Goal: Task Accomplishment & Management: Understand process/instructions

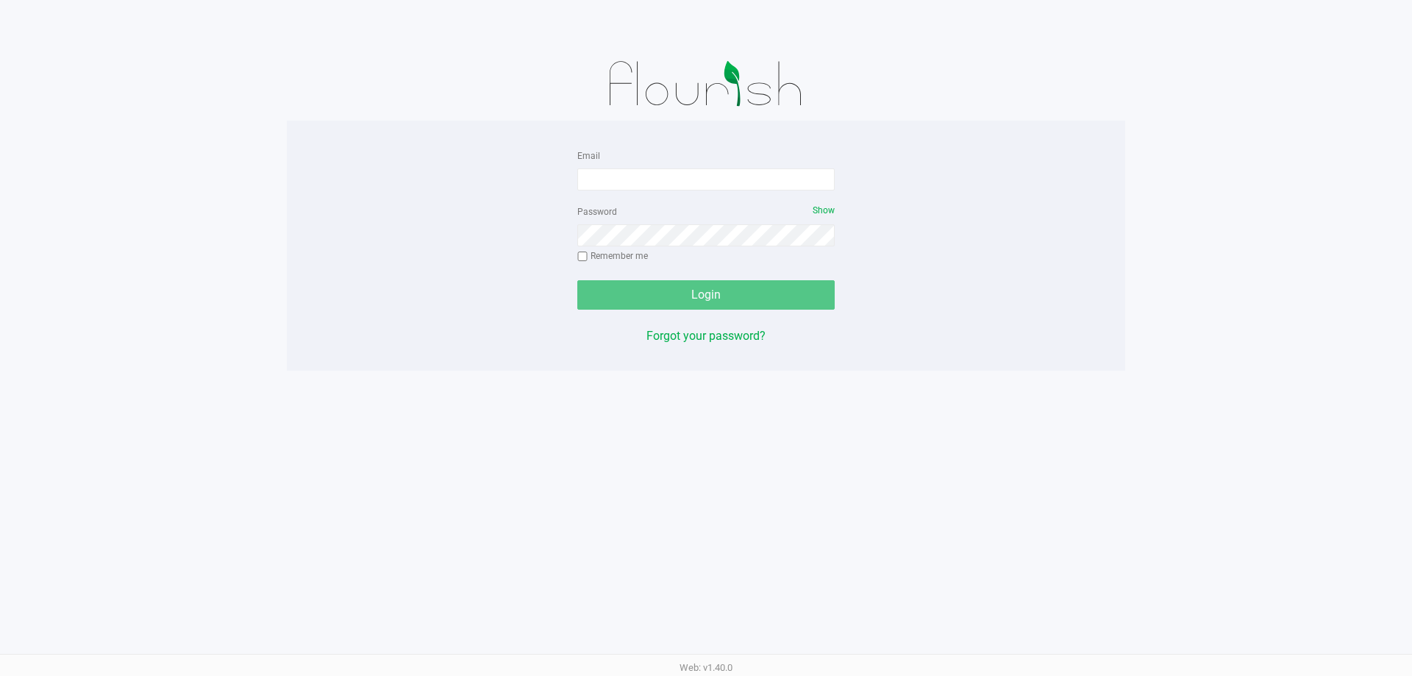
click at [710, 193] on form "Email Password Show Remember me Login" at bounding box center [705, 227] width 257 height 163
click at [710, 181] on input "Email" at bounding box center [705, 179] width 257 height 22
type input "[EMAIL_ADDRESS][DOMAIN_NAME]"
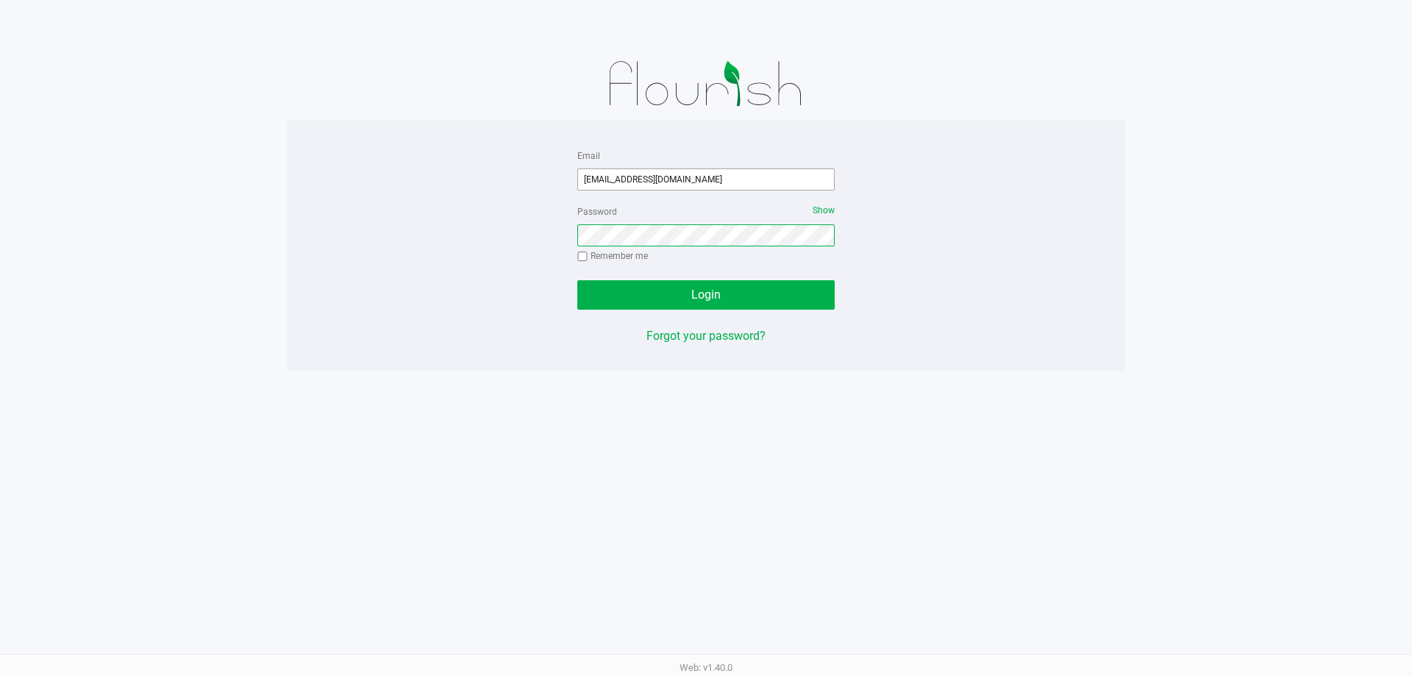
click at [577, 280] on button "Login" at bounding box center [705, 294] width 257 height 29
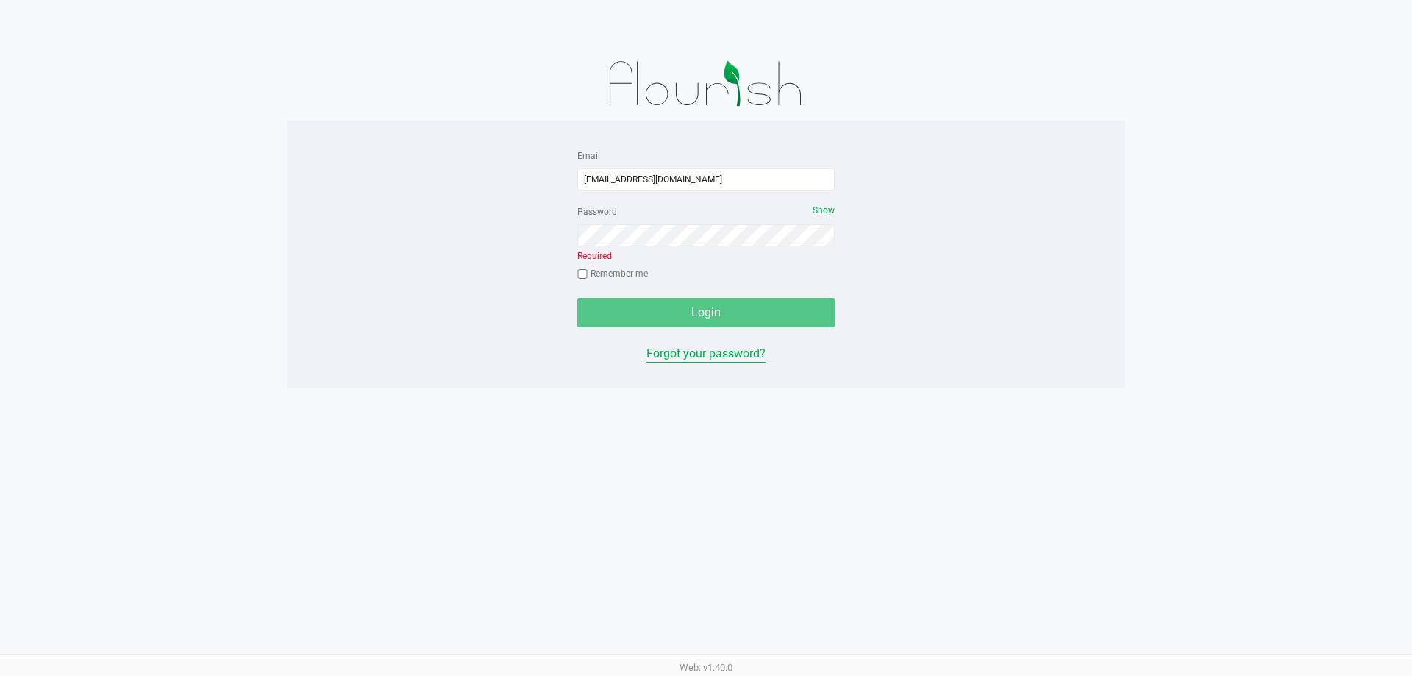
click at [698, 339] on div "Email [EMAIL_ADDRESS][DOMAIN_NAME] Password Show Required Remember me Login For…" at bounding box center [705, 254] width 279 height 216
click at [695, 360] on button "Forgot your password?" at bounding box center [705, 354] width 119 height 18
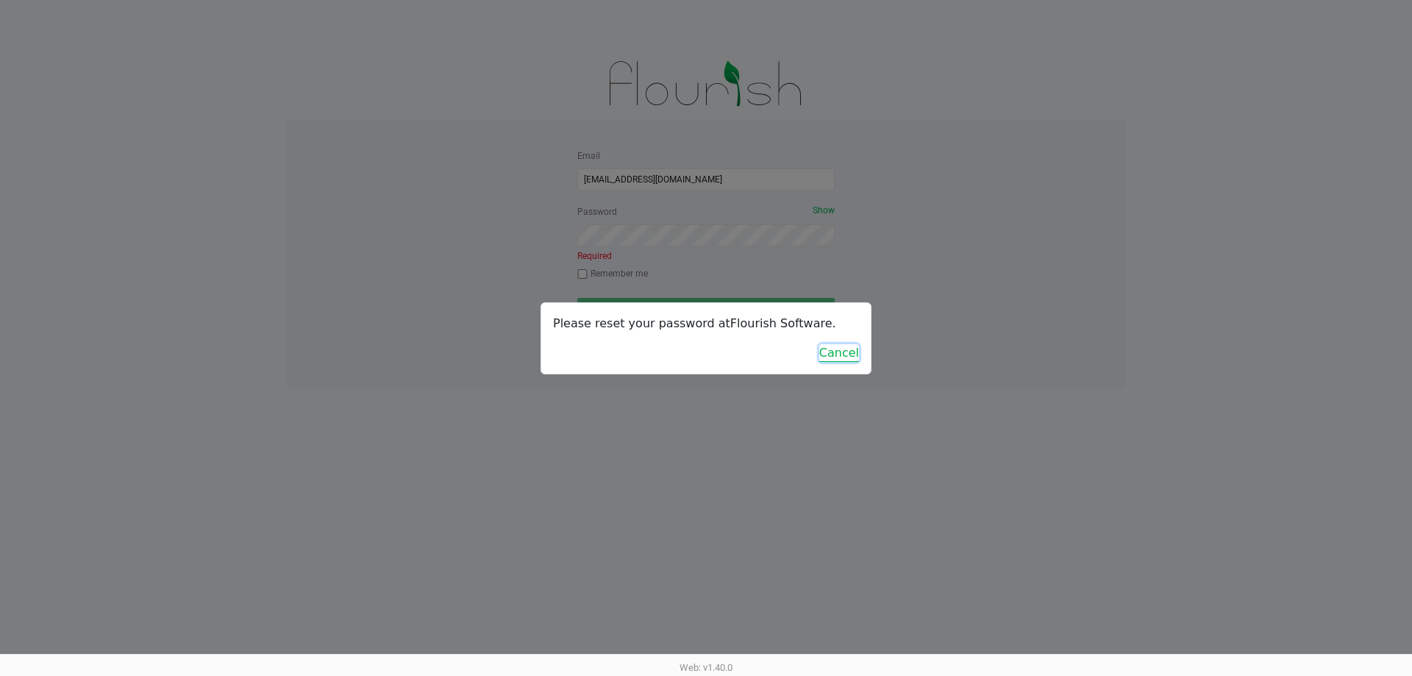
click at [851, 359] on button "Cancel" at bounding box center [839, 353] width 40 height 18
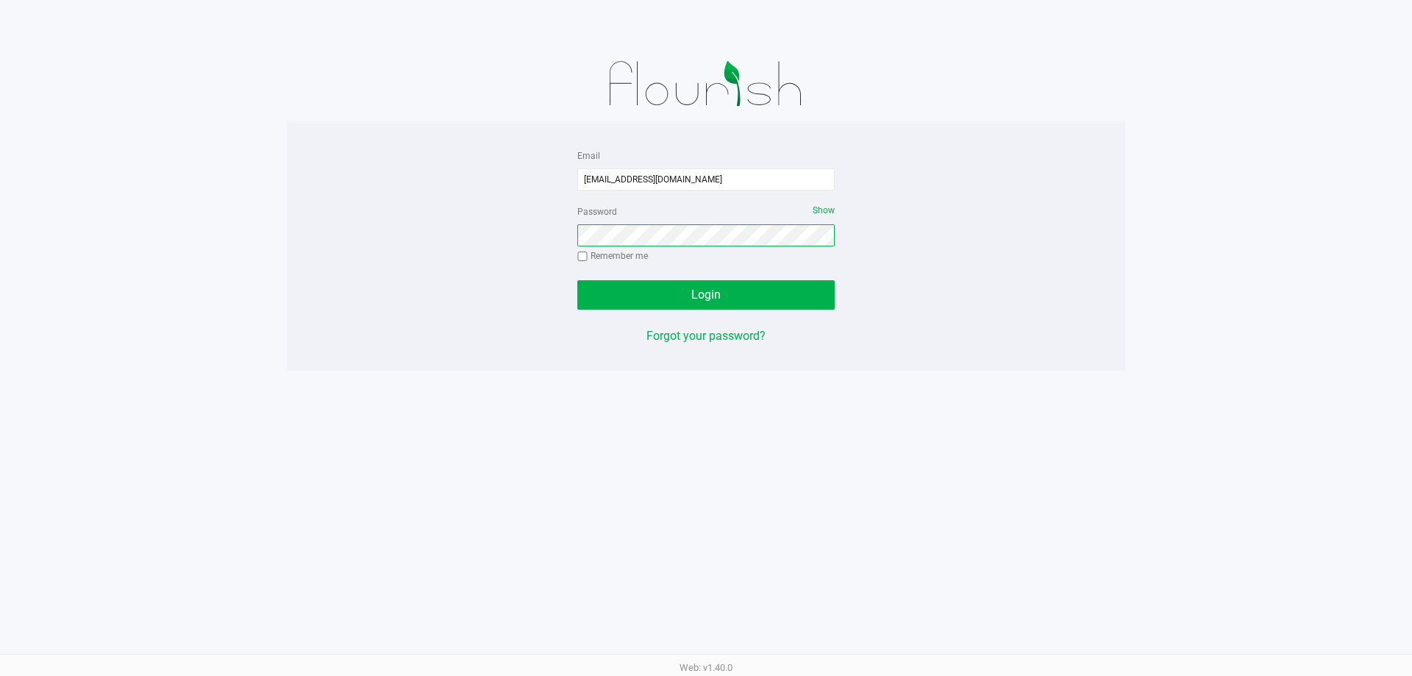
click at [577, 280] on button "Login" at bounding box center [705, 294] width 257 height 29
click at [671, 294] on button "Login" at bounding box center [705, 294] width 257 height 29
click at [697, 285] on button "Login" at bounding box center [705, 294] width 257 height 29
click at [577, 310] on div at bounding box center [577, 310] width 0 height 0
click at [822, 208] on span "Show" at bounding box center [823, 210] width 22 height 10
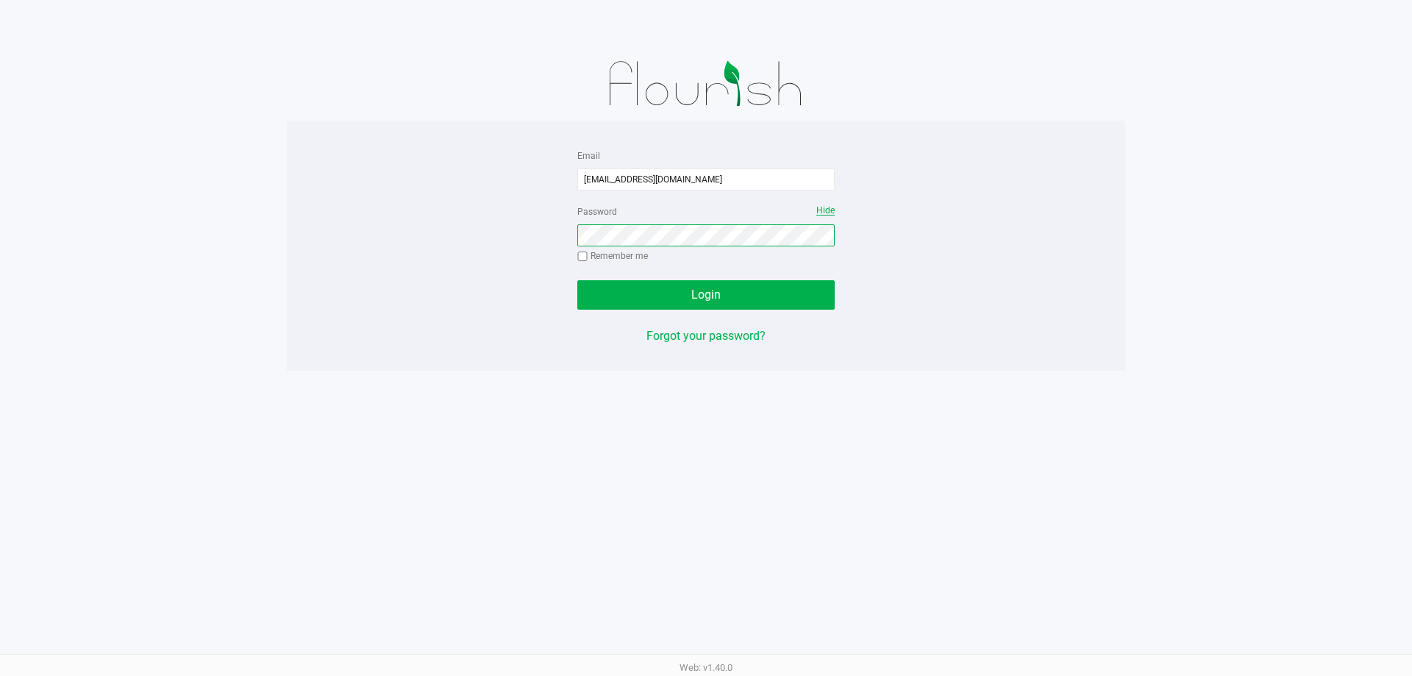
click at [339, 245] on div "Email drevenkov@liveparallel.com Password Hide Remember me Login Forgot your pa…" at bounding box center [706, 245] width 838 height 199
click at [832, 211] on span "Hide" at bounding box center [825, 210] width 18 height 10
click at [497, 224] on div "Email drevenkov@liveparallel.com Password Show Remember me Login Forgot your pa…" at bounding box center [706, 245] width 838 height 199
click at [577, 280] on button "Login" at bounding box center [705, 294] width 257 height 29
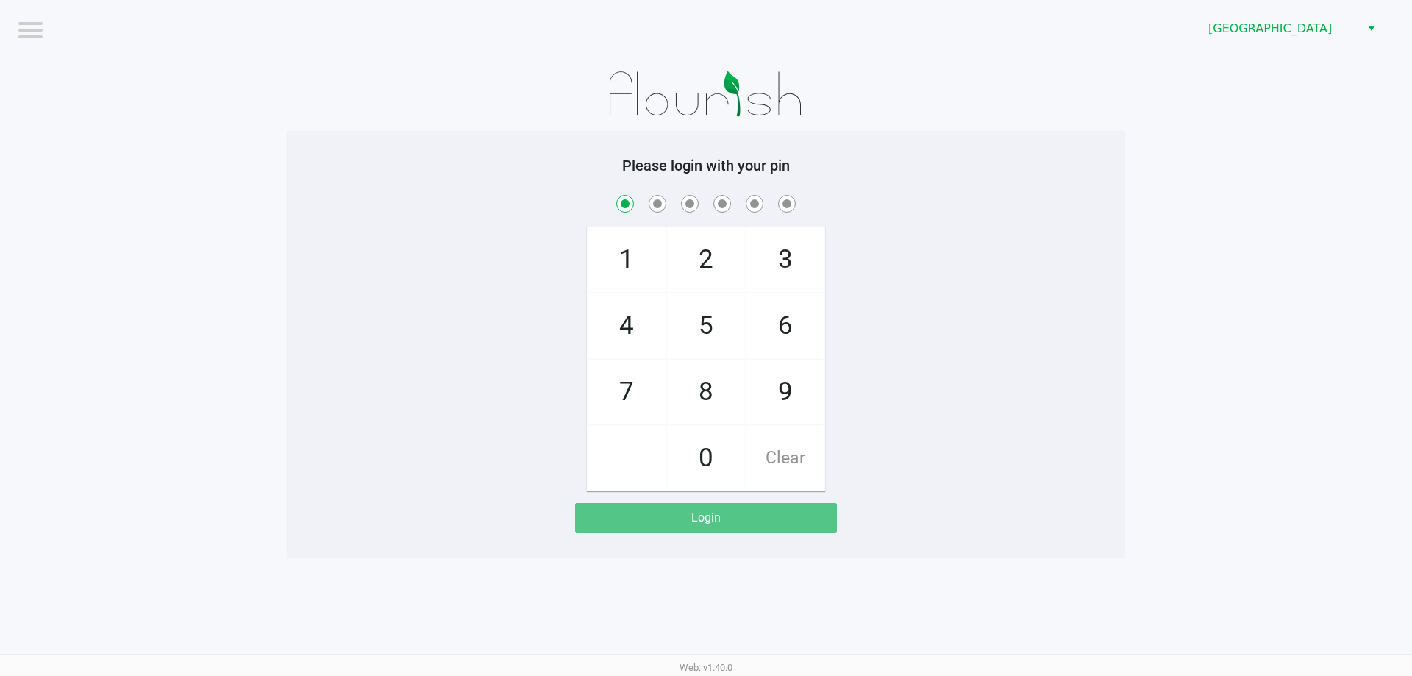
checkbox input "true"
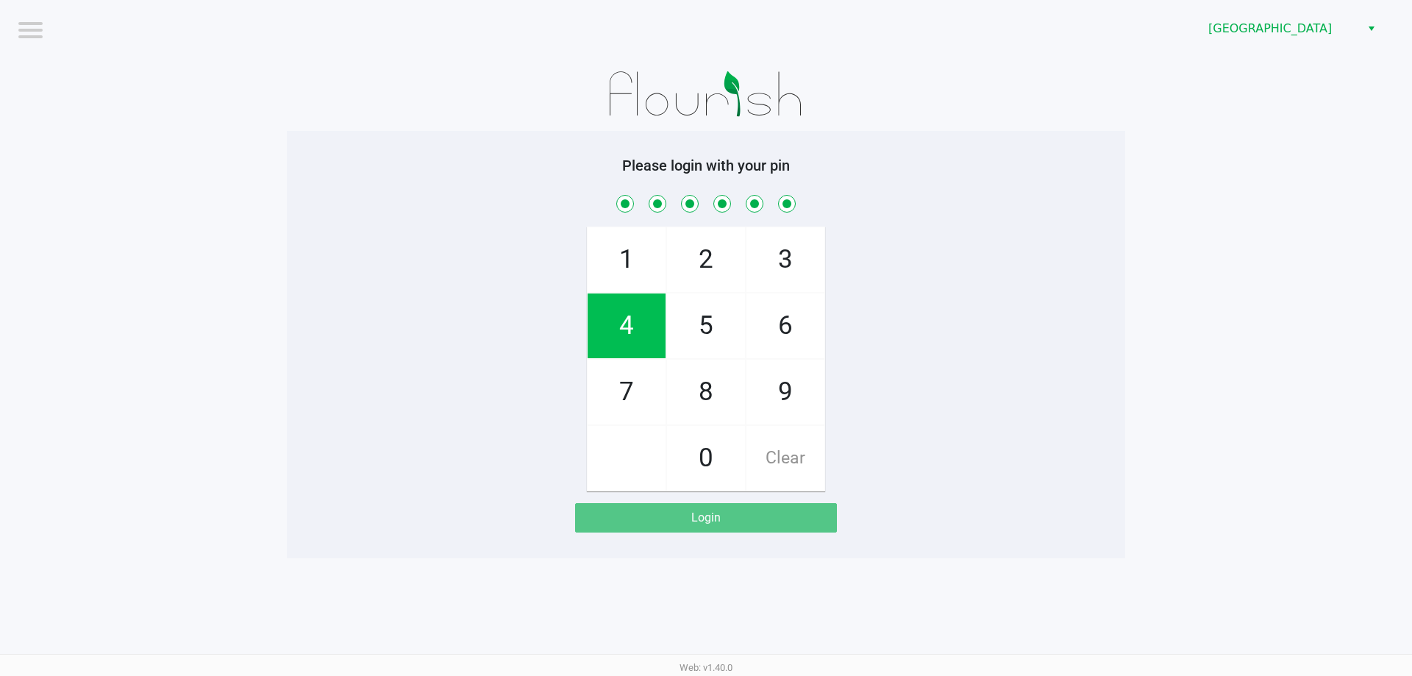
checkbox input "true"
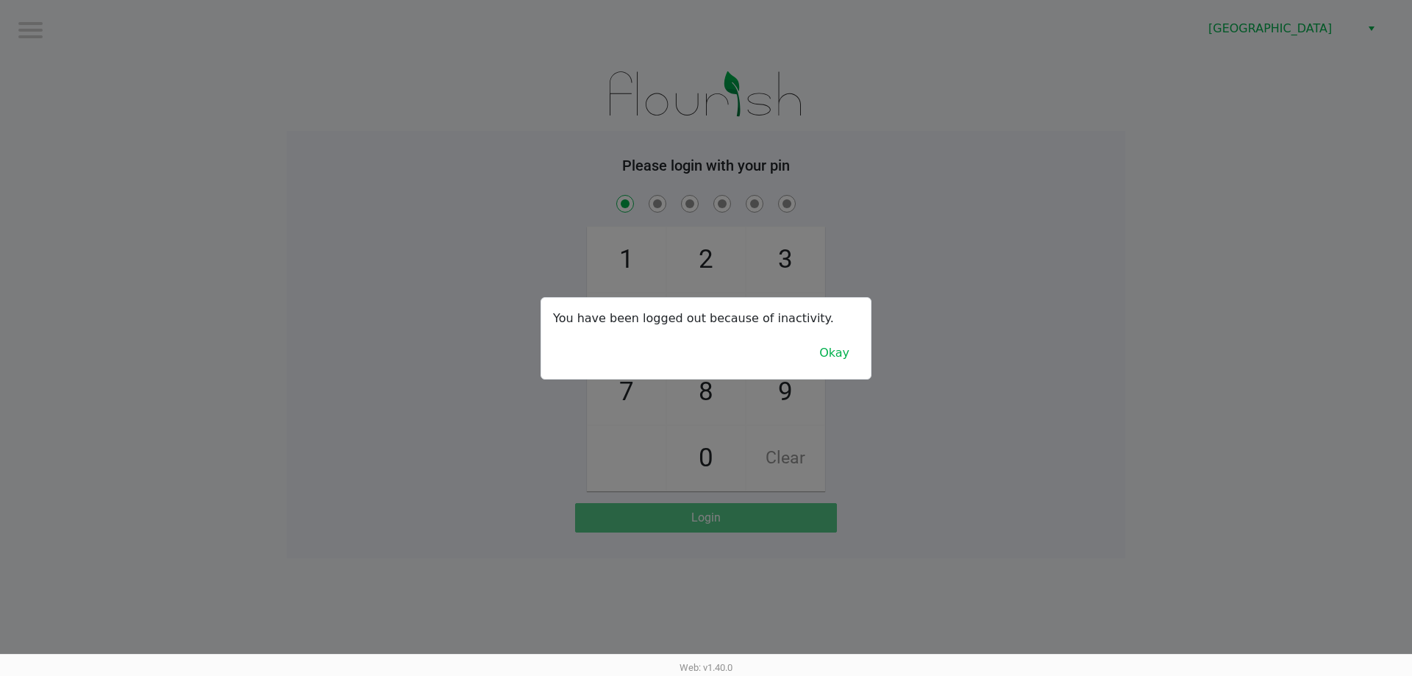
checkbox input "true"
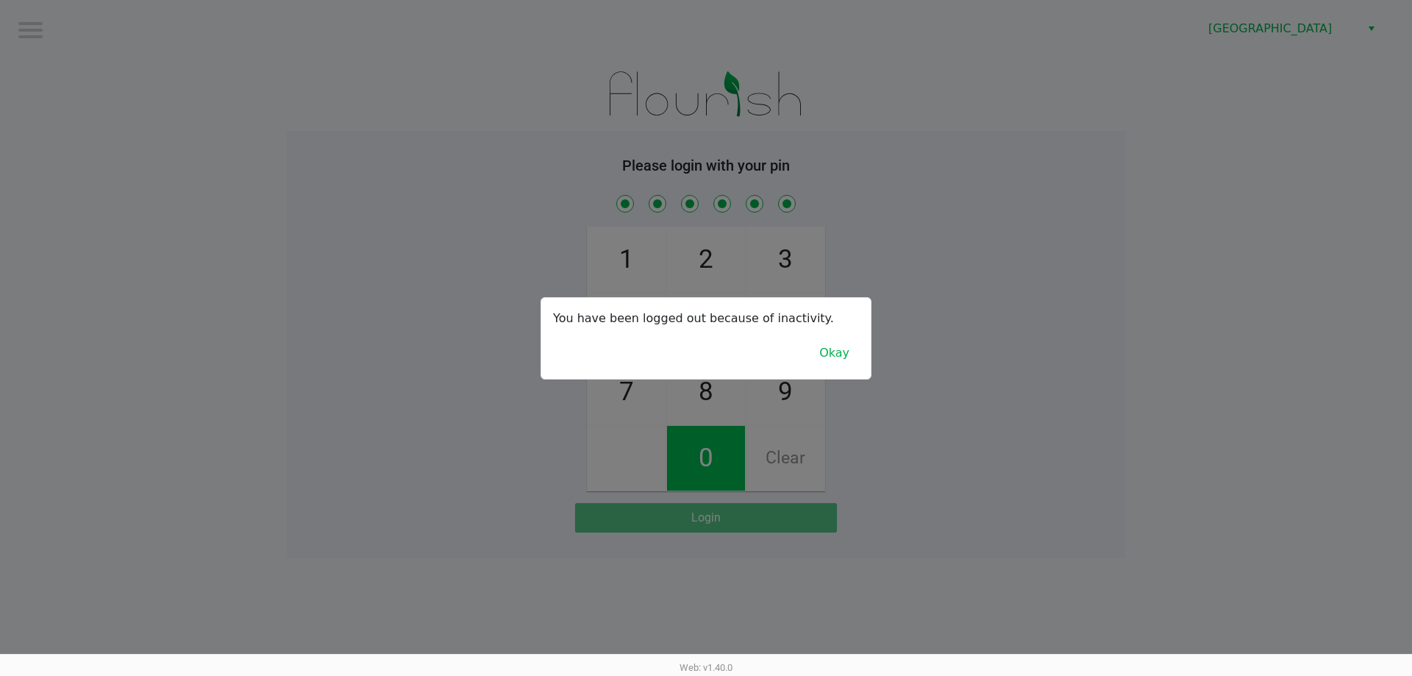
checkbox input "true"
drag, startPoint x: 463, startPoint y: 357, endPoint x: 146, endPoint y: 496, distance: 346.7
click at [146, 496] on div at bounding box center [706, 338] width 1412 height 676
checkbox input "true"
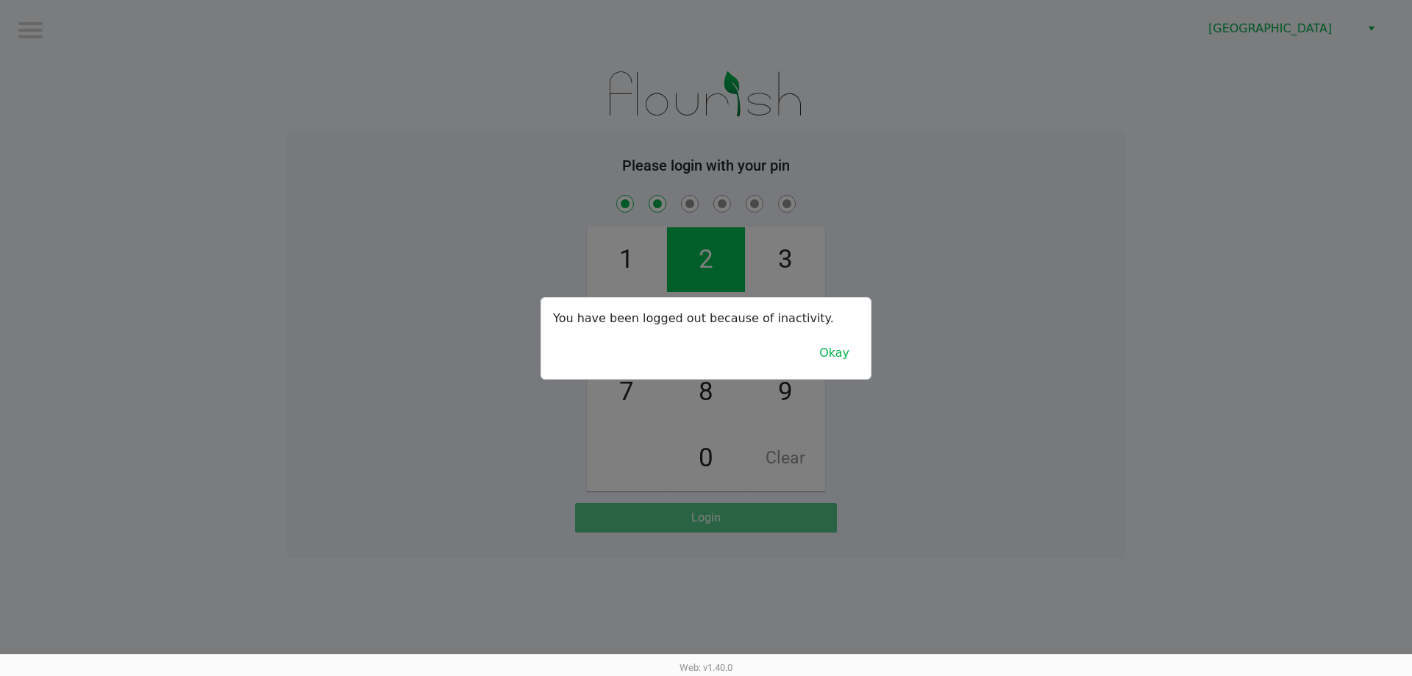
checkbox input "true"
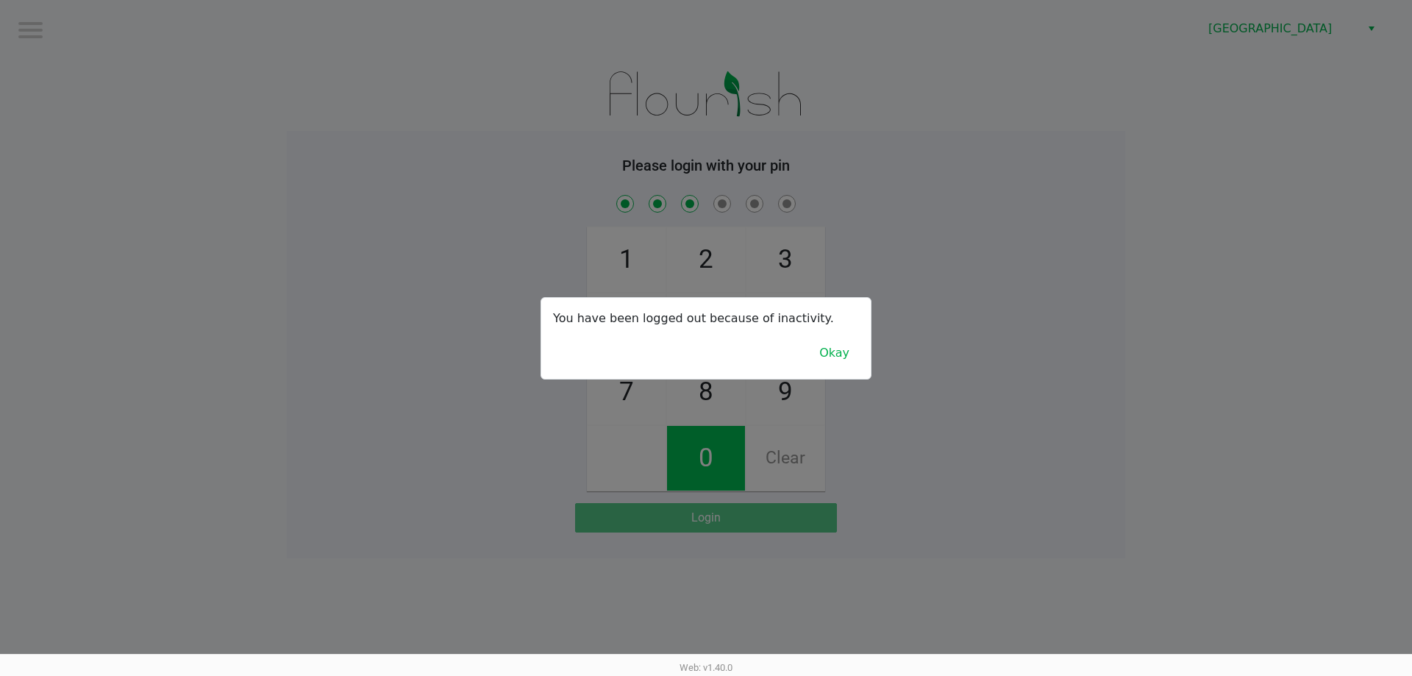
checkbox input "true"
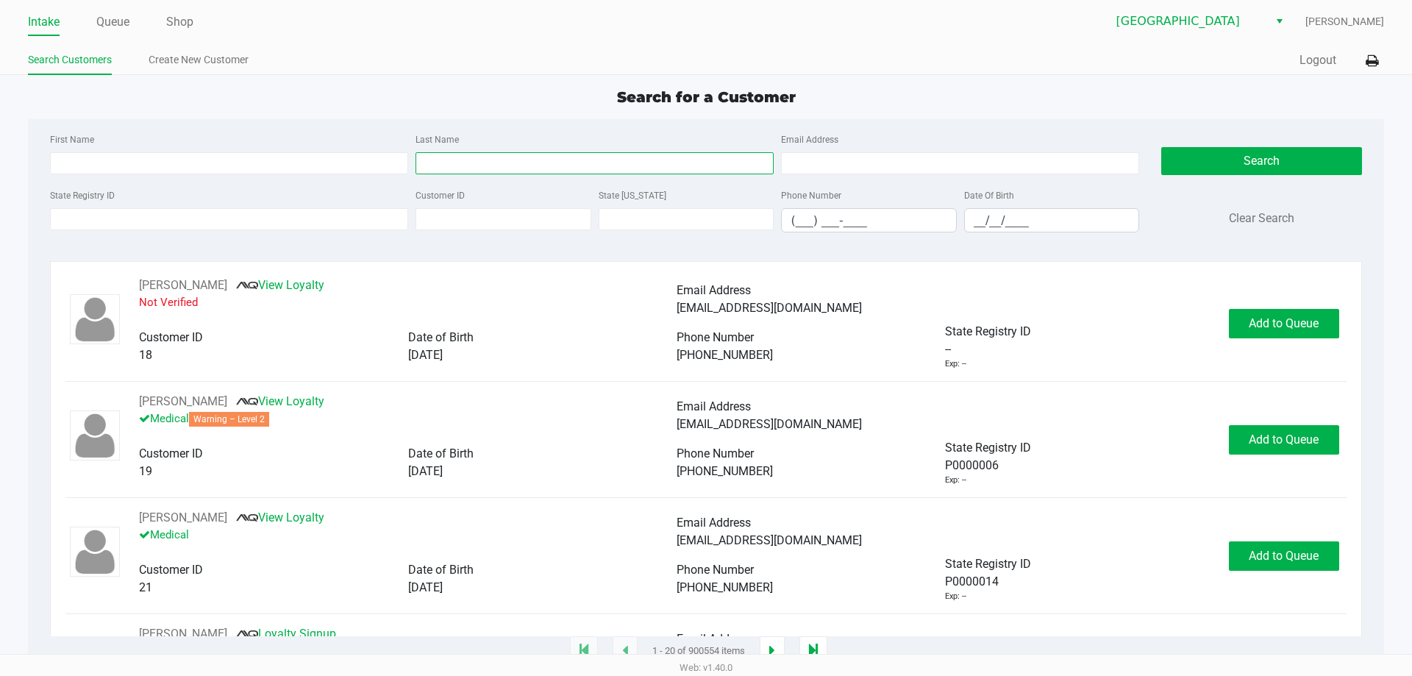
click at [455, 160] on input "Last Name" at bounding box center [594, 163] width 358 height 22
type input "terry"
type input "06/12/1992"
click at [1270, 141] on div "Search Clear Search" at bounding box center [1261, 187] width 200 height 114
click at [1273, 154] on button "Search" at bounding box center [1261, 161] width 200 height 28
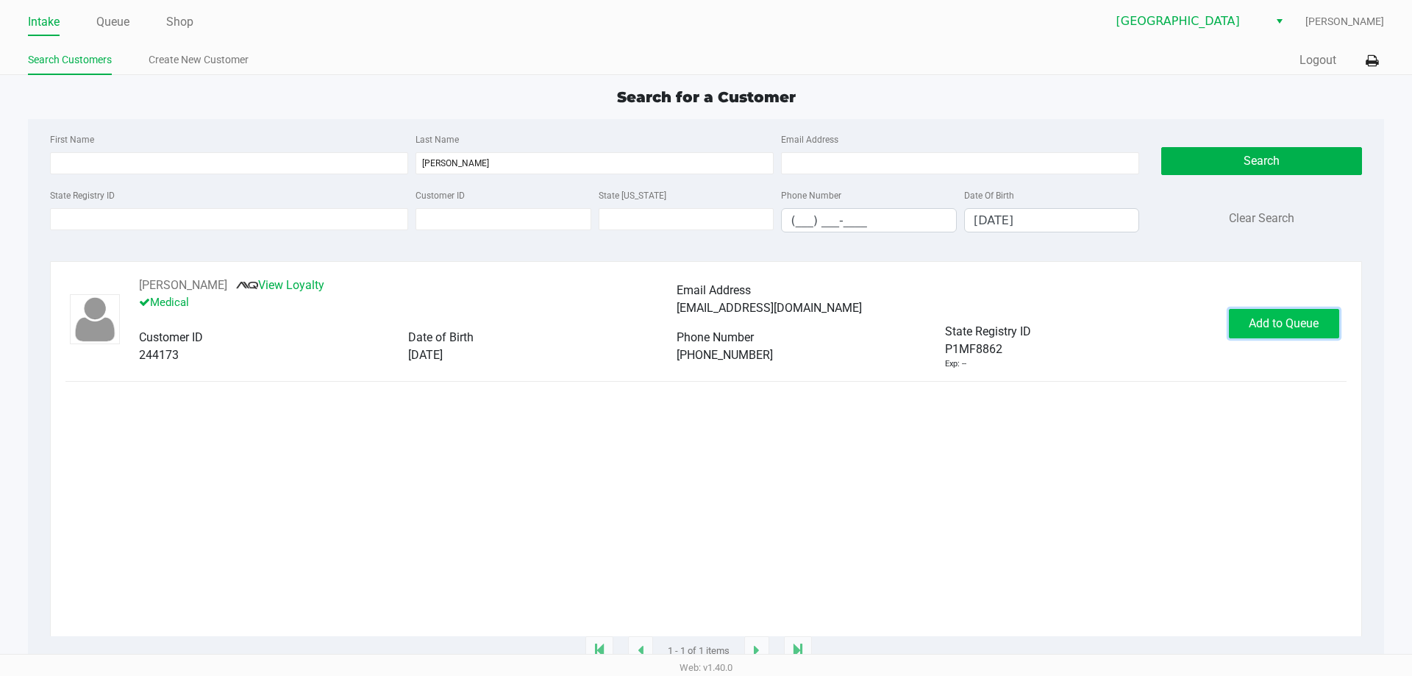
click at [1307, 319] on span "Add to Queue" at bounding box center [1283, 323] width 70 height 14
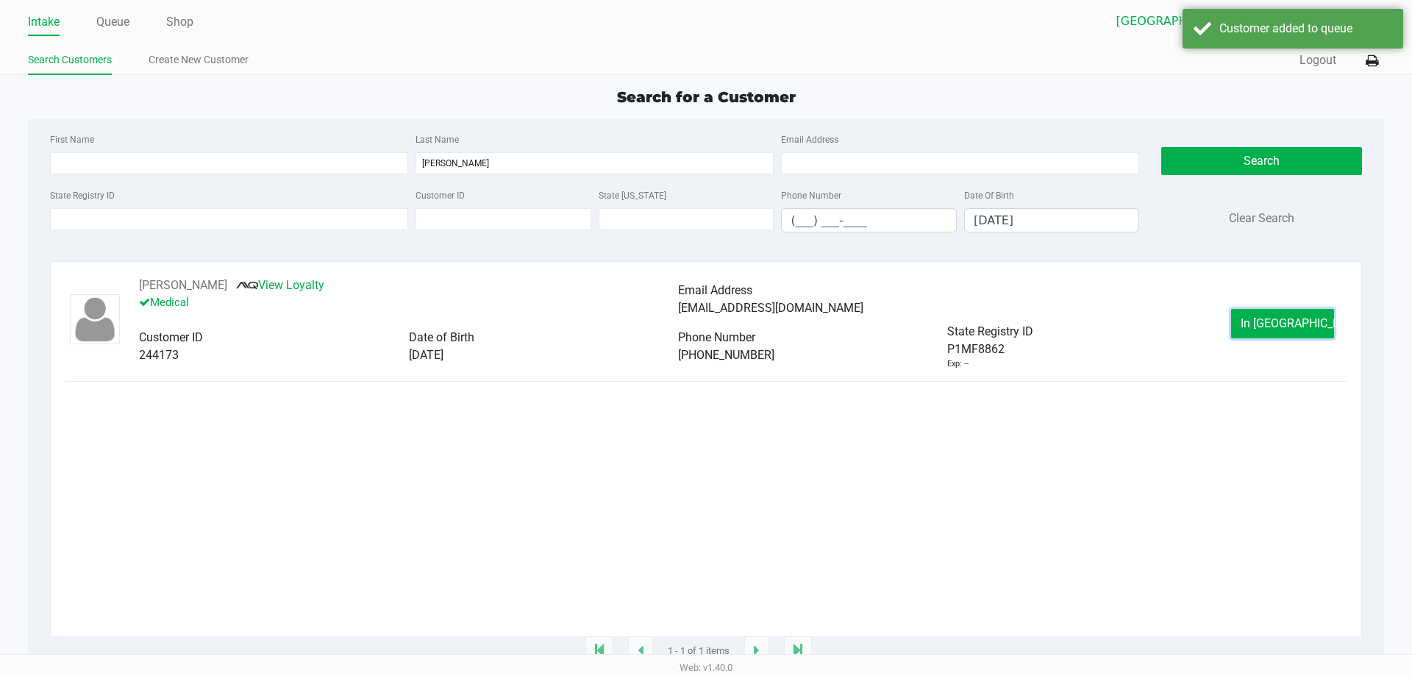
click at [1307, 319] on button "In Queue" at bounding box center [1282, 323] width 103 height 29
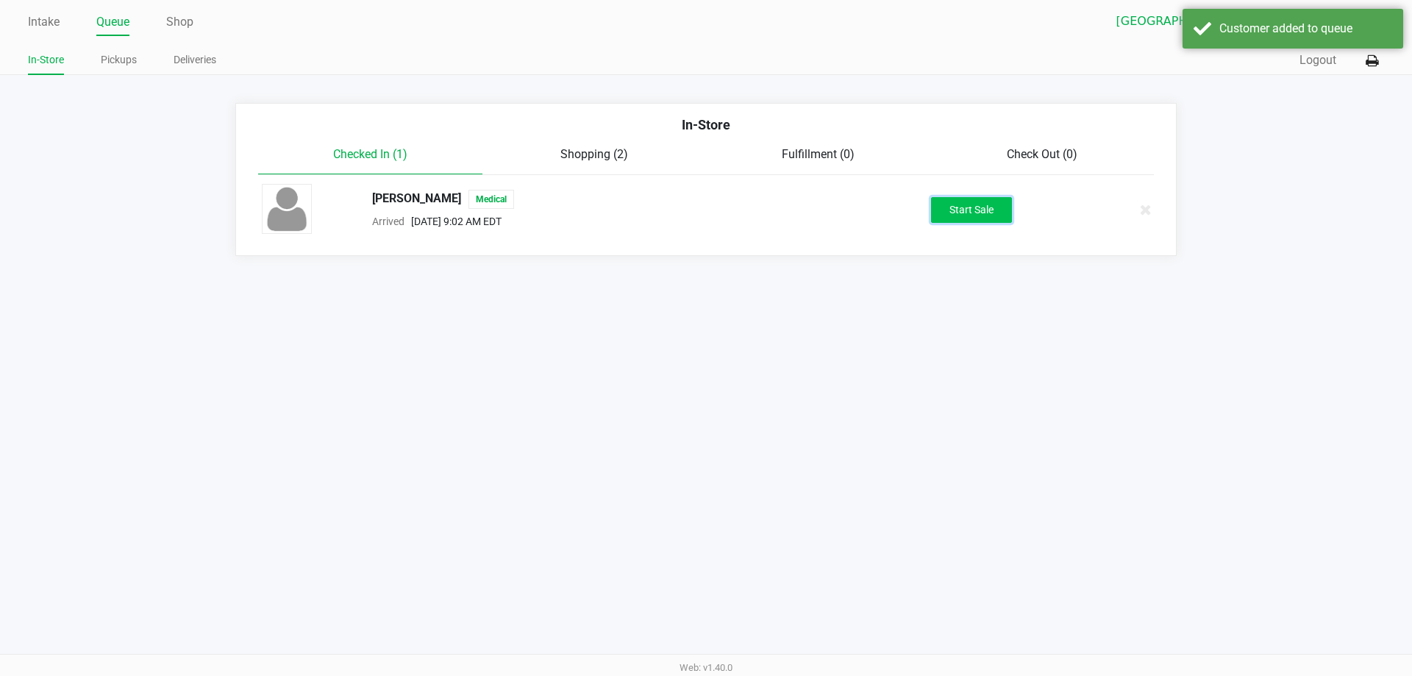
click at [948, 205] on button "Start Sale" at bounding box center [971, 210] width 81 height 26
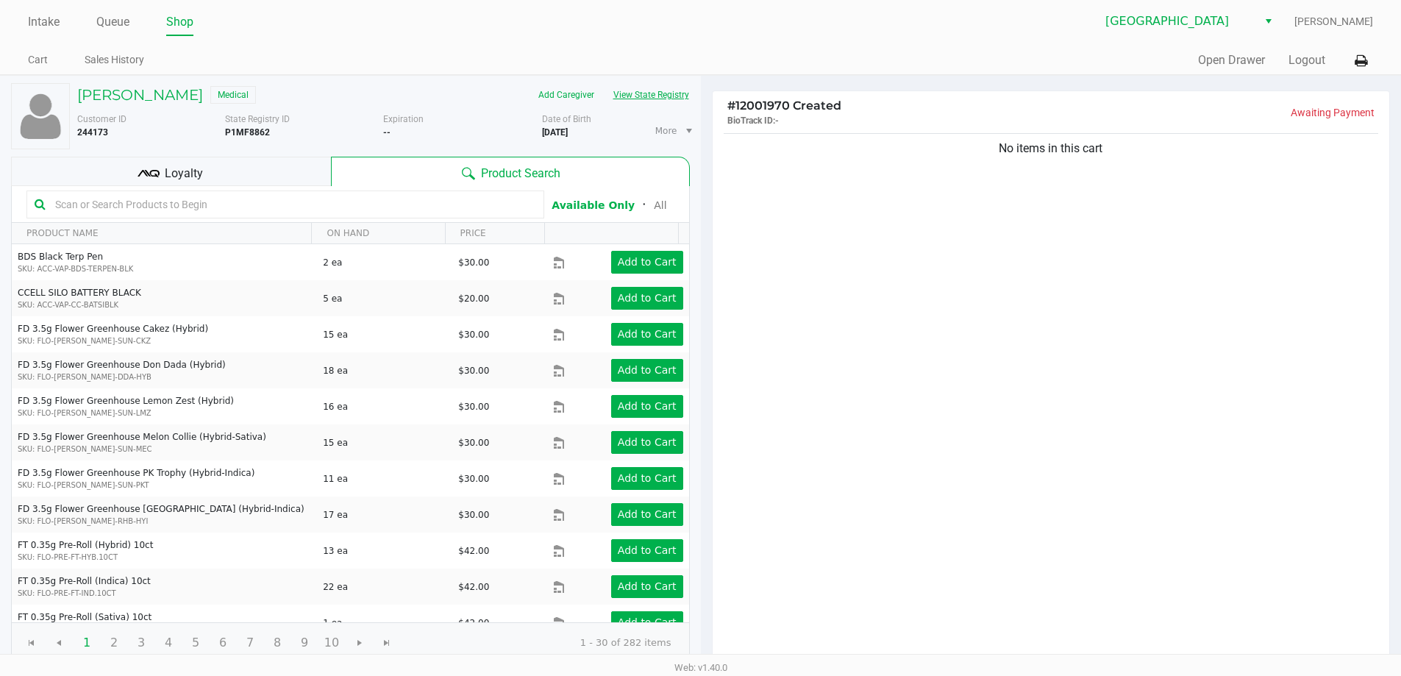
click at [671, 99] on button "View State Registry" at bounding box center [647, 95] width 86 height 24
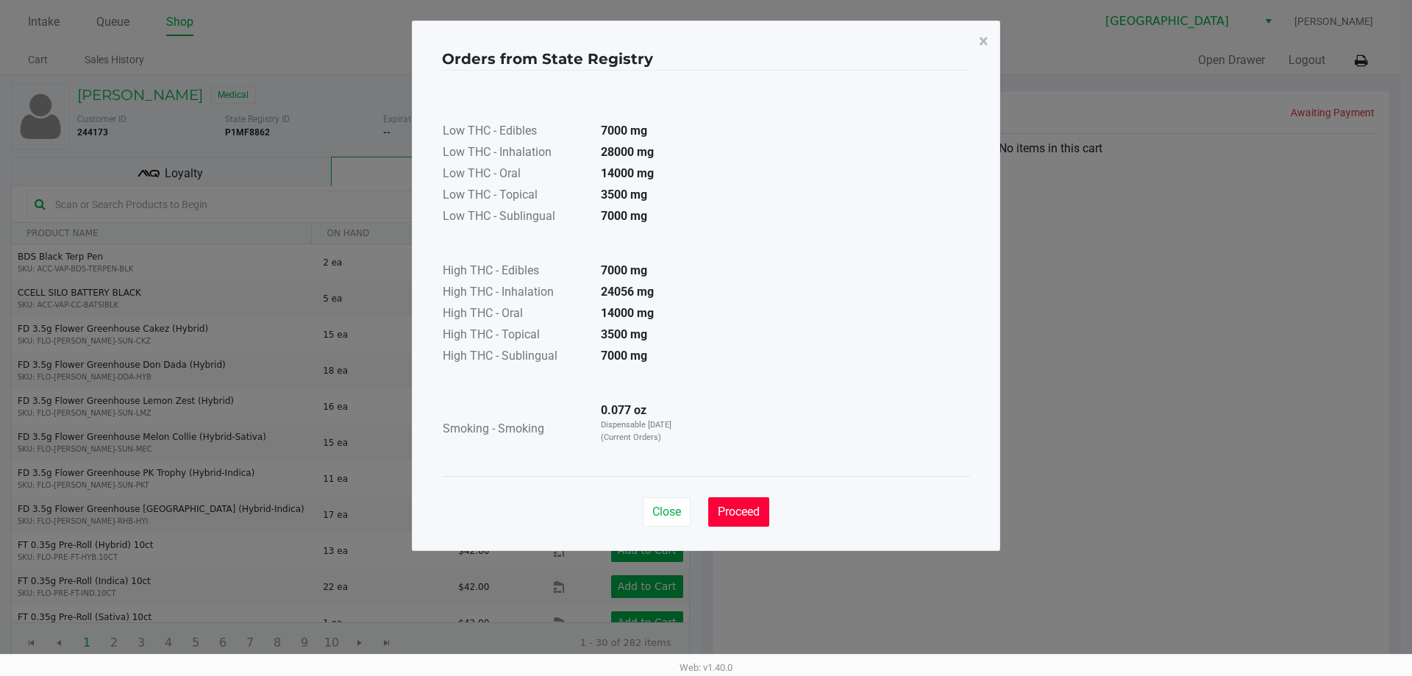
click at [731, 510] on span "Proceed" at bounding box center [739, 511] width 42 height 14
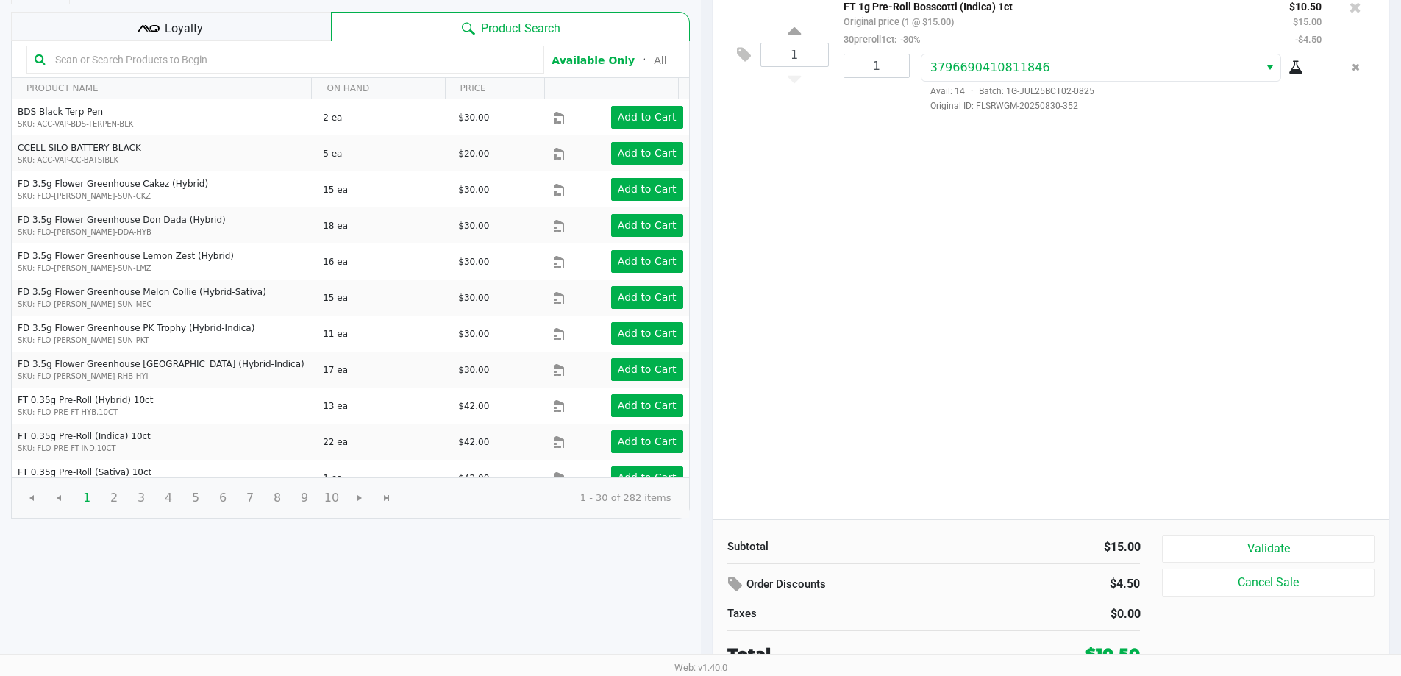
scroll to position [151, 0]
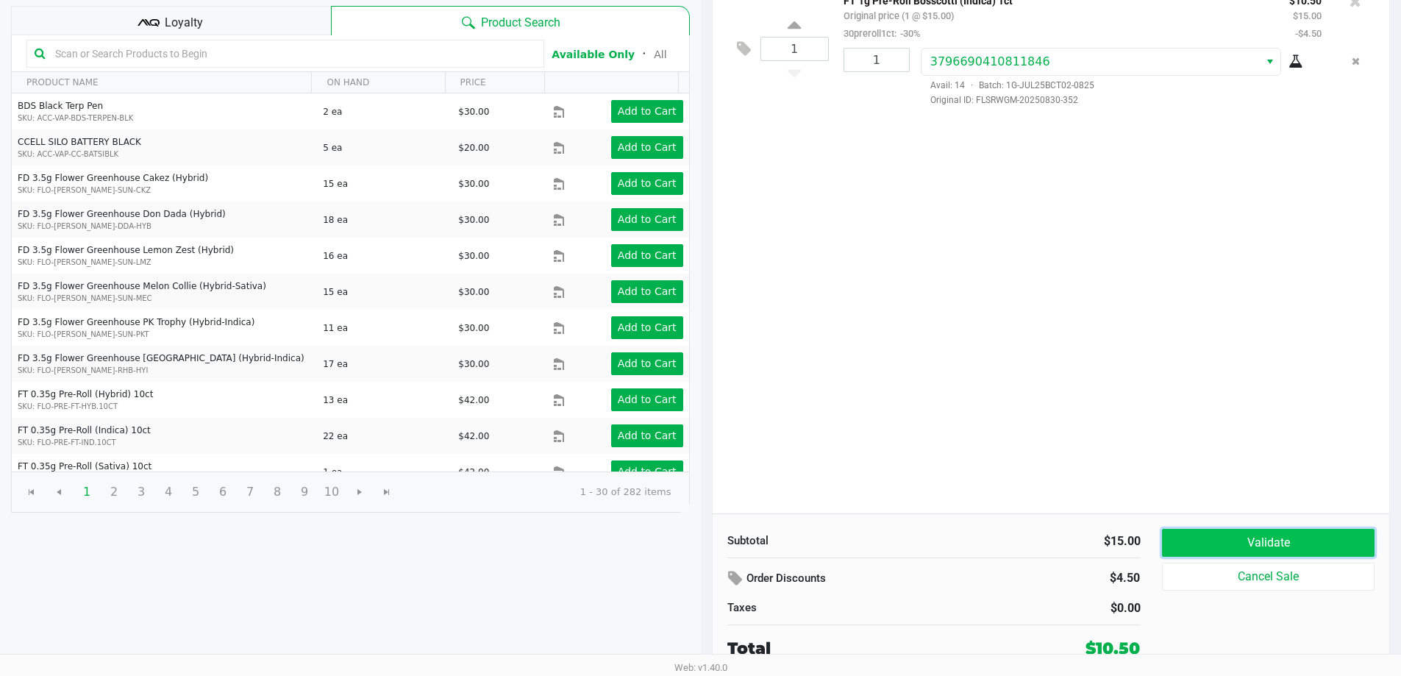
click at [1198, 535] on button "Validate" at bounding box center [1268, 543] width 212 height 28
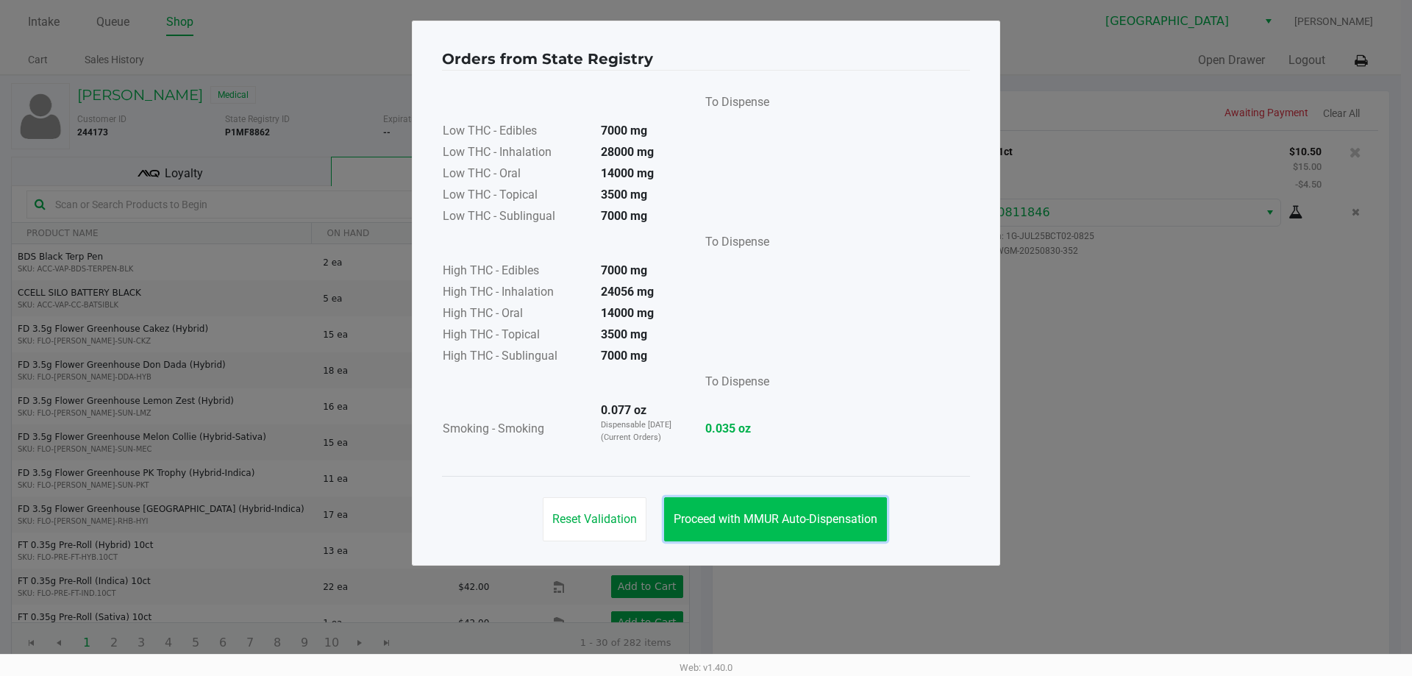
click at [762, 513] on span "Proceed with MMUR Auto-Dispensation" at bounding box center [775, 519] width 204 height 14
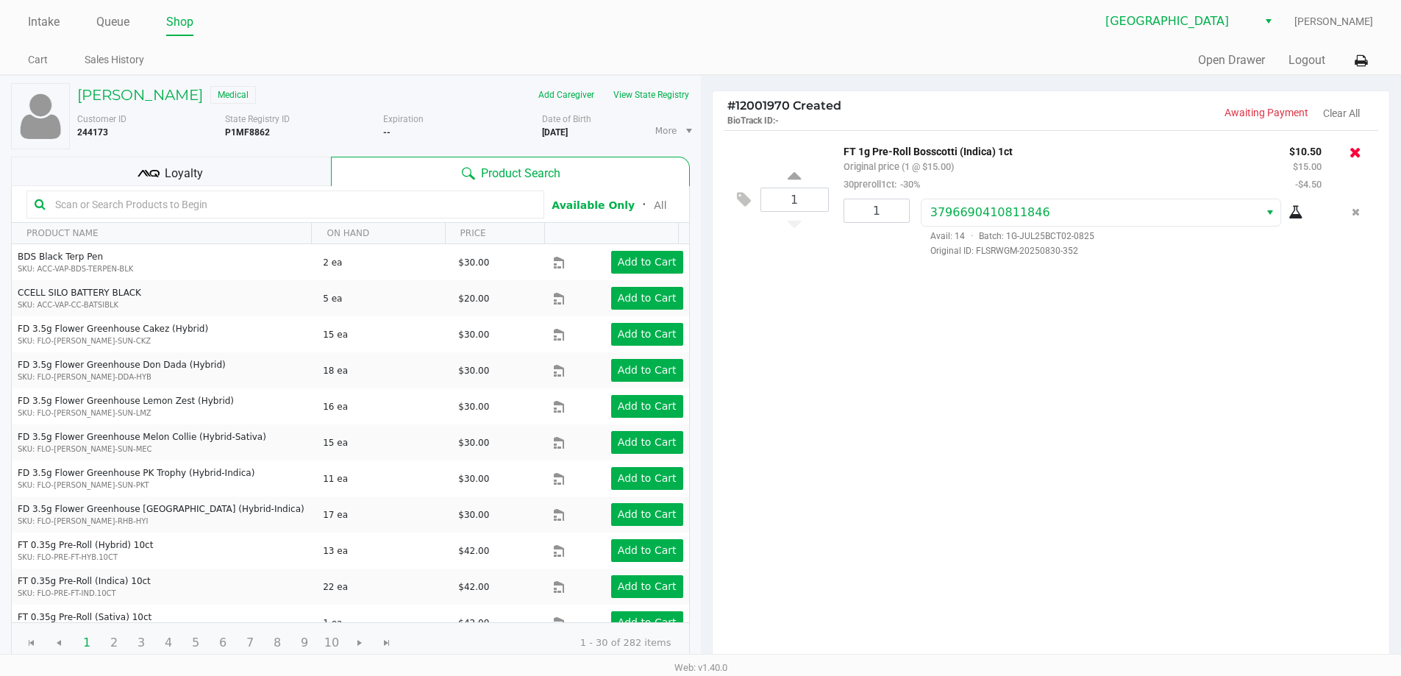
click at [1359, 153] on icon at bounding box center [1355, 152] width 12 height 15
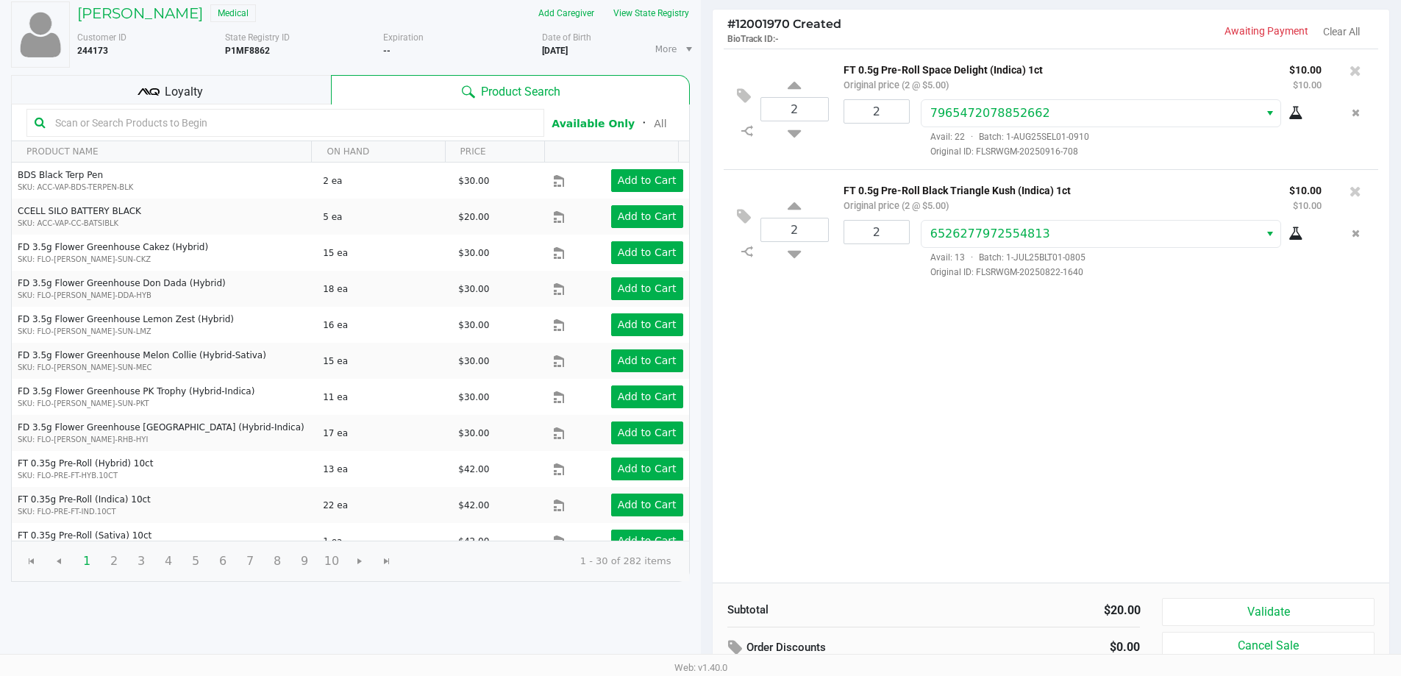
scroll to position [147, 0]
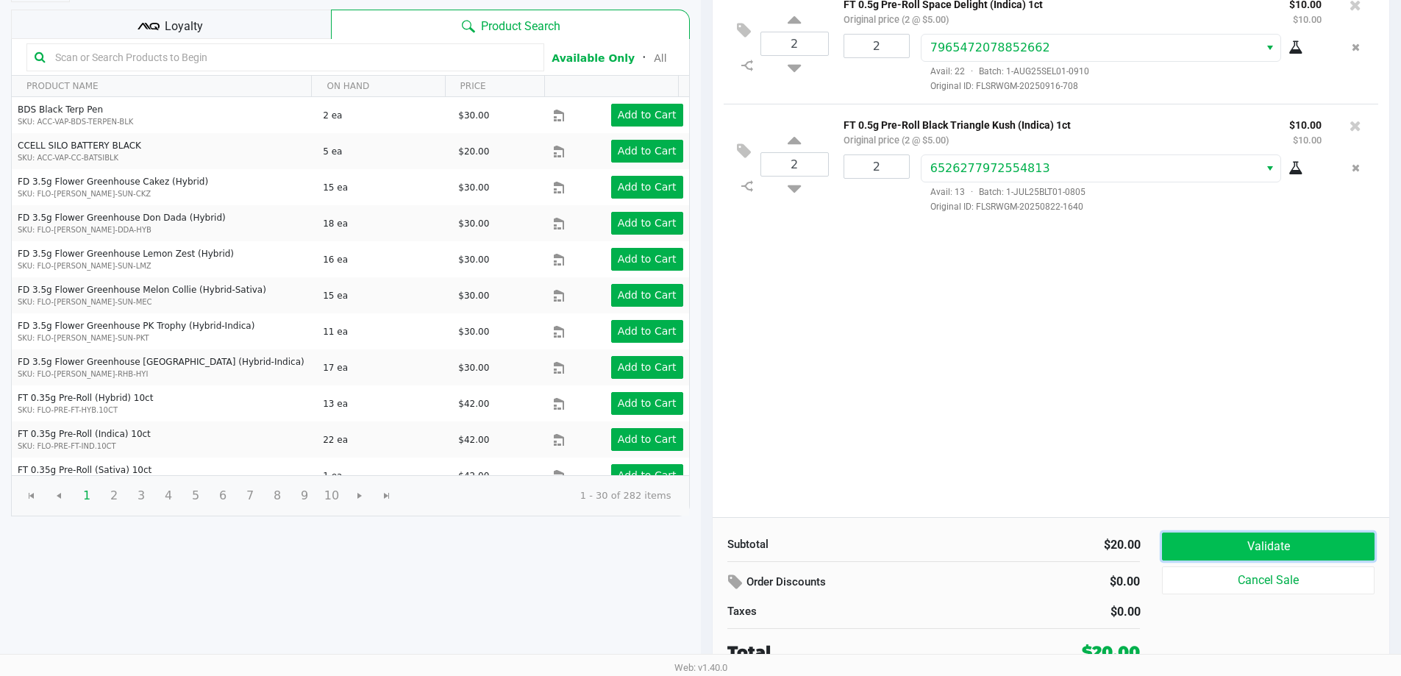
click at [1295, 553] on button "Validate" at bounding box center [1268, 546] width 212 height 28
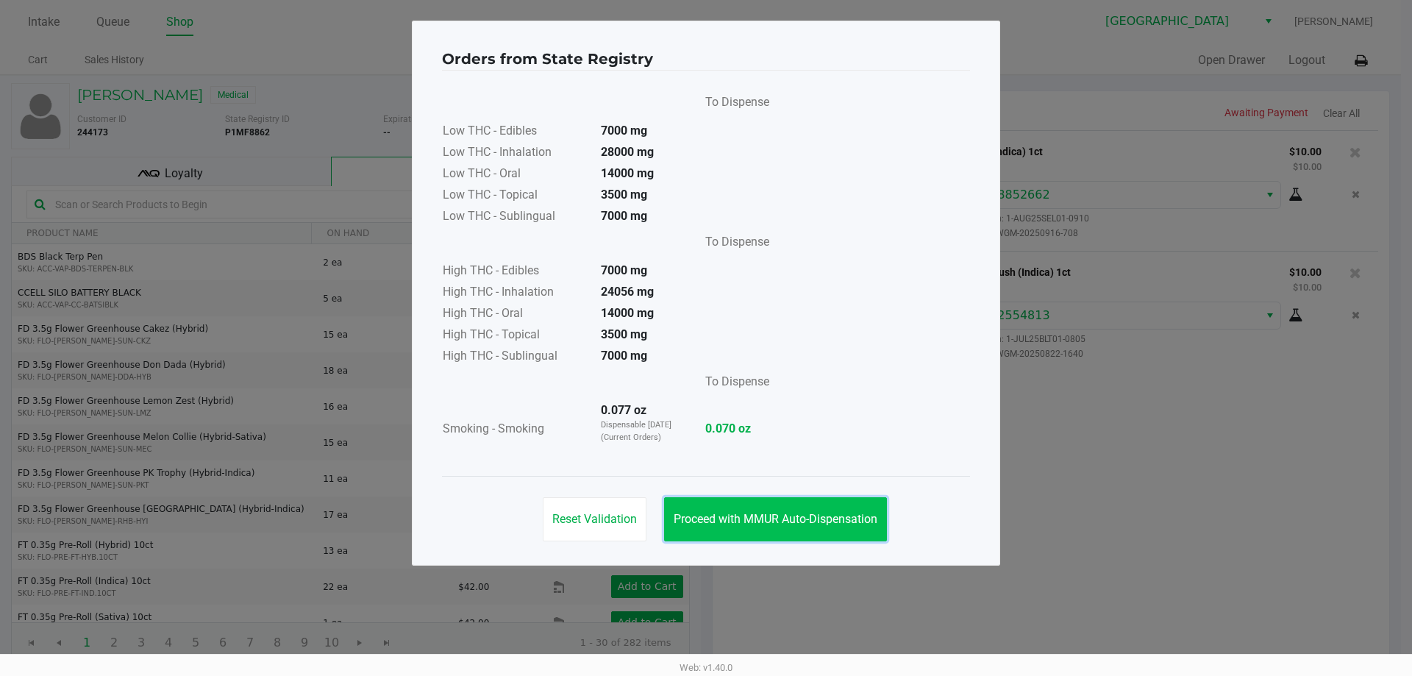
click at [844, 504] on button "Proceed with MMUR Auto-Dispensation" at bounding box center [775, 519] width 223 height 44
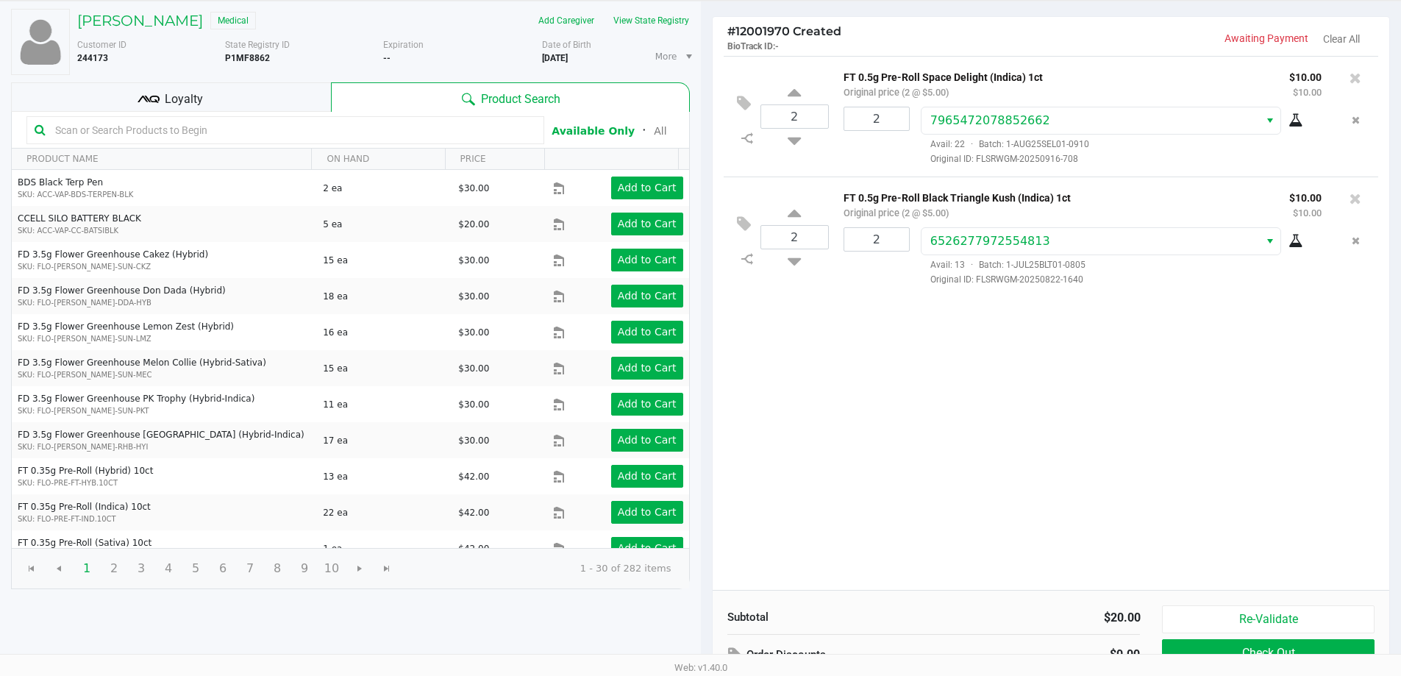
scroll to position [151, 0]
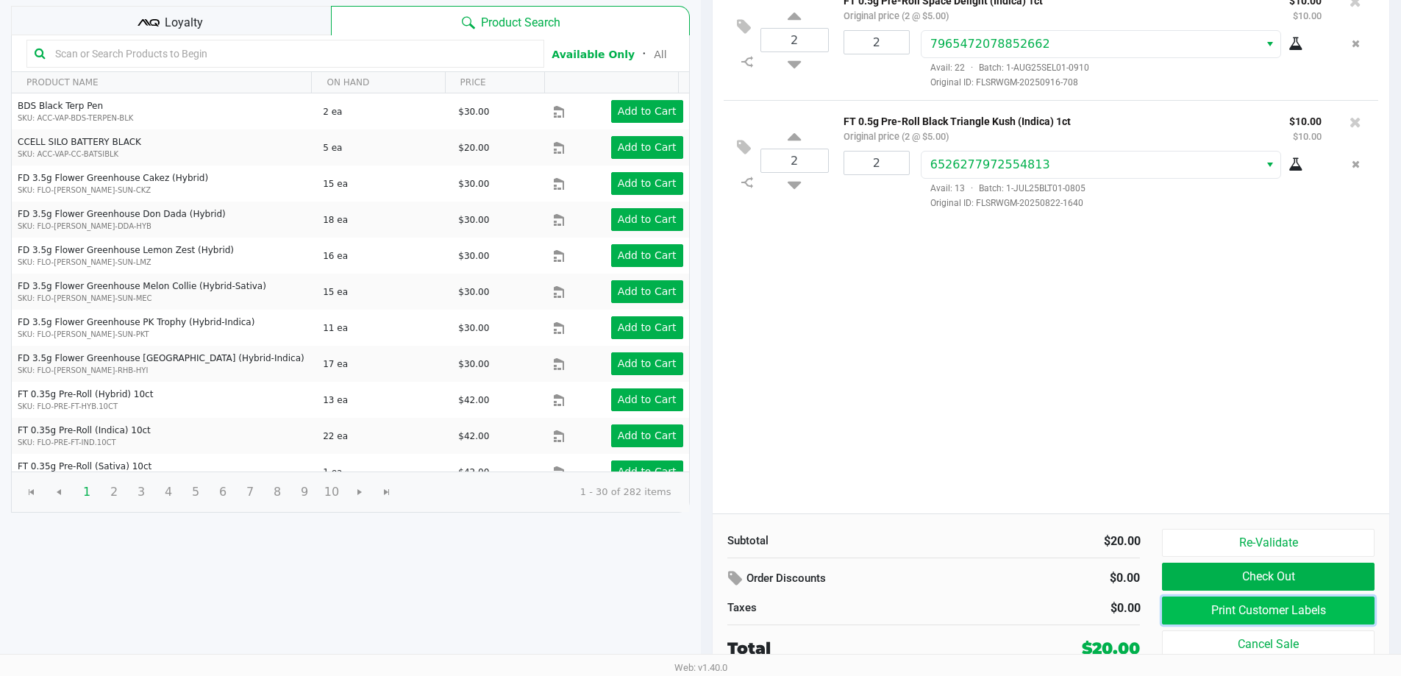
click at [1195, 603] on button "Print Customer Labels" at bounding box center [1268, 610] width 212 height 28
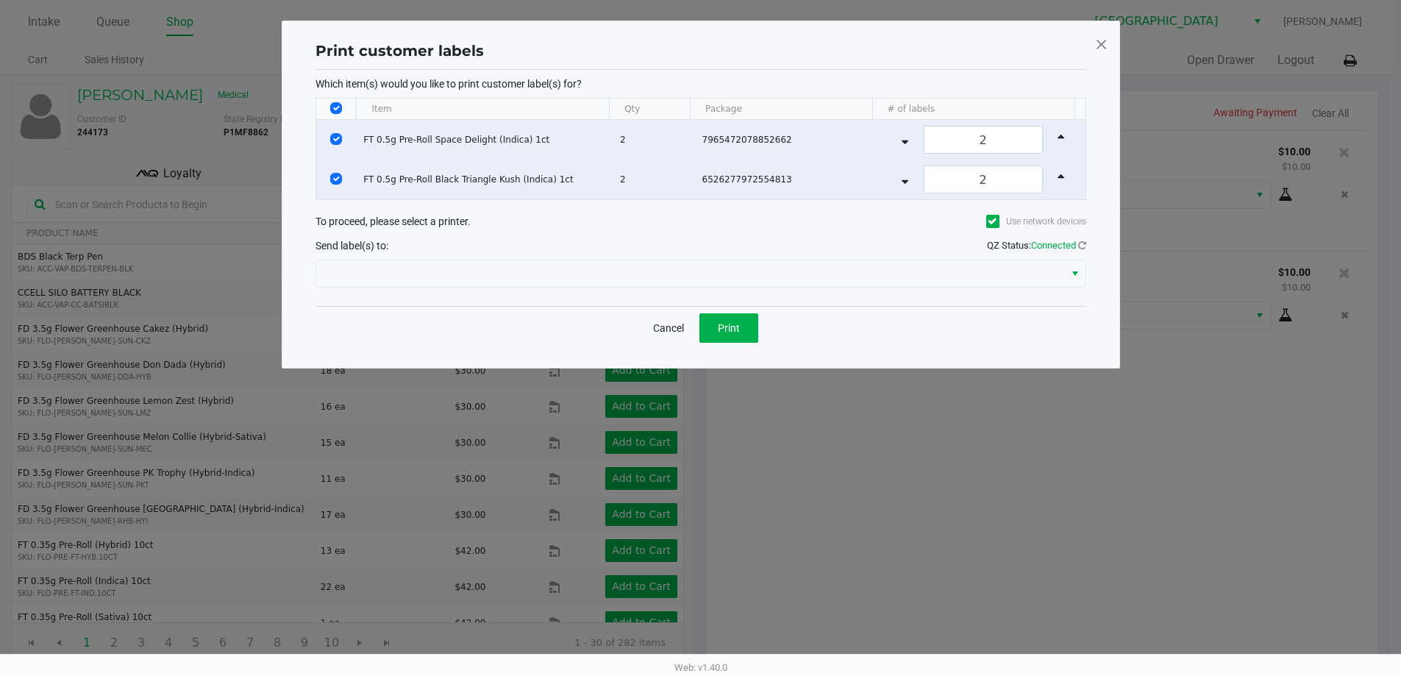
scroll to position [0, 0]
click at [750, 343] on div "Cancel Print" at bounding box center [706, 327] width 771 height 43
click at [749, 341] on button "Print" at bounding box center [733, 327] width 59 height 29
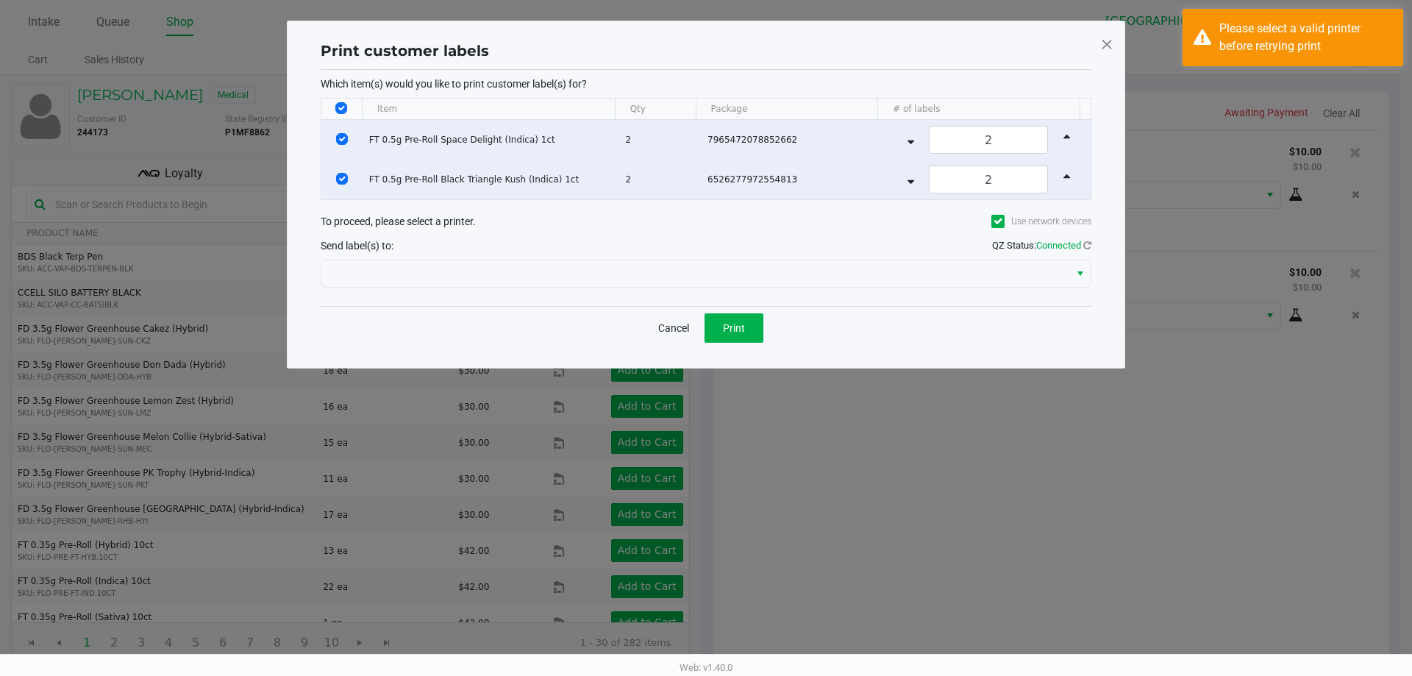
click at [1108, 47] on span at bounding box center [1106, 44] width 13 height 24
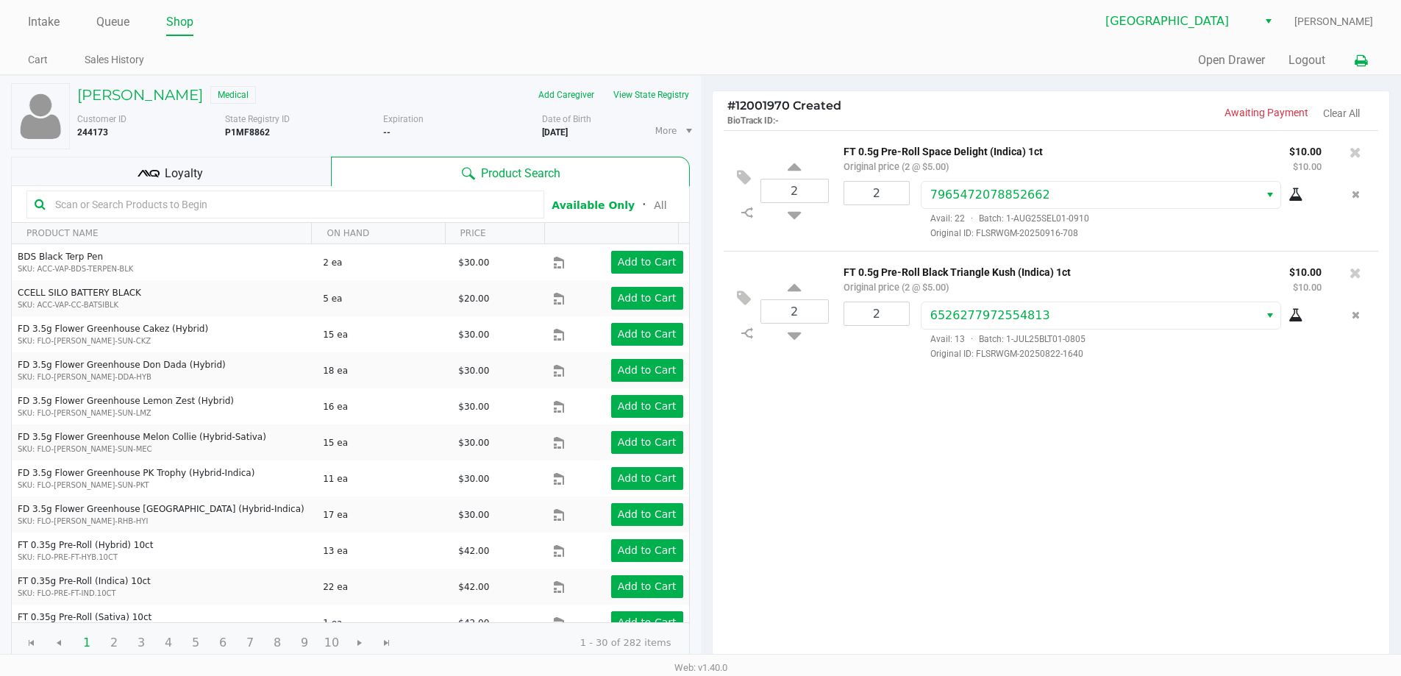
click at [1356, 62] on icon at bounding box center [1360, 61] width 12 height 10
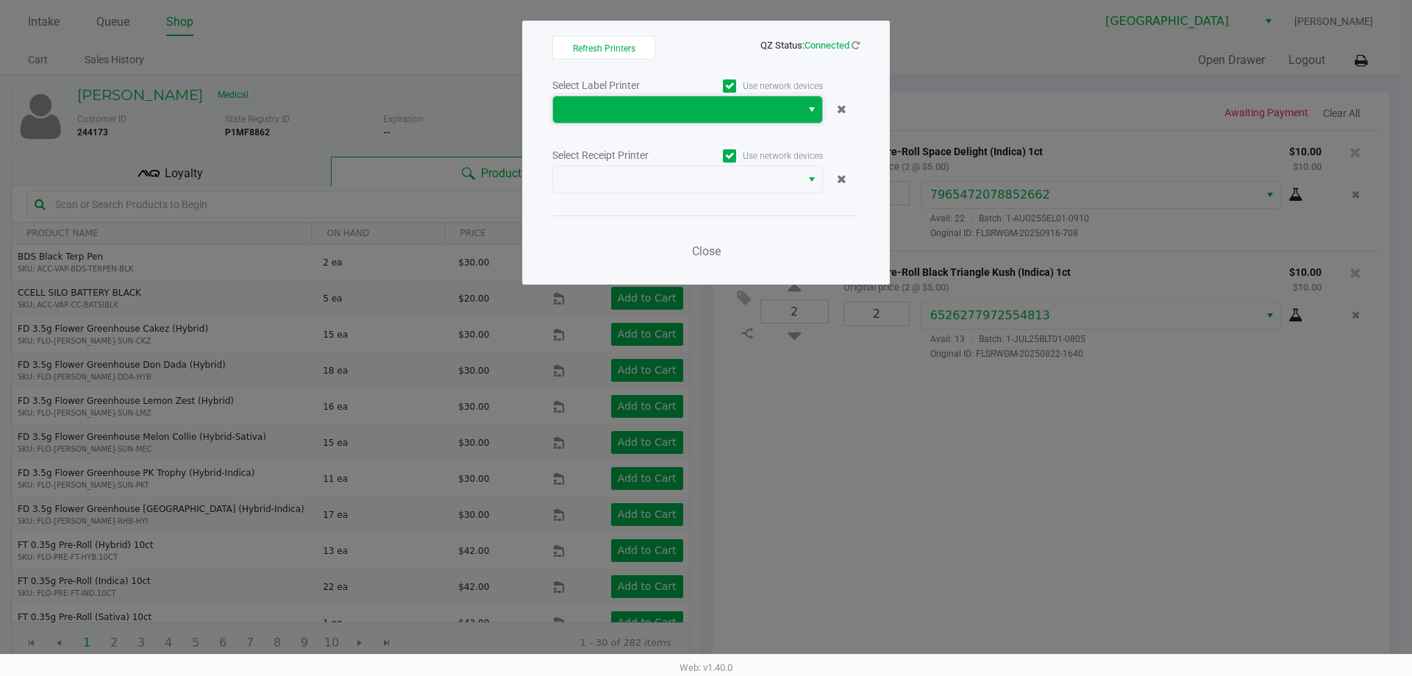
click at [741, 111] on span at bounding box center [677, 110] width 230 height 18
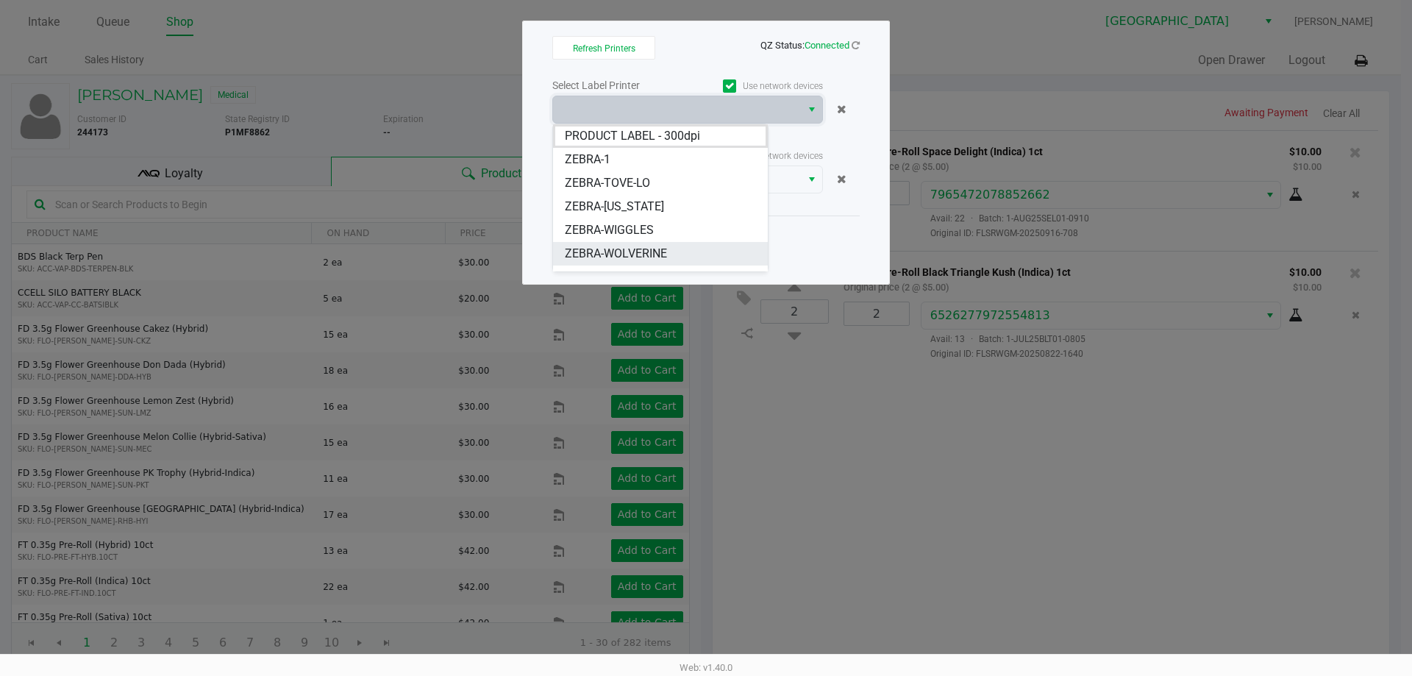
click at [637, 254] on span "ZEBRA-WOLVERINE" at bounding box center [616, 254] width 102 height 18
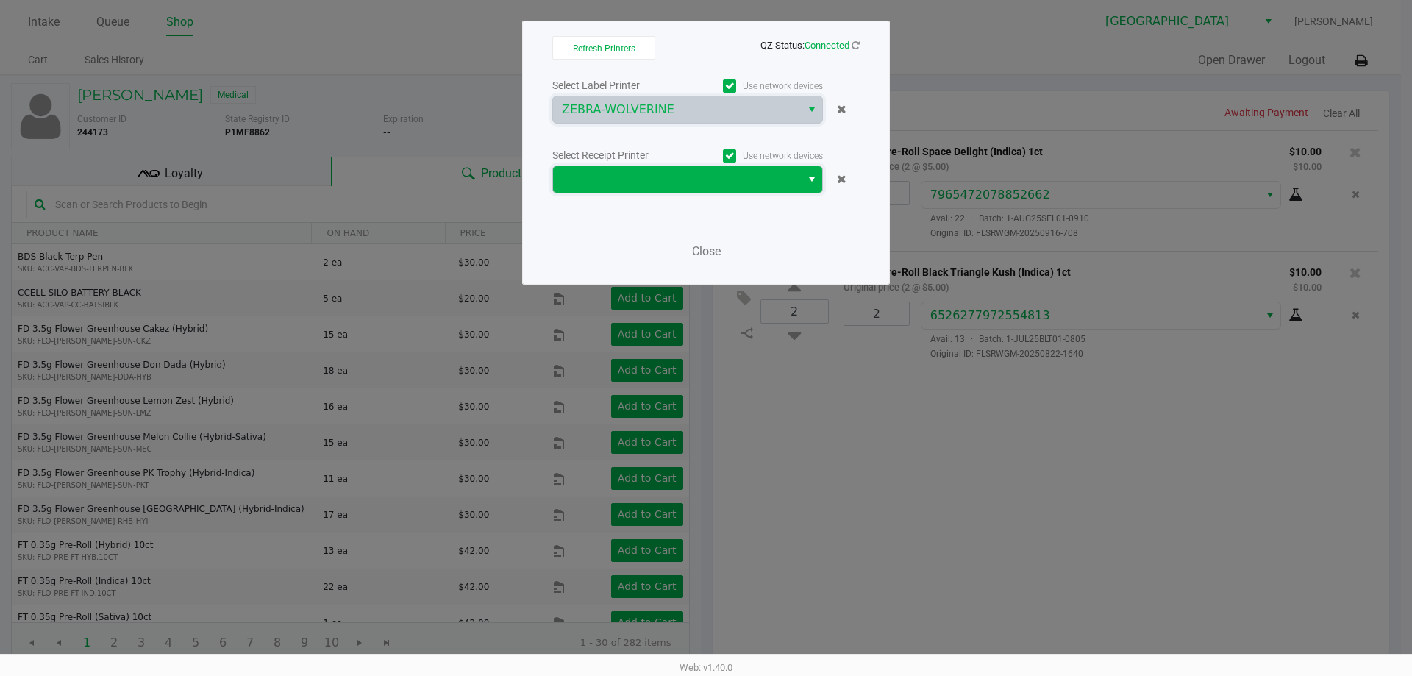
click at [639, 177] on span at bounding box center [677, 180] width 230 height 18
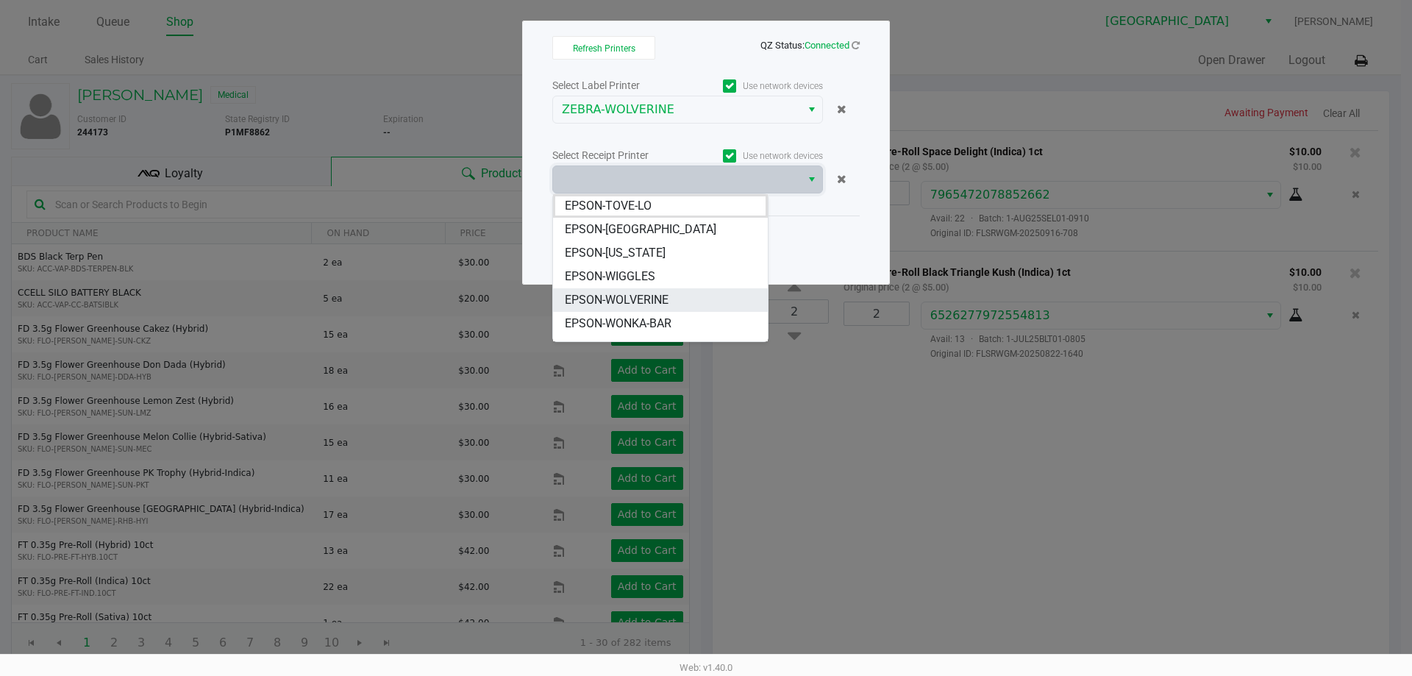
click at [633, 300] on span "EPSON-WOLVERINE" at bounding box center [617, 300] width 104 height 18
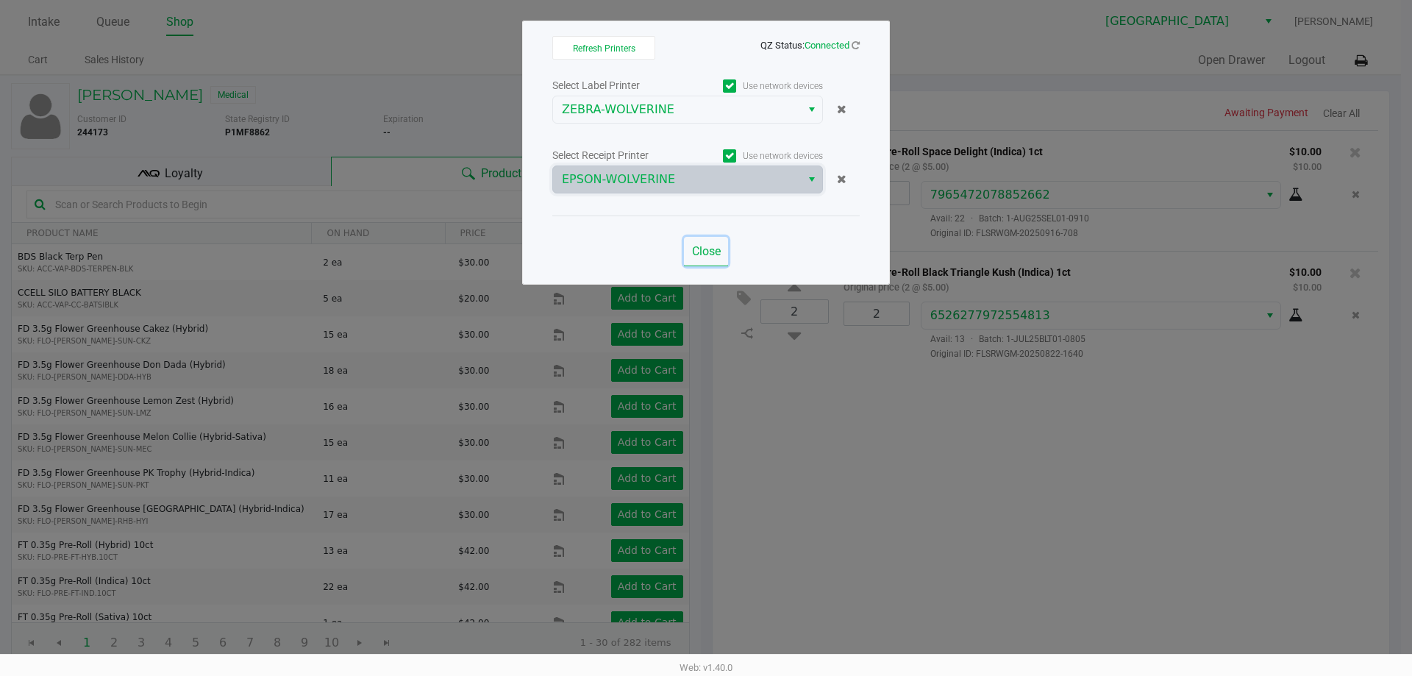
click at [694, 256] on span "Close" at bounding box center [706, 251] width 29 height 14
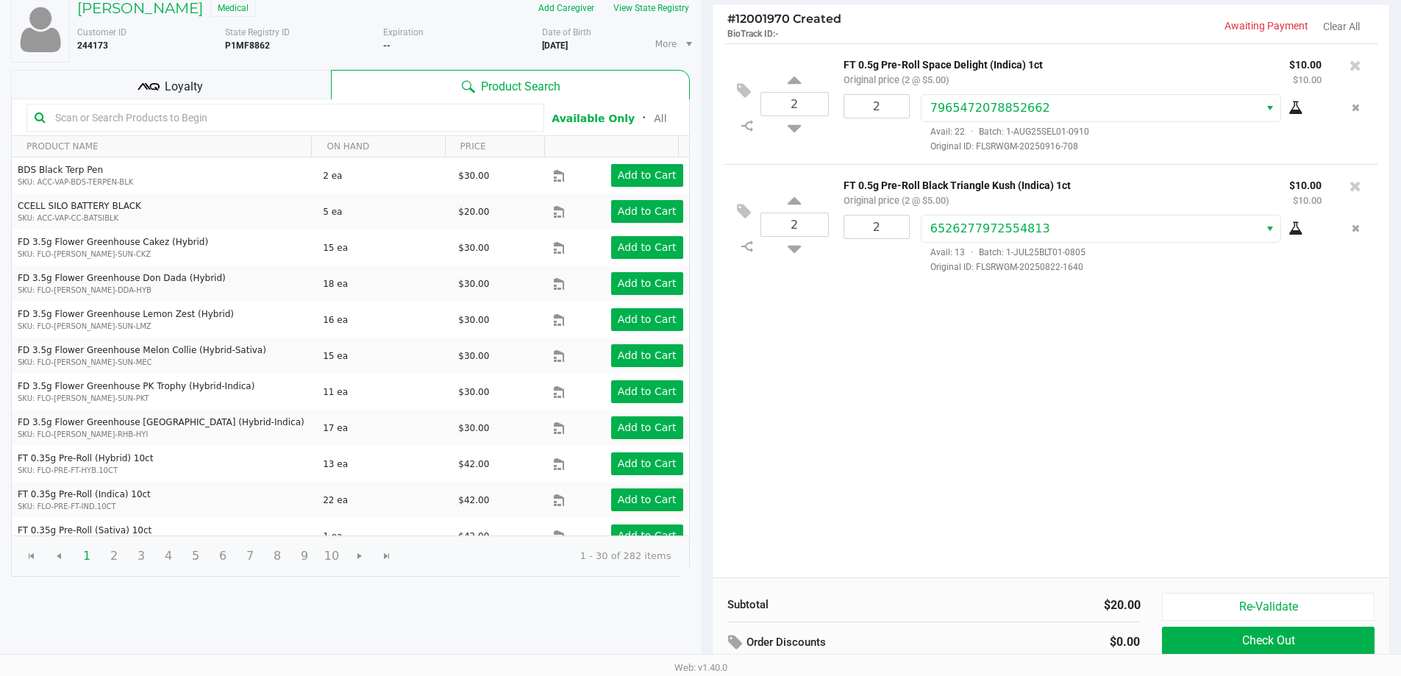
scroll to position [151, 0]
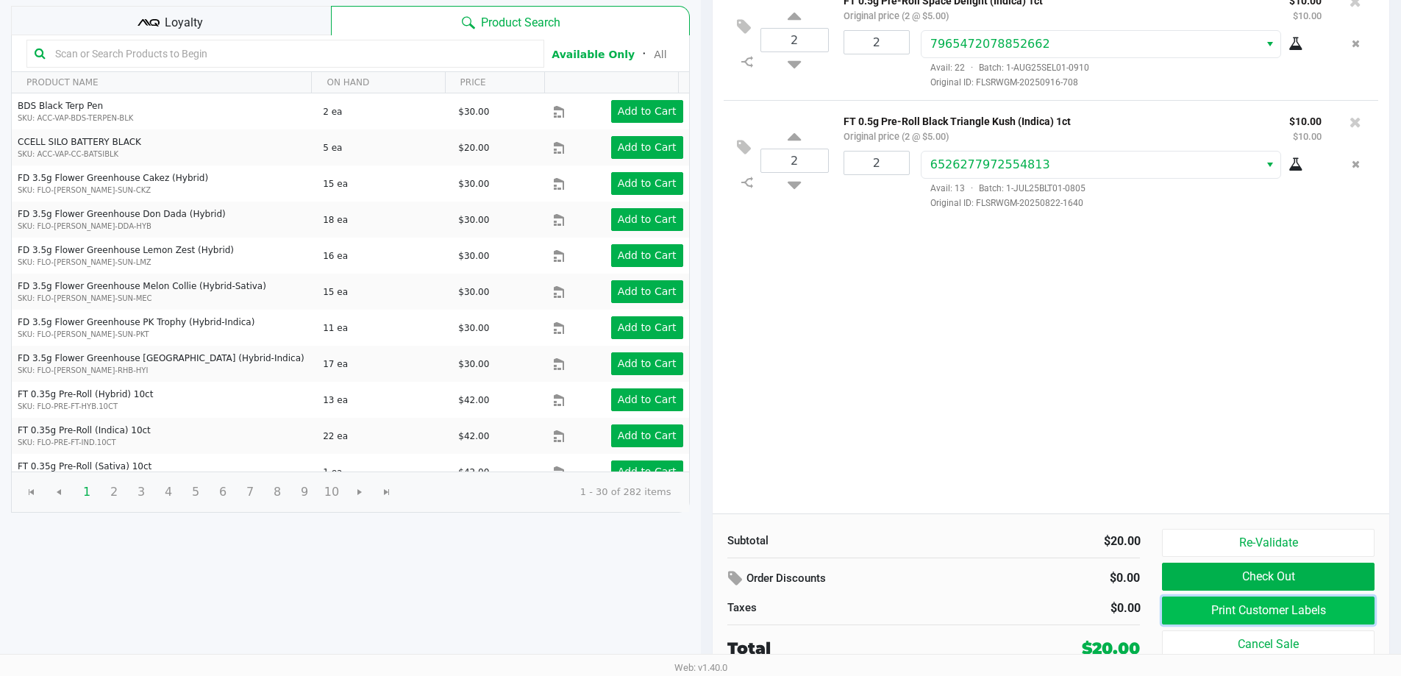
click at [1255, 600] on button "Print Customer Labels" at bounding box center [1268, 610] width 212 height 28
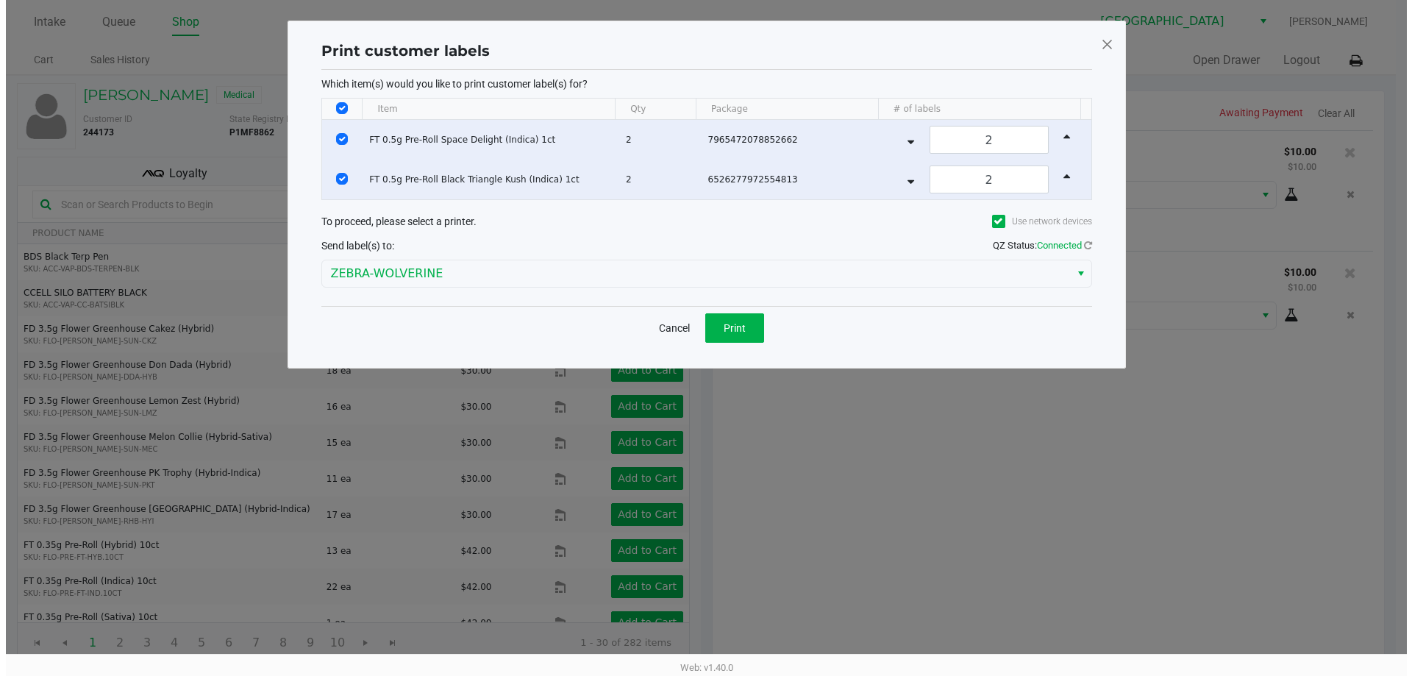
scroll to position [0, 0]
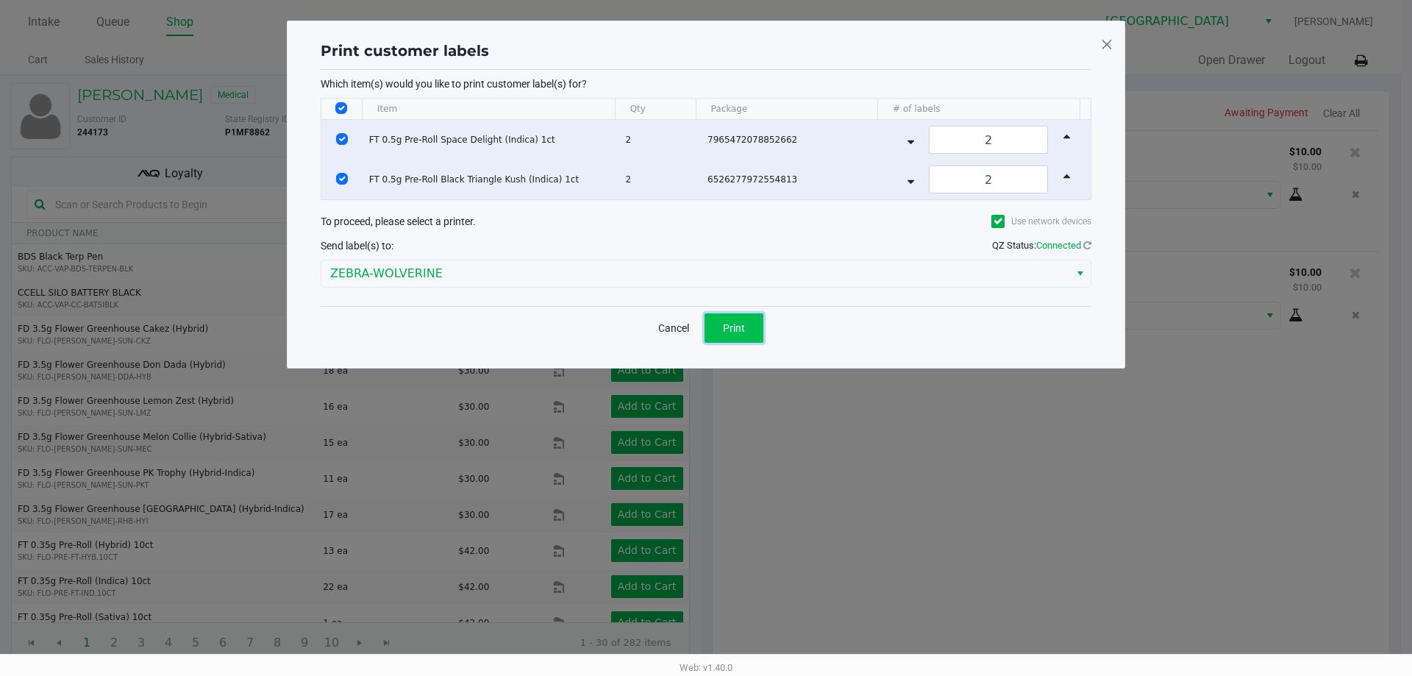
click at [756, 326] on button "Print" at bounding box center [733, 327] width 59 height 29
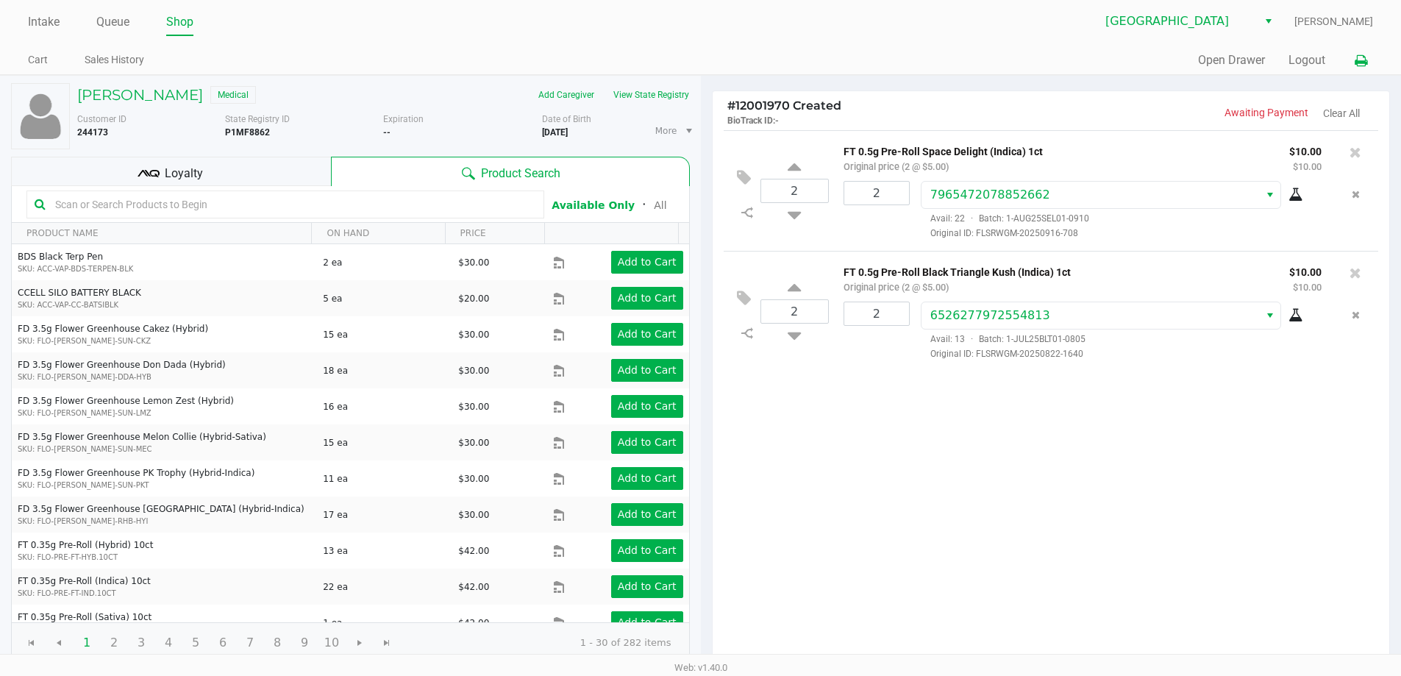
click at [1359, 62] on icon at bounding box center [1360, 61] width 12 height 10
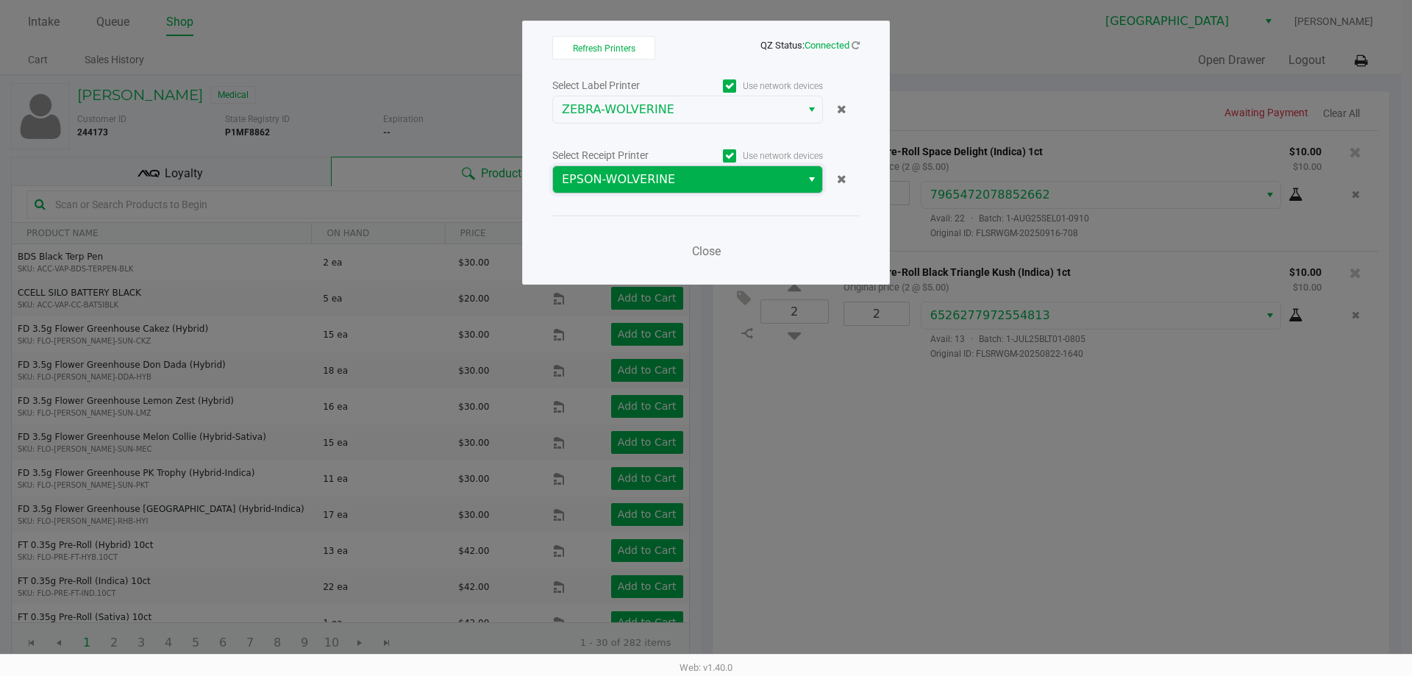
click at [673, 181] on span "EPSON-WOLVERINE" at bounding box center [677, 180] width 230 height 18
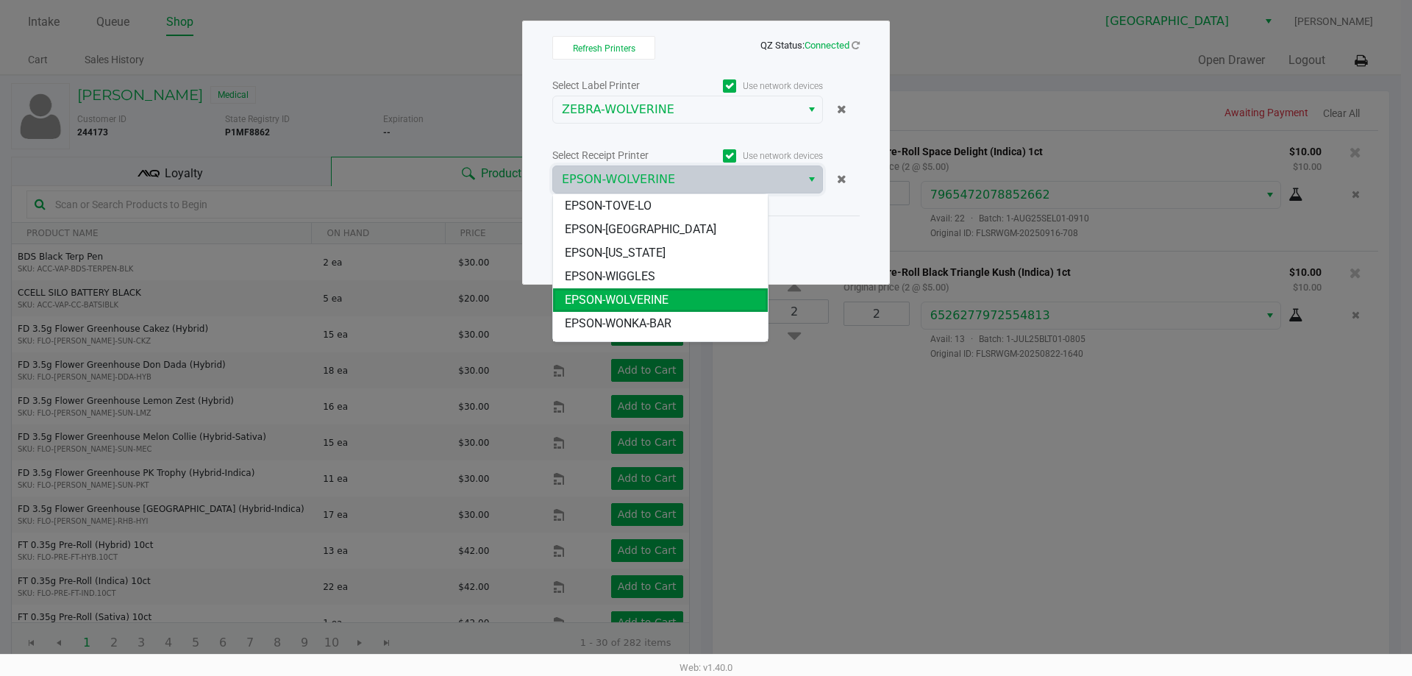
click at [801, 221] on kendo-popup "EPSON-TOVE-LO EPSON-VANUATU EPSON-VERMONT EPSON-WIGGLES EPSON-WOLVERINE EPSON-W…" at bounding box center [687, 267] width 271 height 149
click at [700, 114] on span "ZEBRA-WOLVERINE" at bounding box center [677, 110] width 230 height 18
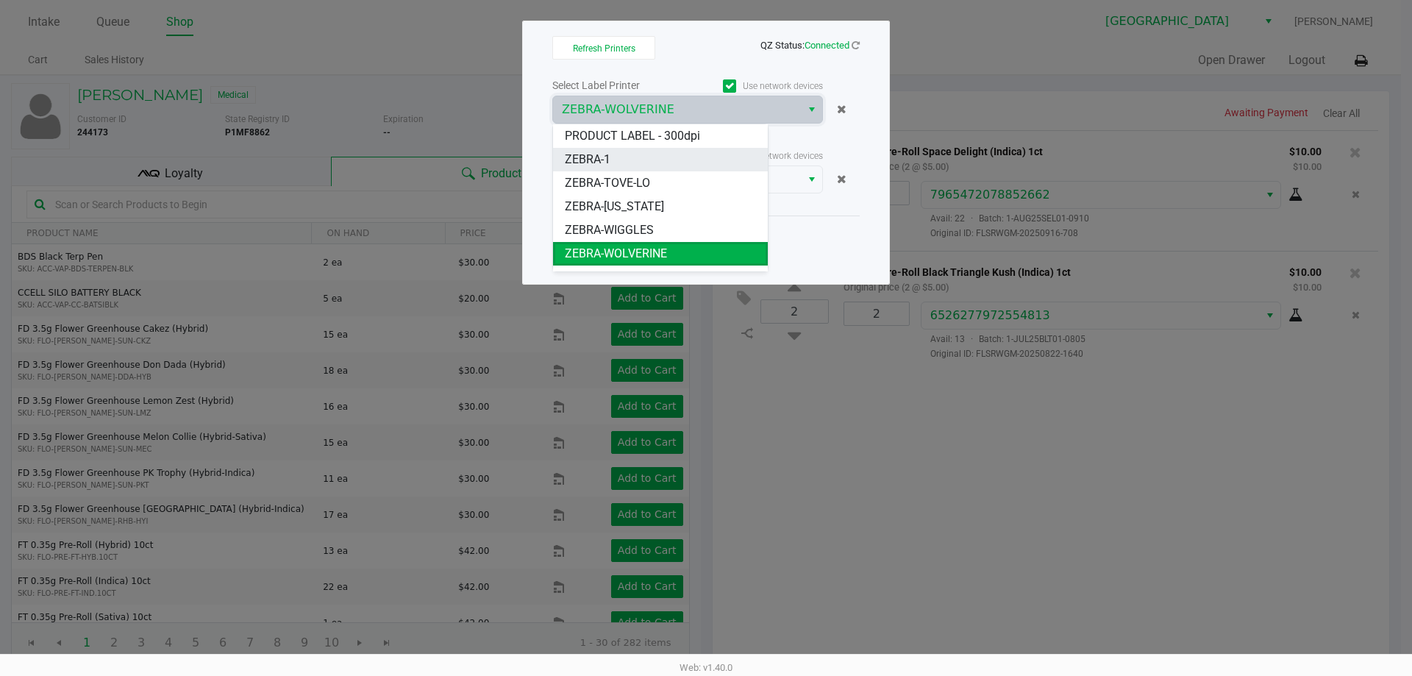
click at [675, 160] on li "ZEBRA-1" at bounding box center [660, 160] width 215 height 24
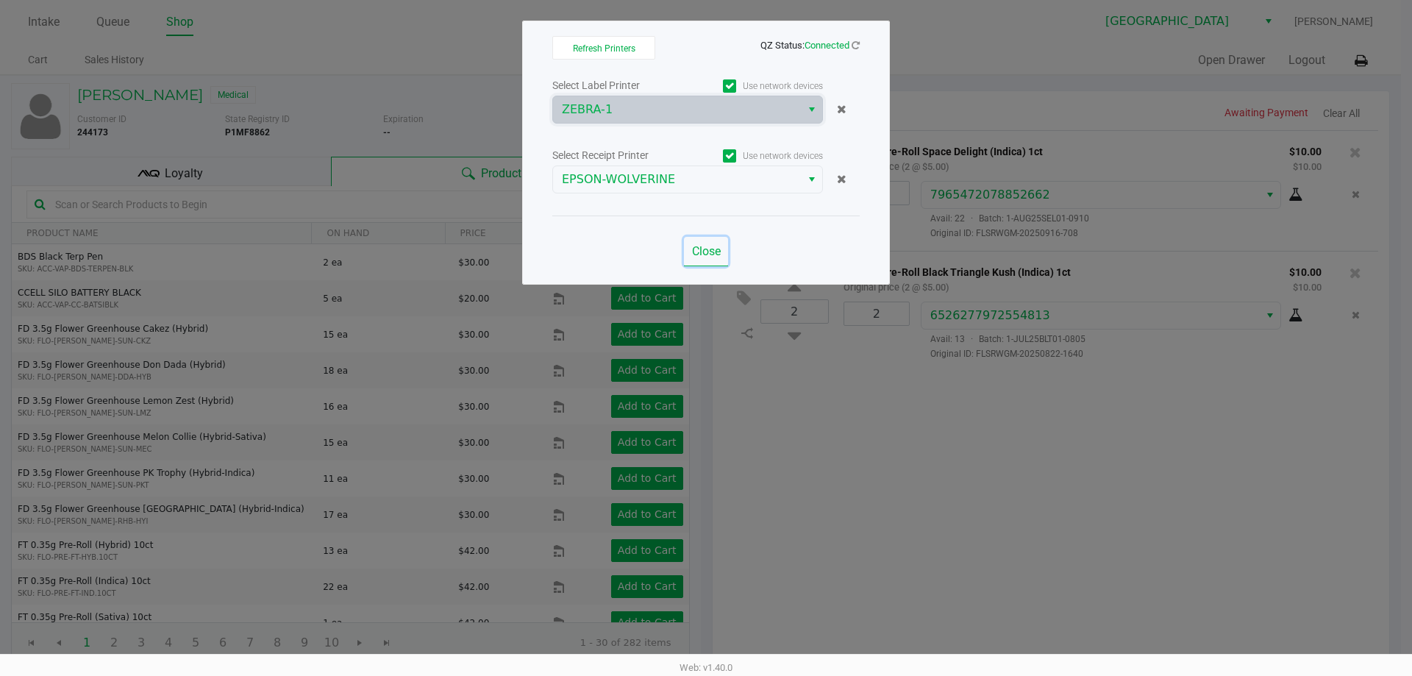
click at [686, 244] on button "Close" at bounding box center [706, 251] width 44 height 29
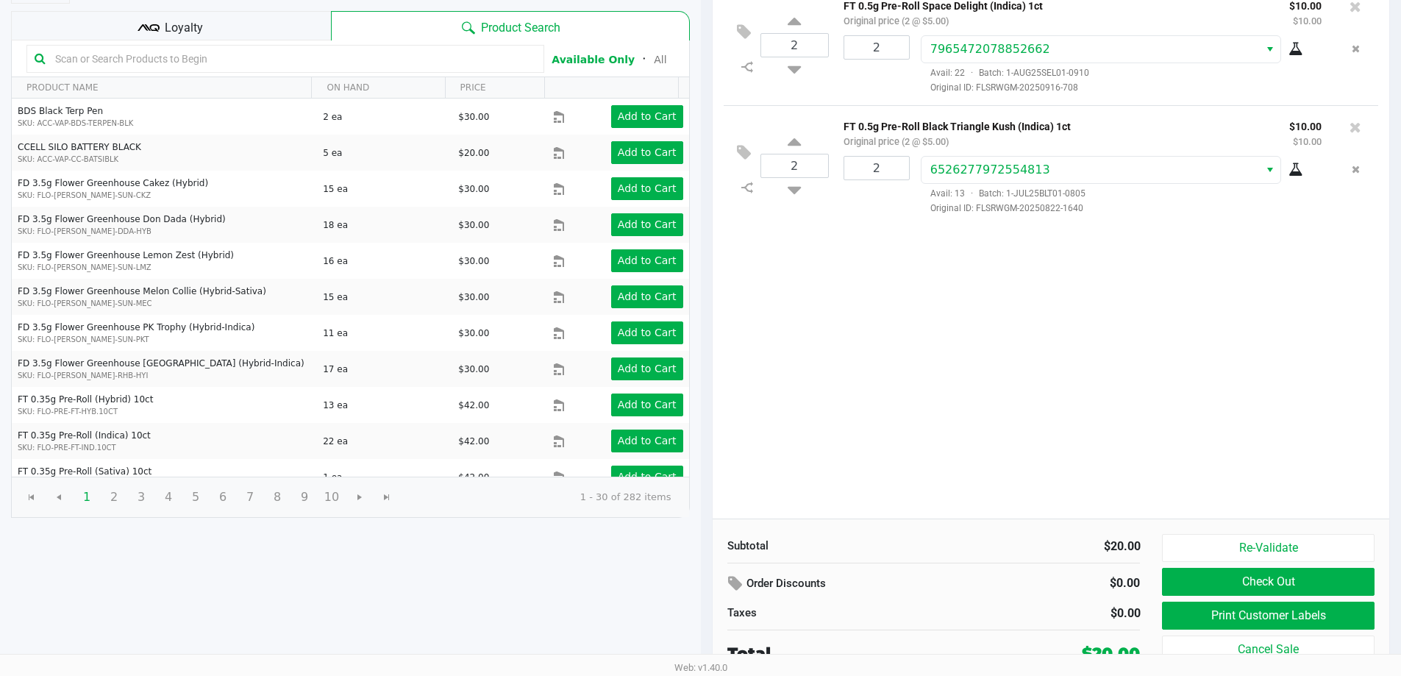
scroll to position [151, 0]
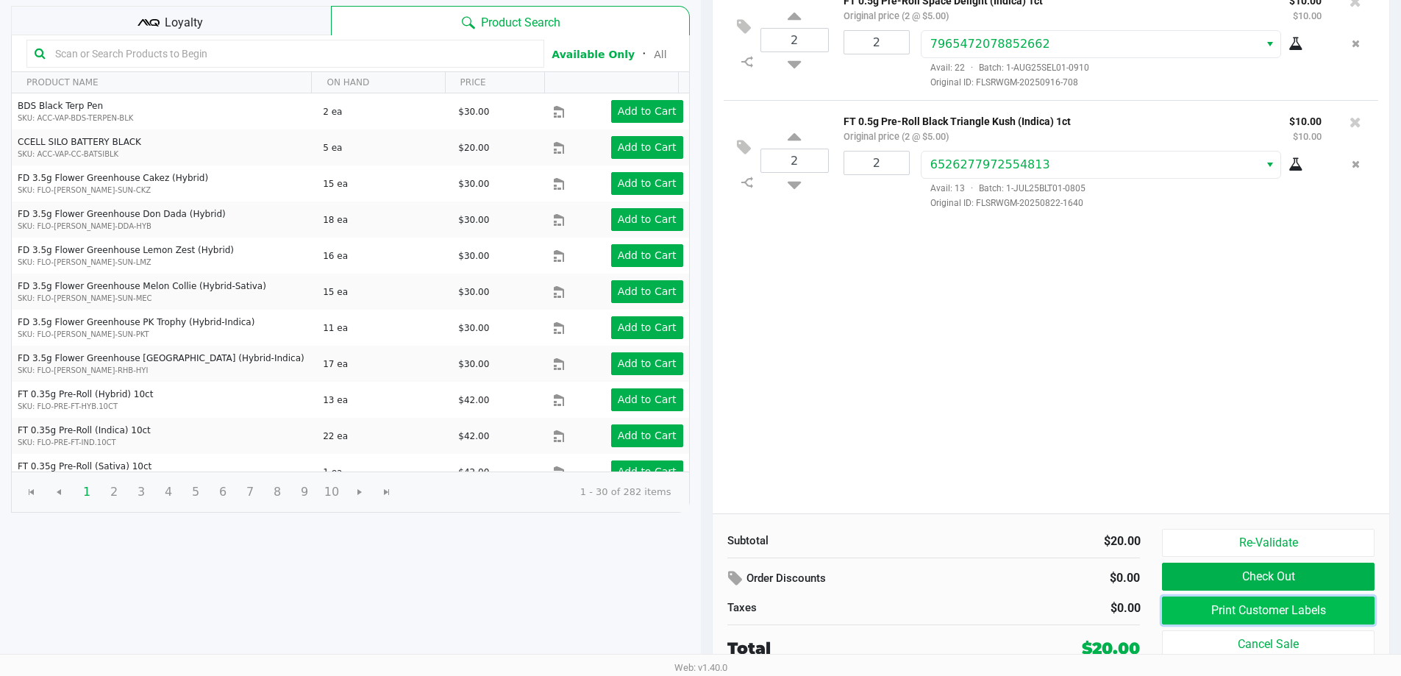
click at [1237, 601] on button "Print Customer Labels" at bounding box center [1268, 610] width 212 height 28
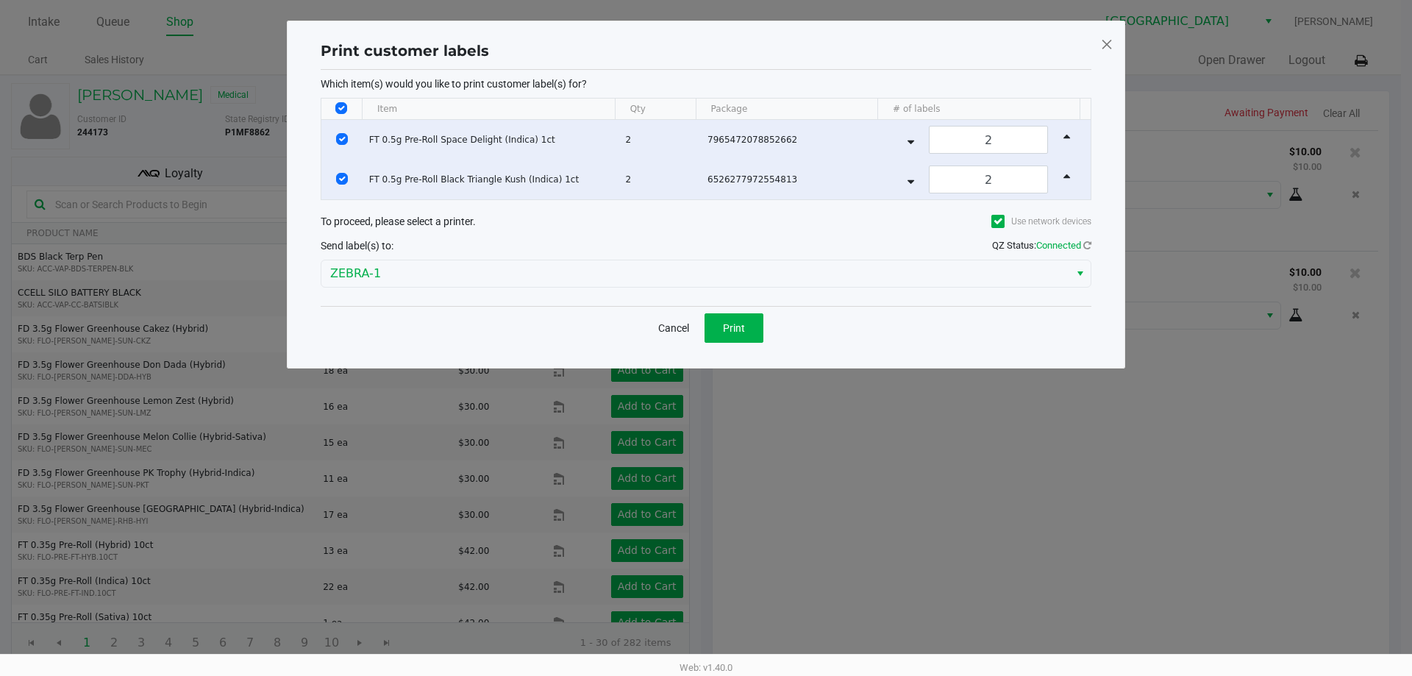
click at [724, 310] on div "Cancel Print" at bounding box center [706, 327] width 771 height 43
click at [730, 328] on span "Print" at bounding box center [734, 328] width 22 height 12
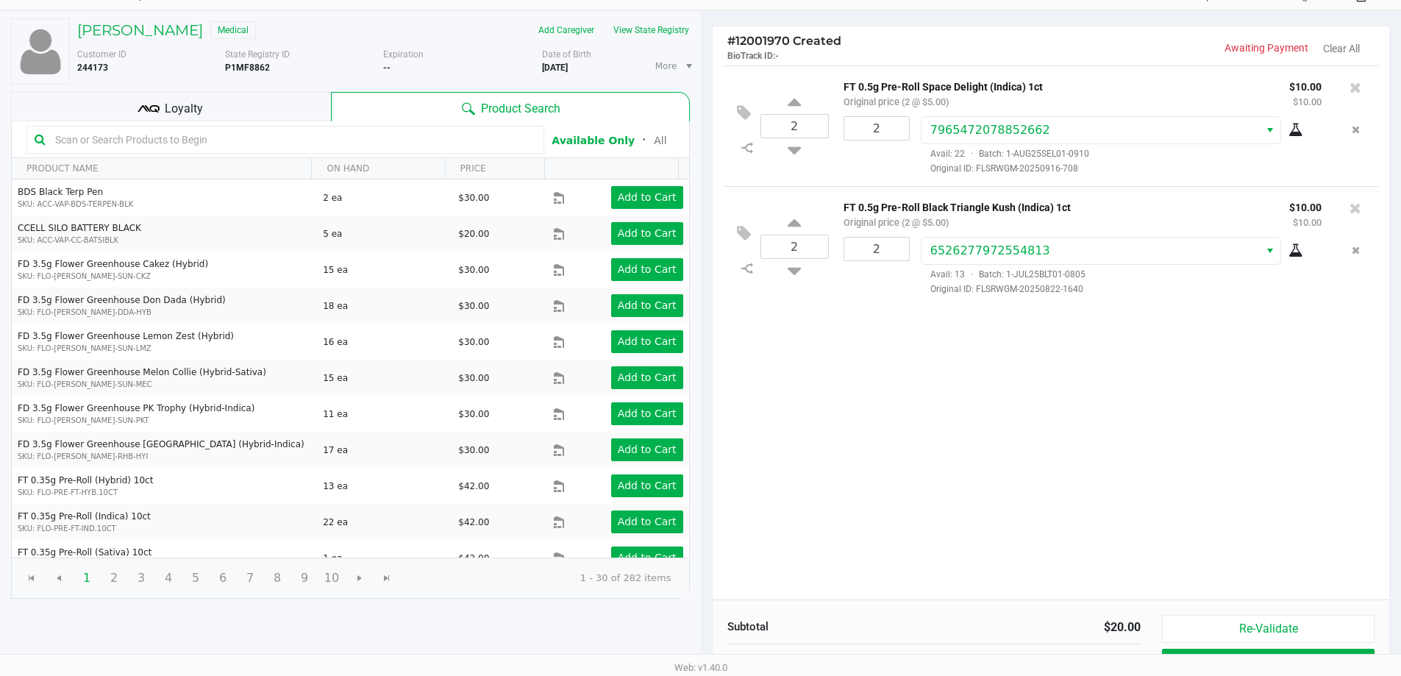
scroll to position [151, 0]
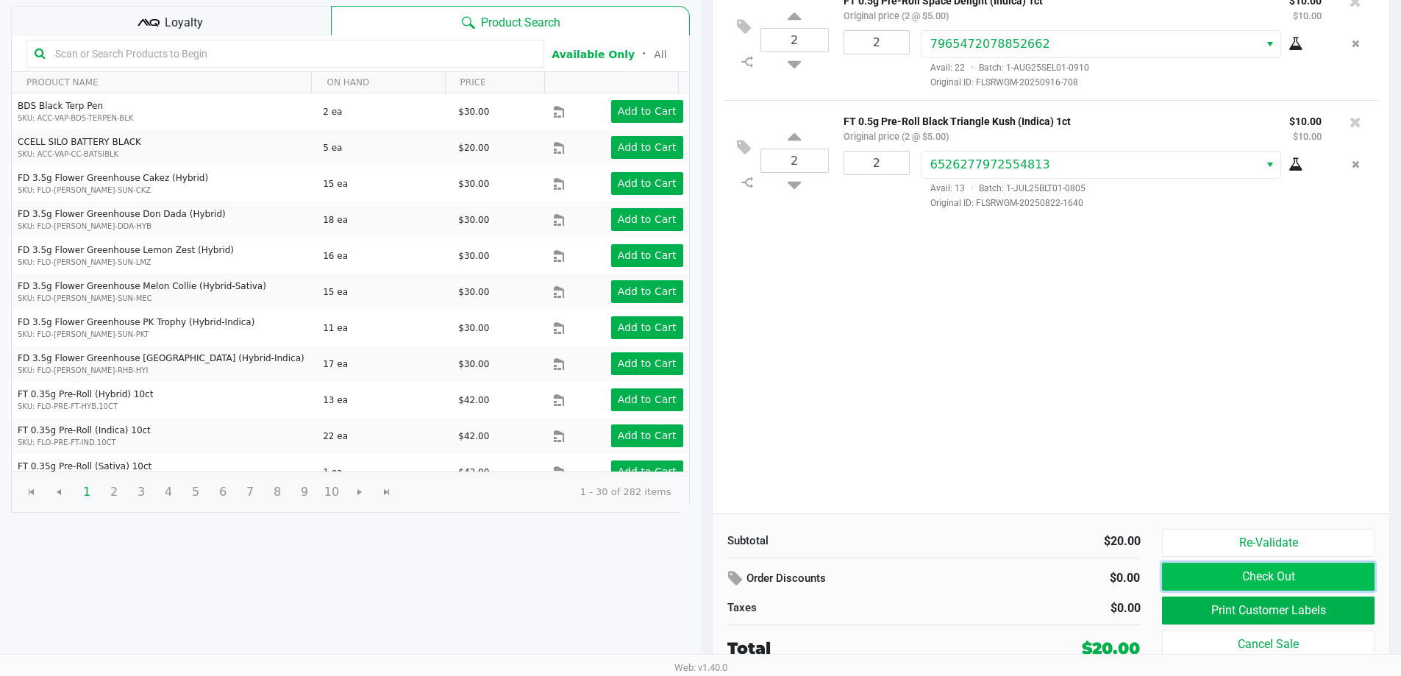
click at [1286, 586] on button "Check Out" at bounding box center [1268, 576] width 212 height 28
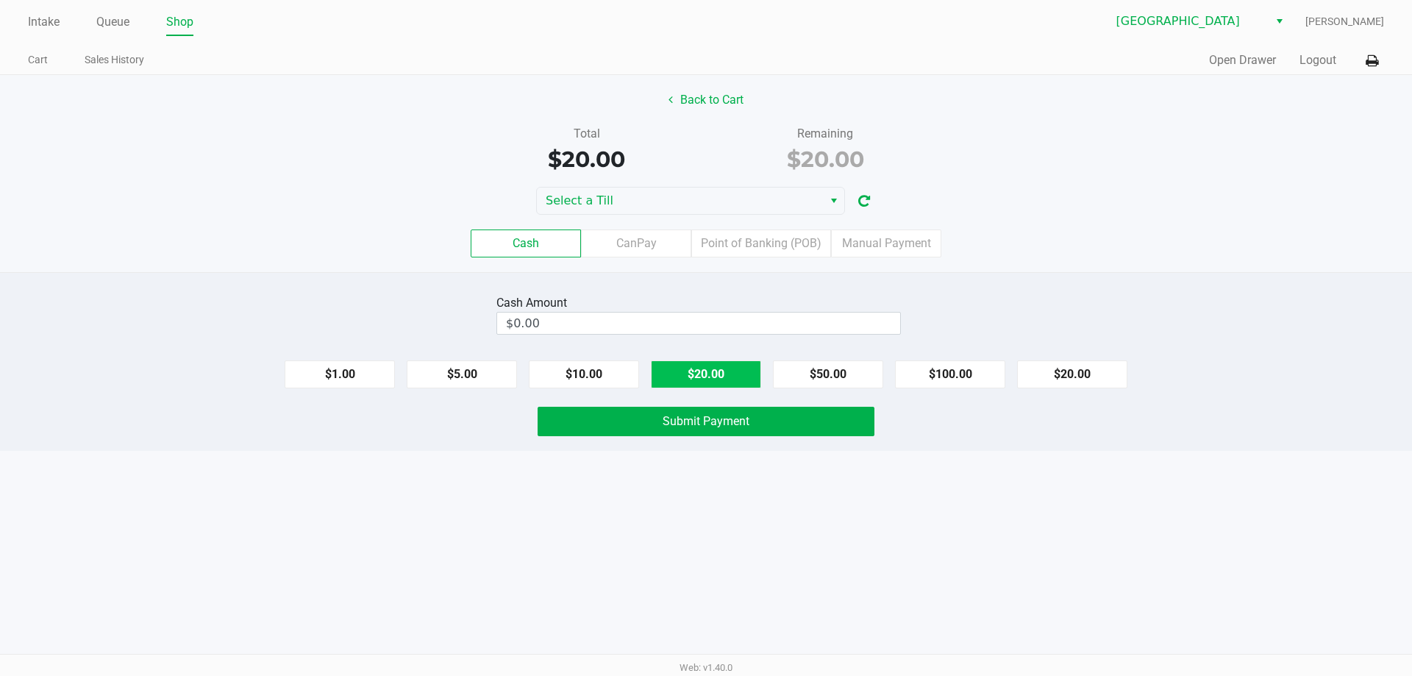
click at [662, 375] on button "$20.00" at bounding box center [706, 374] width 110 height 28
type input "$20.00"
click at [721, 431] on button "Submit Payment" at bounding box center [705, 421] width 337 height 29
click at [608, 223] on div "Cash CanPay Point of Banking (POB) Manual Payment" at bounding box center [706, 243] width 1434 height 57
click at [610, 215] on div "Cash CanPay Point of Banking (POB) Manual Payment" at bounding box center [706, 243] width 1434 height 57
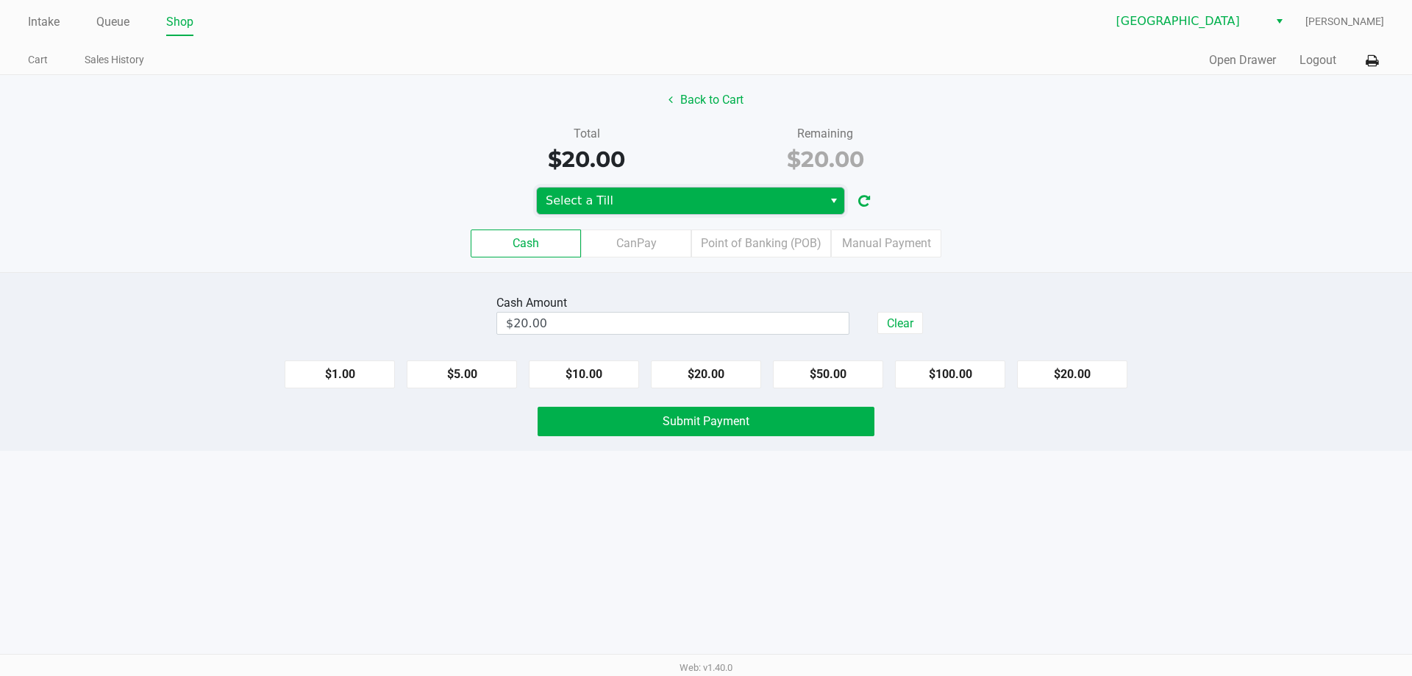
click at [612, 213] on span "Select a Till" at bounding box center [680, 200] width 286 height 26
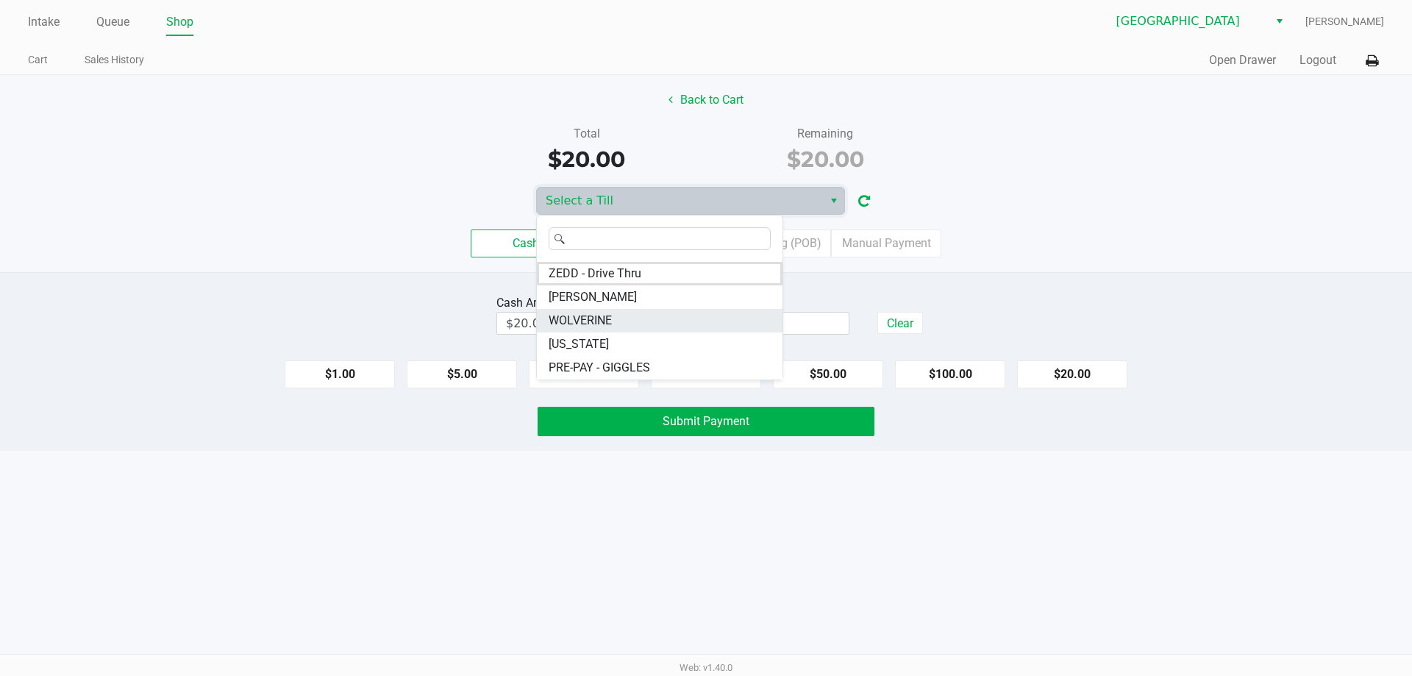
click at [619, 316] on li "WOLVERINE" at bounding box center [660, 321] width 246 height 24
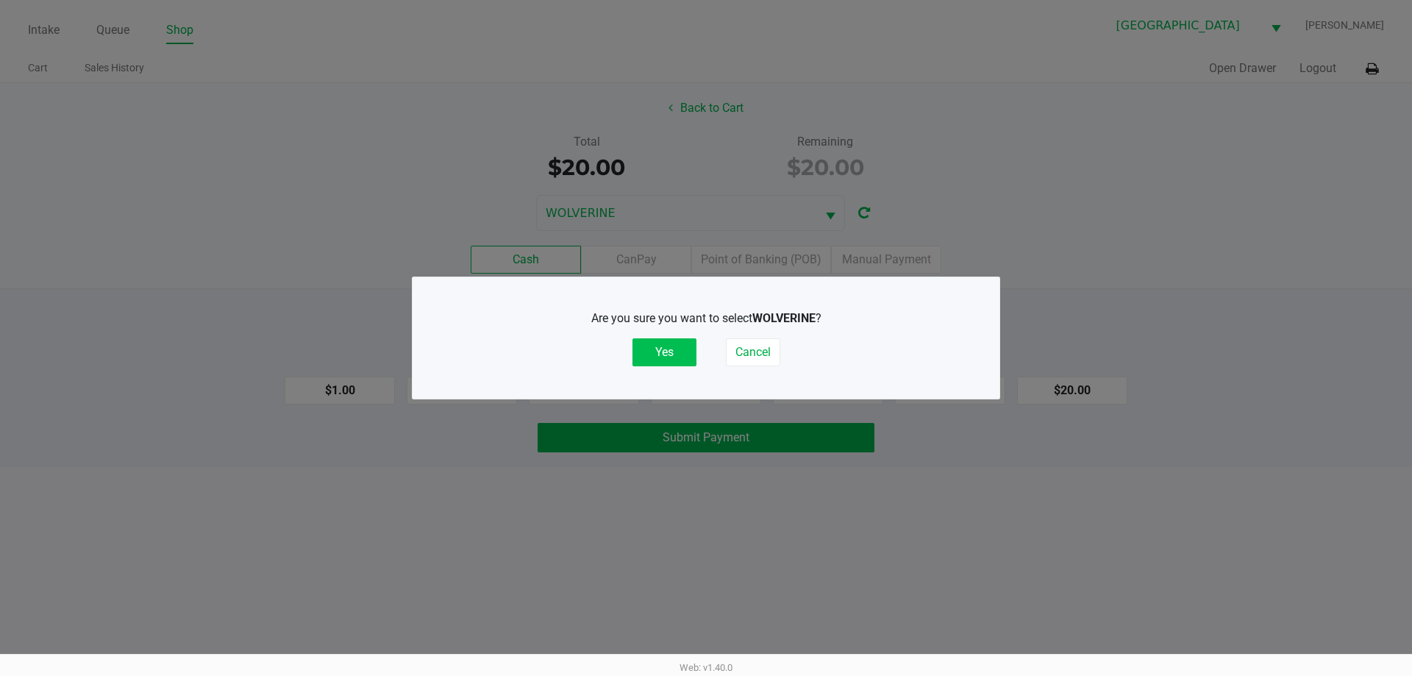
click at [686, 351] on button "Yes" at bounding box center [664, 352] width 64 height 28
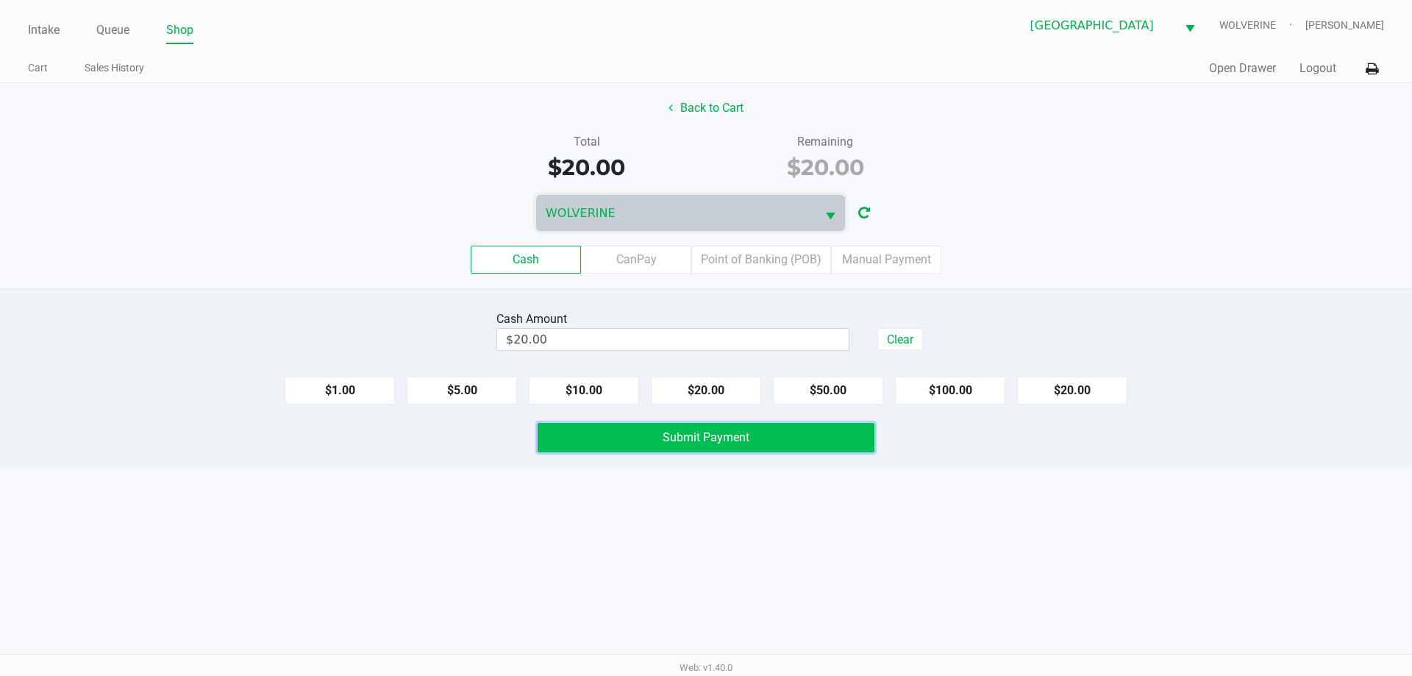
click at [695, 429] on button "Submit Payment" at bounding box center [705, 437] width 337 height 29
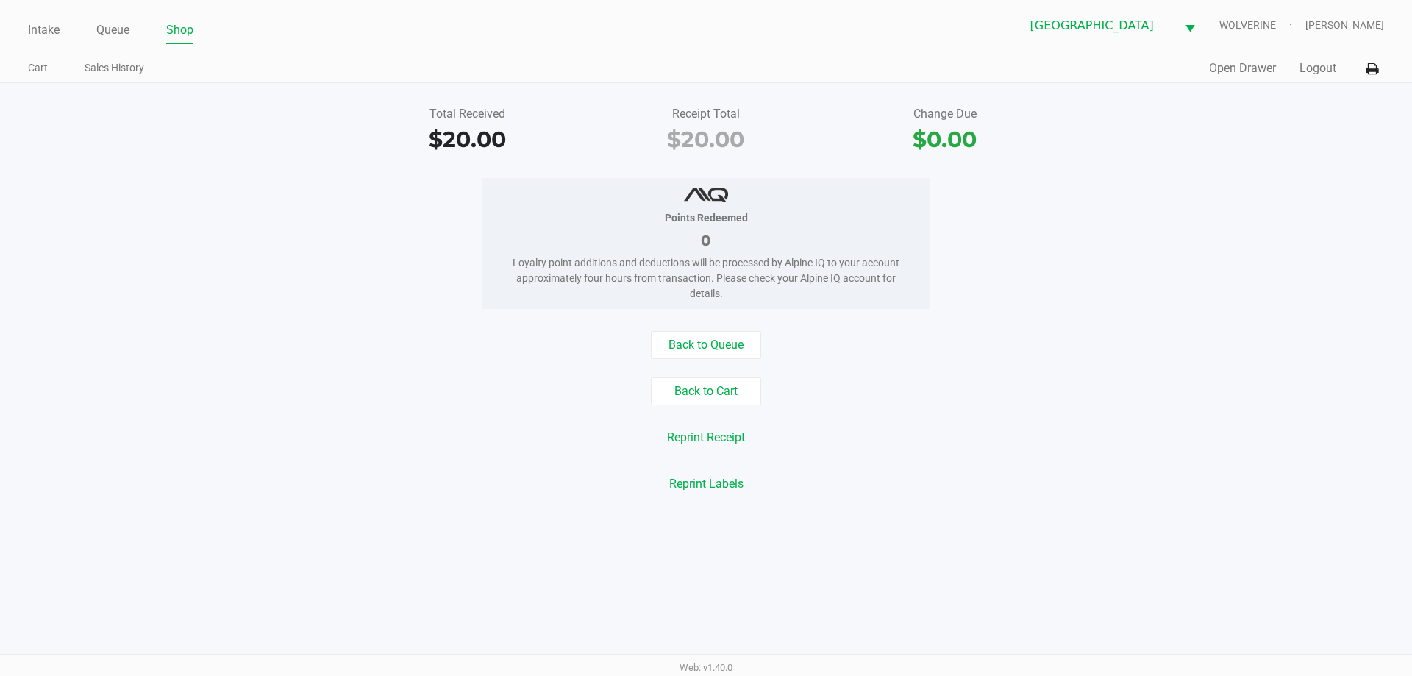
click at [60, 31] on ul "Intake Queue Shop" at bounding box center [367, 30] width 678 height 25
click at [54, 26] on link "Intake" at bounding box center [44, 30] width 32 height 21
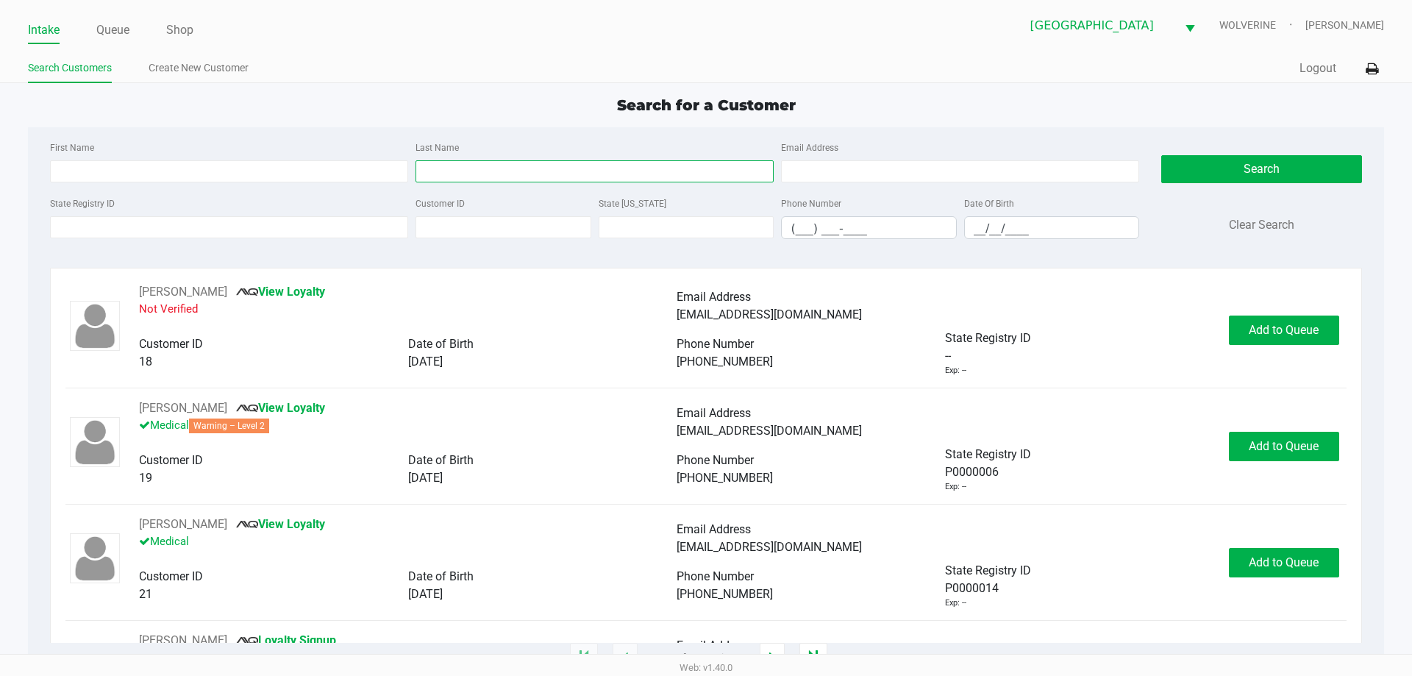
click at [446, 174] on input "Last Name" at bounding box center [594, 171] width 358 height 22
type input "roesch"
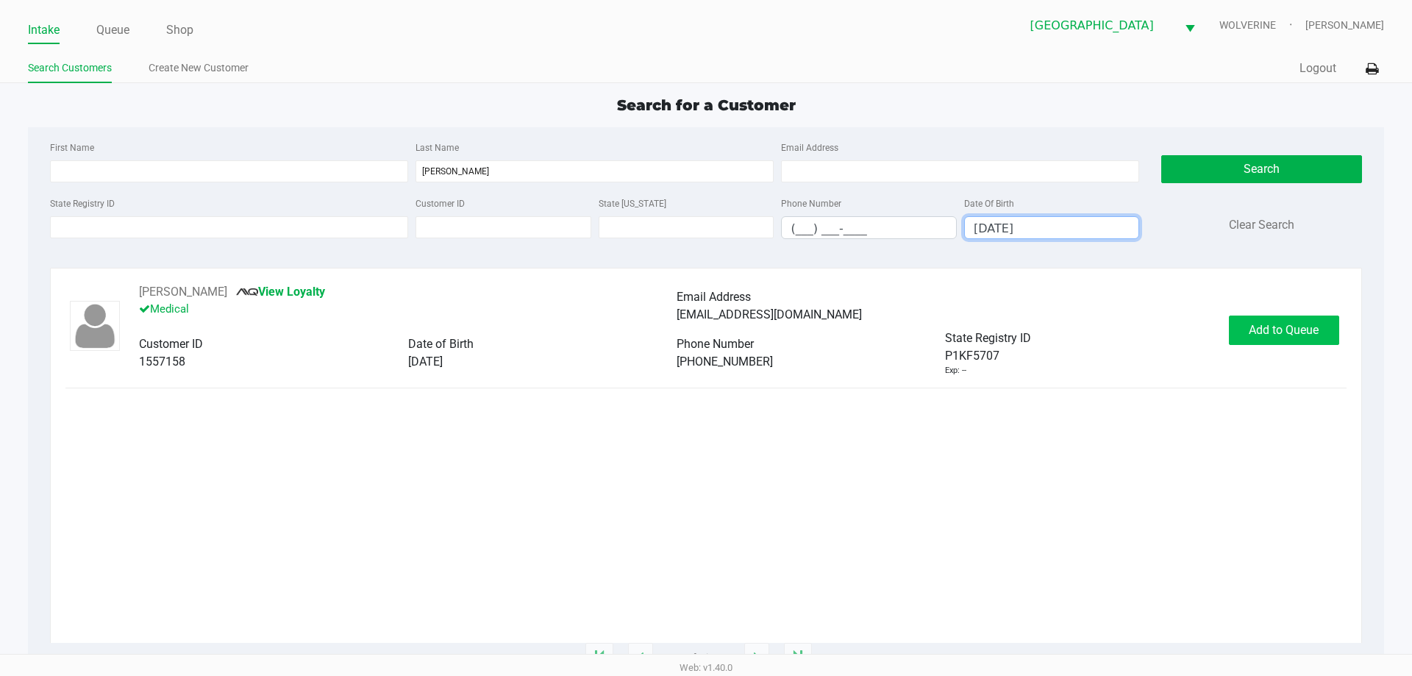
type input "06/21/1960"
click at [1304, 337] on button "Add to Queue" at bounding box center [1284, 329] width 110 height 29
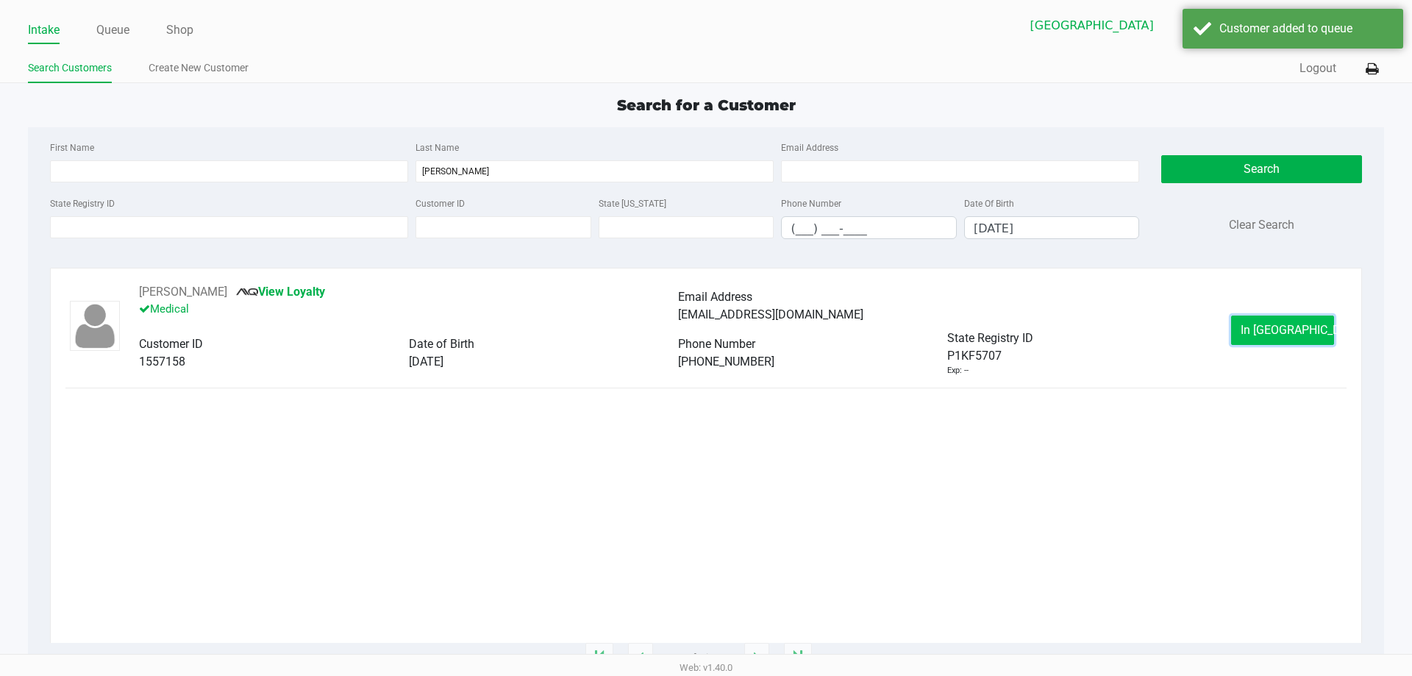
click at [1293, 329] on span "In Queue" at bounding box center [1302, 330] width 124 height 14
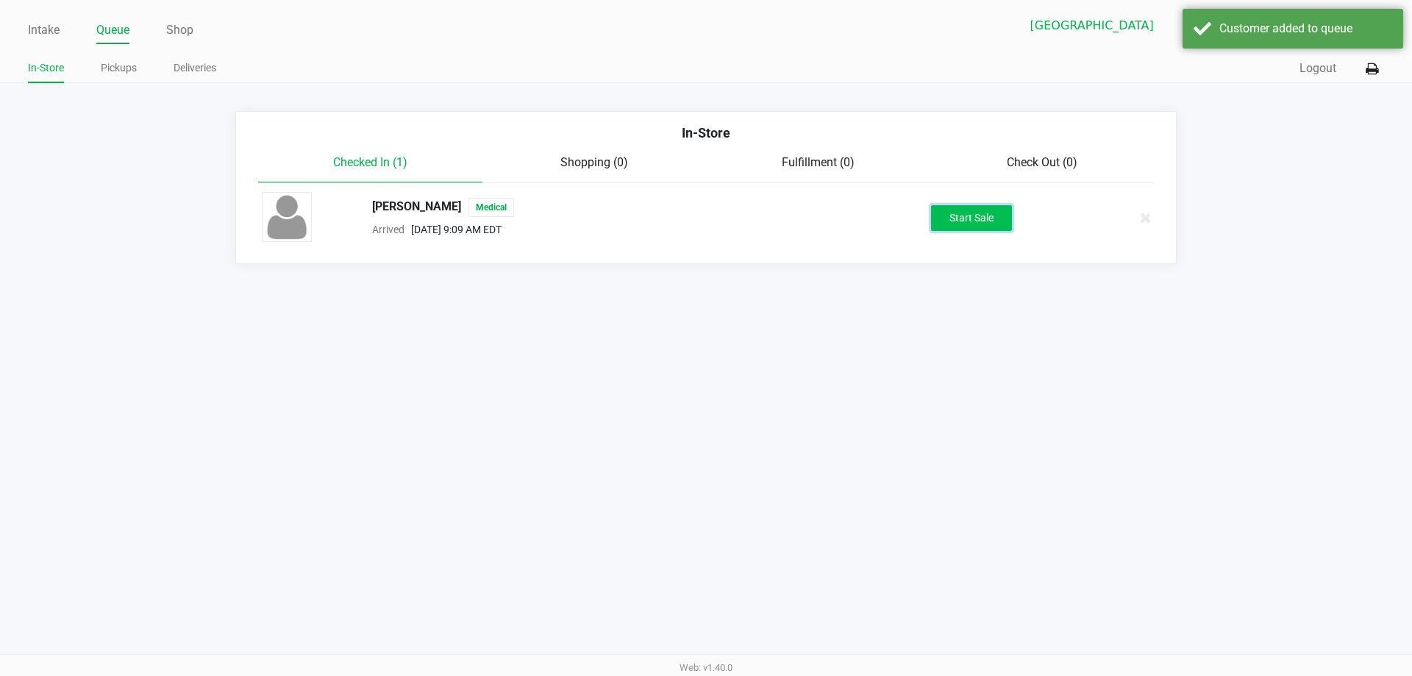
click at [943, 208] on button "Start Sale" at bounding box center [971, 218] width 81 height 26
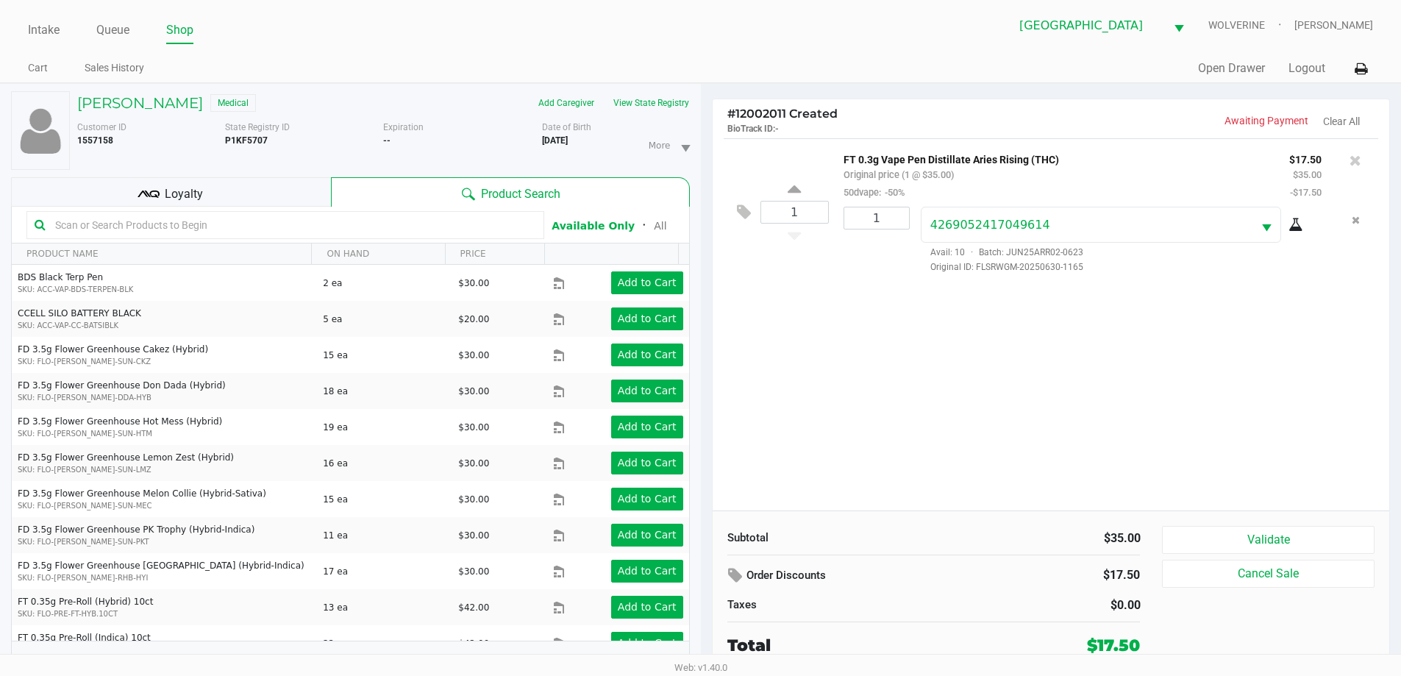
click at [284, 185] on div "Loyalty" at bounding box center [171, 191] width 320 height 29
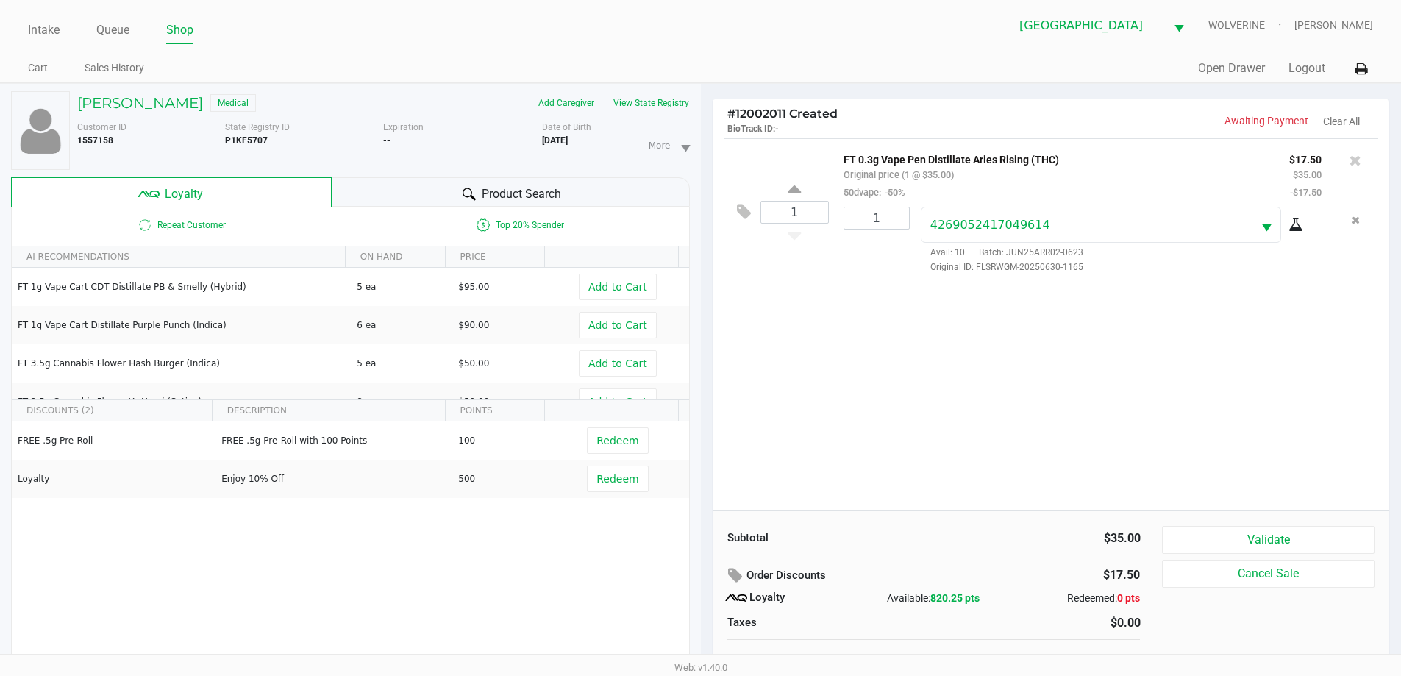
click at [508, 188] on span "Product Search" at bounding box center [521, 194] width 79 height 18
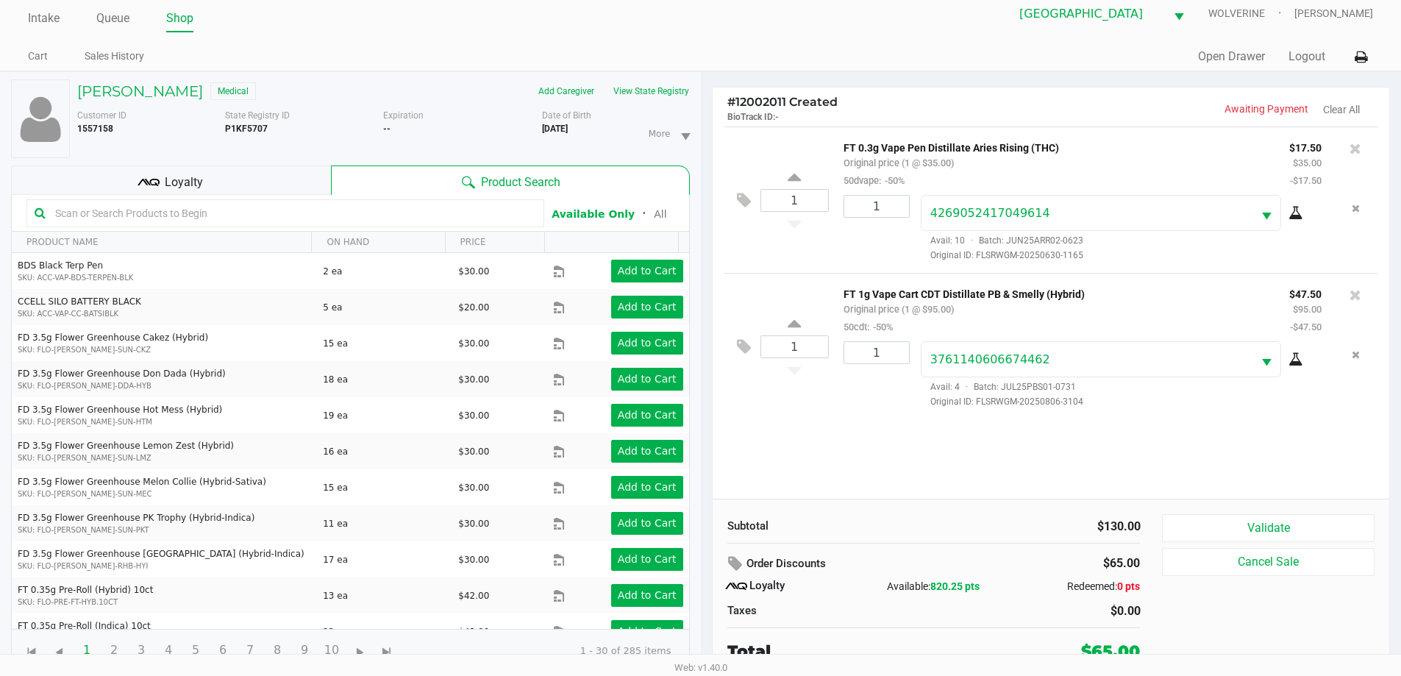
scroll to position [15, 0]
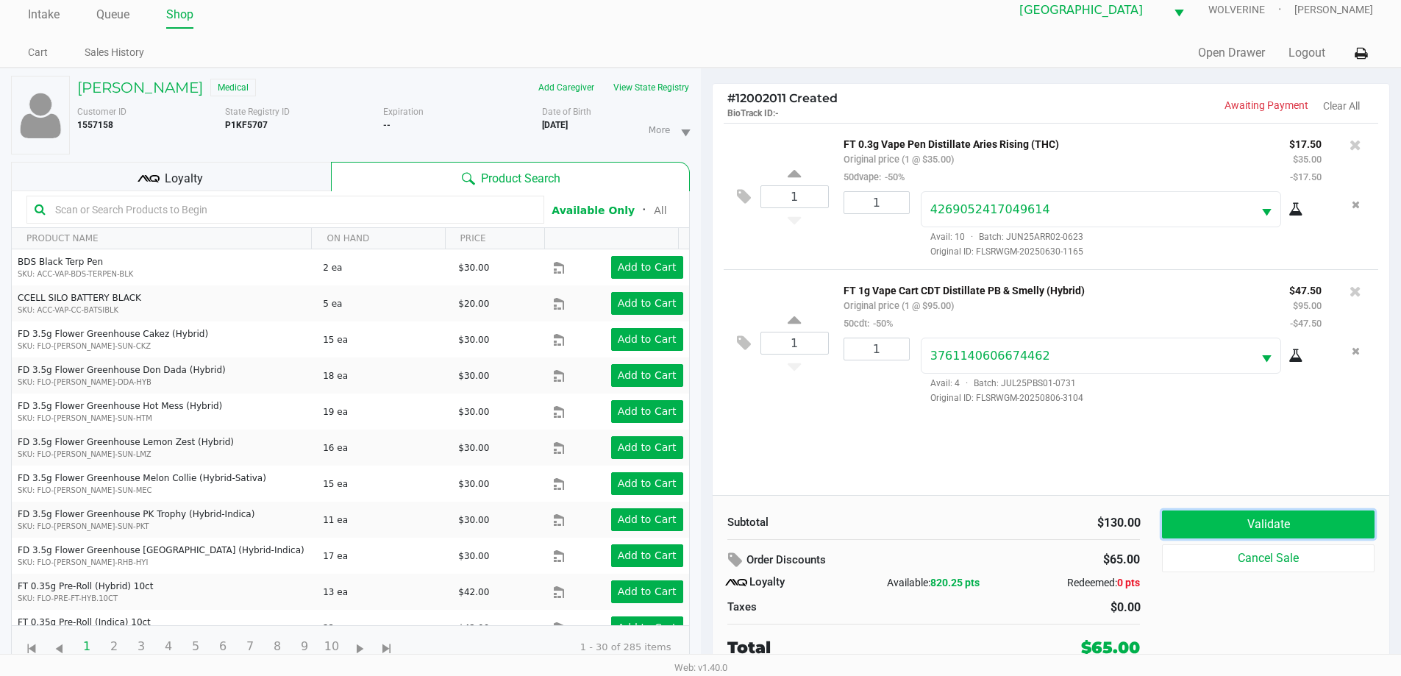
click at [1229, 532] on button "Validate" at bounding box center [1268, 524] width 212 height 28
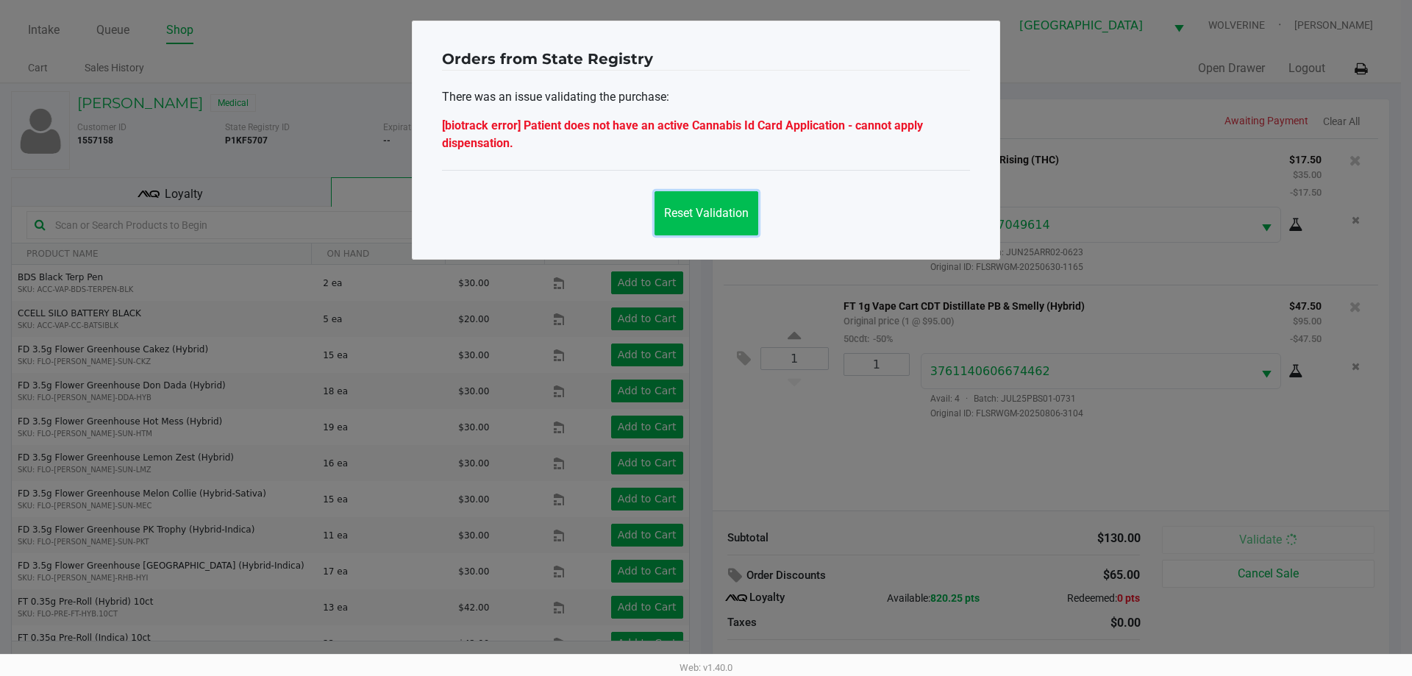
click at [734, 221] on button "Reset Validation" at bounding box center [706, 213] width 104 height 44
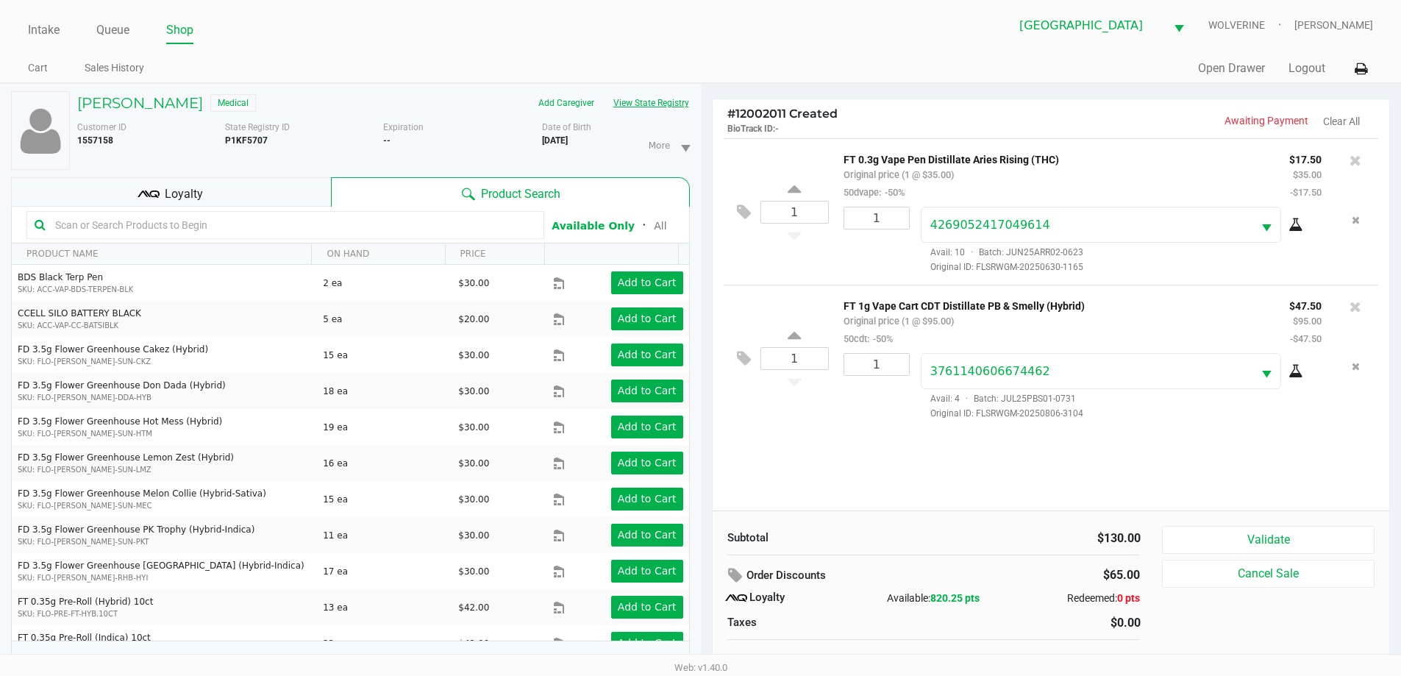
click at [649, 114] on button "View State Registry" at bounding box center [647, 103] width 86 height 24
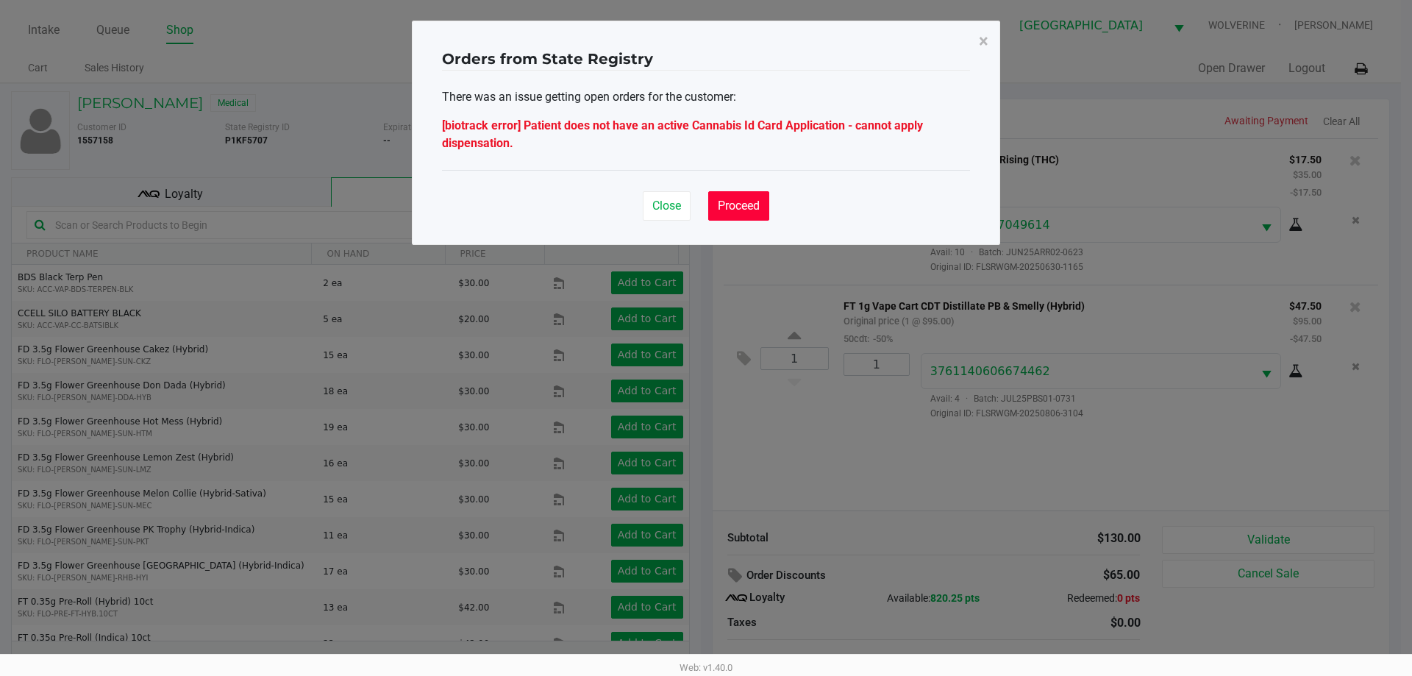
click at [723, 215] on button "Proceed" at bounding box center [738, 205] width 61 height 29
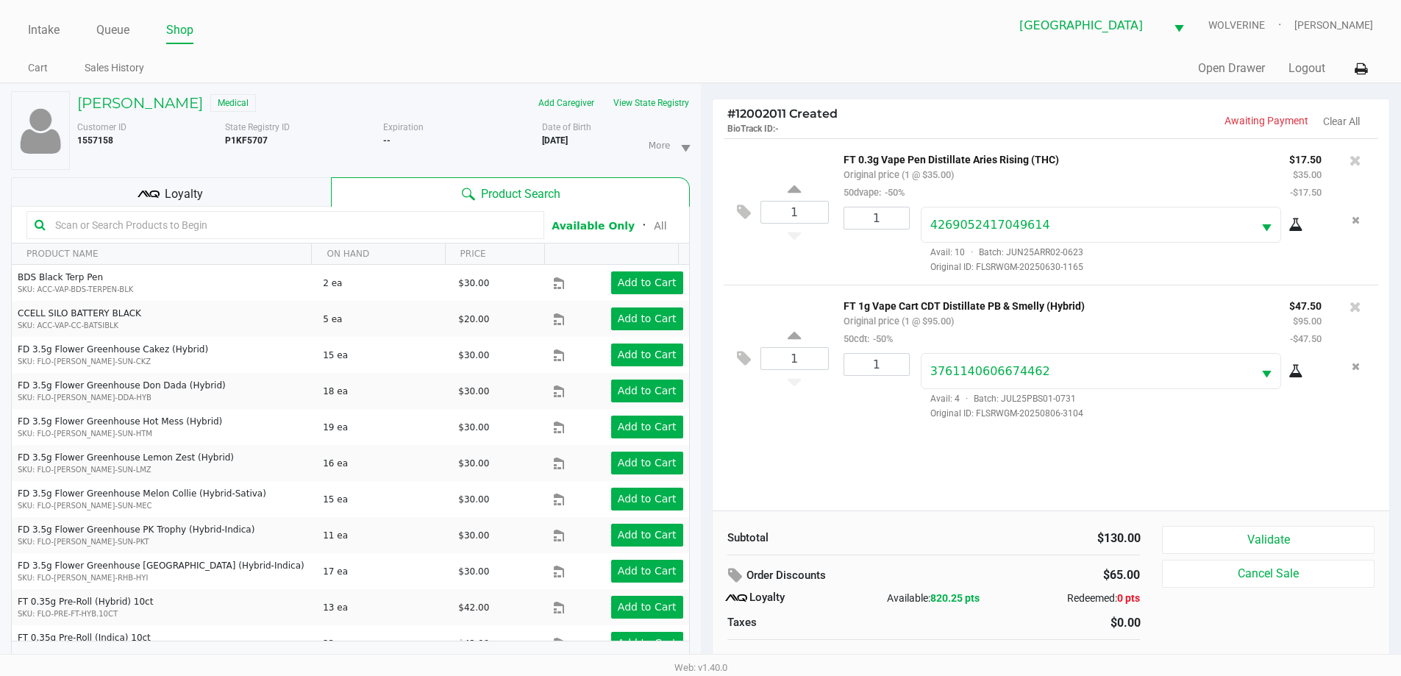
click at [732, 287] on div "1 FT 1g Vape Cart CDT Distillate PB & Smelly (Hybrid) Original price (1 @ $95.0…" at bounding box center [1050, 358] width 655 height 146
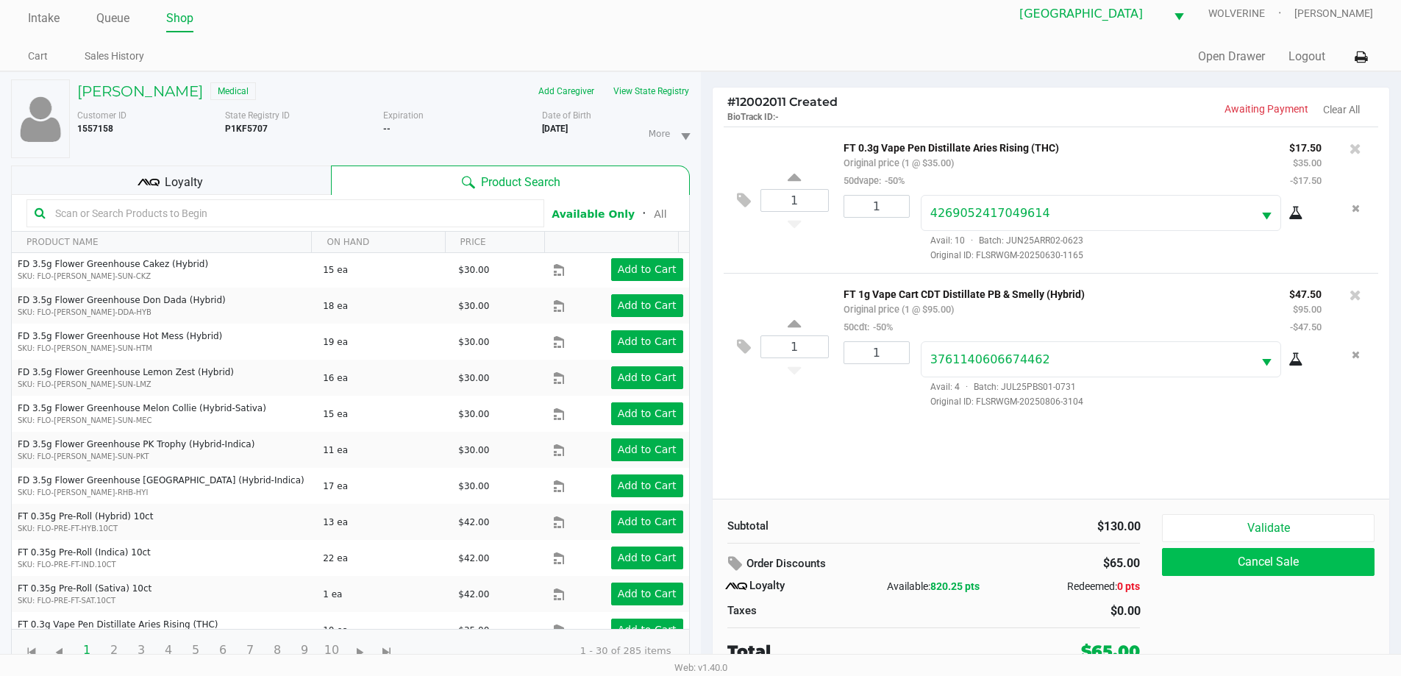
scroll to position [15, 0]
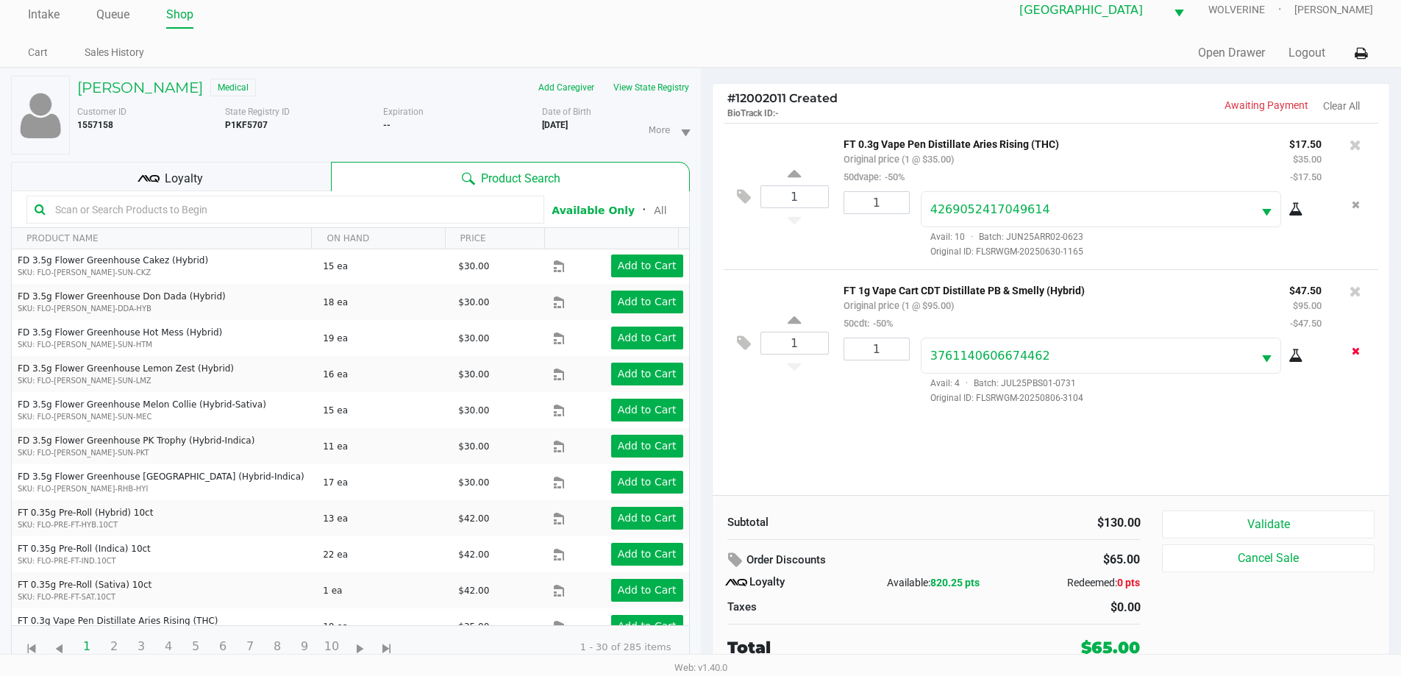
click at [1354, 351] on icon "Remove the package from the orderLine" at bounding box center [1355, 351] width 8 height 10
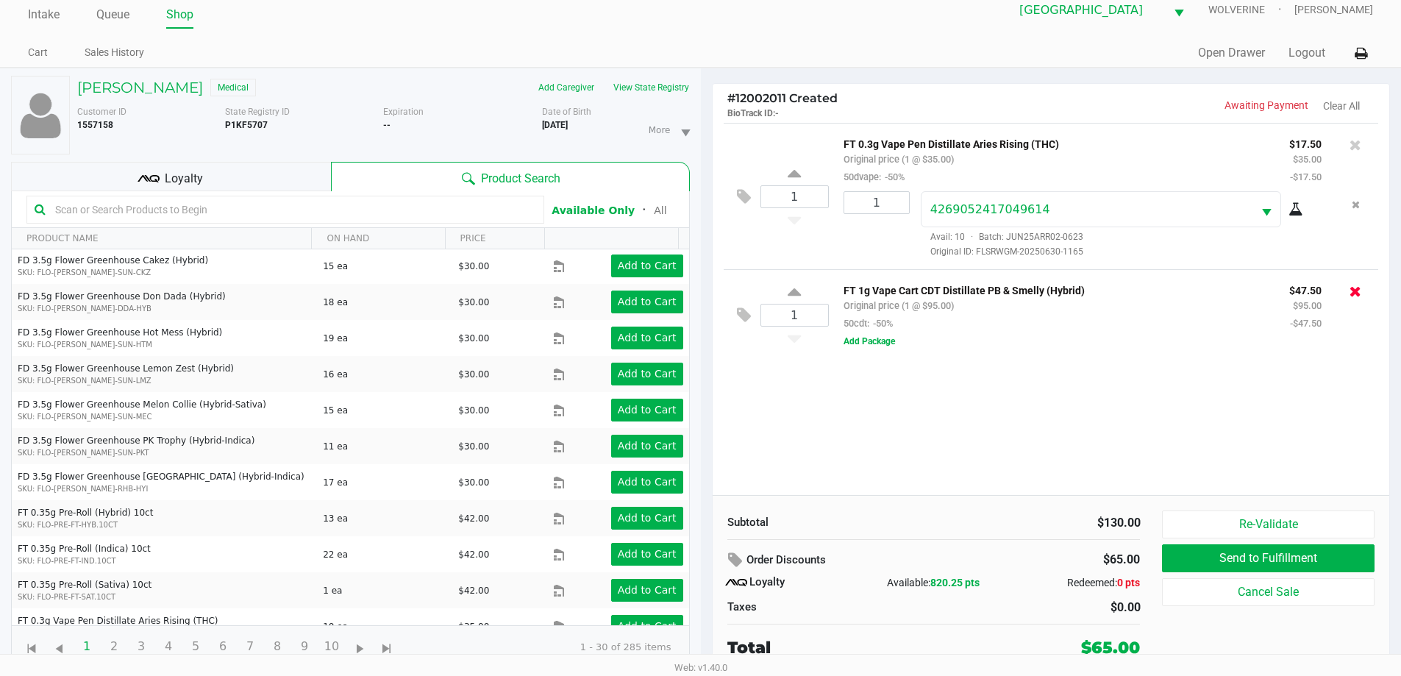
click at [1359, 294] on icon at bounding box center [1355, 291] width 12 height 15
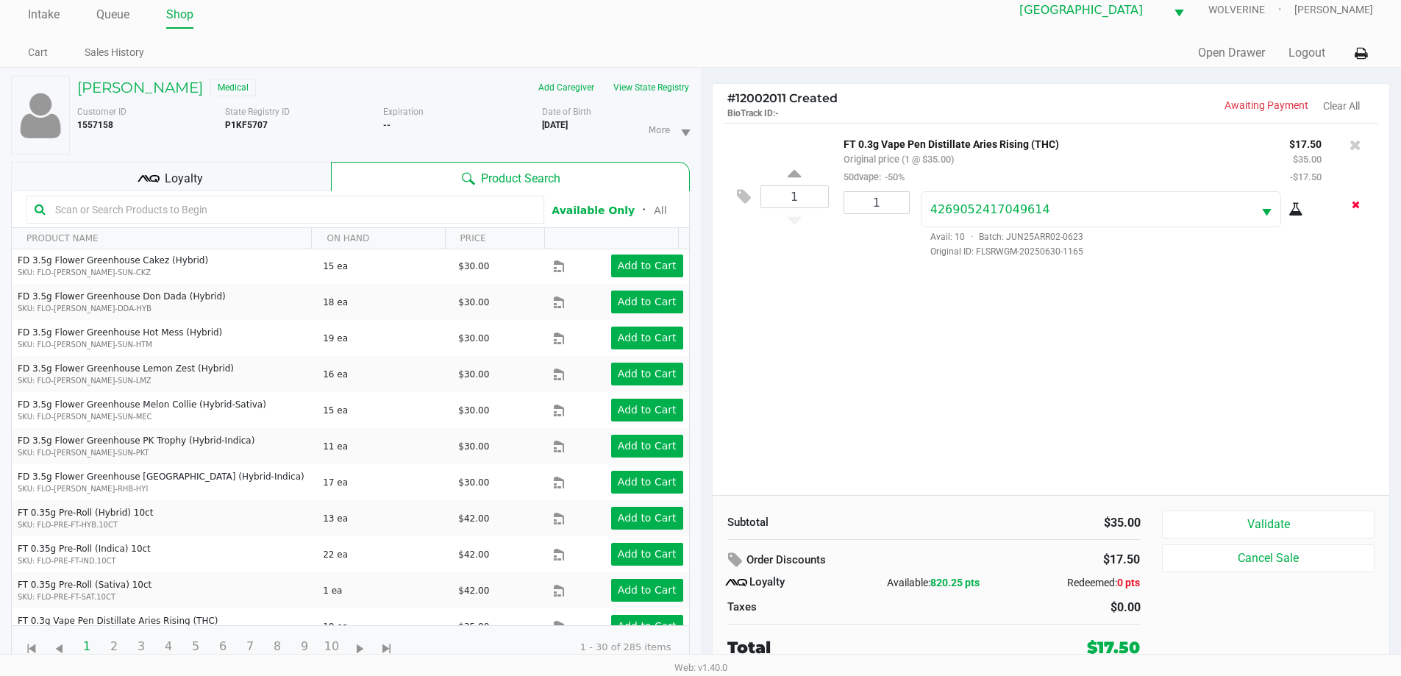
click at [1347, 210] on button "Remove the package from the orderLine" at bounding box center [1355, 204] width 20 height 27
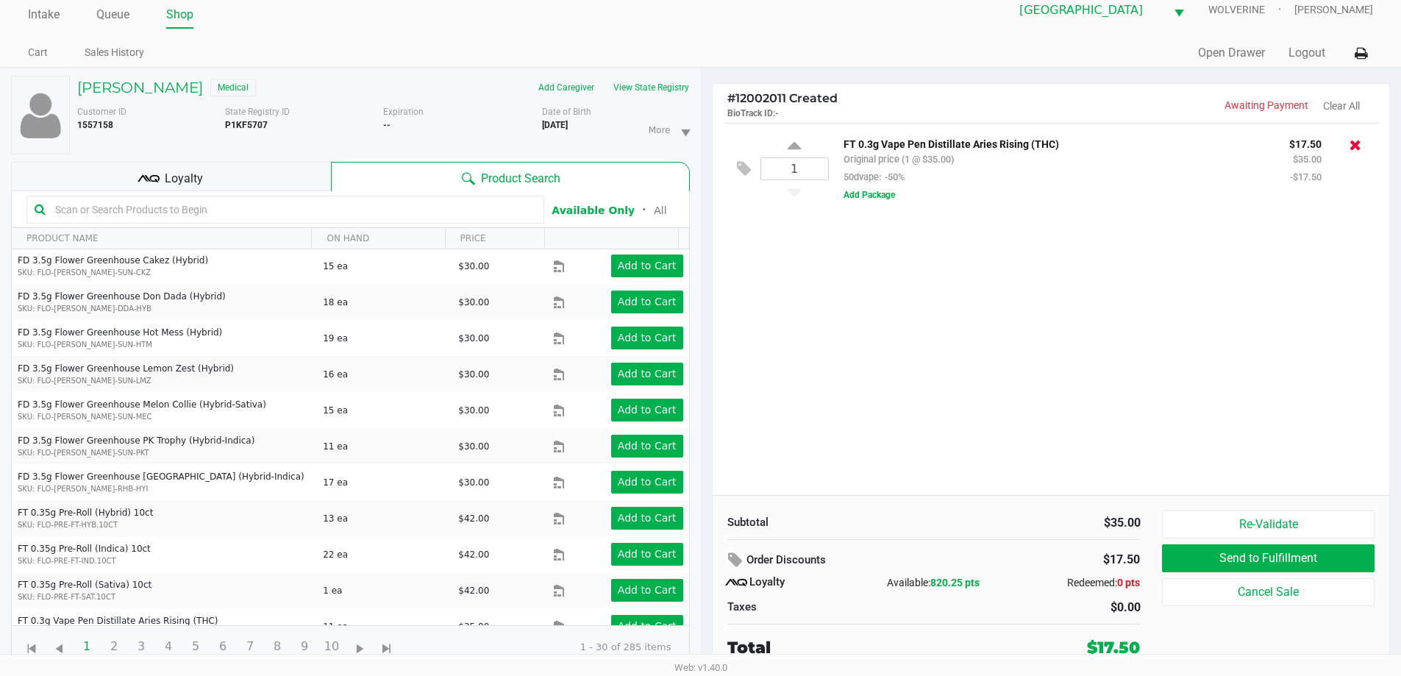
click at [1350, 148] on icon at bounding box center [1355, 144] width 12 height 15
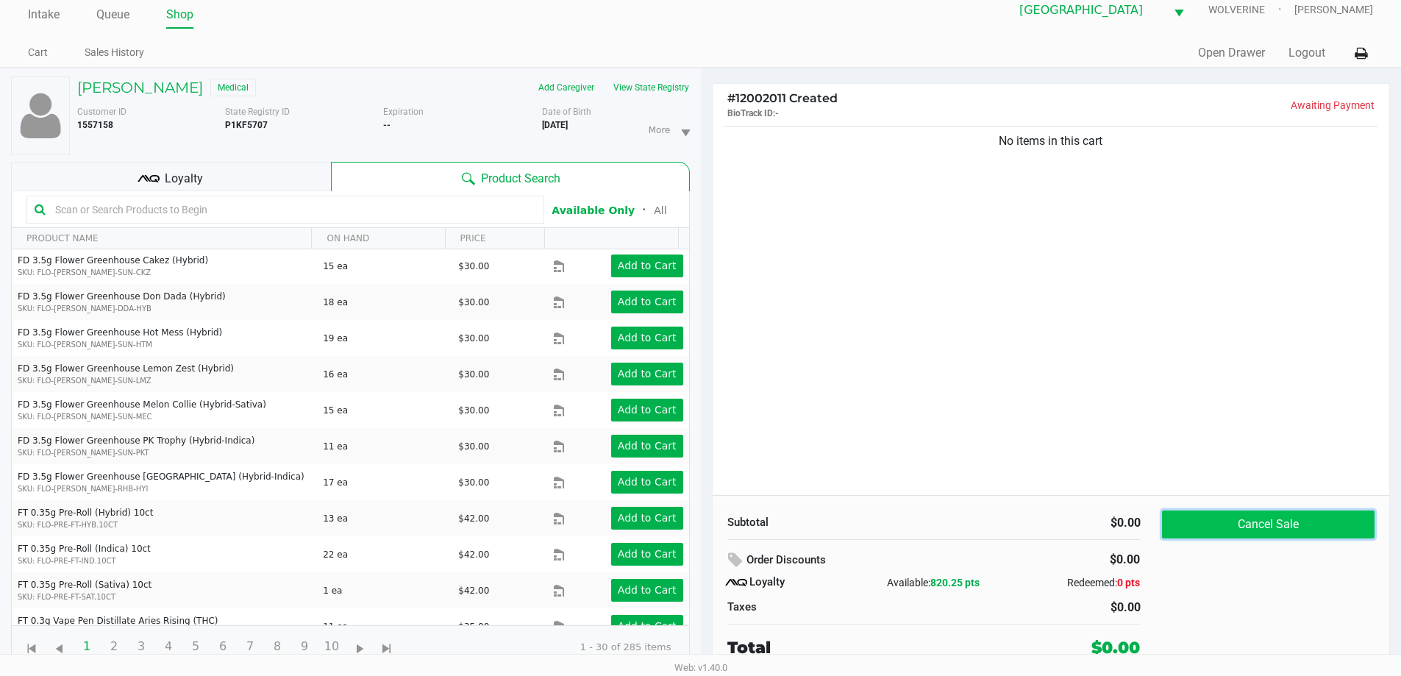
click at [1239, 515] on button "Cancel Sale" at bounding box center [1268, 524] width 212 height 28
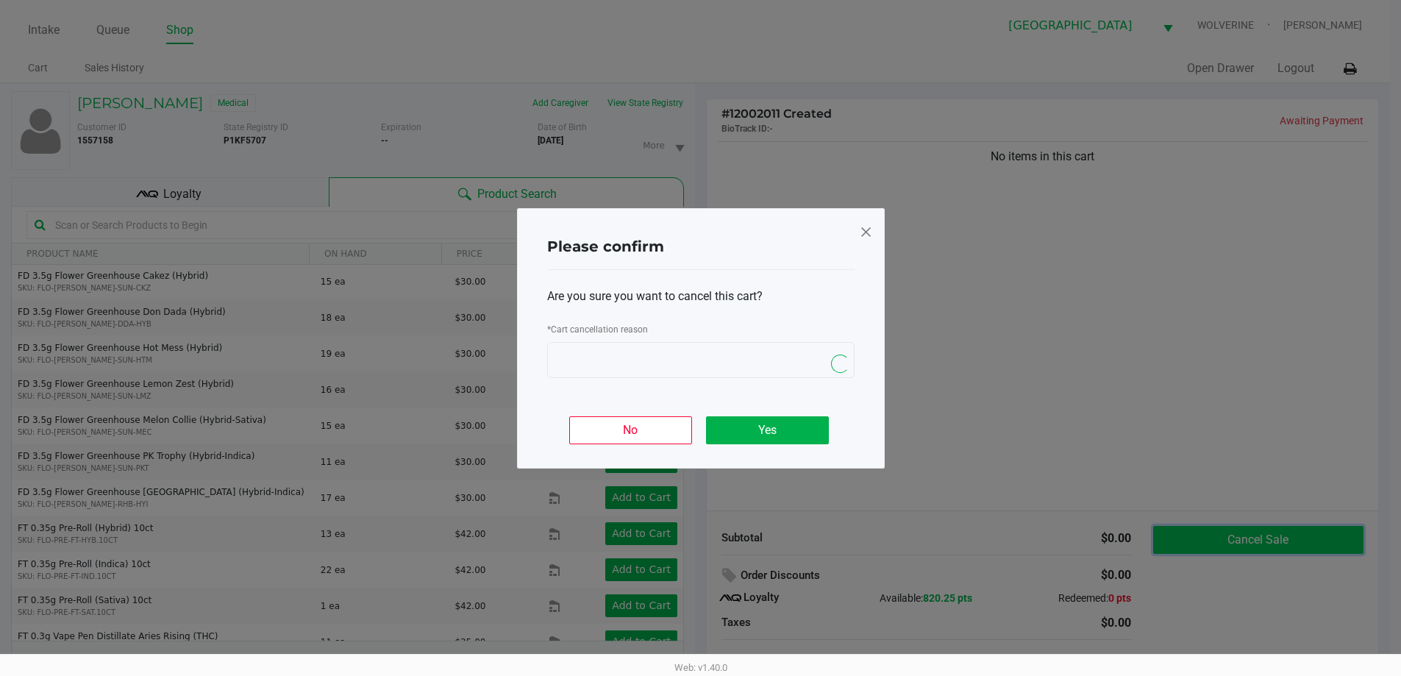
scroll to position [0, 0]
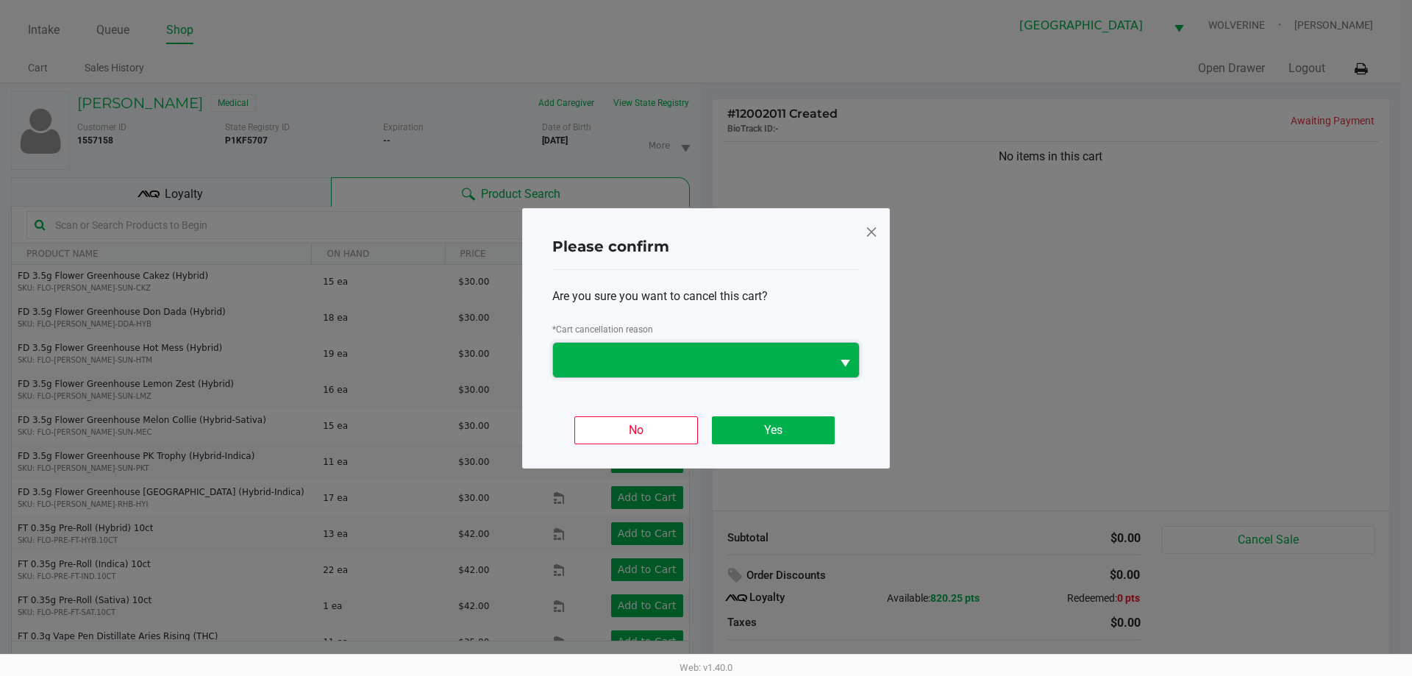
click at [706, 343] on span at bounding box center [692, 360] width 278 height 35
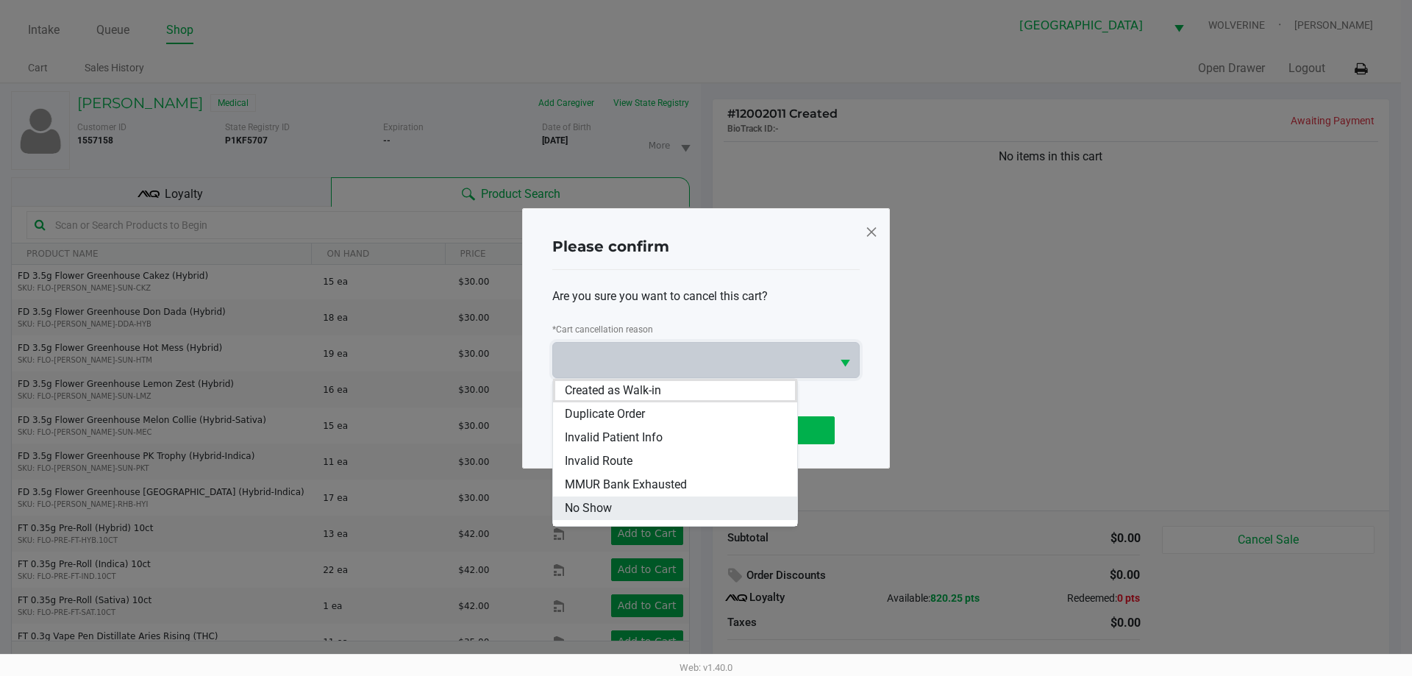
click at [663, 496] on li "No Show" at bounding box center [675, 508] width 244 height 24
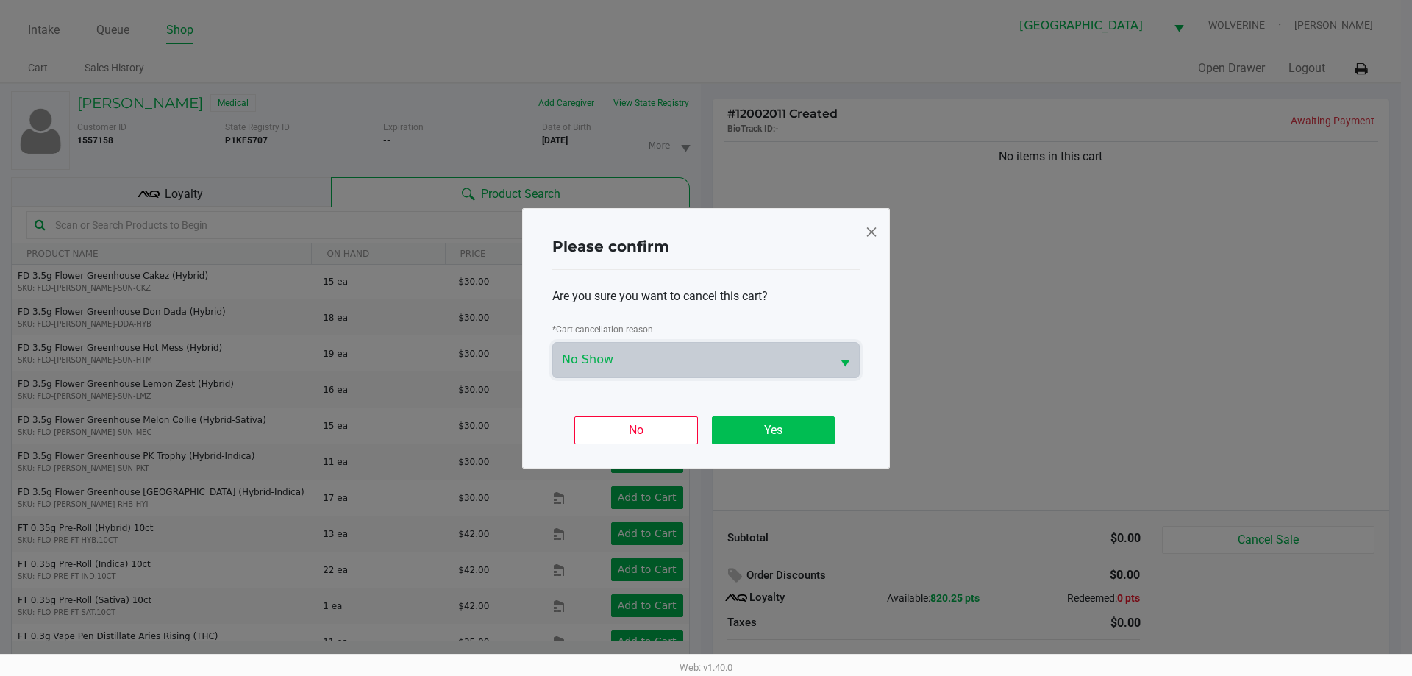
click at [743, 442] on div "No Yes" at bounding box center [705, 424] width 307 height 57
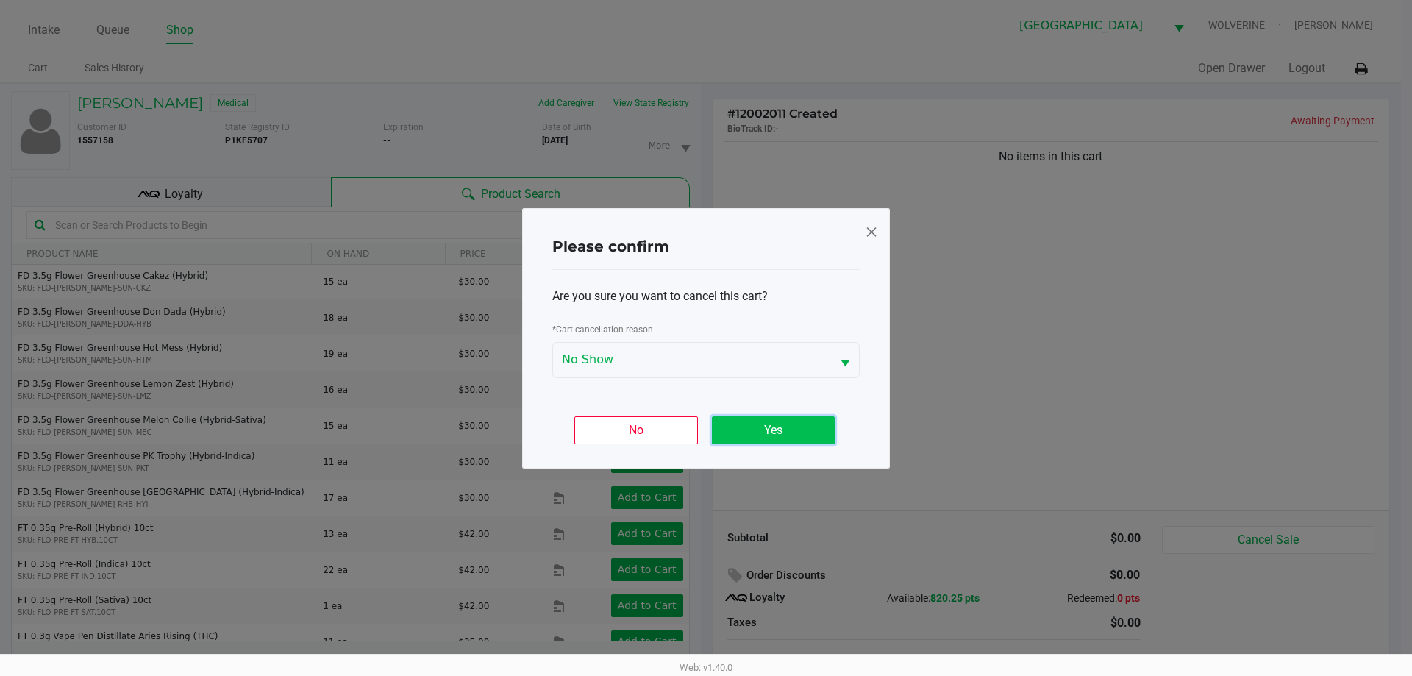
click at [748, 435] on button "Yes" at bounding box center [773, 430] width 123 height 28
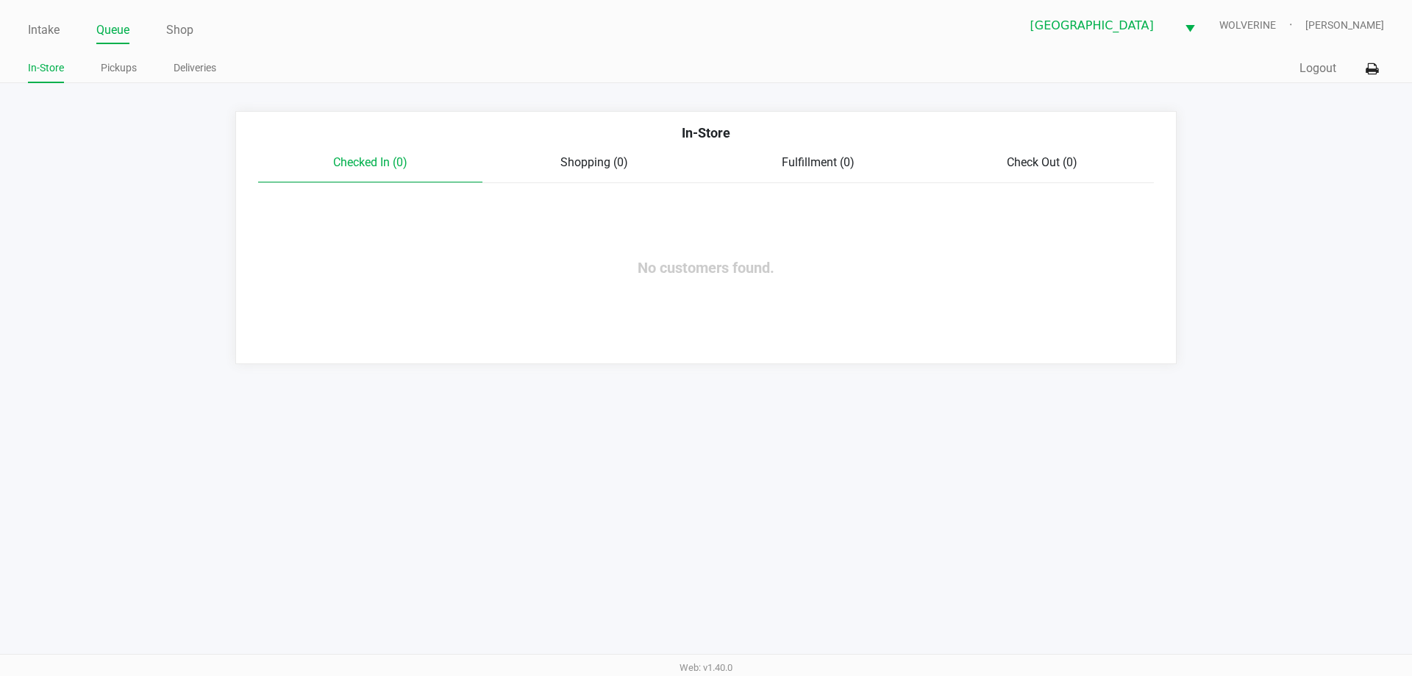
click at [62, 20] on ul "Intake Queue Shop" at bounding box center [367, 30] width 678 height 25
click at [53, 31] on link "Intake" at bounding box center [44, 30] width 32 height 21
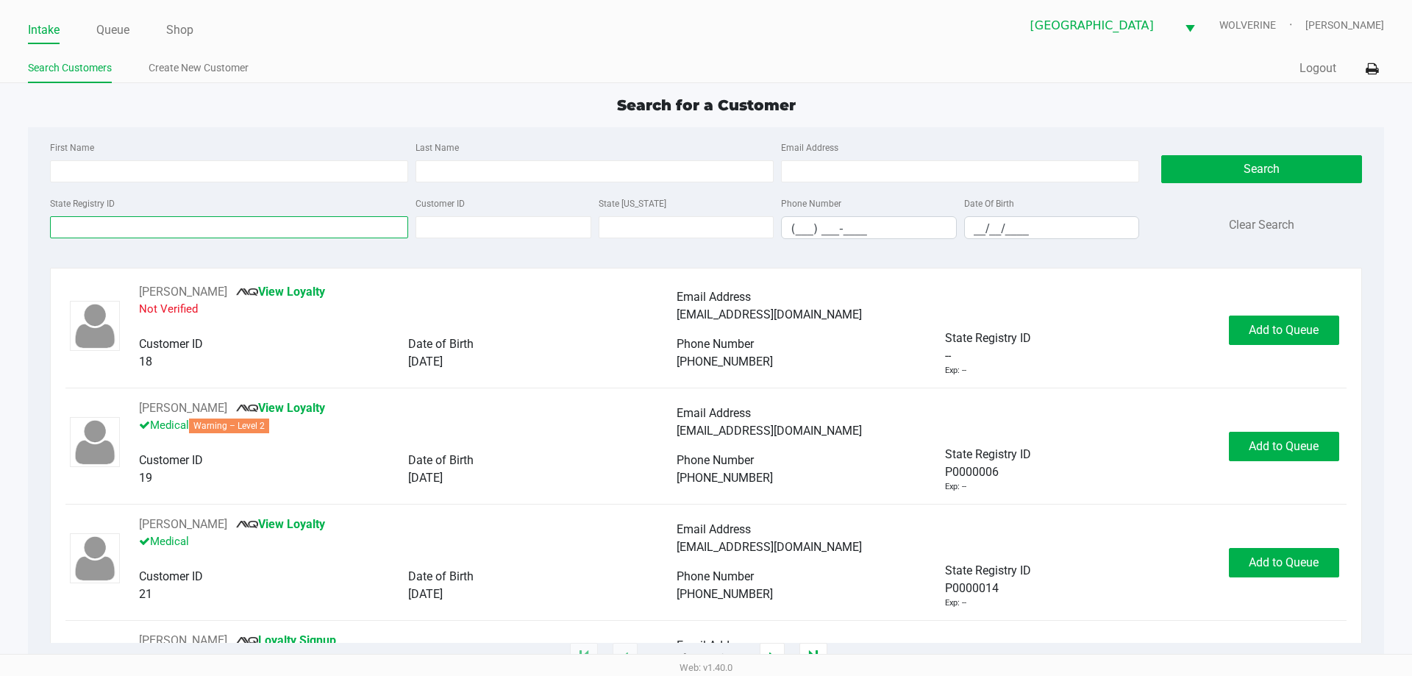
click at [146, 232] on input "State Registry ID" at bounding box center [229, 227] width 358 height 22
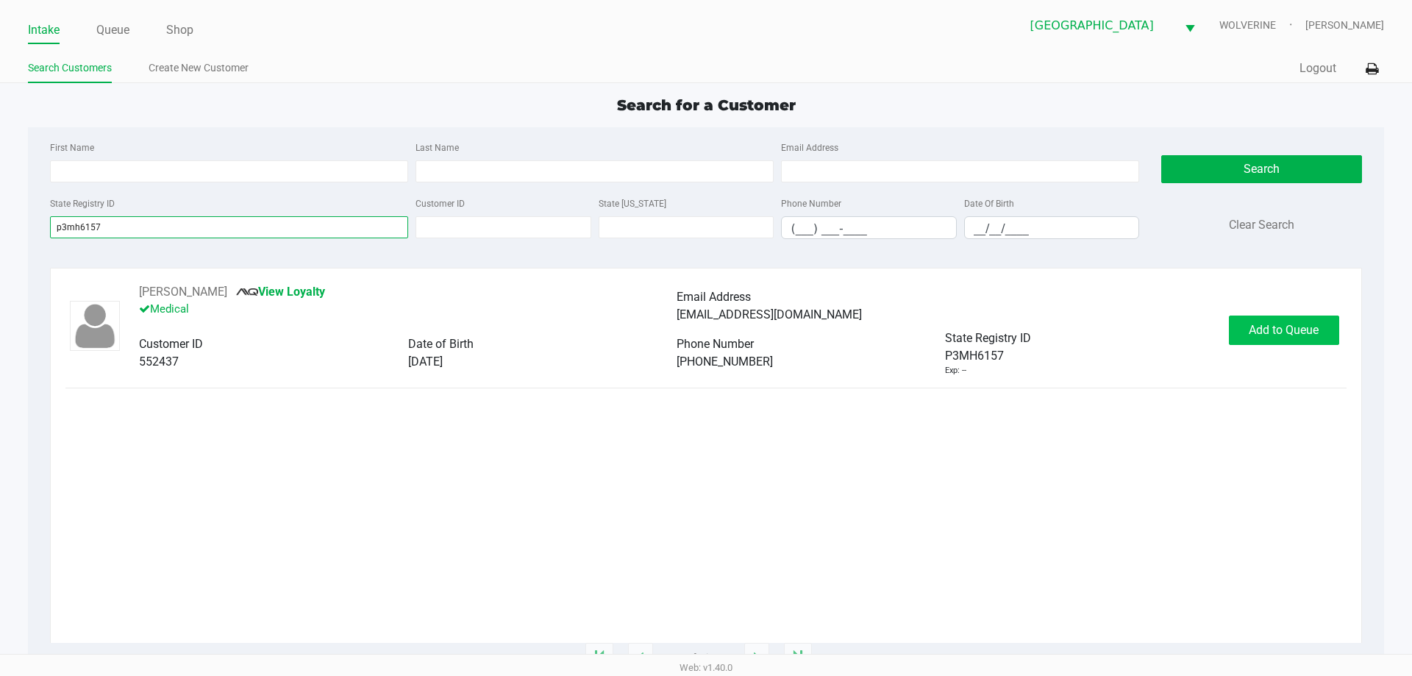
type input "p3mh6157"
click at [1260, 329] on span "Add to Queue" at bounding box center [1283, 330] width 70 height 14
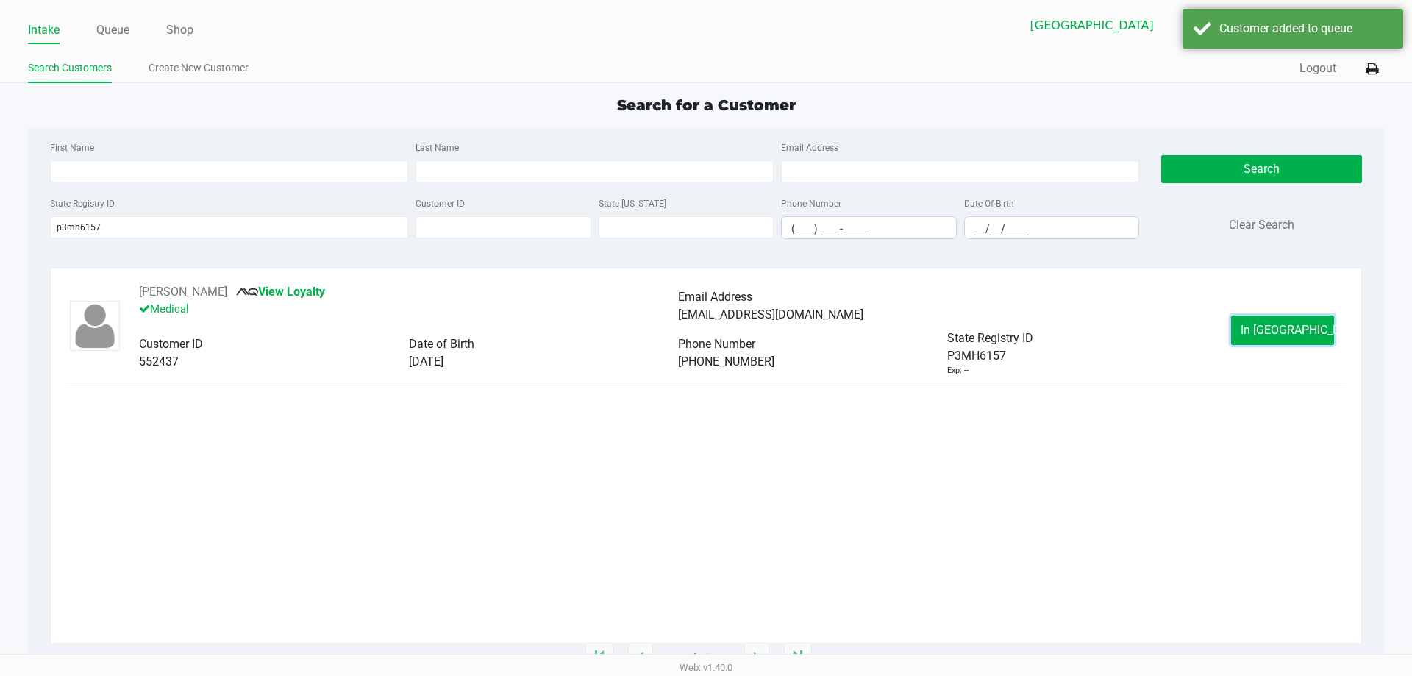
click at [1260, 329] on span "In Queue" at bounding box center [1302, 330] width 124 height 14
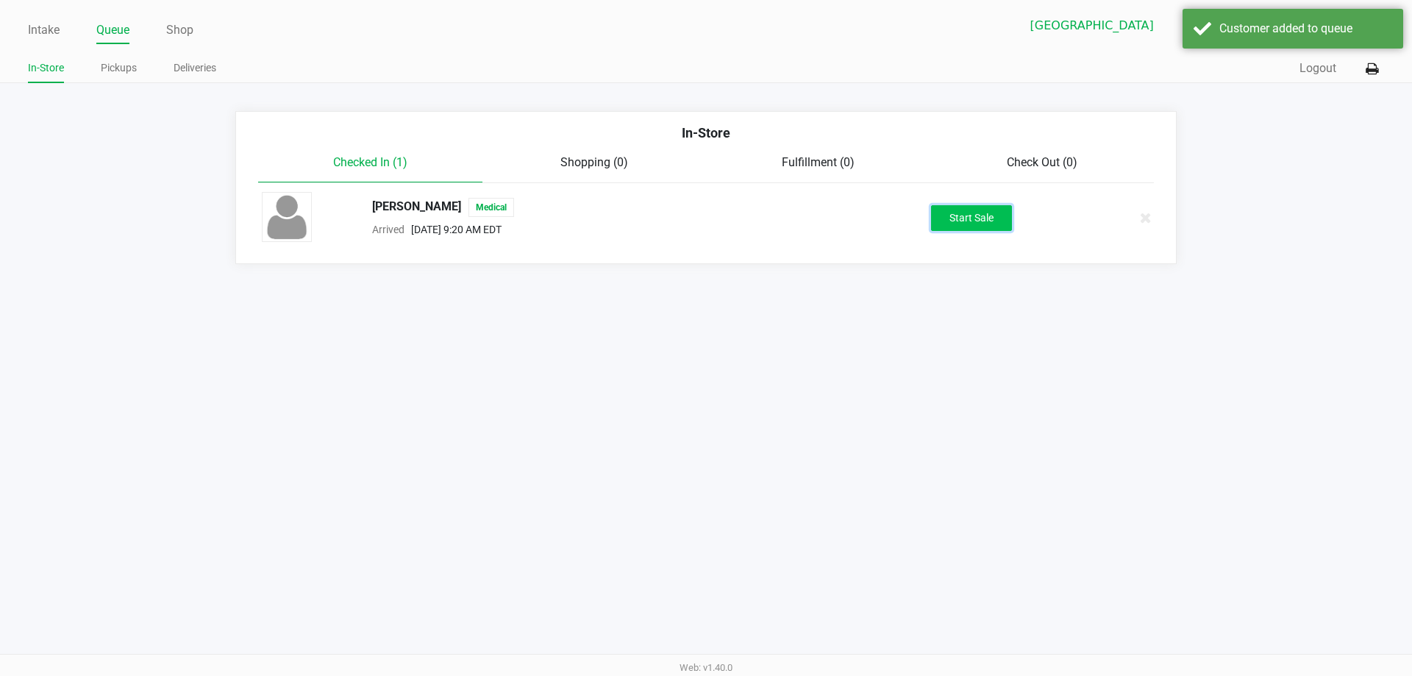
click at [961, 206] on button "Start Sale" at bounding box center [971, 218] width 81 height 26
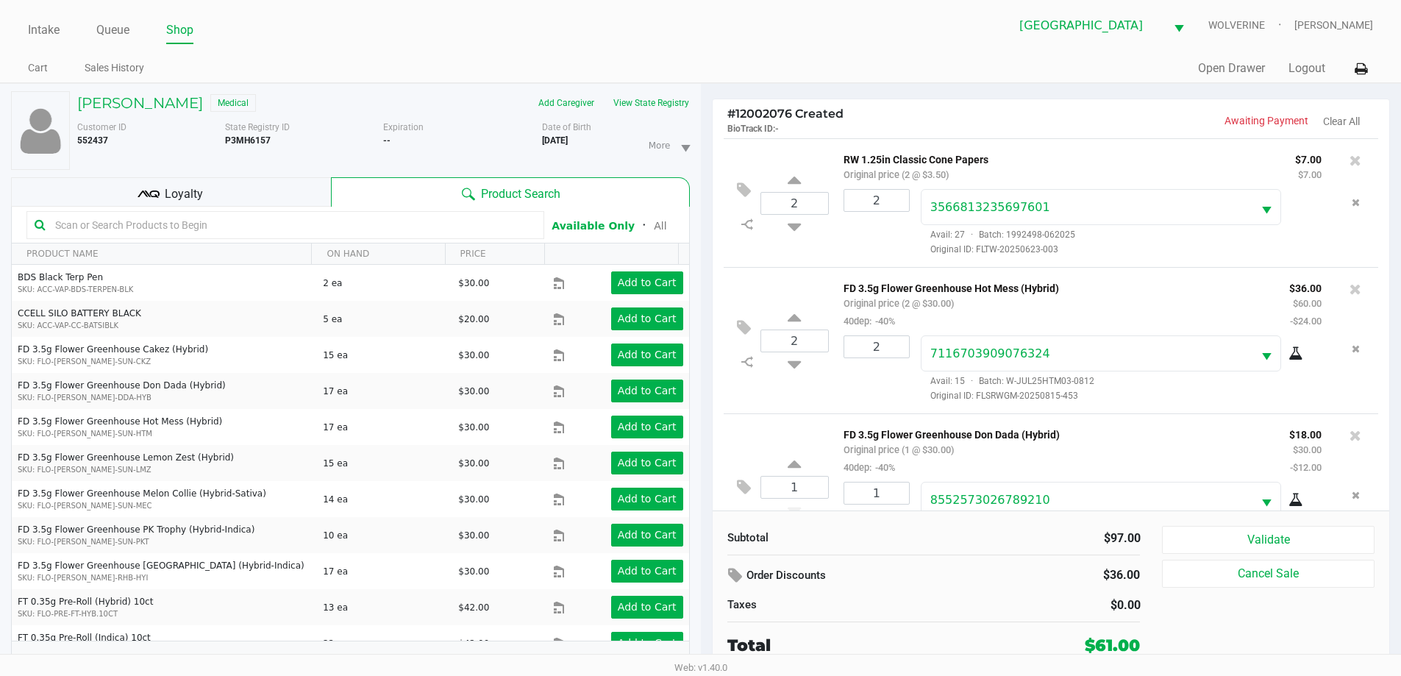
scroll to position [51, 0]
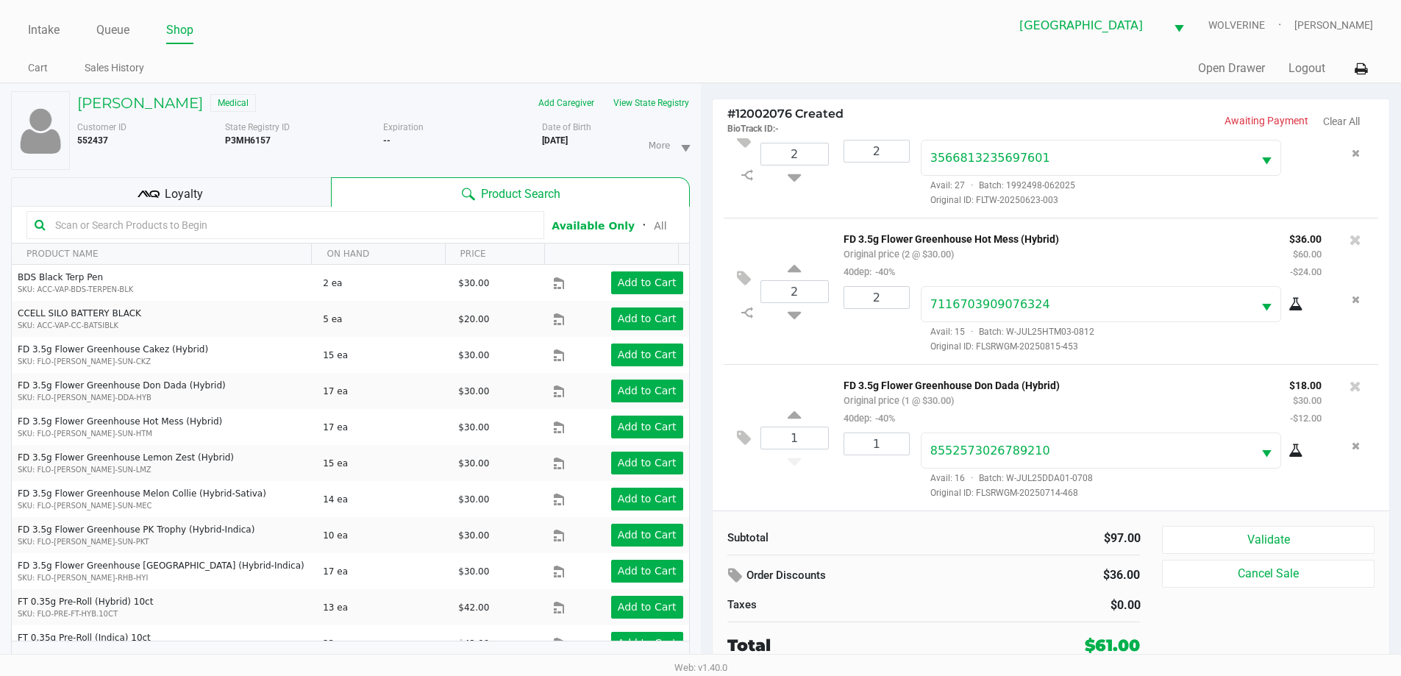
click at [152, 191] on icon at bounding box center [155, 193] width 10 height 7
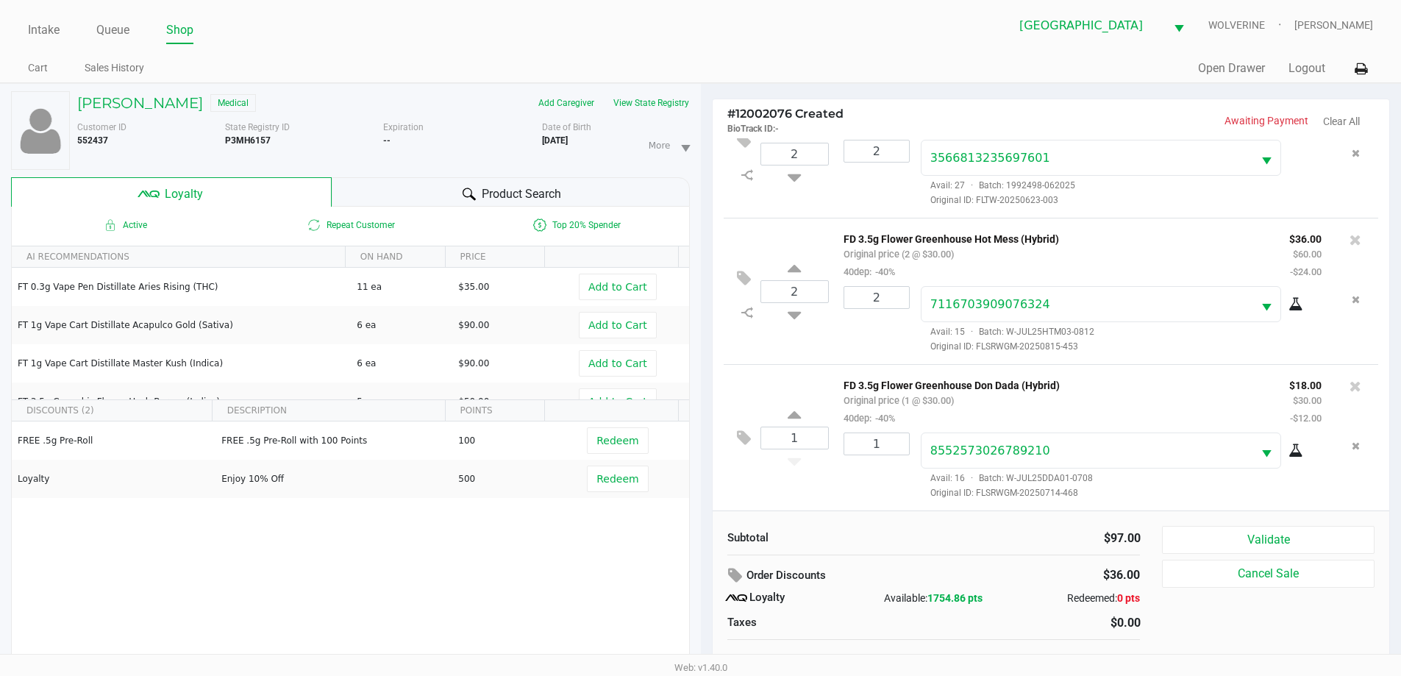
click at [447, 186] on div "Product Search" at bounding box center [511, 191] width 358 height 29
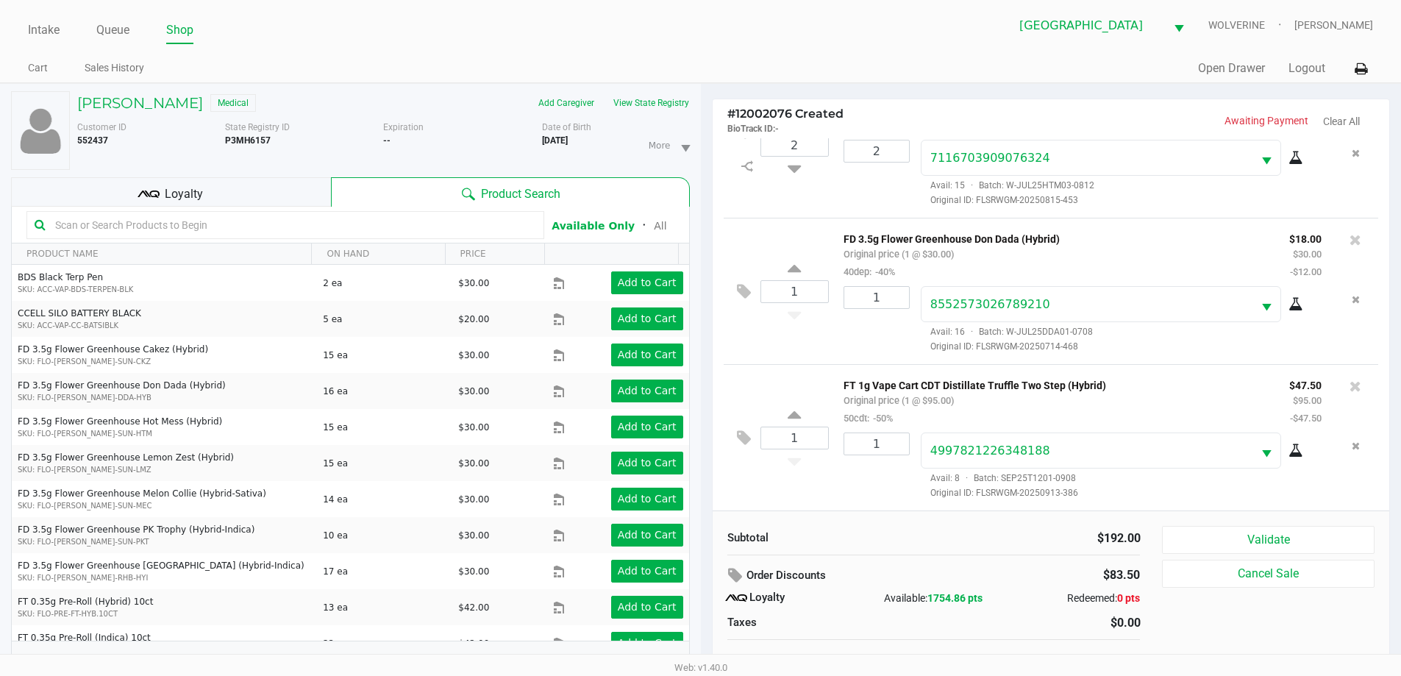
scroll to position [15, 0]
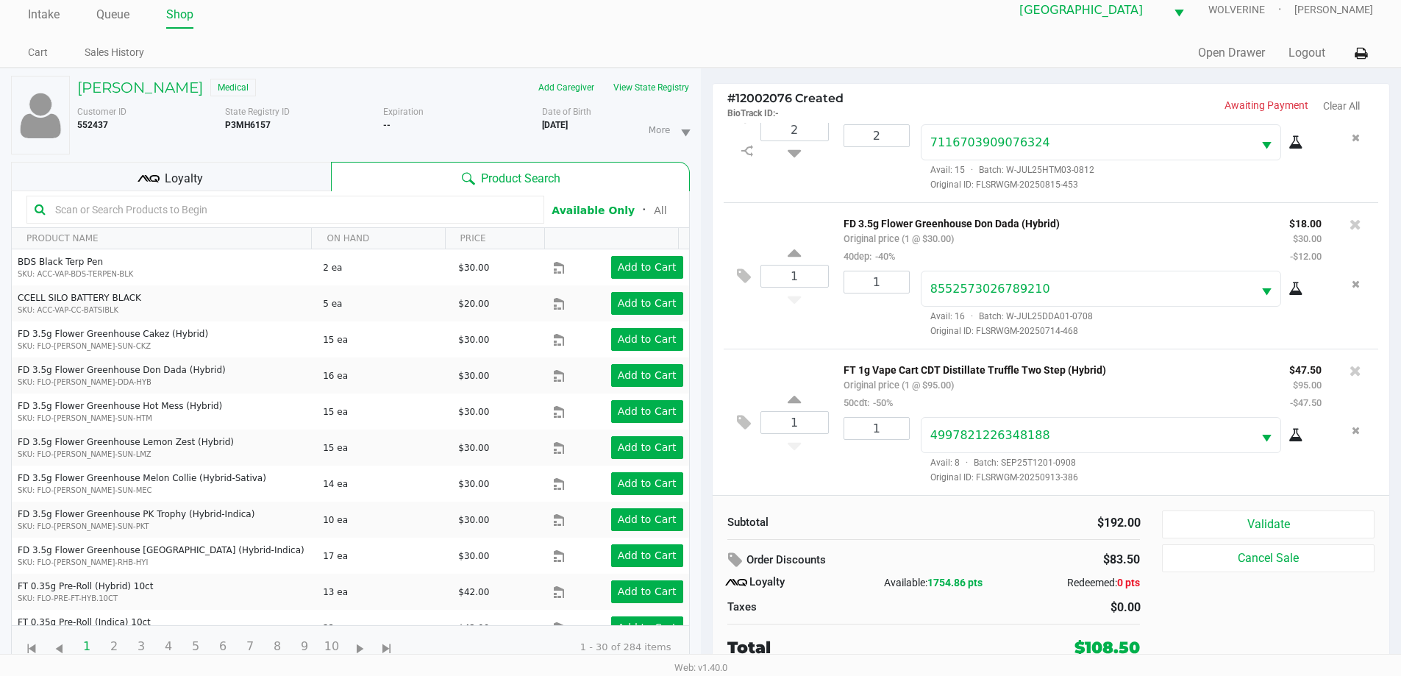
click at [301, 173] on div "Loyalty" at bounding box center [171, 176] width 320 height 29
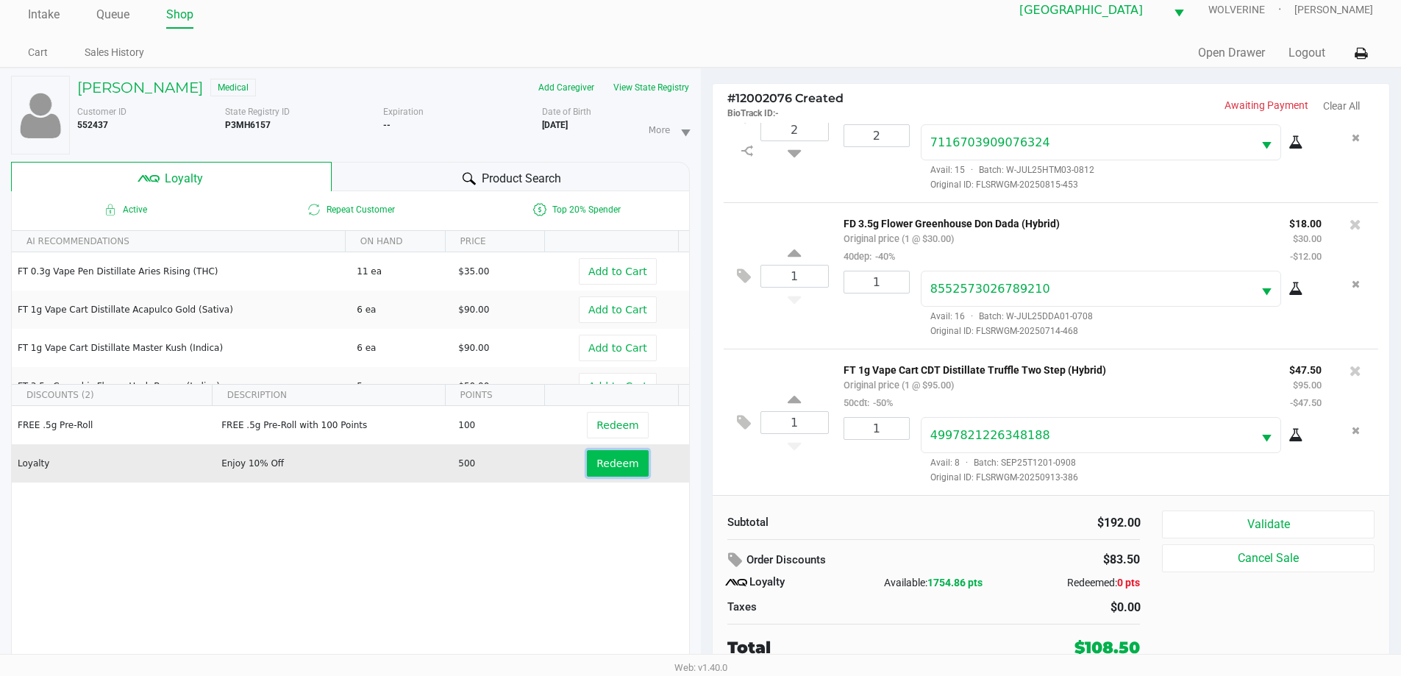
click at [606, 476] on button "Redeem" at bounding box center [617, 463] width 61 height 26
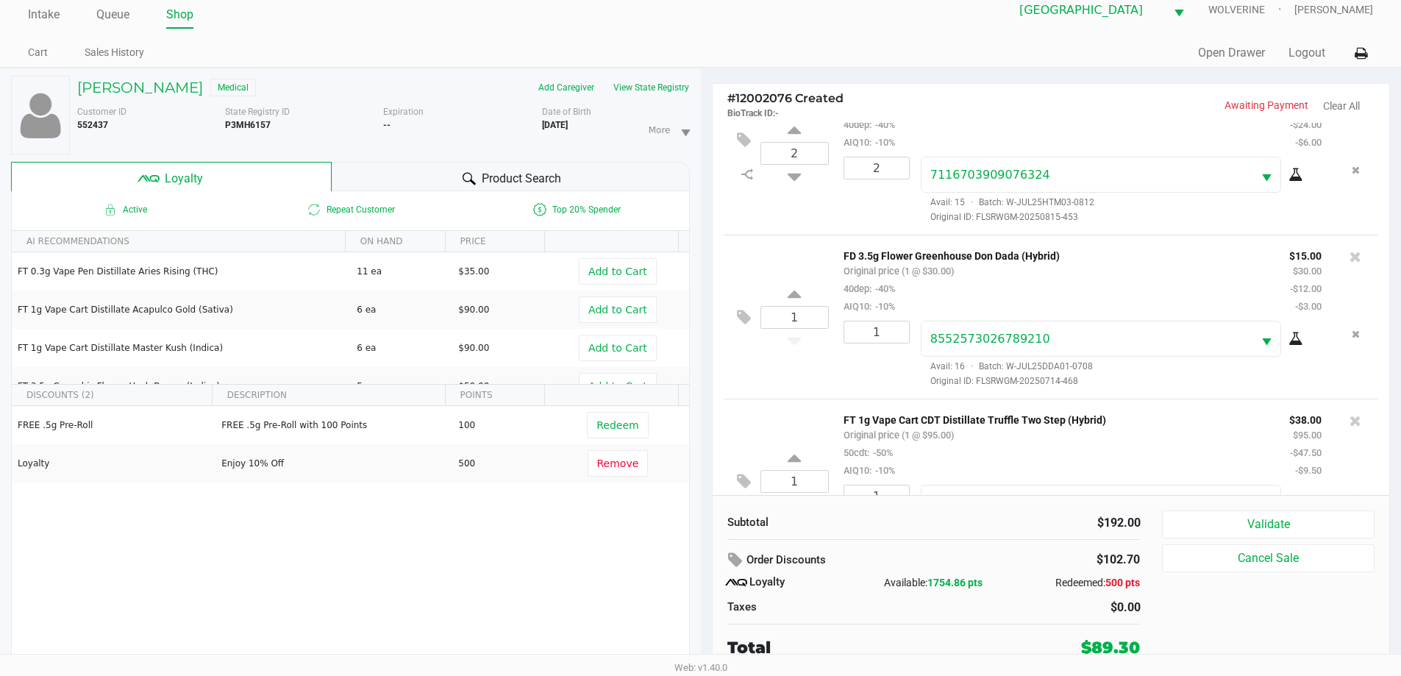
scroll to position [269, 0]
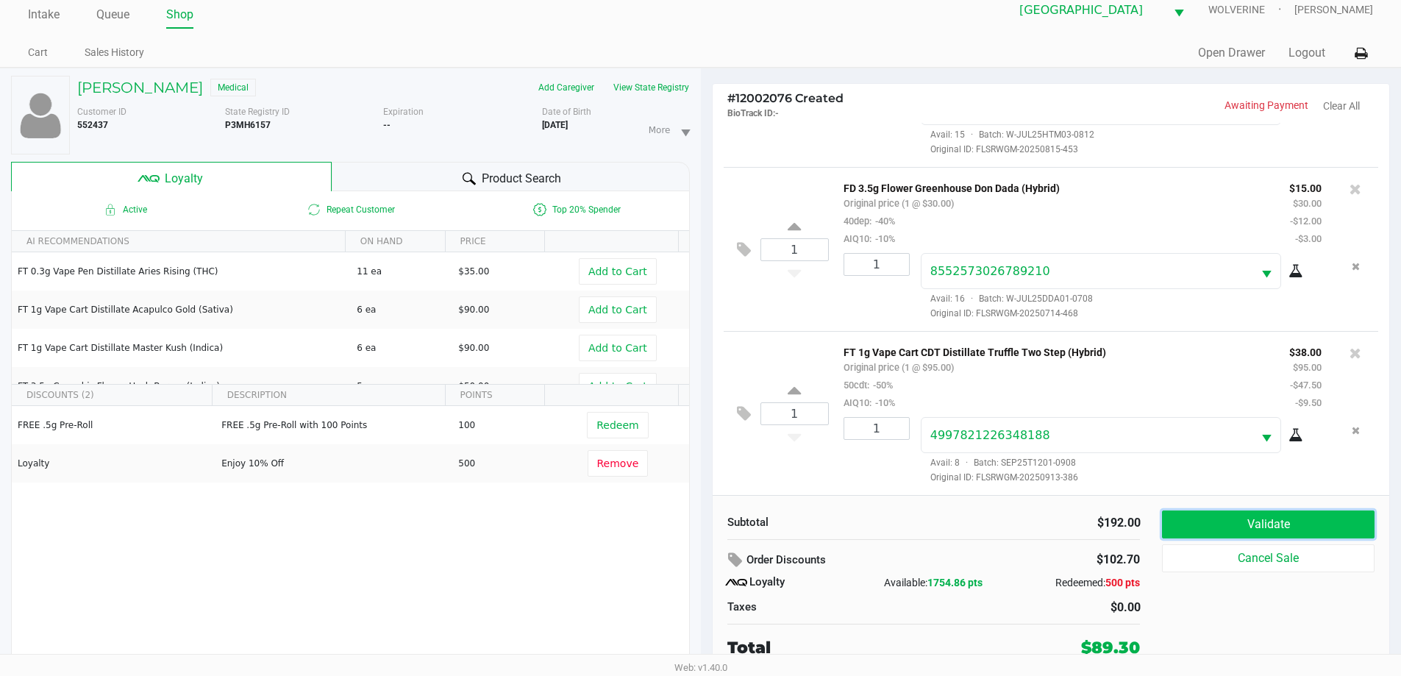
click at [1268, 513] on button "Validate" at bounding box center [1268, 524] width 212 height 28
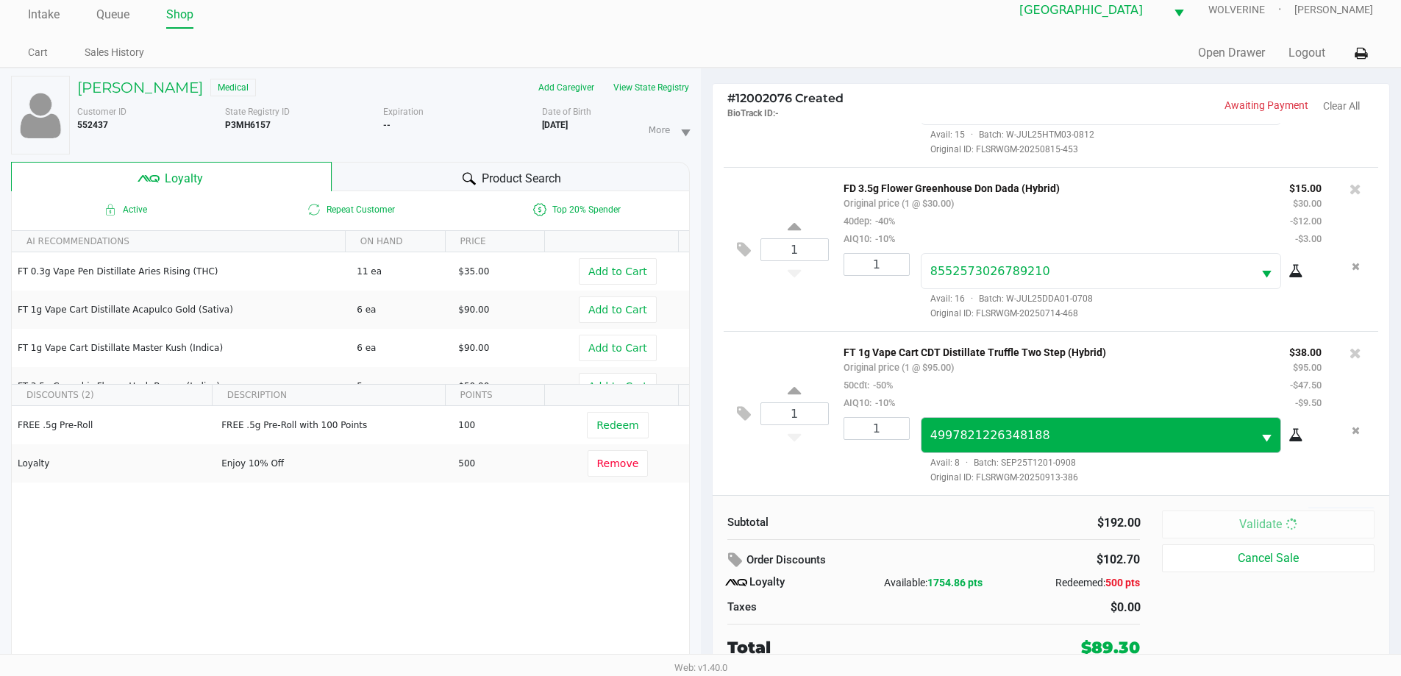
scroll to position [0, 0]
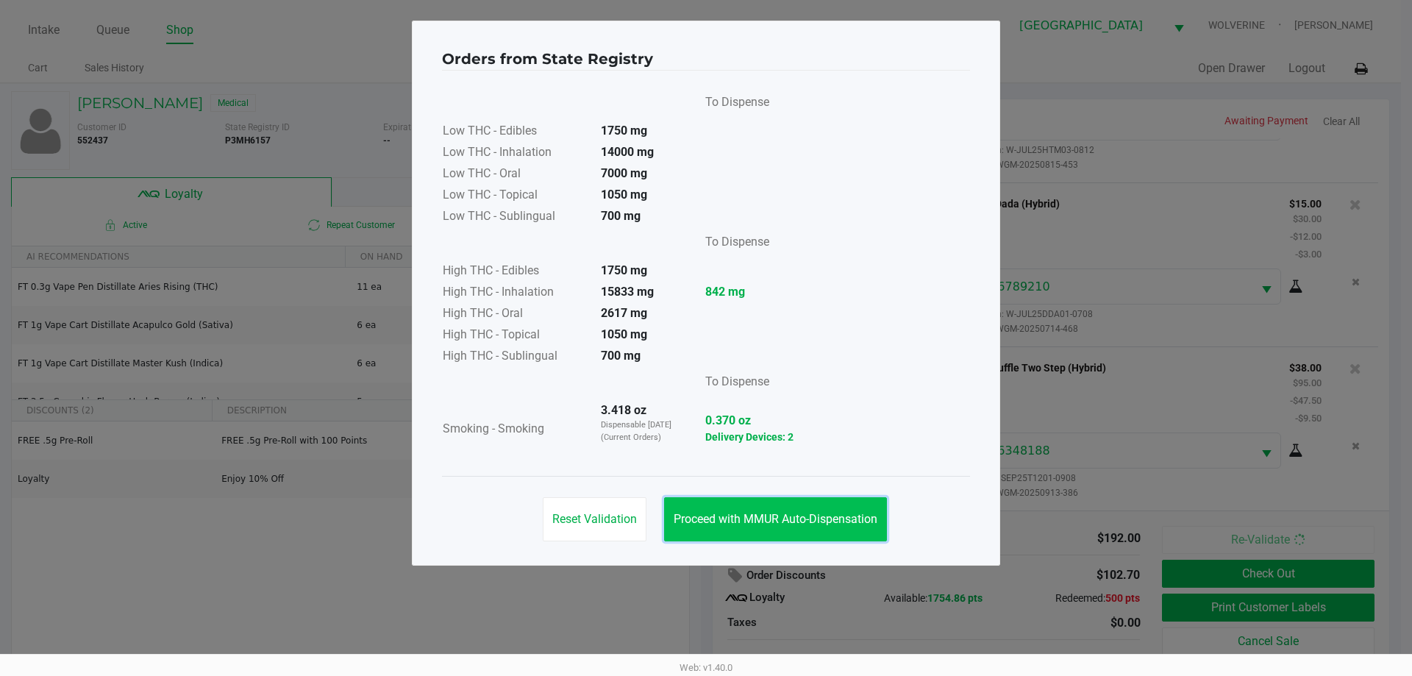
click at [760, 497] on button "Proceed with MMUR Auto-Dispensation" at bounding box center [775, 519] width 223 height 44
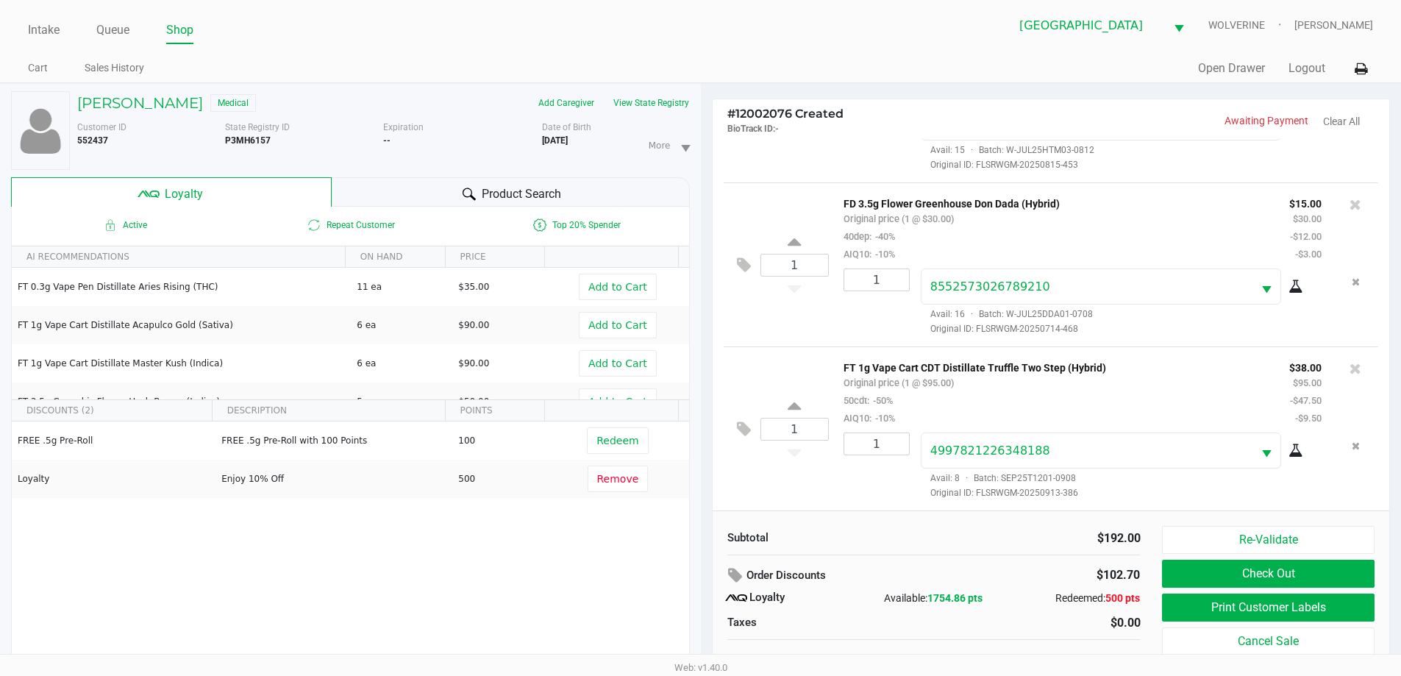
scroll to position [15, 0]
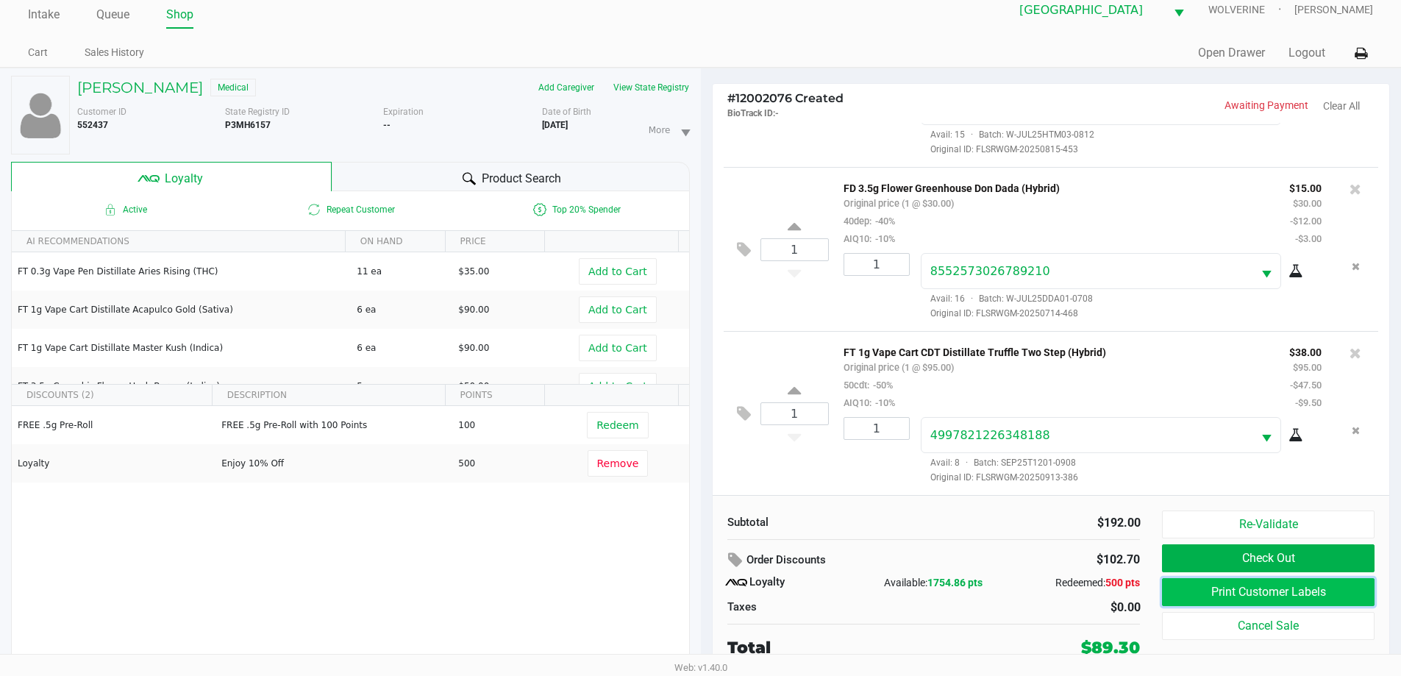
click at [1169, 595] on button "Print Customer Labels" at bounding box center [1268, 592] width 212 height 28
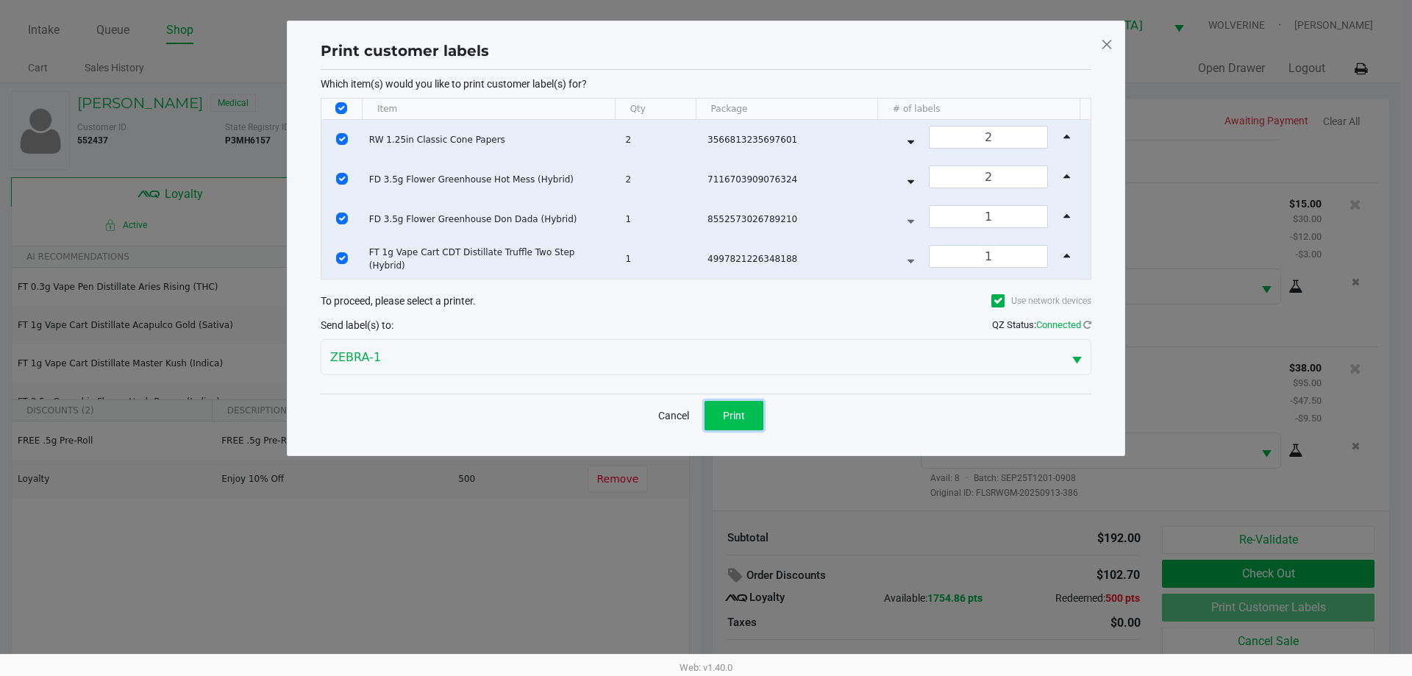
click at [718, 424] on button "Print" at bounding box center [733, 415] width 59 height 29
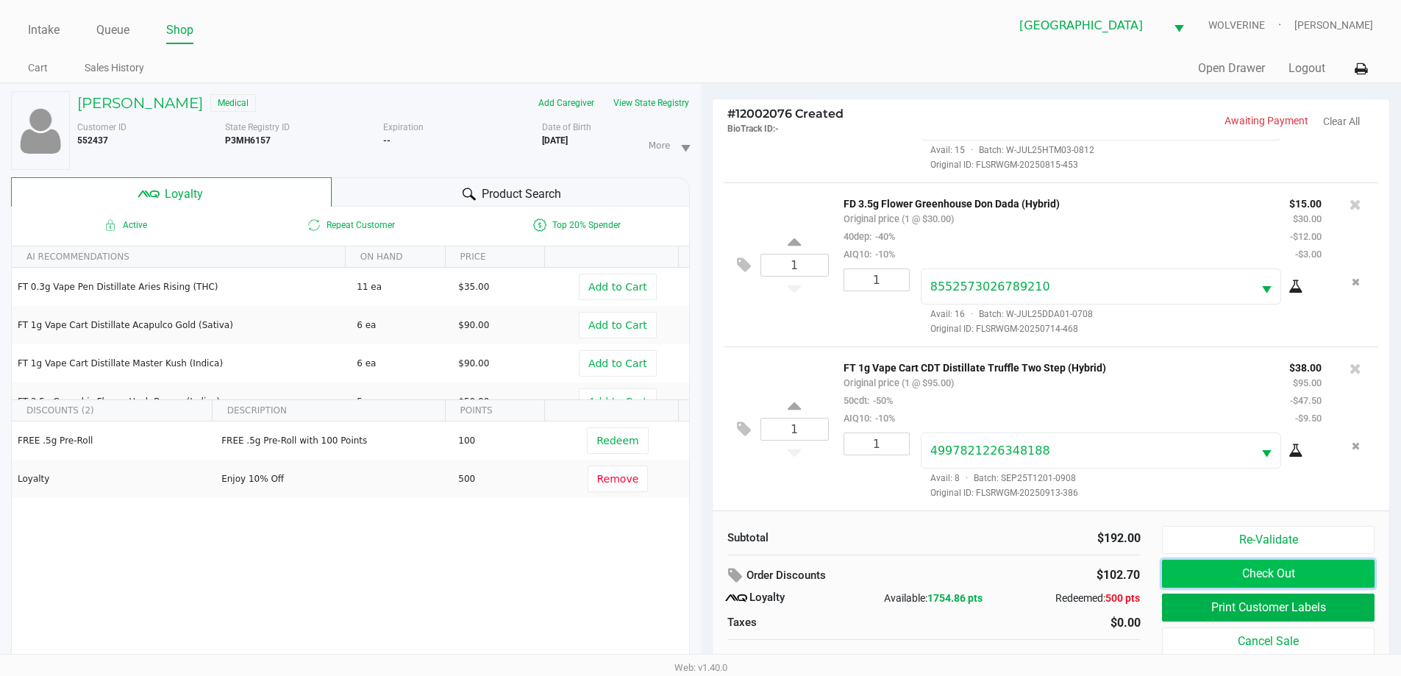
click at [1190, 571] on button "Check Out" at bounding box center [1268, 574] width 212 height 28
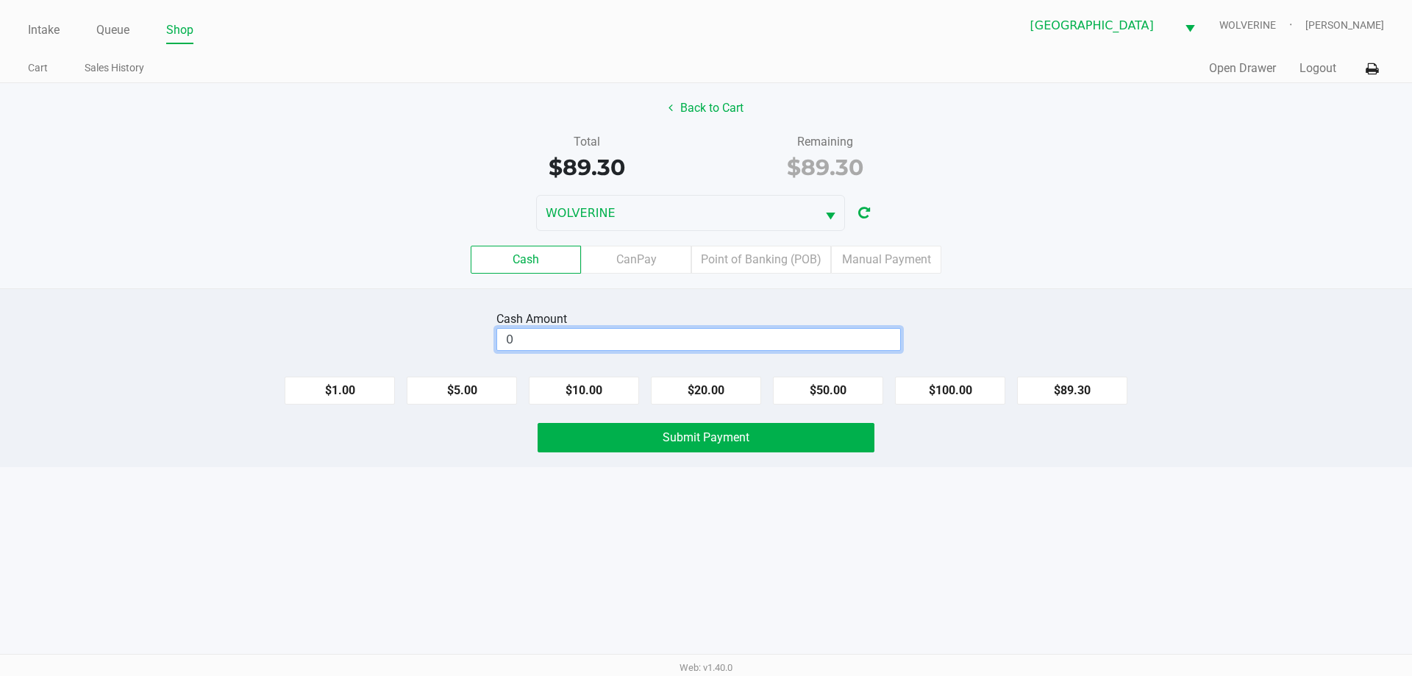
click at [666, 343] on input "0" at bounding box center [698, 339] width 403 height 21
type input "$90.00"
click at [704, 528] on div "Intake Queue Shop Palm Coast WC WOLVERINE David Revenkov Cart Sales History Qui…" at bounding box center [706, 338] width 1412 height 676
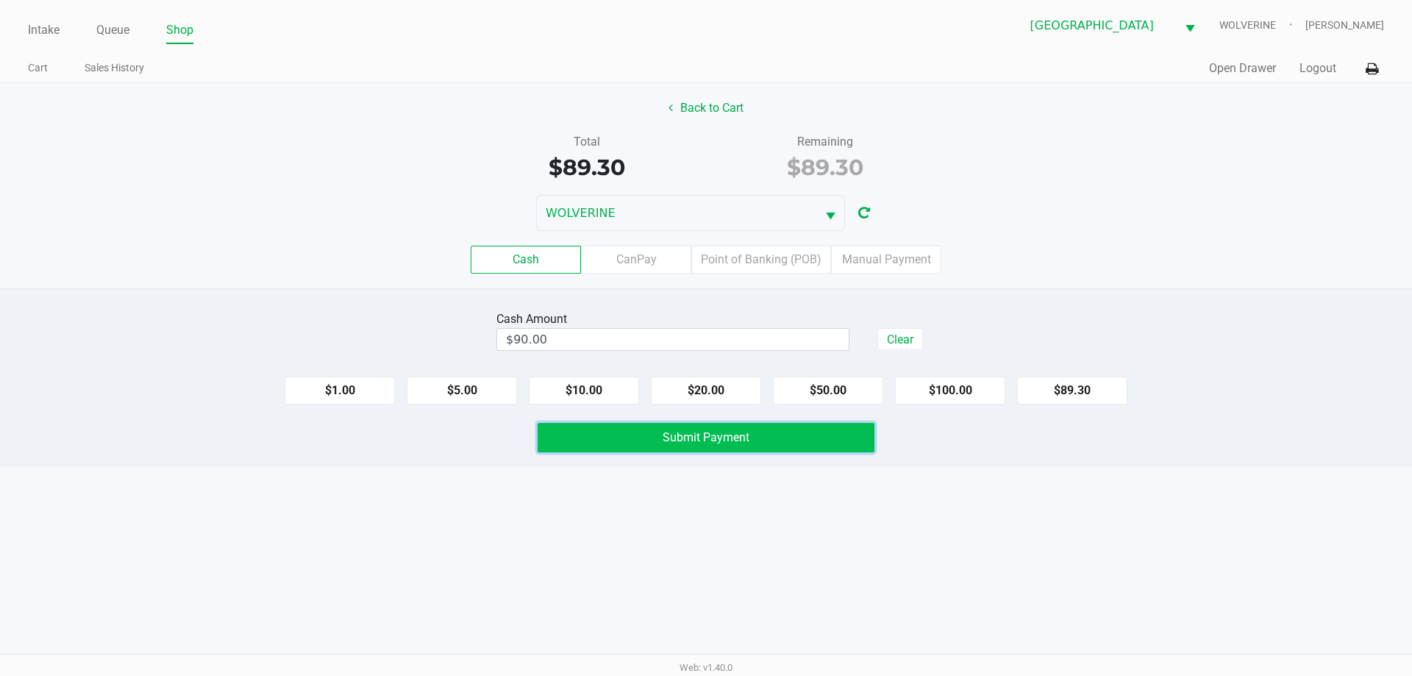
click at [721, 449] on button "Submit Payment" at bounding box center [705, 437] width 337 height 29
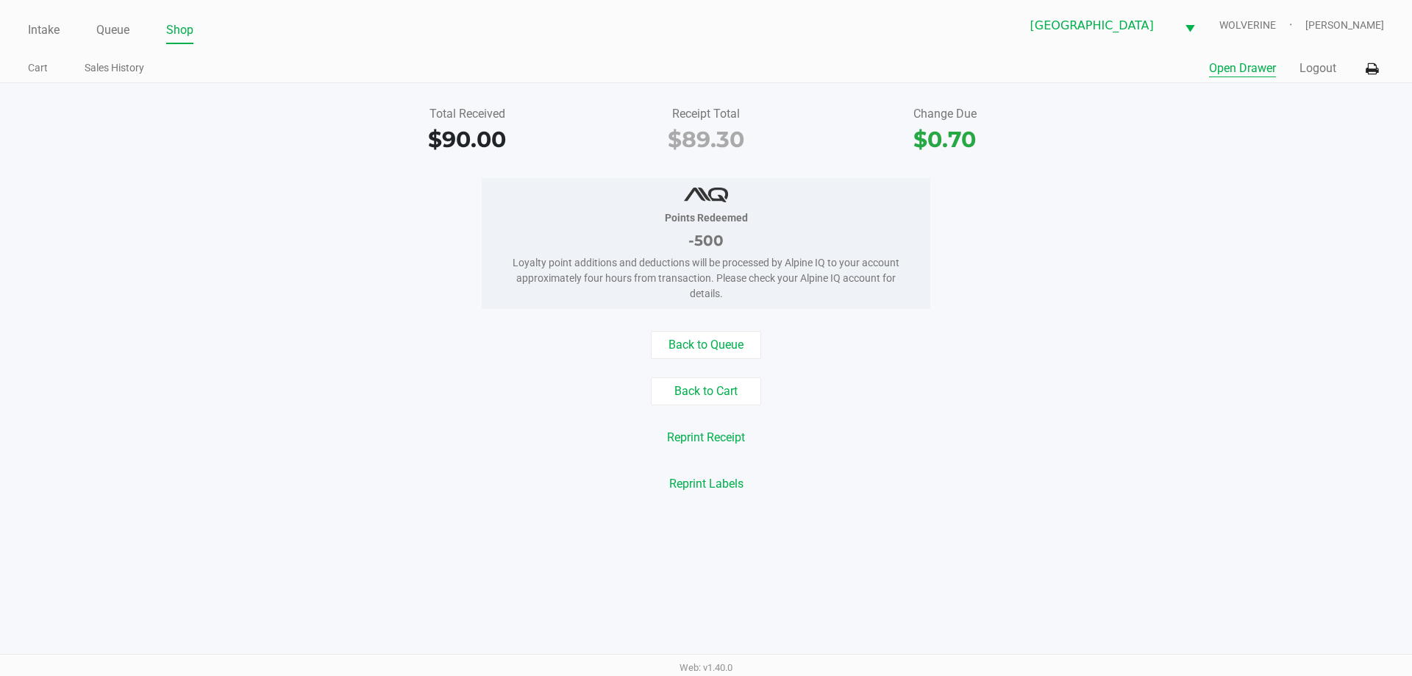
click at [1239, 71] on button "Open Drawer" at bounding box center [1242, 69] width 67 height 18
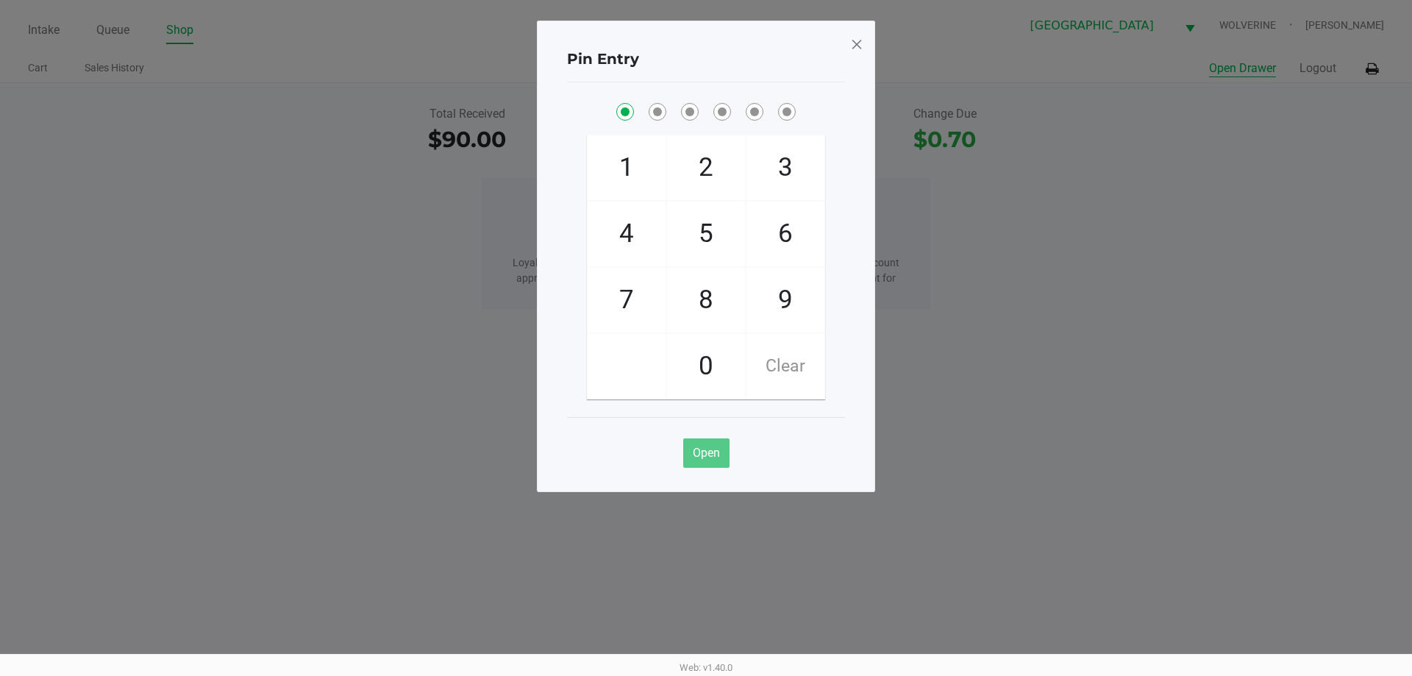
checkbox input "true"
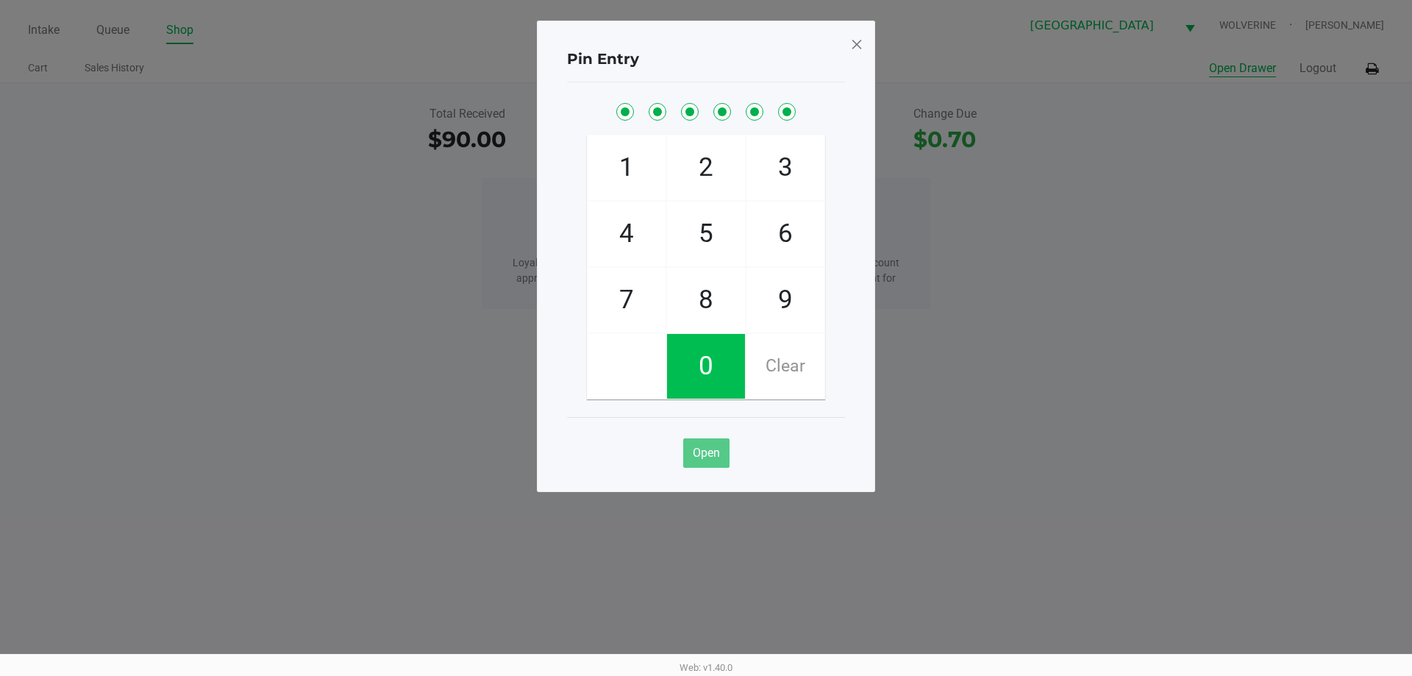
checkbox input "true"
click at [856, 45] on span at bounding box center [856, 44] width 13 height 24
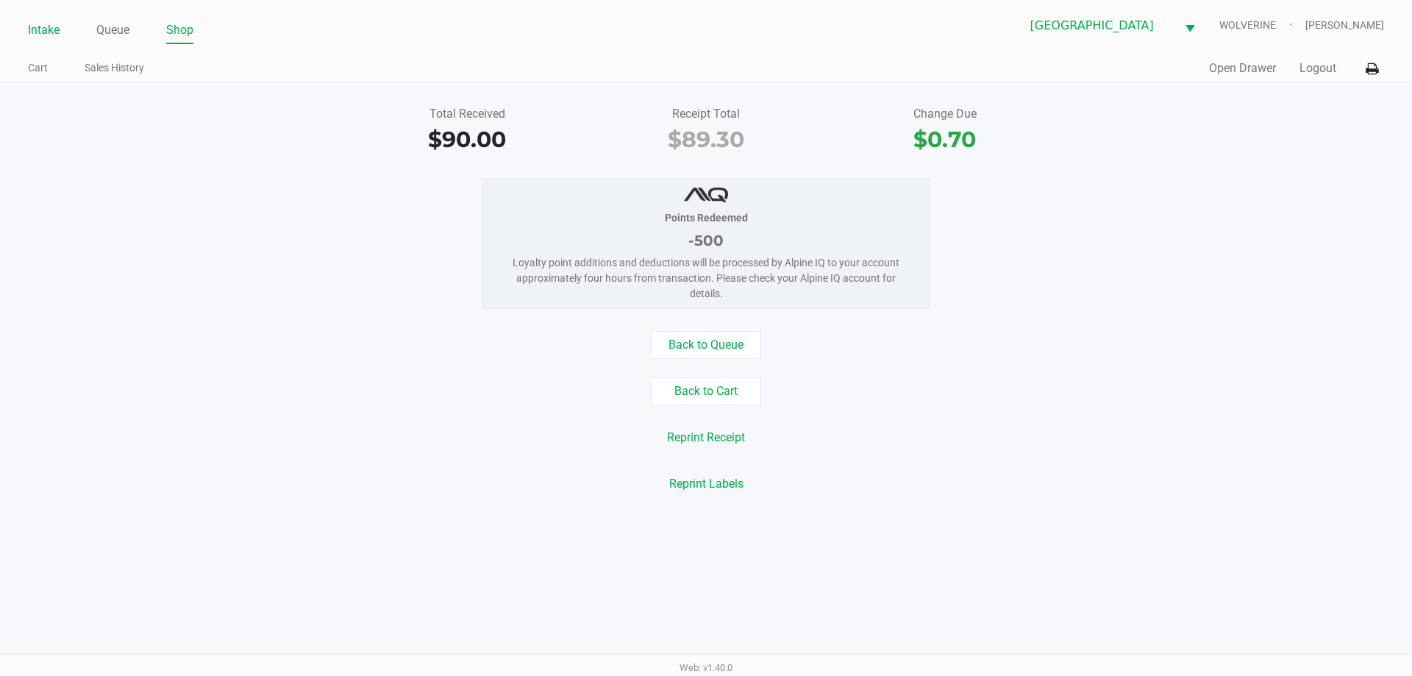
click at [38, 37] on link "Intake" at bounding box center [44, 30] width 32 height 21
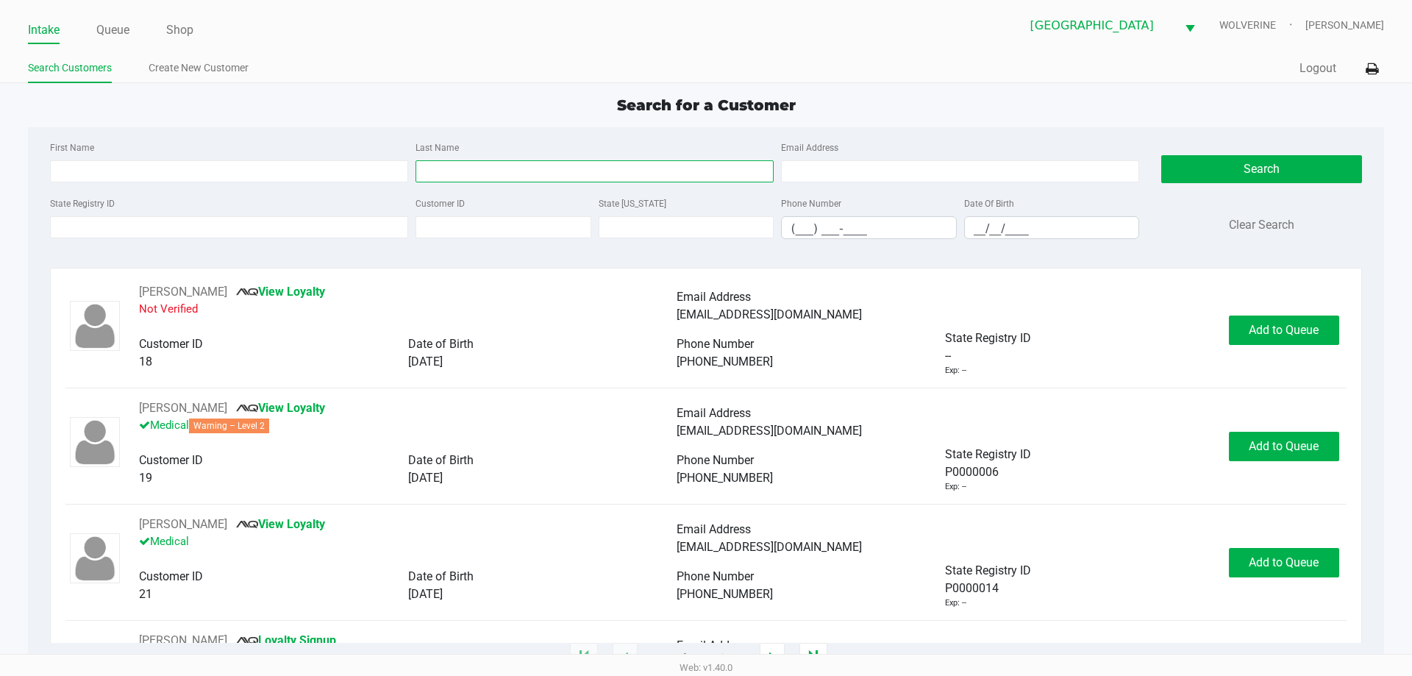
click at [599, 167] on input "Last Name" at bounding box center [594, 171] width 358 height 22
type input "roesch"
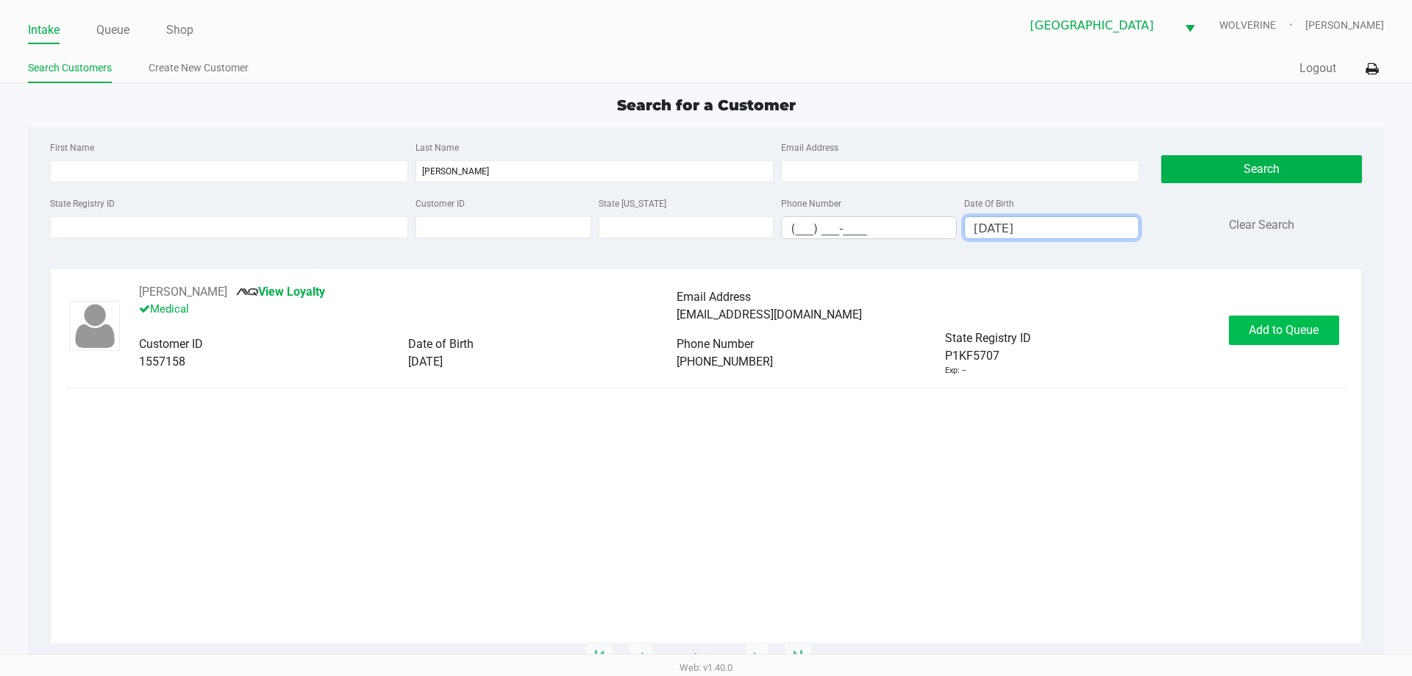
type input "06/21/1960"
click at [1270, 333] on span "Add to Queue" at bounding box center [1283, 330] width 70 height 14
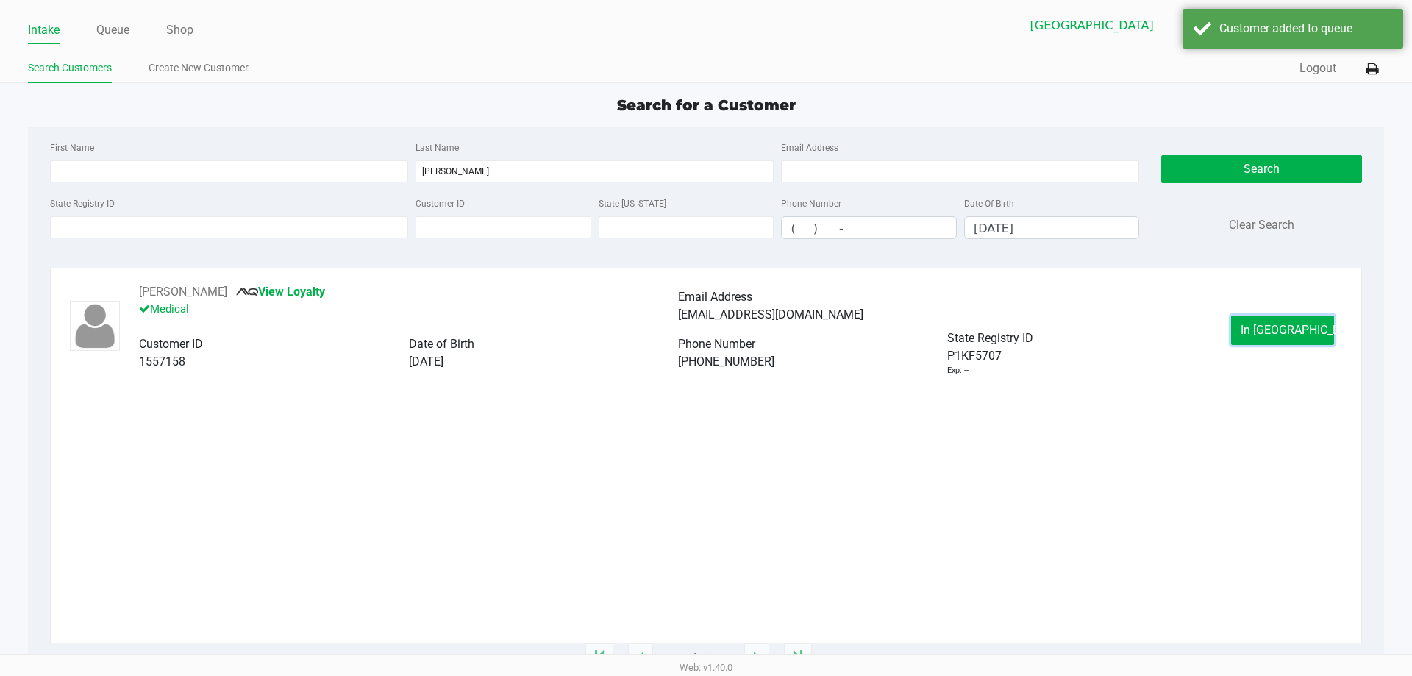
click at [1270, 333] on span "In Queue" at bounding box center [1302, 330] width 124 height 14
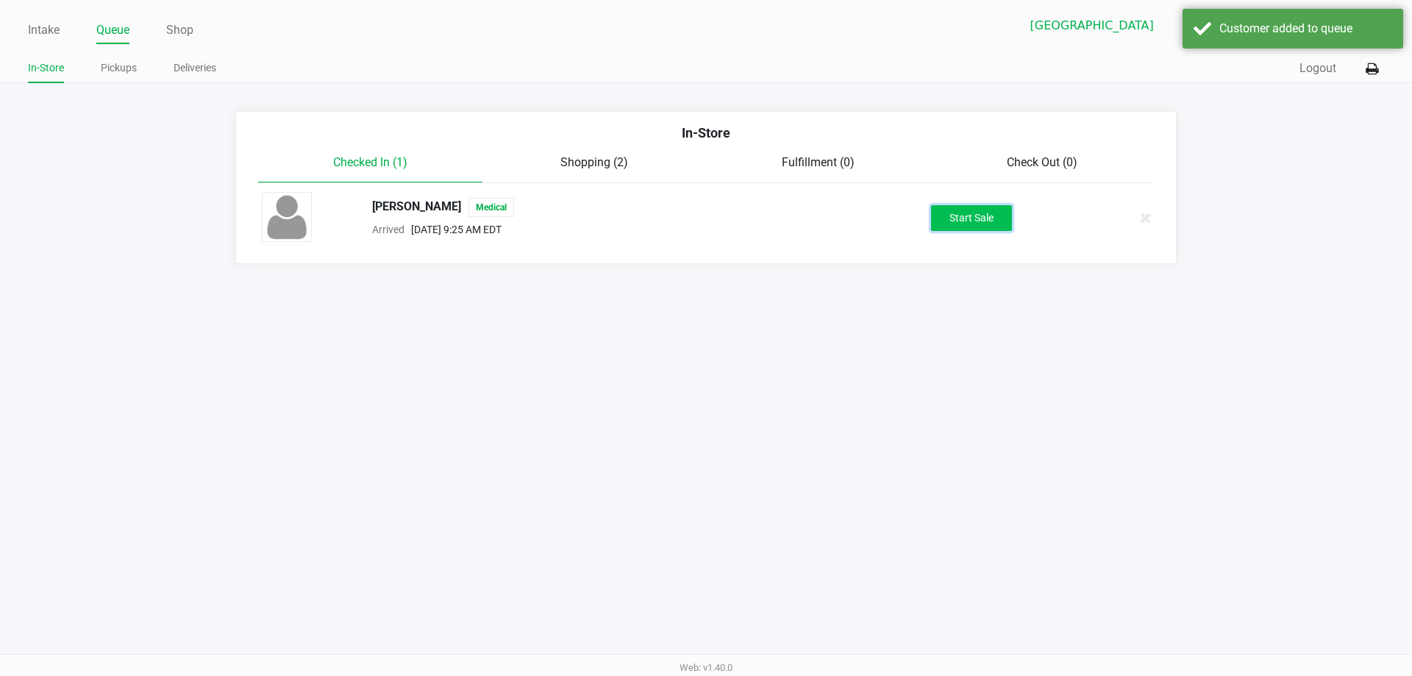
click at [980, 209] on button "Start Sale" at bounding box center [971, 218] width 81 height 26
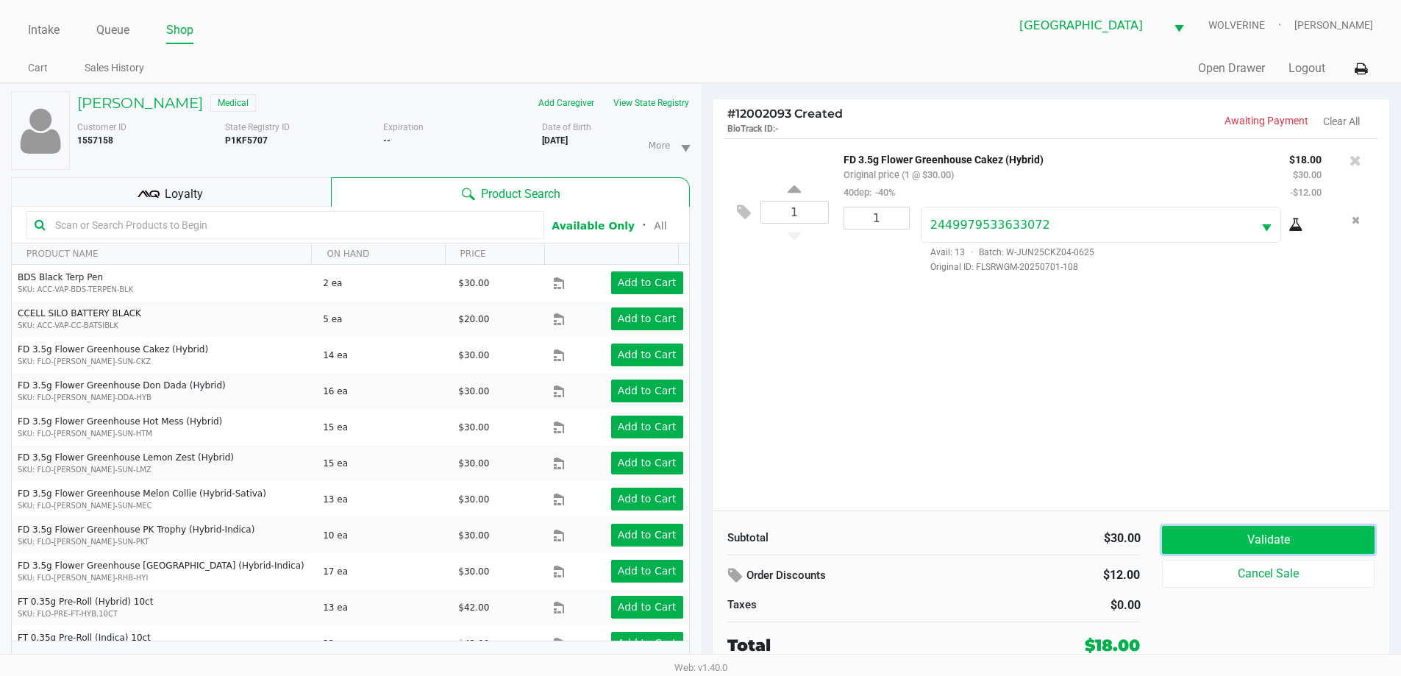
click at [1250, 543] on button "Validate" at bounding box center [1268, 540] width 212 height 28
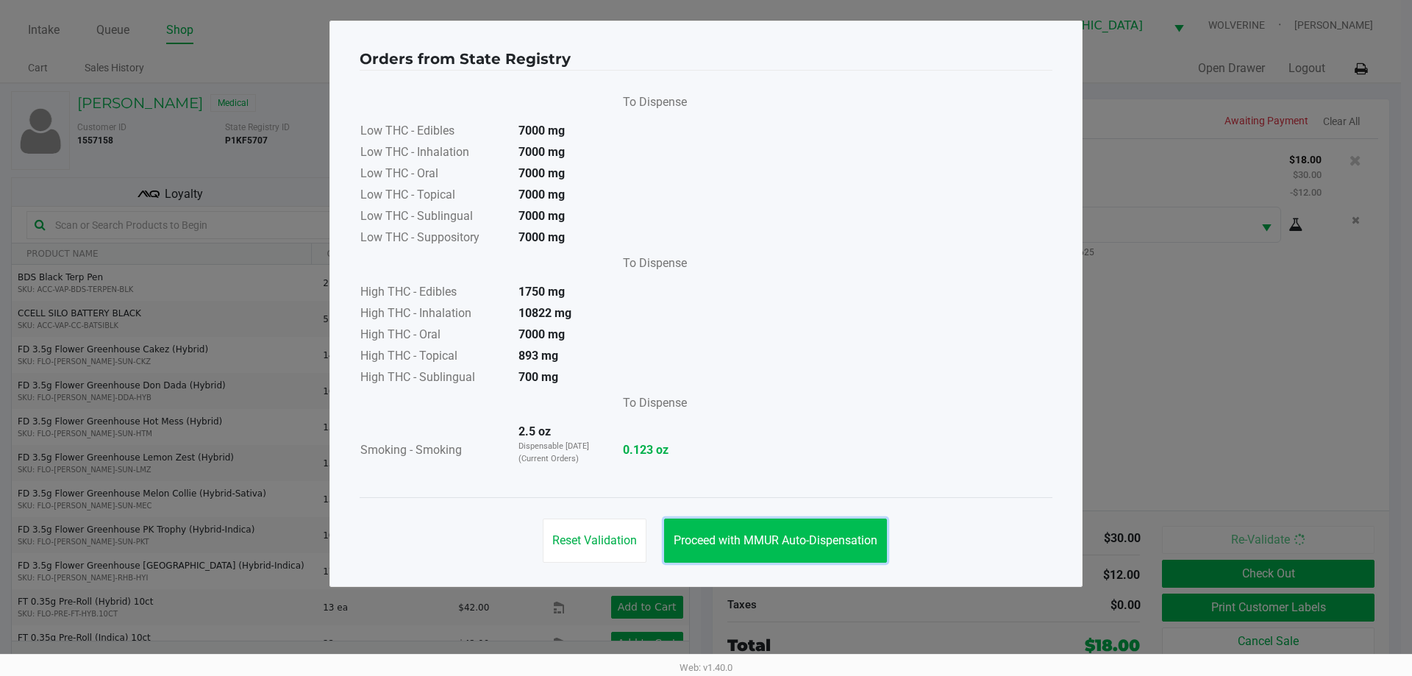
click at [812, 551] on button "Proceed with MMUR Auto-Dispensation" at bounding box center [775, 540] width 223 height 44
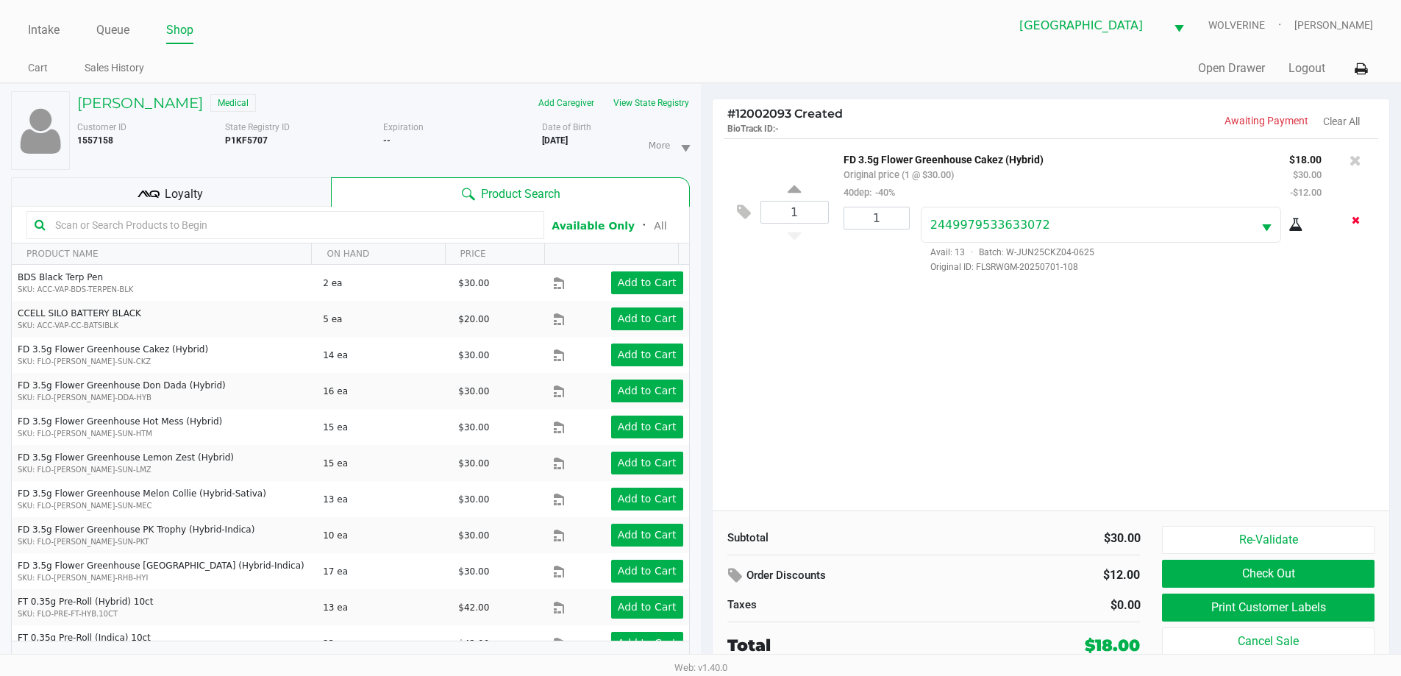
click at [1354, 224] on icon "Remove the package from the orderLine" at bounding box center [1355, 220] width 8 height 10
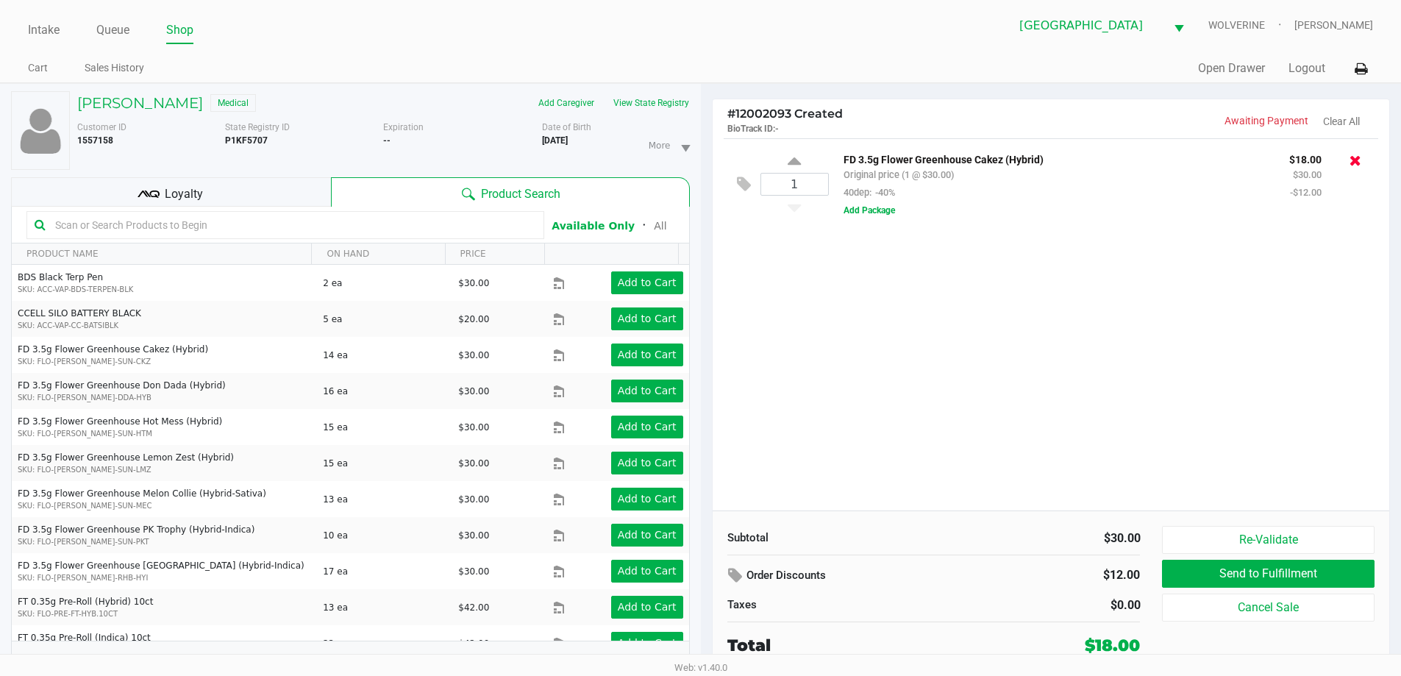
click at [1356, 162] on icon at bounding box center [1355, 160] width 12 height 15
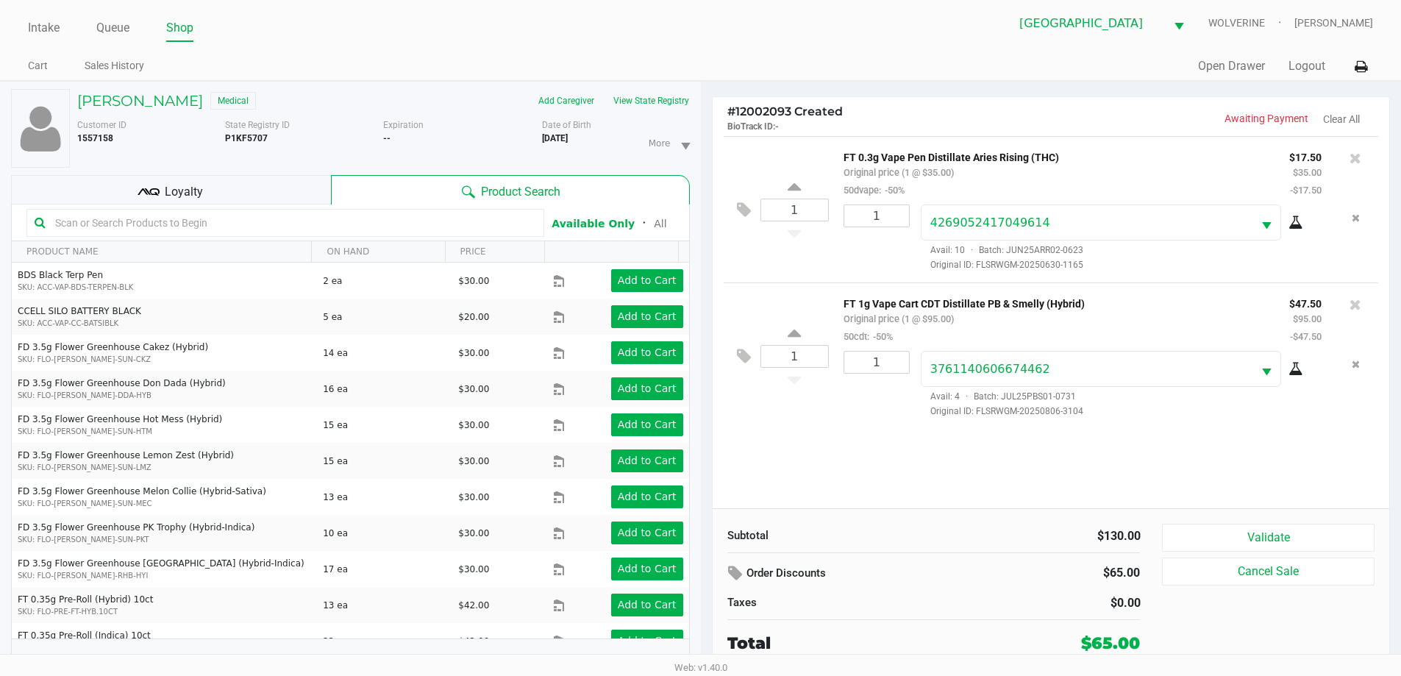
scroll to position [15, 0]
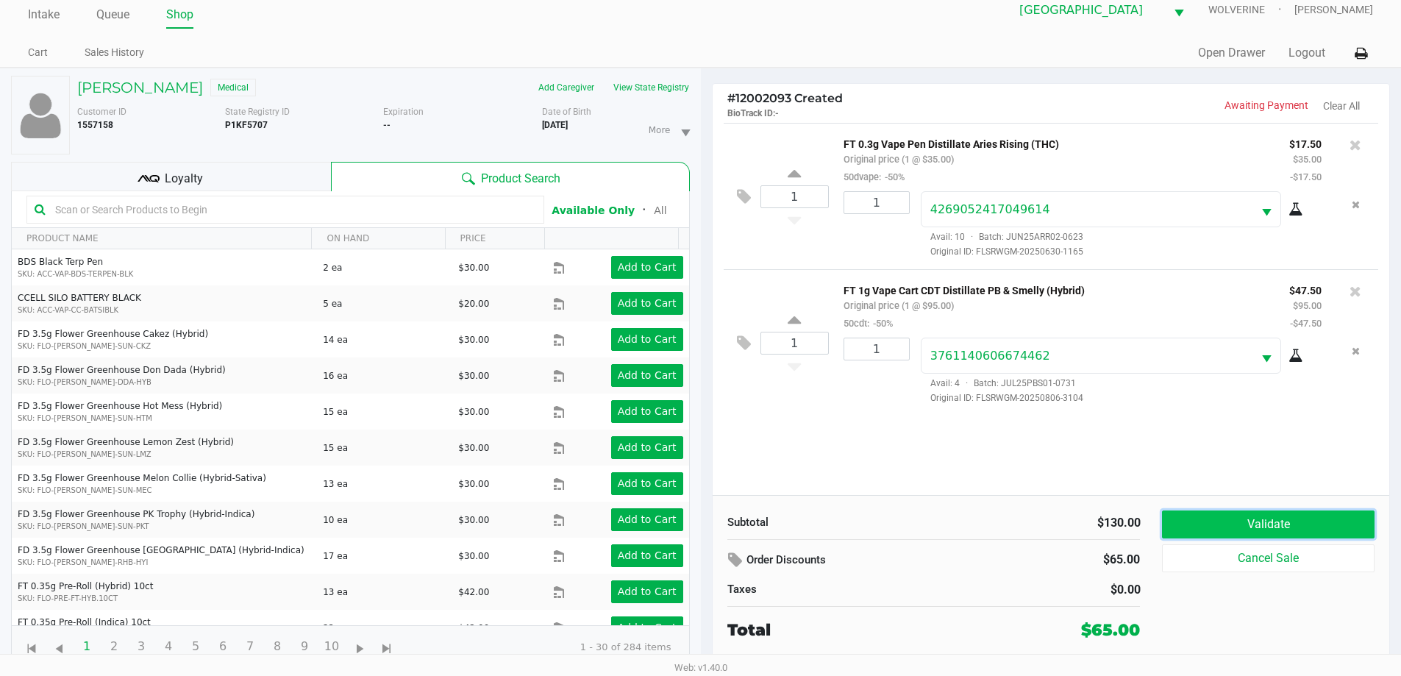
click at [1285, 527] on button "Validate" at bounding box center [1268, 524] width 212 height 28
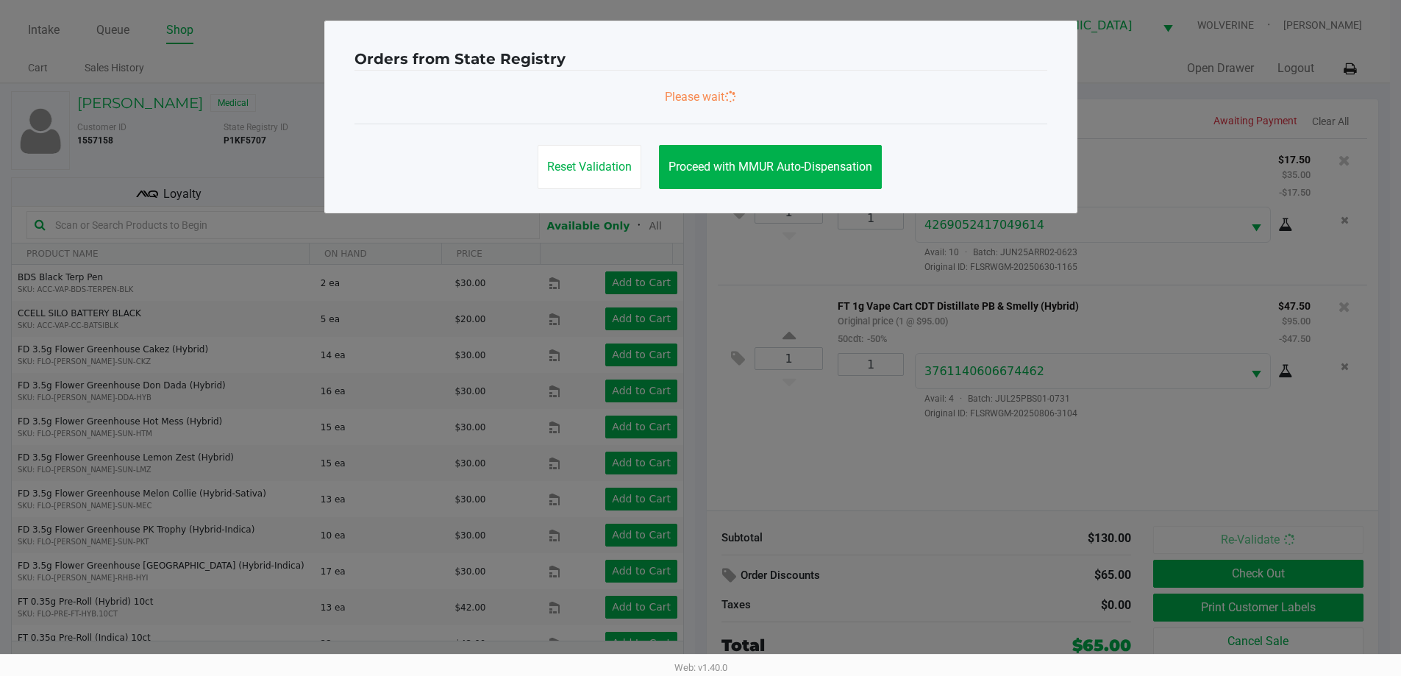
scroll to position [0, 0]
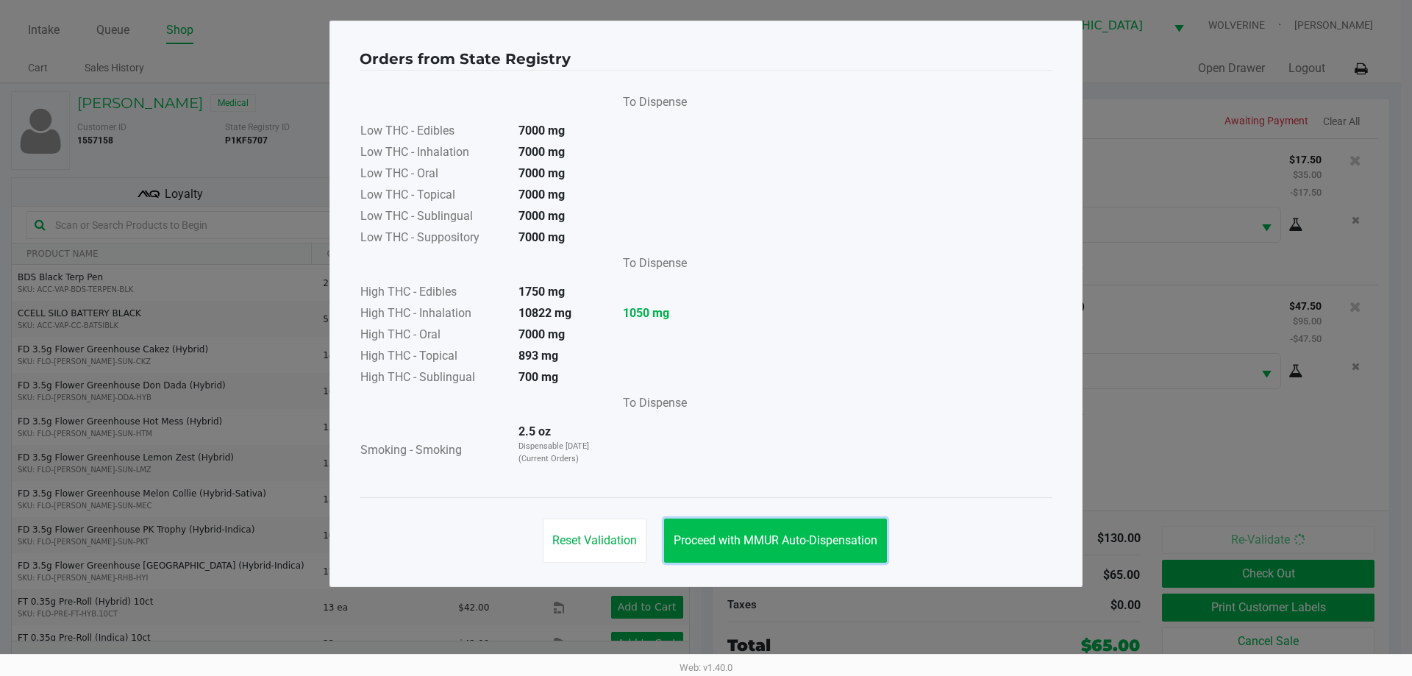
click at [728, 528] on button "Proceed with MMUR Auto-Dispensation" at bounding box center [775, 540] width 223 height 44
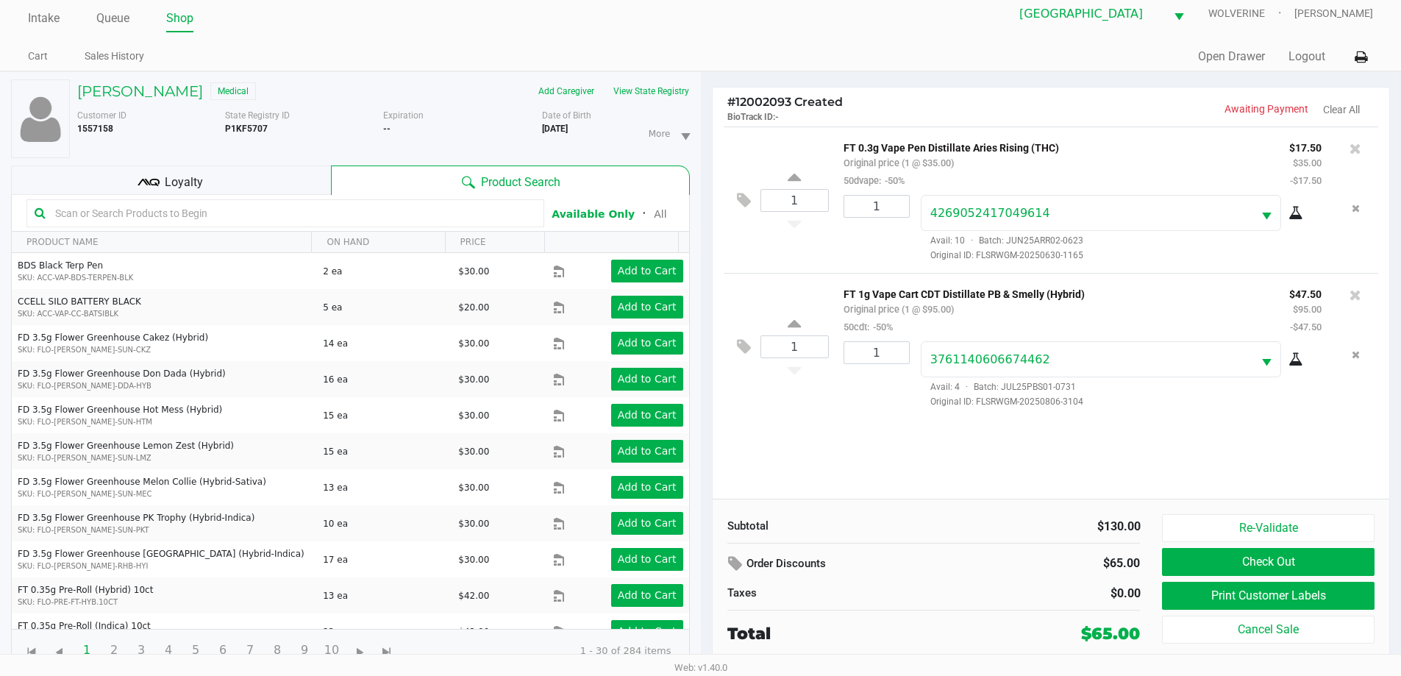
scroll to position [15, 0]
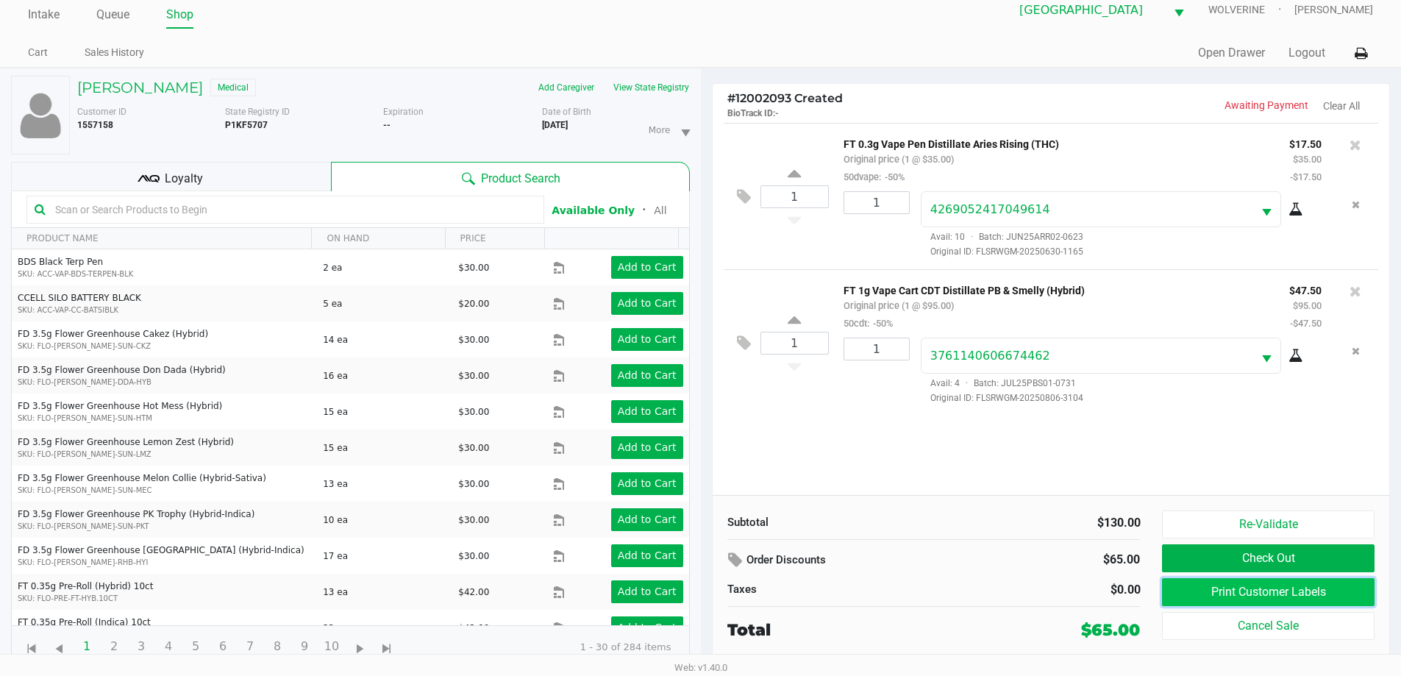
click at [1225, 589] on button "Print Customer Labels" at bounding box center [1268, 592] width 212 height 28
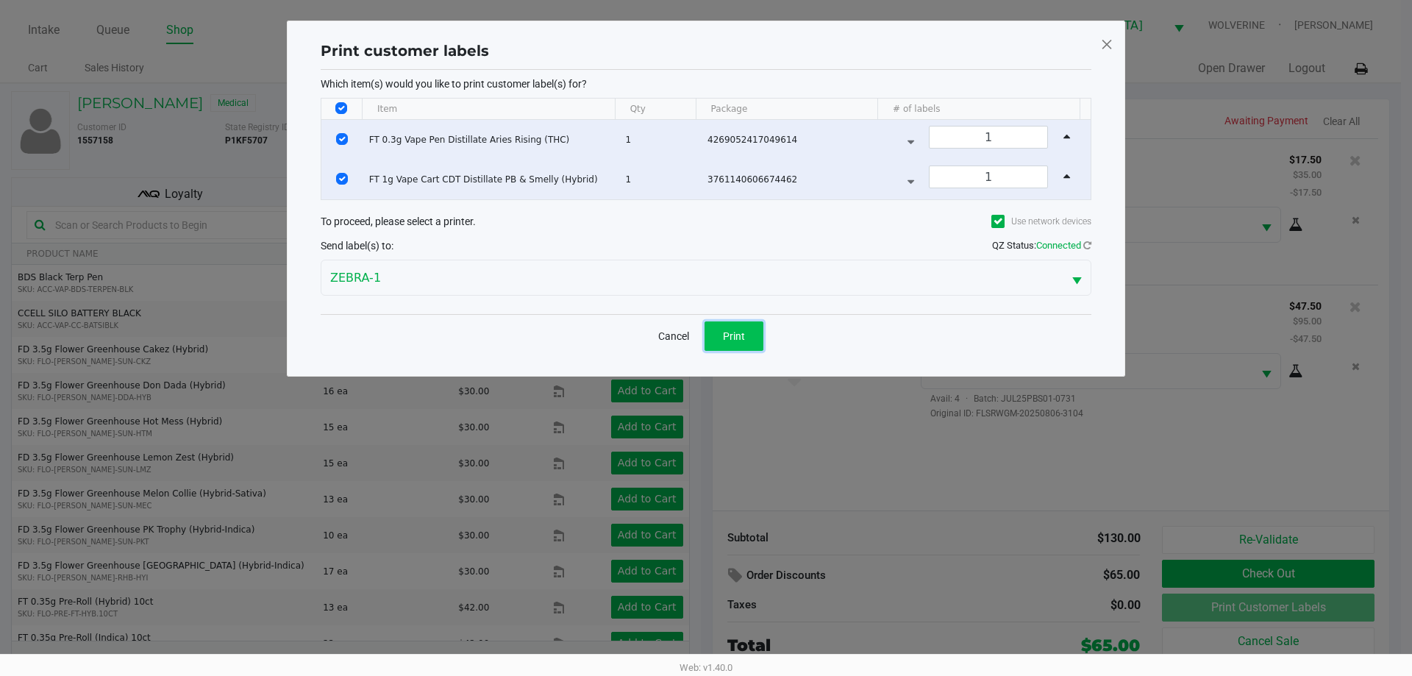
drag, startPoint x: 762, startPoint y: 332, endPoint x: 748, endPoint y: 332, distance: 13.2
click at [760, 332] on button "Print" at bounding box center [733, 335] width 59 height 29
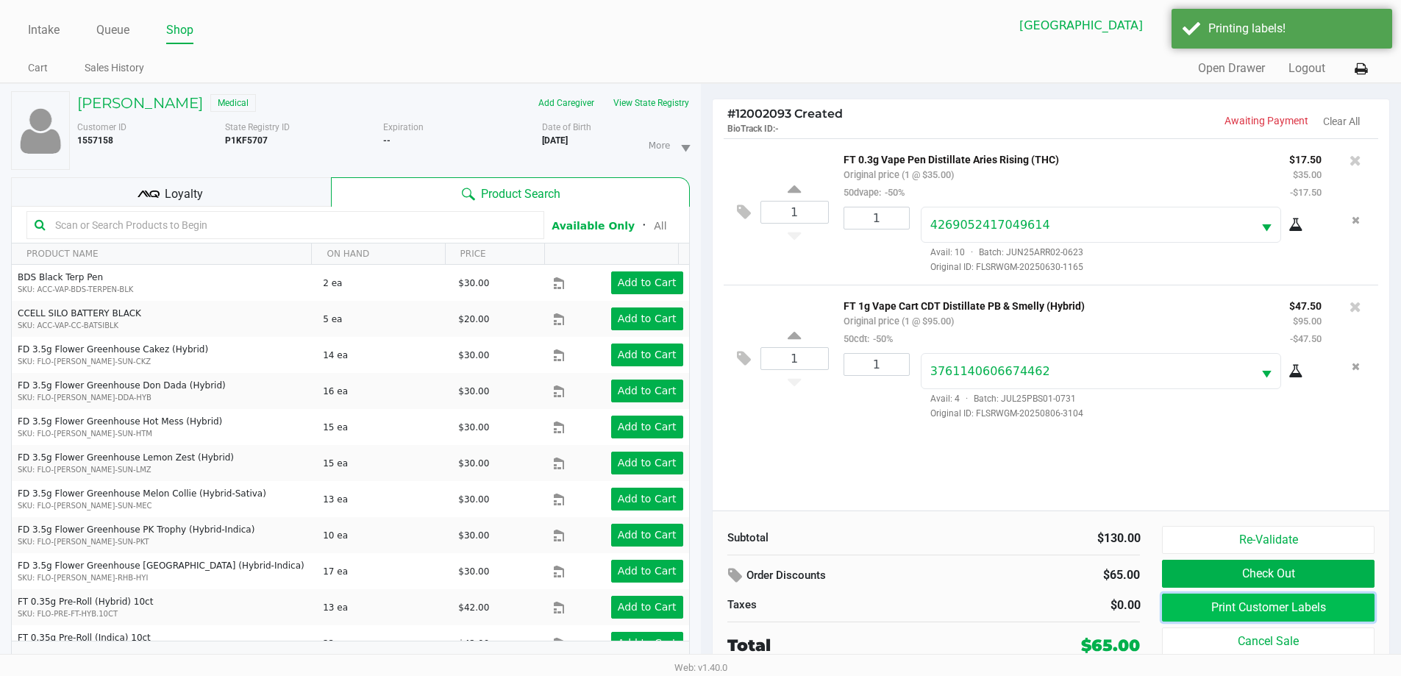
click at [1270, 602] on button "Print Customer Labels" at bounding box center [1268, 607] width 212 height 28
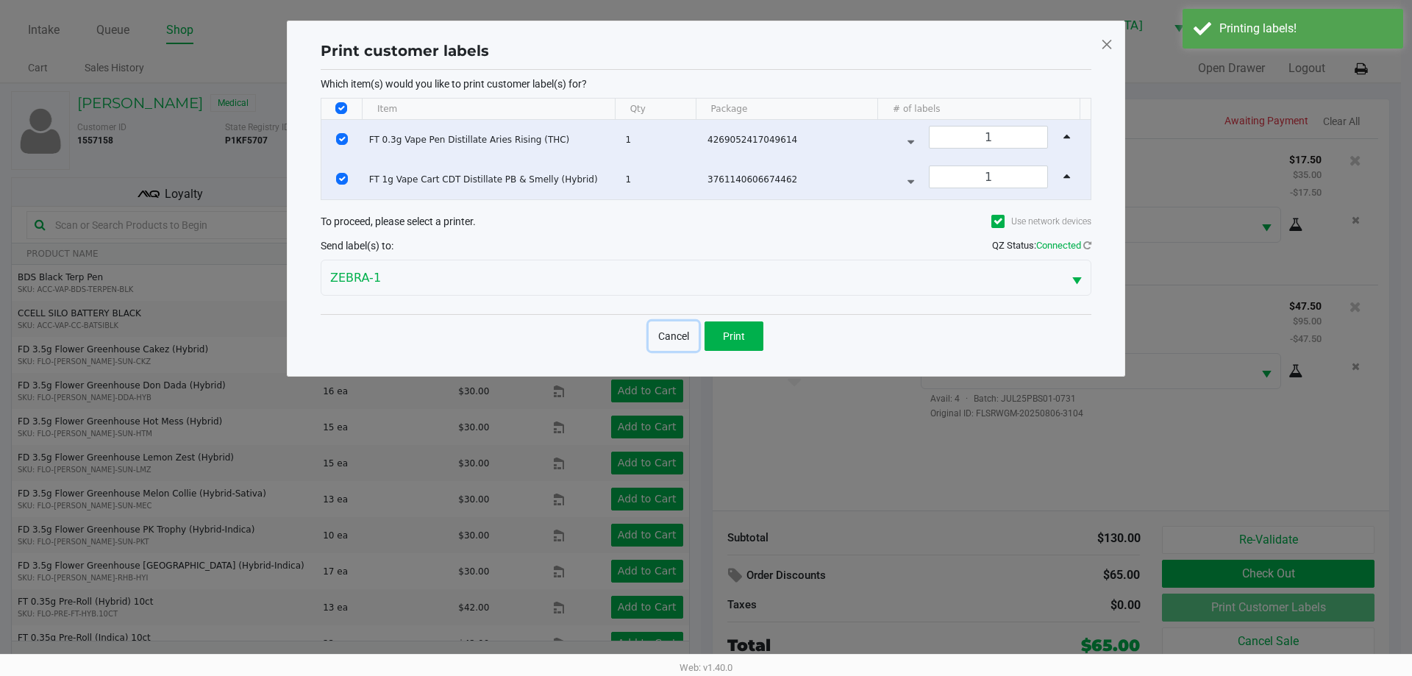
click at [672, 334] on button "Cancel" at bounding box center [673, 335] width 50 height 29
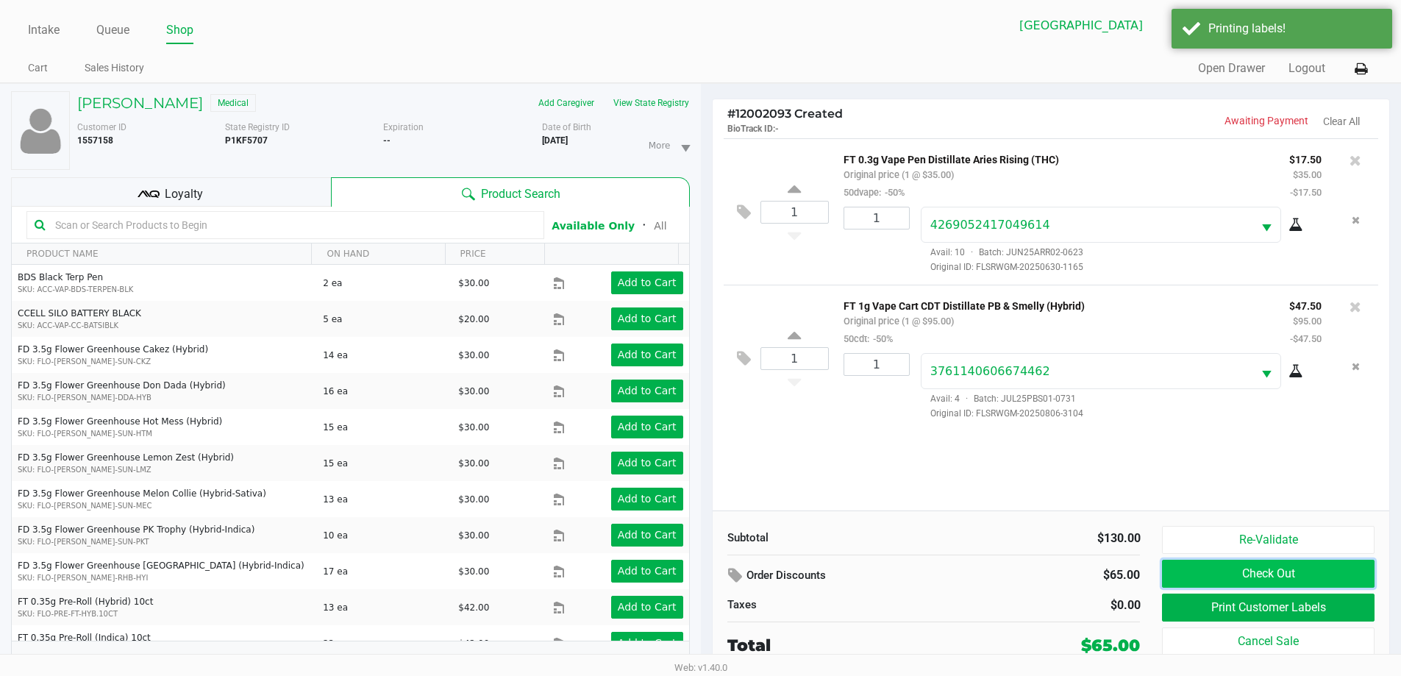
click at [1268, 569] on button "Check Out" at bounding box center [1268, 574] width 212 height 28
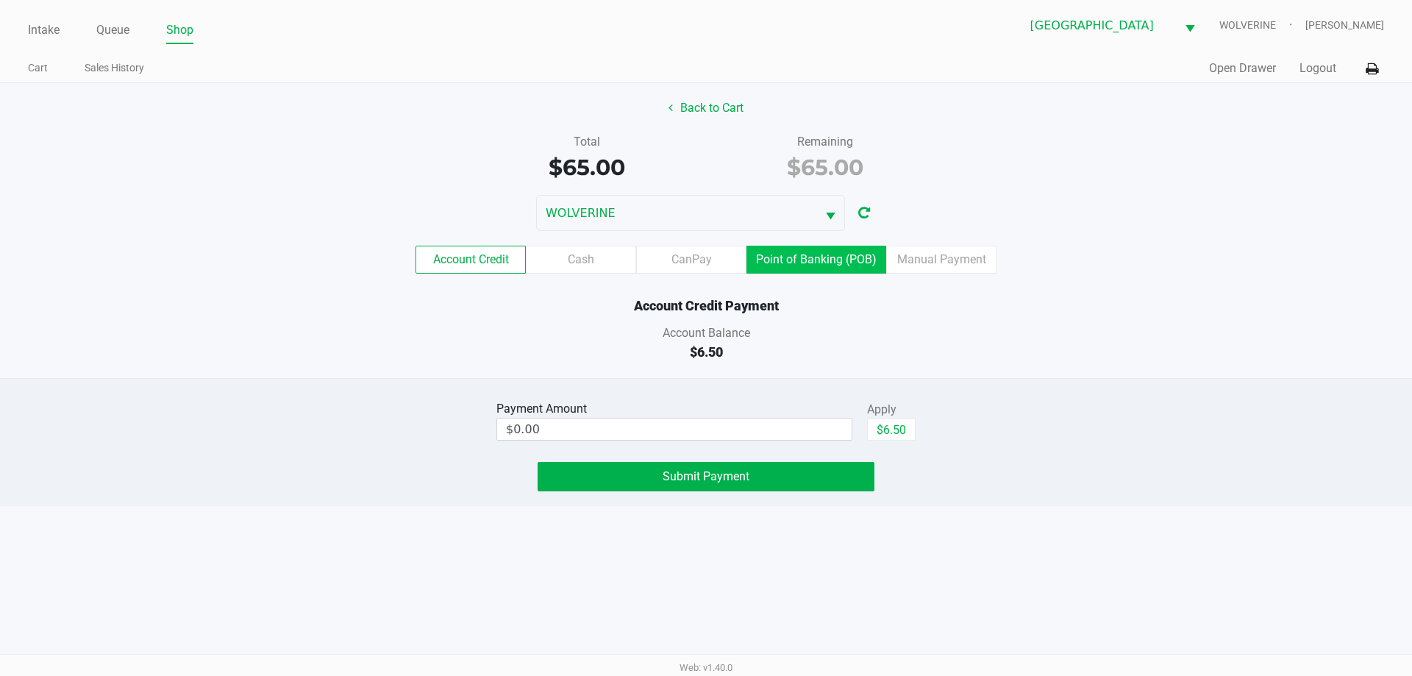
click at [823, 259] on label "Point of Banking (POB)" at bounding box center [816, 260] width 140 height 28
click at [0, 0] on 8 "Point of Banking (POB)" at bounding box center [0, 0] width 0 height 0
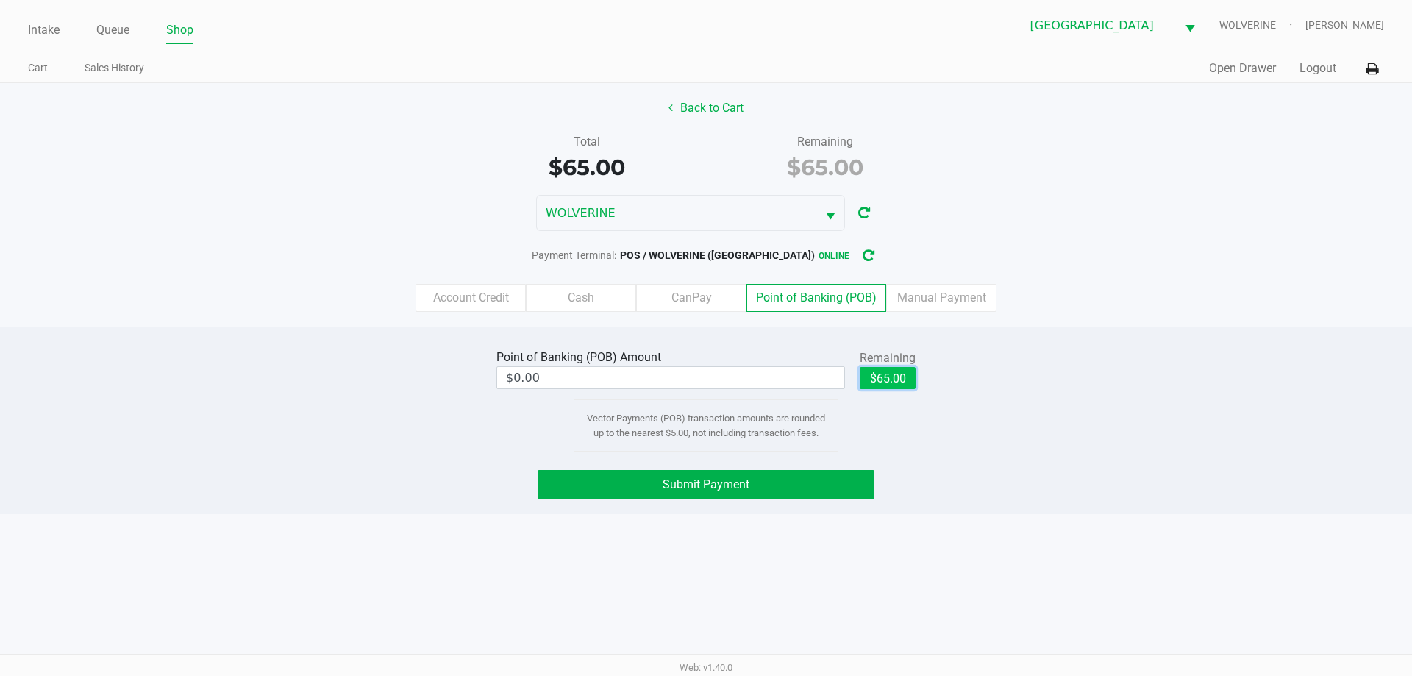
click at [898, 382] on button "$65.00" at bounding box center [887, 378] width 56 height 22
type input "$65.00"
click at [828, 488] on button "Submit Payment" at bounding box center [705, 484] width 337 height 29
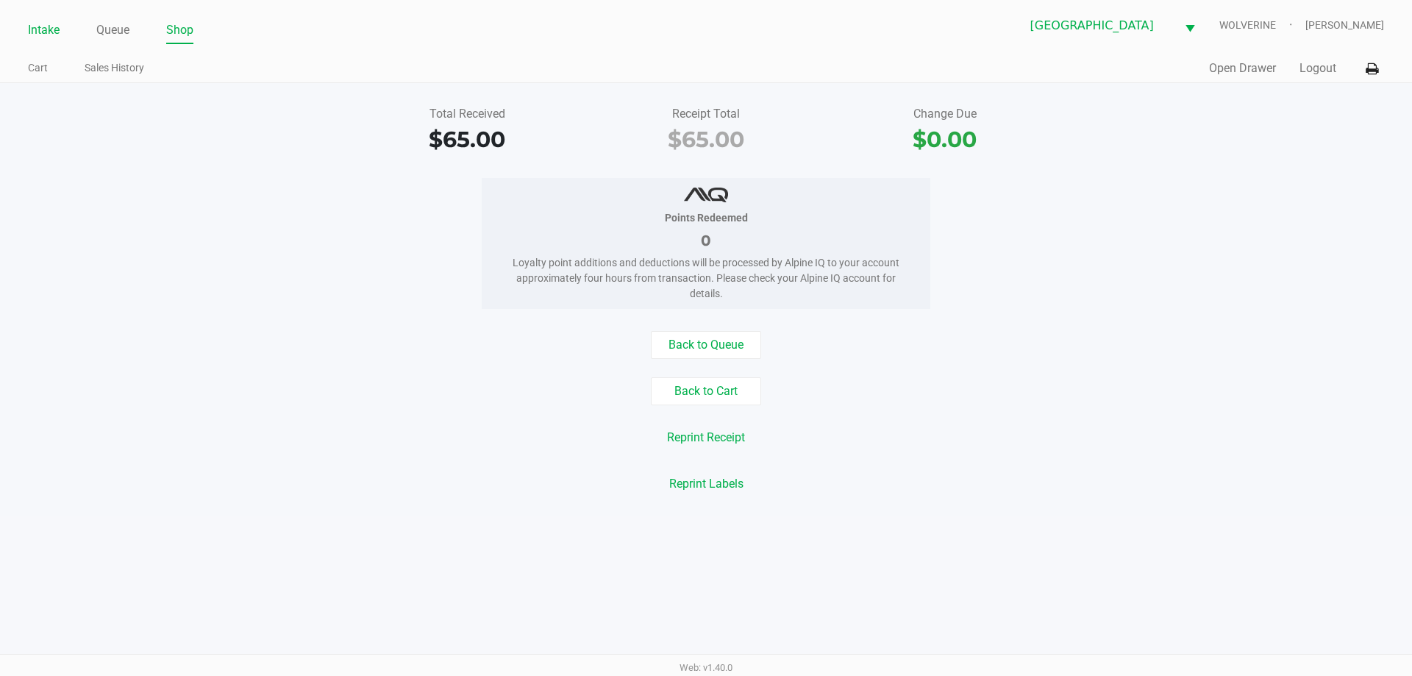
click at [55, 22] on link "Intake" at bounding box center [44, 30] width 32 height 21
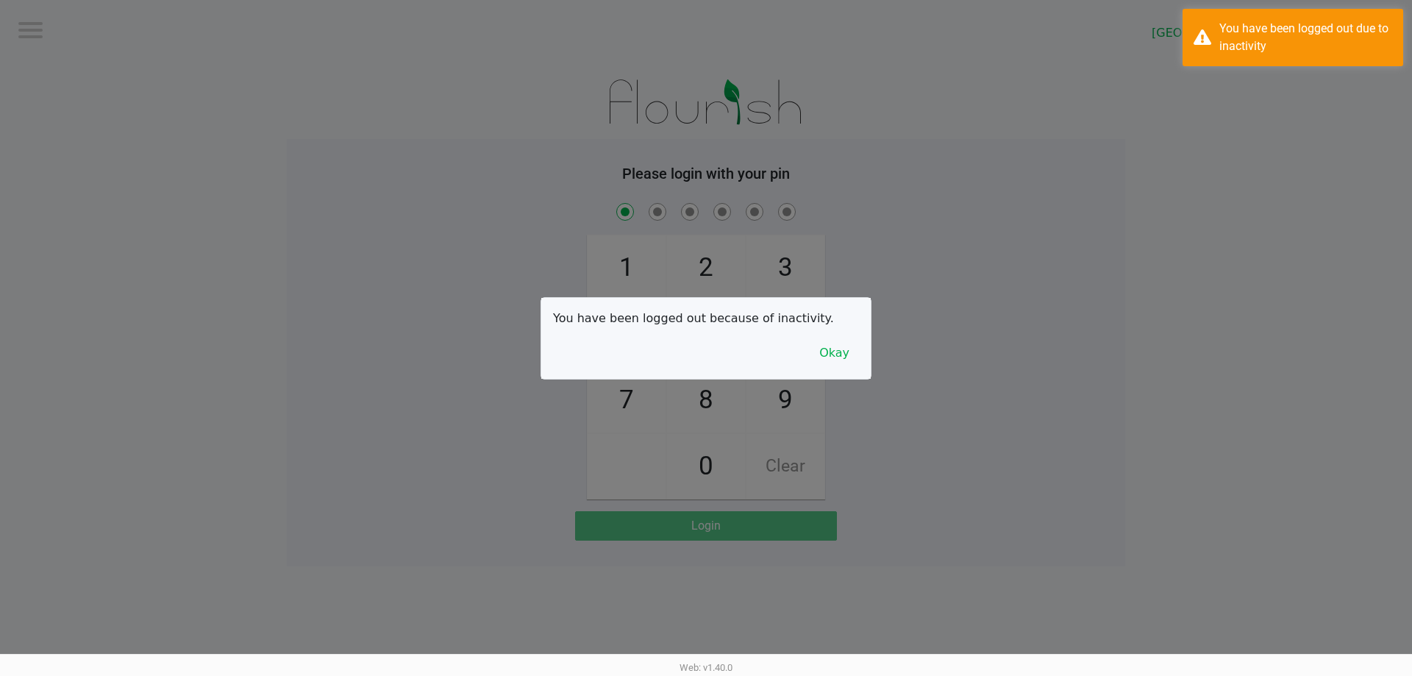
checkbox input "true"
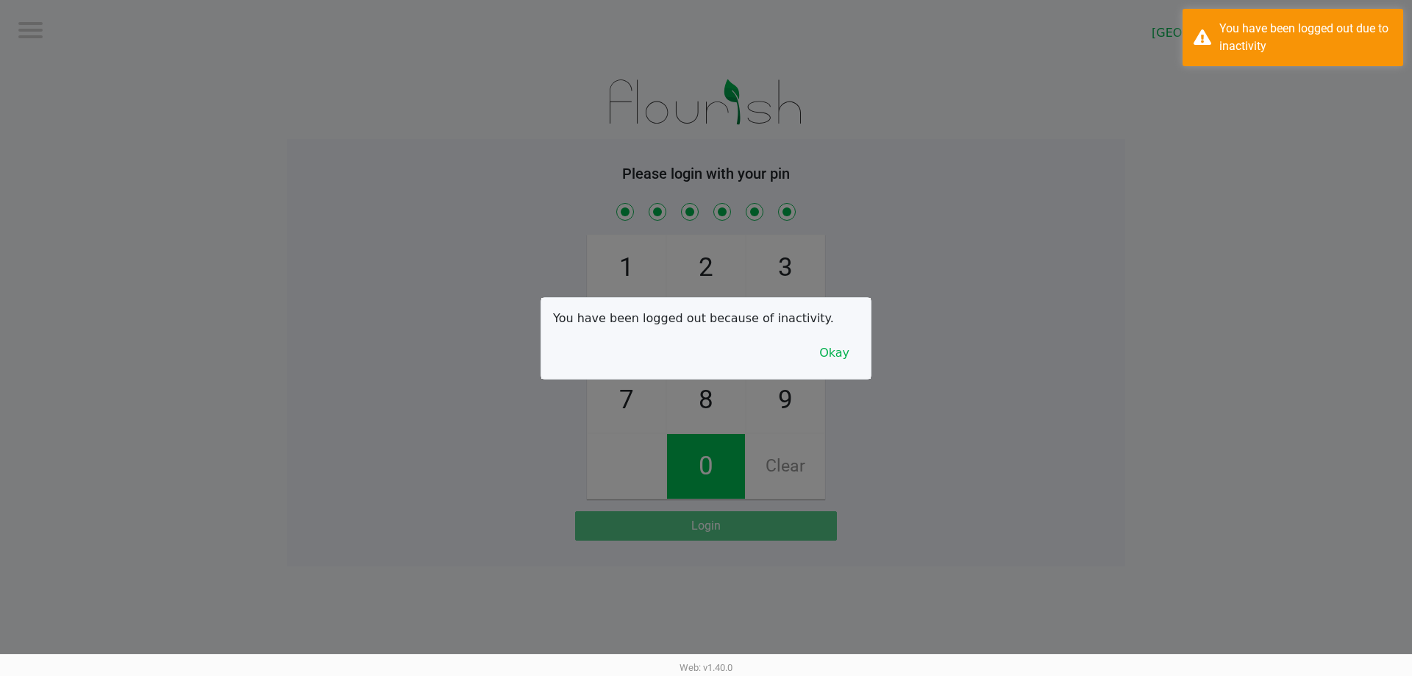
checkbox input "true"
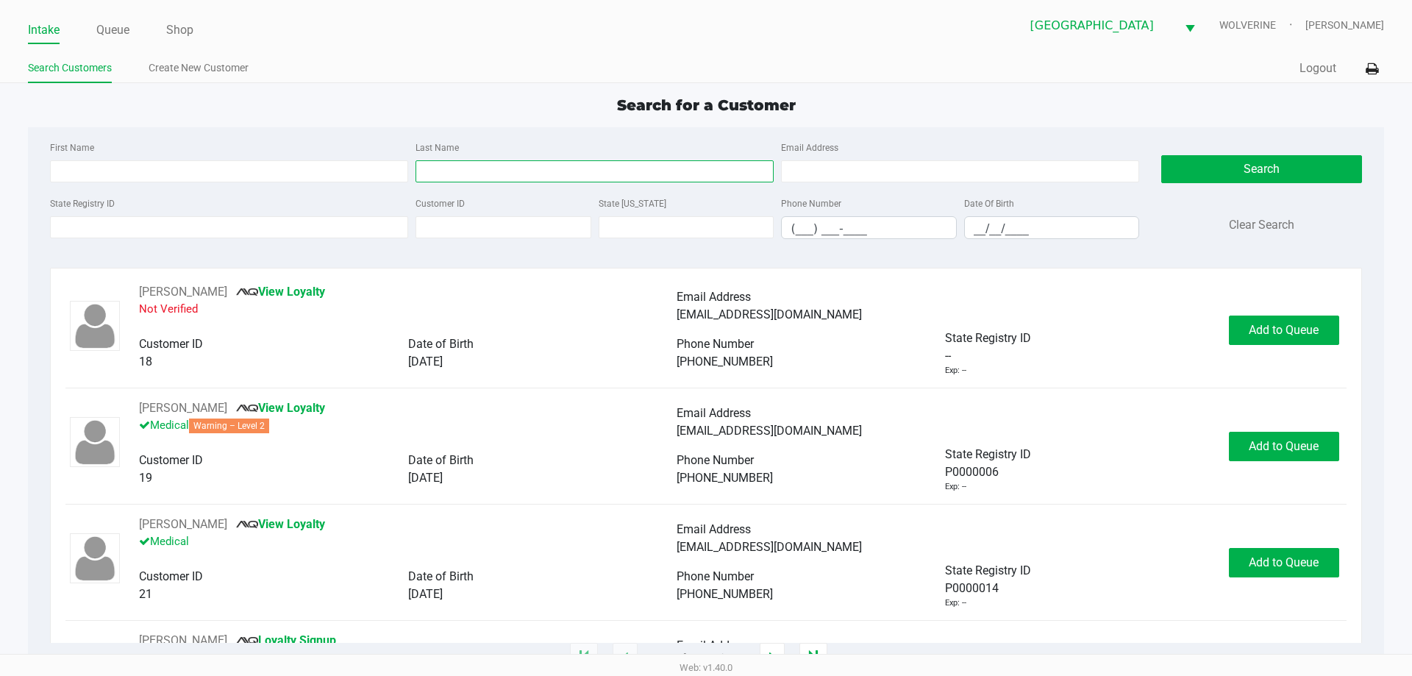
click at [547, 168] on input "Last Name" at bounding box center [594, 171] width 358 height 22
type input "sheridan"
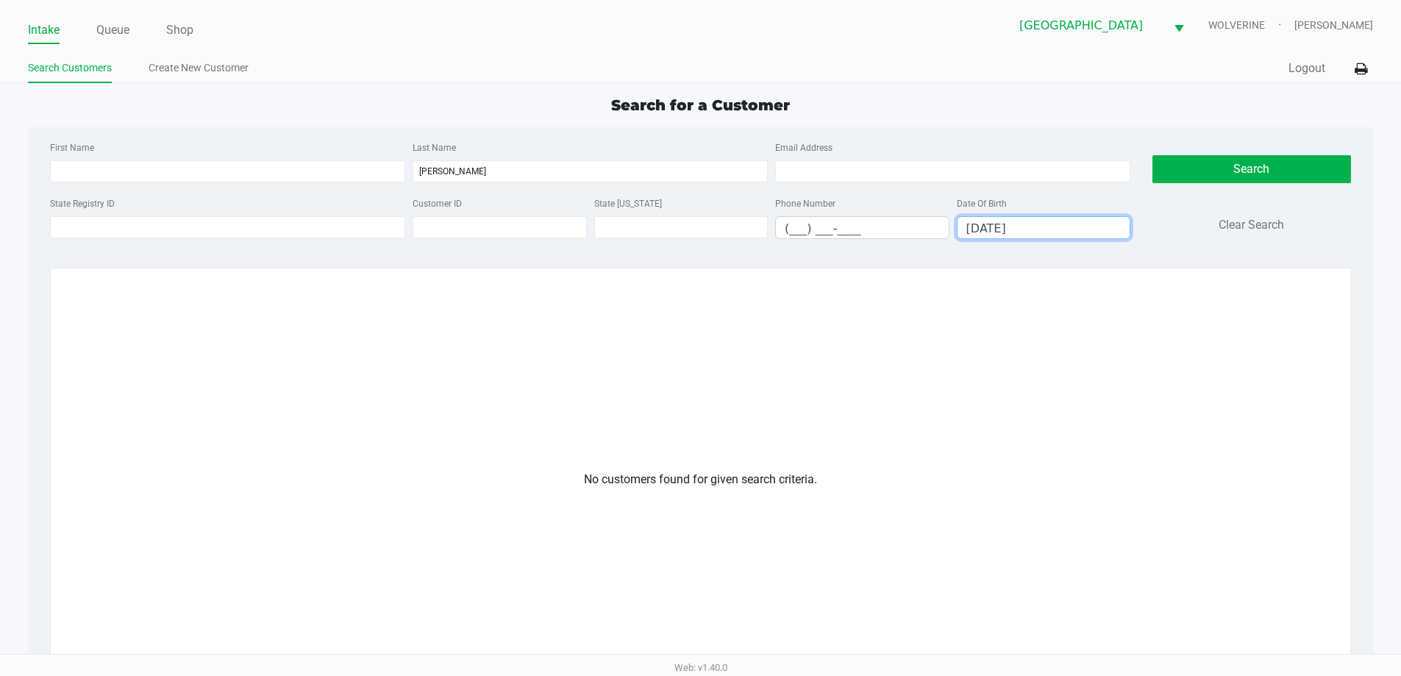
drag, startPoint x: 993, startPoint y: 235, endPoint x: 984, endPoint y: 235, distance: 9.6
click at [984, 235] on input "03/29/1959" at bounding box center [1043, 228] width 173 height 23
type input "03/23/1959"
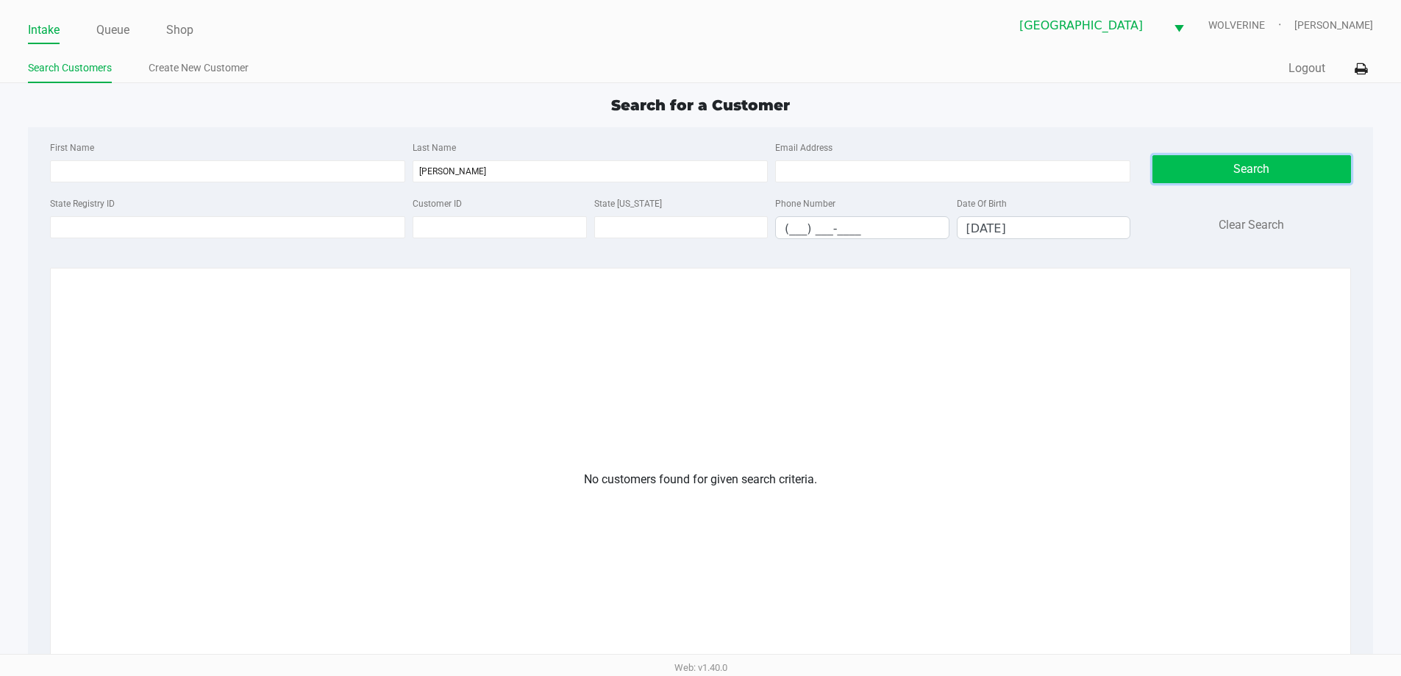
click at [1212, 175] on button "Search" at bounding box center [1251, 169] width 199 height 28
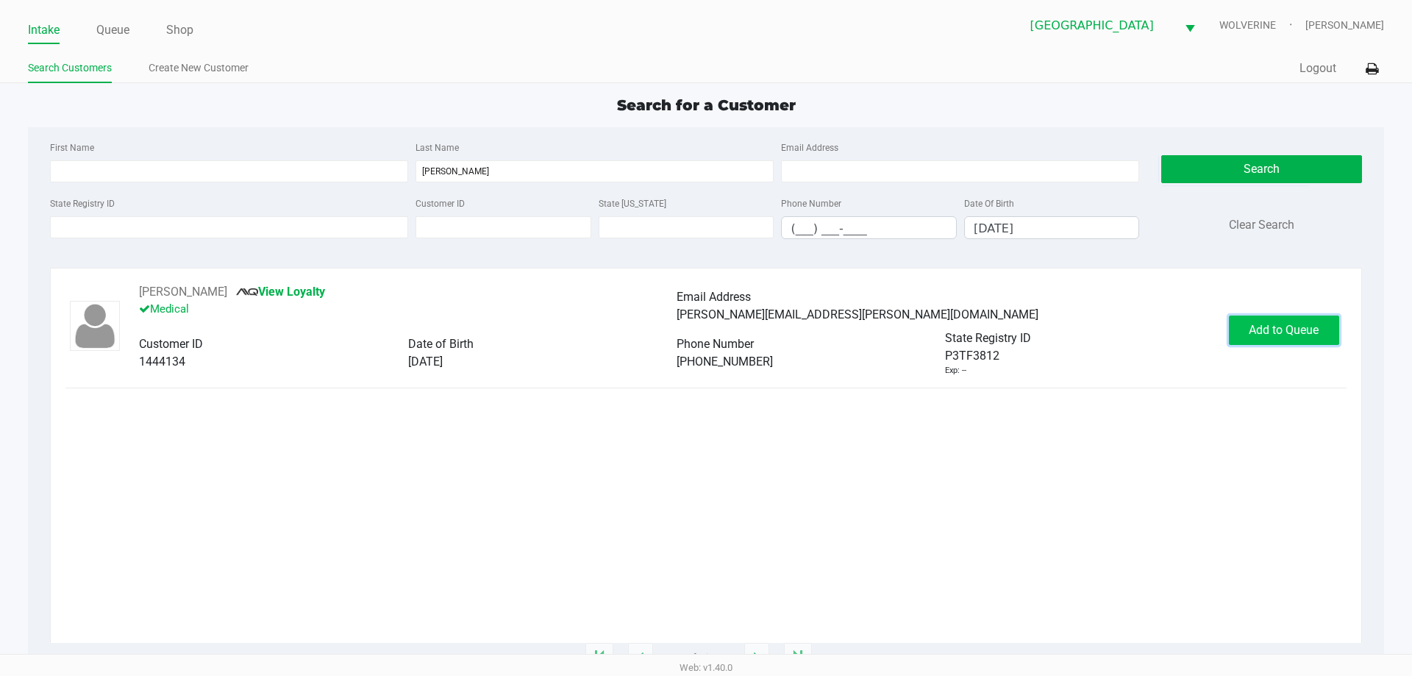
click at [1338, 322] on button "Add to Queue" at bounding box center [1284, 329] width 110 height 29
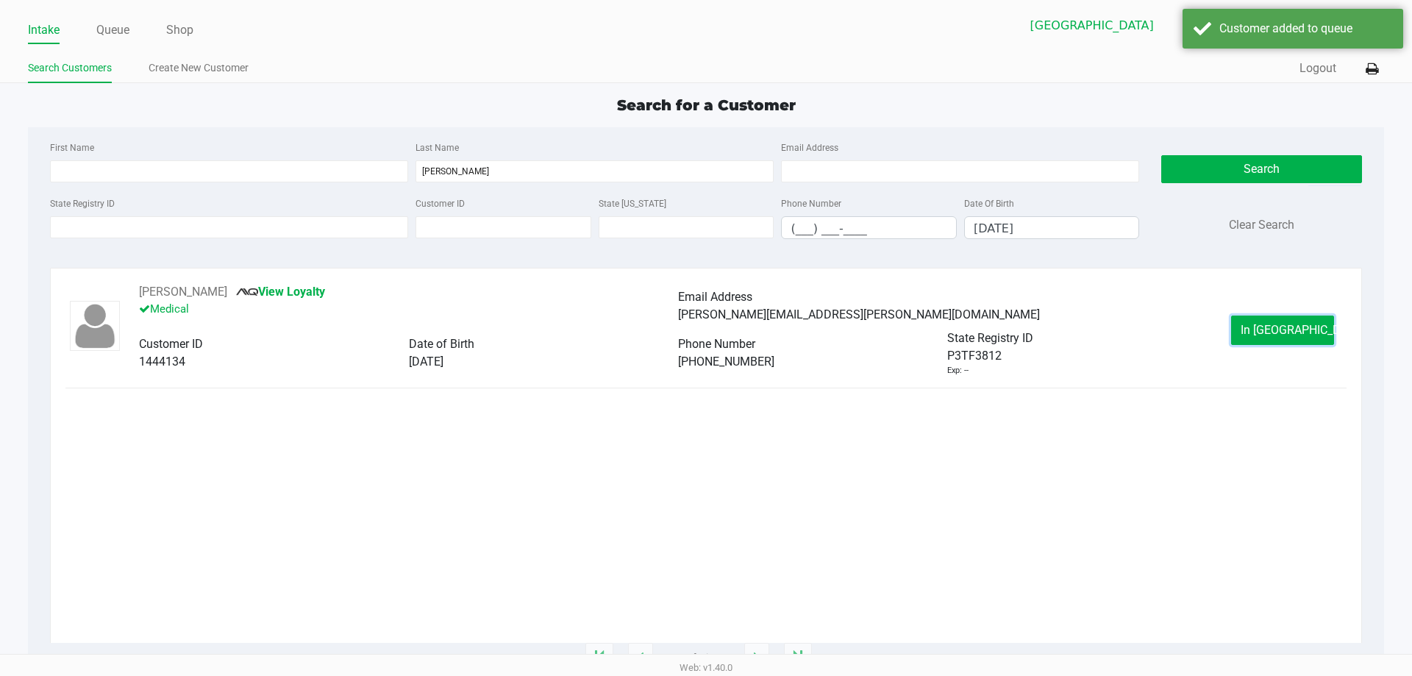
click at [1326, 327] on button "In Queue" at bounding box center [1282, 329] width 103 height 29
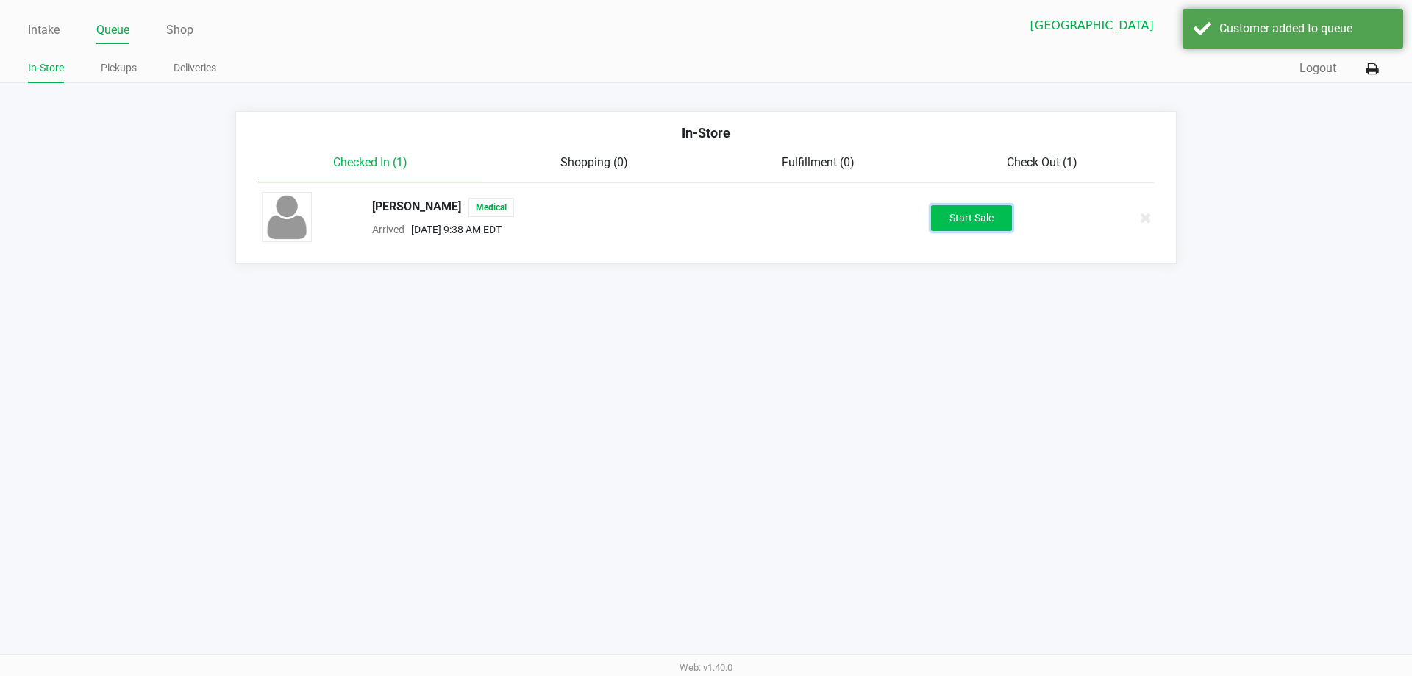
click at [973, 214] on button "Start Sale" at bounding box center [971, 218] width 81 height 26
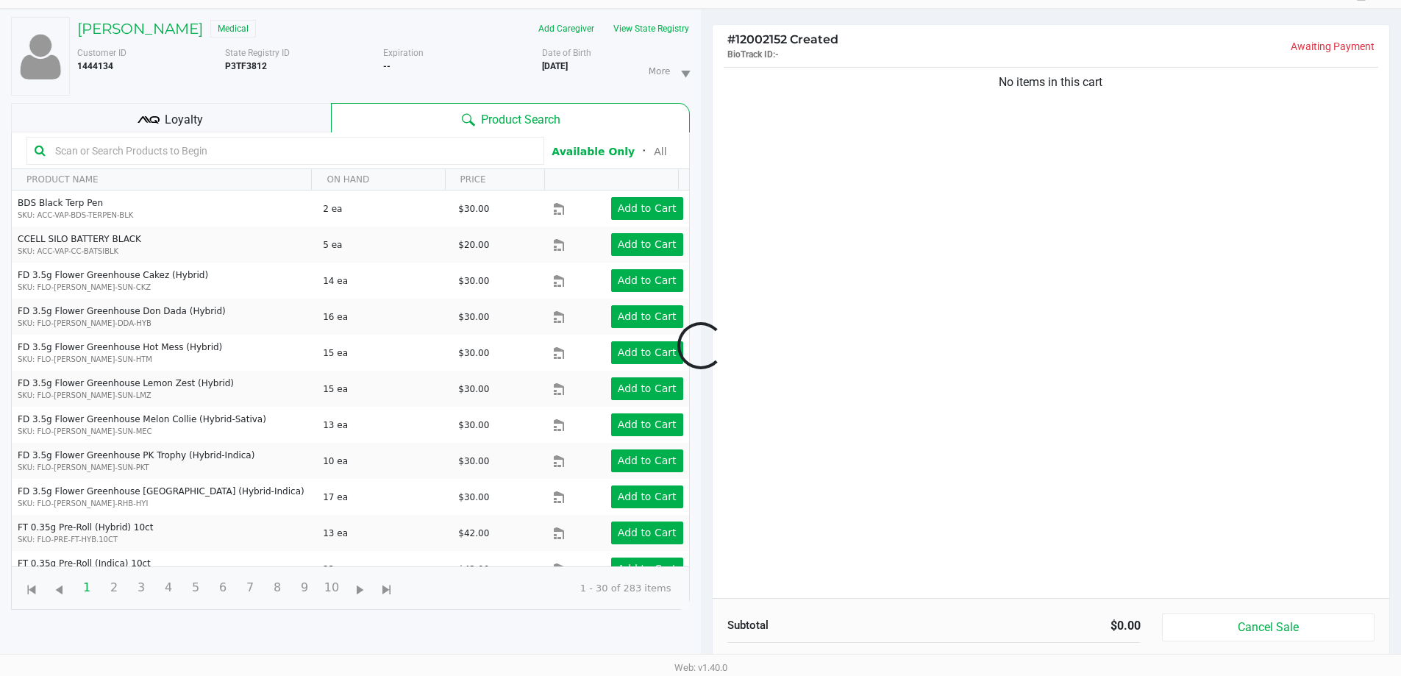
scroll to position [159, 0]
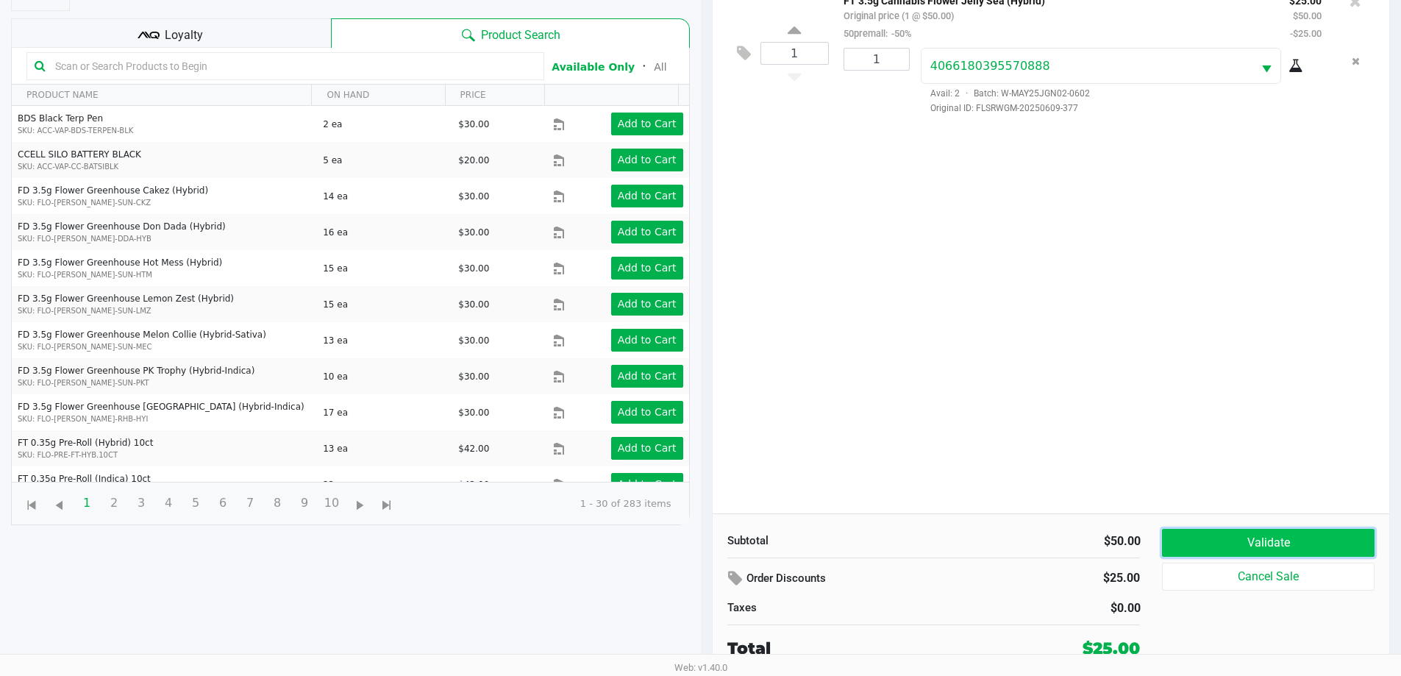
click at [1201, 535] on button "Validate" at bounding box center [1268, 543] width 212 height 28
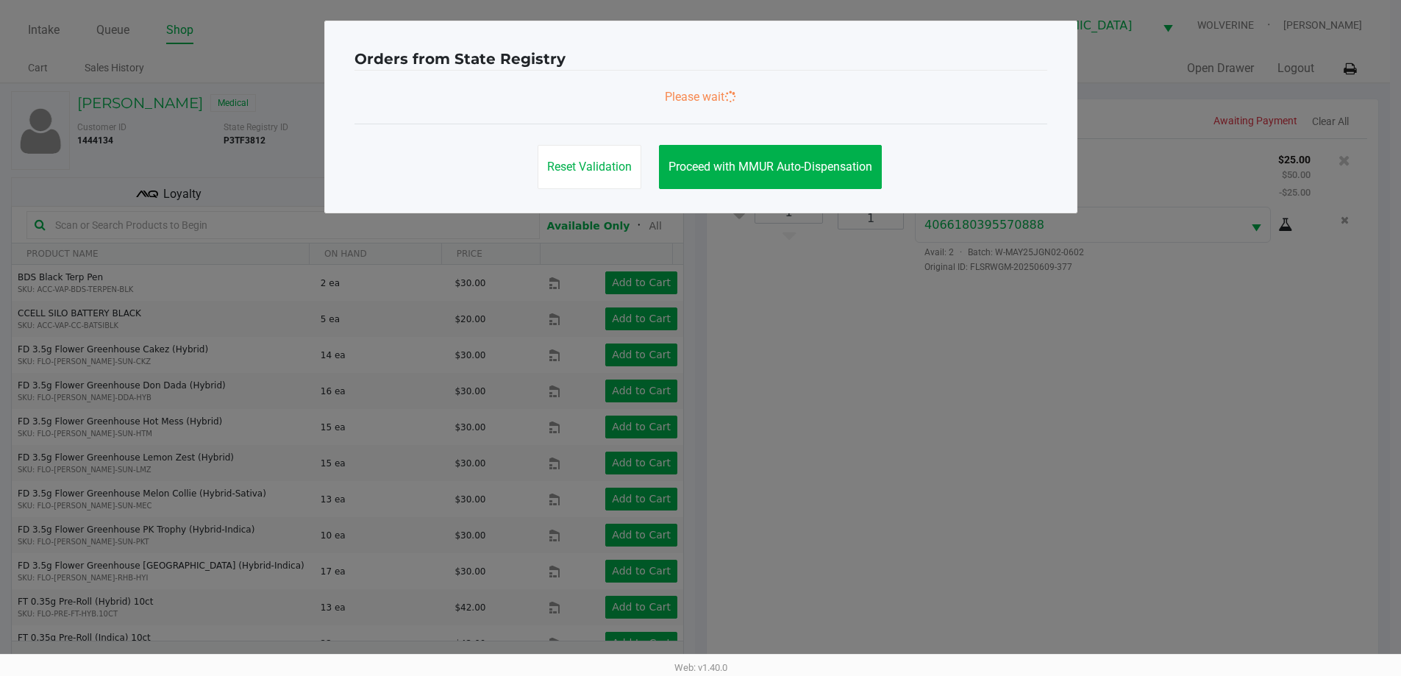
scroll to position [0, 0]
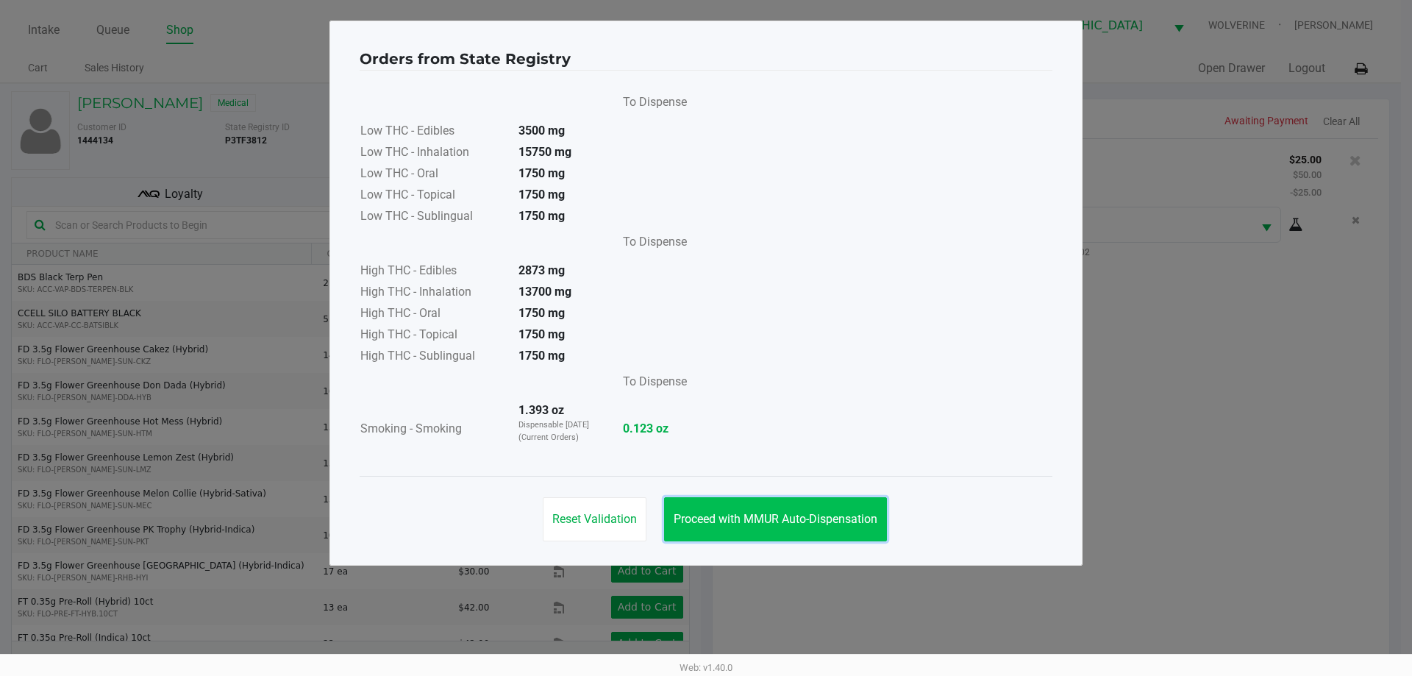
click at [788, 522] on span "Proceed with MMUR Auto-Dispensation" at bounding box center [775, 519] width 204 height 14
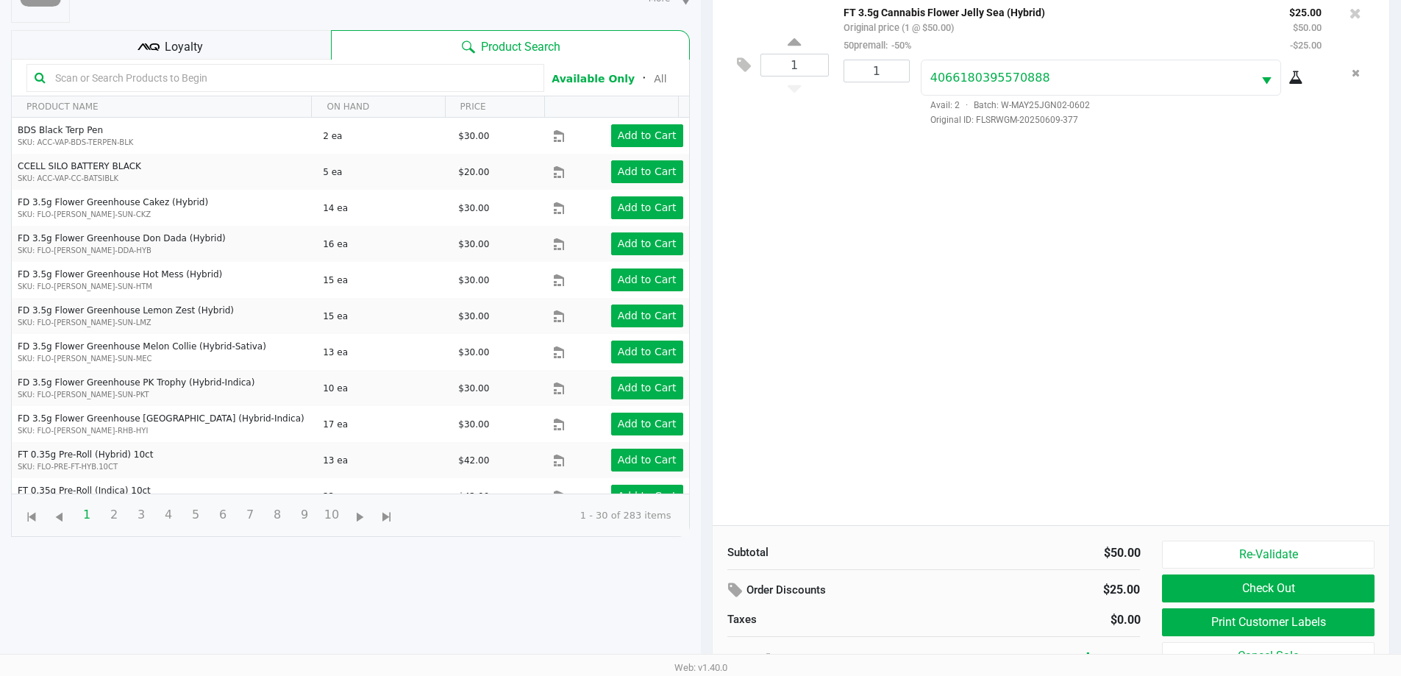
scroll to position [159, 0]
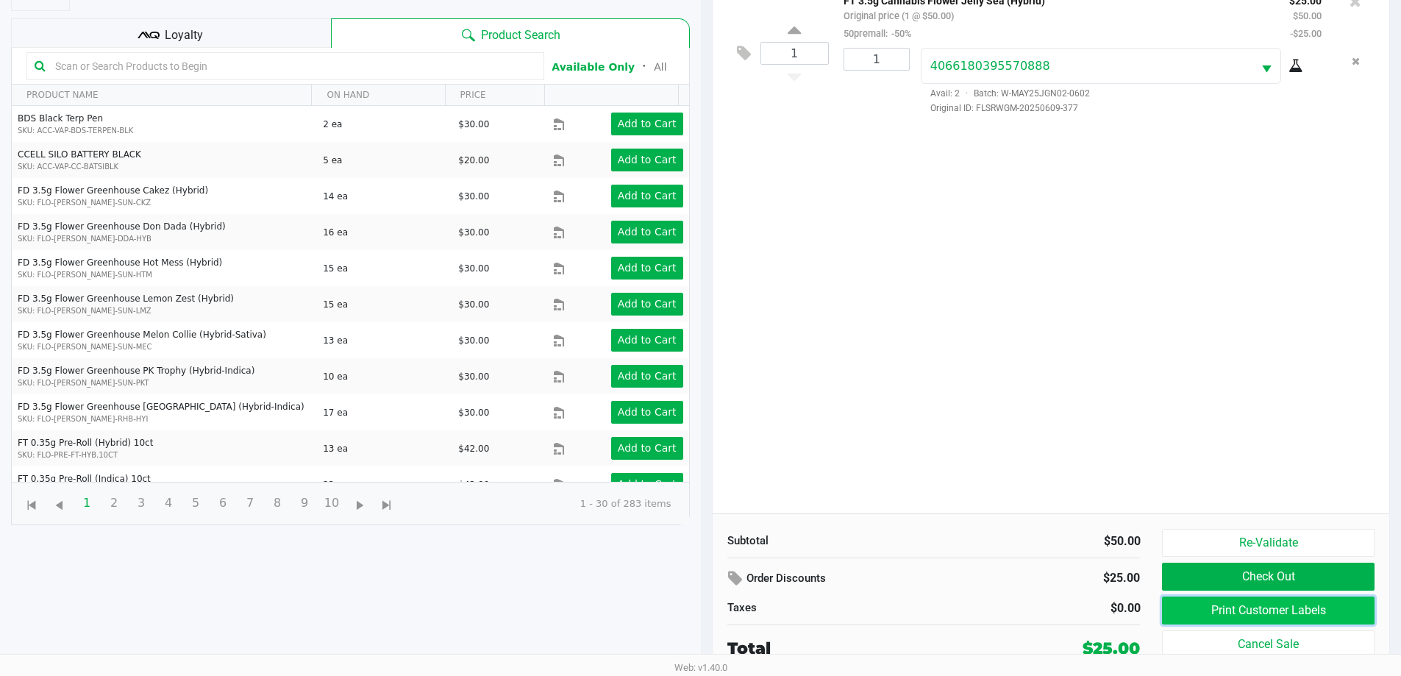
click at [1216, 604] on button "Print Customer Labels" at bounding box center [1268, 610] width 212 height 28
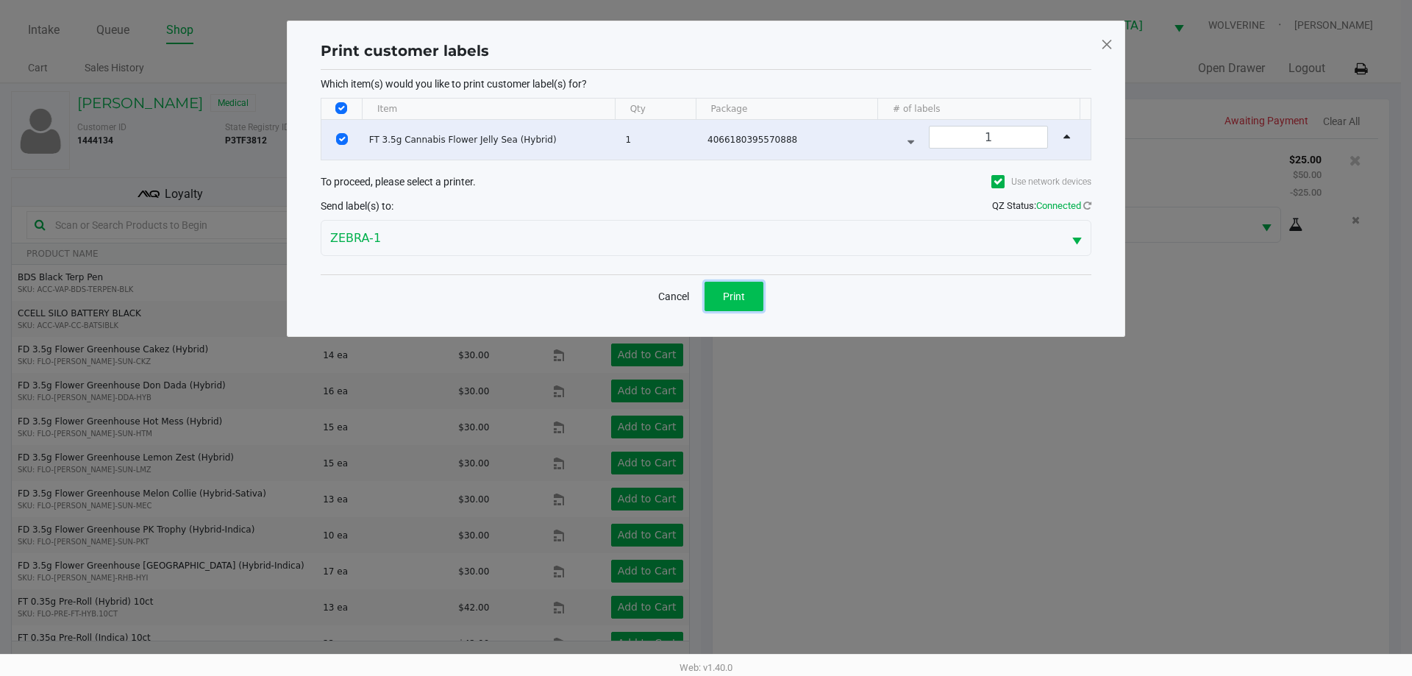
click at [745, 309] on button "Print" at bounding box center [733, 296] width 59 height 29
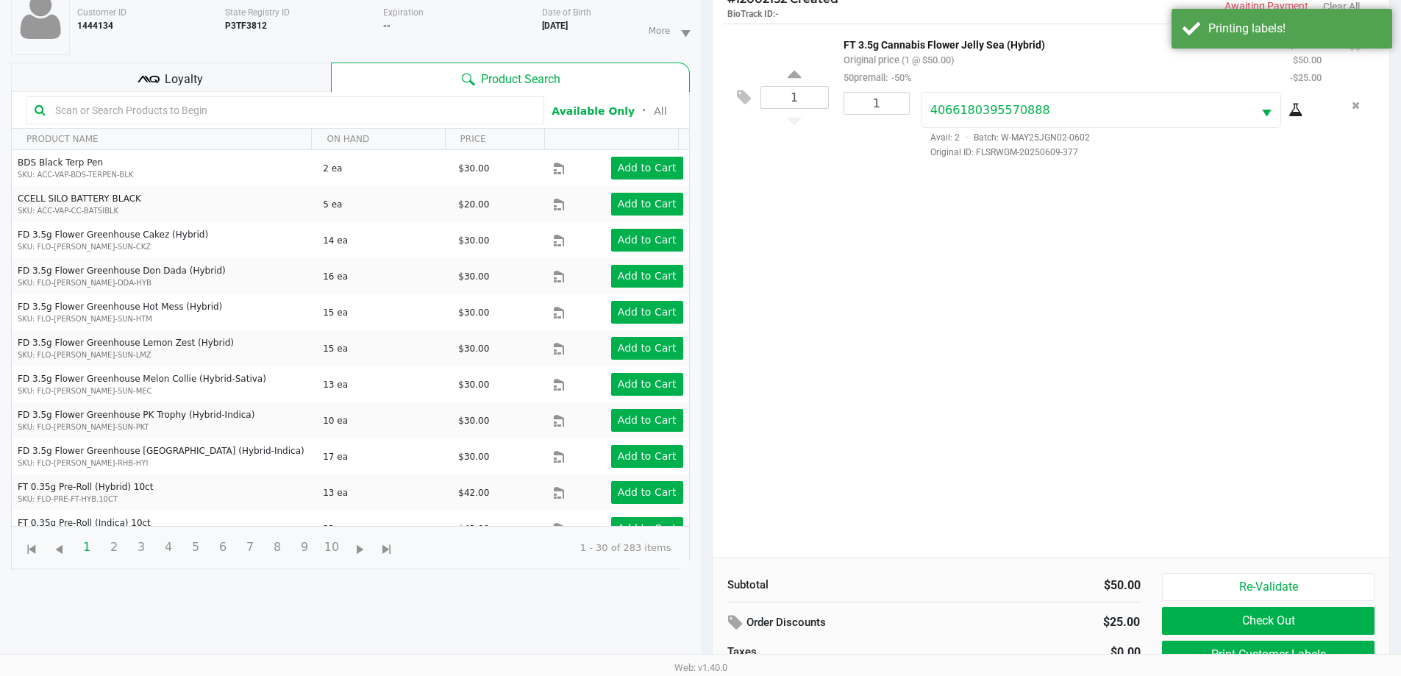
scroll to position [159, 0]
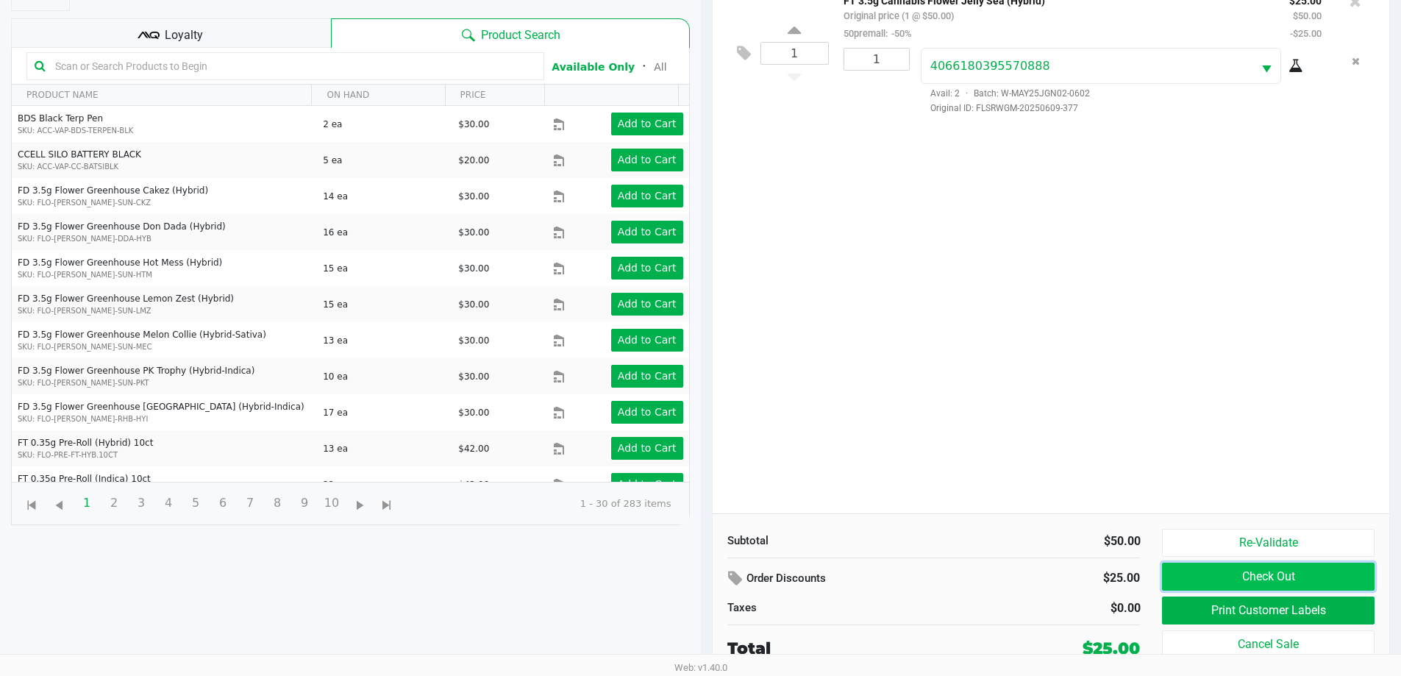
click at [1195, 575] on button "Check Out" at bounding box center [1268, 576] width 212 height 28
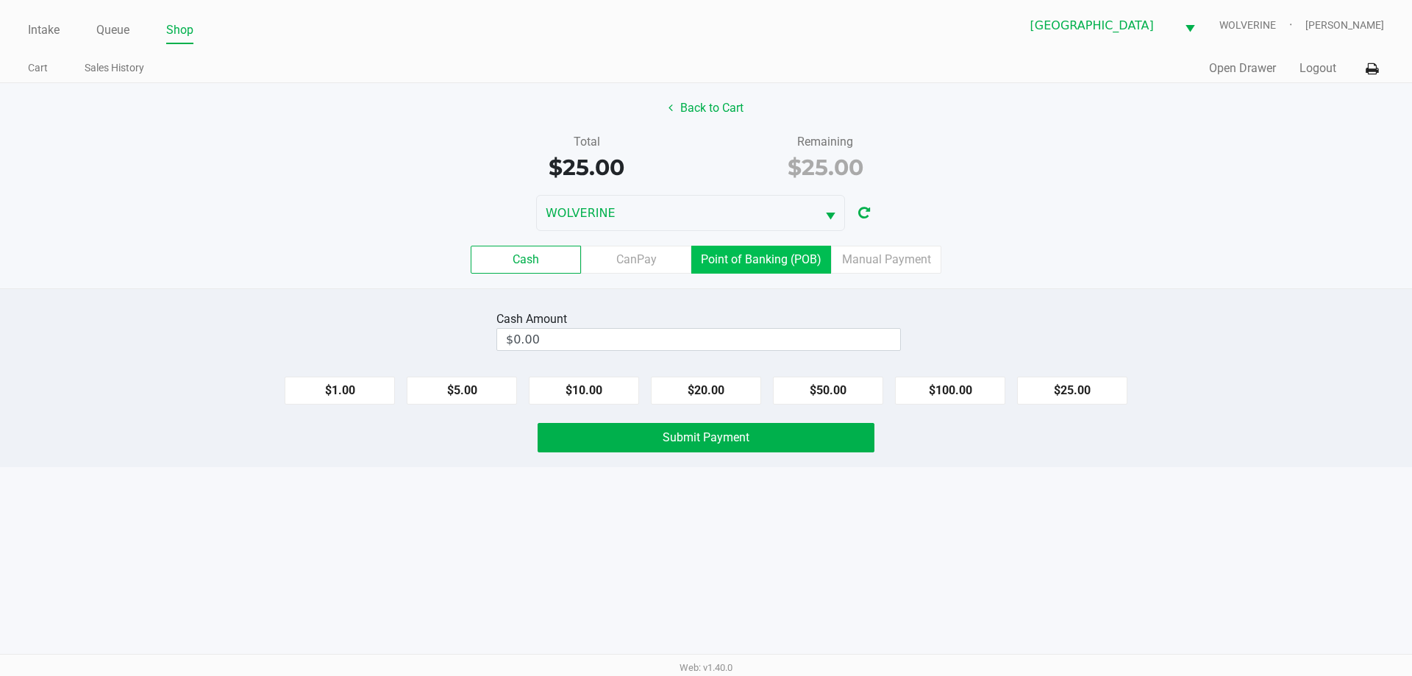
click at [796, 272] on label "Point of Banking (POB)" at bounding box center [761, 260] width 140 height 28
click at [0, 0] on 7 "Point of Banking (POB)" at bounding box center [0, 0] width 0 height 0
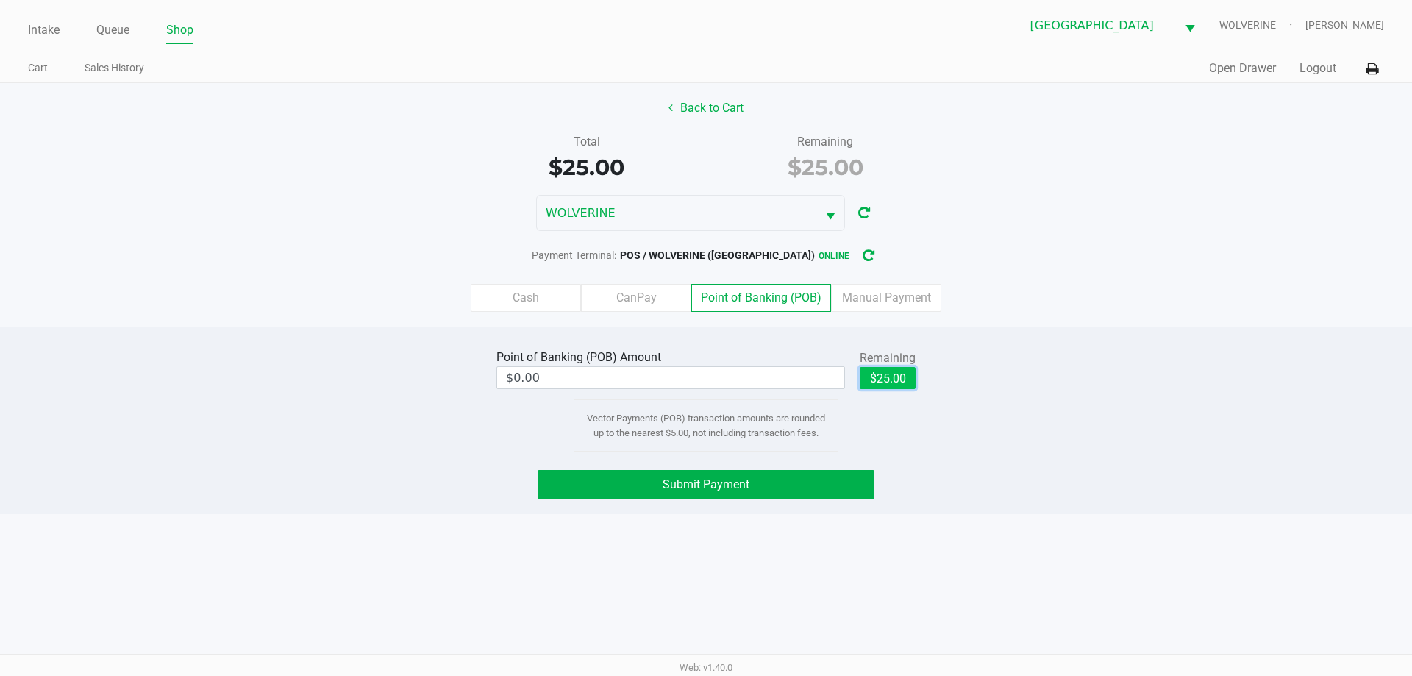
click at [893, 382] on button "$25.00" at bounding box center [887, 378] width 56 height 22
type input "$25.00"
click at [827, 492] on button "Submit Payment" at bounding box center [705, 484] width 337 height 29
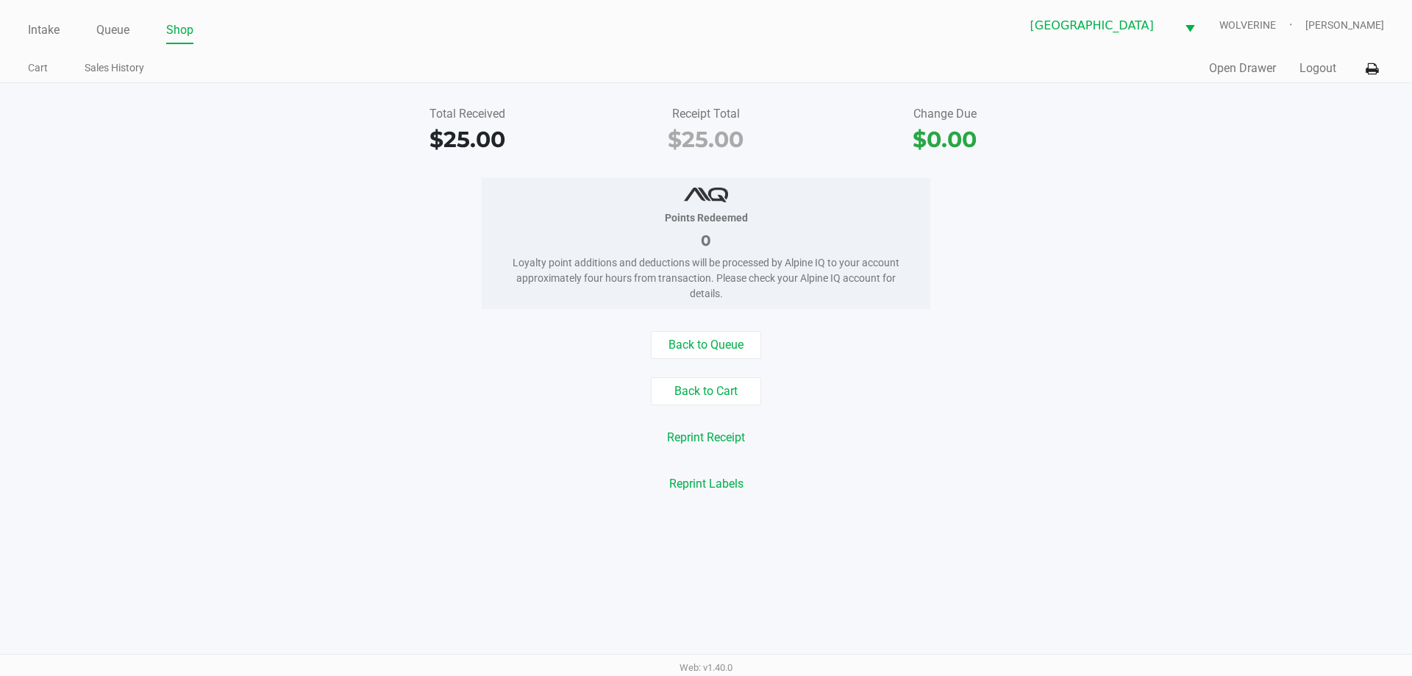
click at [27, 30] on div "Intake Queue Shop Palm Coast WC WOLVERINE David Revenkov Cart Sales History Qui…" at bounding box center [706, 41] width 1412 height 83
click at [40, 26] on link "Intake" at bounding box center [44, 30] width 32 height 21
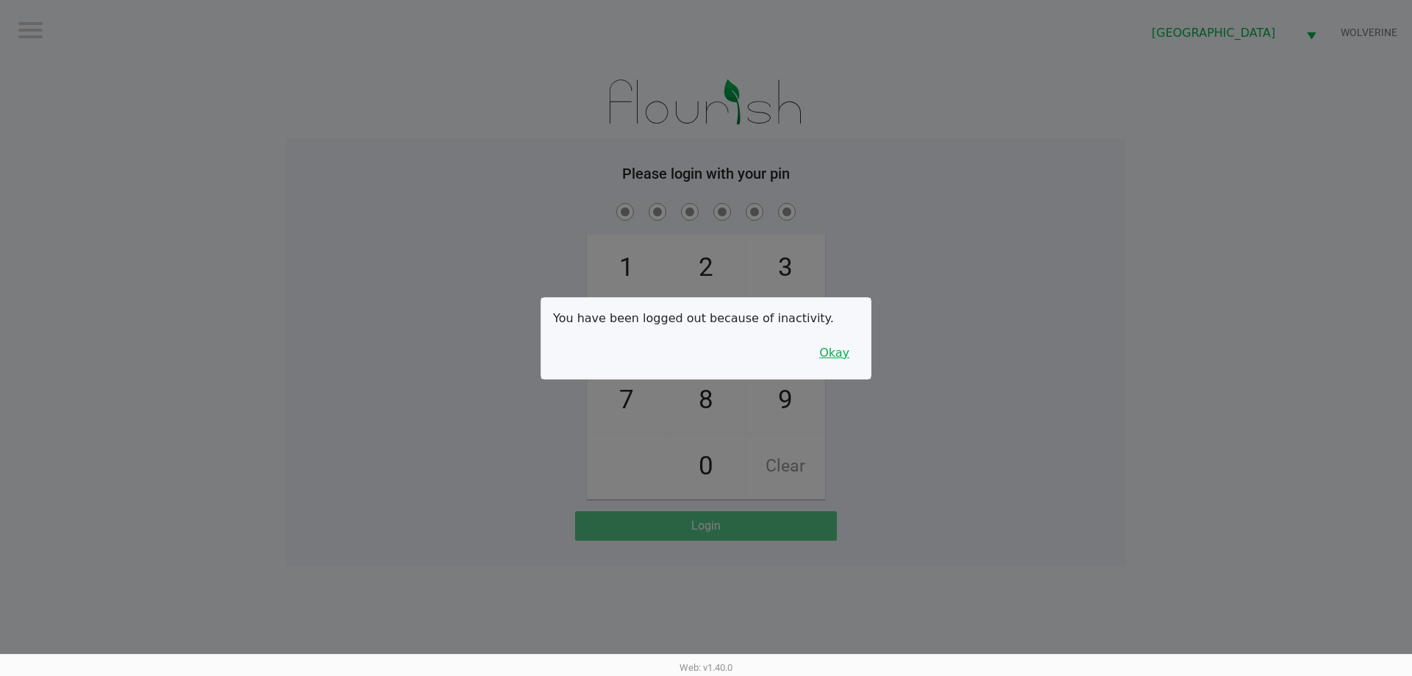
click at [838, 349] on button "Okay" at bounding box center [833, 353] width 49 height 28
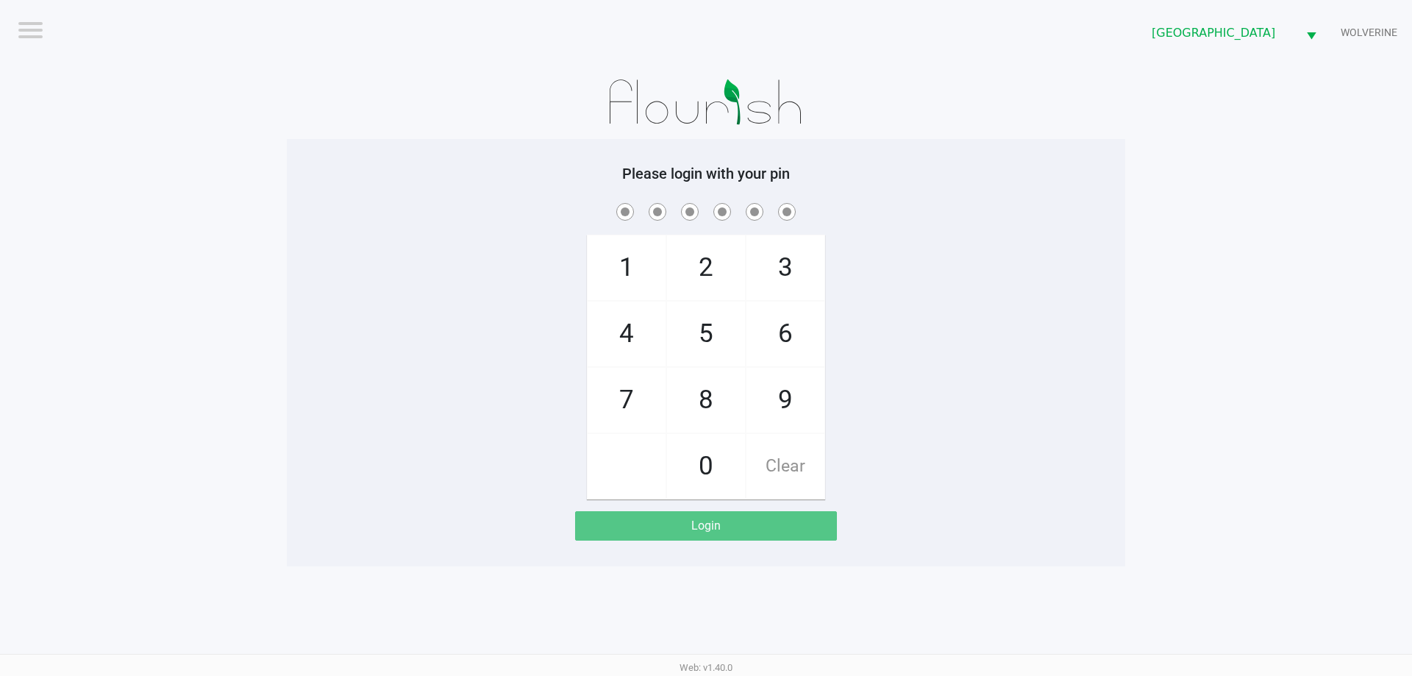
click at [870, 366] on div "1 4 7 2 5 8 0 3 6 9 Clear" at bounding box center [706, 349] width 838 height 299
checkbox input "true"
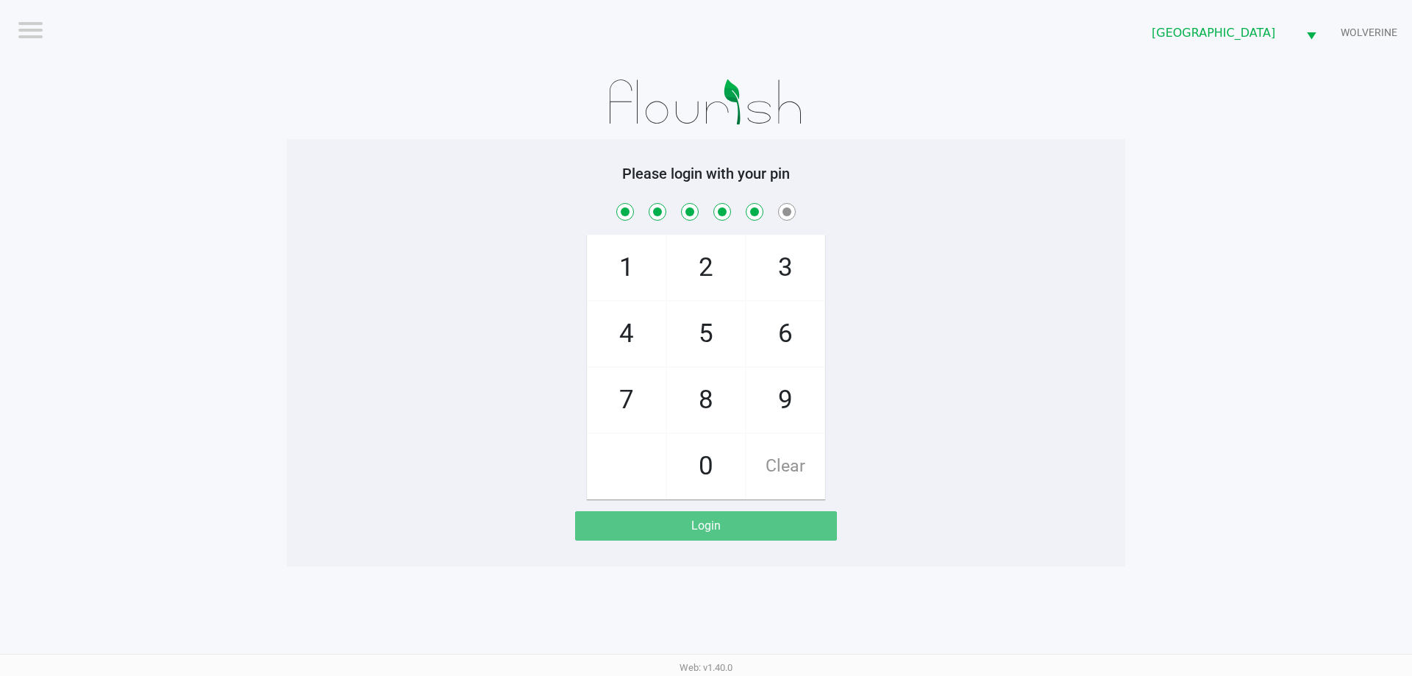
checkbox input "true"
checkbox input "false"
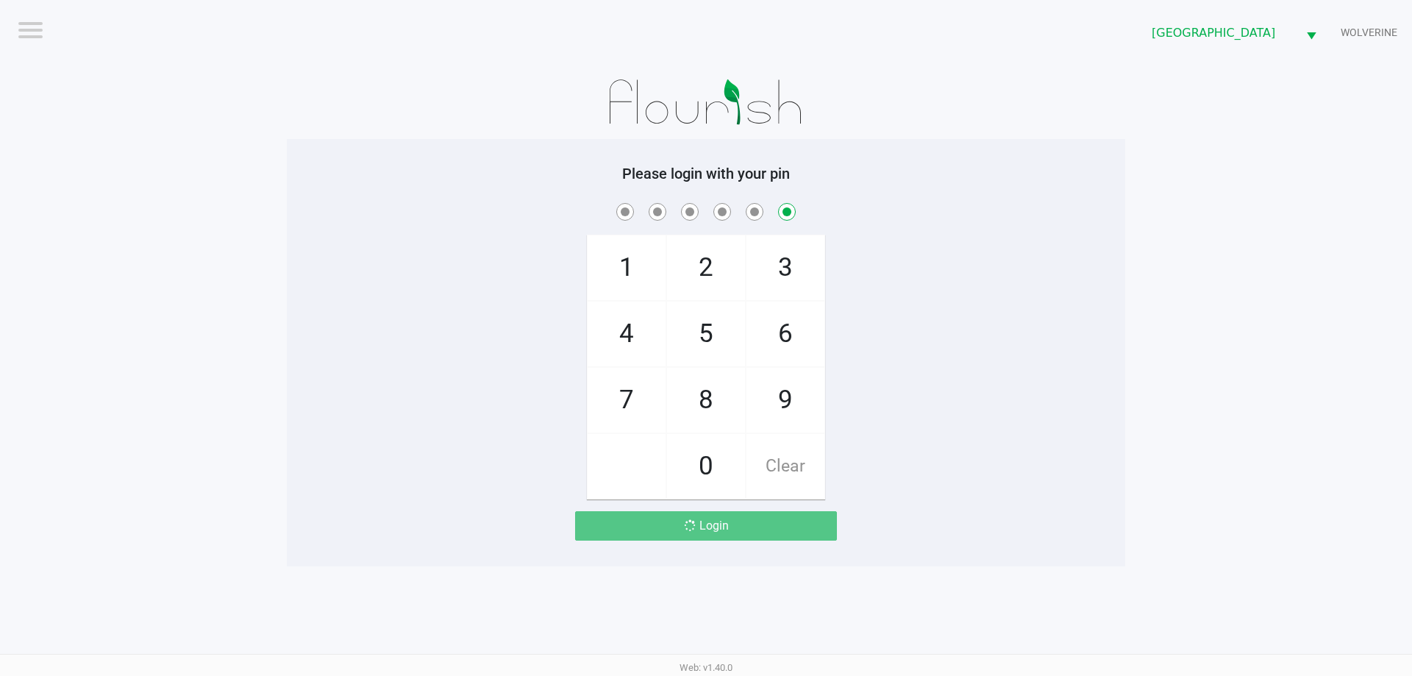
checkbox input "false"
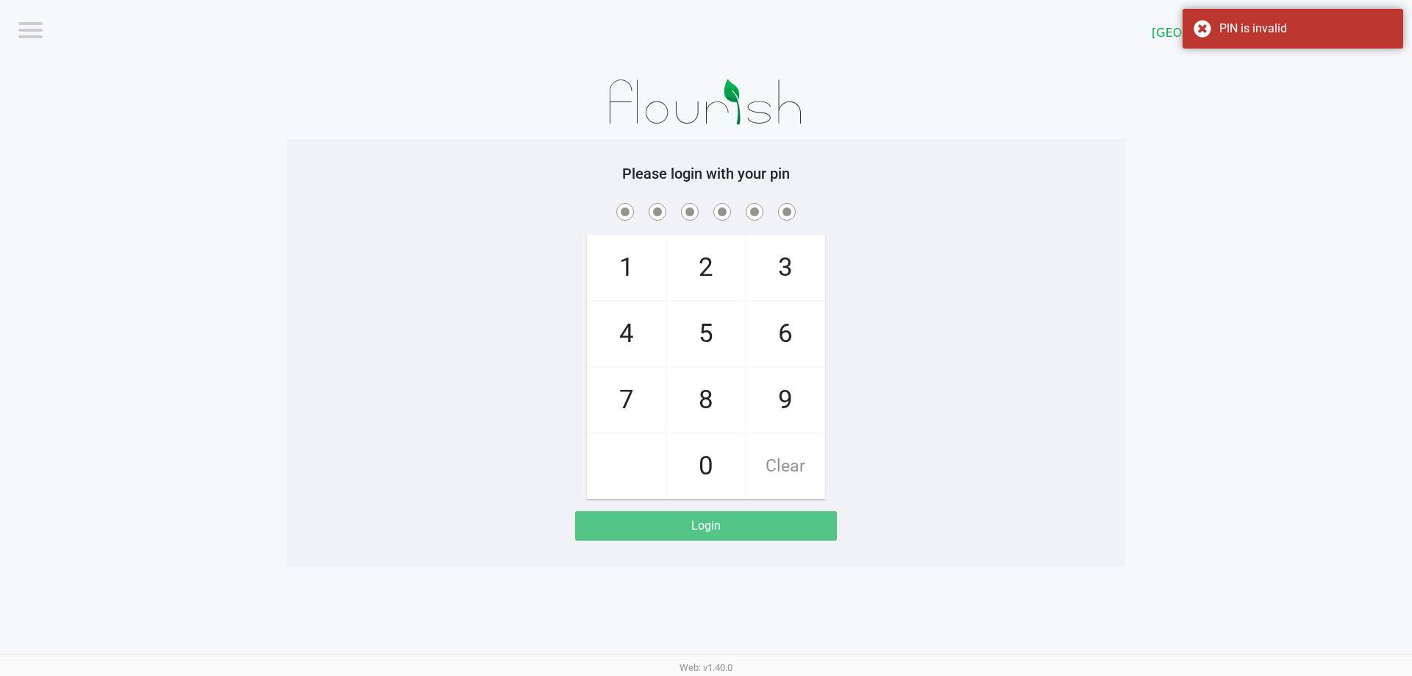
checkbox input "true"
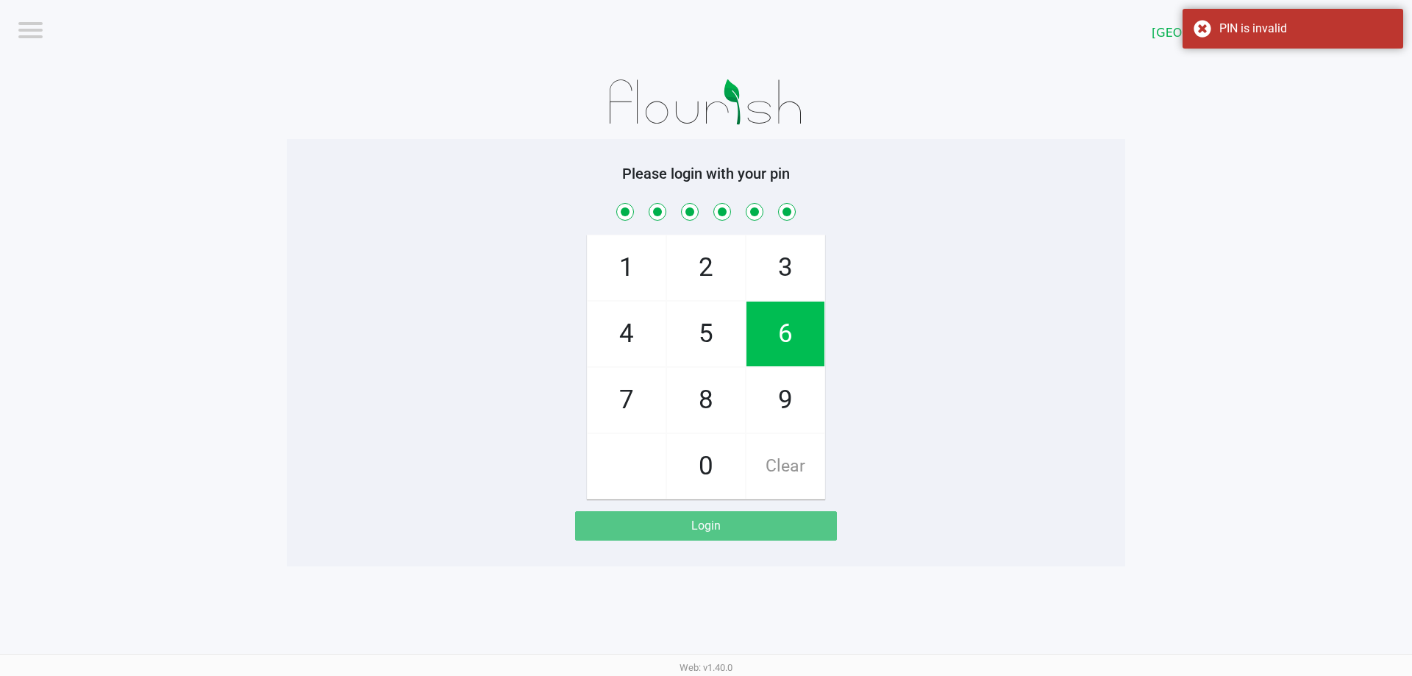
checkbox input "true"
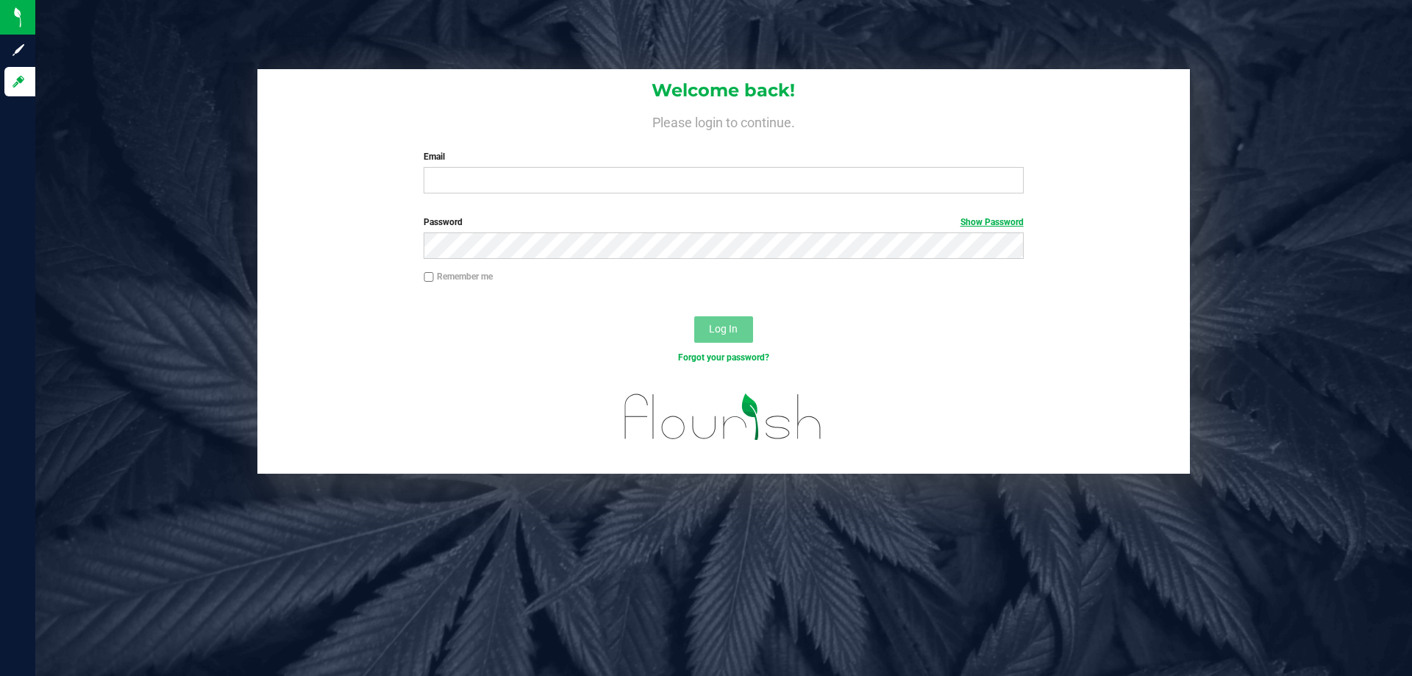
click at [976, 223] on link "Show Password" at bounding box center [991, 222] width 63 height 10
click at [747, 166] on div "Email Required Please format your email correctly." at bounding box center [722, 171] width 621 height 43
click at [744, 172] on input "Email" at bounding box center [722, 180] width 599 height 26
type input "[EMAIL_ADDRESS][DOMAIN_NAME]"
click at [731, 317] on button "Log In" at bounding box center [723, 329] width 59 height 26
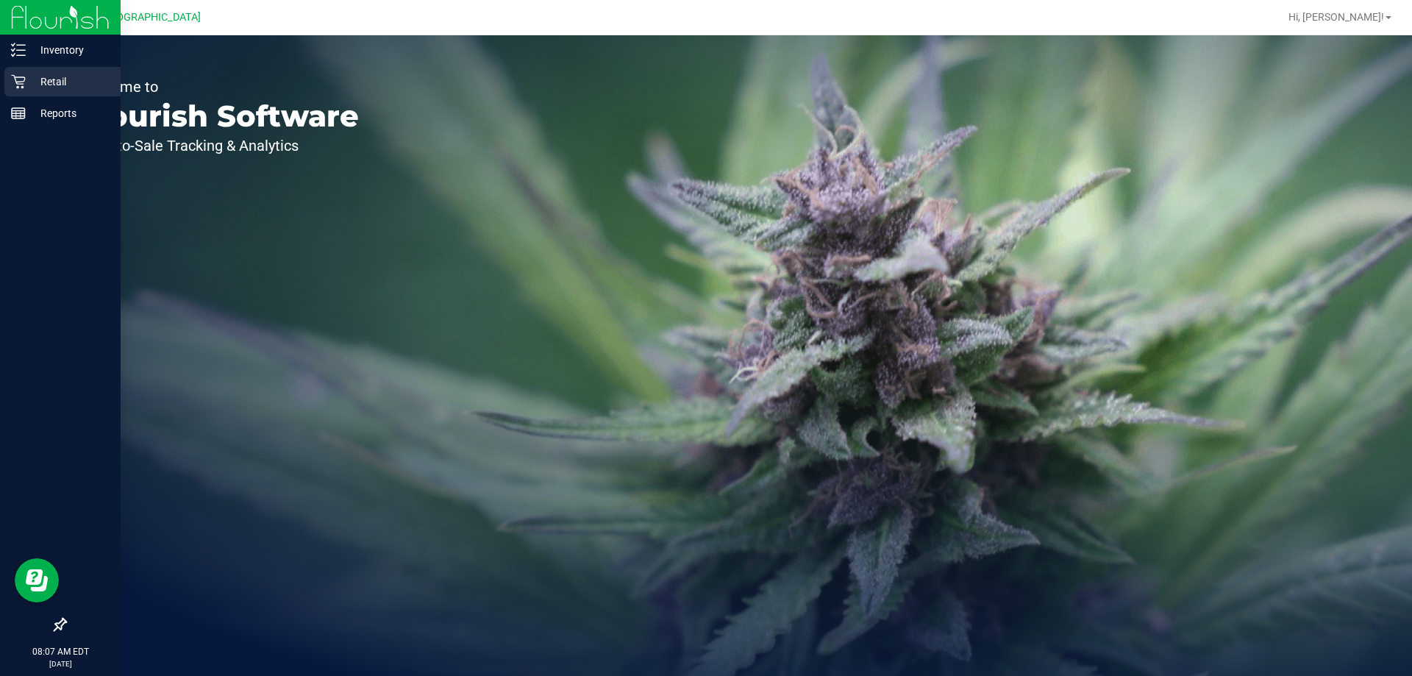
click at [43, 79] on p "Retail" at bounding box center [70, 82] width 88 height 18
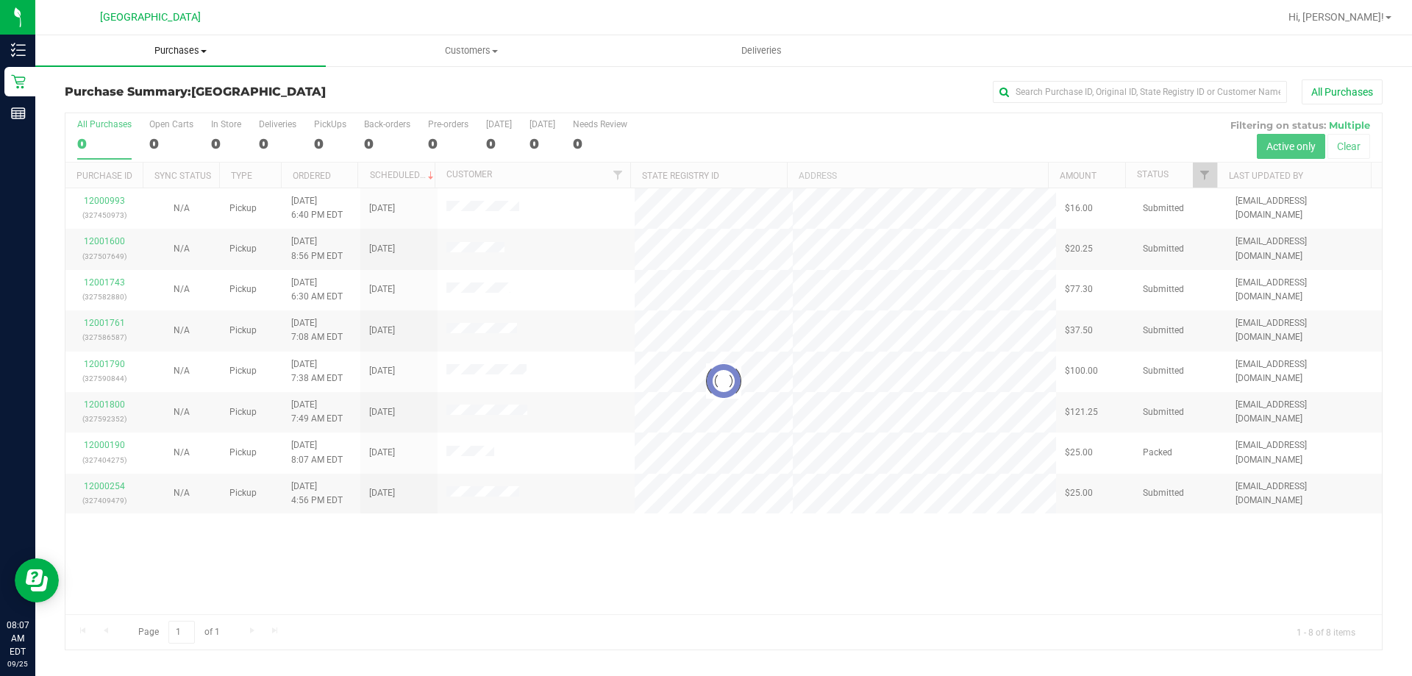
click at [196, 43] on uib-tab-heading "Purchases Summary of purchases Fulfillment All purchases" at bounding box center [180, 50] width 290 height 31
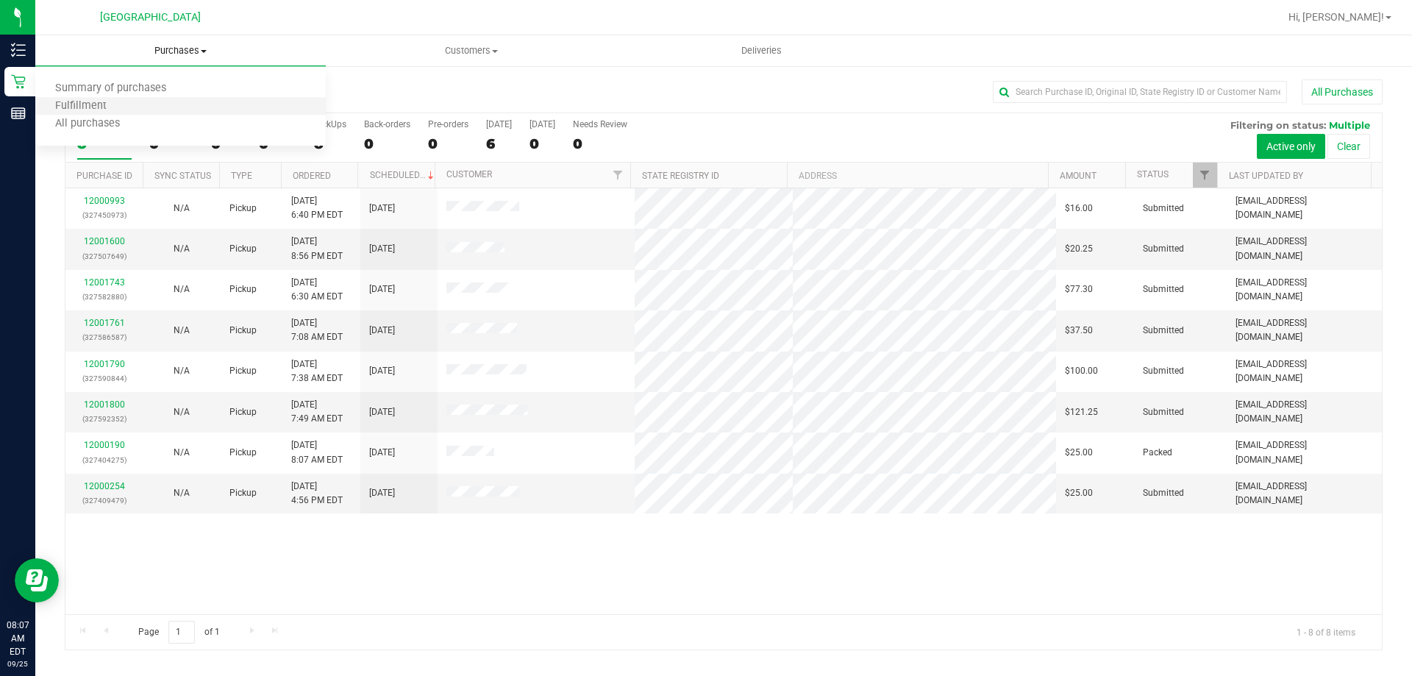
click at [169, 98] on li "Fulfillment" at bounding box center [180, 107] width 290 height 18
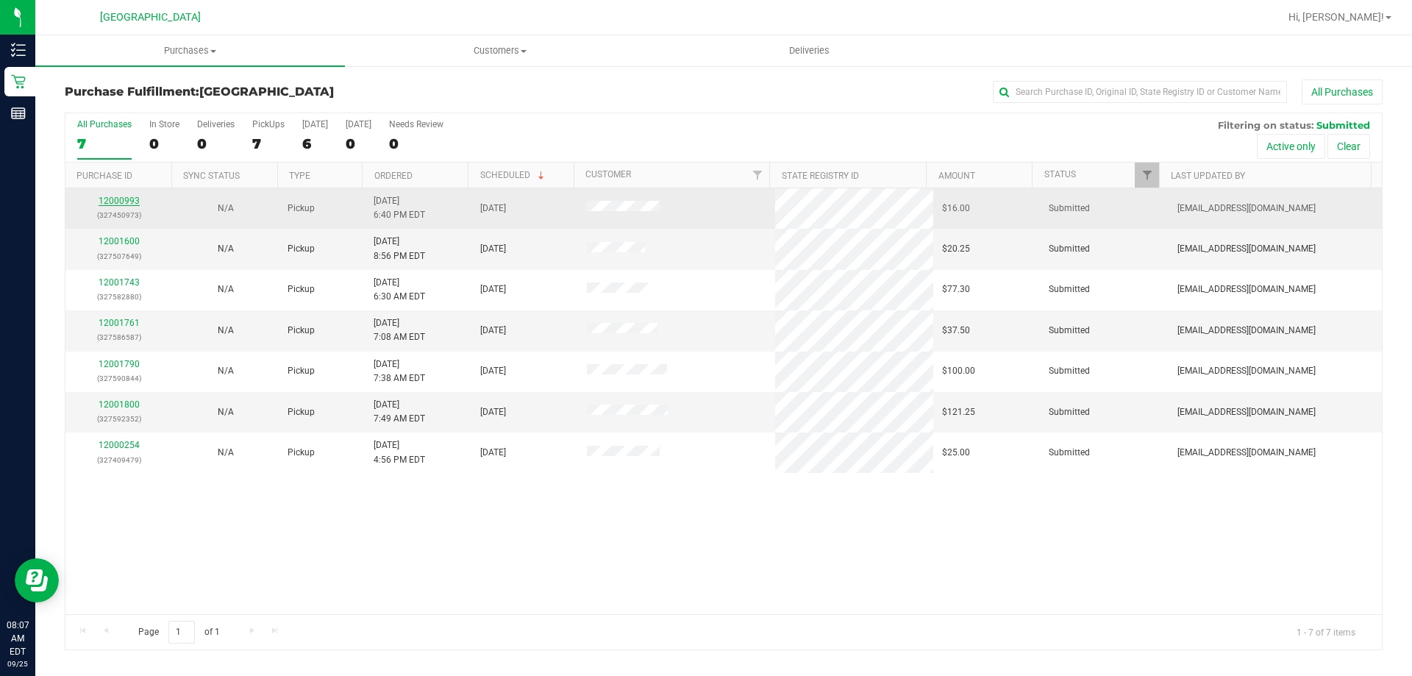
click at [122, 199] on link "12000993" at bounding box center [119, 201] width 41 height 10
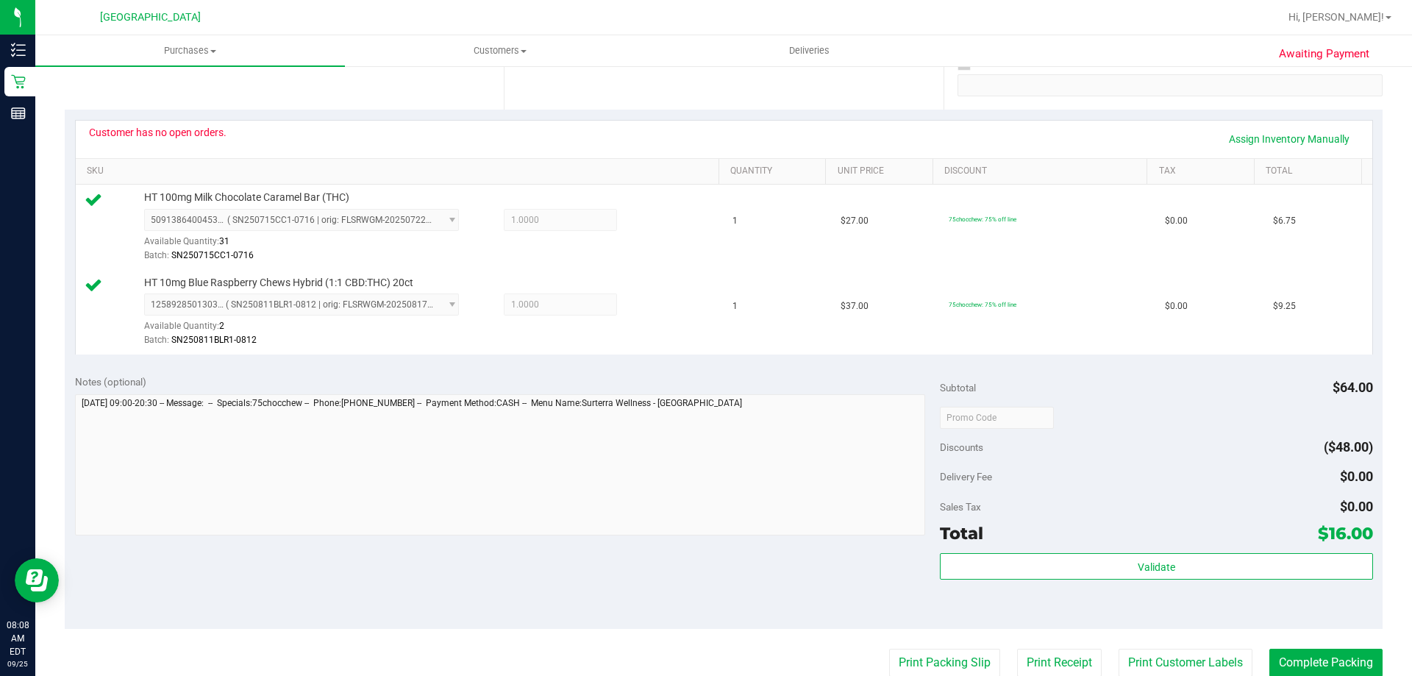
scroll to position [368, 0]
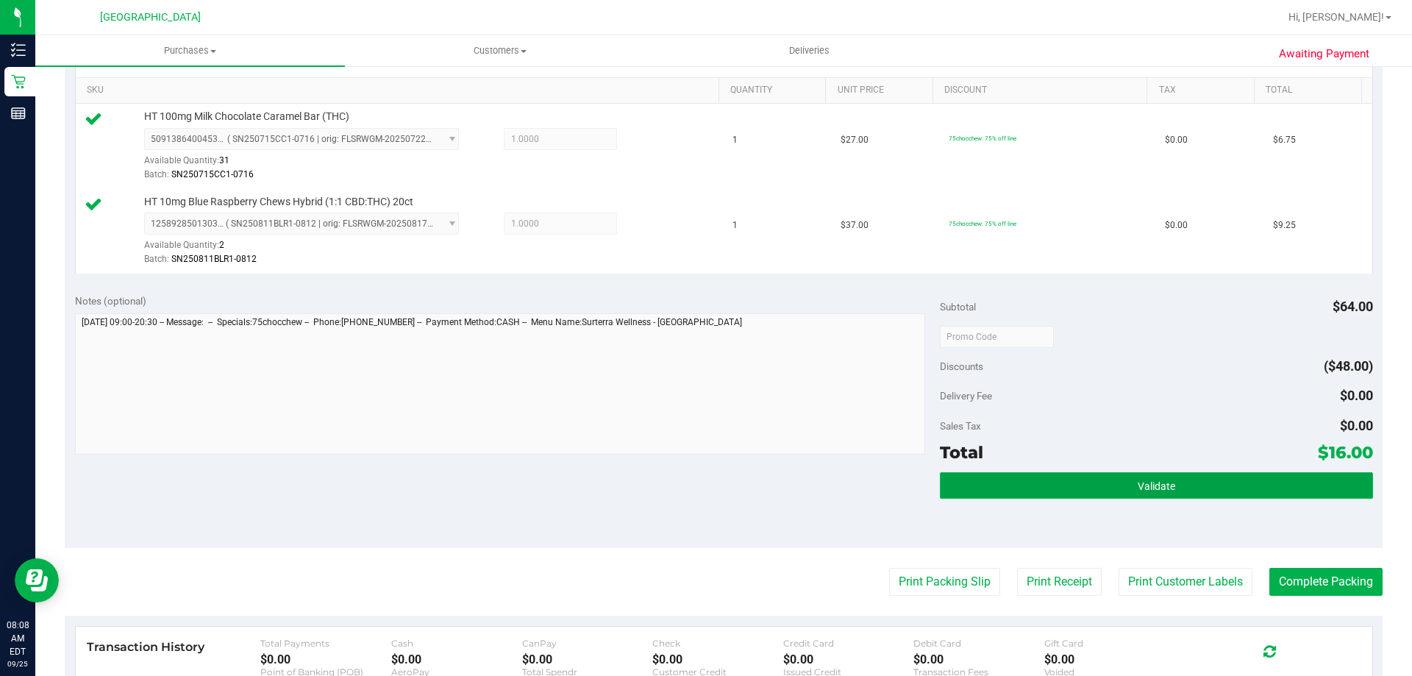
click at [1040, 491] on button "Validate" at bounding box center [1156, 485] width 432 height 26
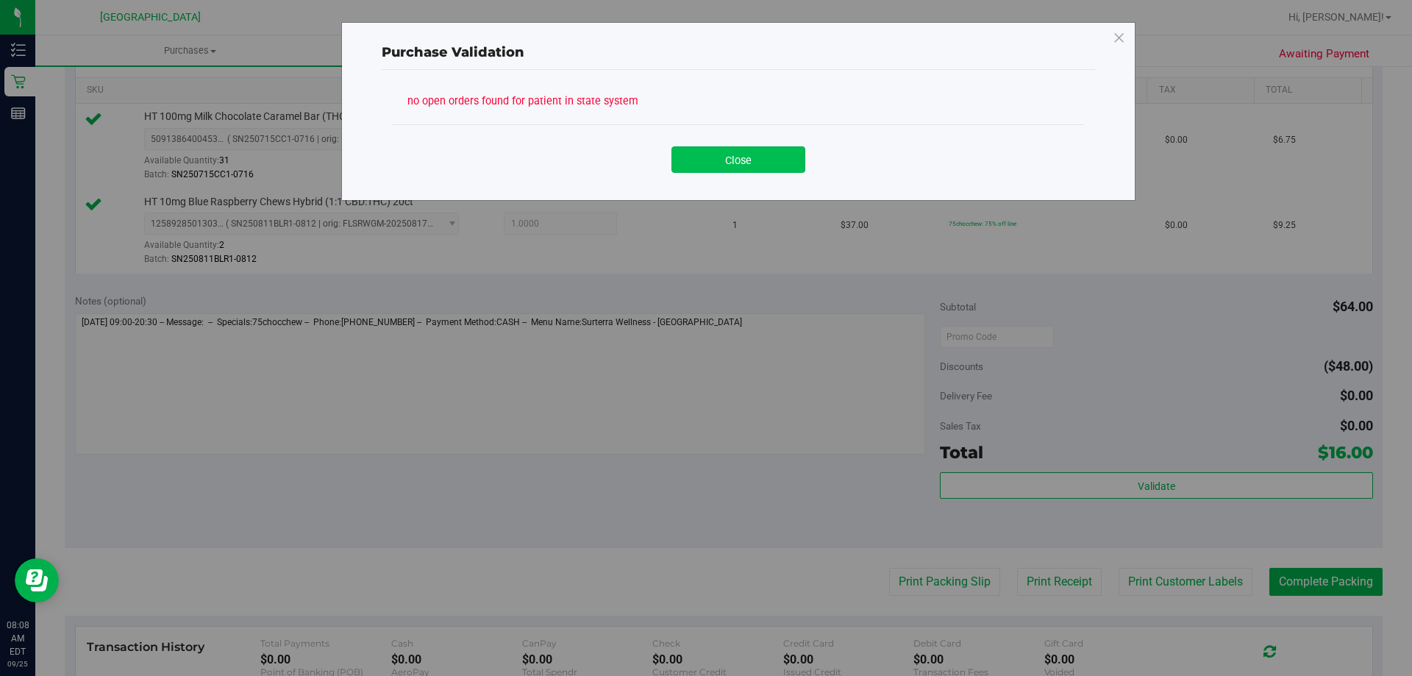
click at [776, 157] on button "Close" at bounding box center [738, 159] width 134 height 26
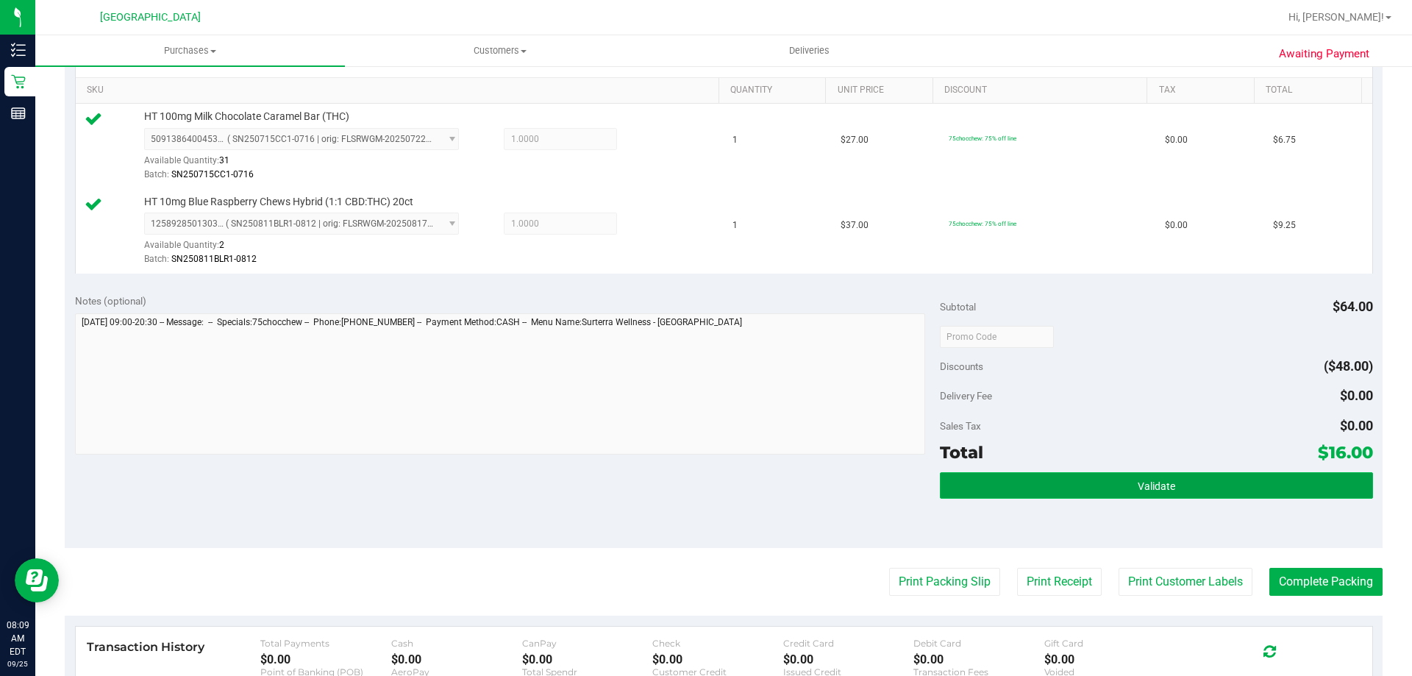
click at [1131, 494] on button "Validate" at bounding box center [1156, 485] width 432 height 26
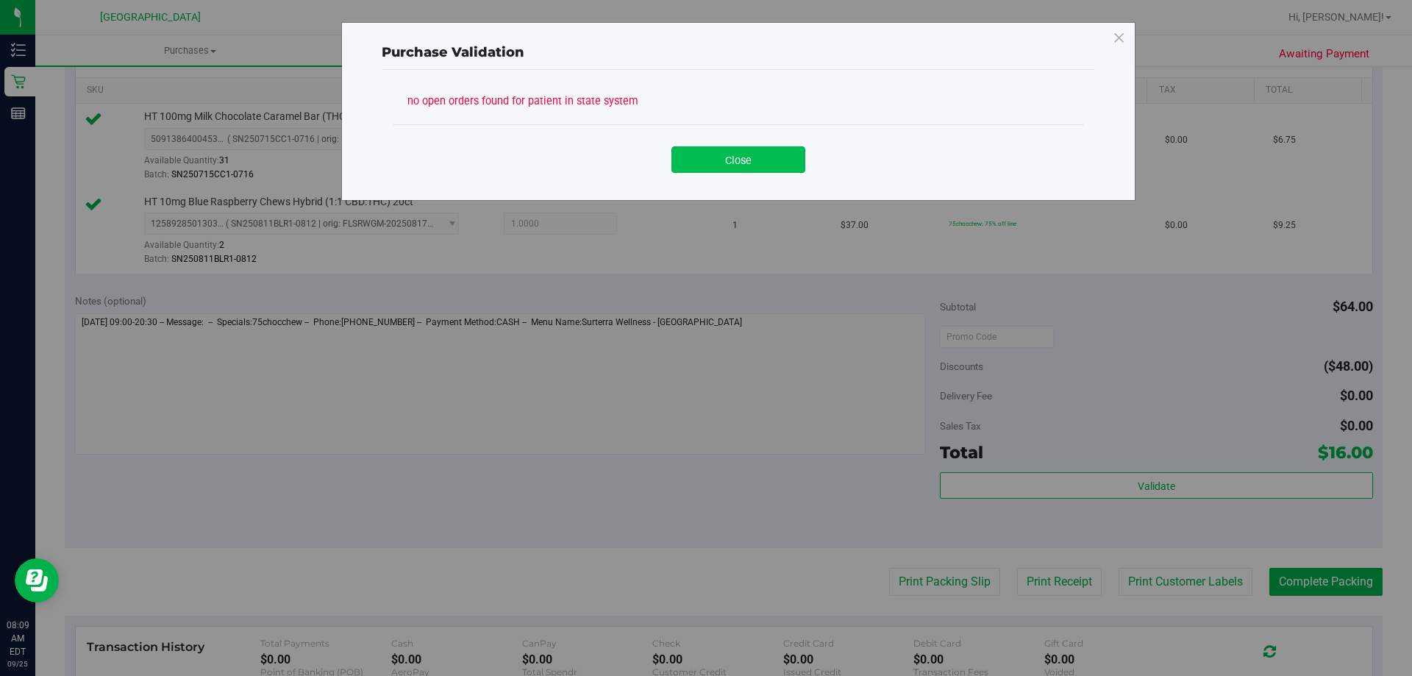
click at [682, 147] on button "Close" at bounding box center [738, 159] width 134 height 26
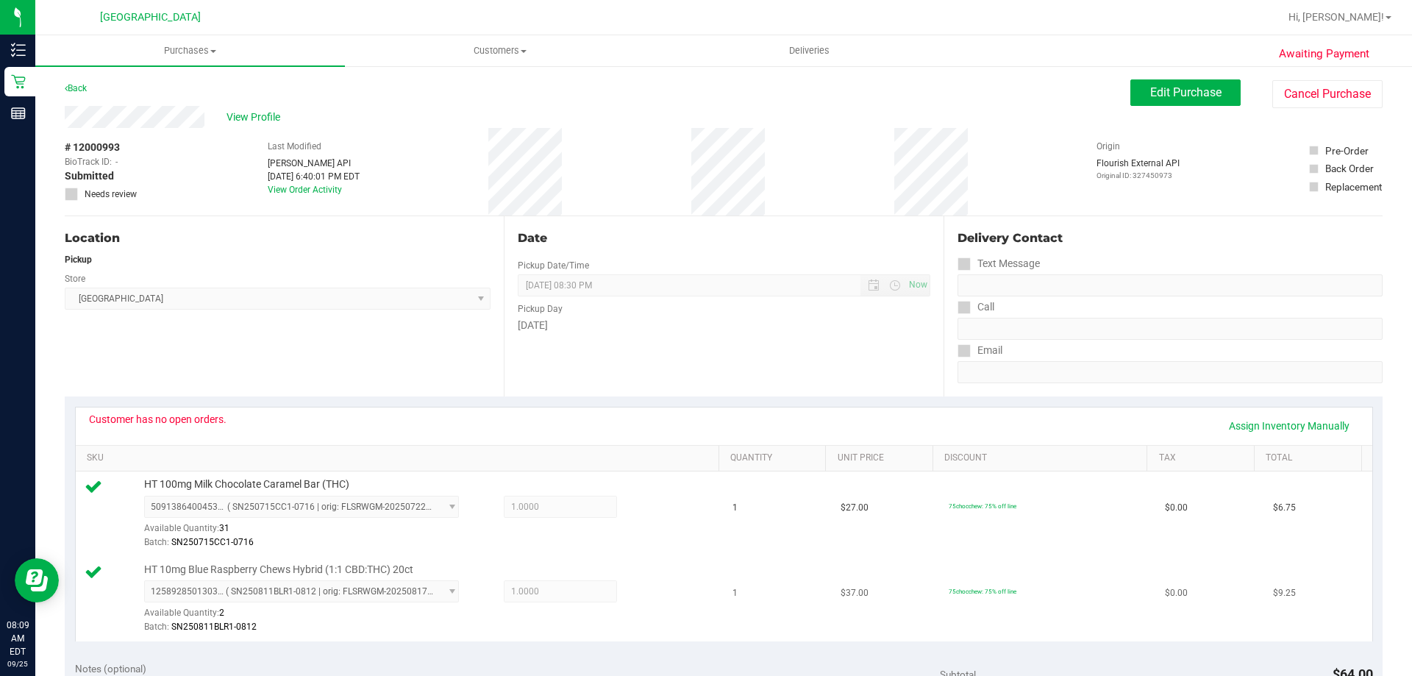
scroll to position [5, 0]
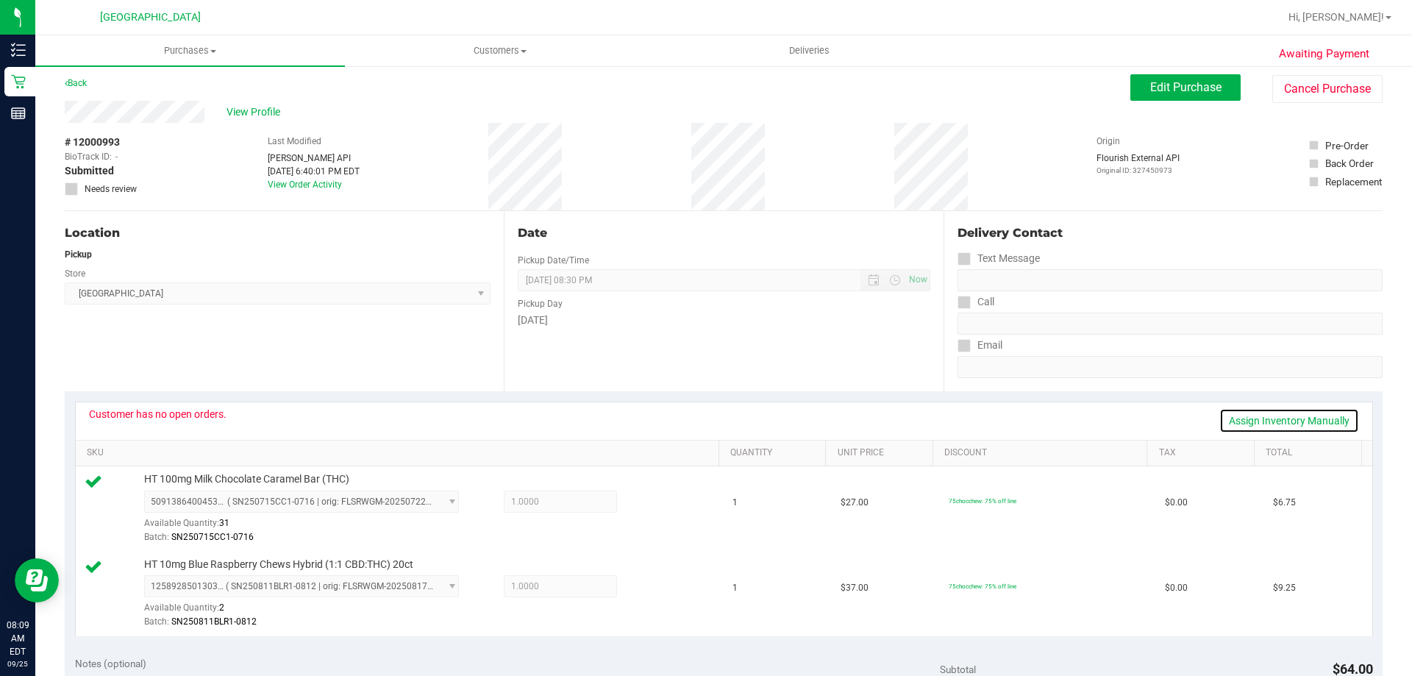
click at [1291, 415] on link "Assign Inventory Manually" at bounding box center [1289, 420] width 140 height 25
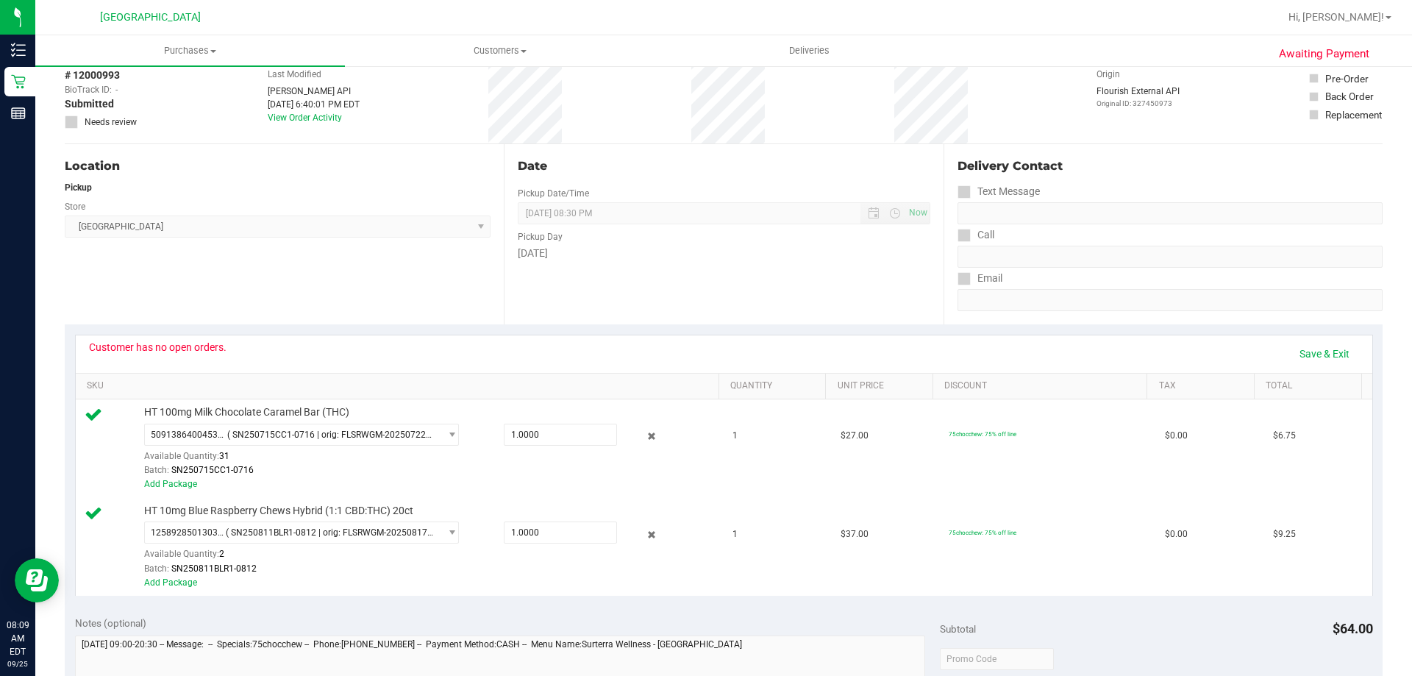
scroll to position [152, 0]
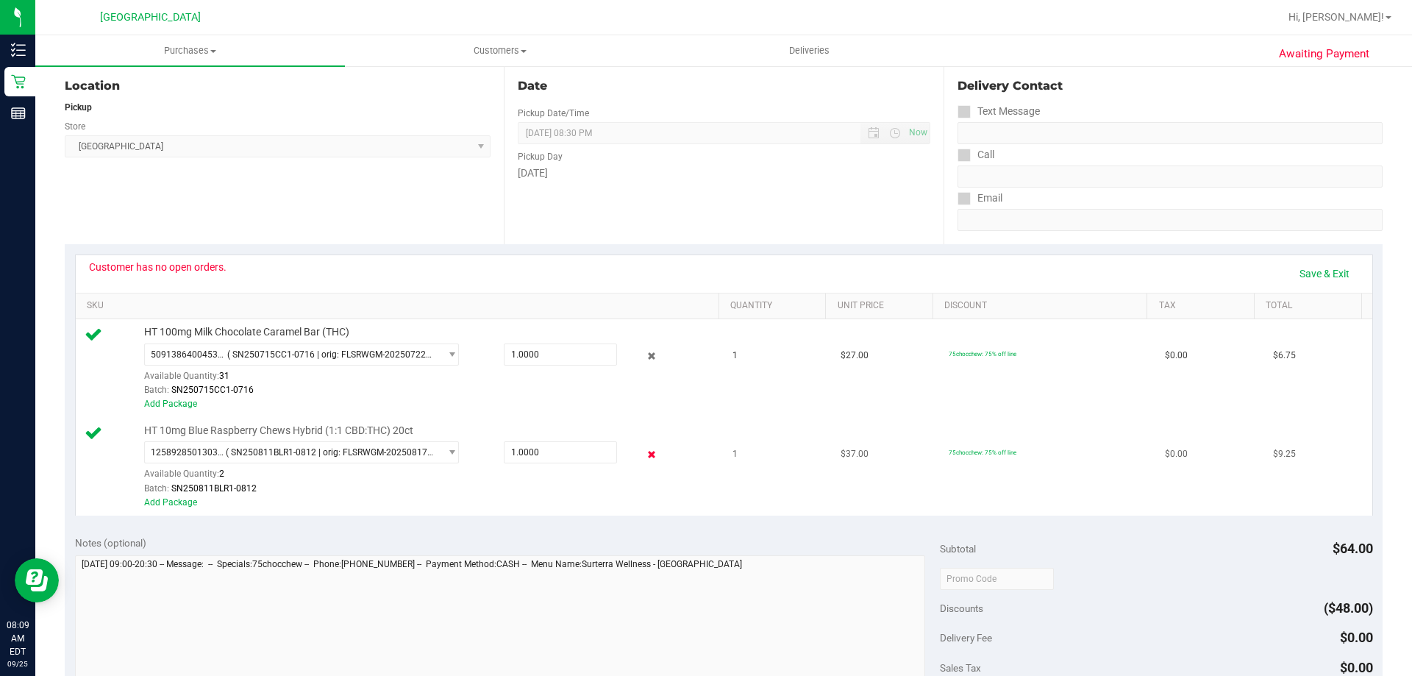
click at [644, 455] on icon at bounding box center [651, 454] width 15 height 17
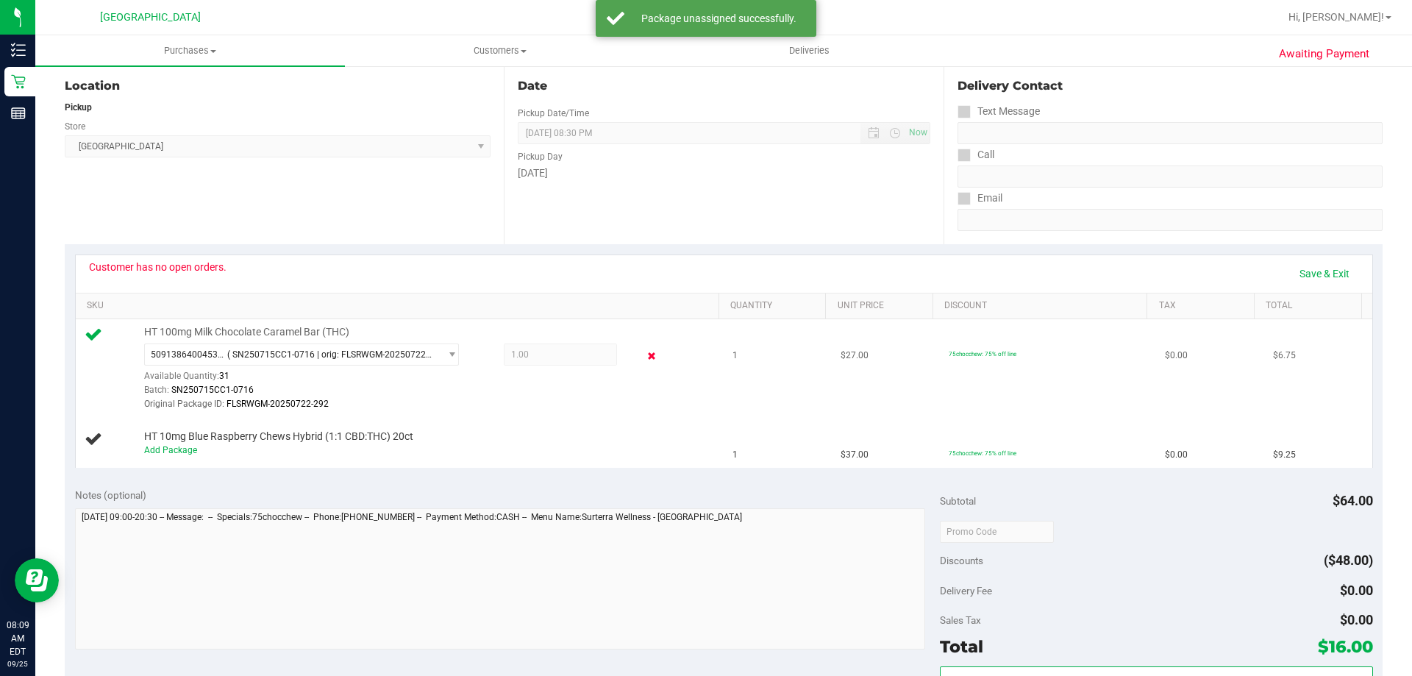
click at [644, 363] on icon at bounding box center [651, 356] width 15 height 17
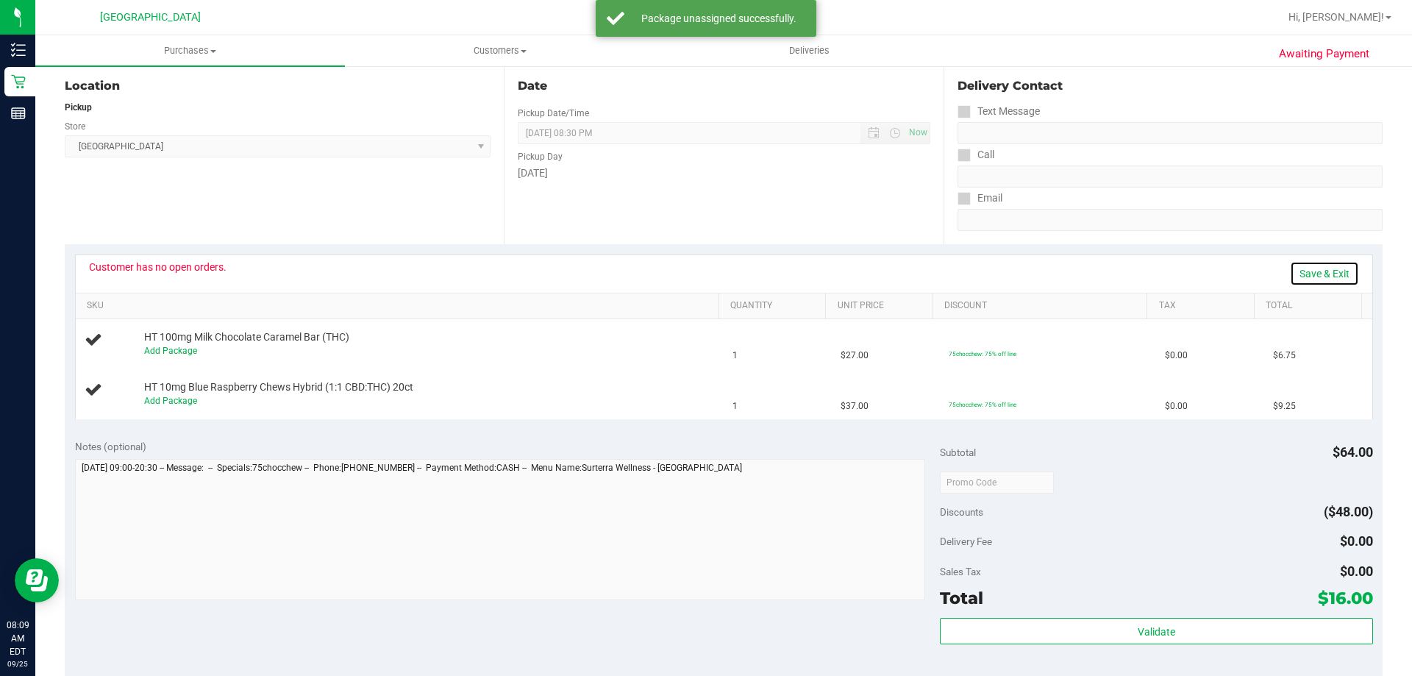
click at [1294, 266] on link "Save & Exit" at bounding box center [1324, 273] width 69 height 25
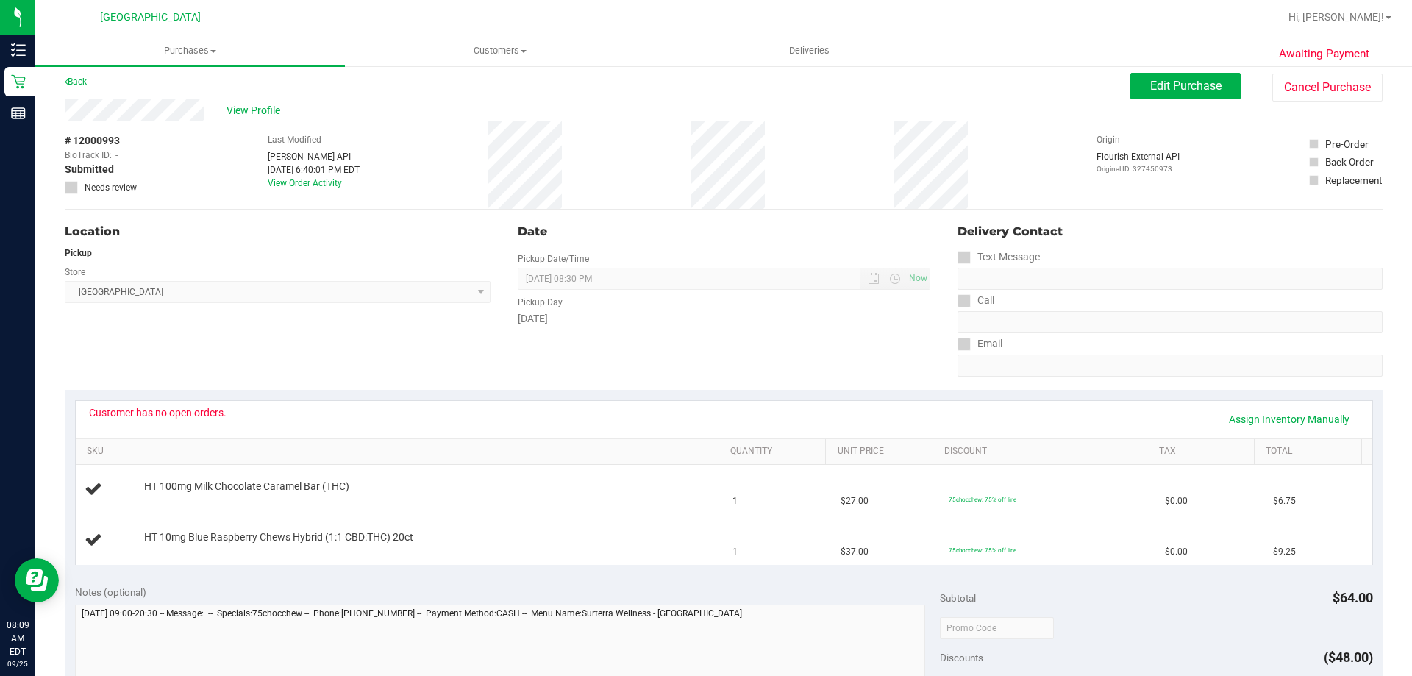
scroll to position [0, 0]
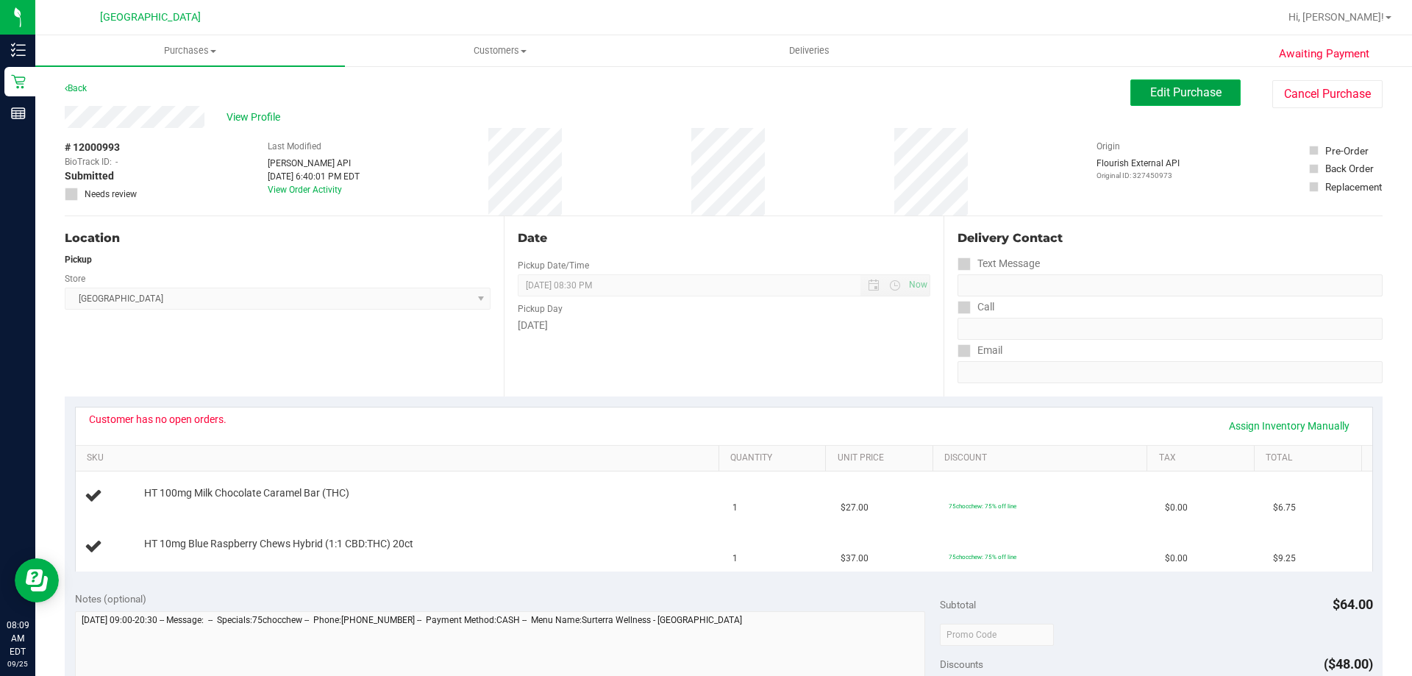
click at [1150, 88] on span "Edit Purchase" at bounding box center [1185, 92] width 71 height 14
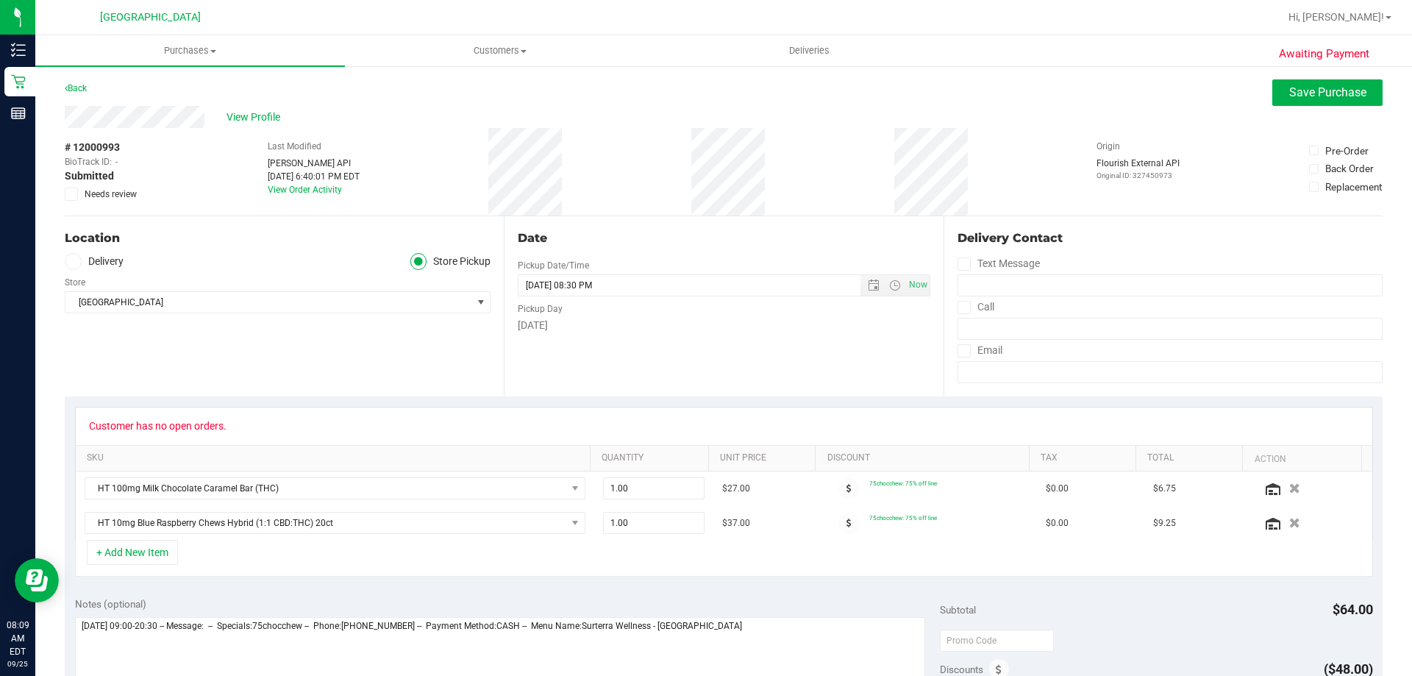
click at [100, 199] on span "Needs review" at bounding box center [111, 193] width 52 height 13
click at [0, 0] on input "Needs review" at bounding box center [0, 0] width 0 height 0
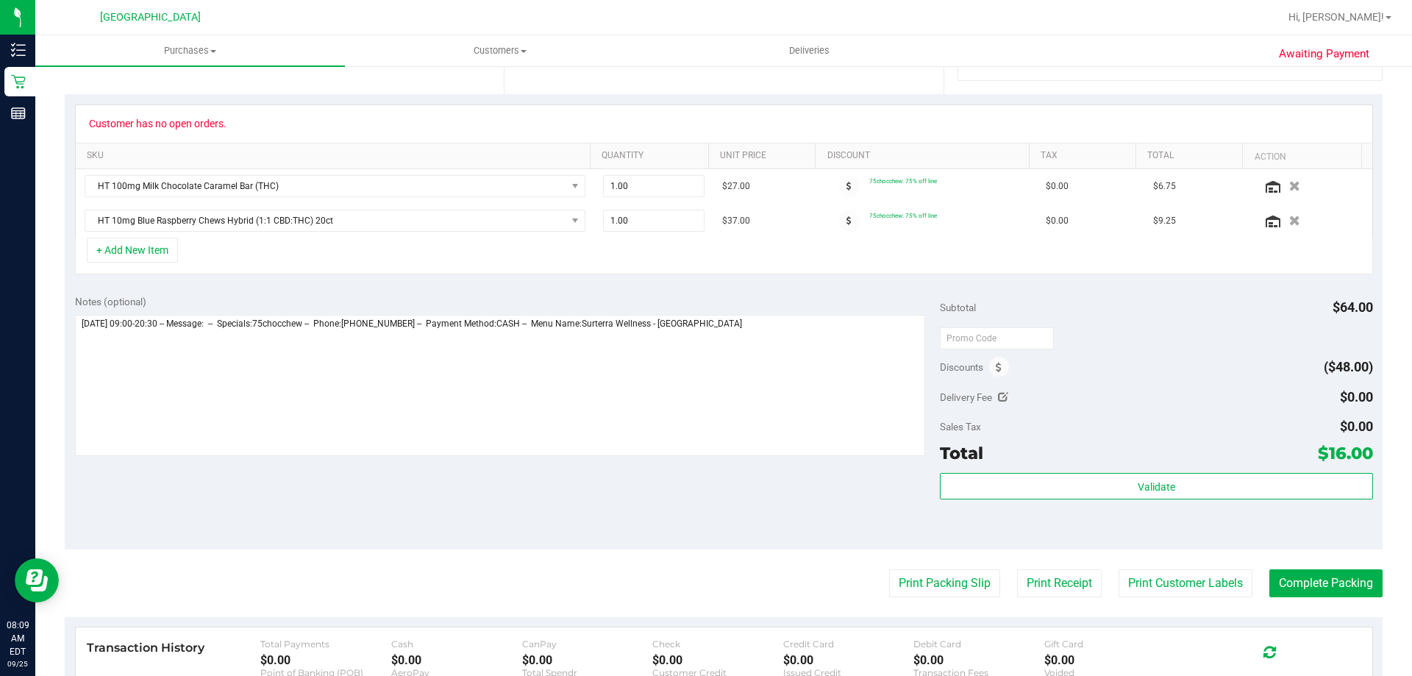
scroll to position [301, 0]
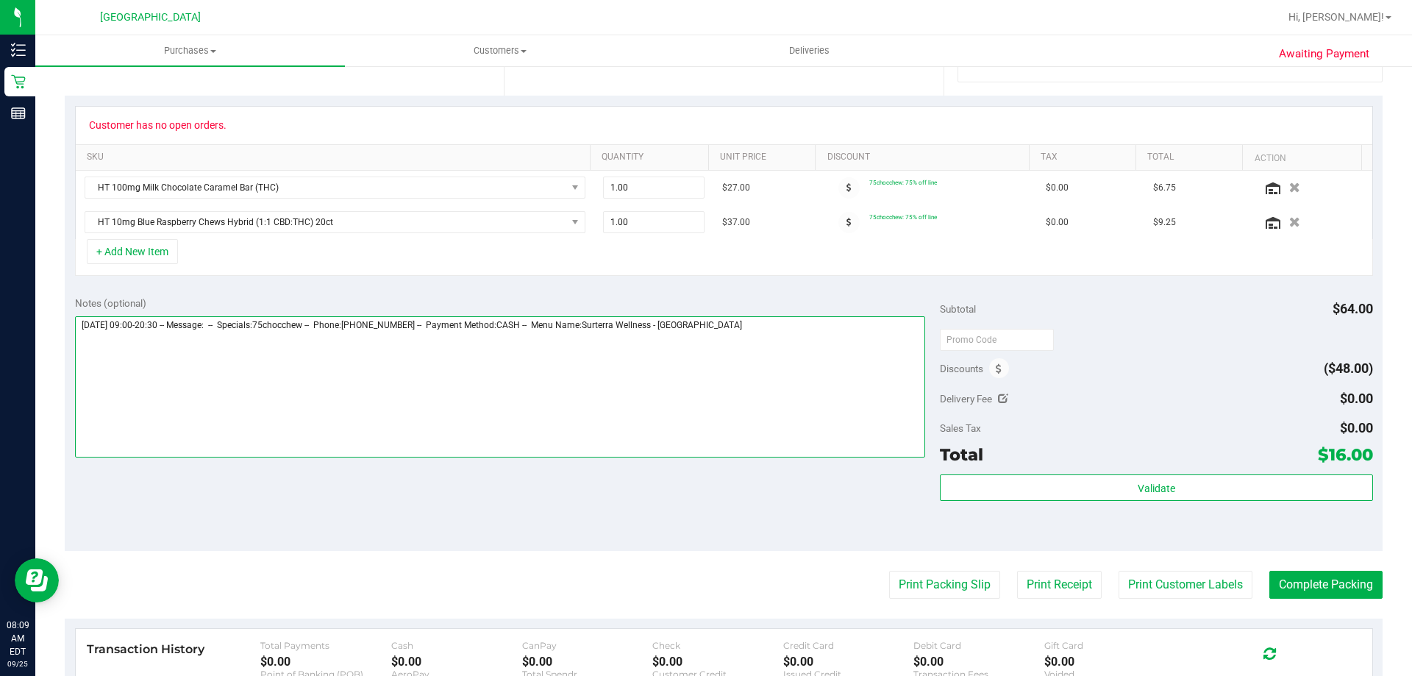
click at [863, 368] on textarea at bounding box center [500, 386] width 851 height 141
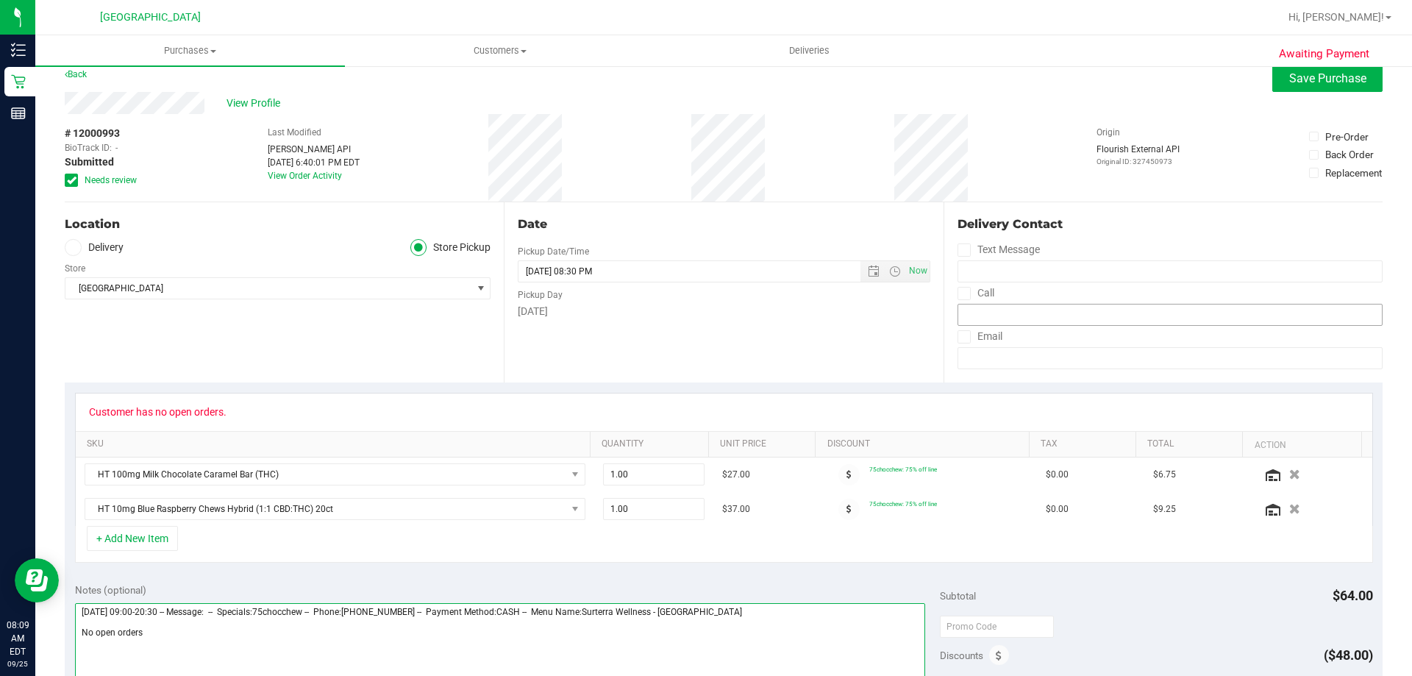
scroll to position [0, 0]
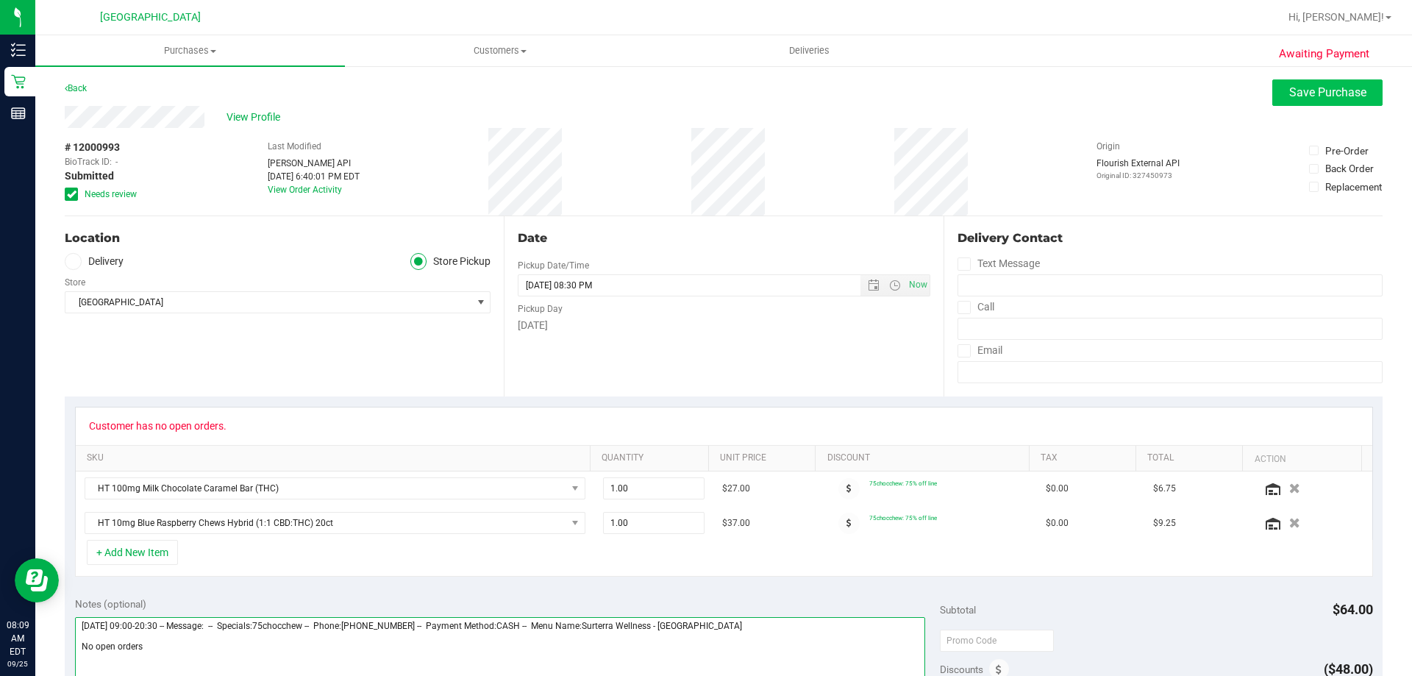
type textarea "[DATE] 09:00-20:30 -- Message: -- Specials:75chocchew -- Phone:[PHONE_NUMBER] -…"
click at [1289, 85] on span "Save Purchase" at bounding box center [1327, 92] width 77 height 14
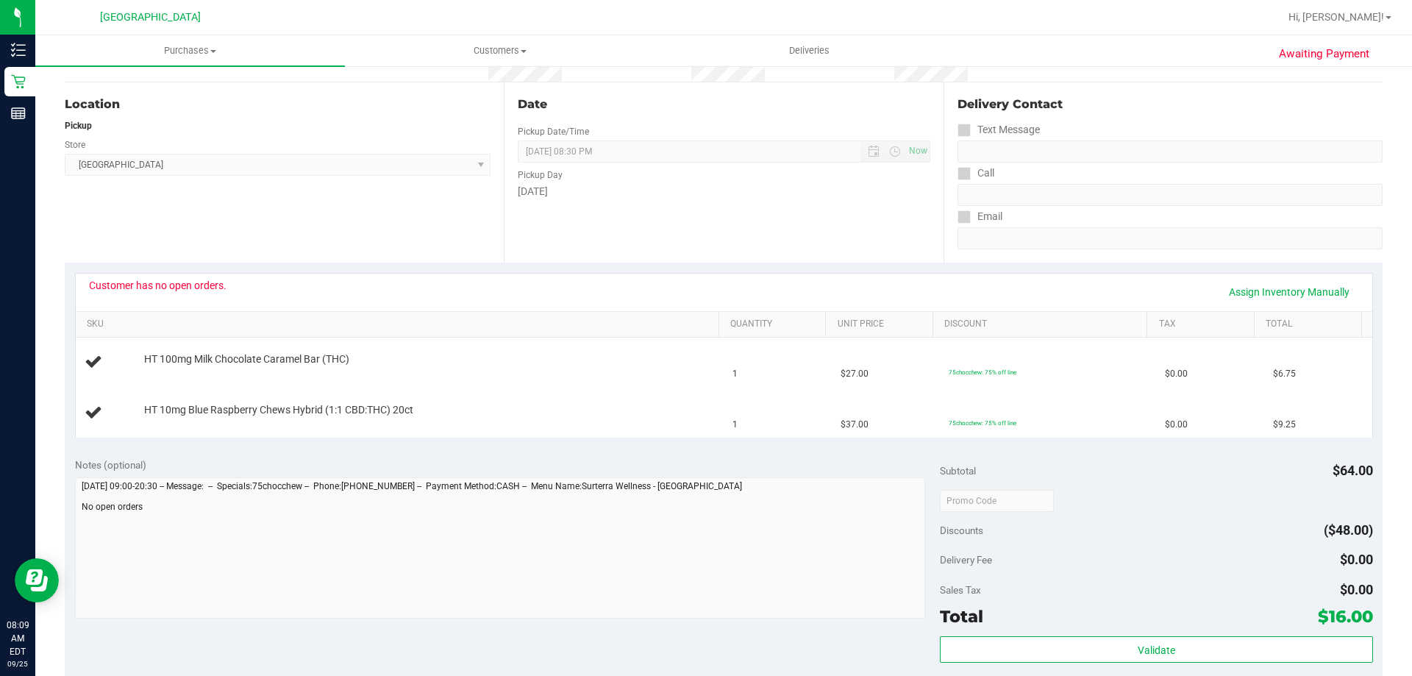
scroll to position [147, 0]
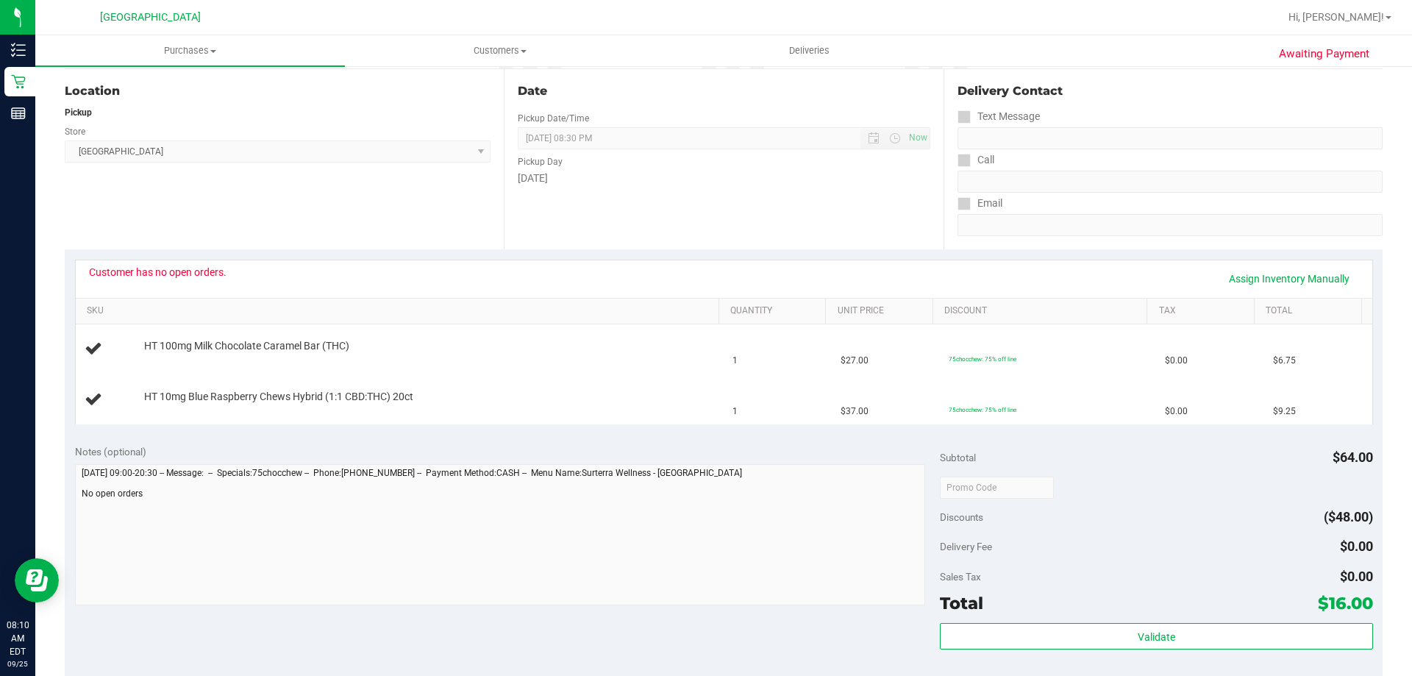
drag, startPoint x: 1408, startPoint y: 501, endPoint x: 1235, endPoint y: -89, distance: 615.2
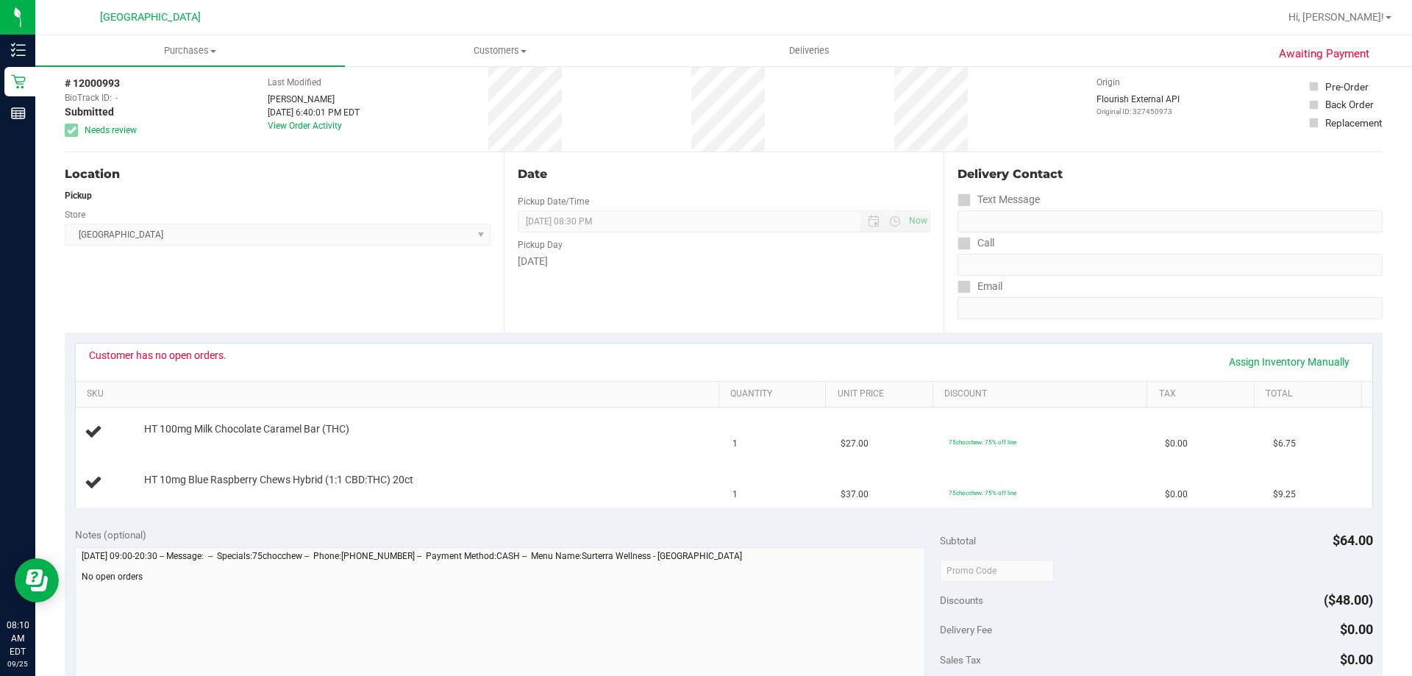
scroll to position [0, 0]
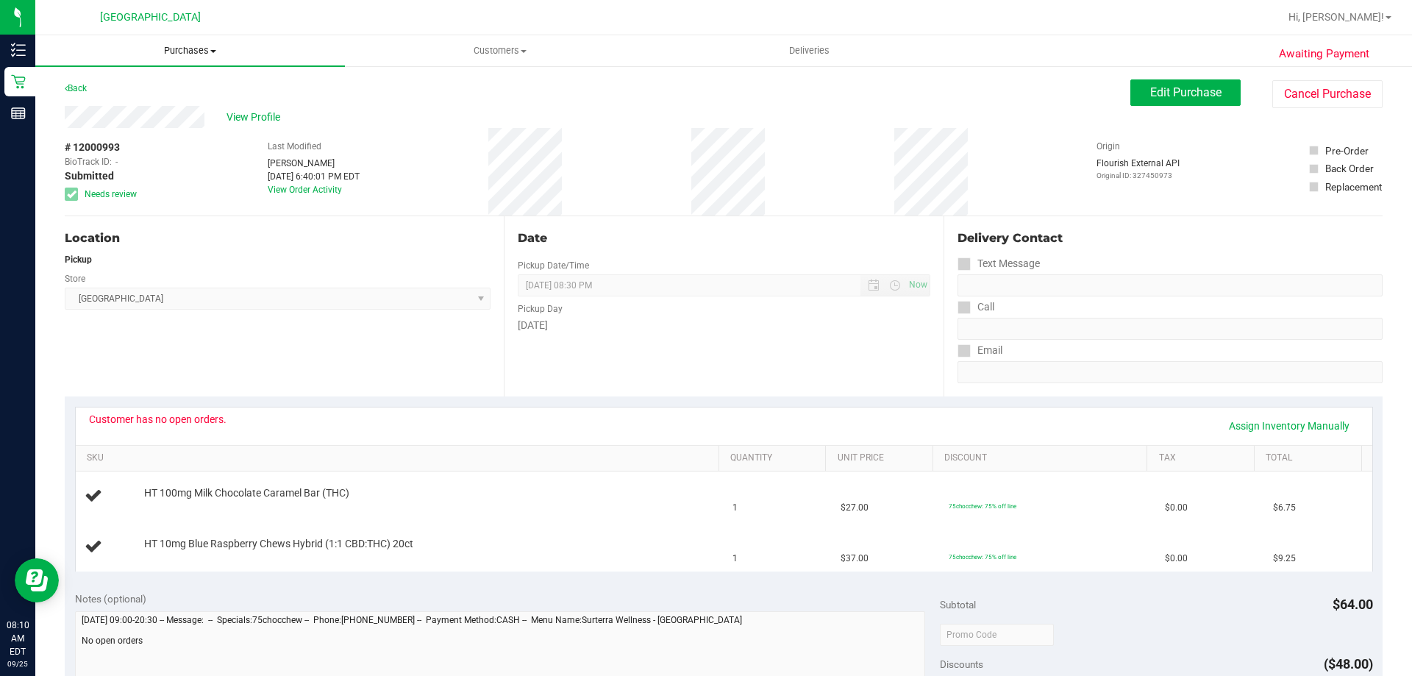
click at [162, 44] on span "Purchases" at bounding box center [190, 50] width 310 height 13
click at [162, 107] on li "Fulfillment" at bounding box center [190, 107] width 310 height 18
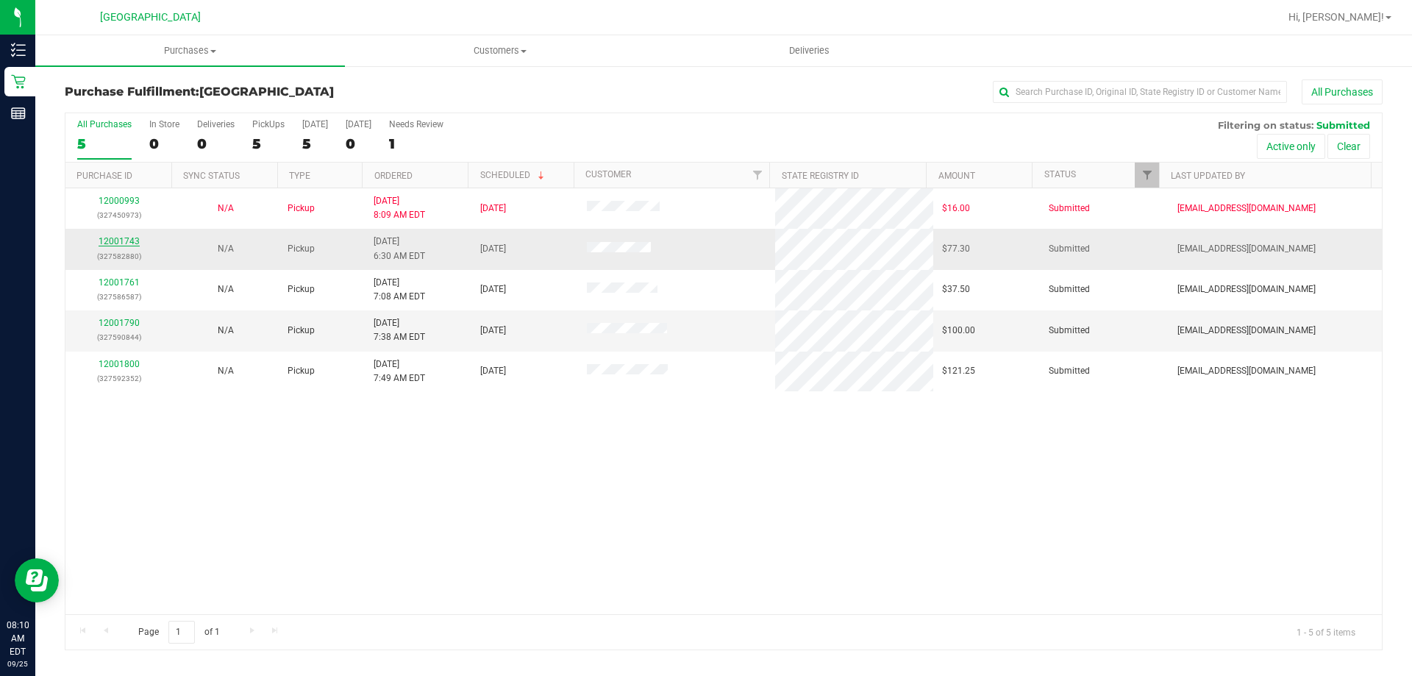
click at [124, 236] on link "12001743" at bounding box center [119, 241] width 41 height 10
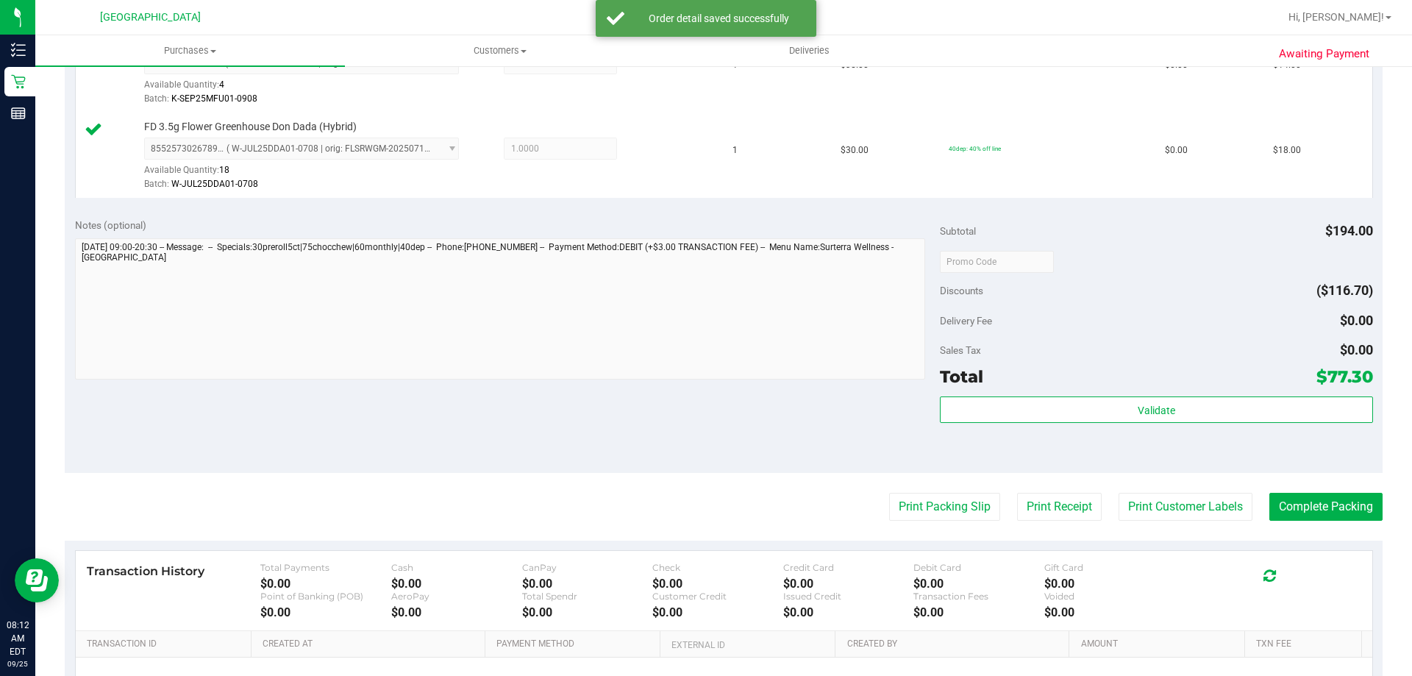
scroll to position [683, 0]
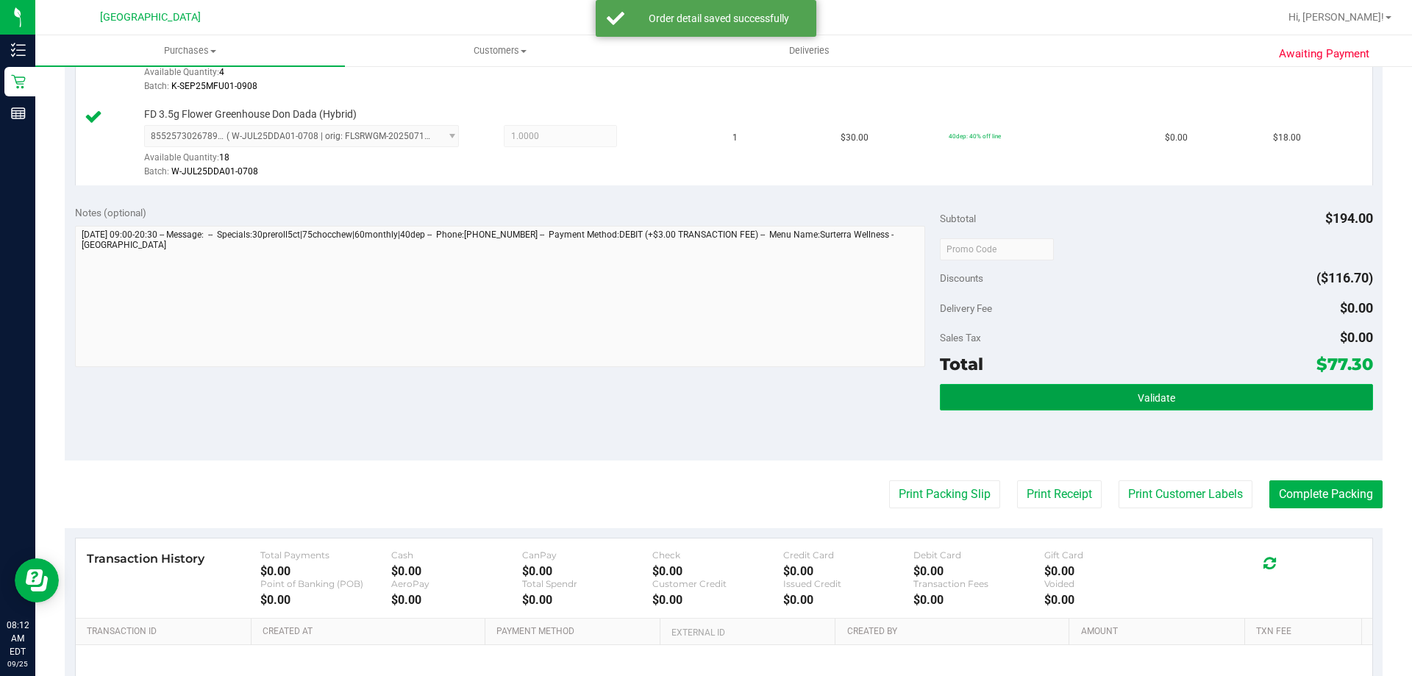
click at [1022, 396] on button "Validate" at bounding box center [1156, 397] width 432 height 26
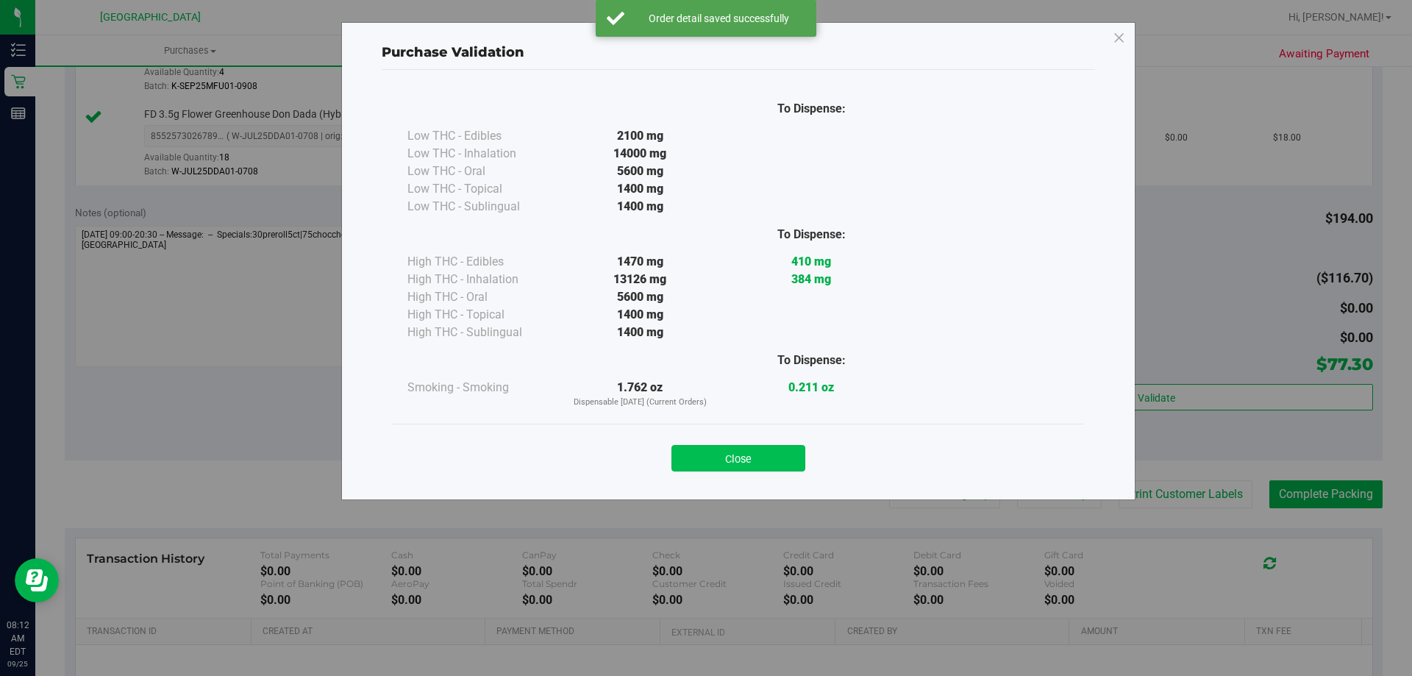
click at [758, 458] on button "Close" at bounding box center [738, 458] width 134 height 26
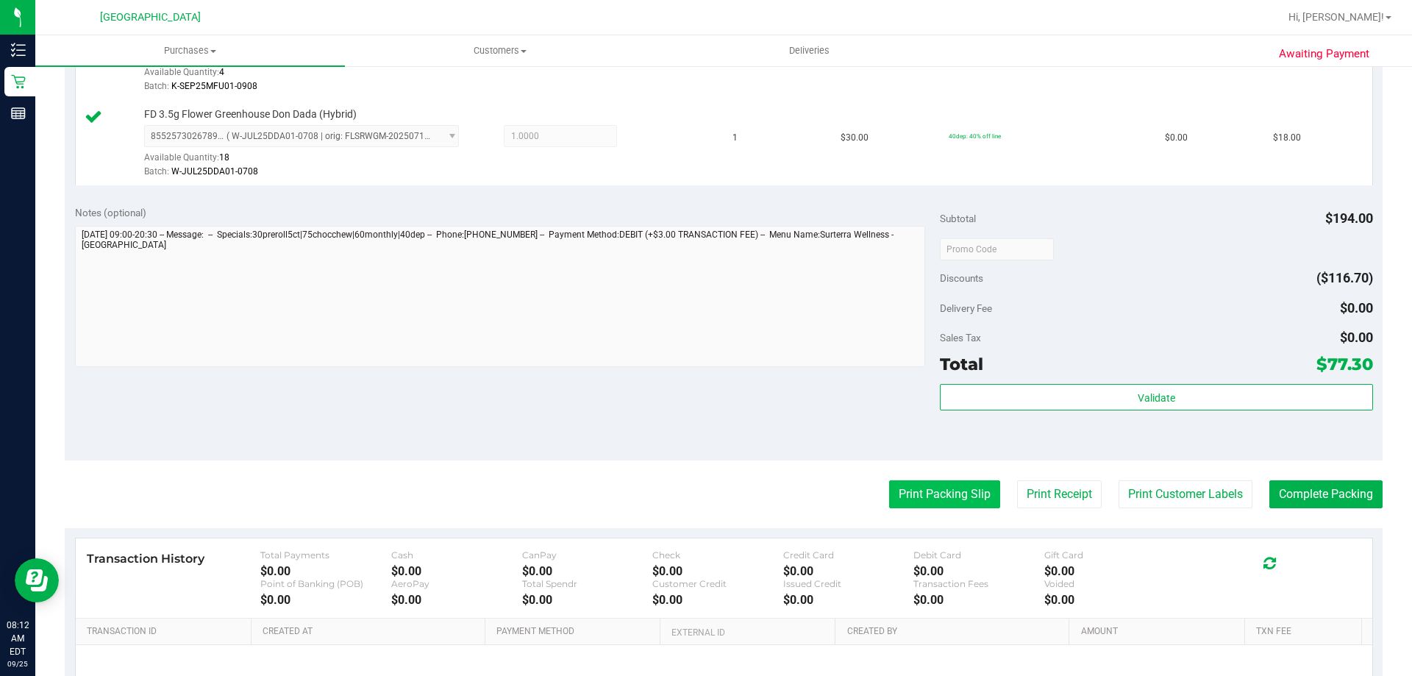
click at [940, 489] on button "Print Packing Slip" at bounding box center [944, 494] width 111 height 28
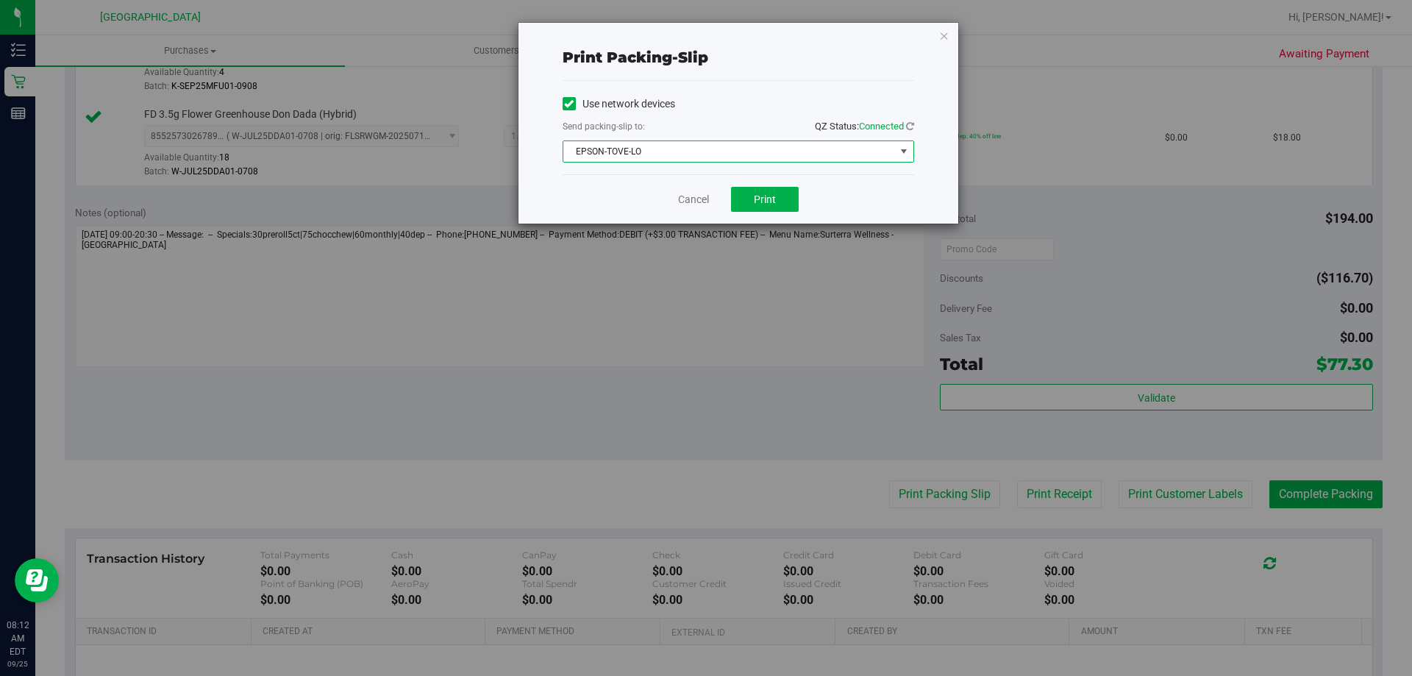
click at [640, 154] on span "EPSON-TOVE-LO" at bounding box center [729, 151] width 332 height 21
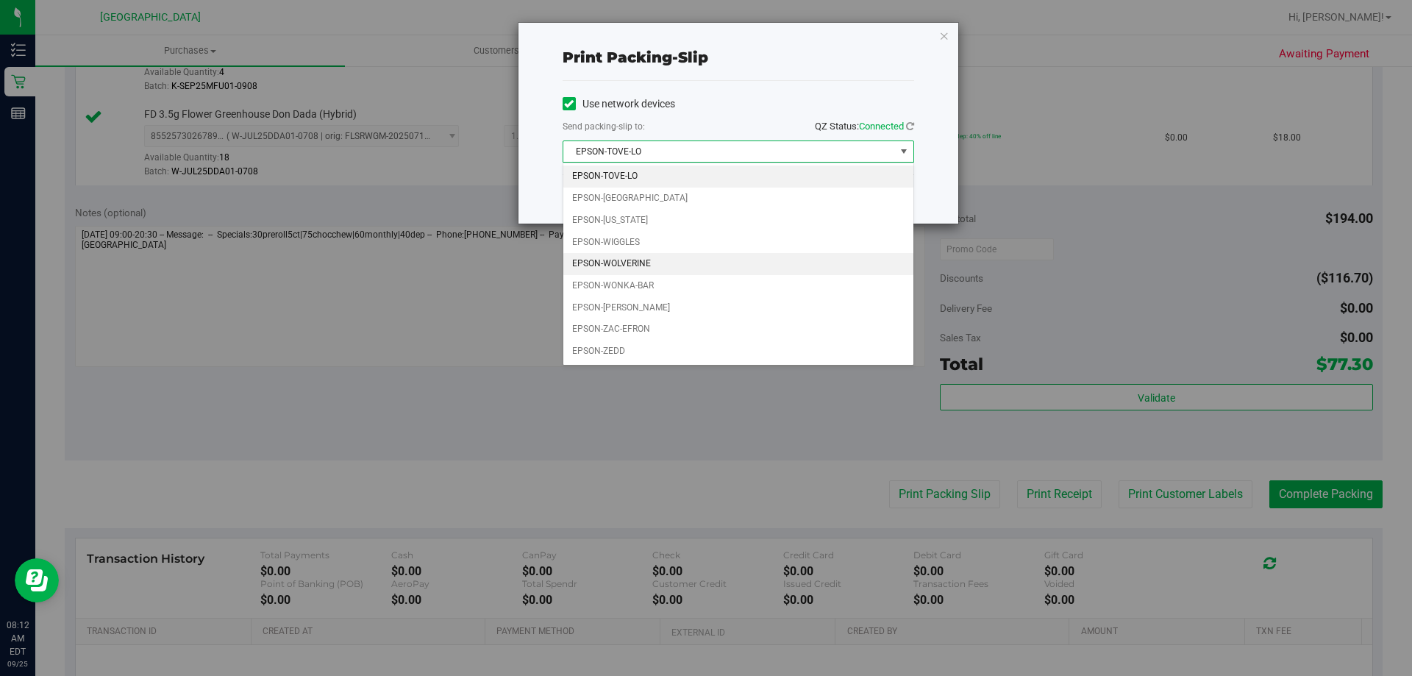
click at [635, 268] on li "EPSON-WOLVERINE" at bounding box center [738, 264] width 350 height 22
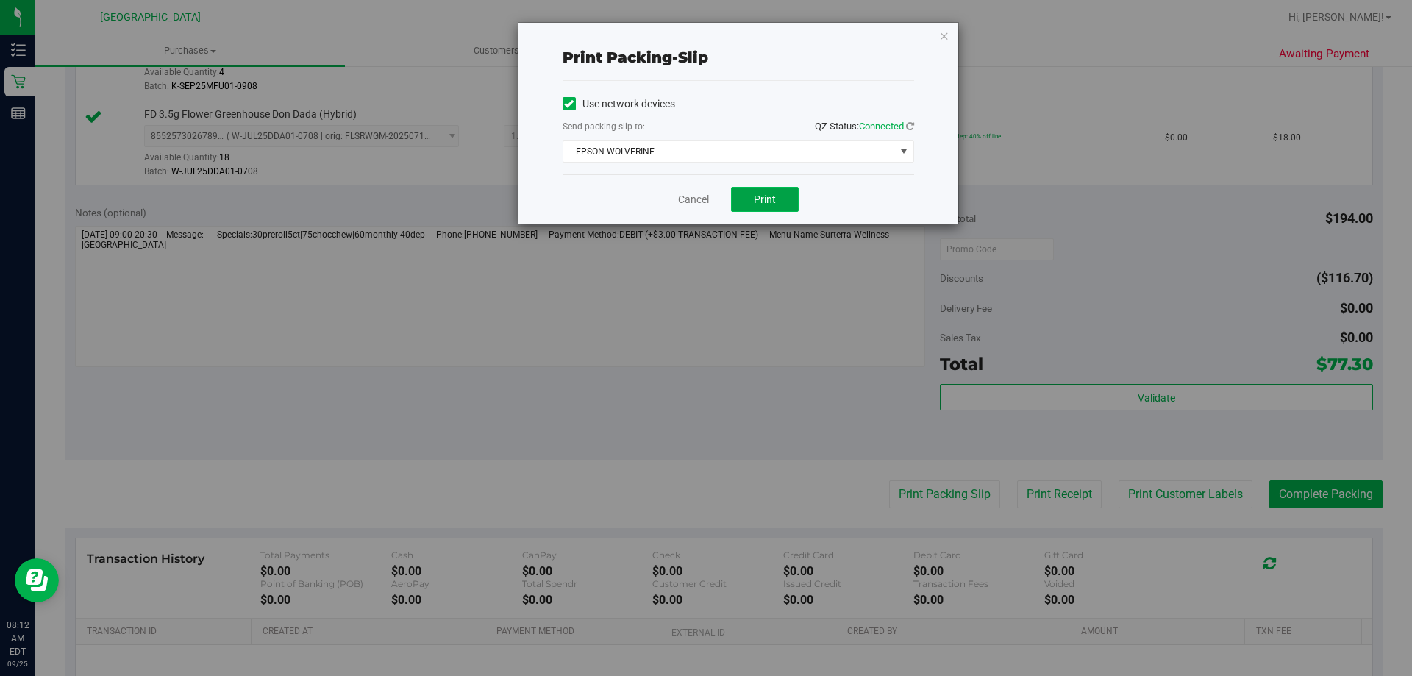
click at [774, 187] on button "Print" at bounding box center [765, 199] width 68 height 25
click at [945, 40] on icon "button" at bounding box center [944, 35] width 10 height 18
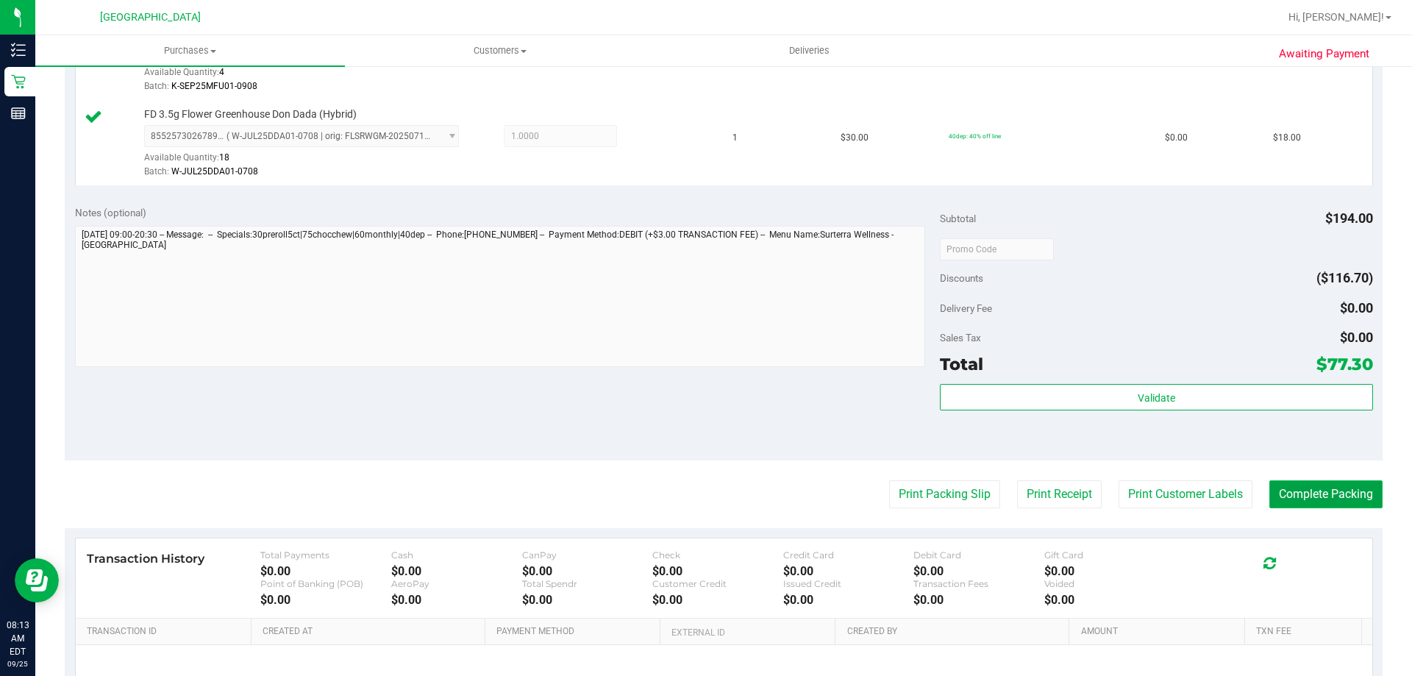
click at [1279, 490] on button "Complete Packing" at bounding box center [1325, 494] width 113 height 28
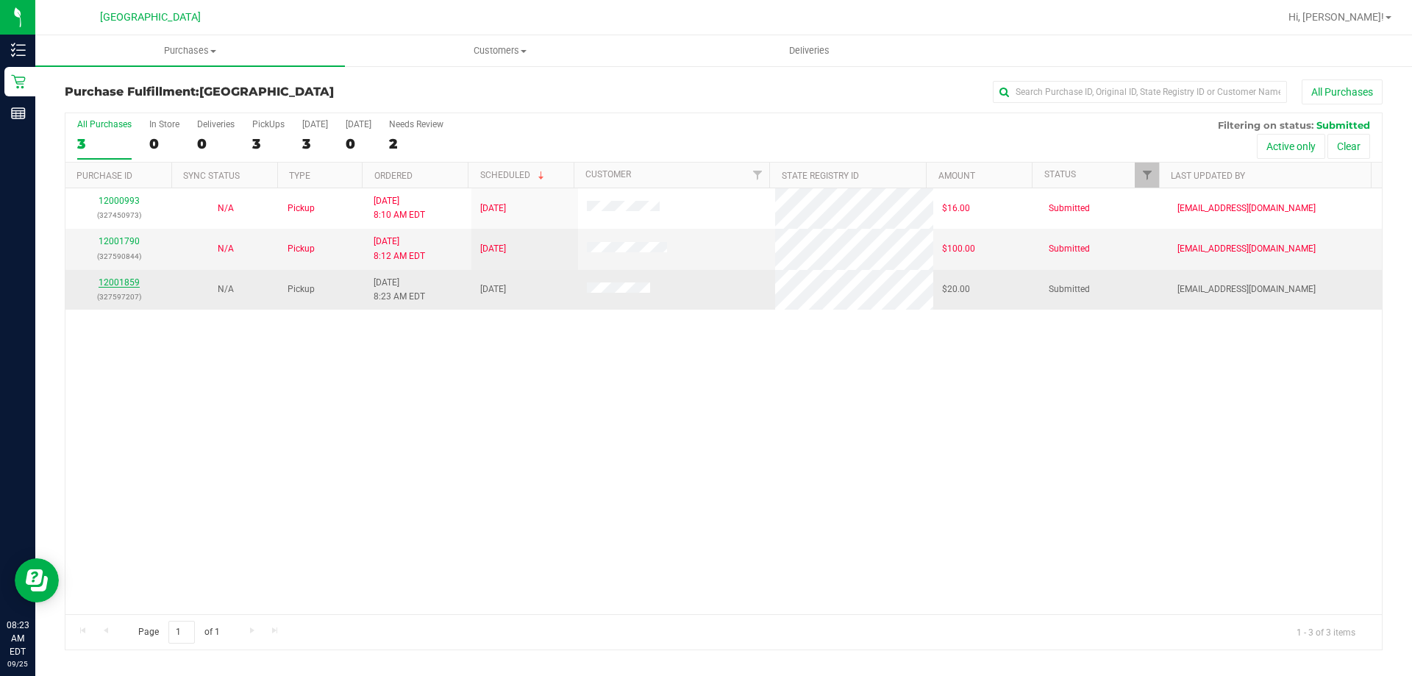
click at [107, 281] on link "12001859" at bounding box center [119, 282] width 41 height 10
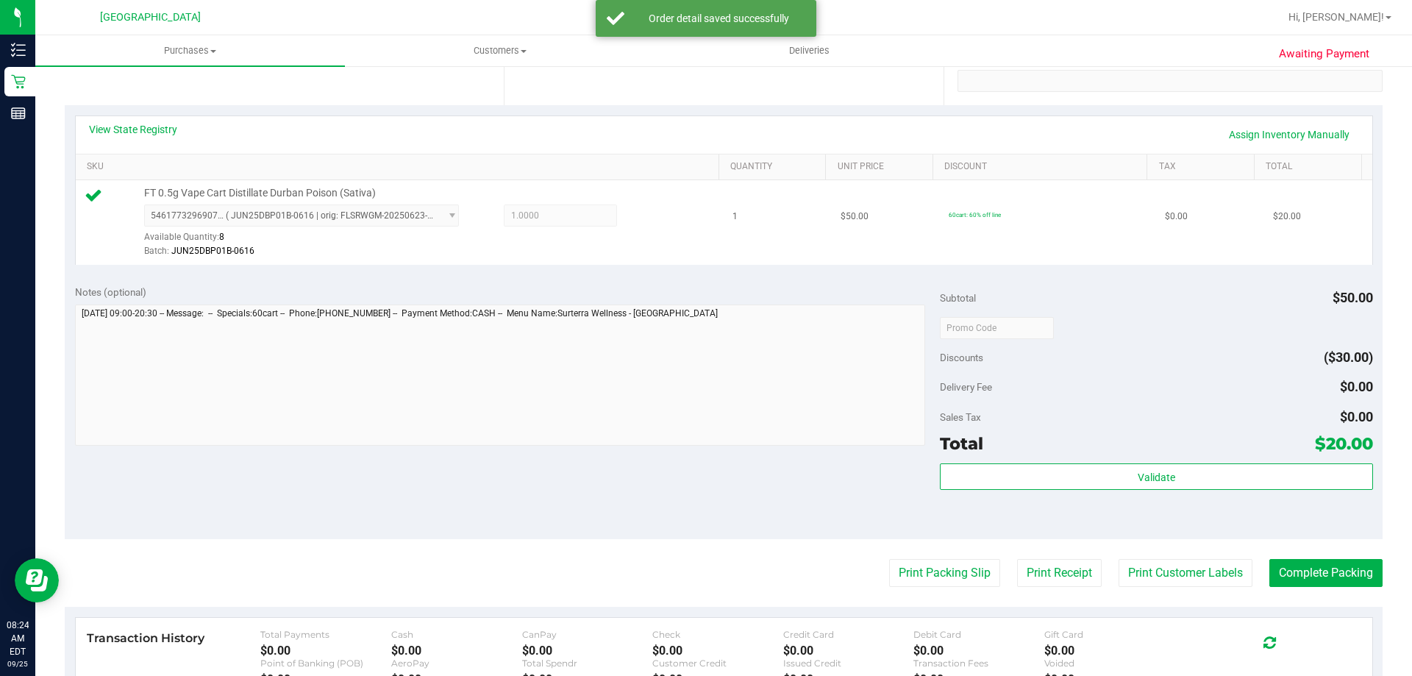
scroll to position [368, 0]
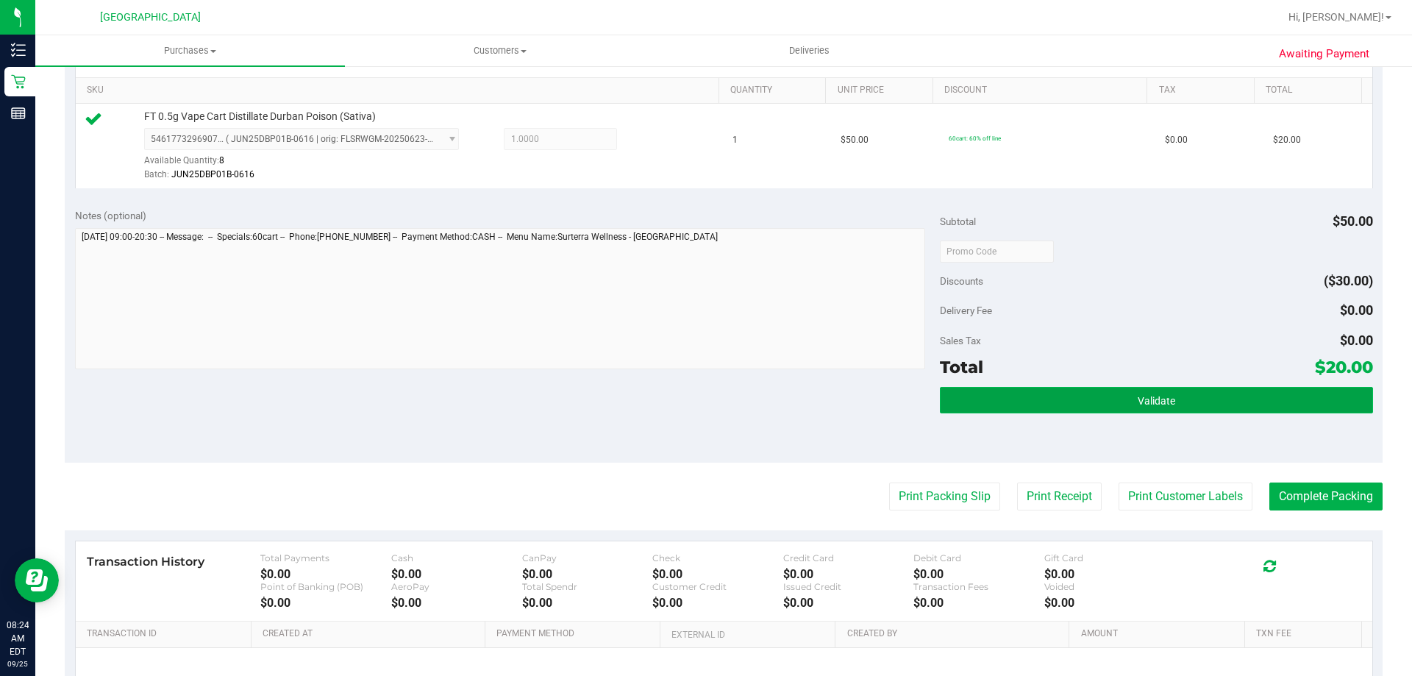
click at [1034, 396] on button "Validate" at bounding box center [1156, 400] width 432 height 26
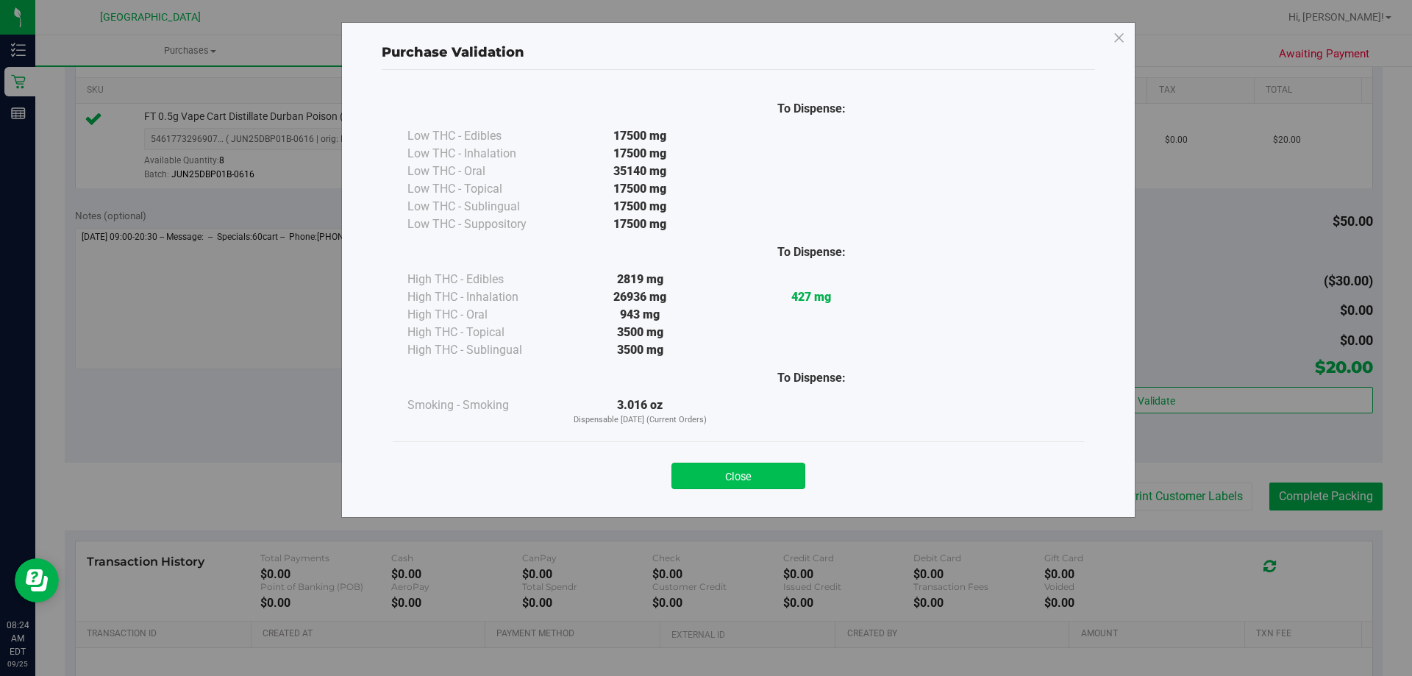
click at [686, 485] on button "Close" at bounding box center [738, 475] width 134 height 26
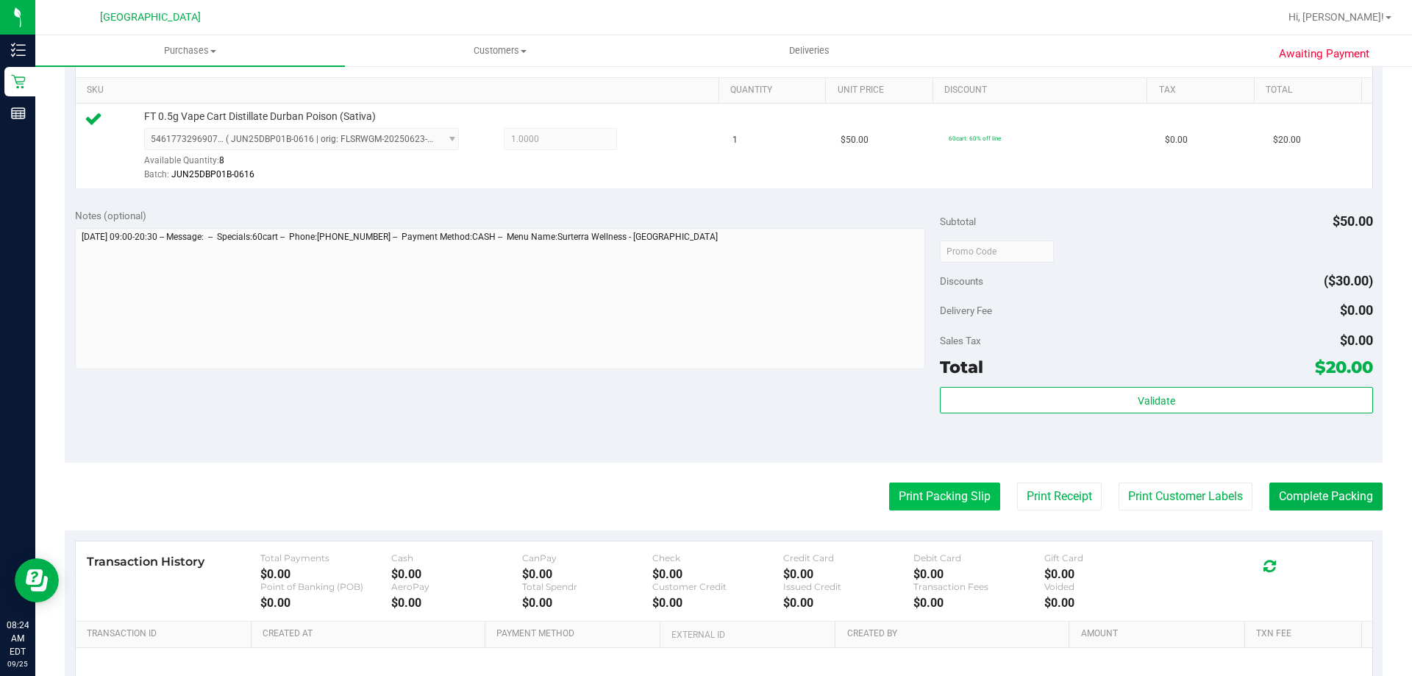
click at [973, 498] on button "Print Packing Slip" at bounding box center [944, 496] width 111 height 28
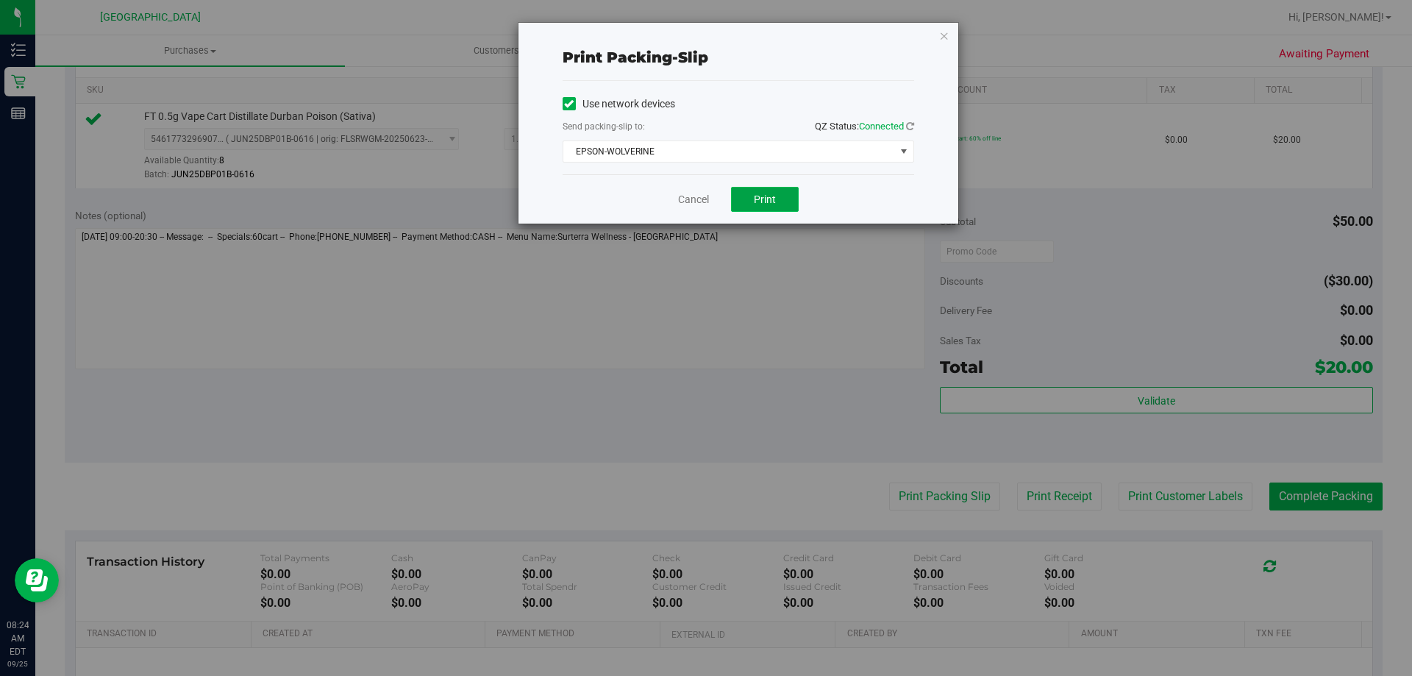
click at [776, 195] on button "Print" at bounding box center [765, 199] width 68 height 25
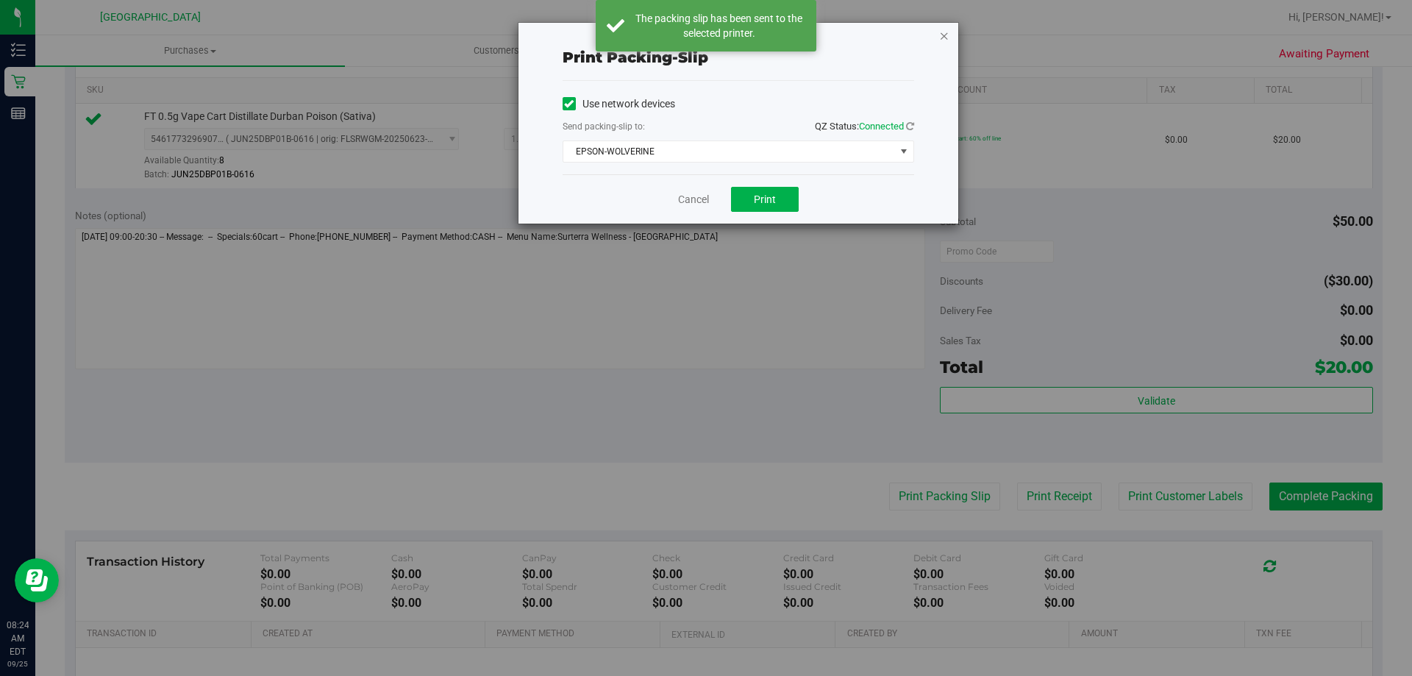
click at [939, 38] on icon "button" at bounding box center [944, 35] width 10 height 18
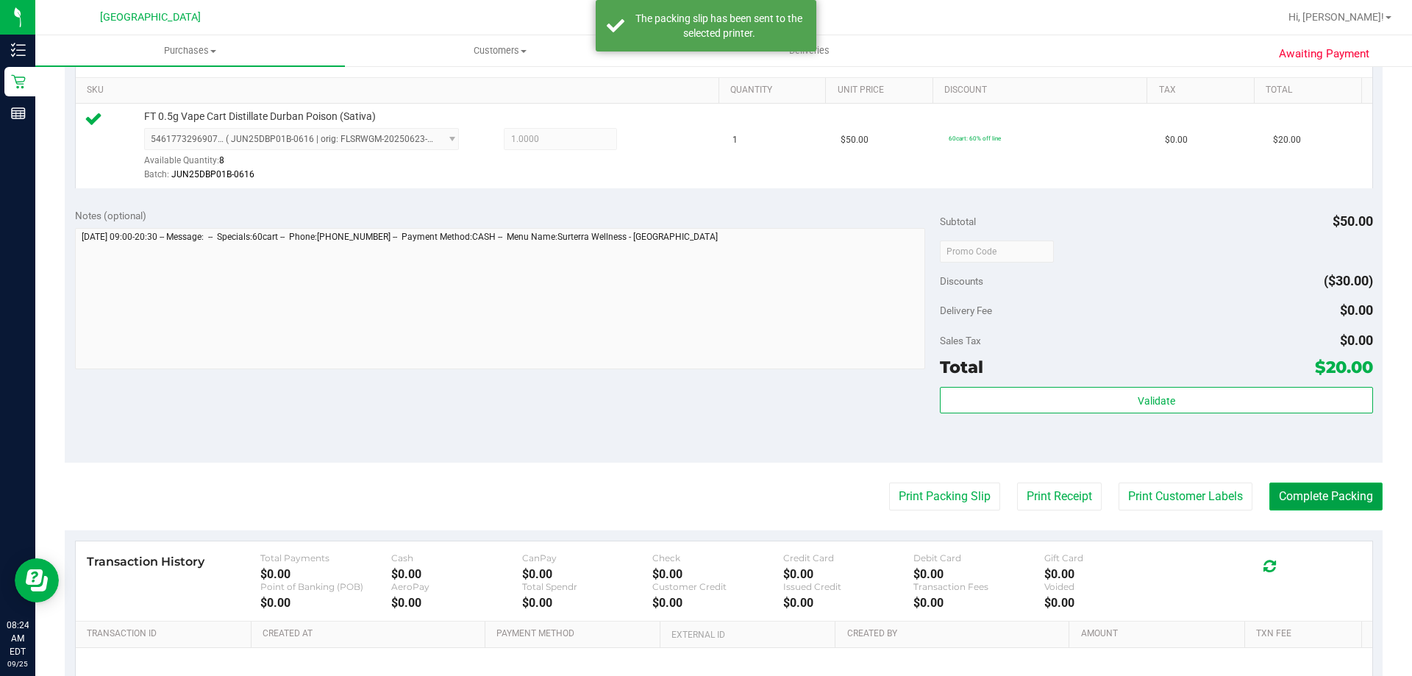
click at [1305, 498] on button "Complete Packing" at bounding box center [1325, 496] width 113 height 28
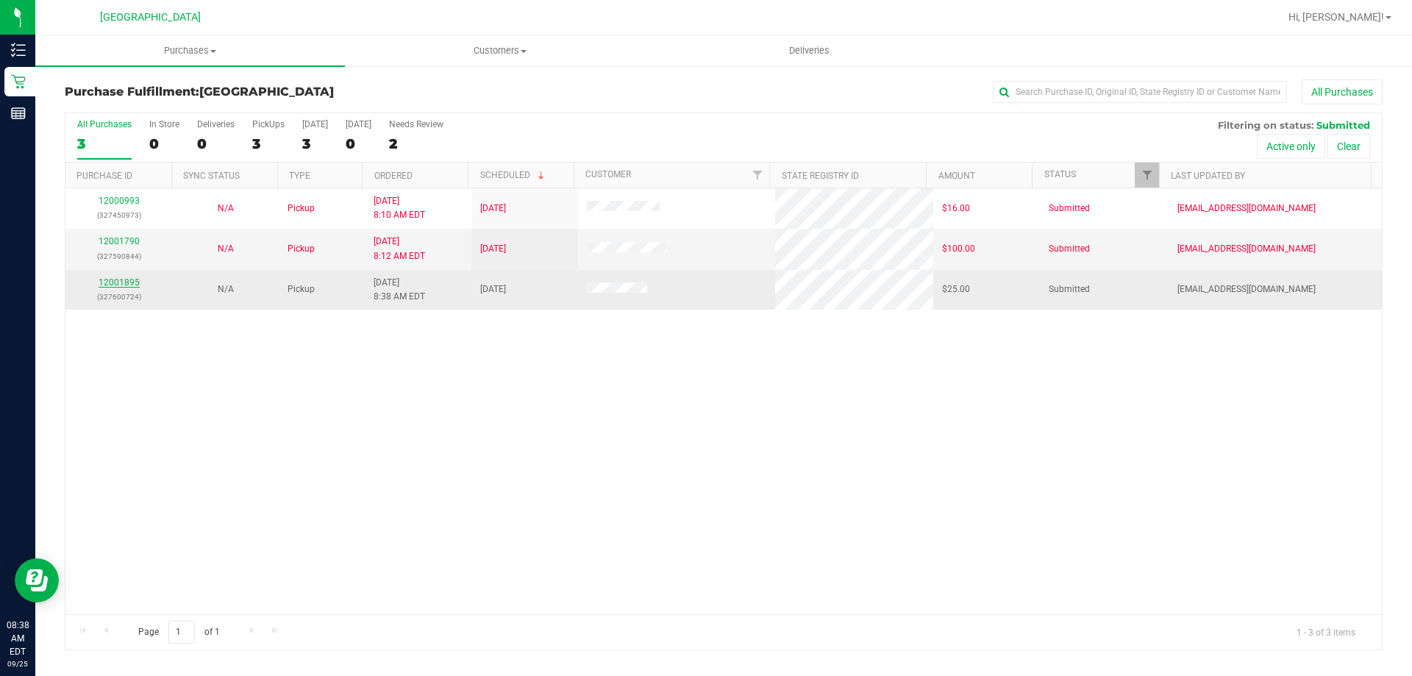
click at [126, 282] on link "12001895" at bounding box center [119, 282] width 41 height 10
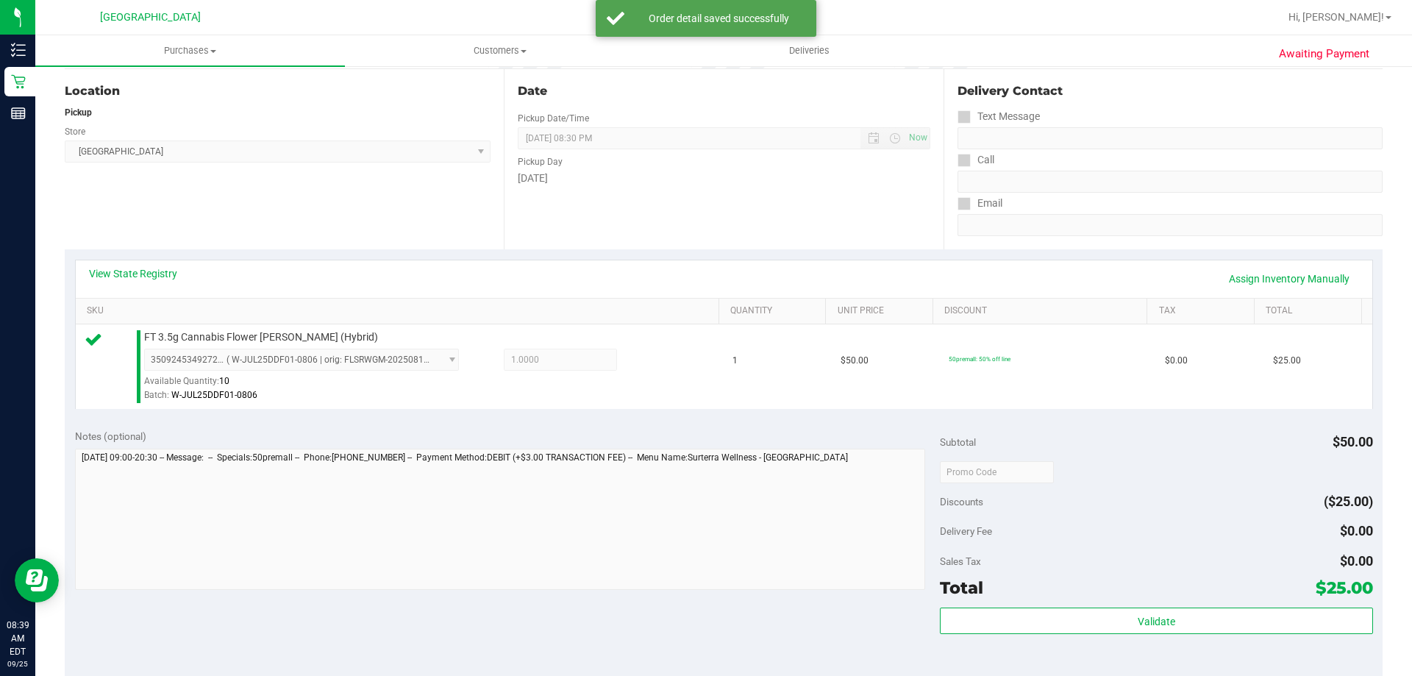
scroll to position [368, 0]
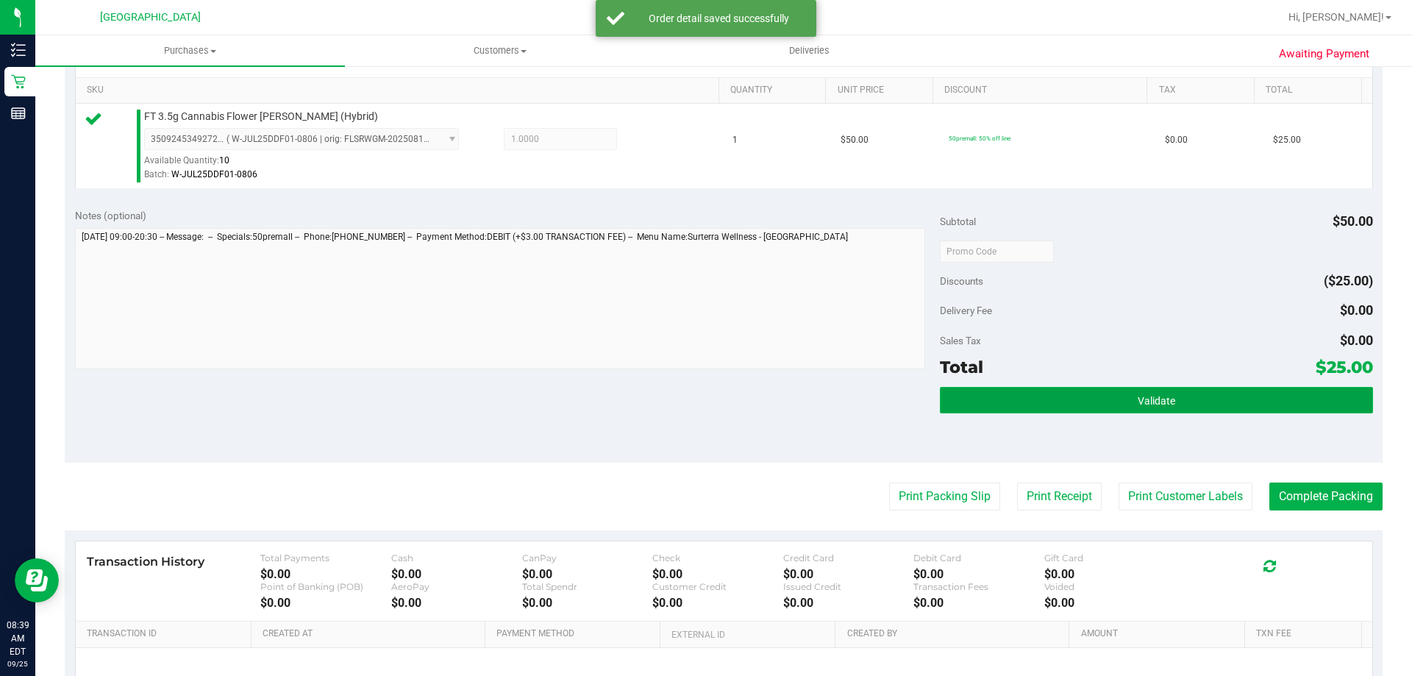
click at [1026, 410] on button "Validate" at bounding box center [1156, 400] width 432 height 26
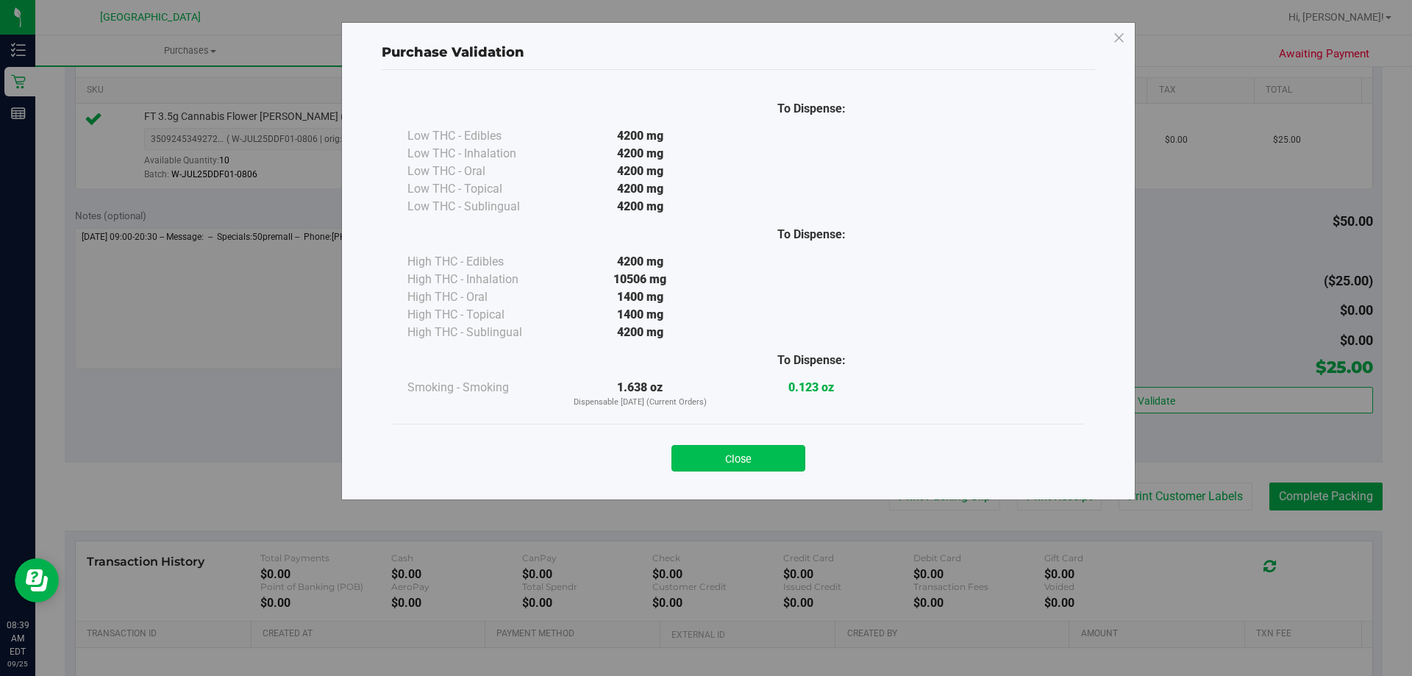
click at [726, 460] on button "Close" at bounding box center [738, 458] width 134 height 26
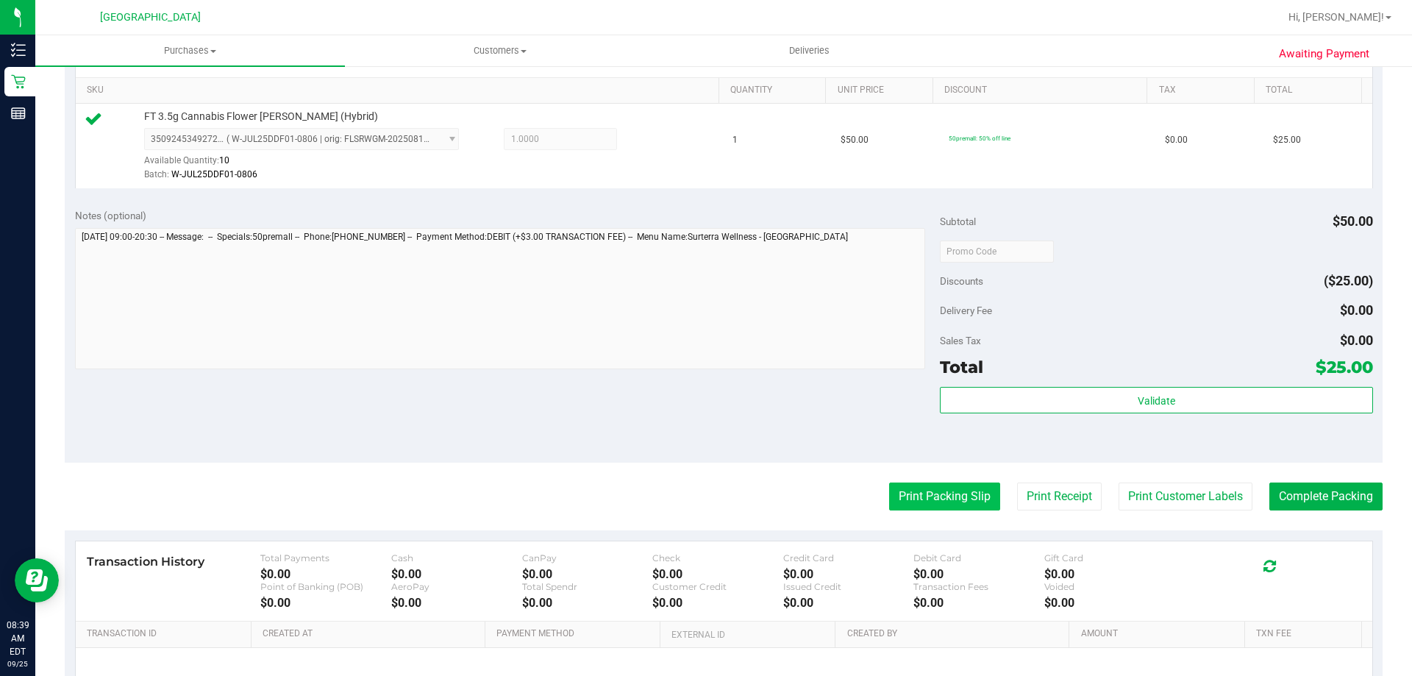
click at [899, 493] on button "Print Packing Slip" at bounding box center [944, 496] width 111 height 28
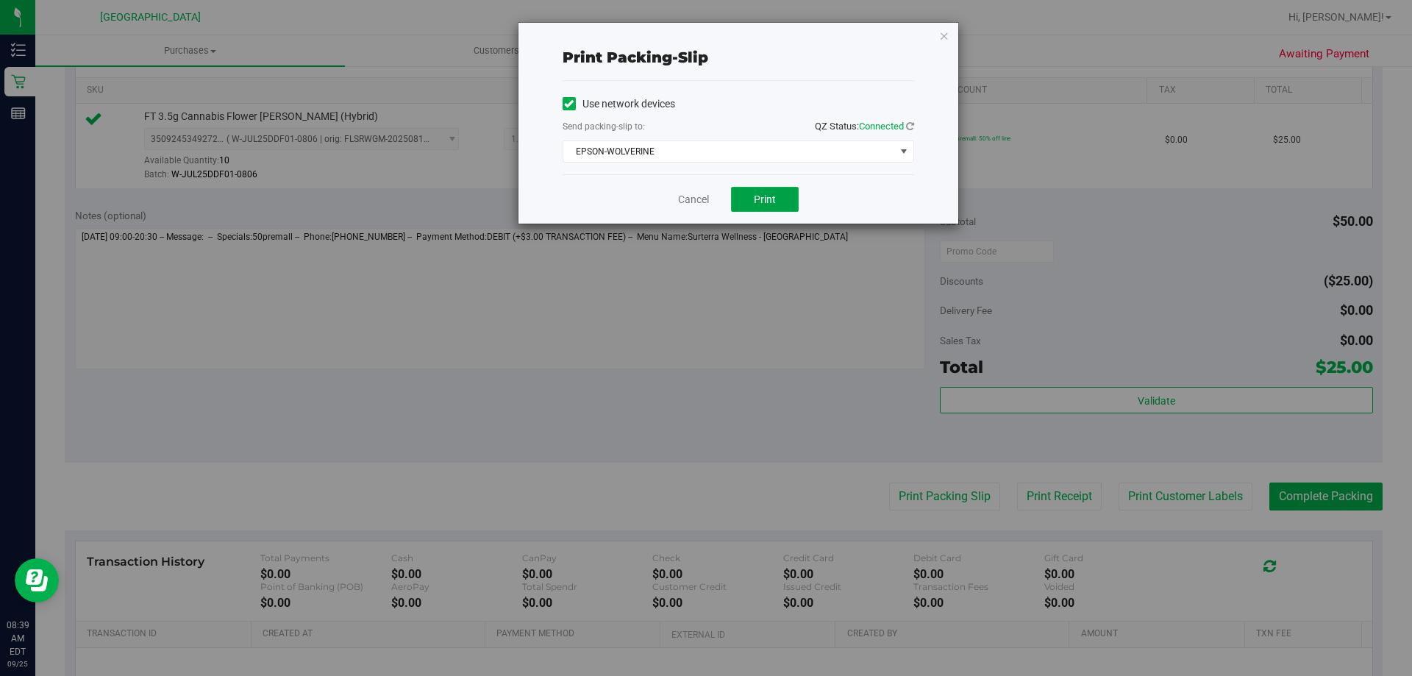
click at [771, 197] on span "Print" at bounding box center [765, 199] width 22 height 12
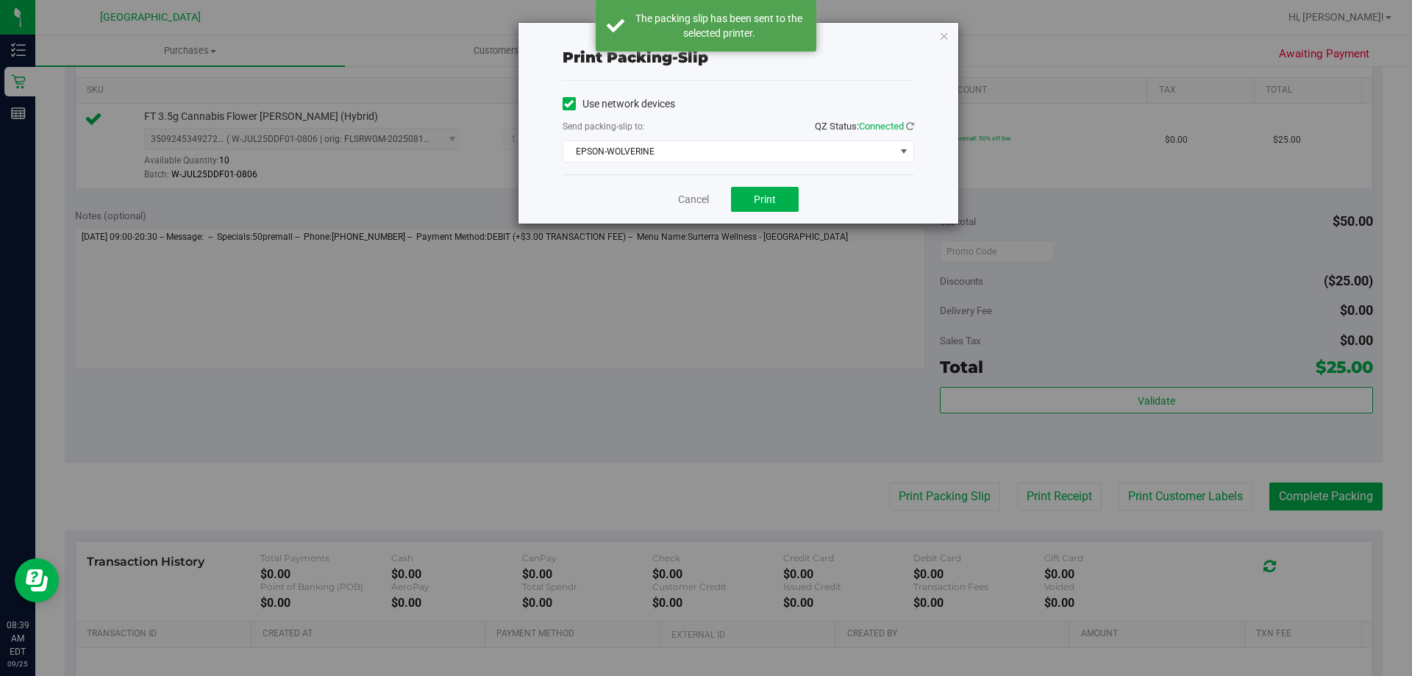
click at [937, 37] on div "Print packing-slip Use network devices Send packing-slip to: QZ Status: Connect…" at bounding box center [738, 123] width 440 height 201
click at [947, 37] on icon "button" at bounding box center [944, 35] width 10 height 18
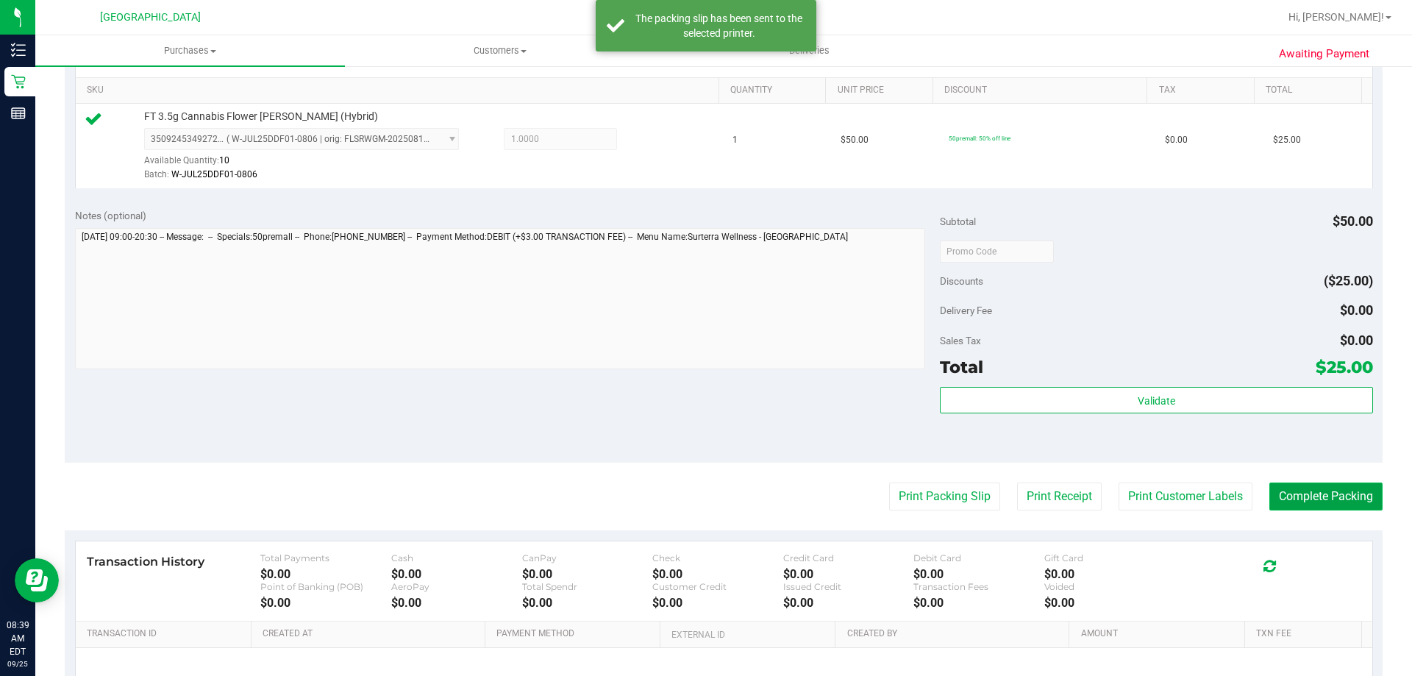
click at [1290, 490] on button "Complete Packing" at bounding box center [1325, 496] width 113 height 28
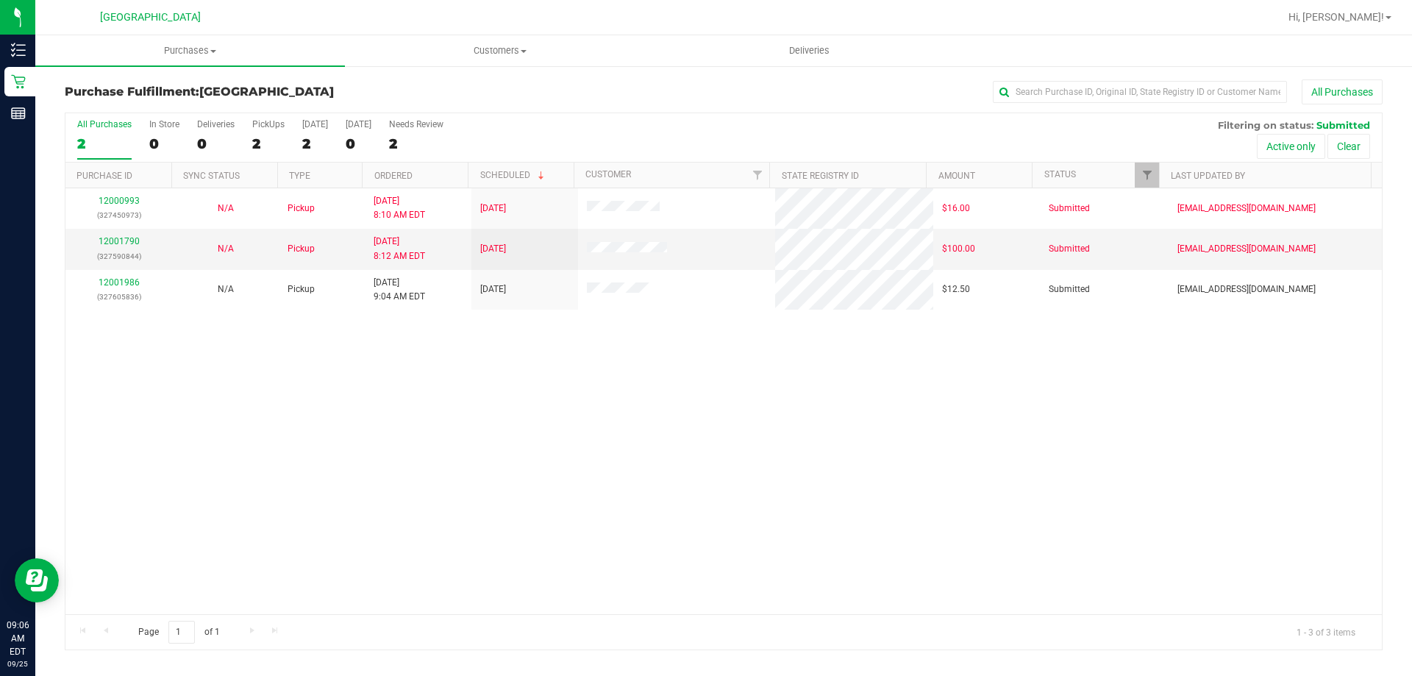
click at [500, 411] on div "12000993 (327450973) N/A Pickup [DATE] 8:10 AM EDT 9/25/2025 $16.00 Submitted […" at bounding box center [723, 401] width 1316 height 426
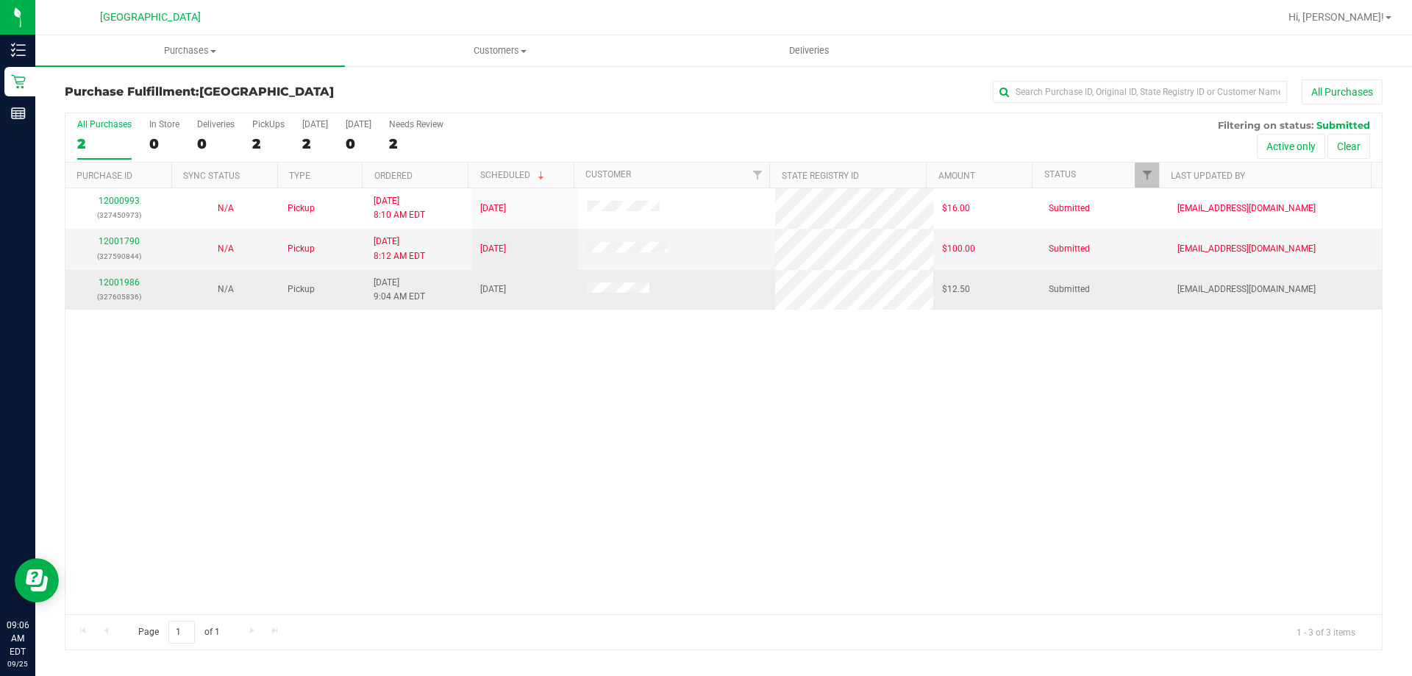
click at [129, 276] on div "12001986 (327605836)" at bounding box center [118, 290] width 89 height 28
click at [130, 281] on link "12001986" at bounding box center [119, 282] width 41 height 10
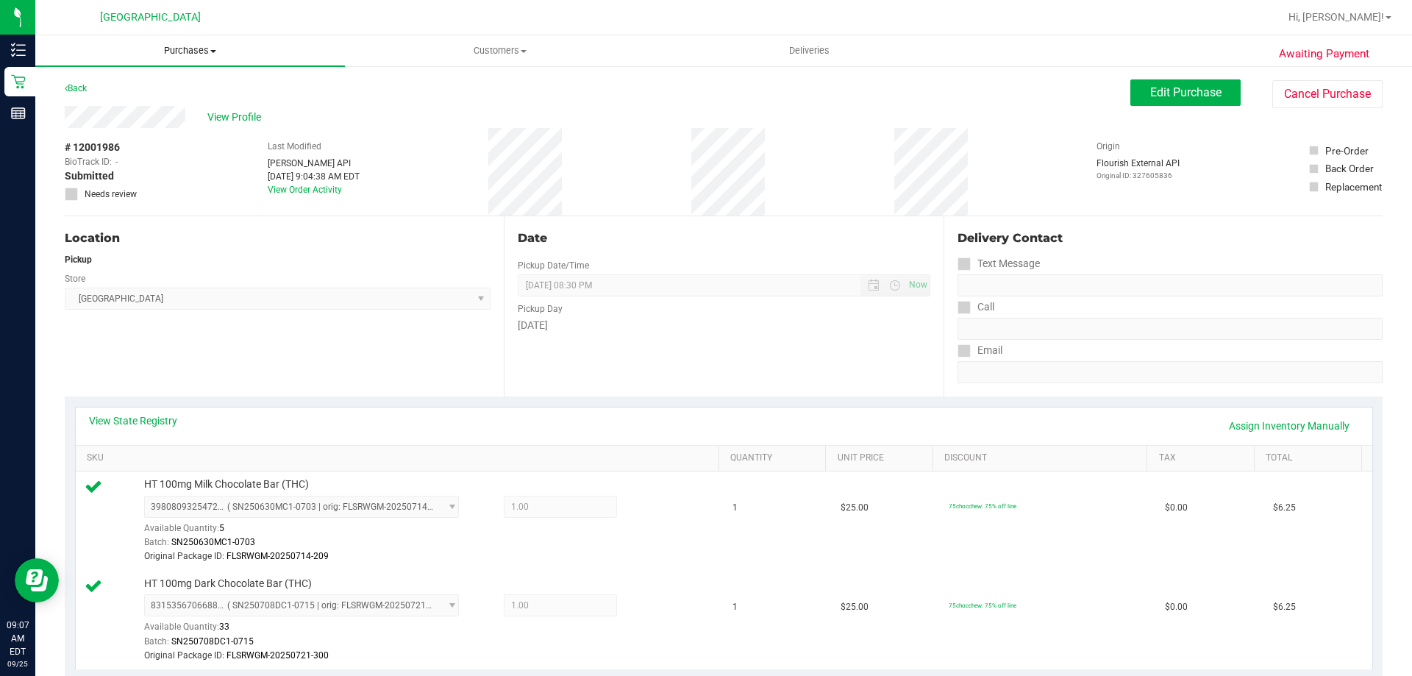
click at [201, 53] on span "Purchases" at bounding box center [190, 50] width 310 height 13
click at [152, 113] on li "Fulfillment" at bounding box center [190, 107] width 310 height 18
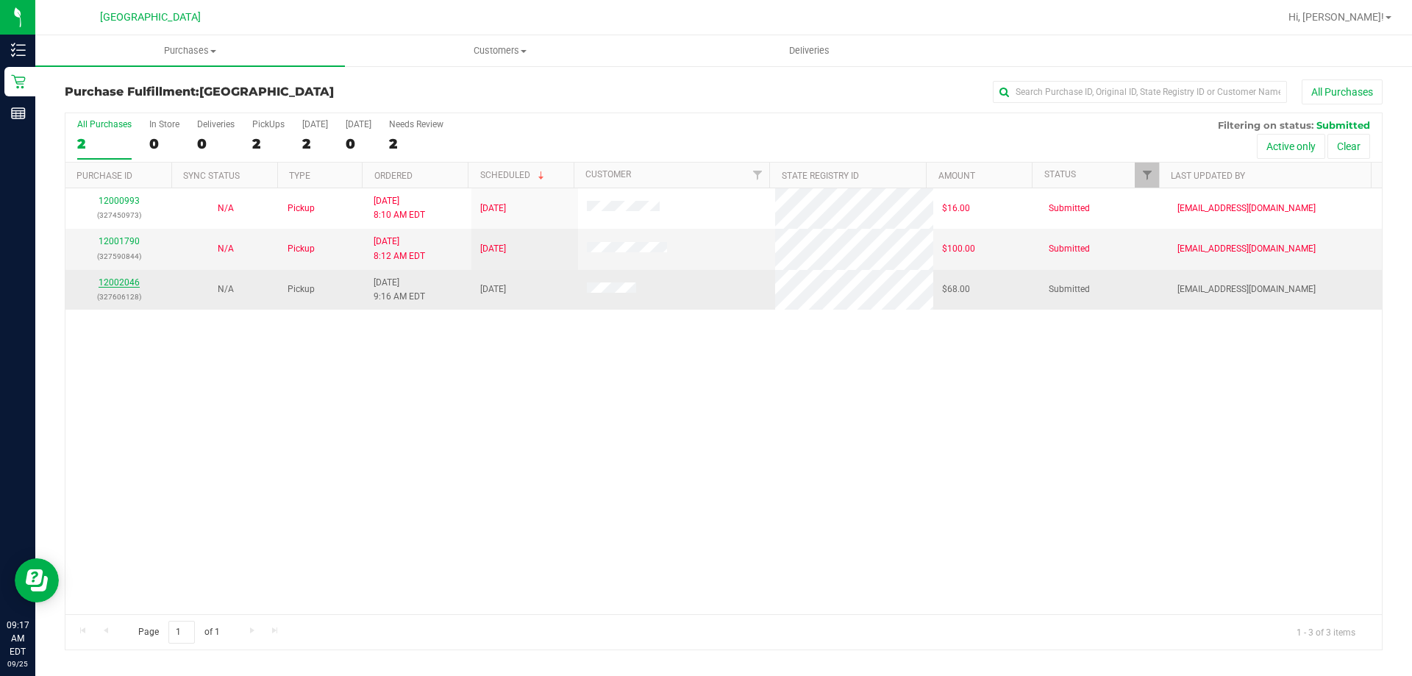
click at [123, 280] on link "12002046" at bounding box center [119, 282] width 41 height 10
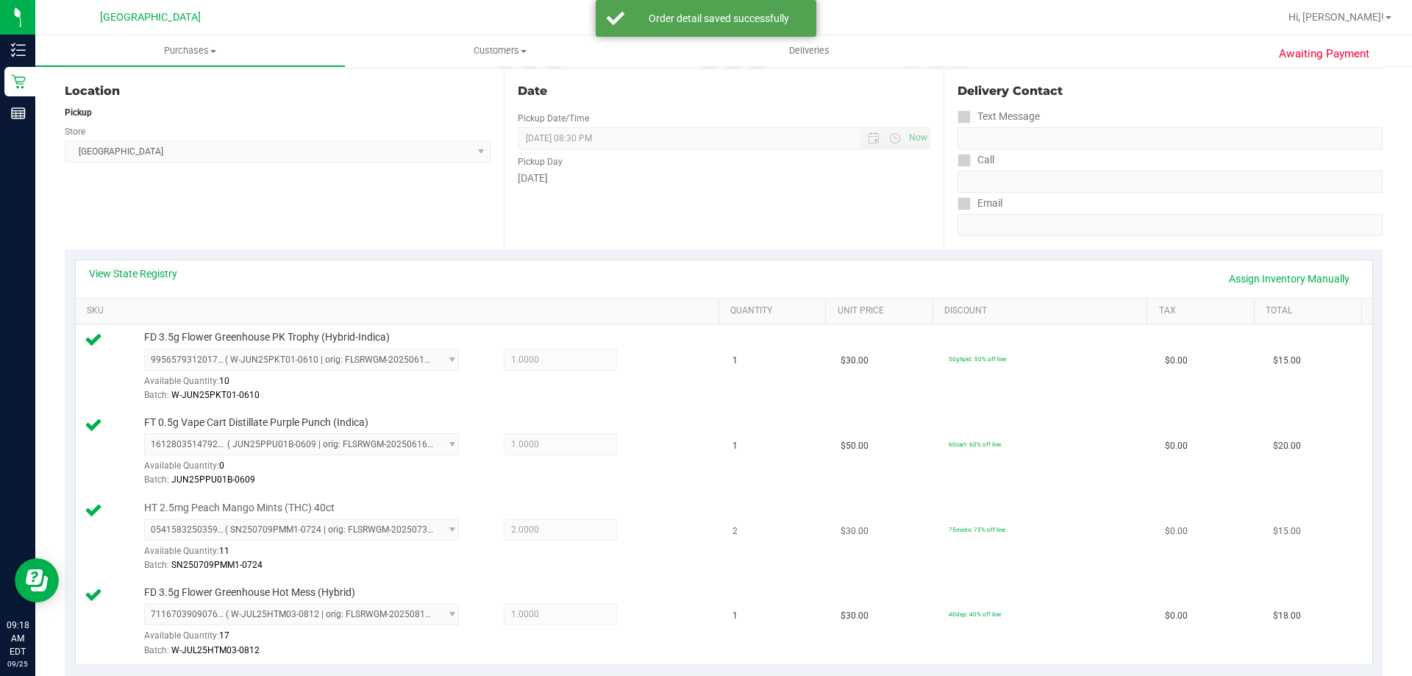
scroll to position [588, 0]
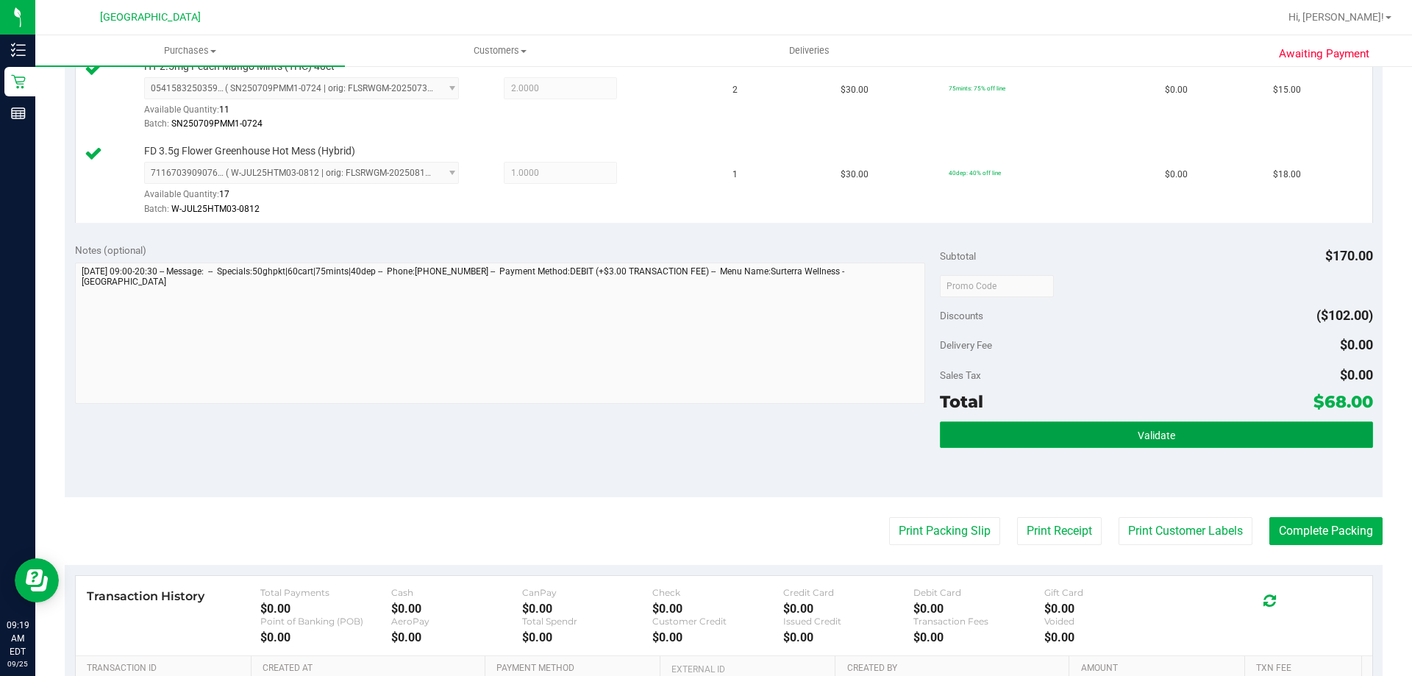
click at [998, 425] on button "Validate" at bounding box center [1156, 434] width 432 height 26
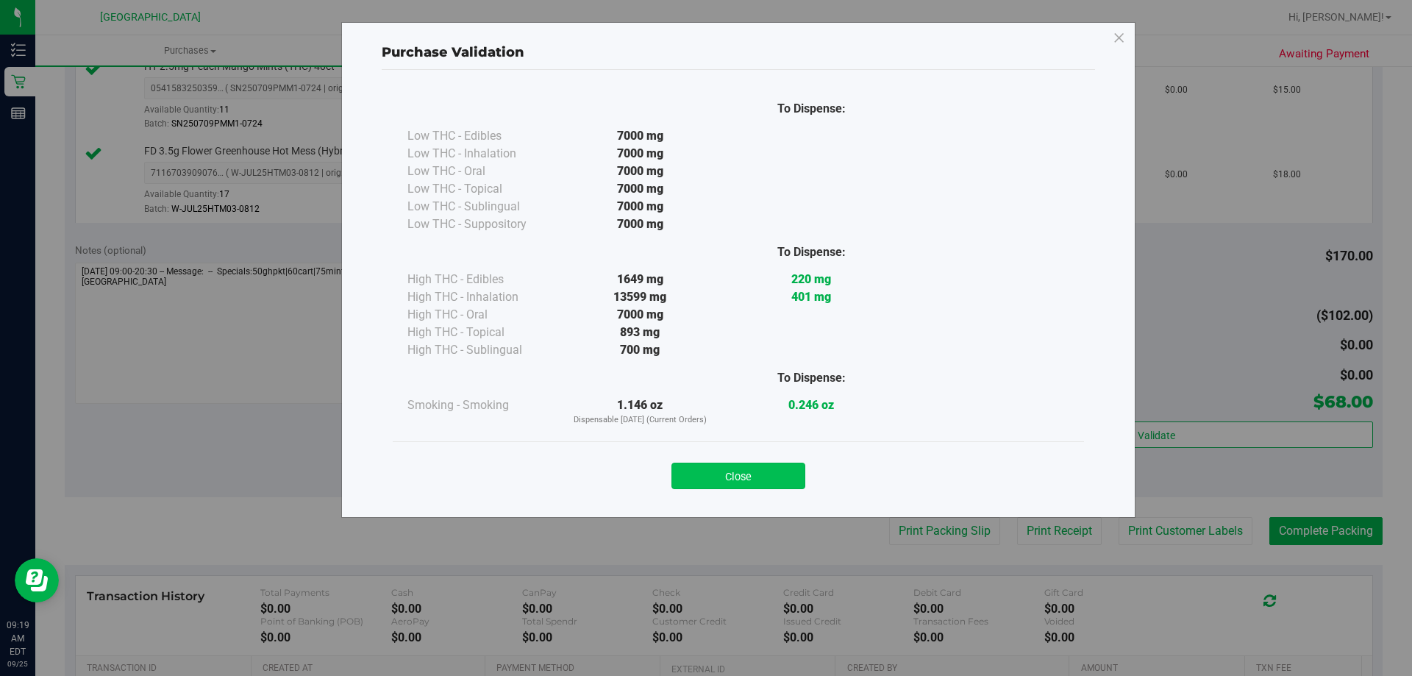
click at [764, 483] on button "Close" at bounding box center [738, 475] width 134 height 26
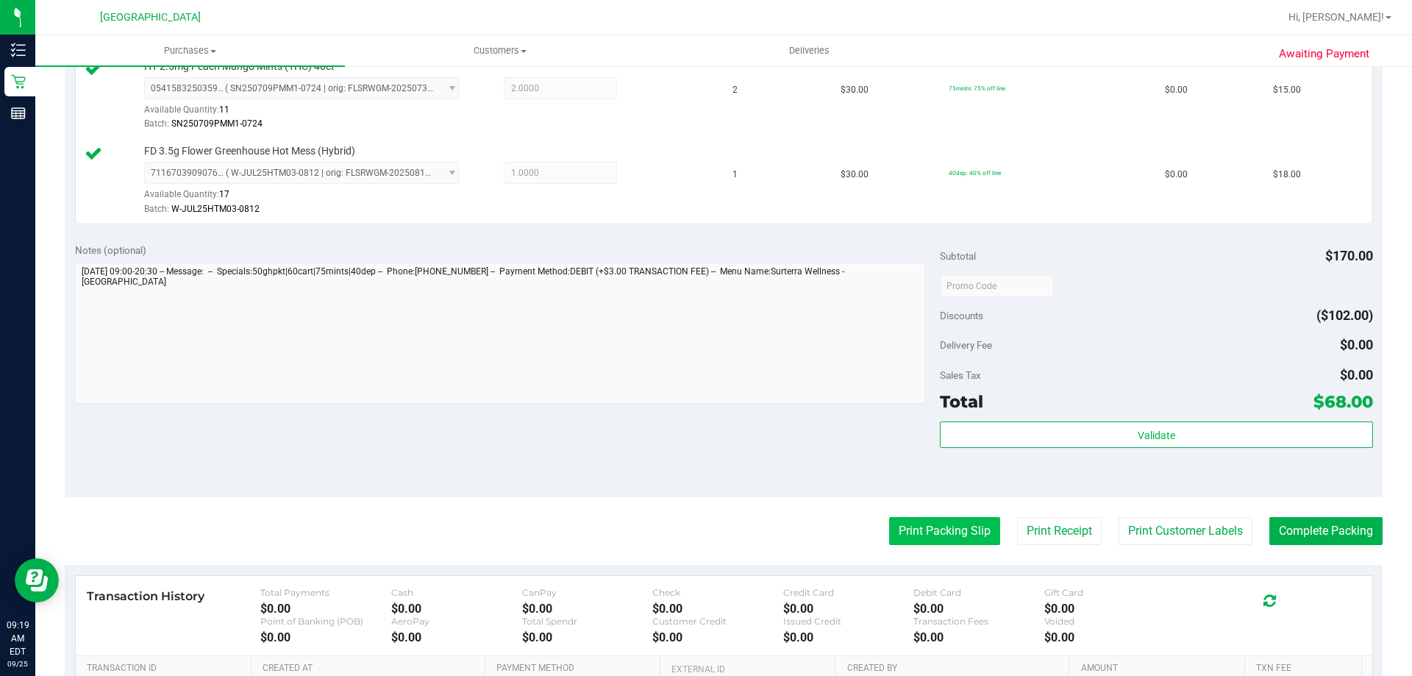
click at [889, 526] on button "Print Packing Slip" at bounding box center [944, 531] width 111 height 28
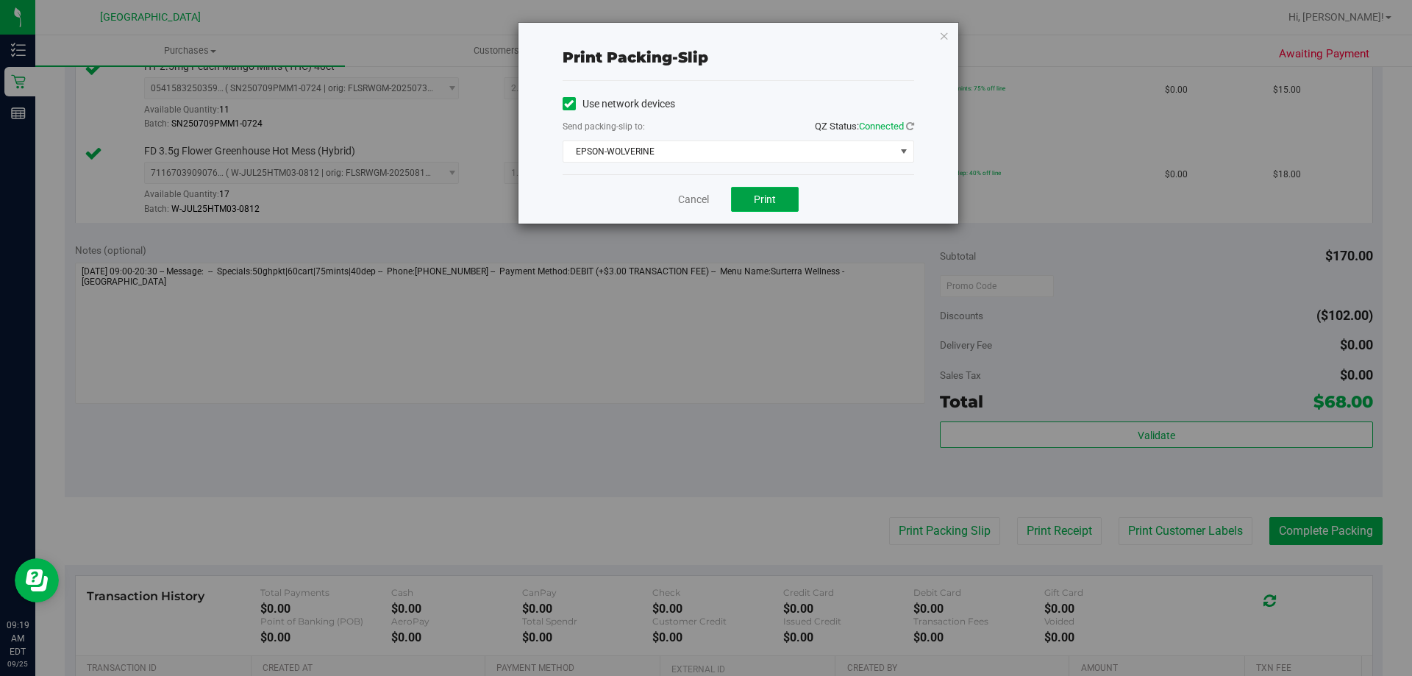
click at [779, 200] on button "Print" at bounding box center [765, 199] width 68 height 25
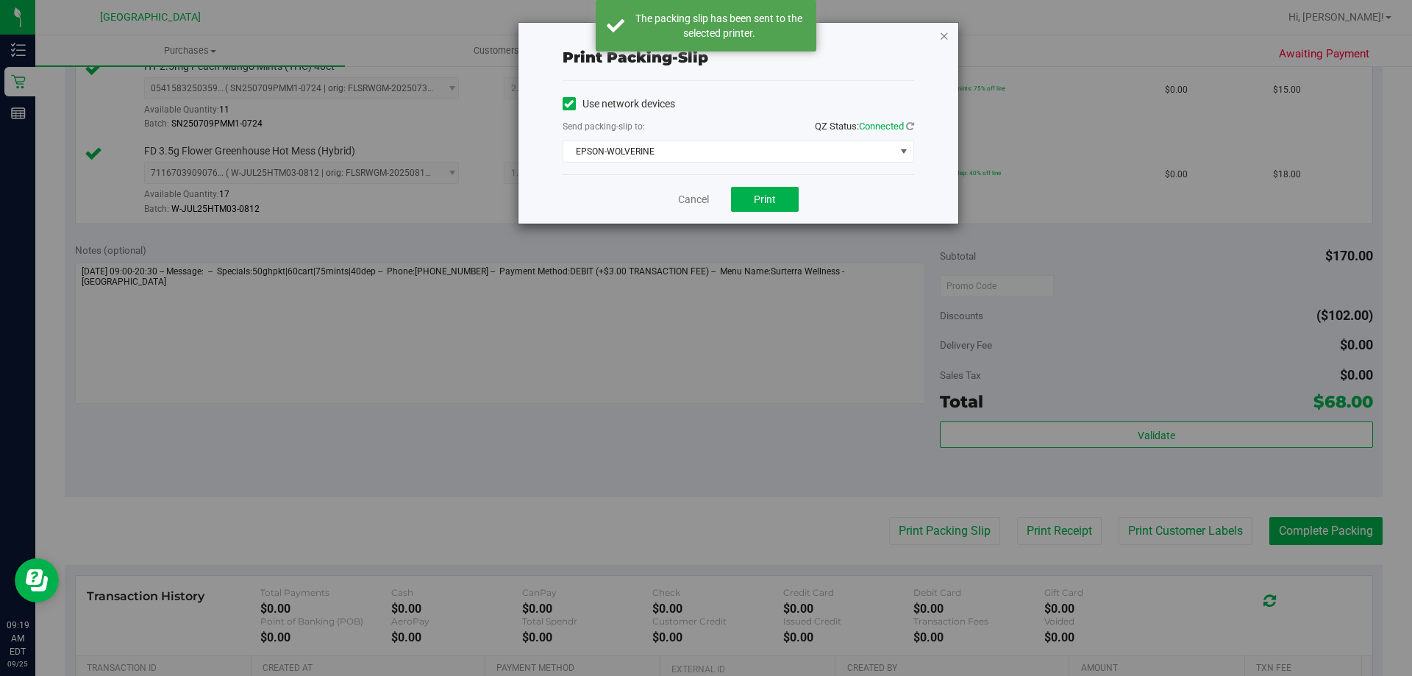
click at [946, 40] on icon "button" at bounding box center [944, 35] width 10 height 18
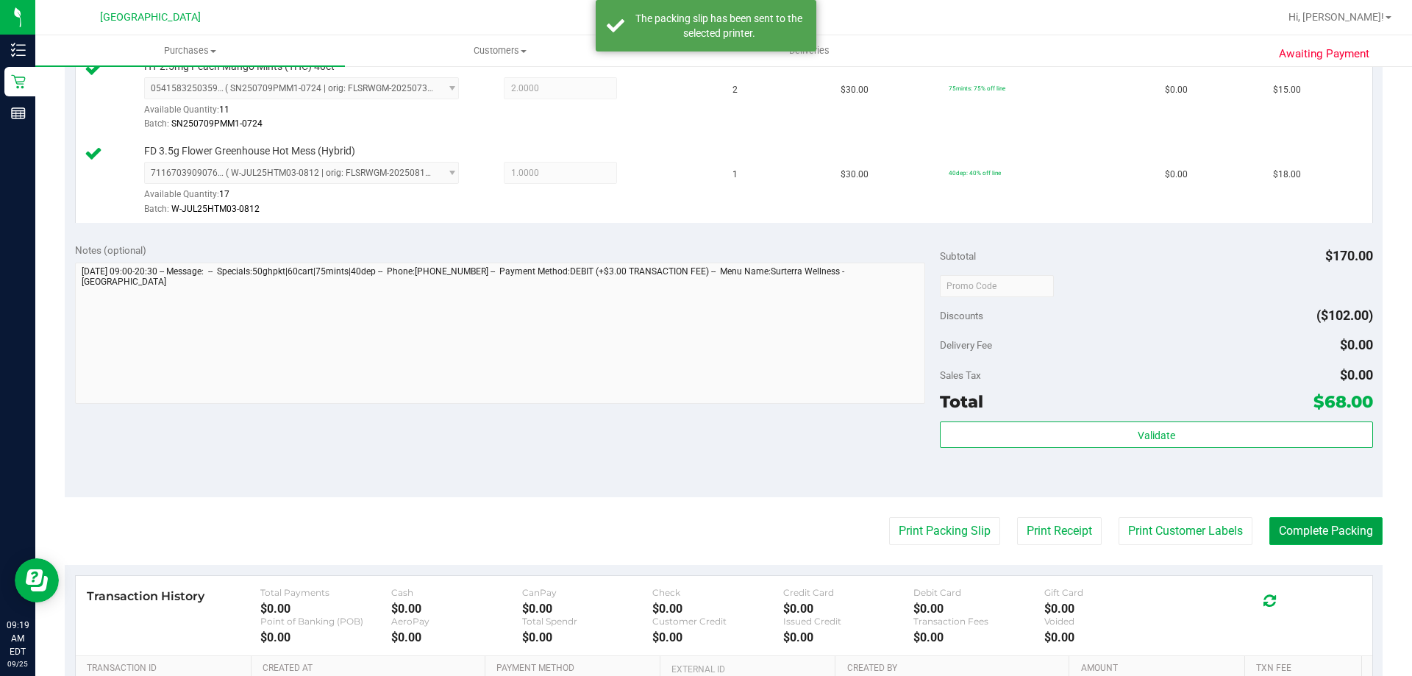
click at [1295, 523] on button "Complete Packing" at bounding box center [1325, 531] width 113 height 28
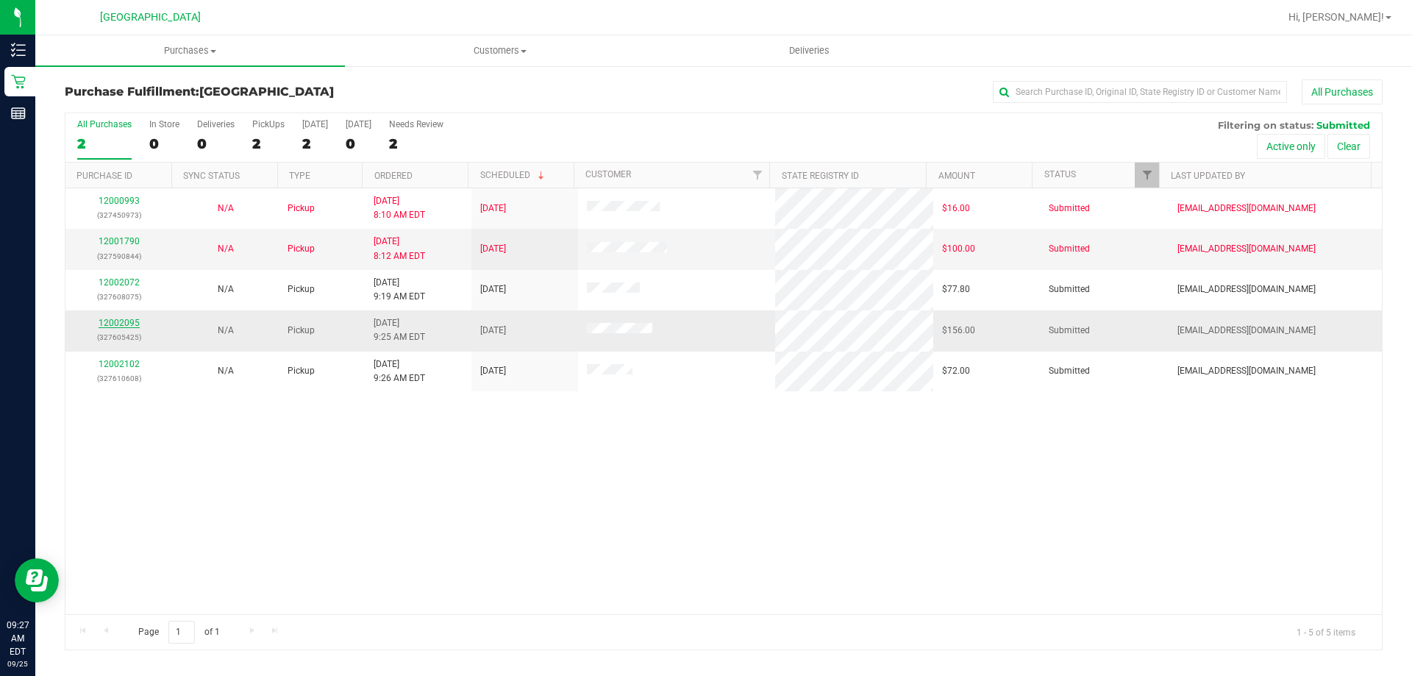
click at [130, 324] on link "12002095" at bounding box center [119, 323] width 41 height 10
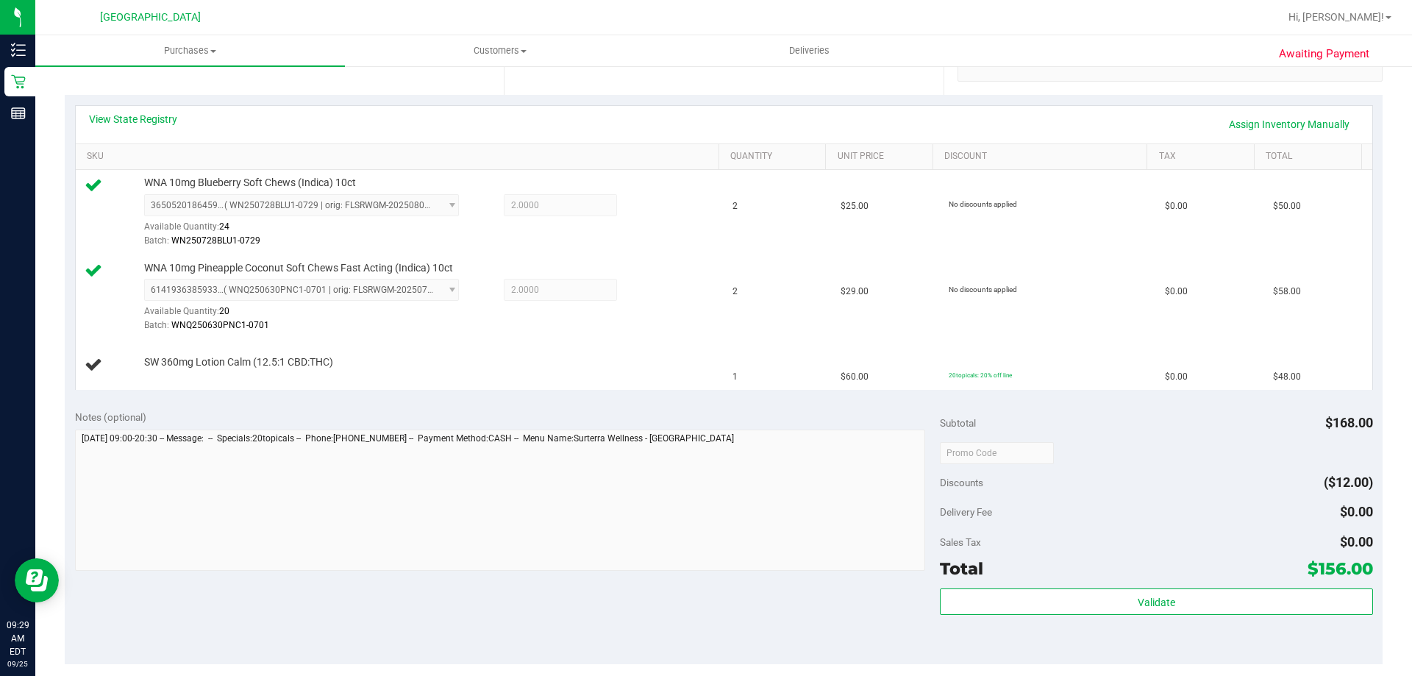
scroll to position [368, 0]
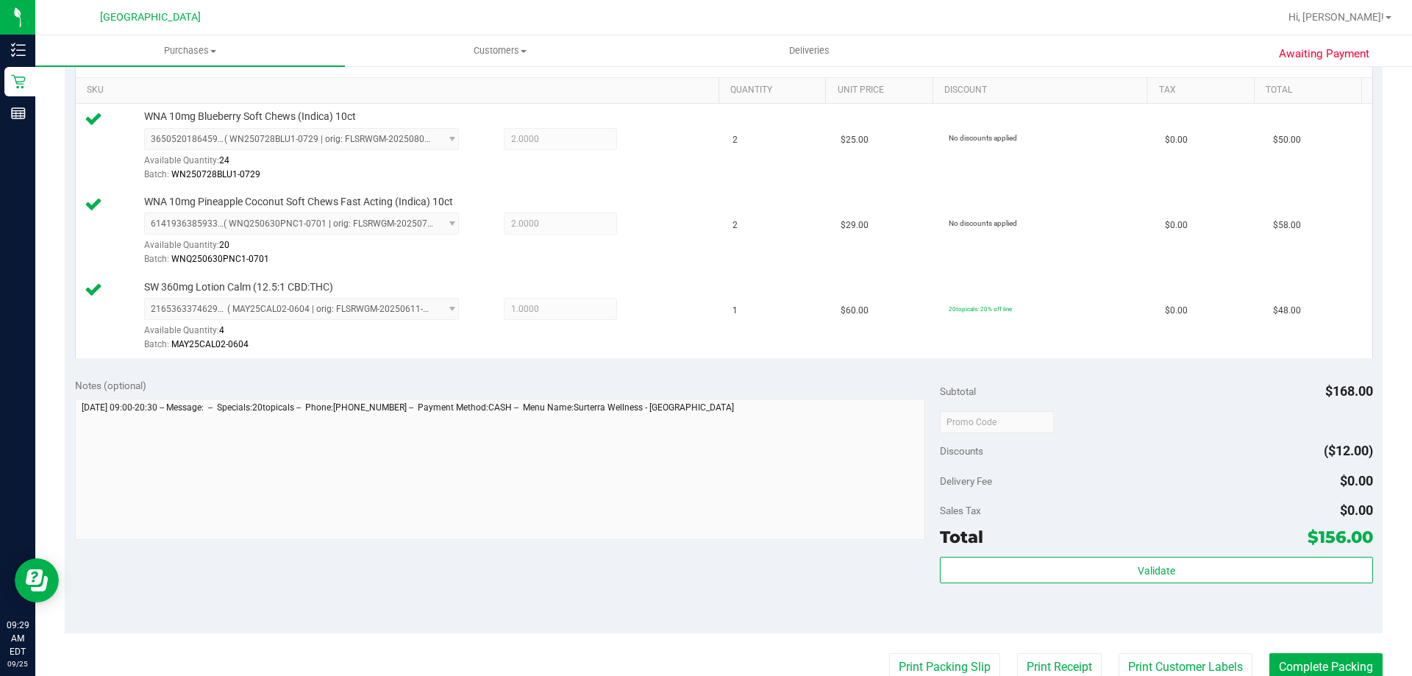
click at [1056, 585] on div "Validate" at bounding box center [1156, 590] width 432 height 66
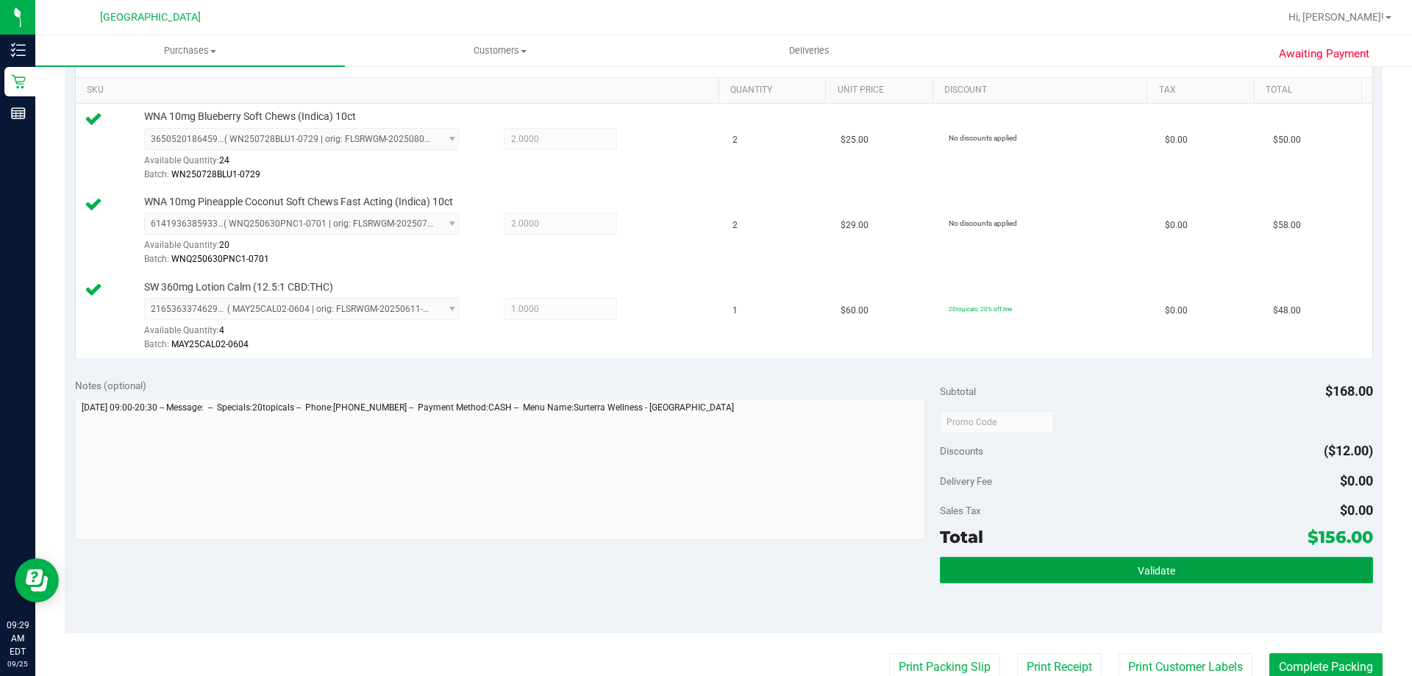
click at [1057, 572] on button "Validate" at bounding box center [1156, 570] width 432 height 26
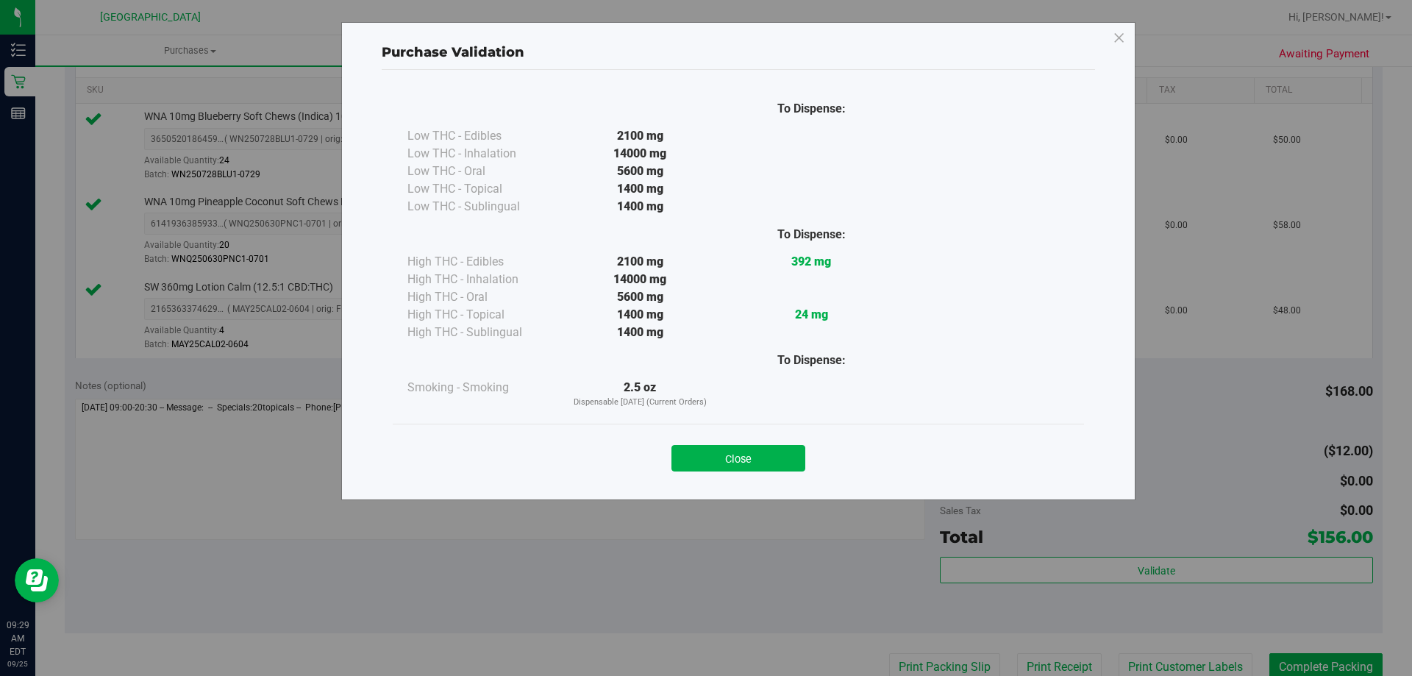
click at [757, 437] on div "Close" at bounding box center [738, 453] width 669 height 37
click at [757, 453] on button "Close" at bounding box center [738, 458] width 134 height 26
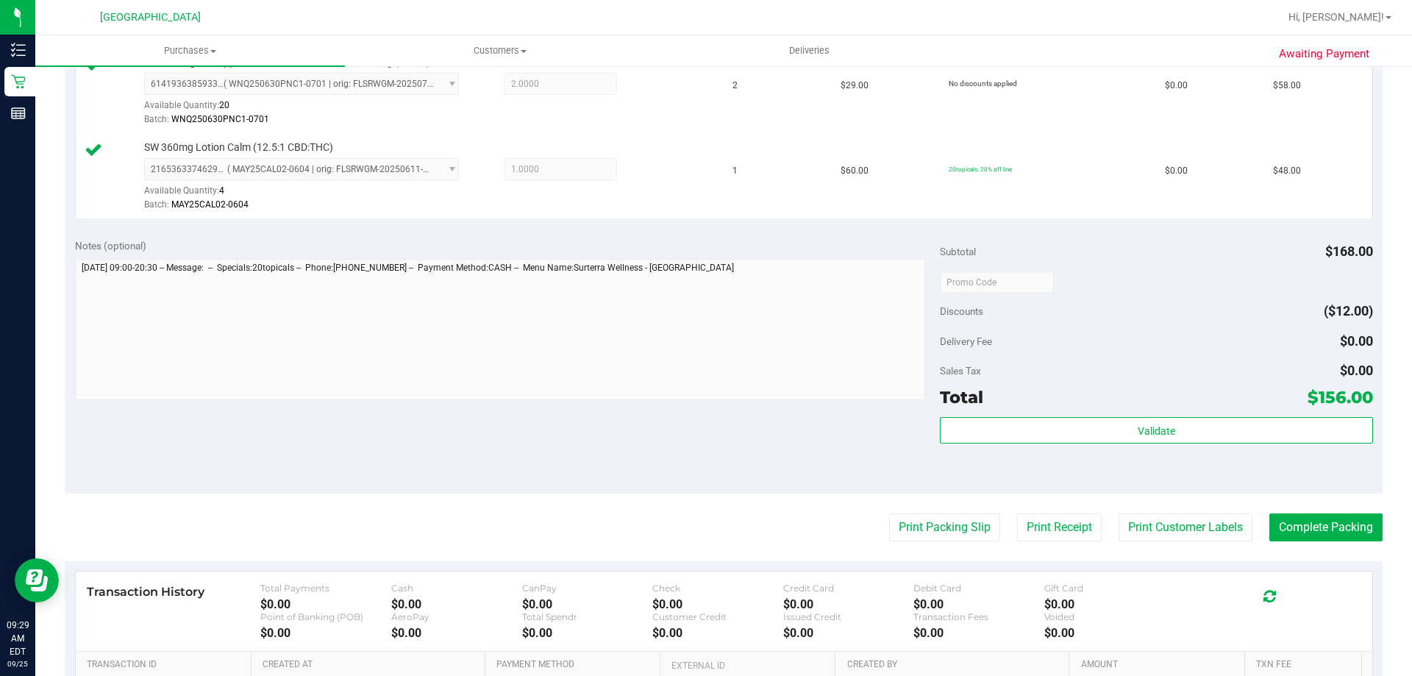
scroll to position [697, 0]
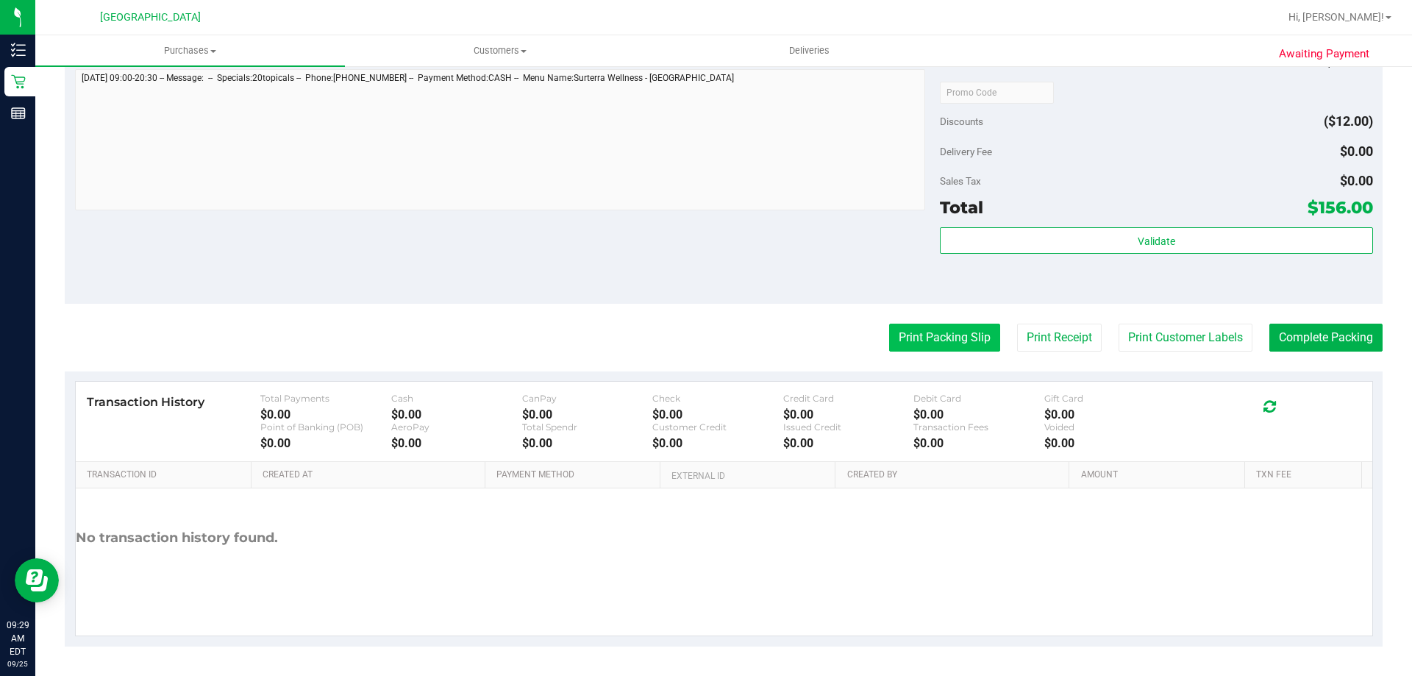
click at [915, 331] on button "Print Packing Slip" at bounding box center [944, 338] width 111 height 28
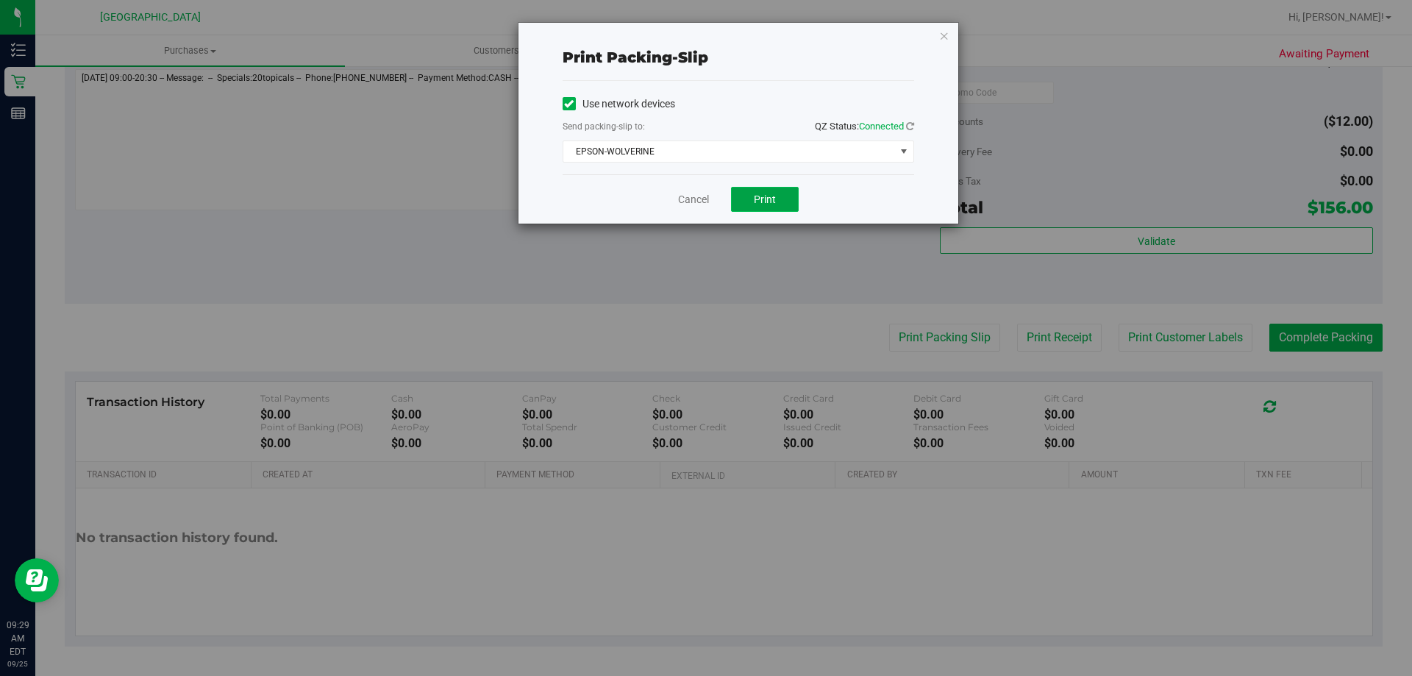
click at [740, 203] on button "Print" at bounding box center [765, 199] width 68 height 25
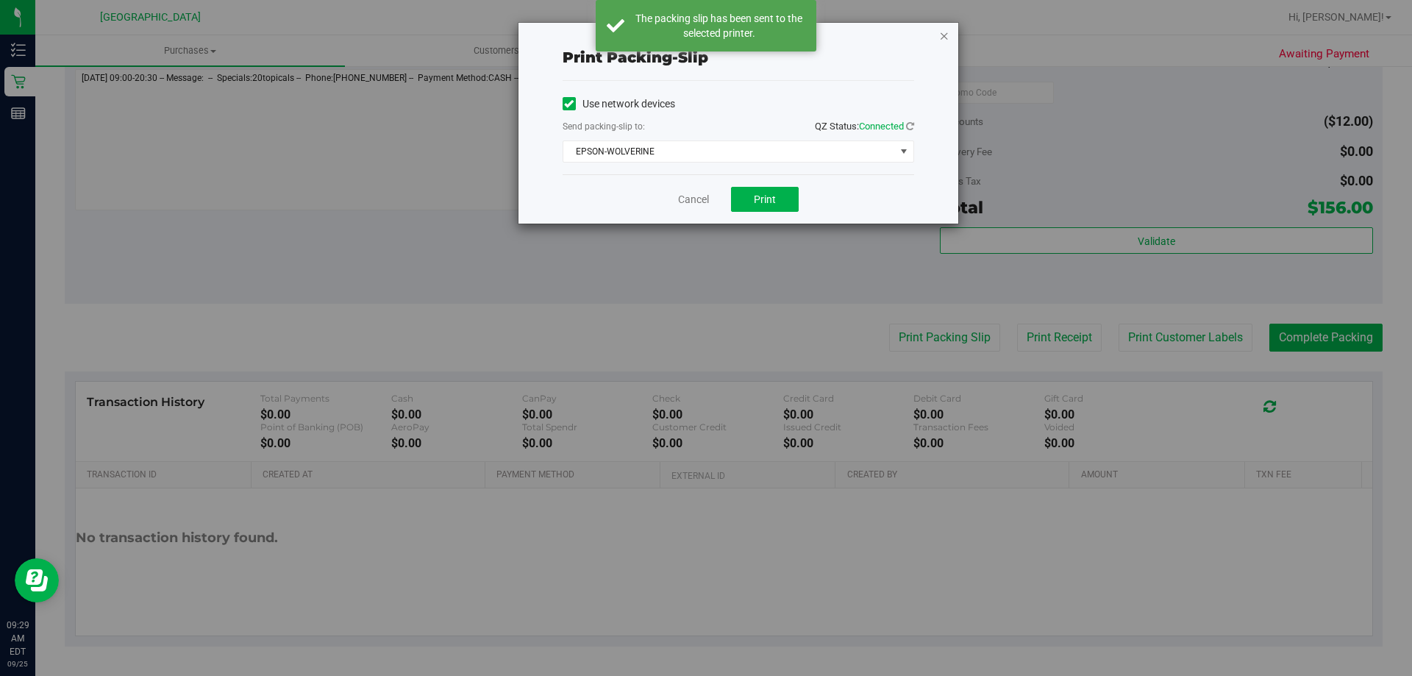
click at [939, 37] on icon "button" at bounding box center [944, 35] width 10 height 18
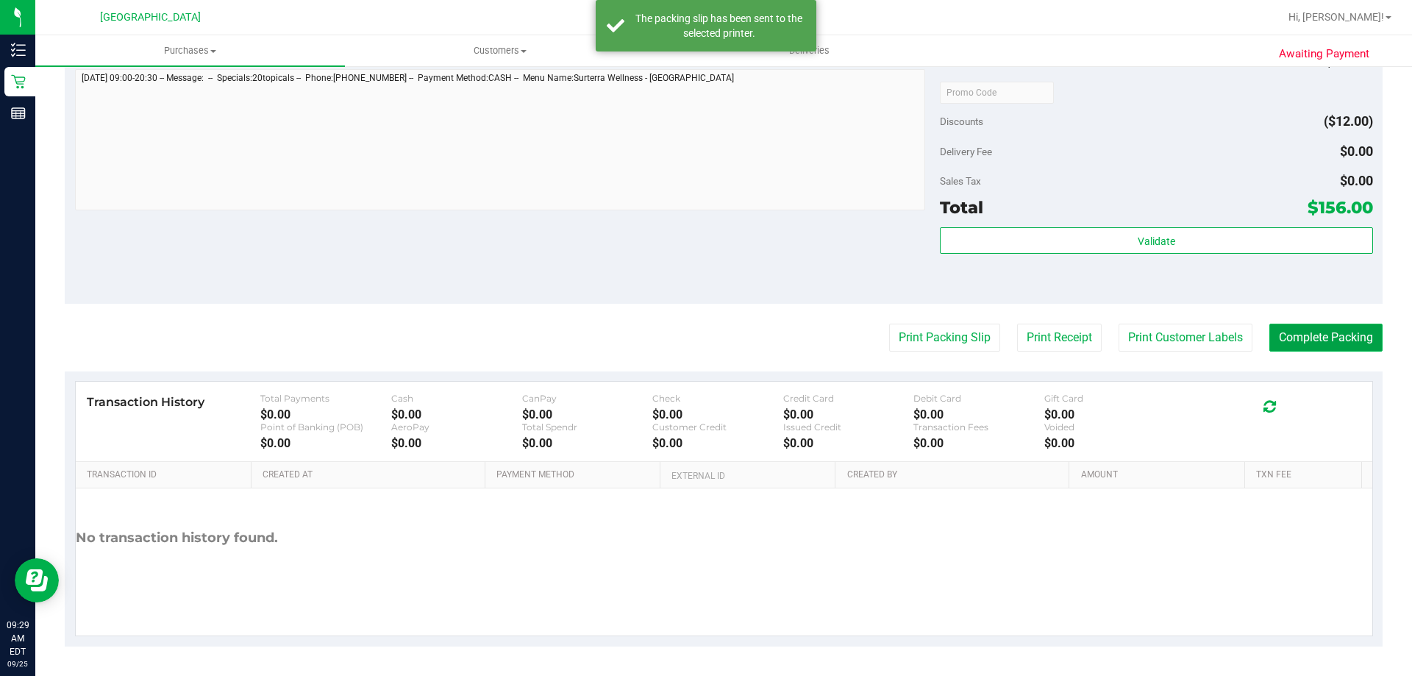
click at [1284, 340] on button "Complete Packing" at bounding box center [1325, 338] width 113 height 28
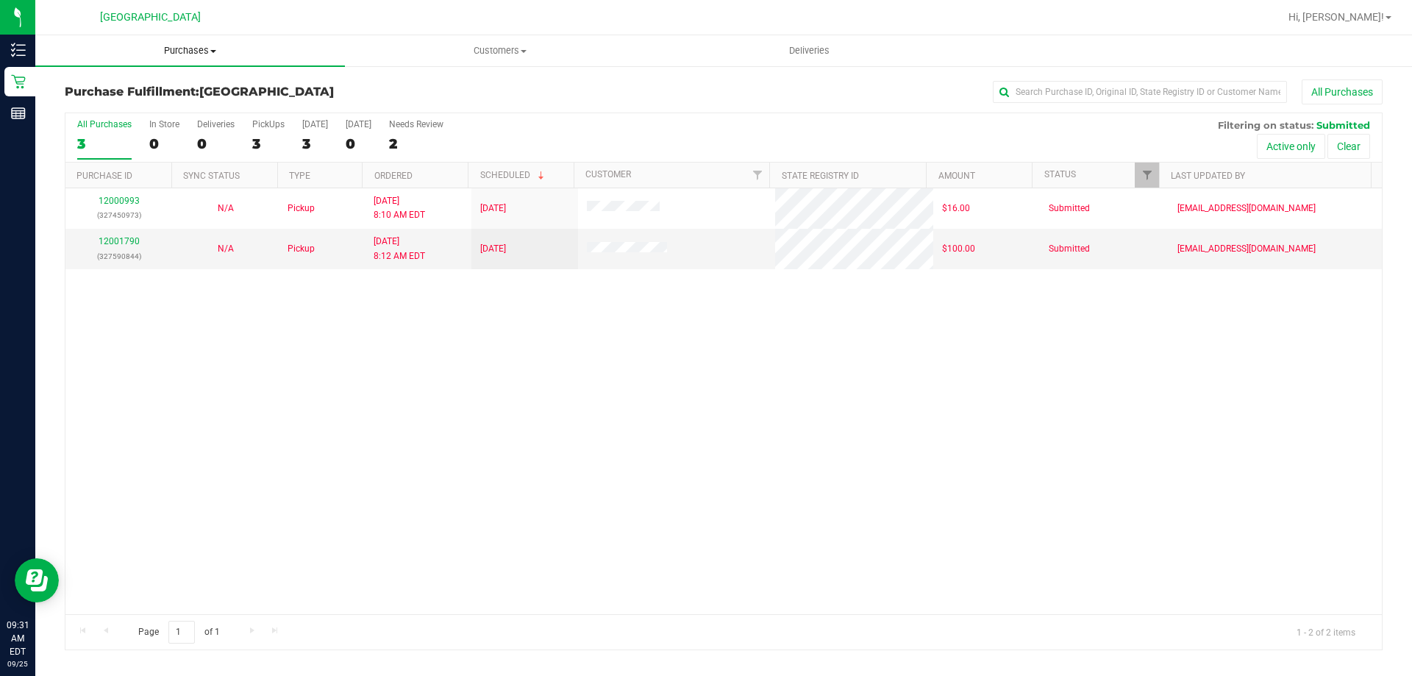
click at [174, 54] on span "Purchases" at bounding box center [190, 50] width 310 height 13
click at [122, 88] on span "Summary of purchases" at bounding box center [110, 88] width 151 height 12
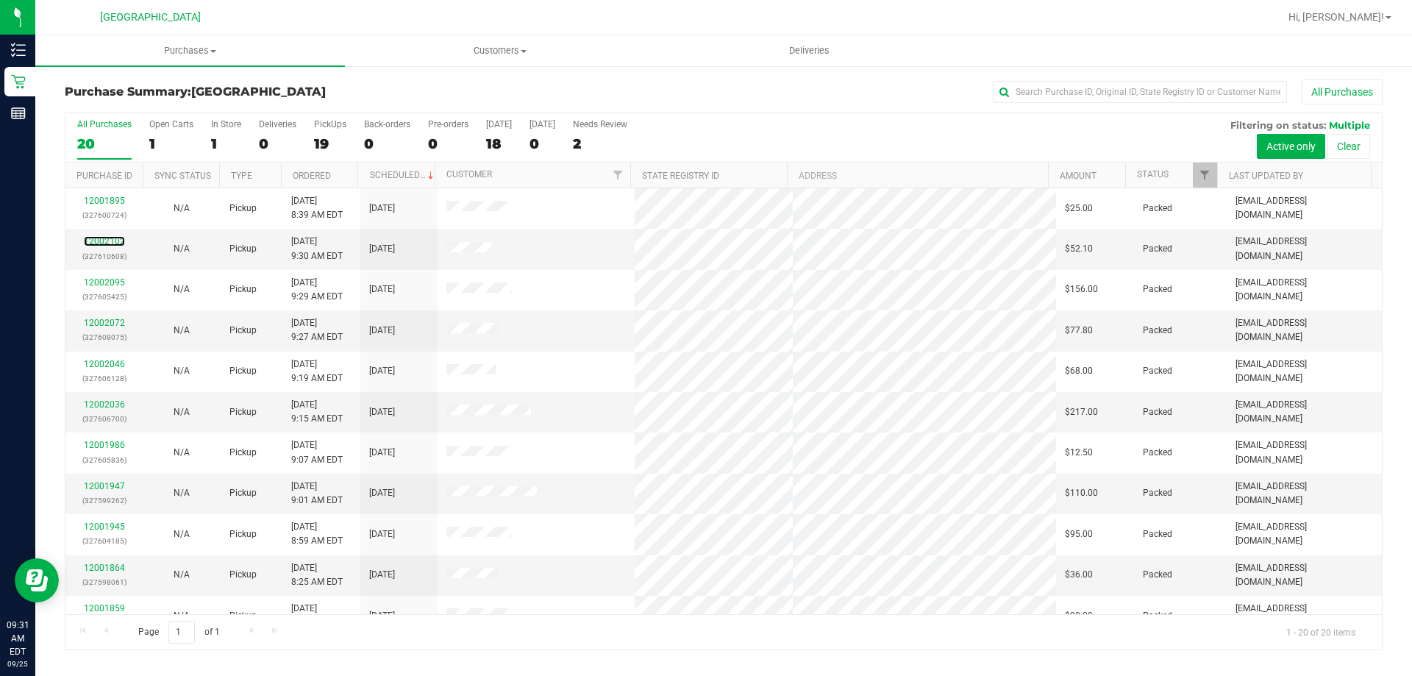
click at [108, 242] on link "12002102" at bounding box center [104, 241] width 41 height 10
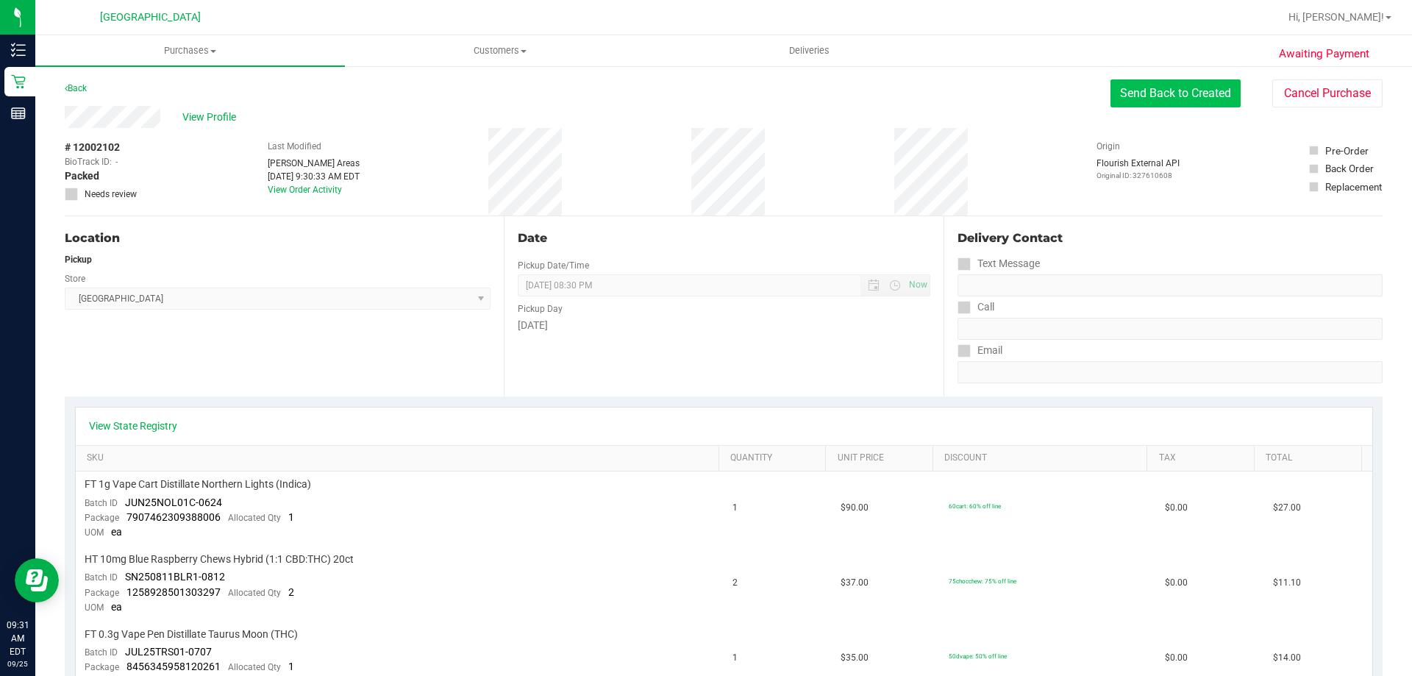
click at [1140, 96] on button "Send Back to Created" at bounding box center [1175, 93] width 130 height 28
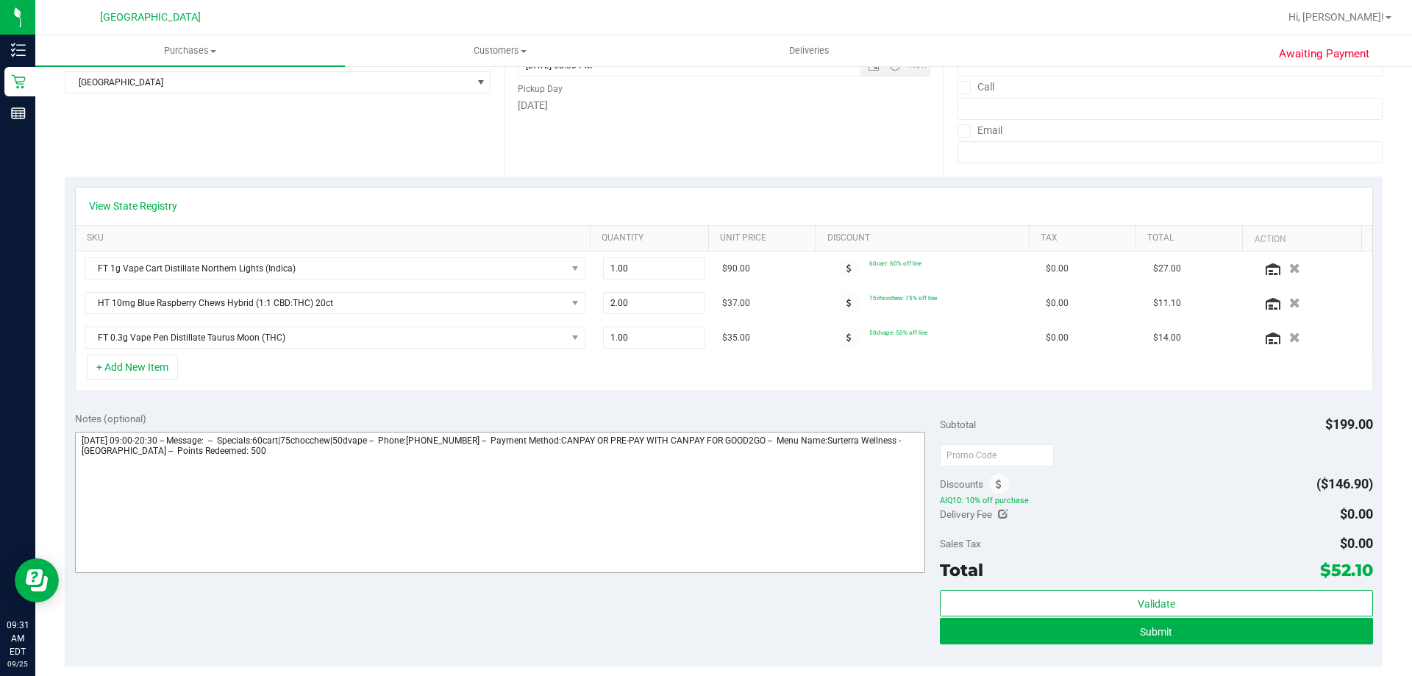
scroll to position [221, 0]
drag, startPoint x: 180, startPoint y: 448, endPoint x: 279, endPoint y: 453, distance: 99.4
click at [279, 453] on textarea at bounding box center [500, 501] width 851 height 141
click at [282, 454] on textarea at bounding box center [500, 501] width 851 height 141
click at [996, 483] on icon at bounding box center [999, 484] width 6 height 10
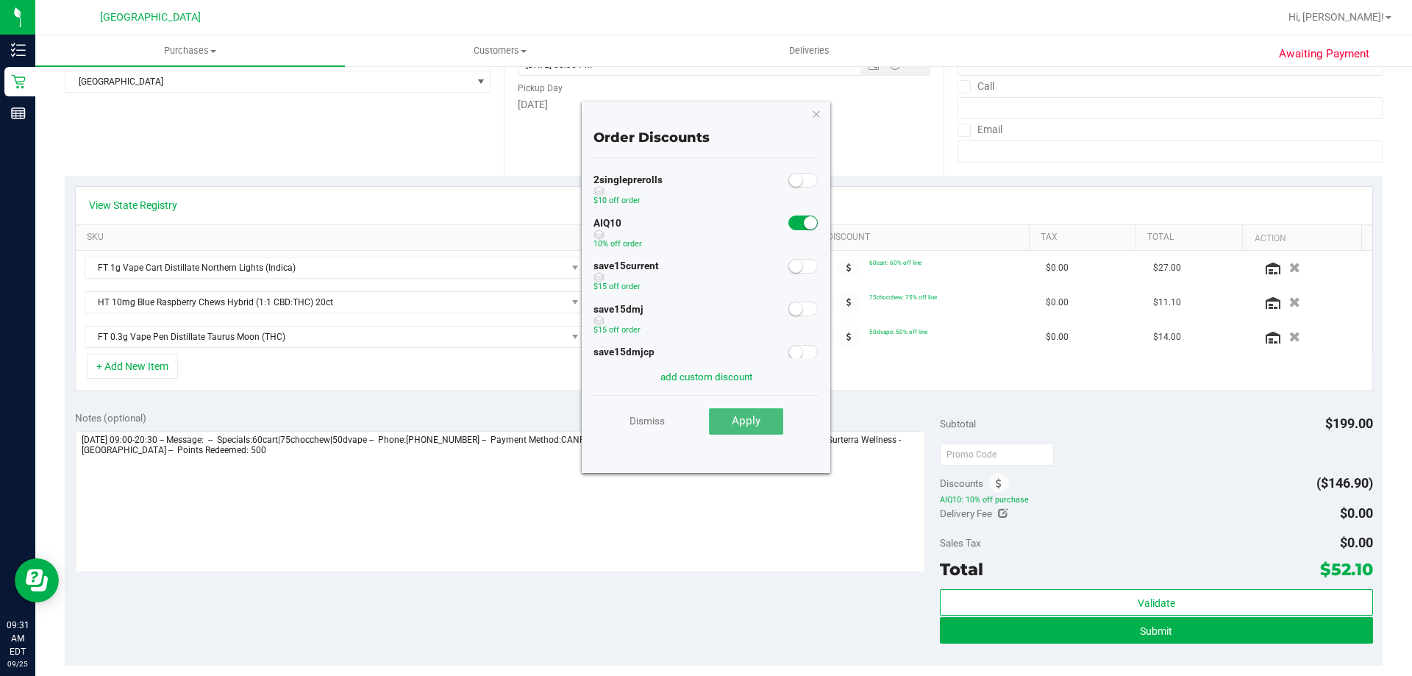
click at [731, 423] on button "Apply" at bounding box center [746, 421] width 74 height 26
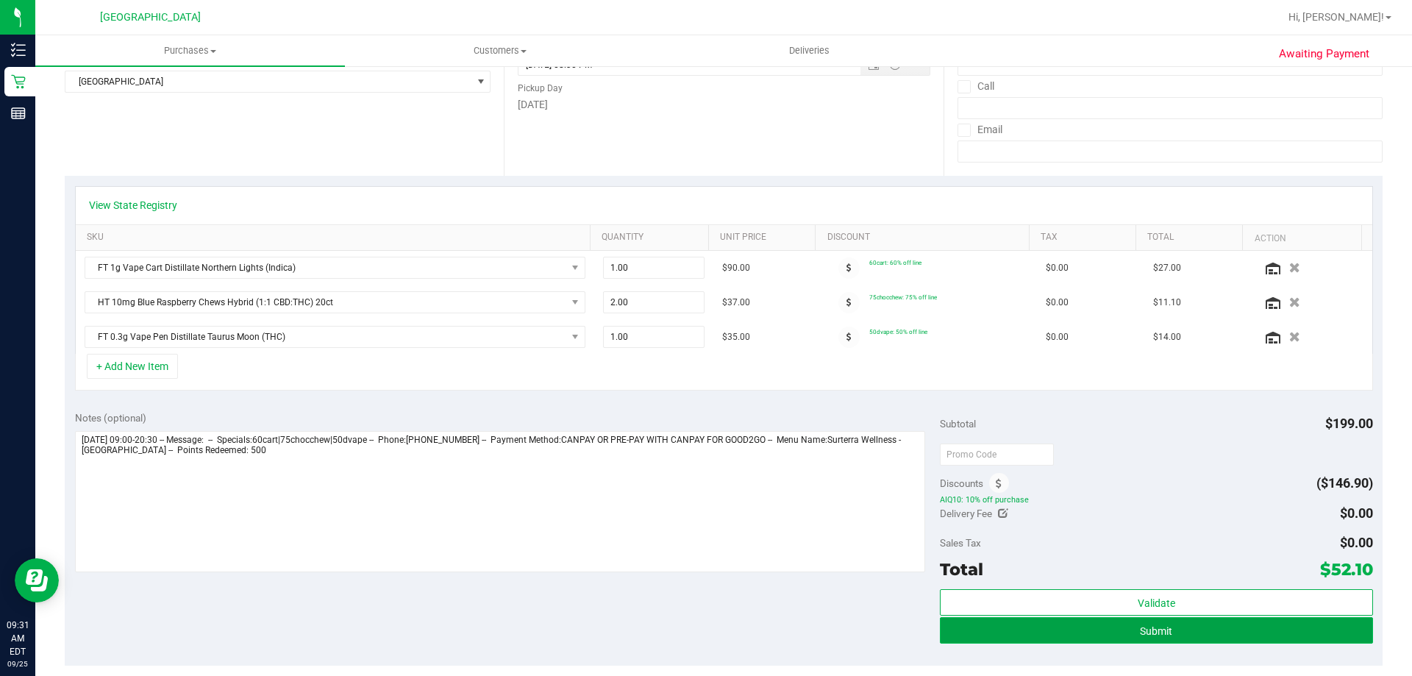
click at [1063, 634] on button "Submit" at bounding box center [1156, 630] width 432 height 26
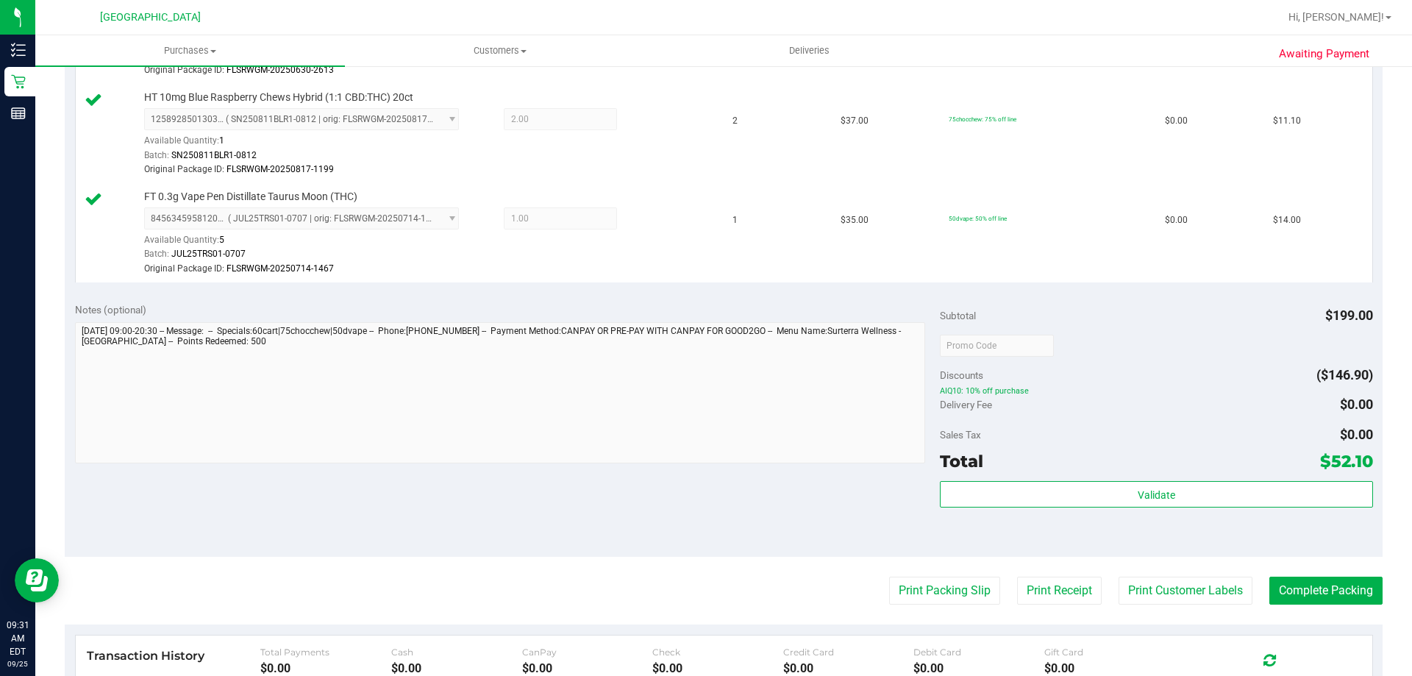
scroll to position [515, 0]
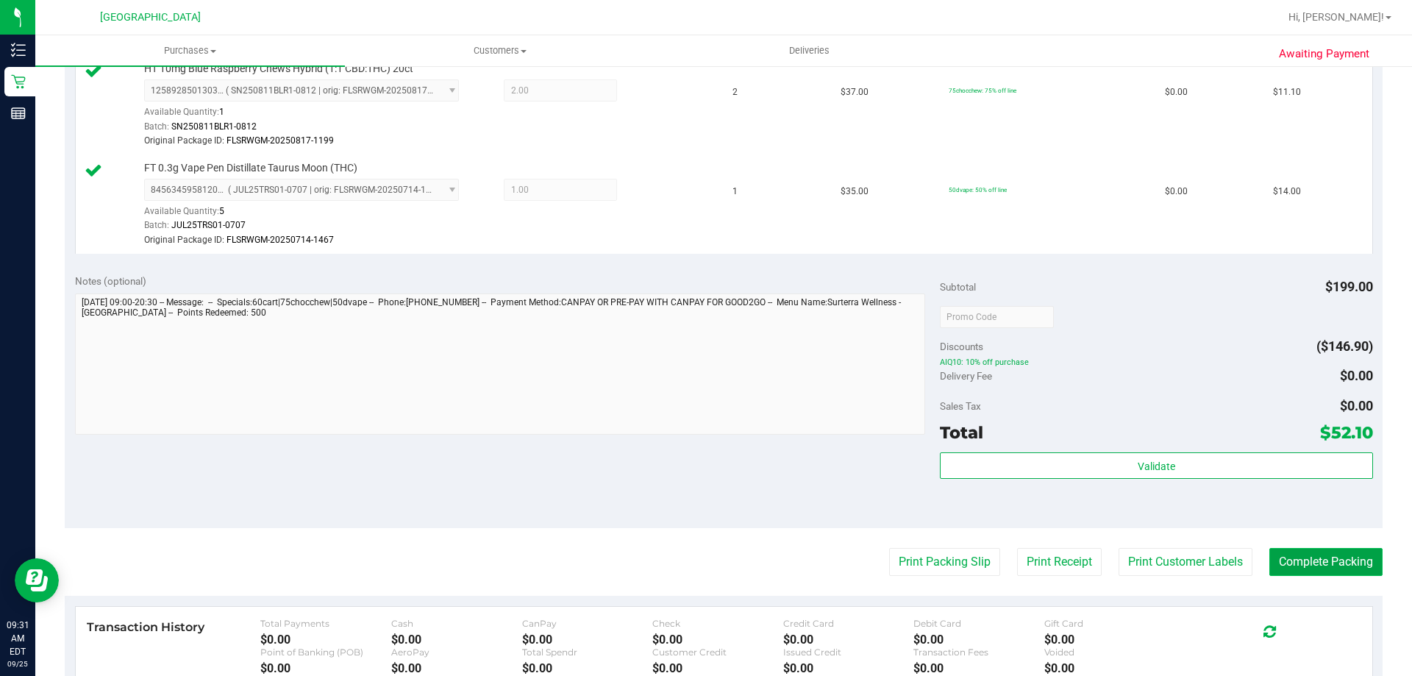
click at [1276, 553] on button "Complete Packing" at bounding box center [1325, 562] width 113 height 28
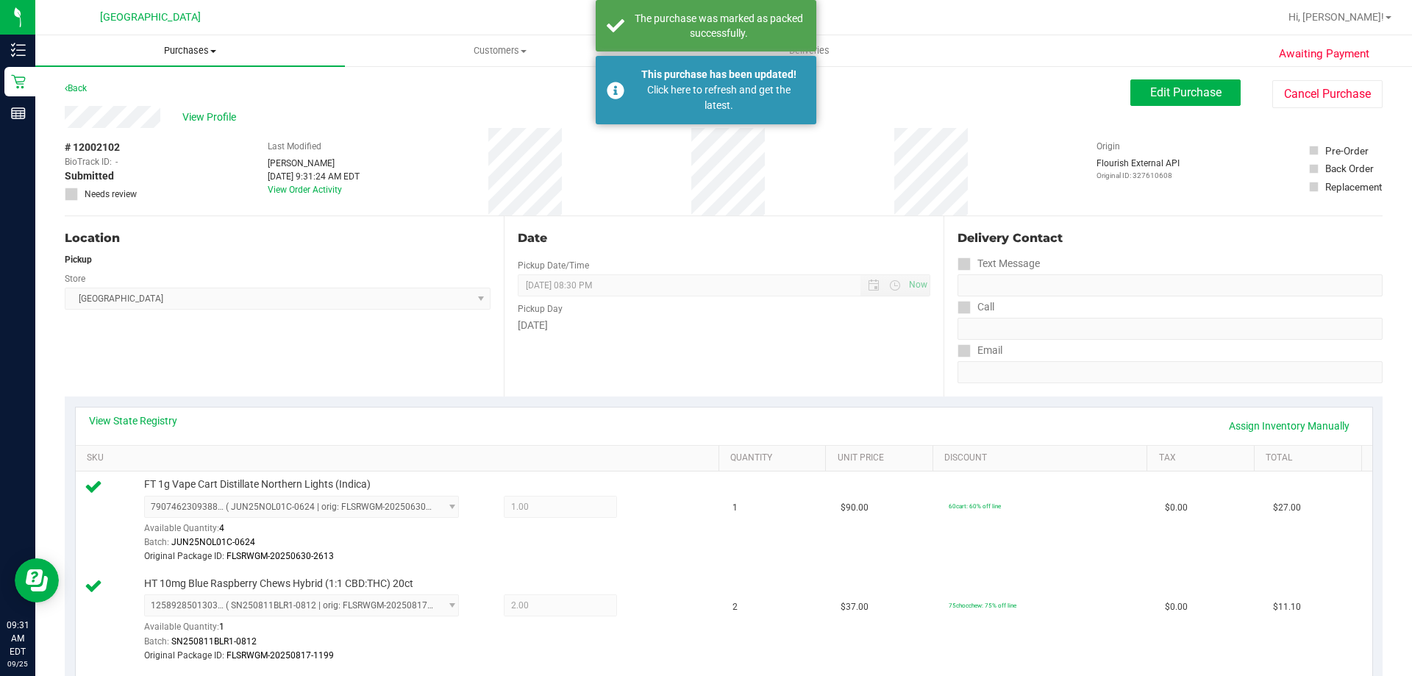
click at [194, 40] on uib-tab-heading "Purchases Summary of purchases Fulfillment All purchases" at bounding box center [190, 50] width 310 height 31
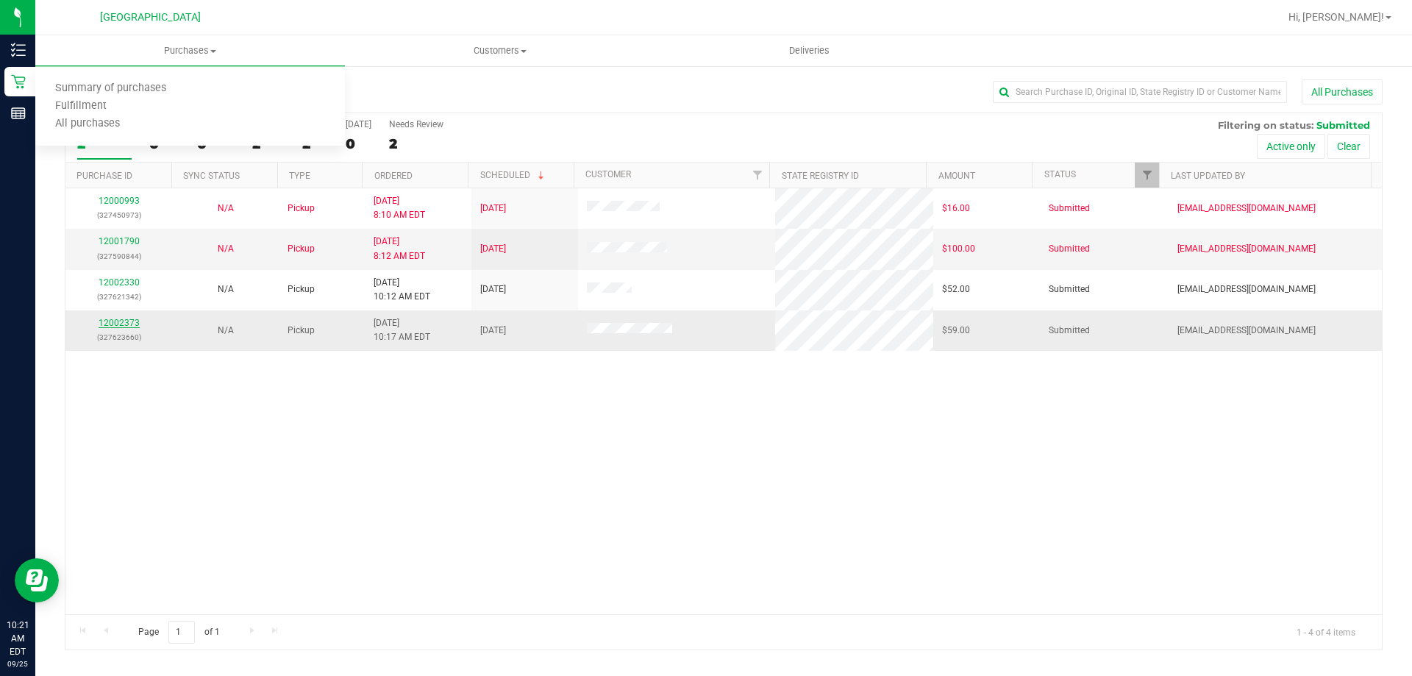
click at [119, 321] on link "12002373" at bounding box center [119, 323] width 41 height 10
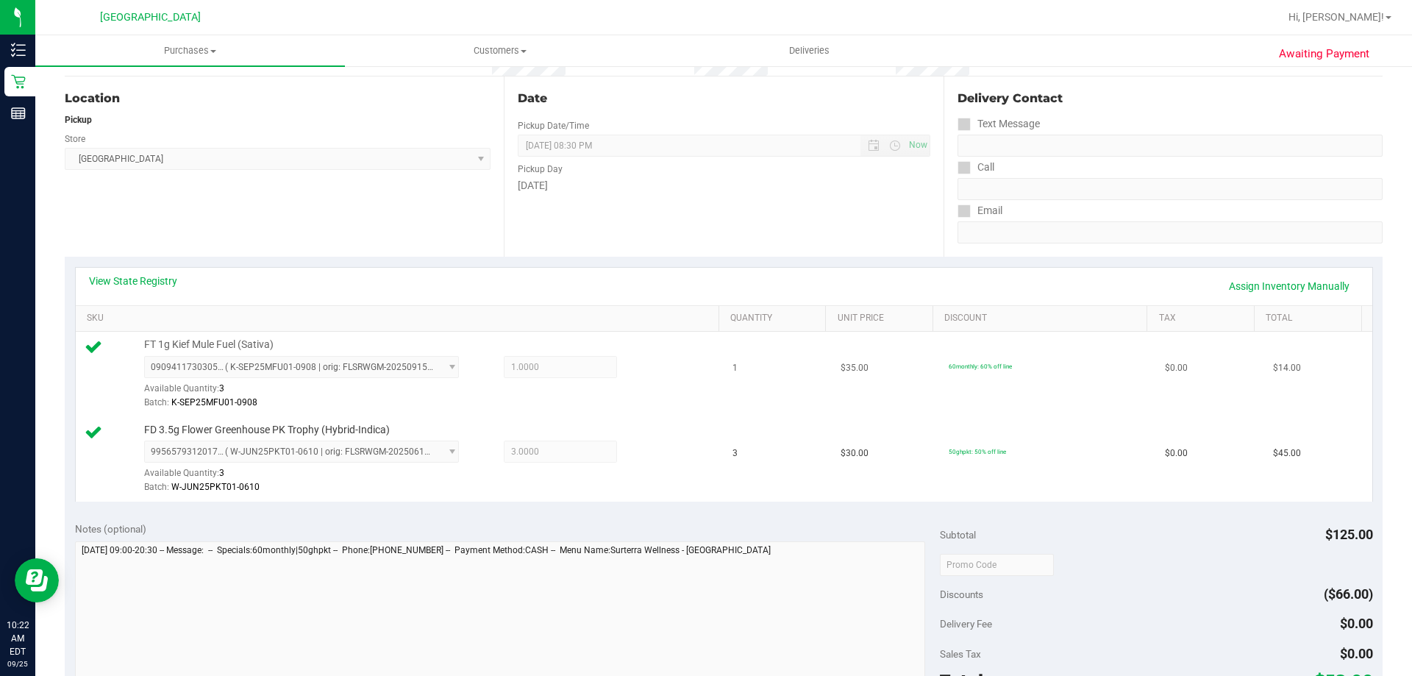
scroll to position [368, 0]
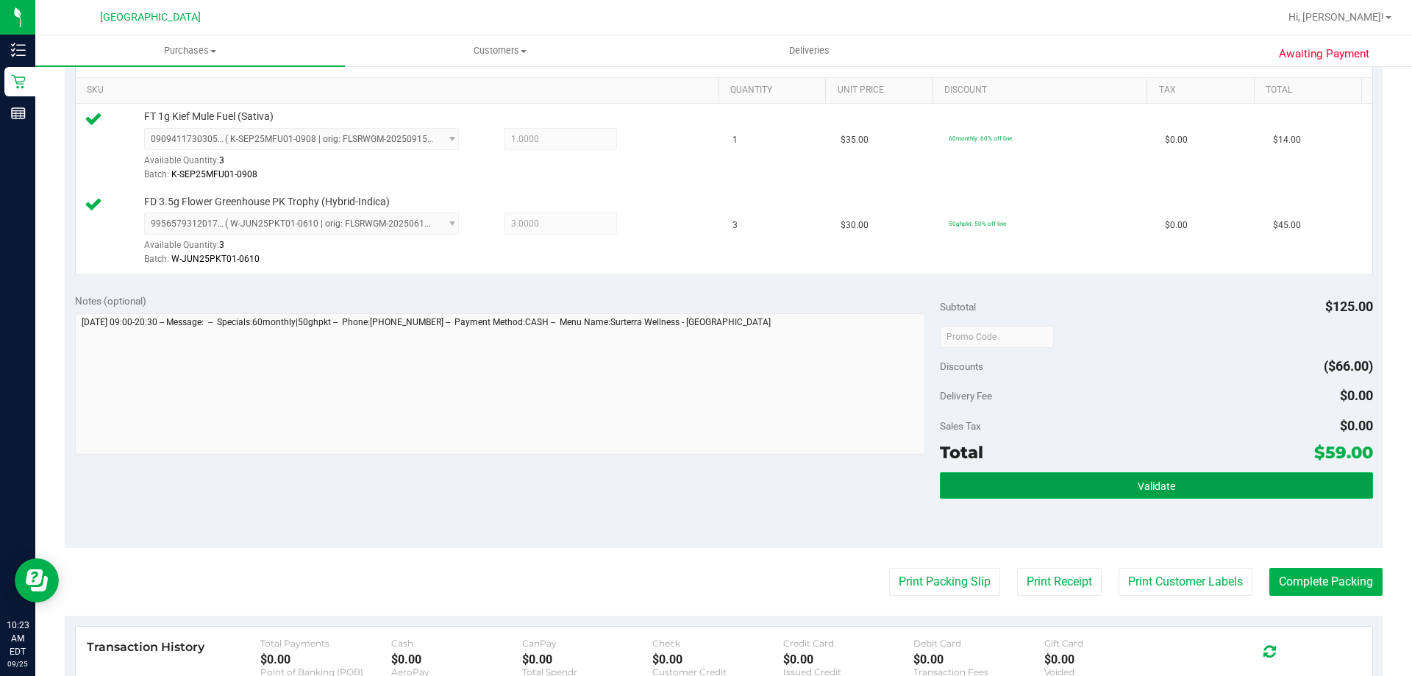
click at [1071, 491] on button "Validate" at bounding box center [1156, 485] width 432 height 26
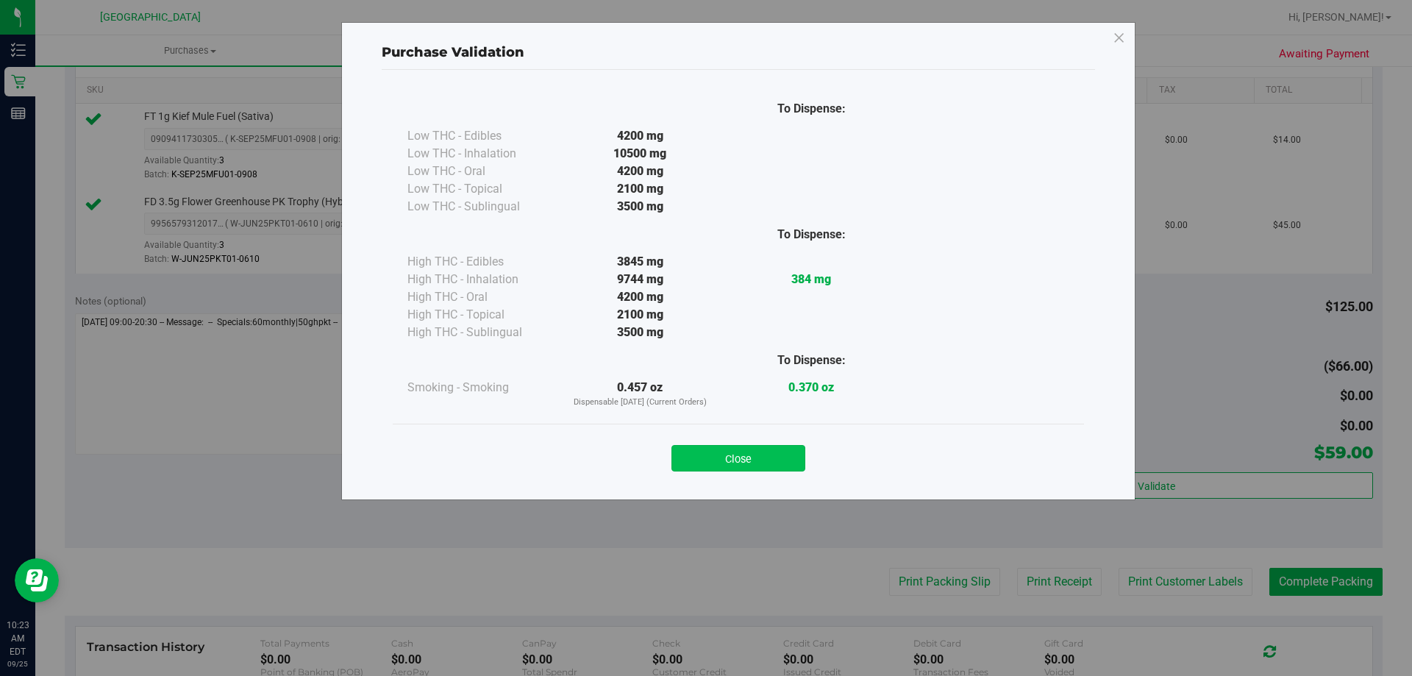
click at [754, 450] on button "Close" at bounding box center [738, 458] width 134 height 26
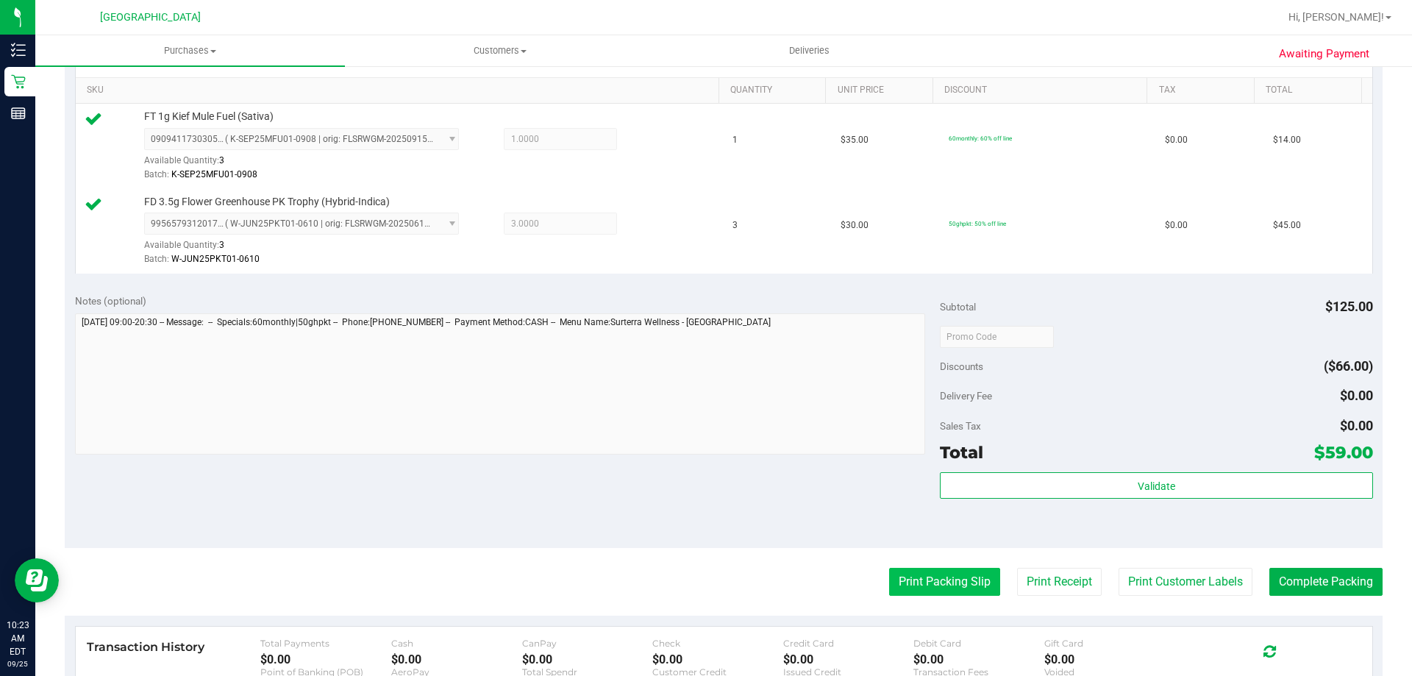
click at [923, 578] on button "Print Packing Slip" at bounding box center [944, 582] width 111 height 28
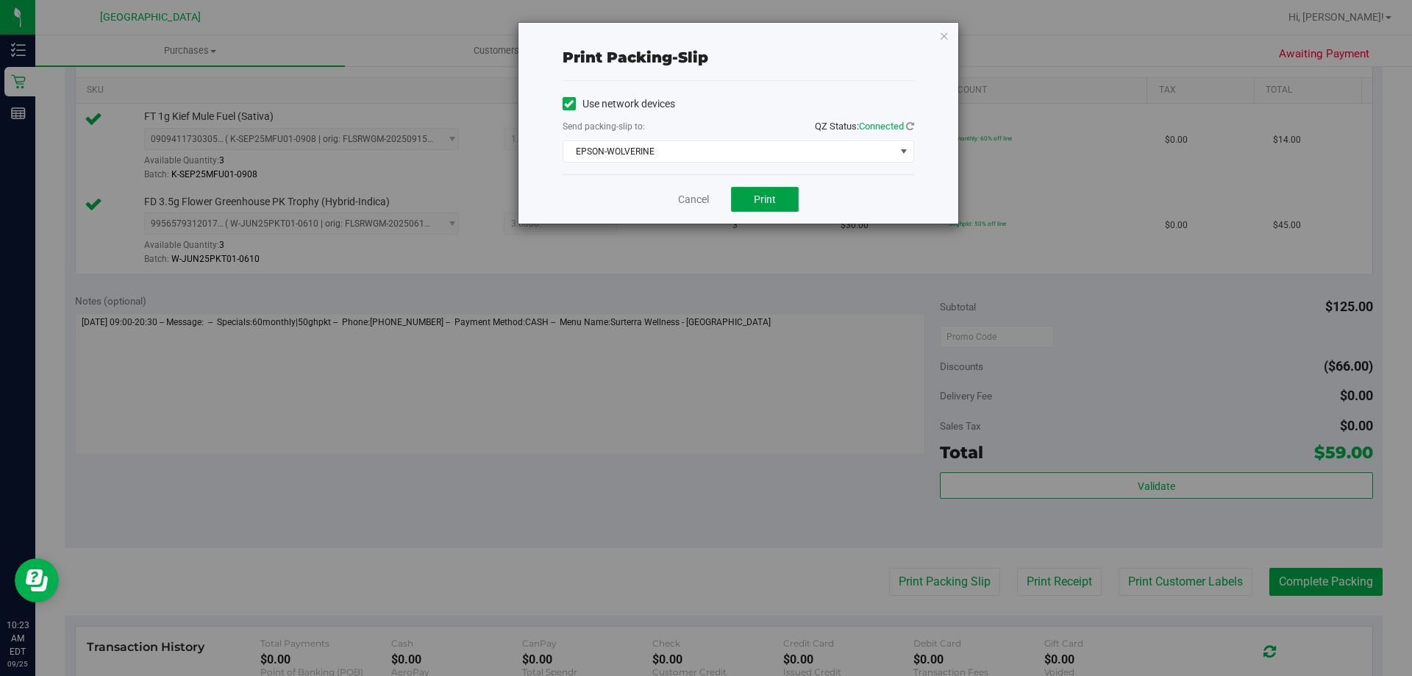
click at [782, 193] on button "Print" at bounding box center [765, 199] width 68 height 25
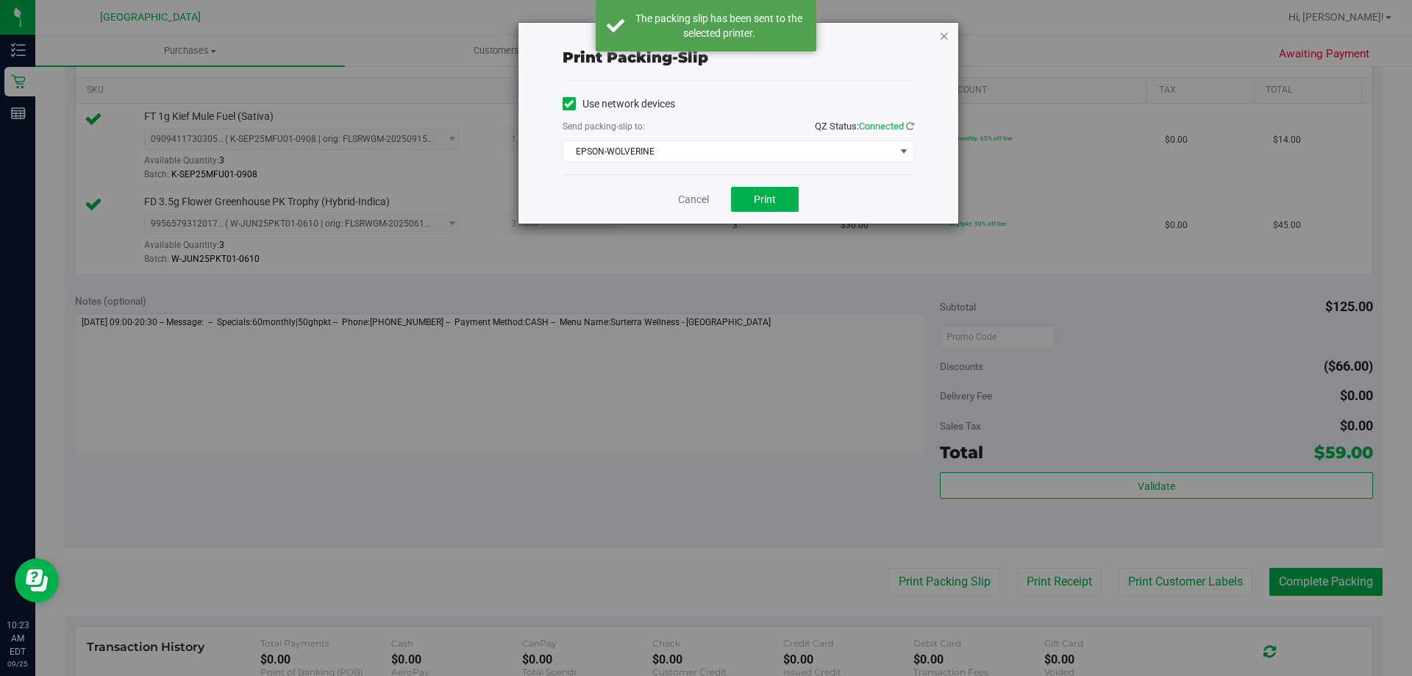
click at [948, 36] on icon "button" at bounding box center [944, 35] width 10 height 18
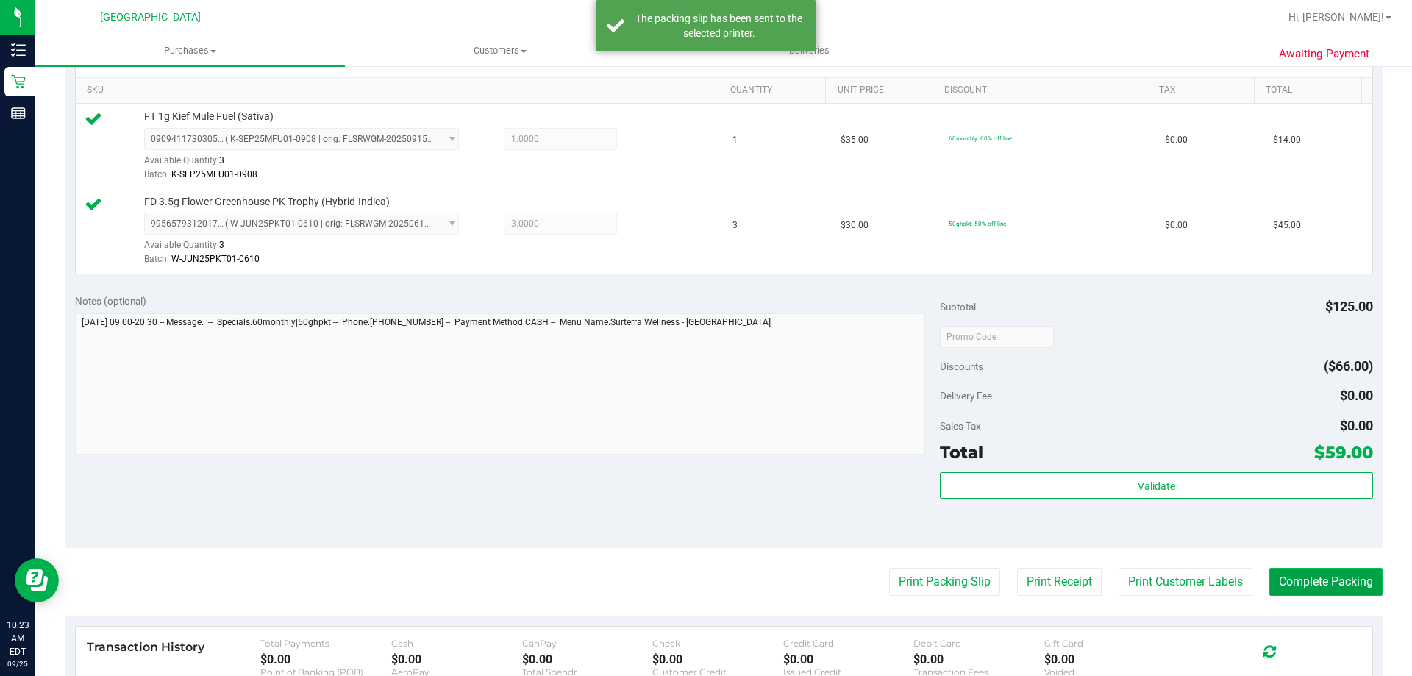
click at [1309, 582] on button "Complete Packing" at bounding box center [1325, 582] width 113 height 28
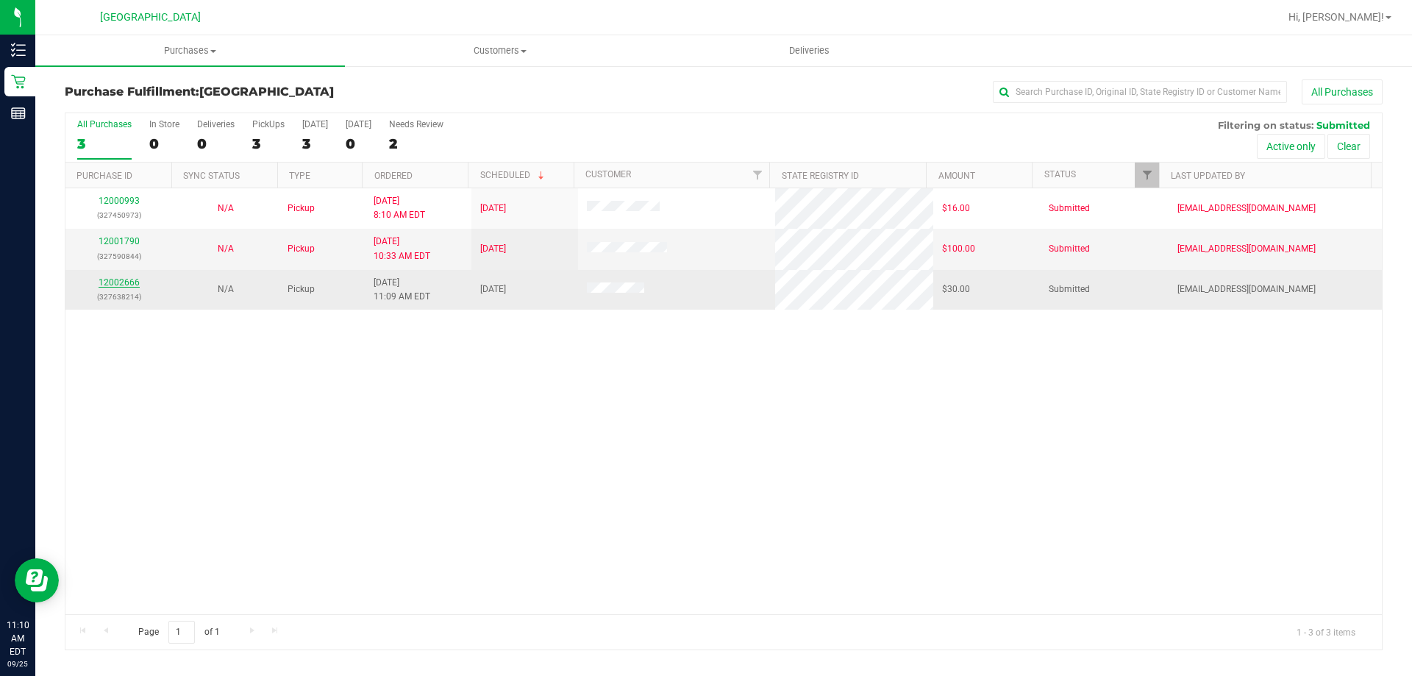
click at [104, 281] on link "12002666" at bounding box center [119, 282] width 41 height 10
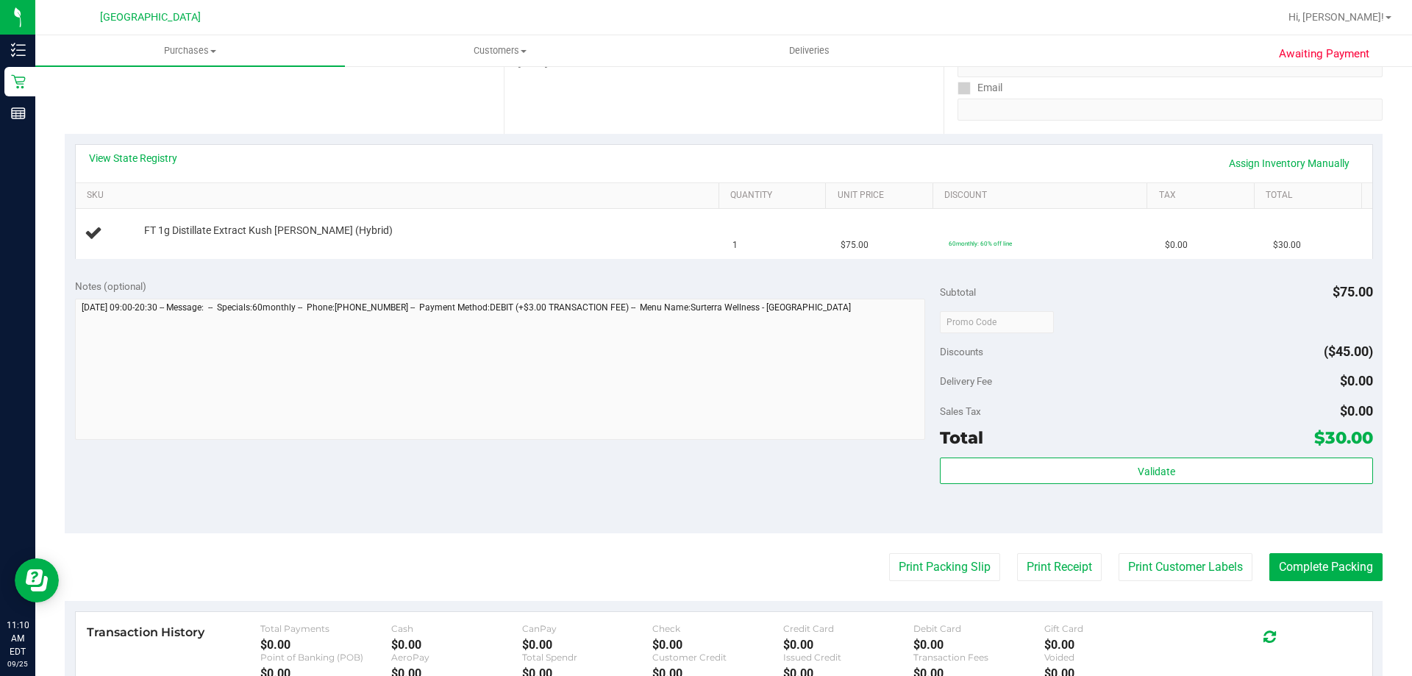
scroll to position [294, 0]
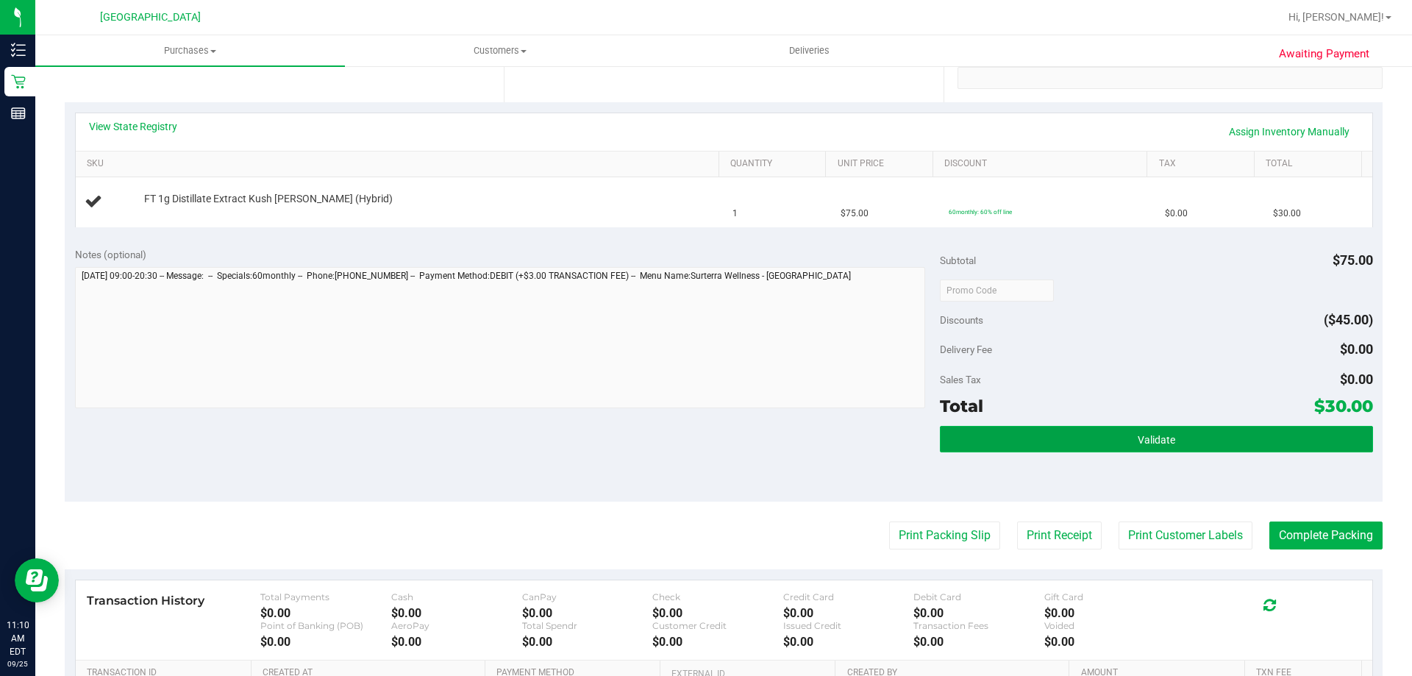
click at [1064, 437] on button "Validate" at bounding box center [1156, 439] width 432 height 26
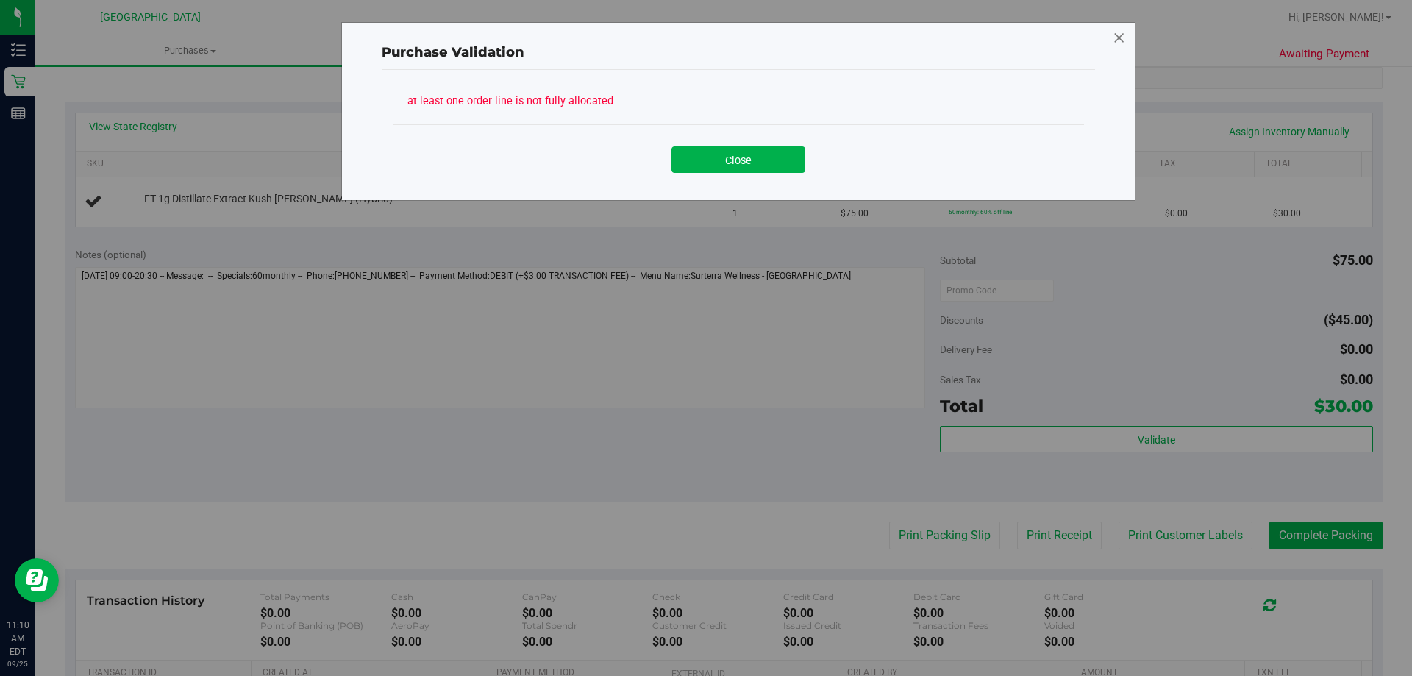
click at [1117, 35] on icon at bounding box center [1118, 38] width 13 height 24
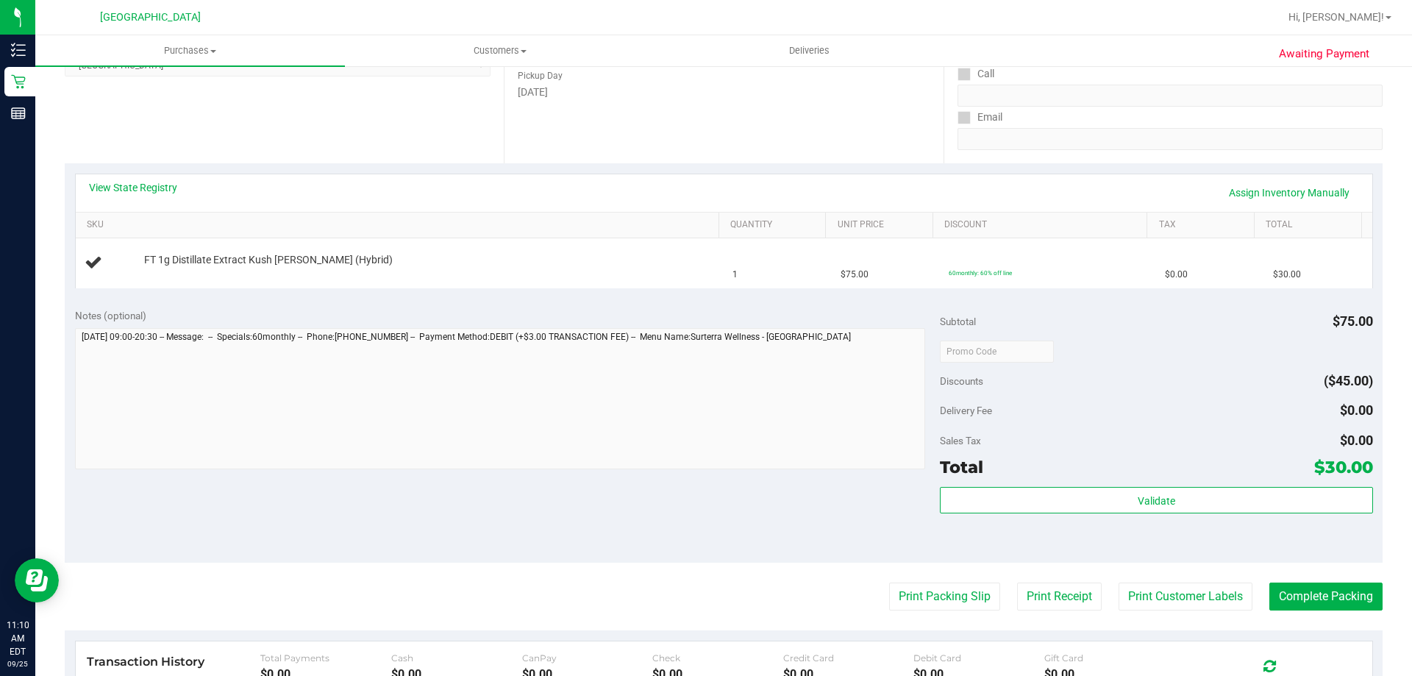
scroll to position [147, 0]
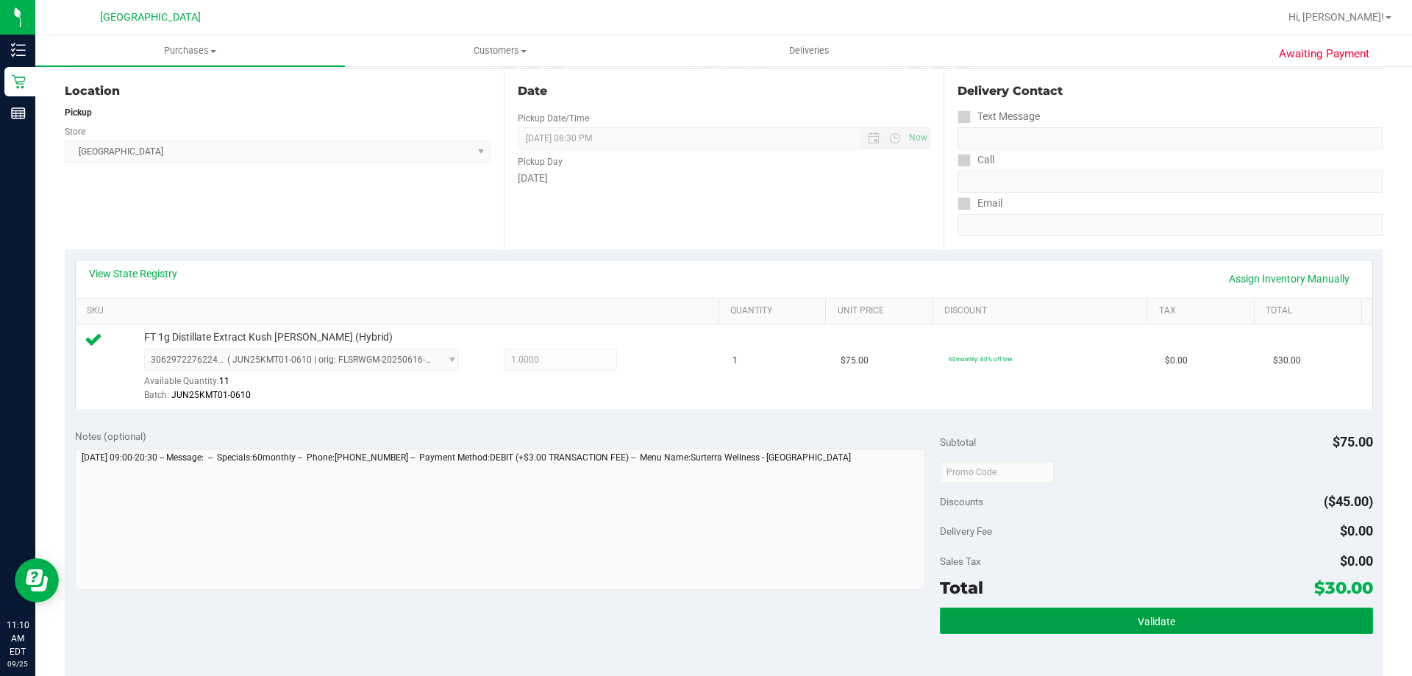
click at [1137, 615] on span "Validate" at bounding box center [1155, 621] width 37 height 12
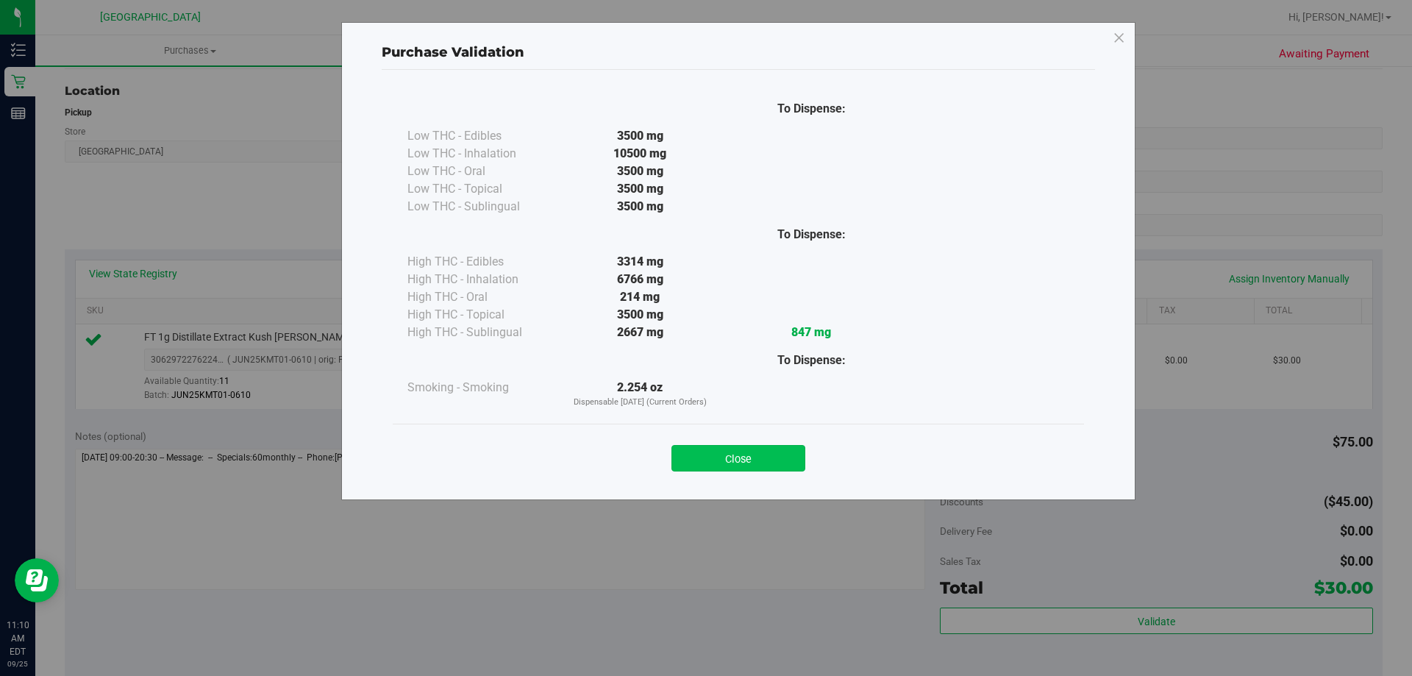
click at [747, 446] on button "Close" at bounding box center [738, 458] width 134 height 26
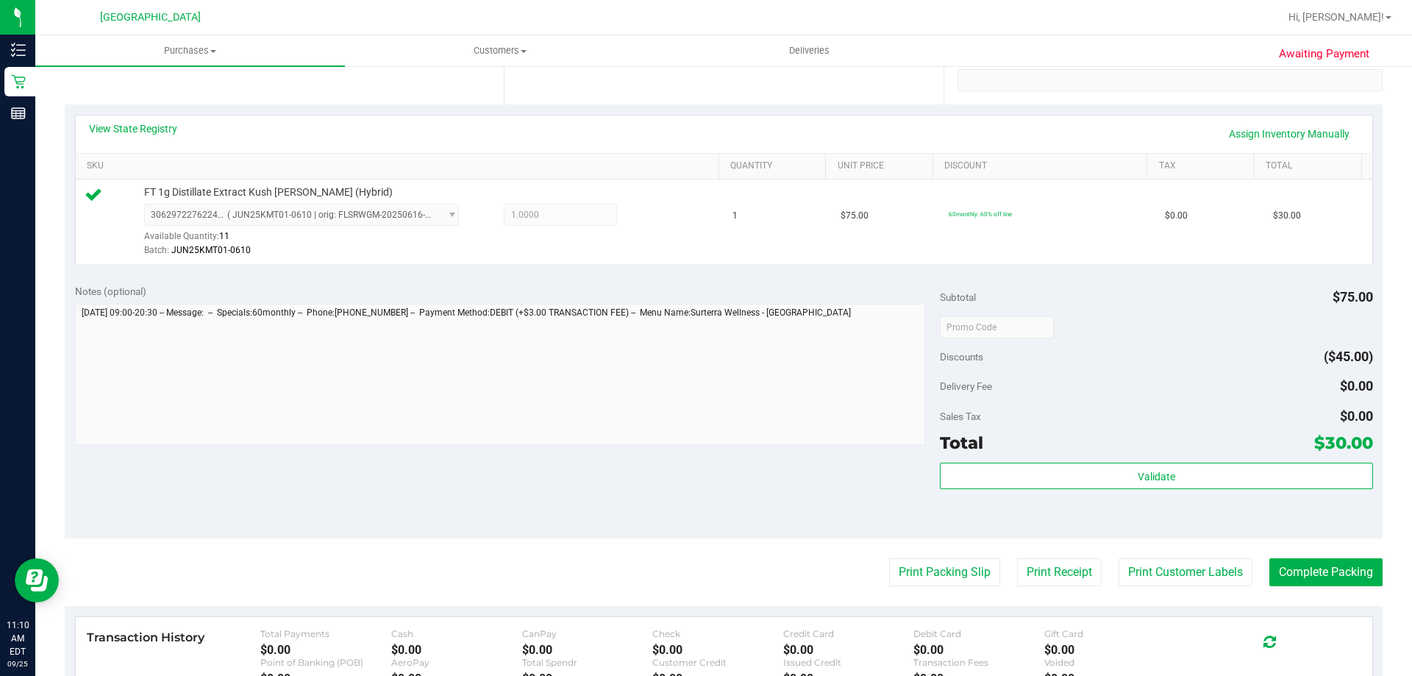
scroll to position [441, 0]
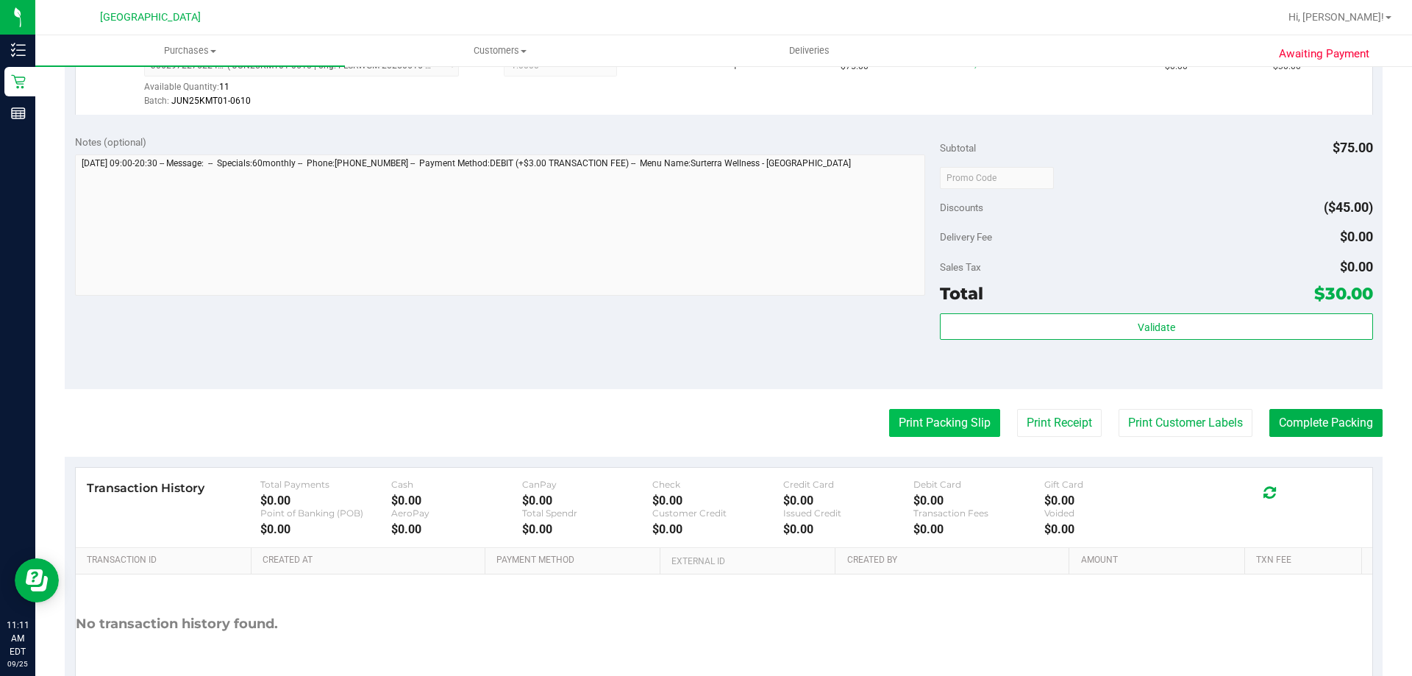
click at [943, 426] on button "Print Packing Slip" at bounding box center [944, 423] width 111 height 28
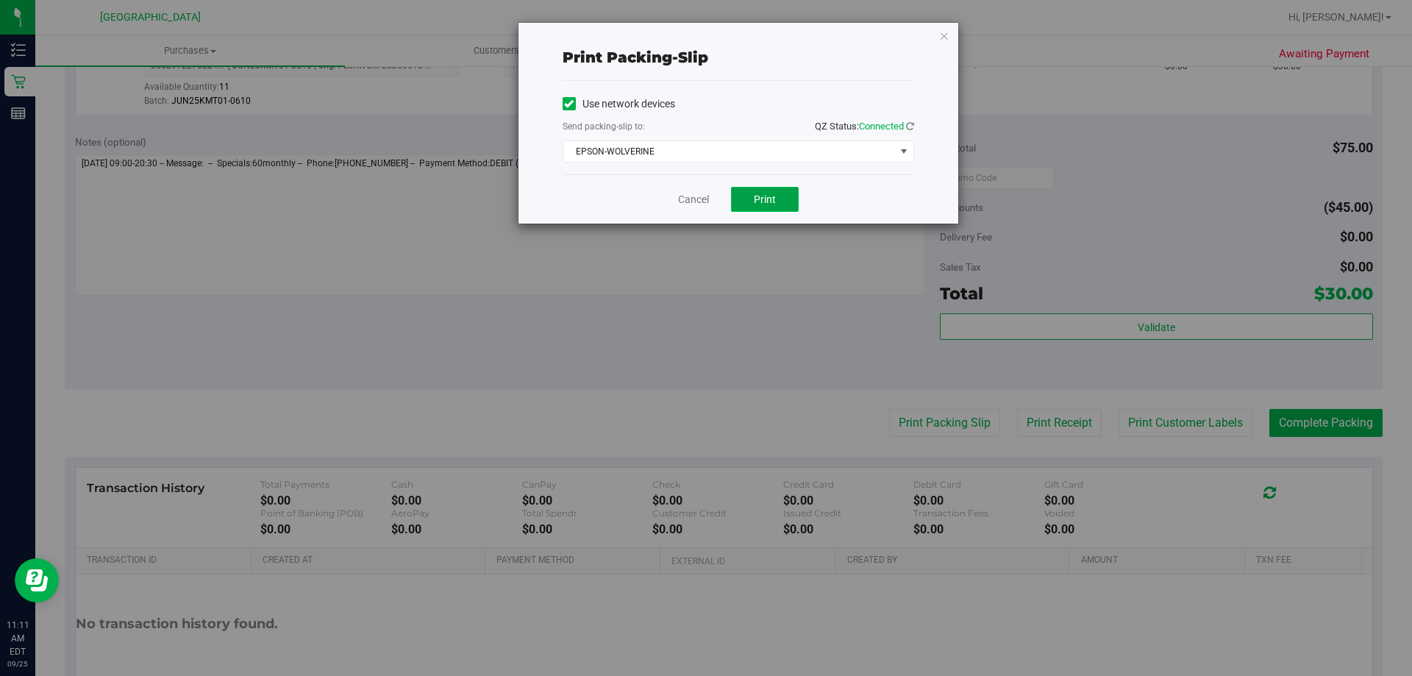
click at [787, 210] on button "Print" at bounding box center [765, 199] width 68 height 25
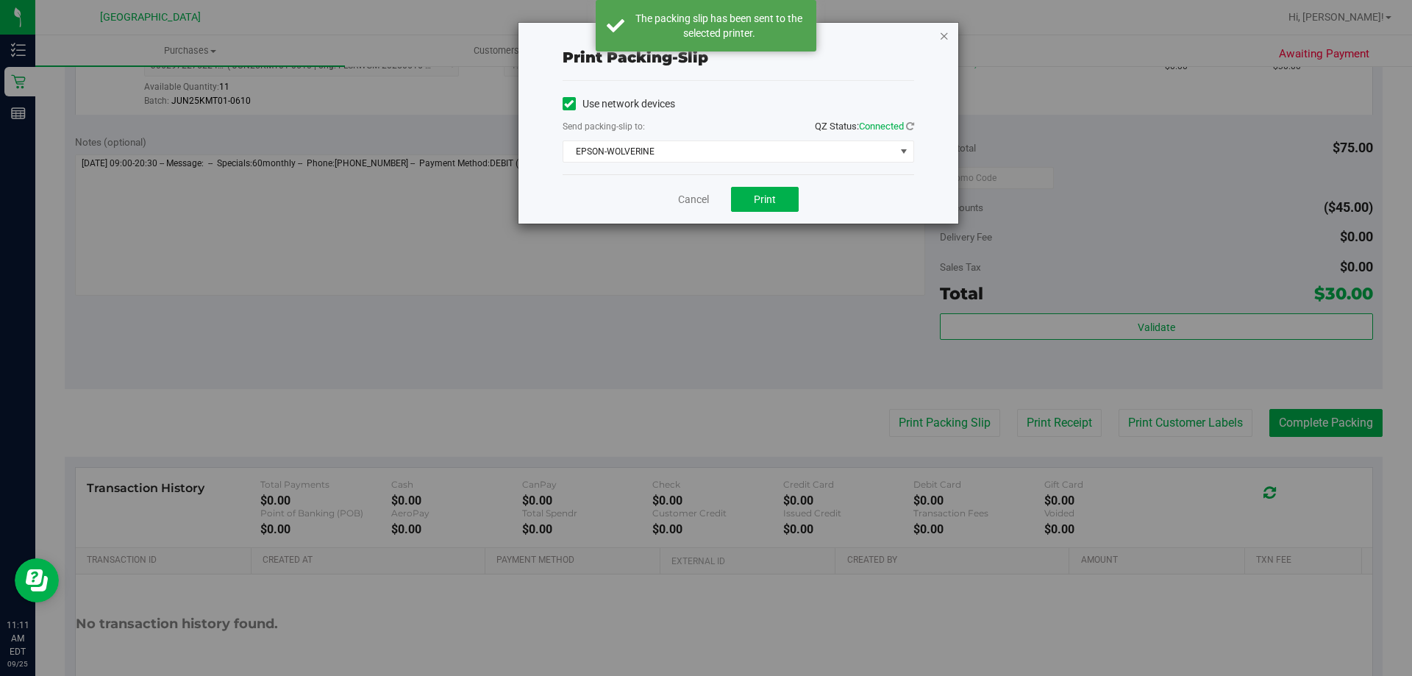
click at [948, 29] on icon "button" at bounding box center [944, 35] width 10 height 18
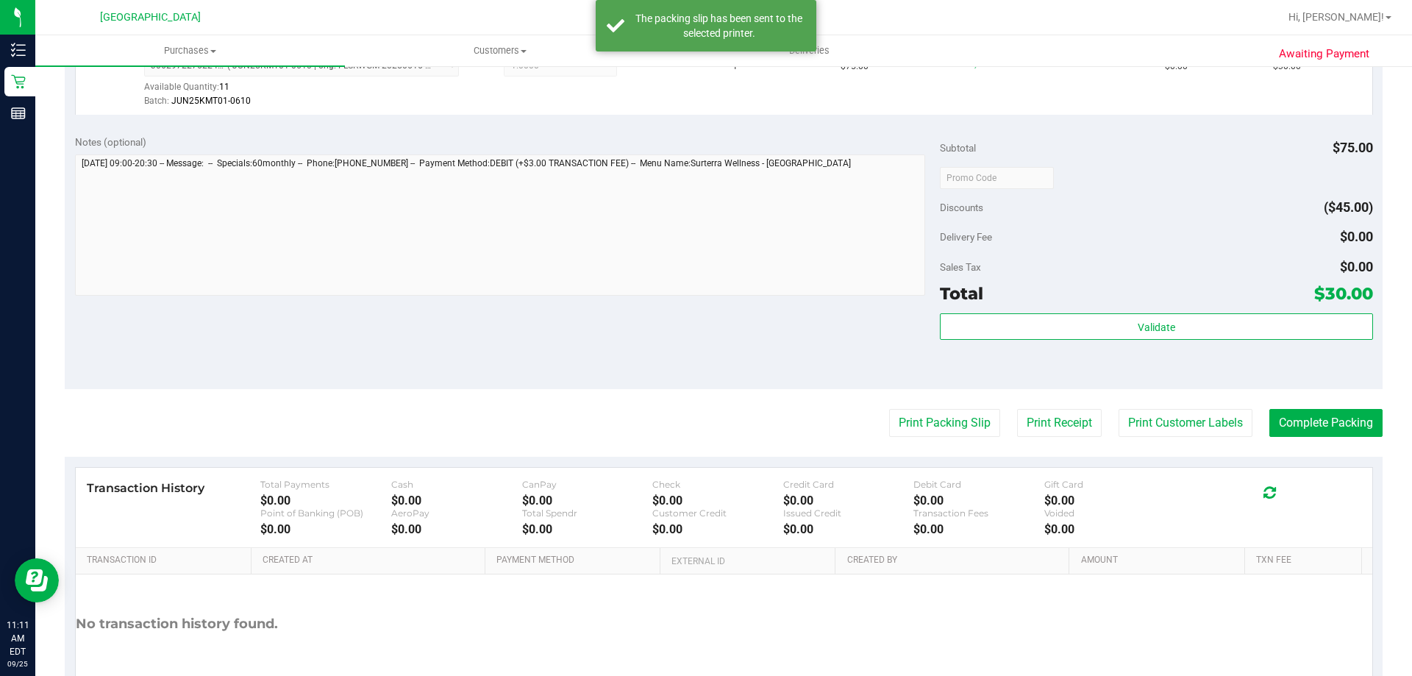
click at [1297, 437] on purchase-details "Back Edit Purchase Cancel Purchase View Profile # 12002666 BioTrack ID: - Submi…" at bounding box center [724, 184] width 1318 height 1093
click at [1291, 414] on button "Complete Packing" at bounding box center [1325, 423] width 113 height 28
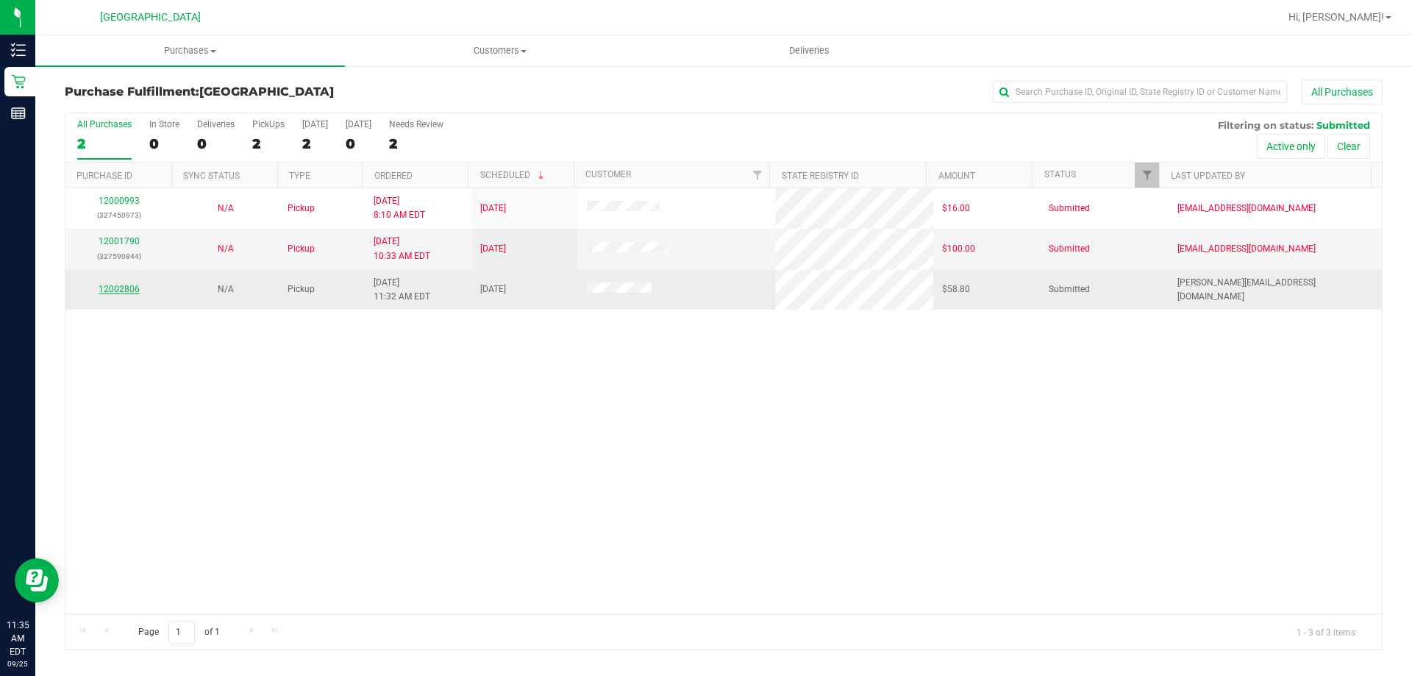
click at [135, 288] on link "12002806" at bounding box center [119, 289] width 41 height 10
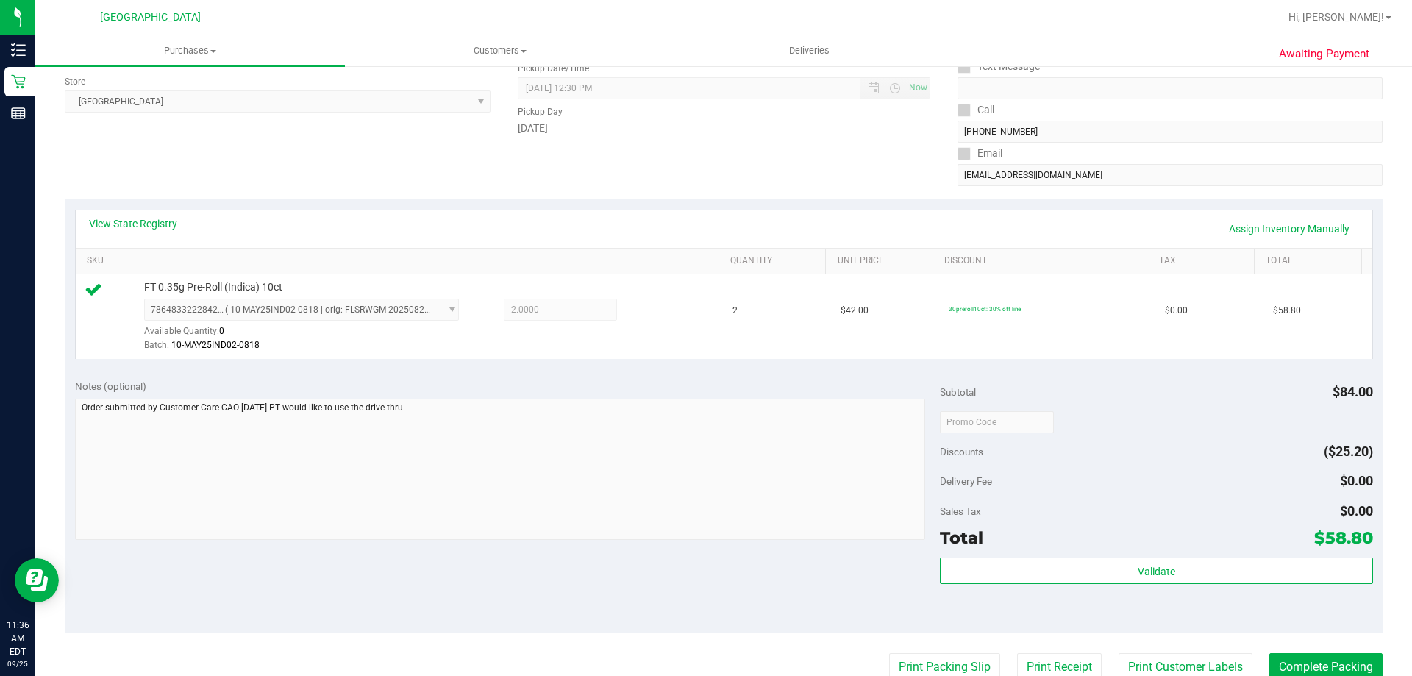
scroll to position [221, 0]
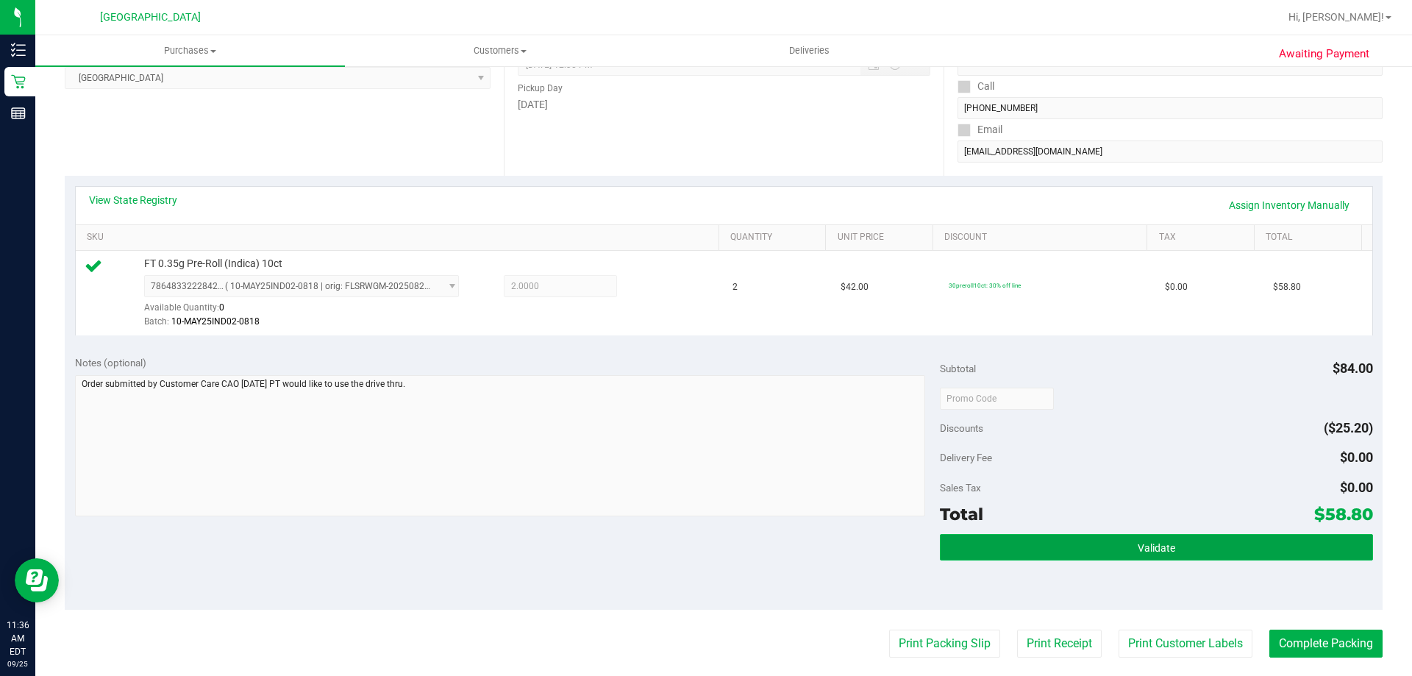
click at [1211, 554] on button "Validate" at bounding box center [1156, 547] width 432 height 26
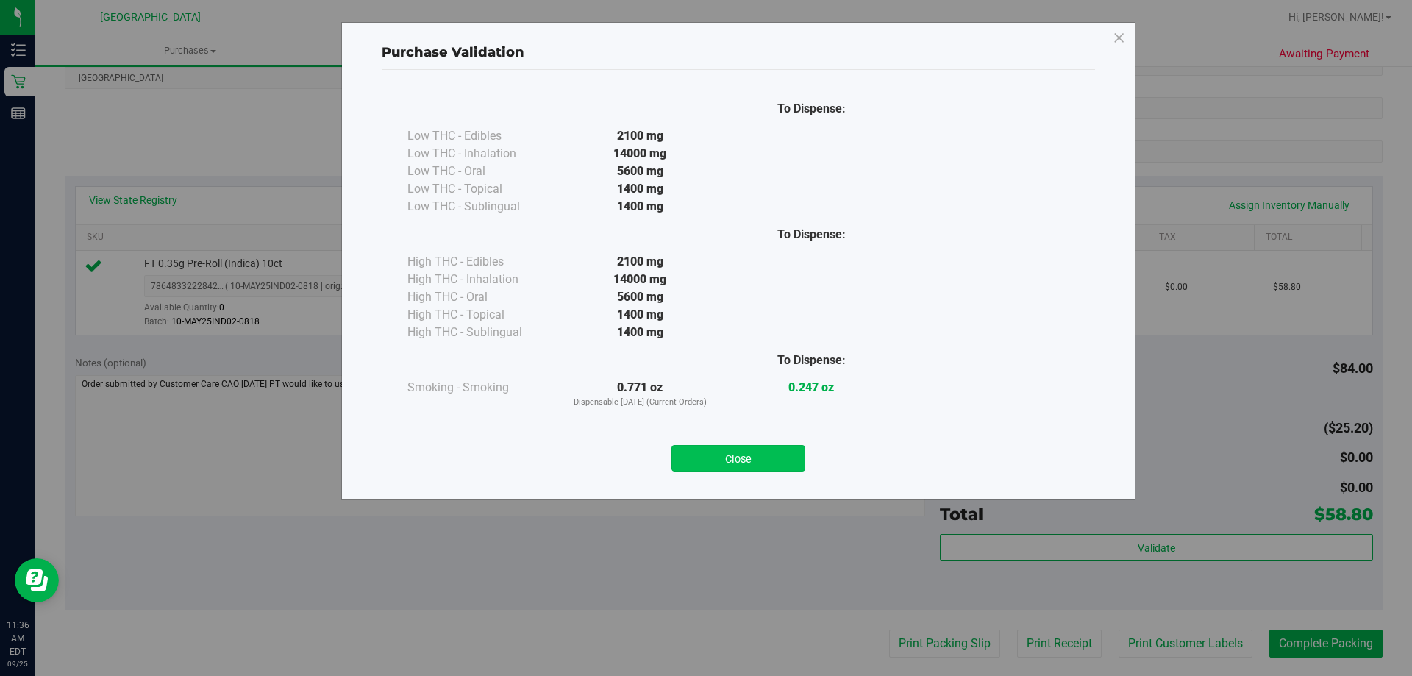
click at [757, 465] on button "Close" at bounding box center [738, 458] width 134 height 26
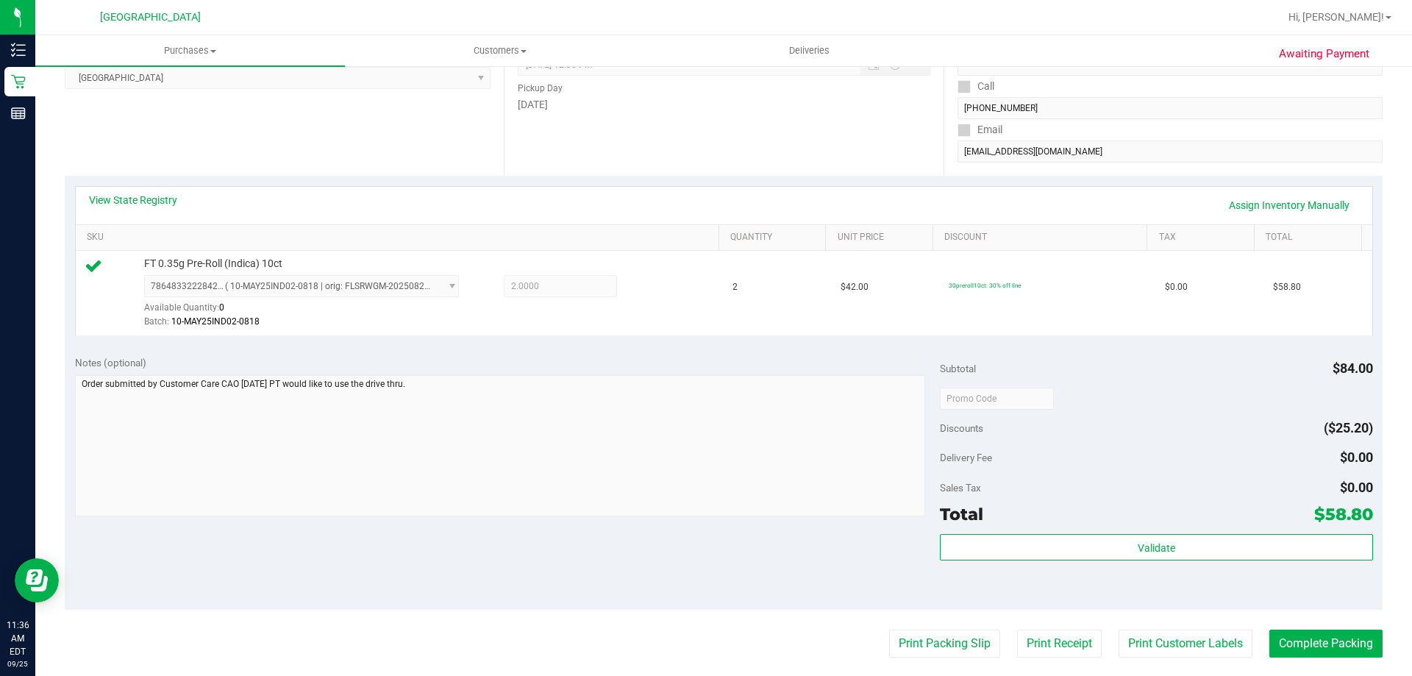
scroll to position [526, 0]
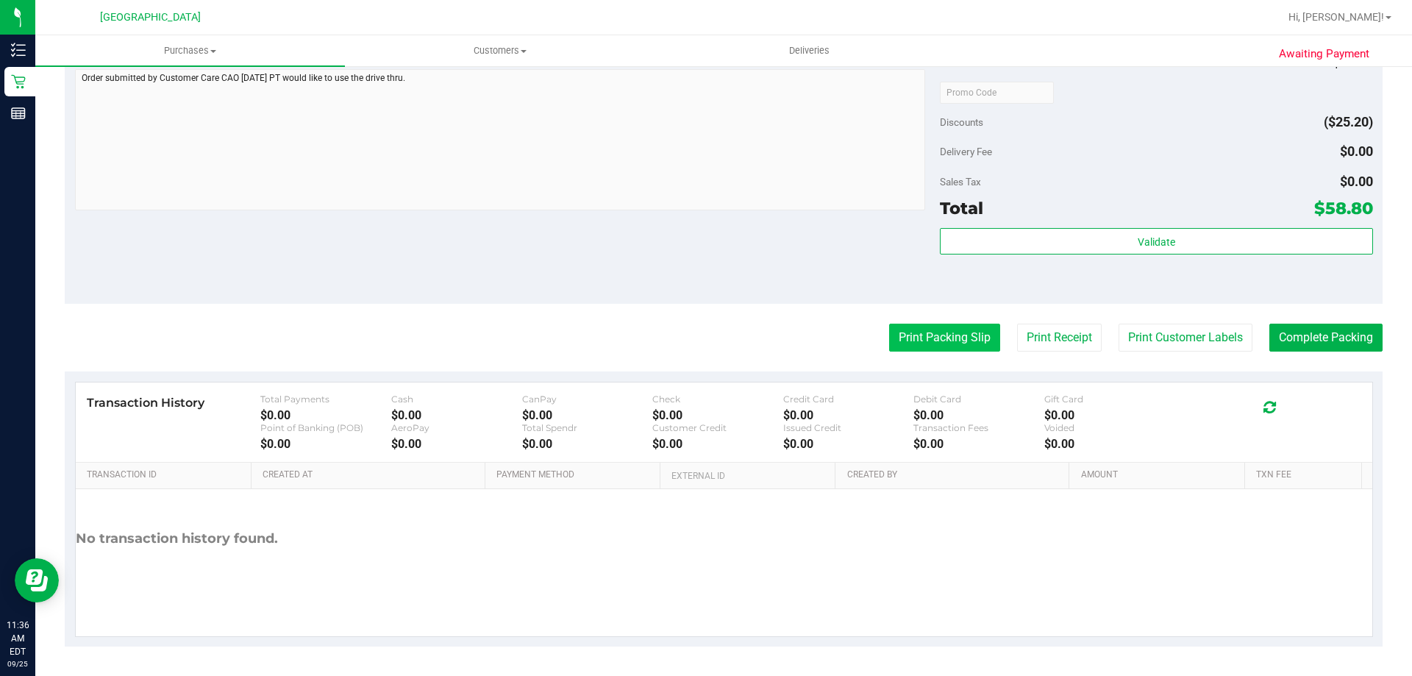
click at [923, 346] on button "Print Packing Slip" at bounding box center [944, 338] width 111 height 28
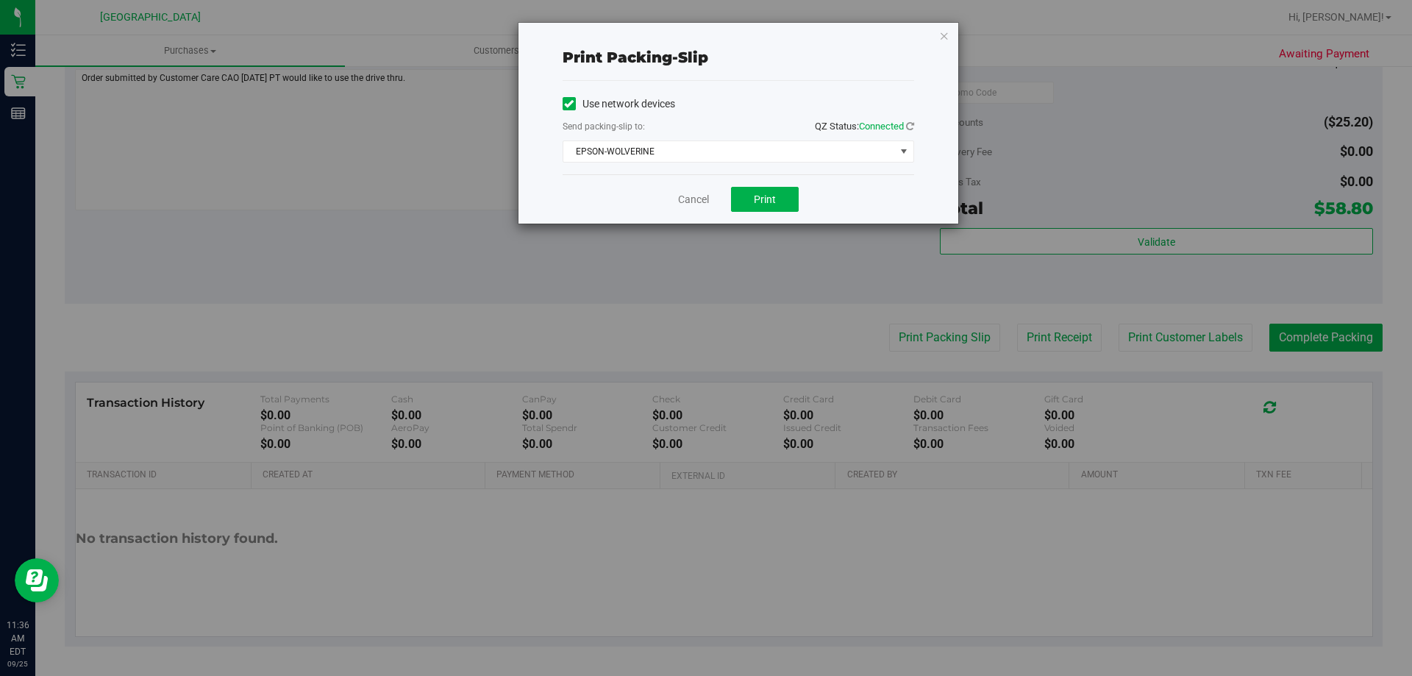
click at [760, 182] on div "Cancel Print" at bounding box center [737, 198] width 351 height 49
click at [761, 186] on div "Cancel Print" at bounding box center [737, 198] width 351 height 49
click at [774, 210] on button "Print" at bounding box center [765, 199] width 68 height 25
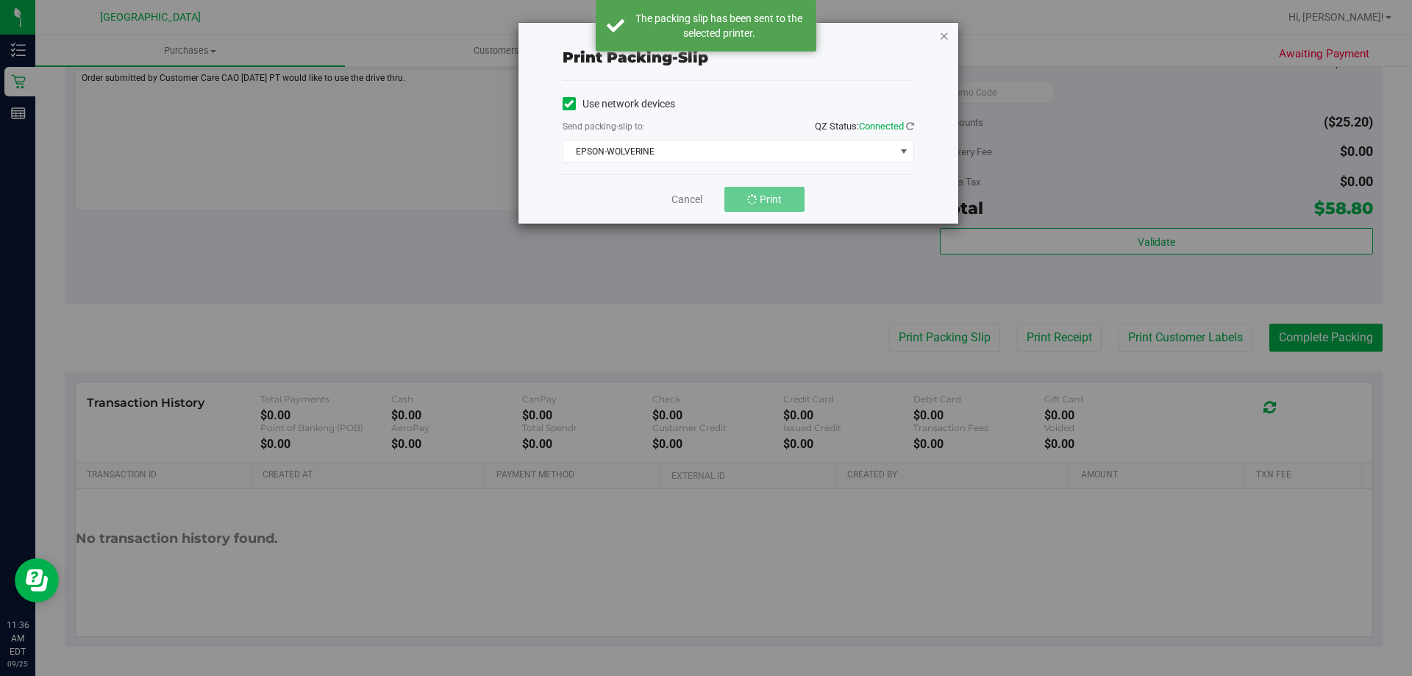
click at [945, 36] on icon "button" at bounding box center [944, 35] width 10 height 18
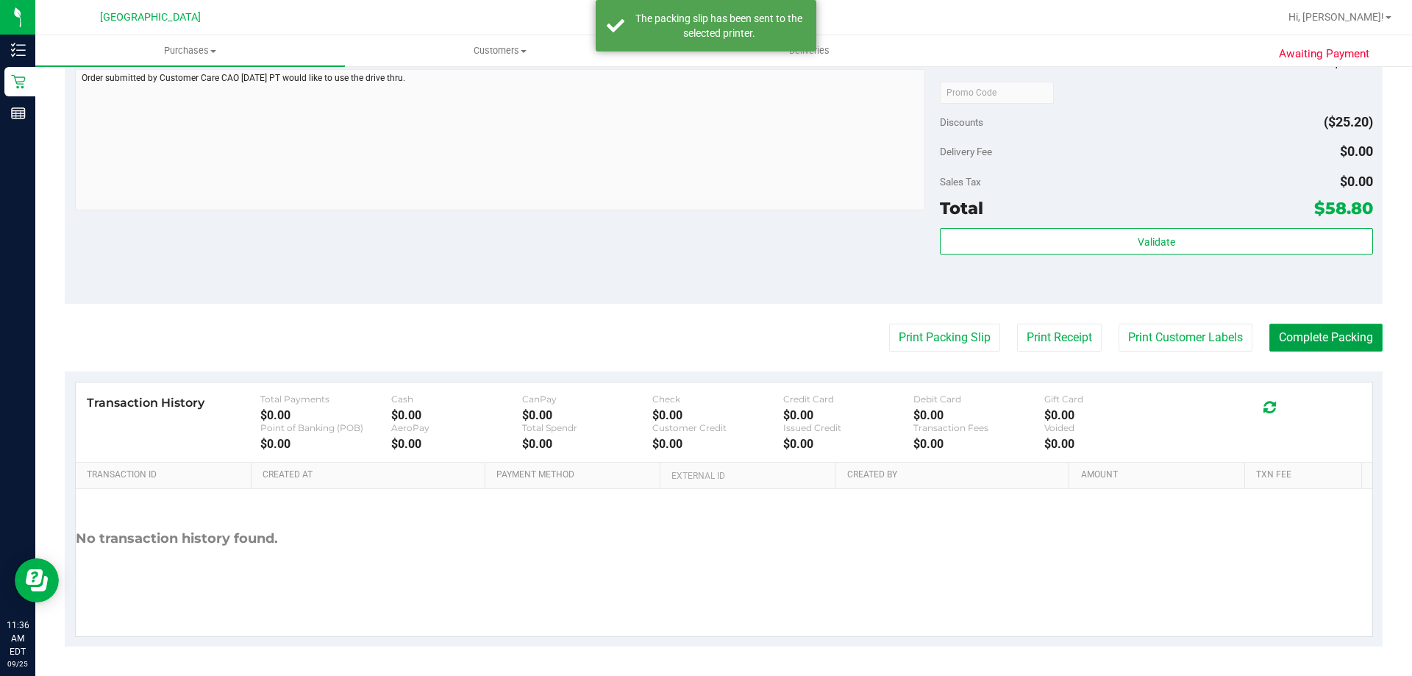
click at [1296, 328] on button "Complete Packing" at bounding box center [1325, 338] width 113 height 28
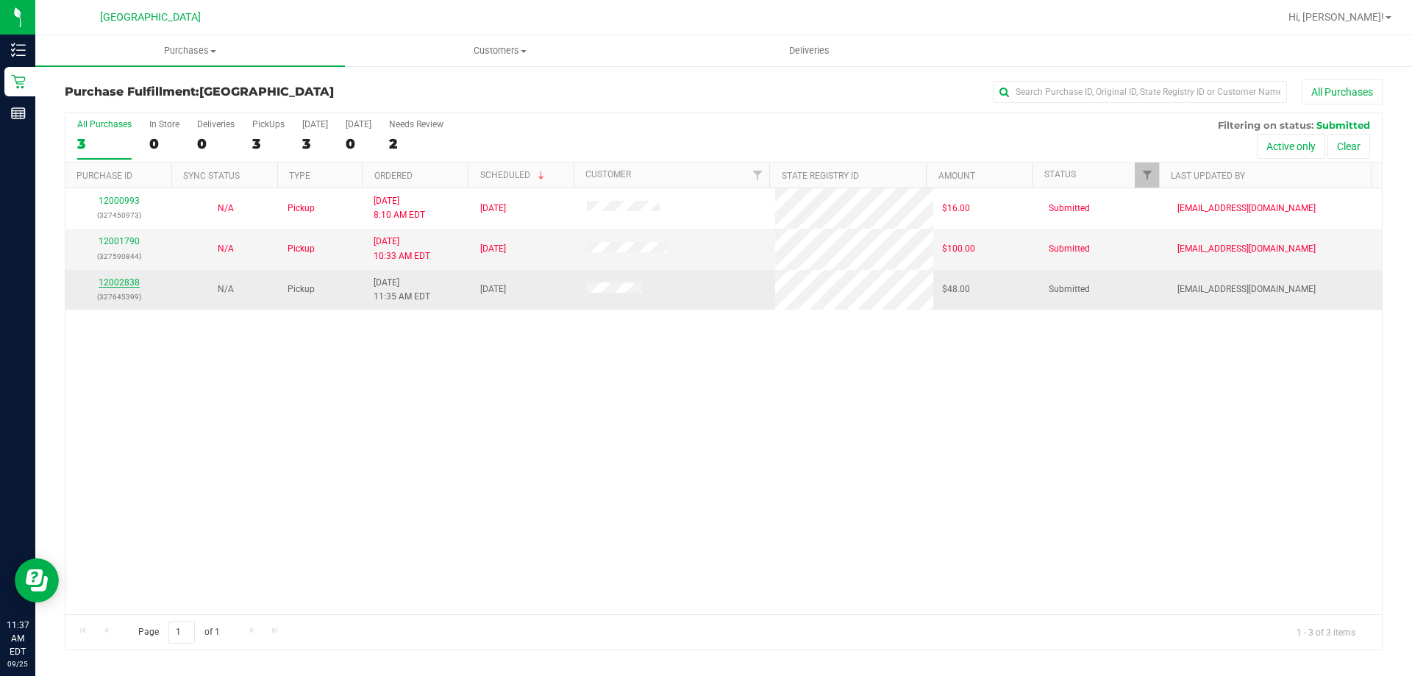
click at [116, 286] on link "12002838" at bounding box center [119, 282] width 41 height 10
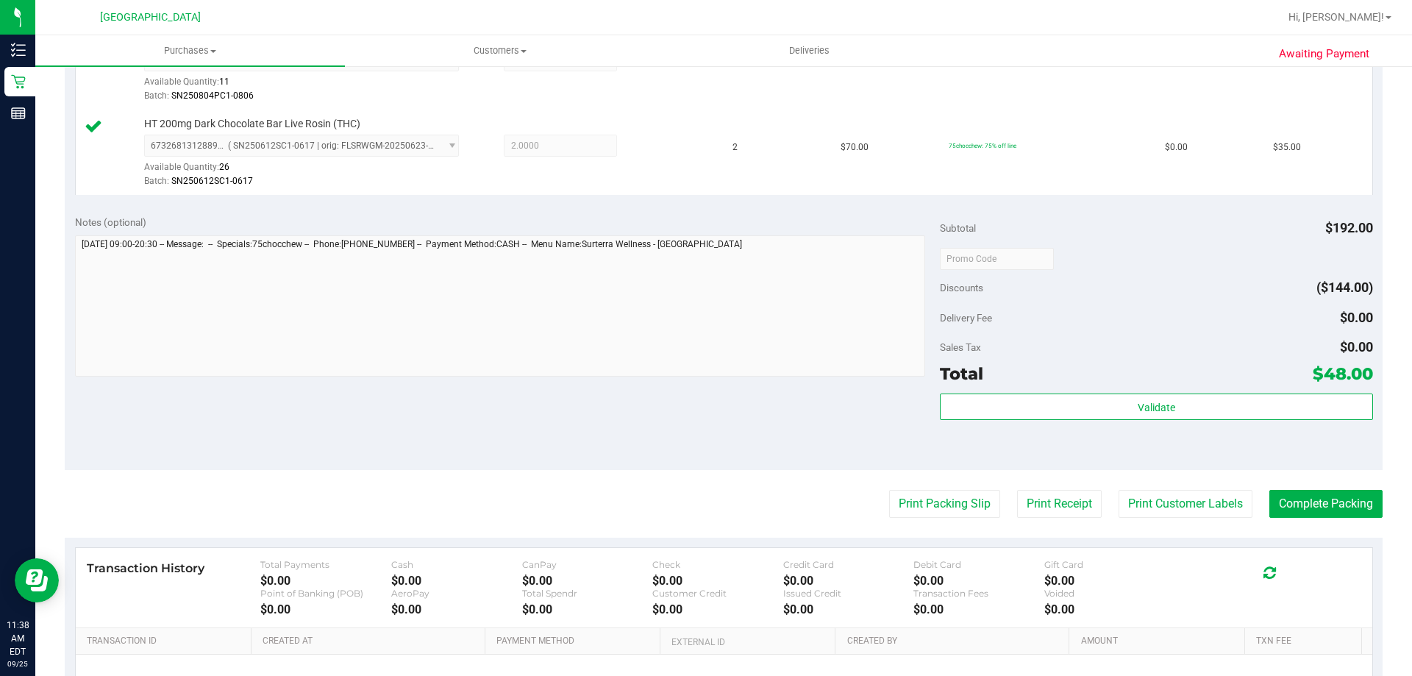
scroll to position [662, 0]
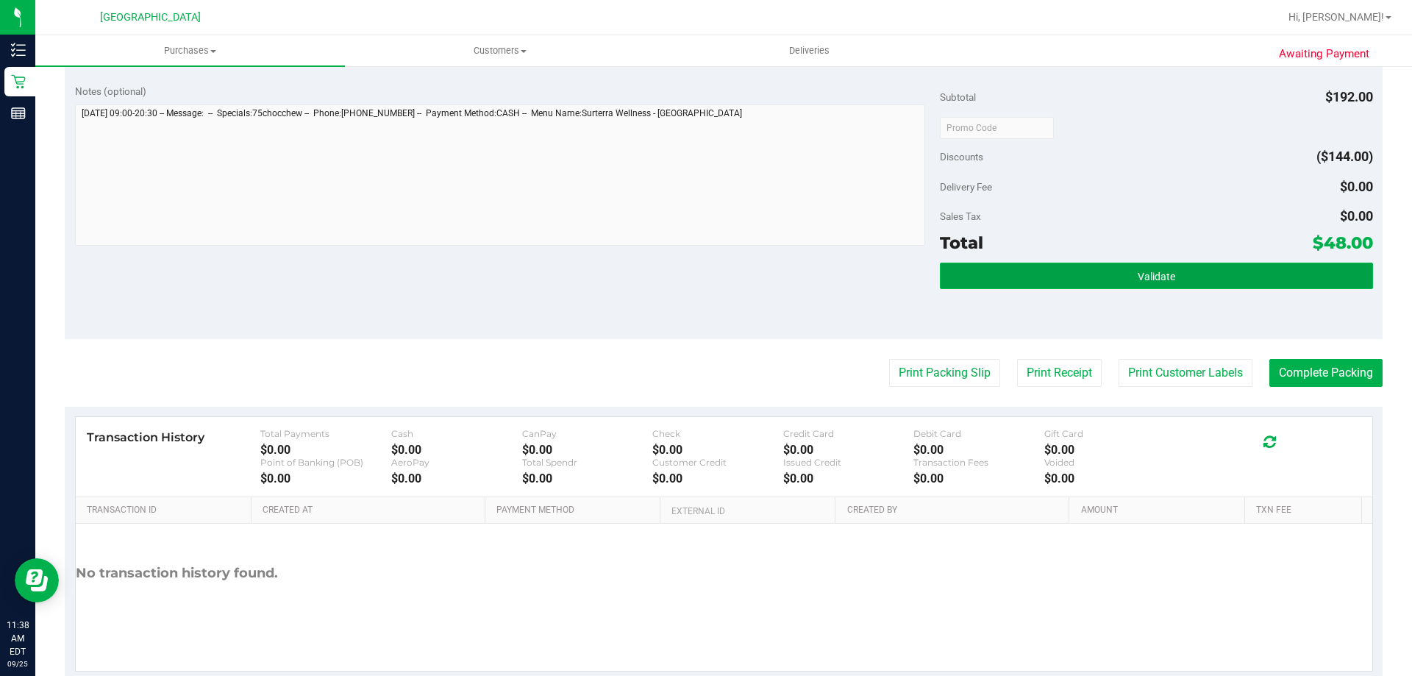
click at [1126, 266] on button "Validate" at bounding box center [1156, 275] width 432 height 26
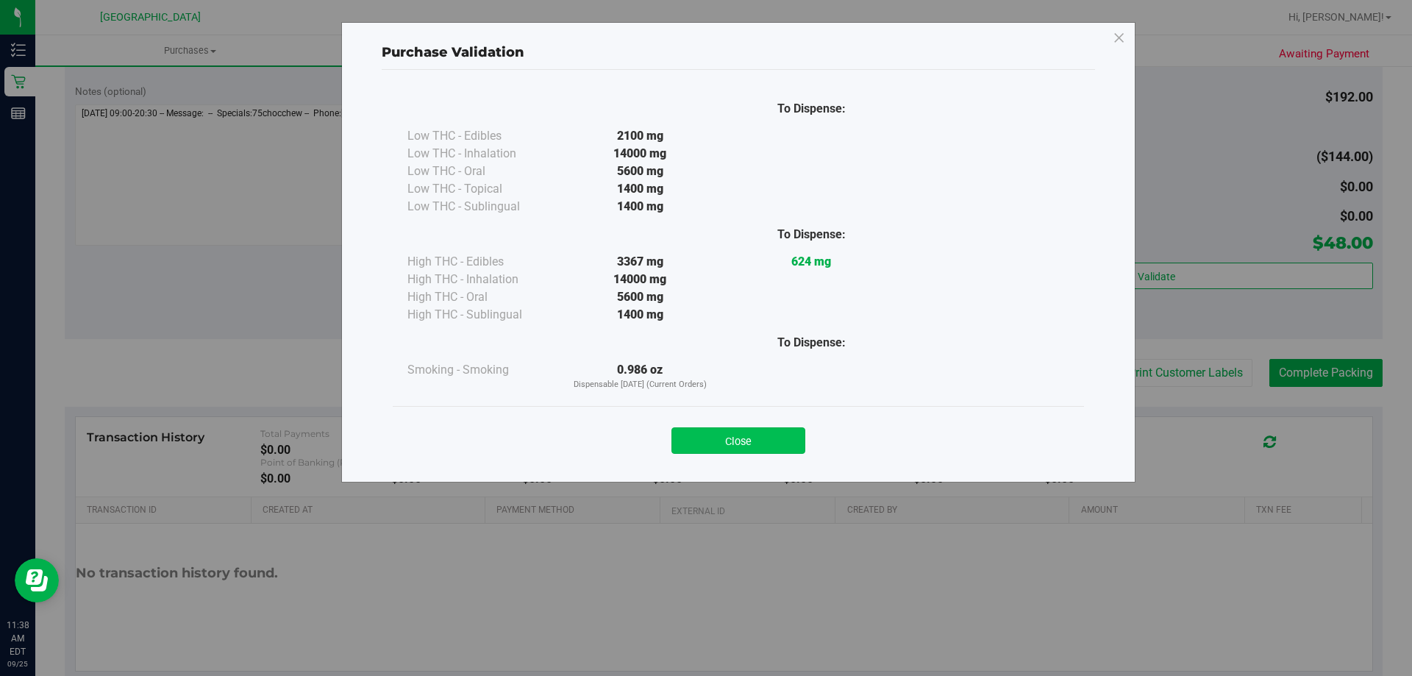
click at [730, 437] on button "Close" at bounding box center [738, 440] width 134 height 26
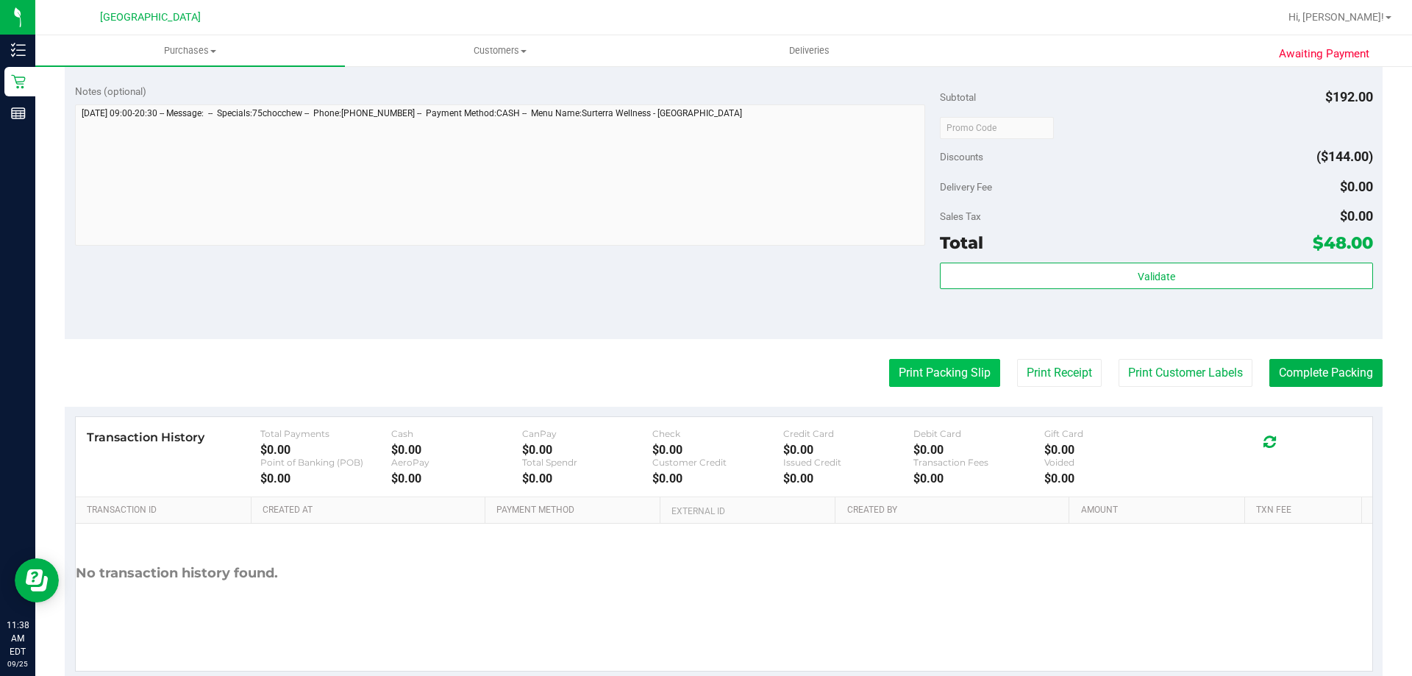
click at [955, 382] on button "Print Packing Slip" at bounding box center [944, 373] width 111 height 28
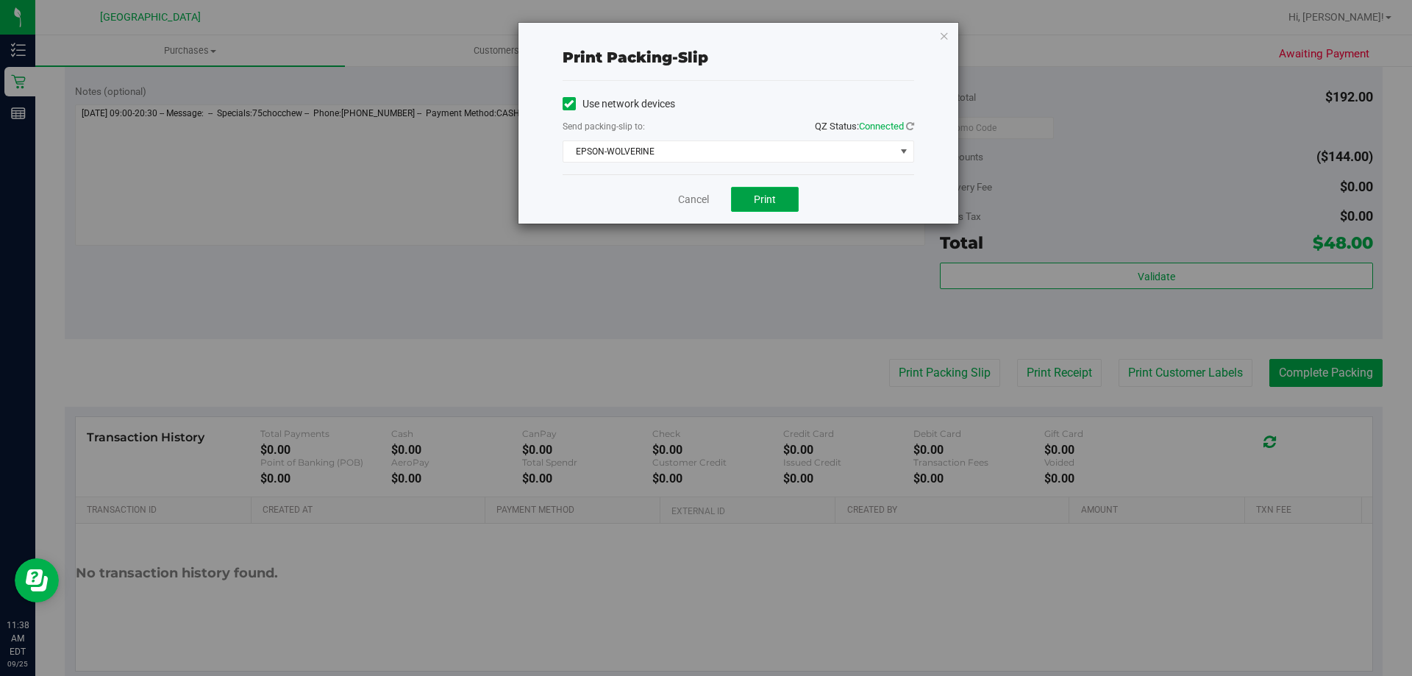
click at [772, 201] on span "Print" at bounding box center [765, 199] width 22 height 12
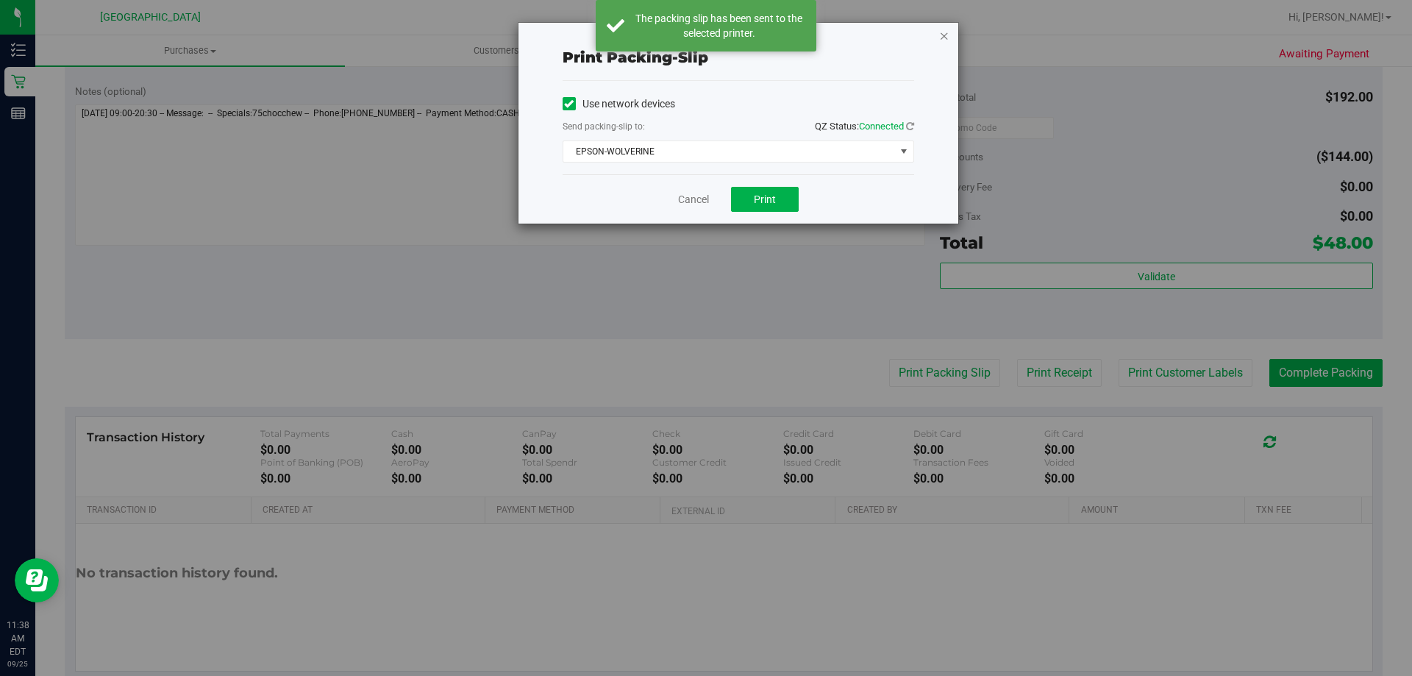
click at [943, 43] on icon "button" at bounding box center [944, 35] width 10 height 18
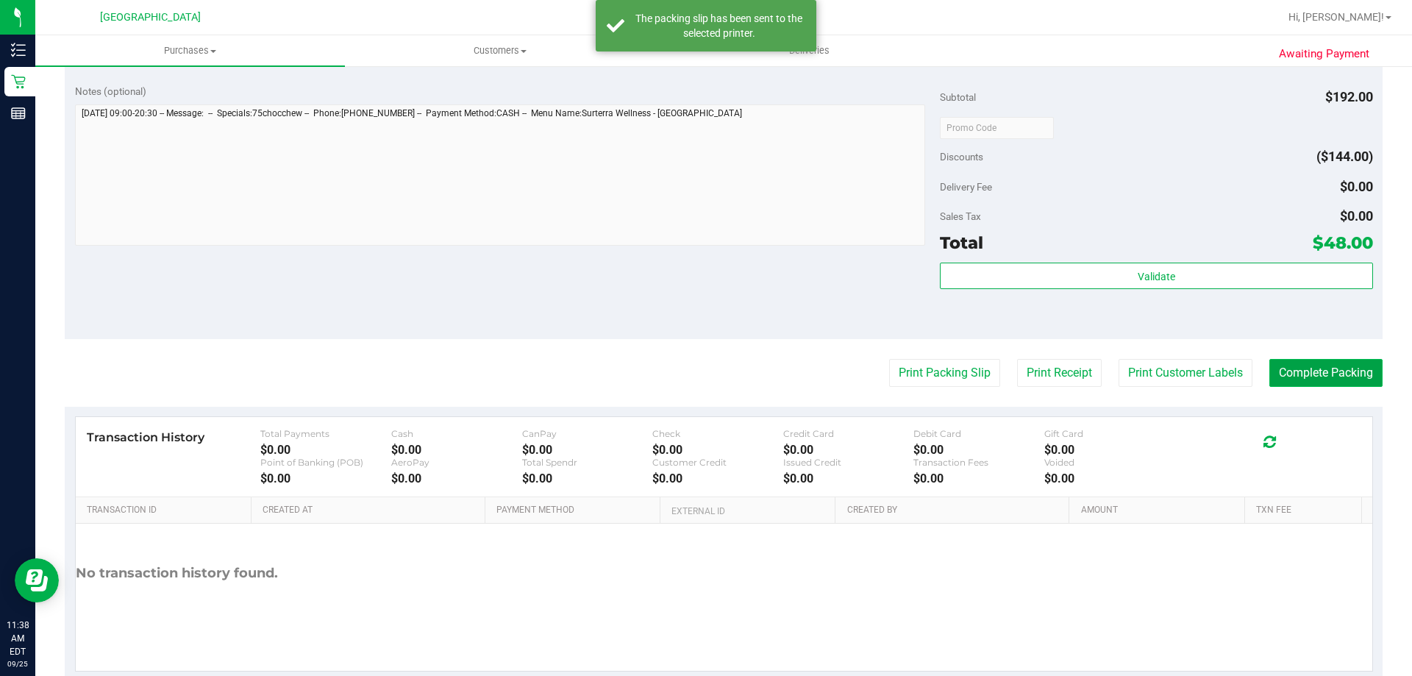
click at [1325, 368] on button "Complete Packing" at bounding box center [1325, 373] width 113 height 28
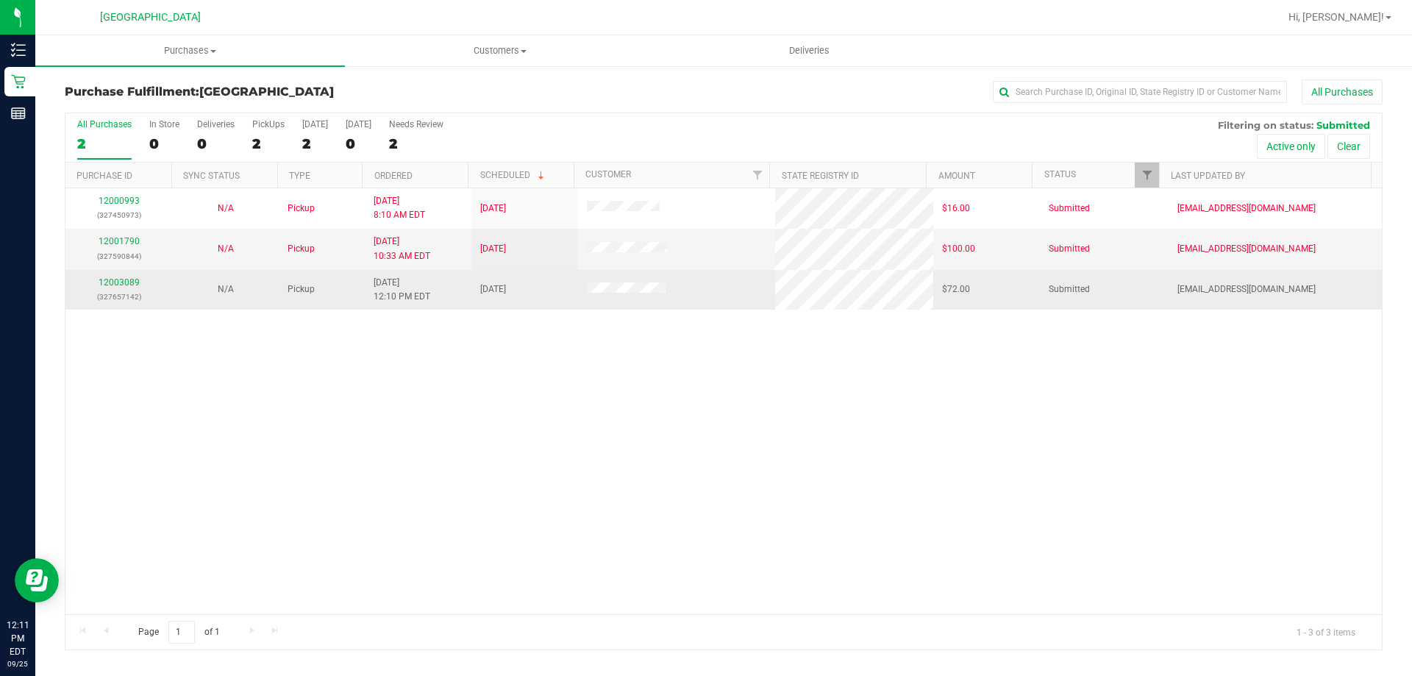
click at [126, 289] on div "12003089 (327657142)" at bounding box center [118, 290] width 89 height 28
click at [122, 282] on link "12003089" at bounding box center [119, 282] width 41 height 10
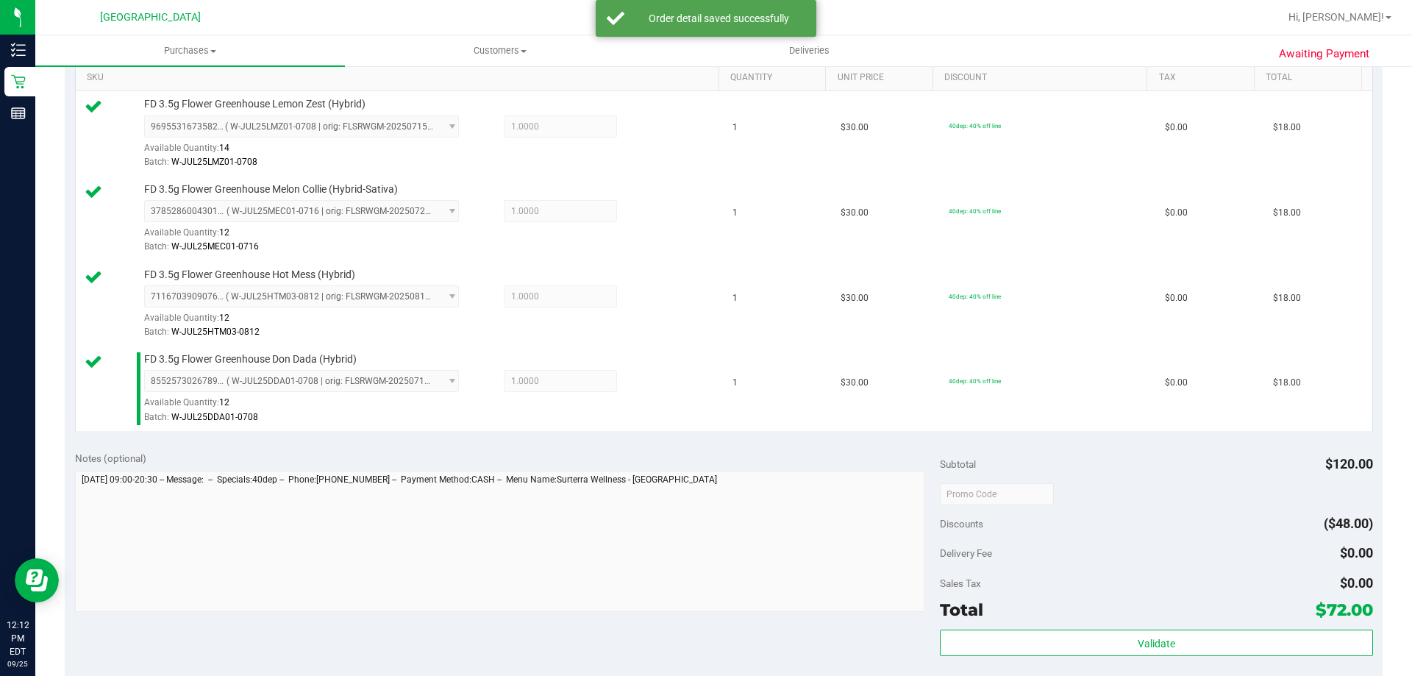
scroll to position [515, 0]
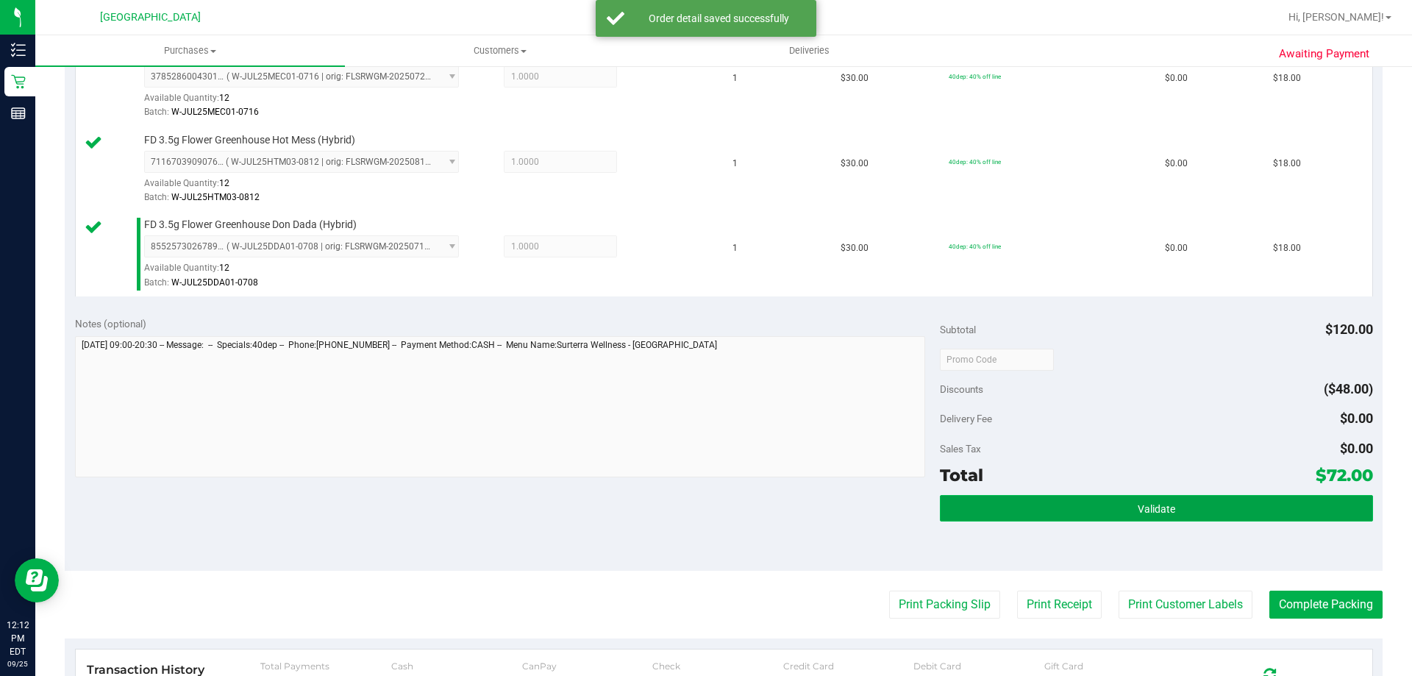
click at [1013, 507] on button "Validate" at bounding box center [1156, 508] width 432 height 26
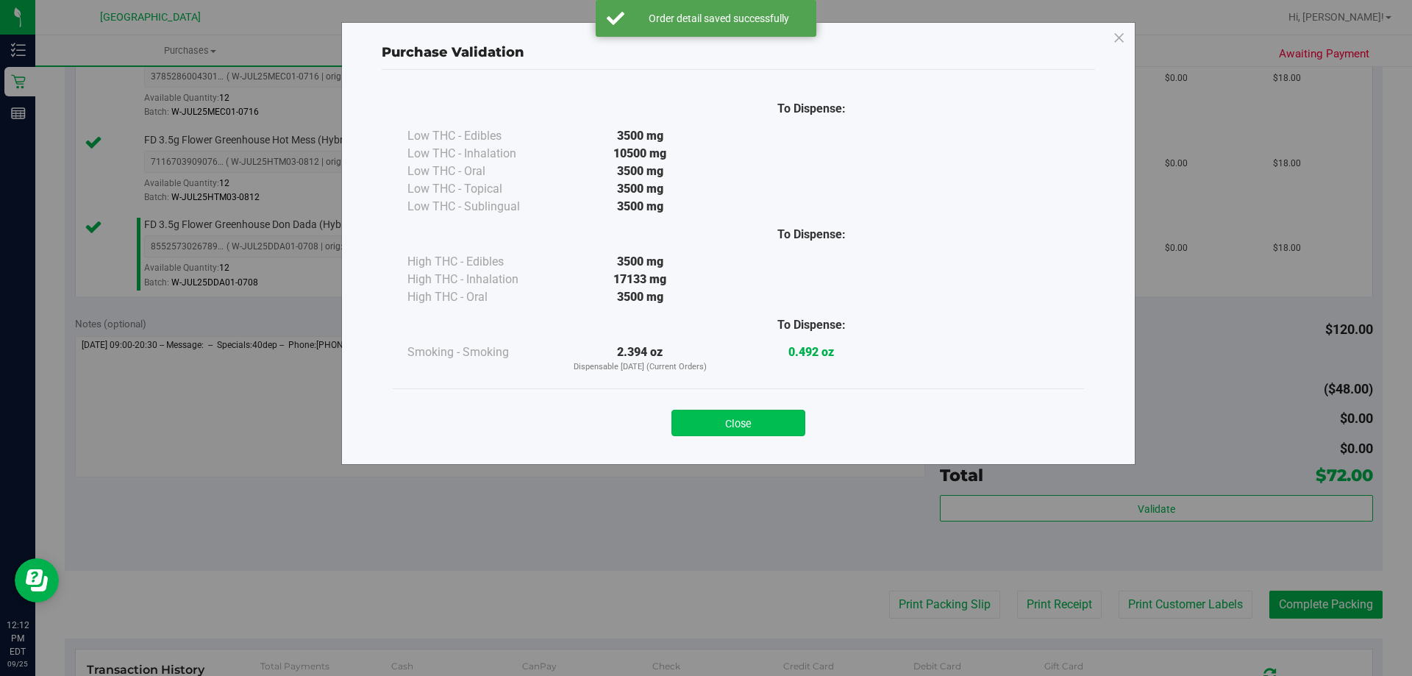
click at [786, 415] on button "Close" at bounding box center [738, 423] width 134 height 26
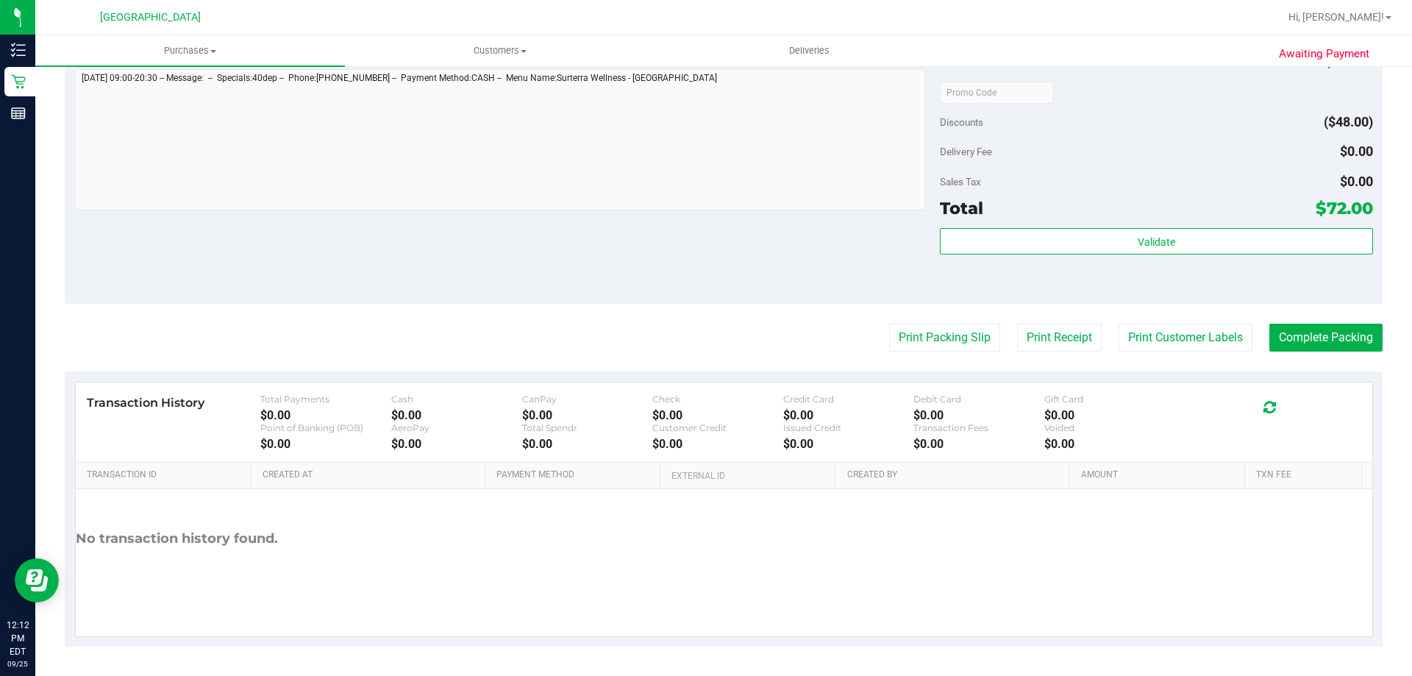
scroll to position [708, 0]
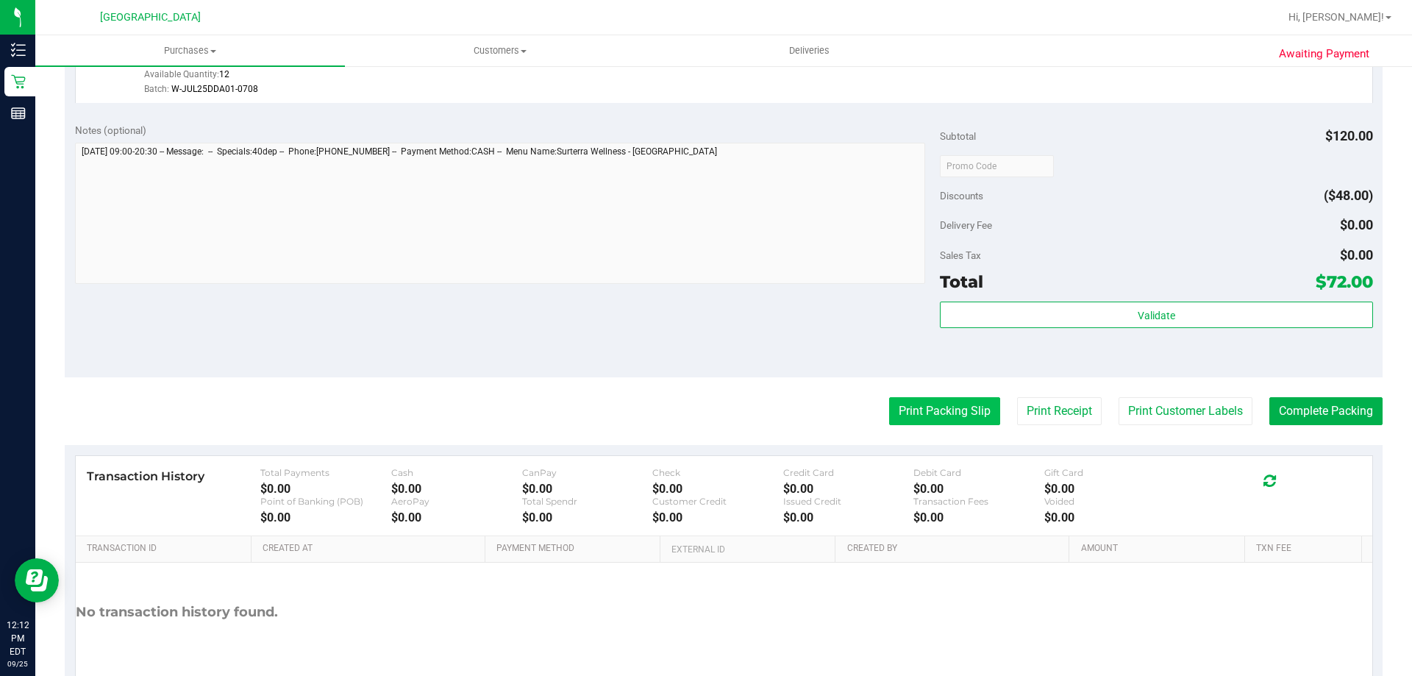
click at [941, 423] on button "Print Packing Slip" at bounding box center [944, 411] width 111 height 28
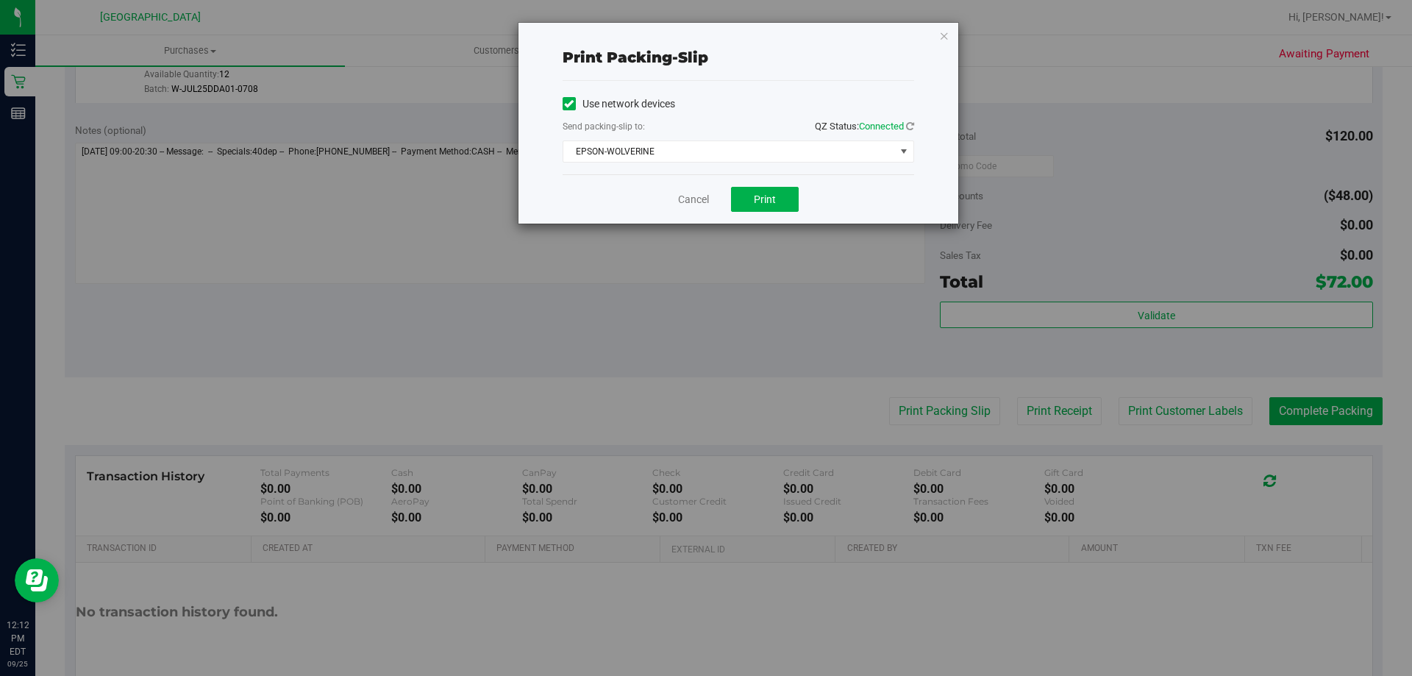
click at [759, 181] on div "Cancel Print" at bounding box center [737, 198] width 351 height 49
click at [759, 188] on button "Print" at bounding box center [765, 199] width 68 height 25
click at [940, 38] on icon "button" at bounding box center [944, 35] width 10 height 18
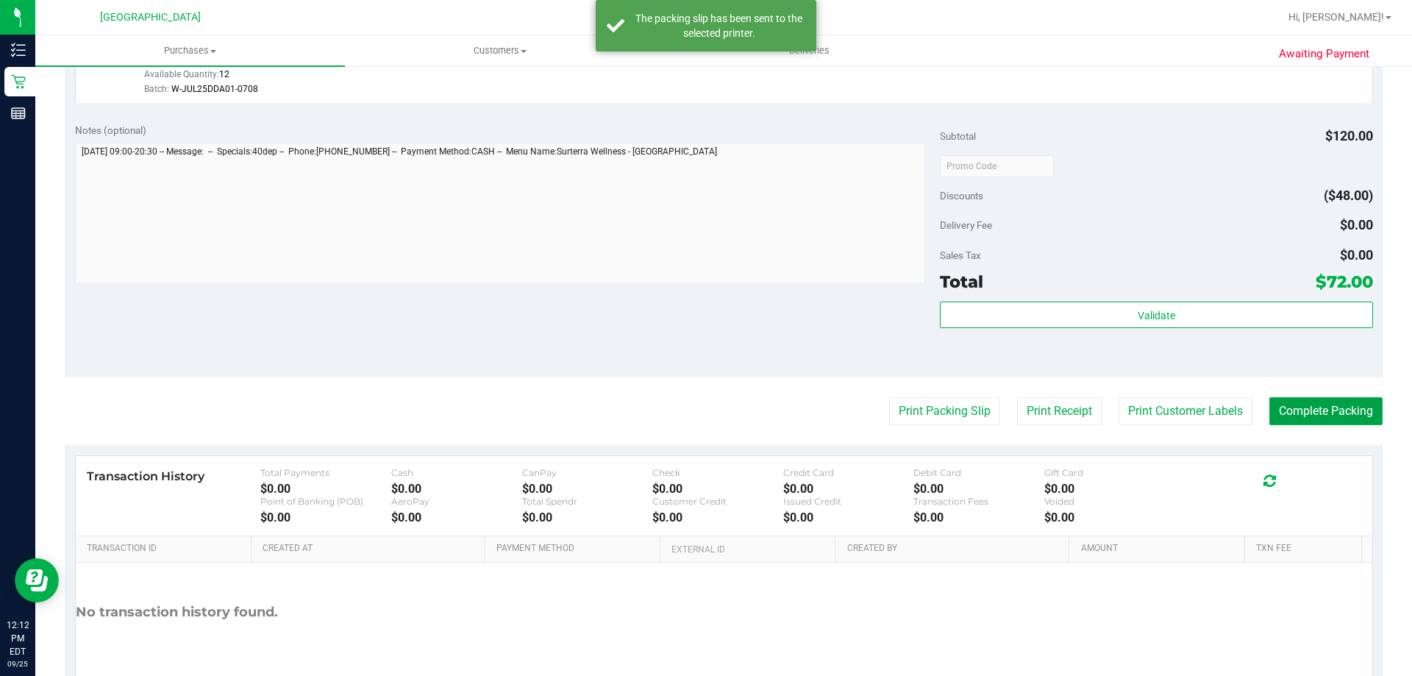
click at [1303, 404] on button "Complete Packing" at bounding box center [1325, 411] width 113 height 28
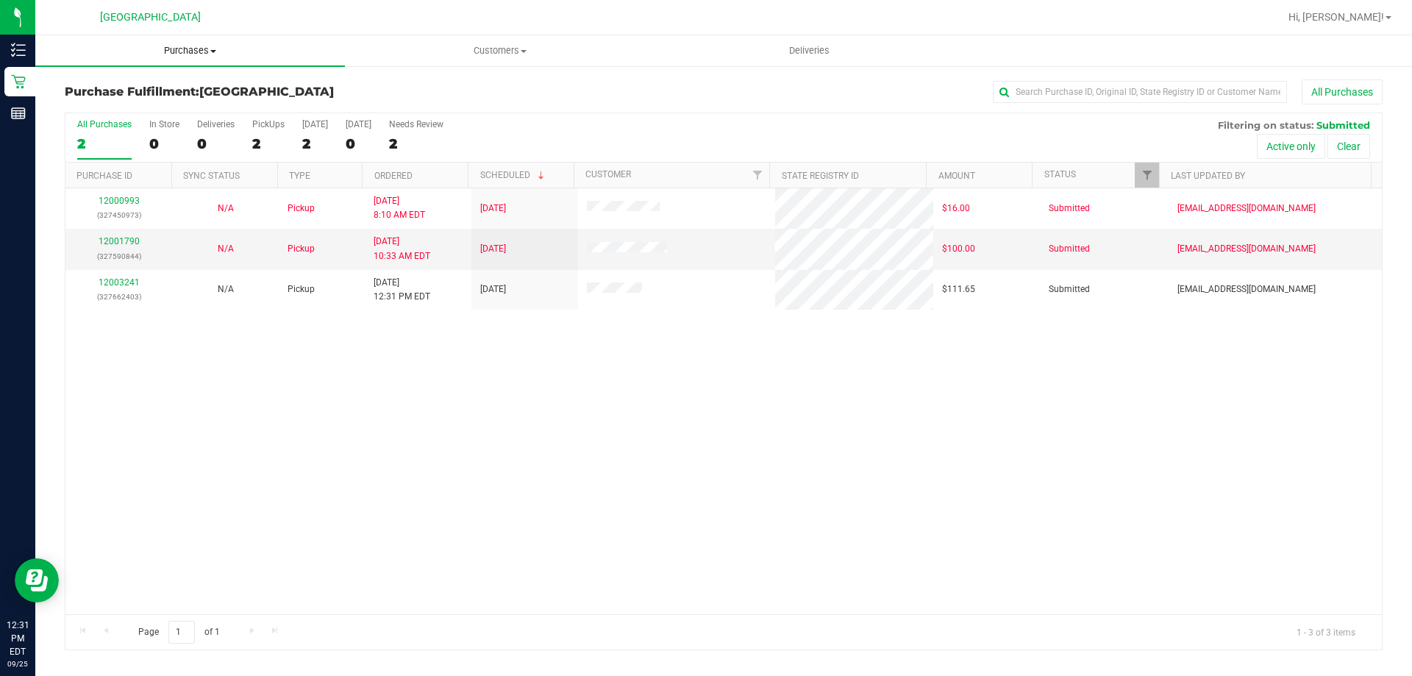
click at [169, 55] on span "Purchases" at bounding box center [190, 50] width 310 height 13
click at [166, 109] on li "Fulfillment" at bounding box center [190, 107] width 310 height 18
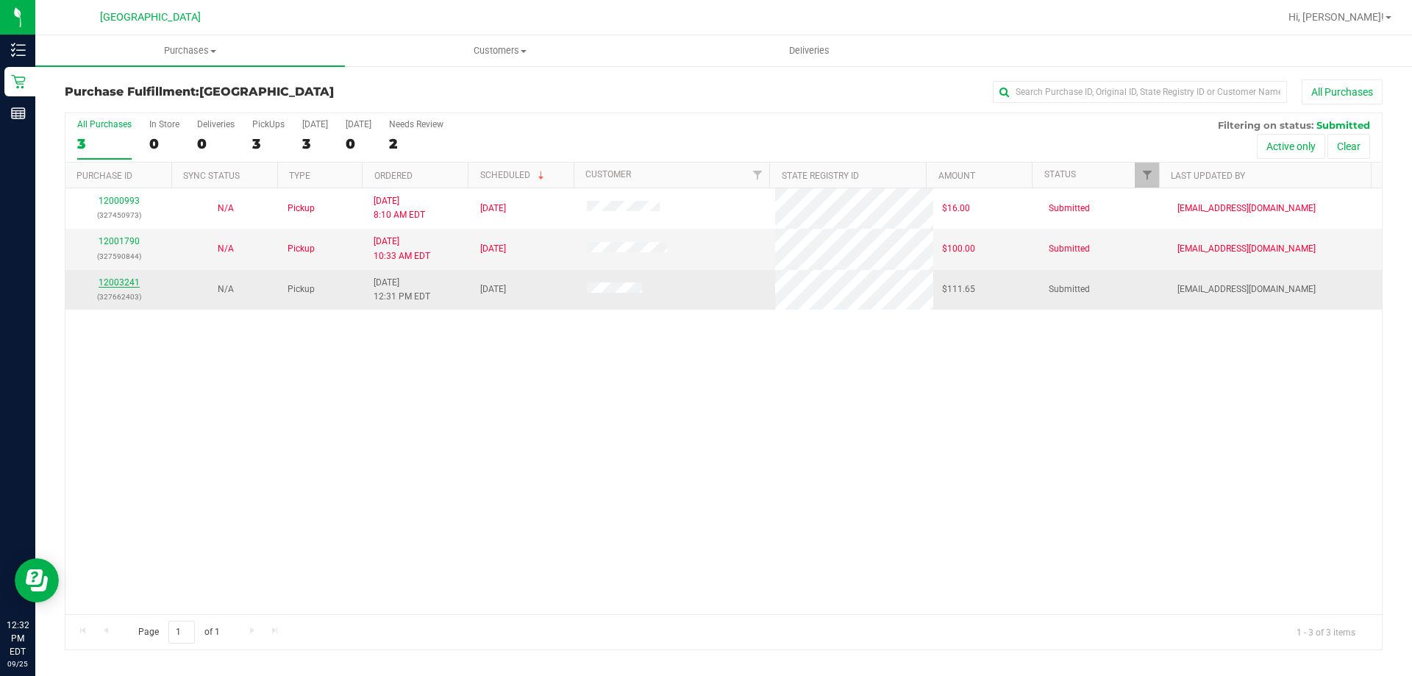
click at [124, 282] on link "12003241" at bounding box center [119, 282] width 41 height 10
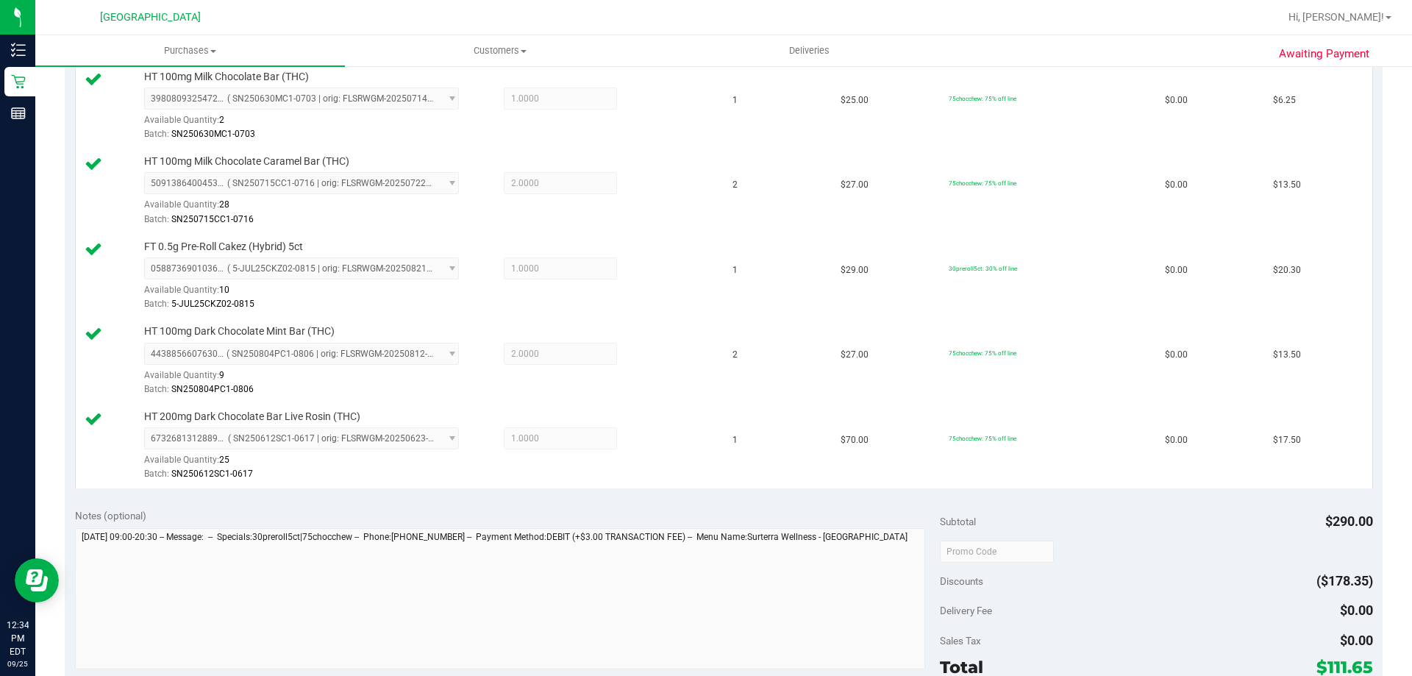
scroll to position [809, 0]
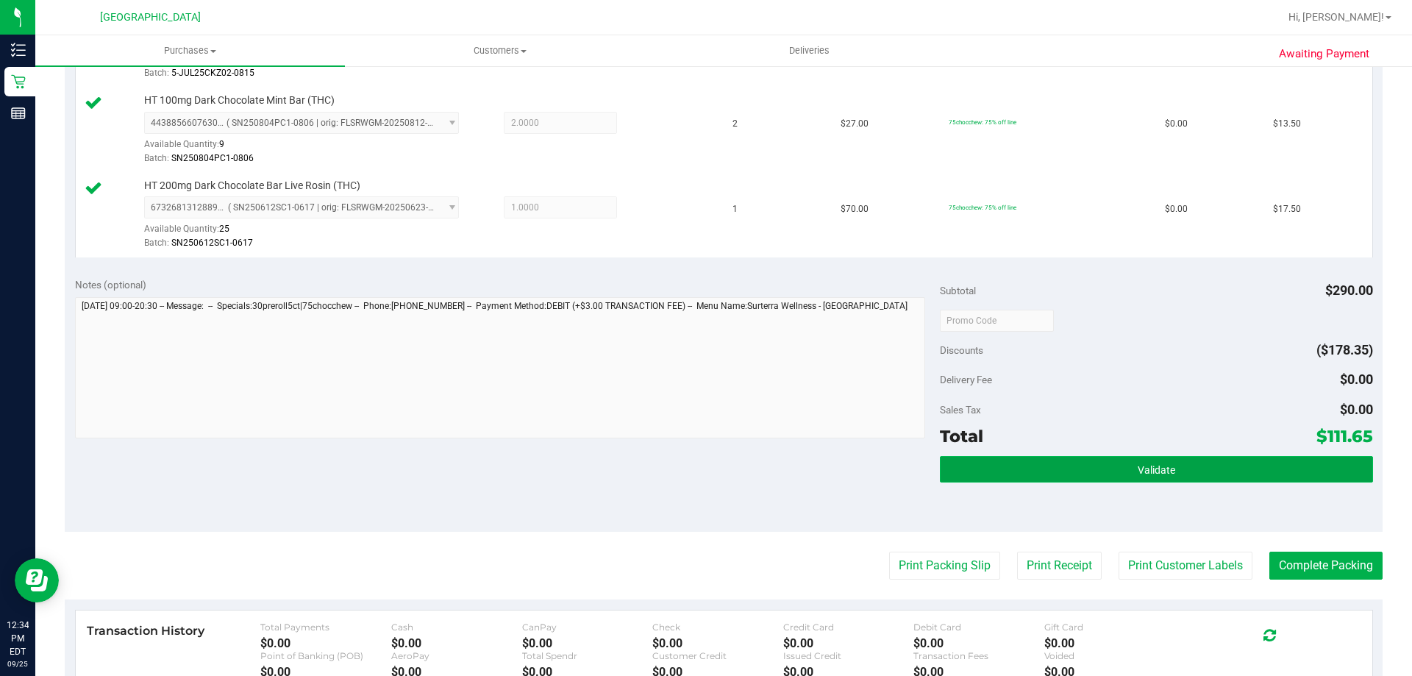
click at [1145, 464] on span "Validate" at bounding box center [1155, 470] width 37 height 12
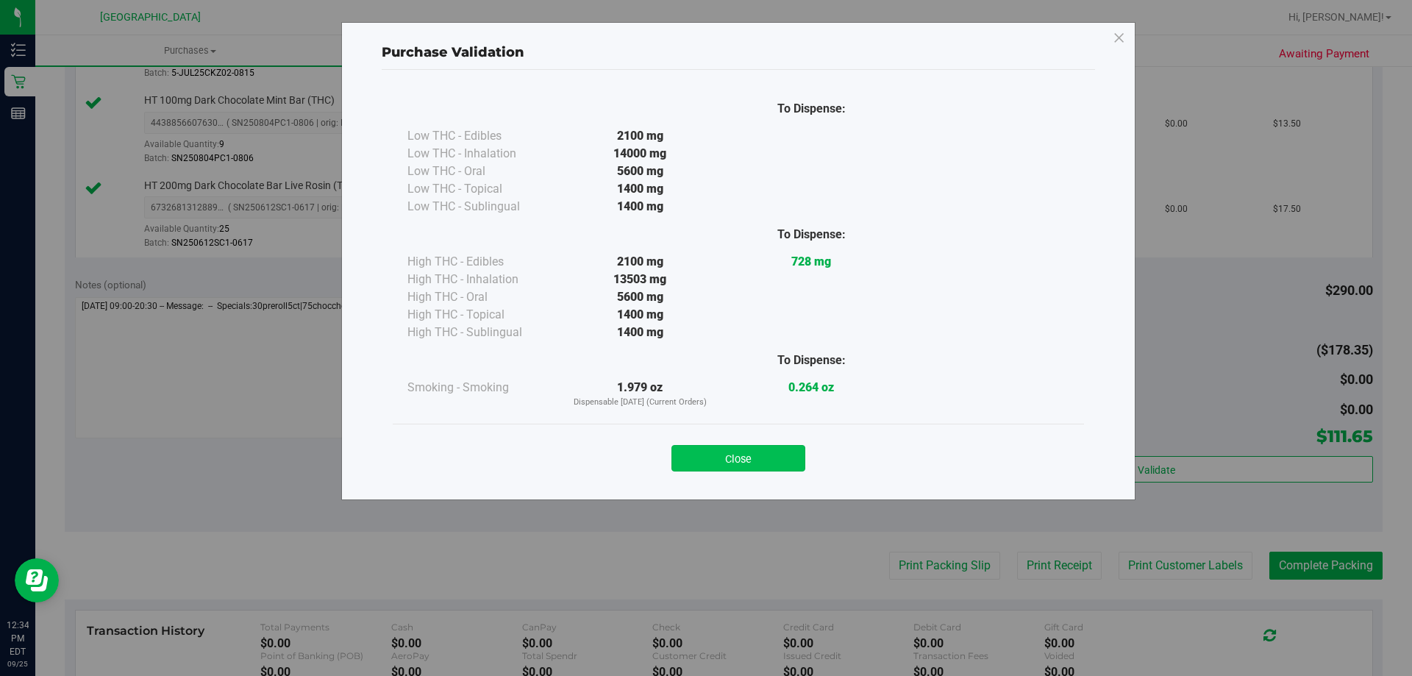
click at [762, 467] on button "Close" at bounding box center [738, 458] width 134 height 26
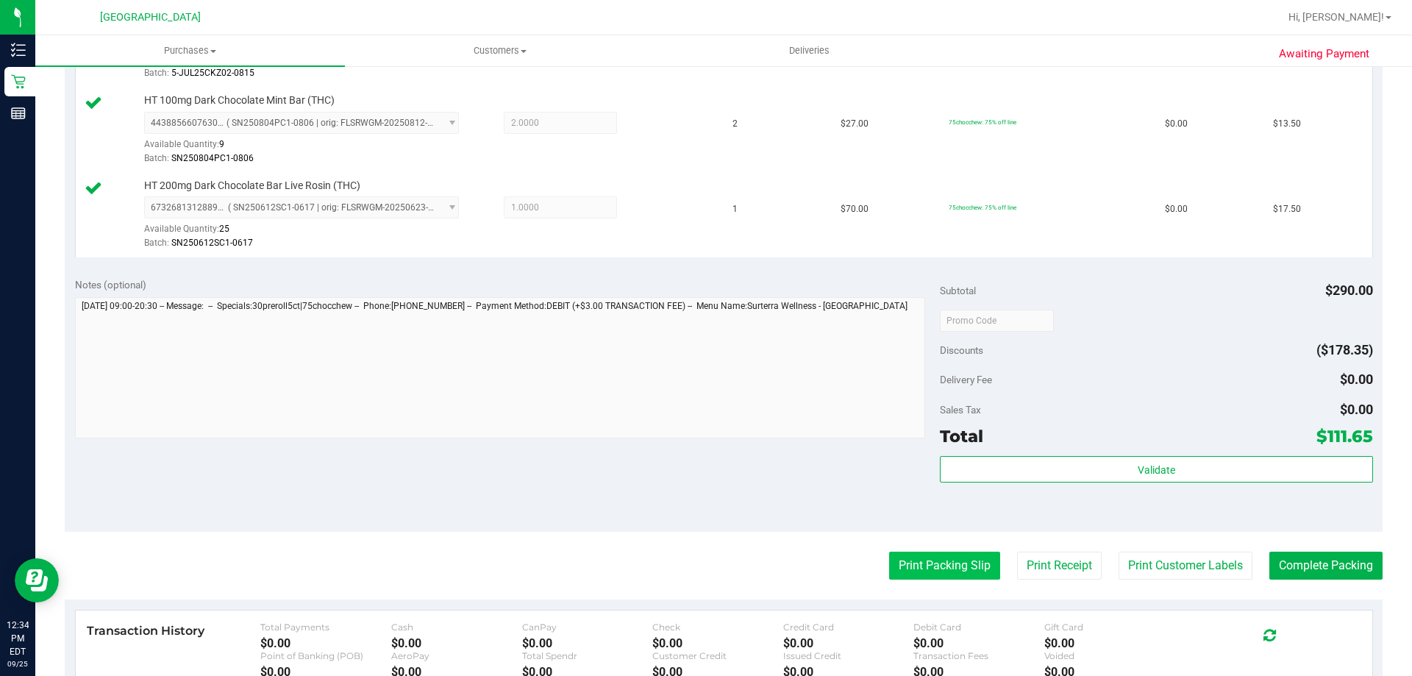
click at [898, 564] on button "Print Packing Slip" at bounding box center [944, 565] width 111 height 28
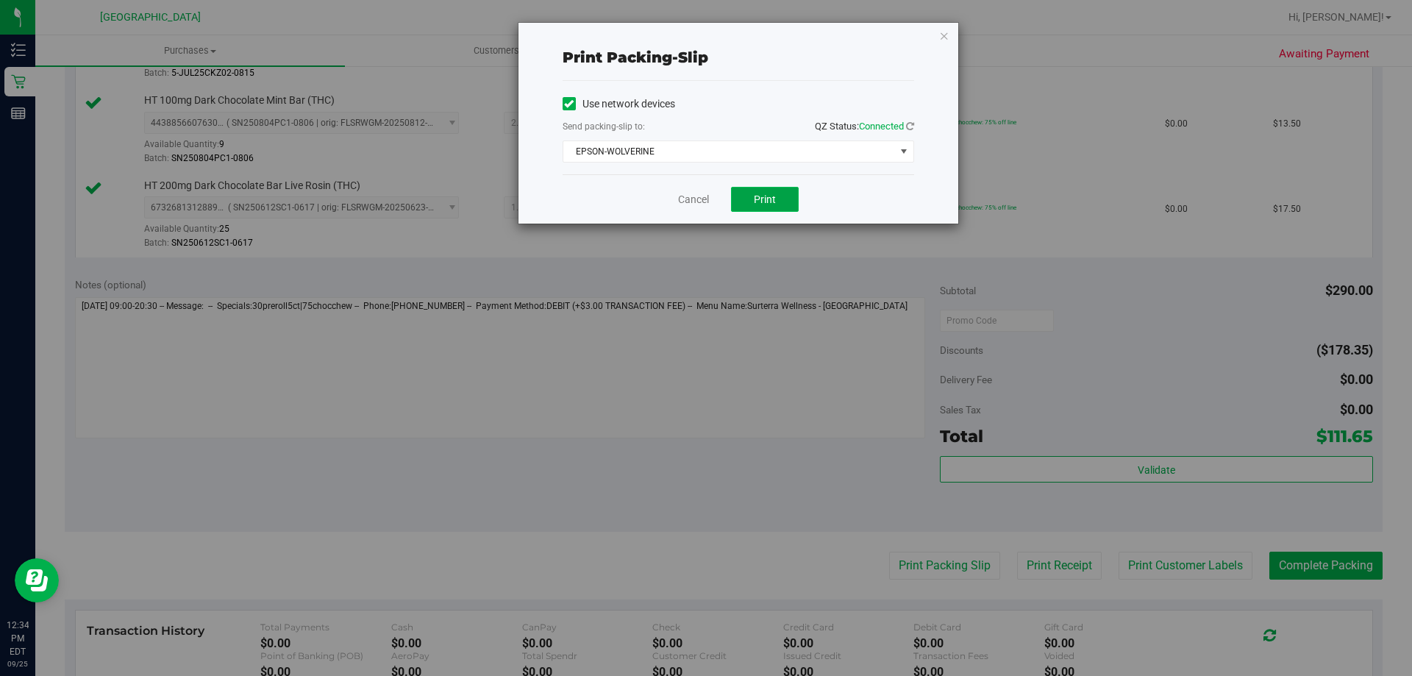
click at [784, 197] on button "Print" at bounding box center [765, 199] width 68 height 25
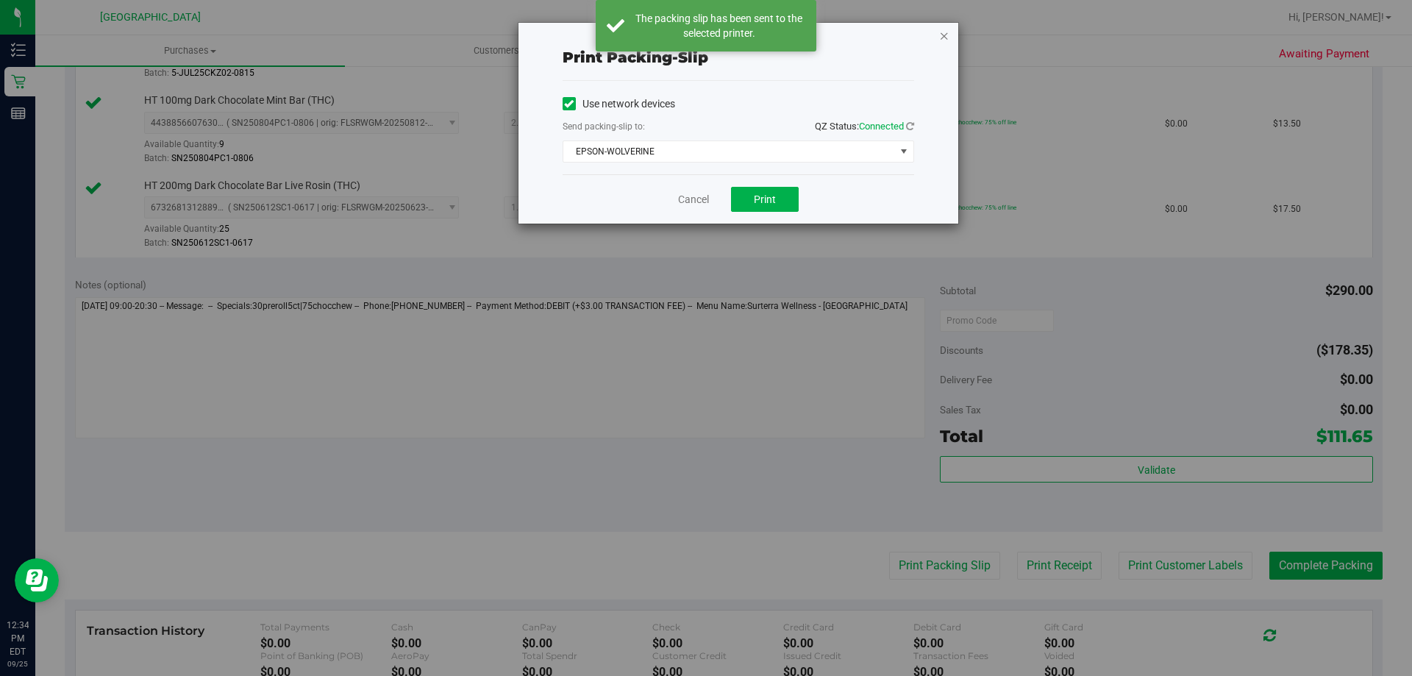
click at [941, 35] on icon "button" at bounding box center [944, 35] width 10 height 18
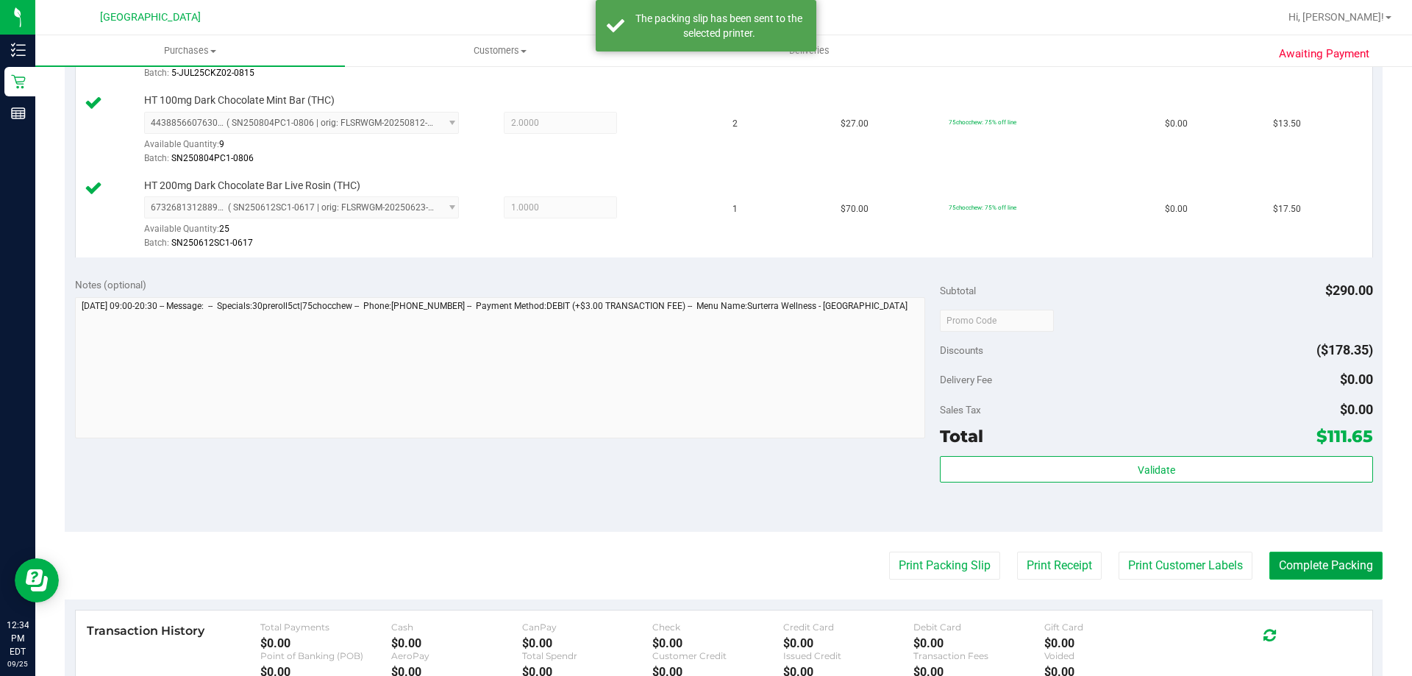
click at [1316, 562] on button "Complete Packing" at bounding box center [1325, 565] width 113 height 28
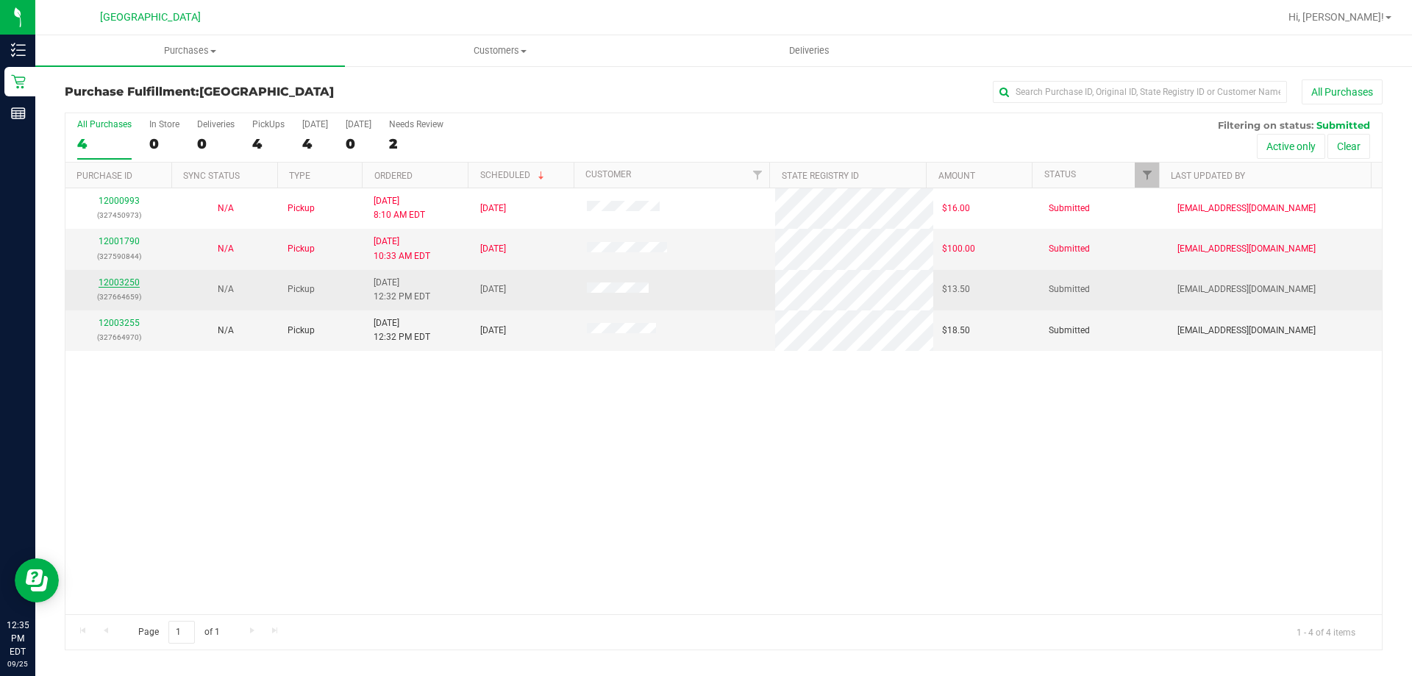
click at [130, 280] on link "12003250" at bounding box center [119, 282] width 41 height 10
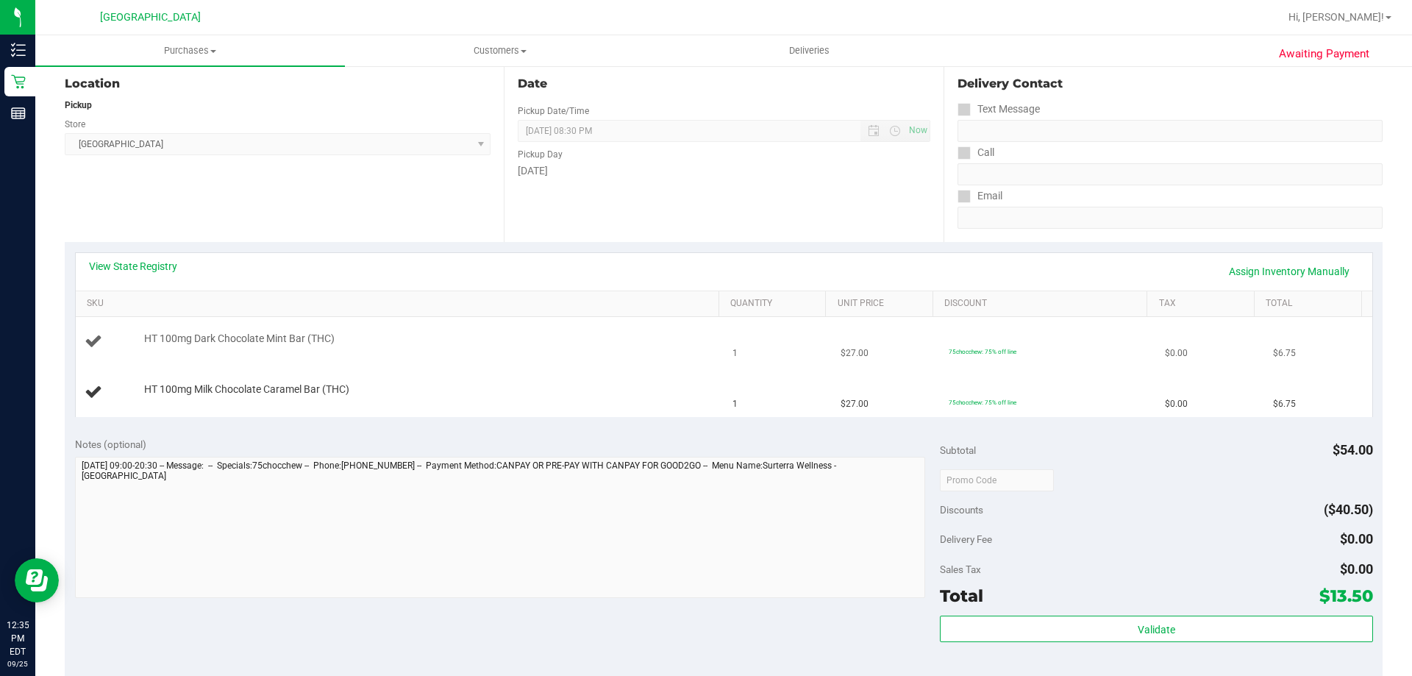
scroll to position [441, 0]
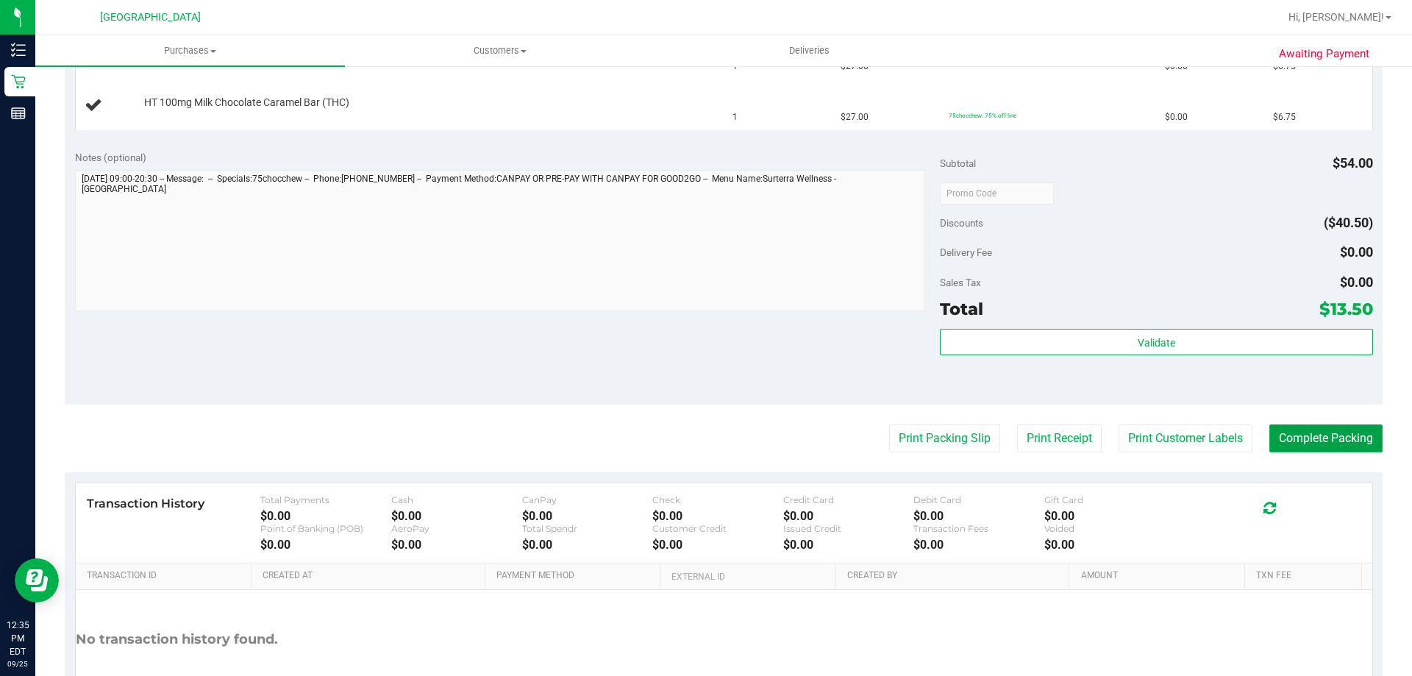
click at [1324, 445] on button "Complete Packing" at bounding box center [1325, 438] width 113 height 28
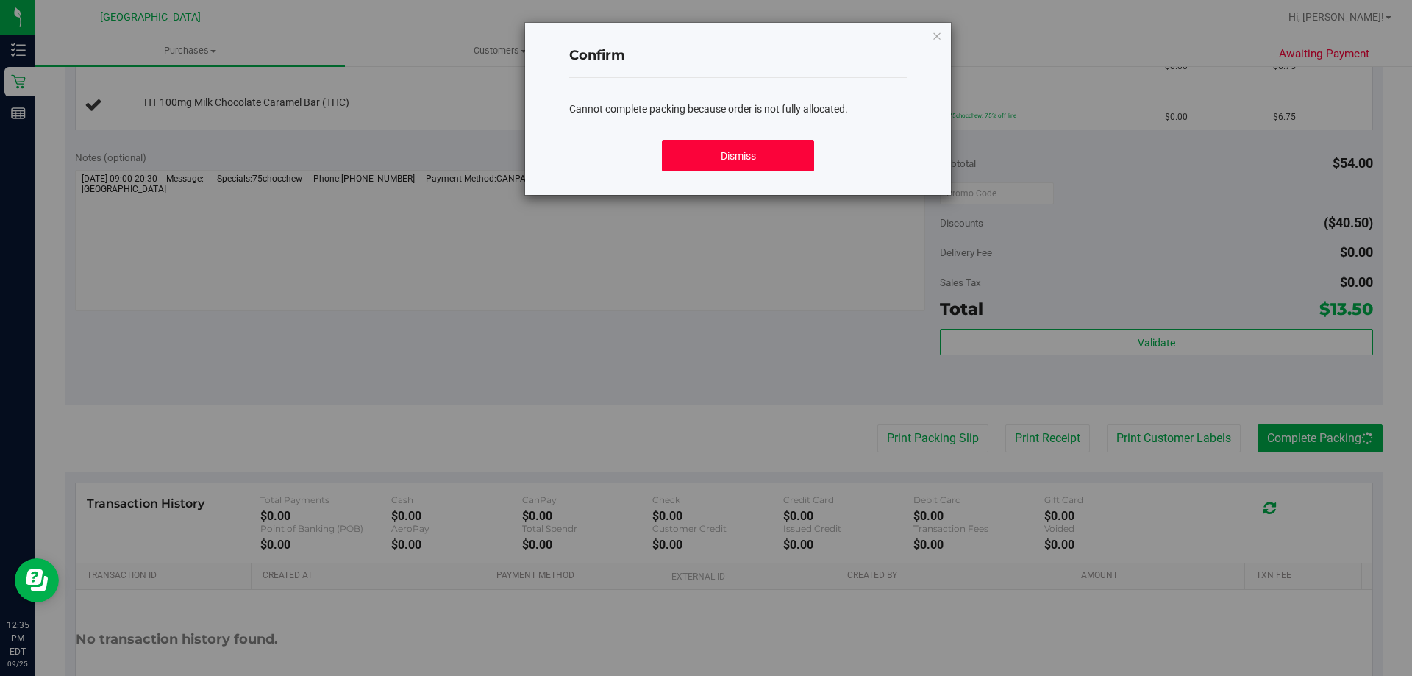
click at [743, 150] on button "Dismiss" at bounding box center [737, 155] width 151 height 31
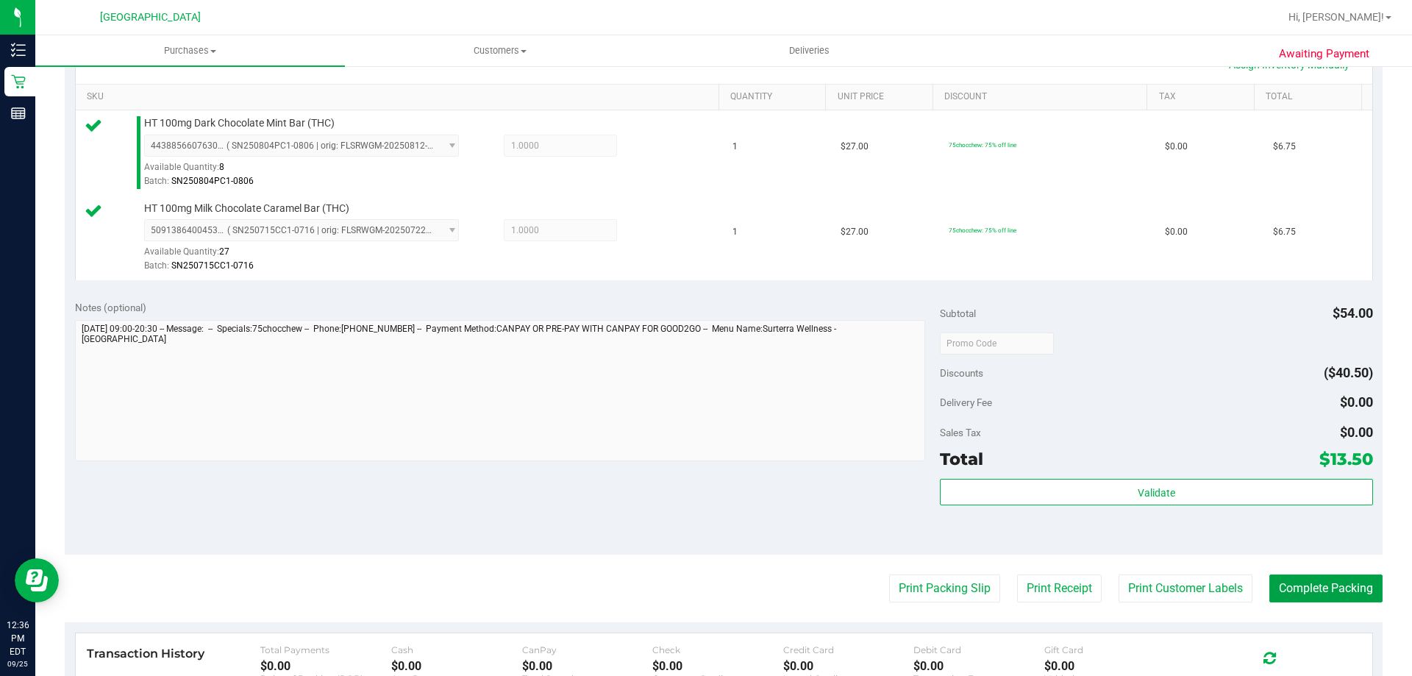
scroll to position [515, 0]
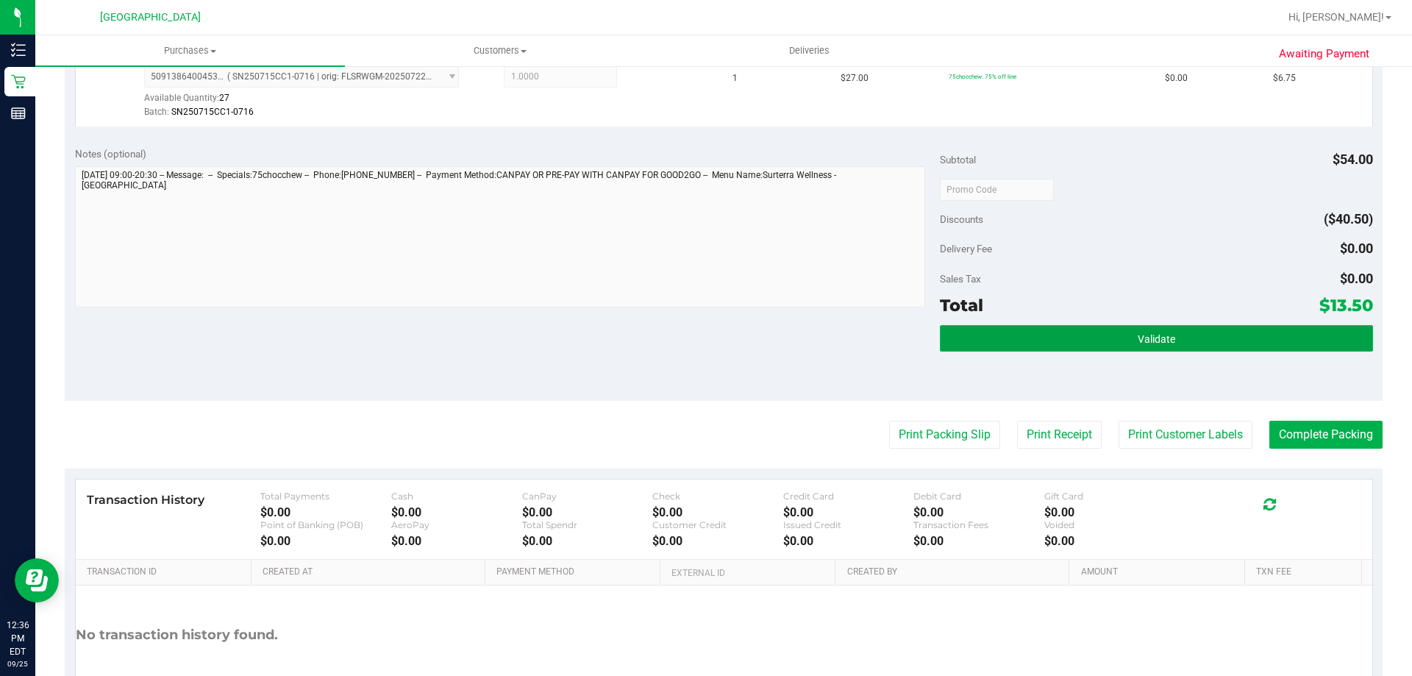
click at [1209, 329] on button "Validate" at bounding box center [1156, 338] width 432 height 26
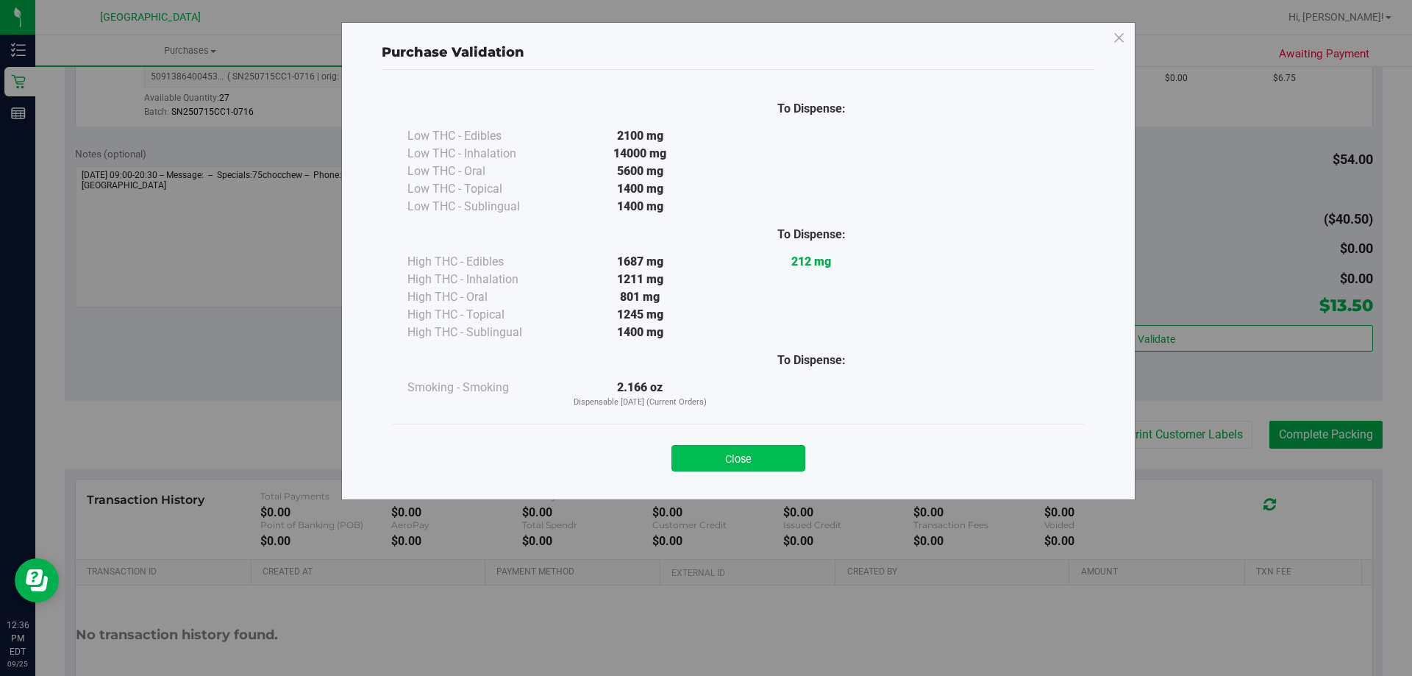
click at [729, 451] on button "Close" at bounding box center [738, 458] width 134 height 26
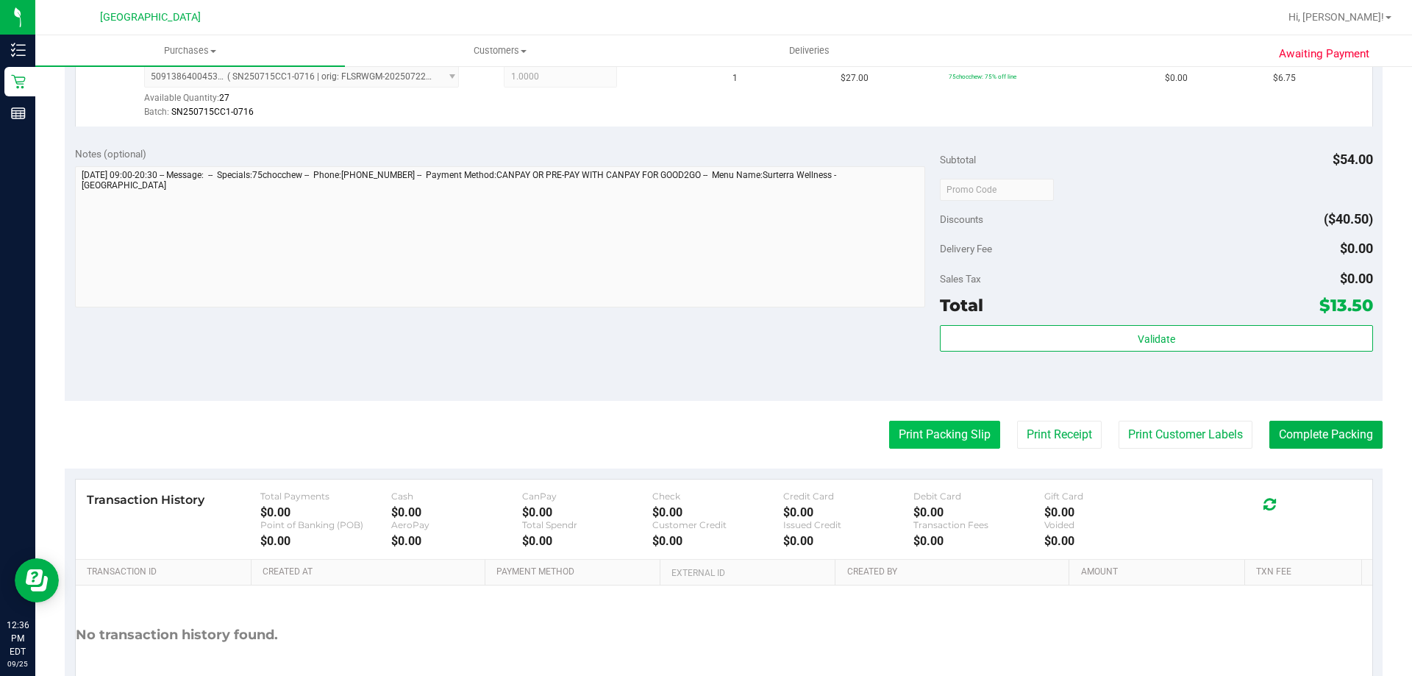
click at [904, 433] on button "Print Packing Slip" at bounding box center [944, 435] width 111 height 28
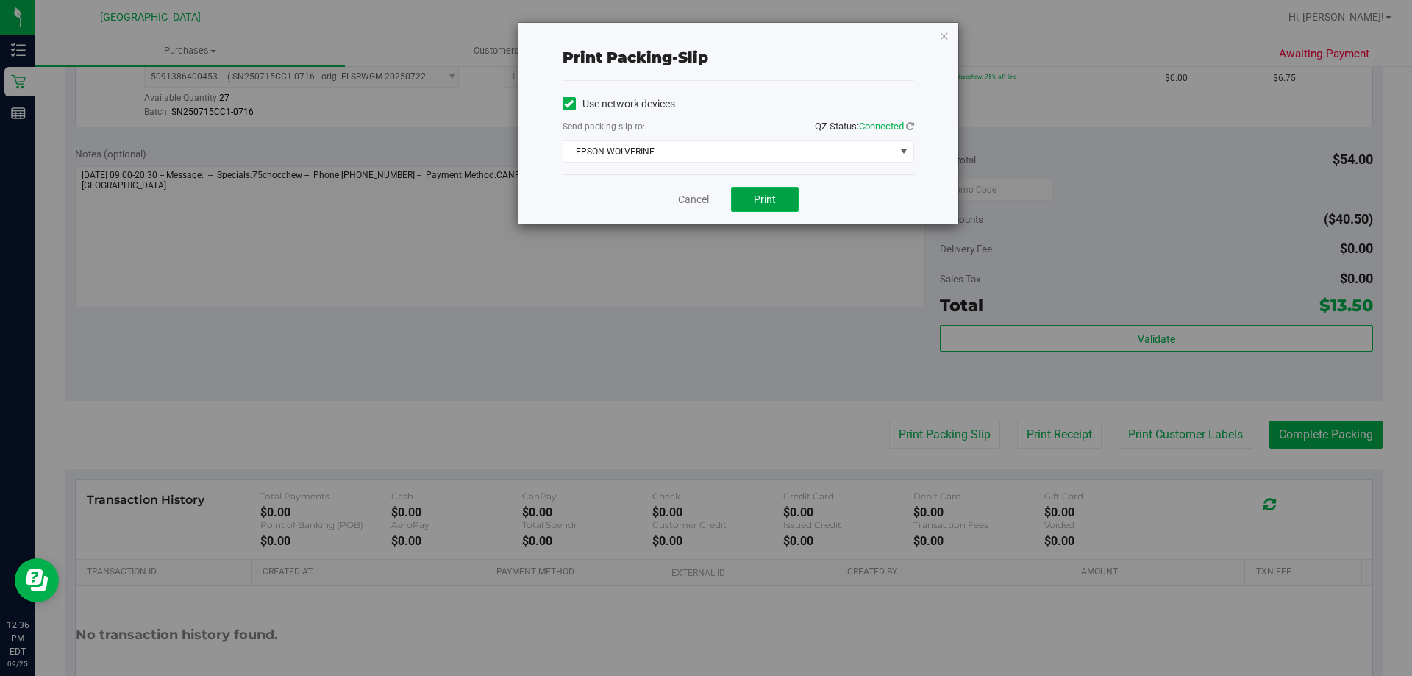
click at [787, 202] on button "Print" at bounding box center [765, 199] width 68 height 25
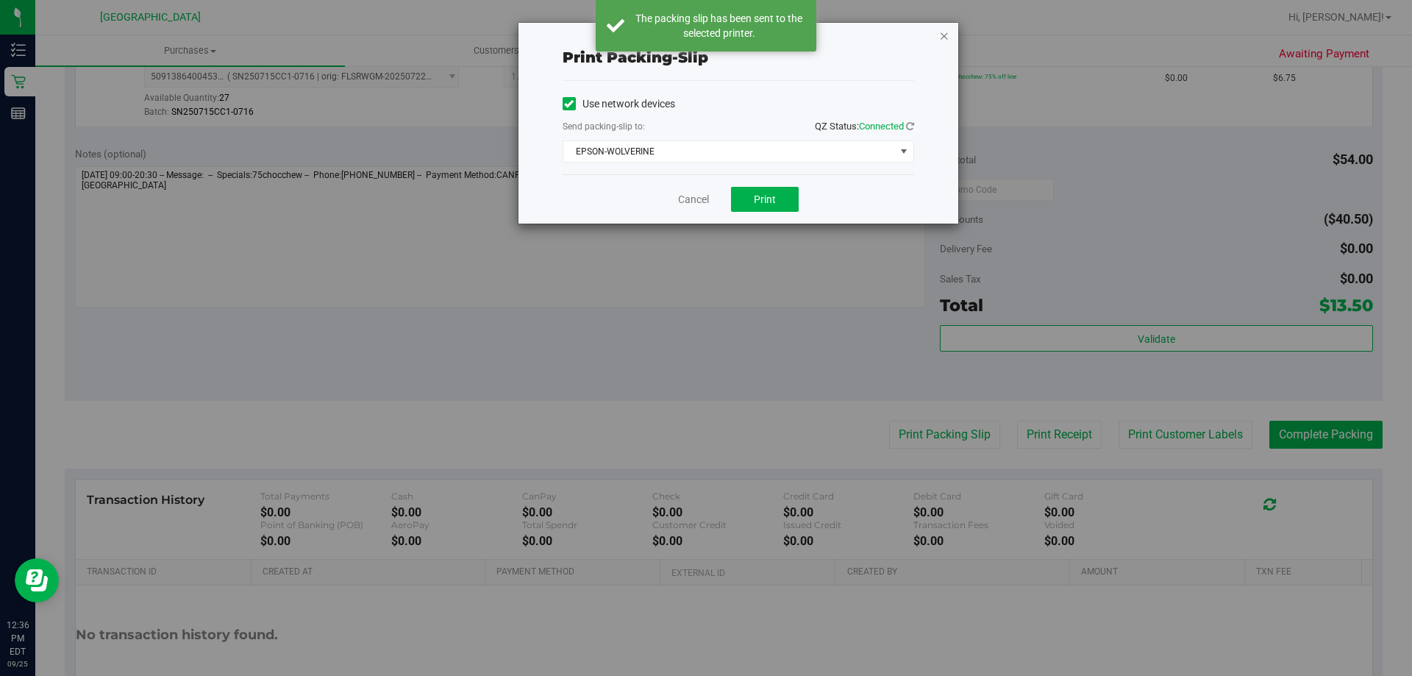
click at [940, 40] on icon "button" at bounding box center [944, 35] width 10 height 18
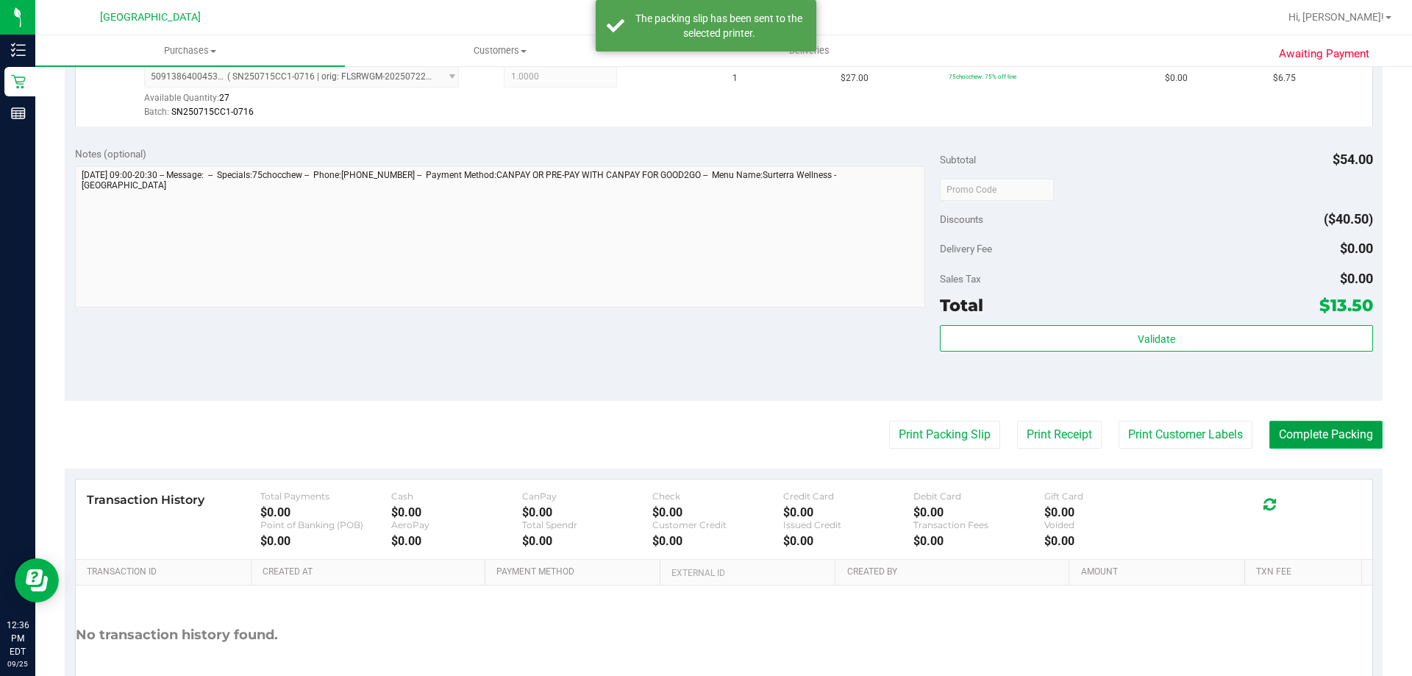
click at [1302, 435] on button "Complete Packing" at bounding box center [1325, 435] width 113 height 28
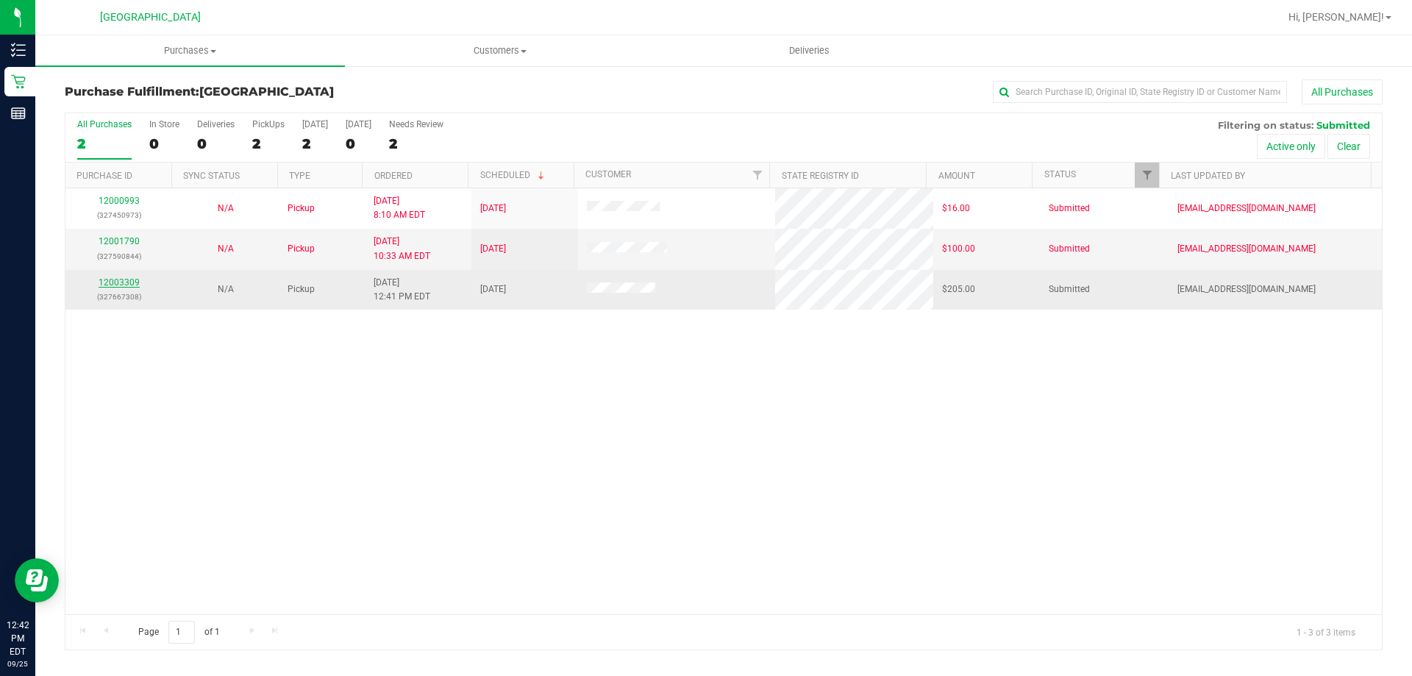
click at [121, 285] on link "12003309" at bounding box center [119, 282] width 41 height 10
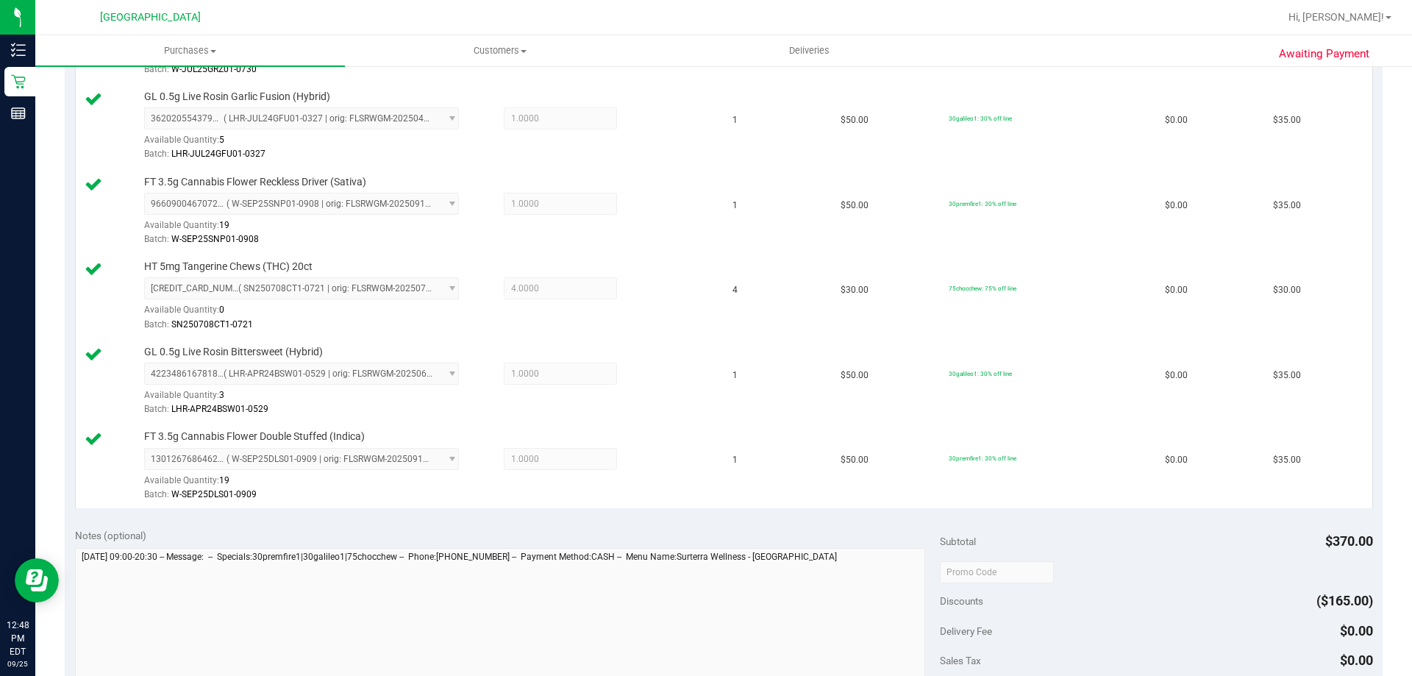
scroll to position [662, 0]
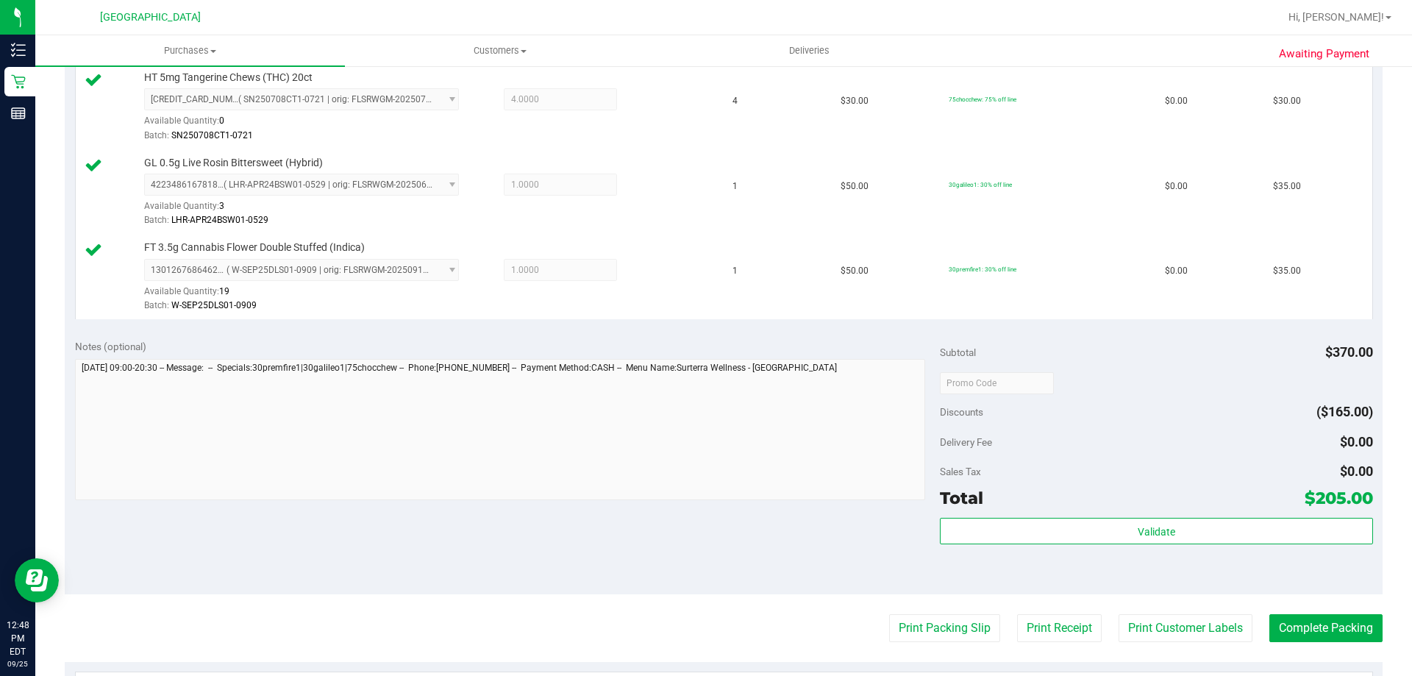
click at [1071, 517] on div "Subtotal $370.00 Discounts ($165.00) Delivery Fee $0.00 Sales Tax $0.00 Total $…" at bounding box center [1156, 461] width 432 height 245
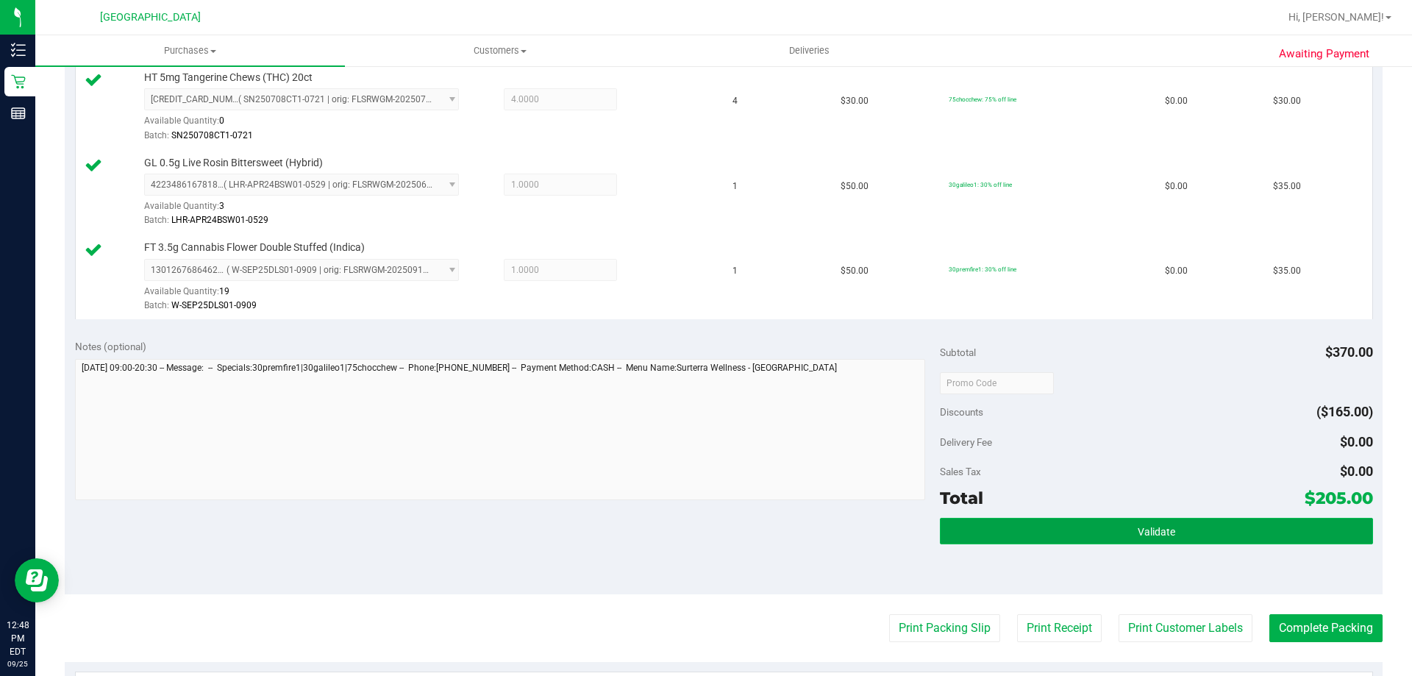
click at [1072, 523] on button "Validate" at bounding box center [1156, 531] width 432 height 26
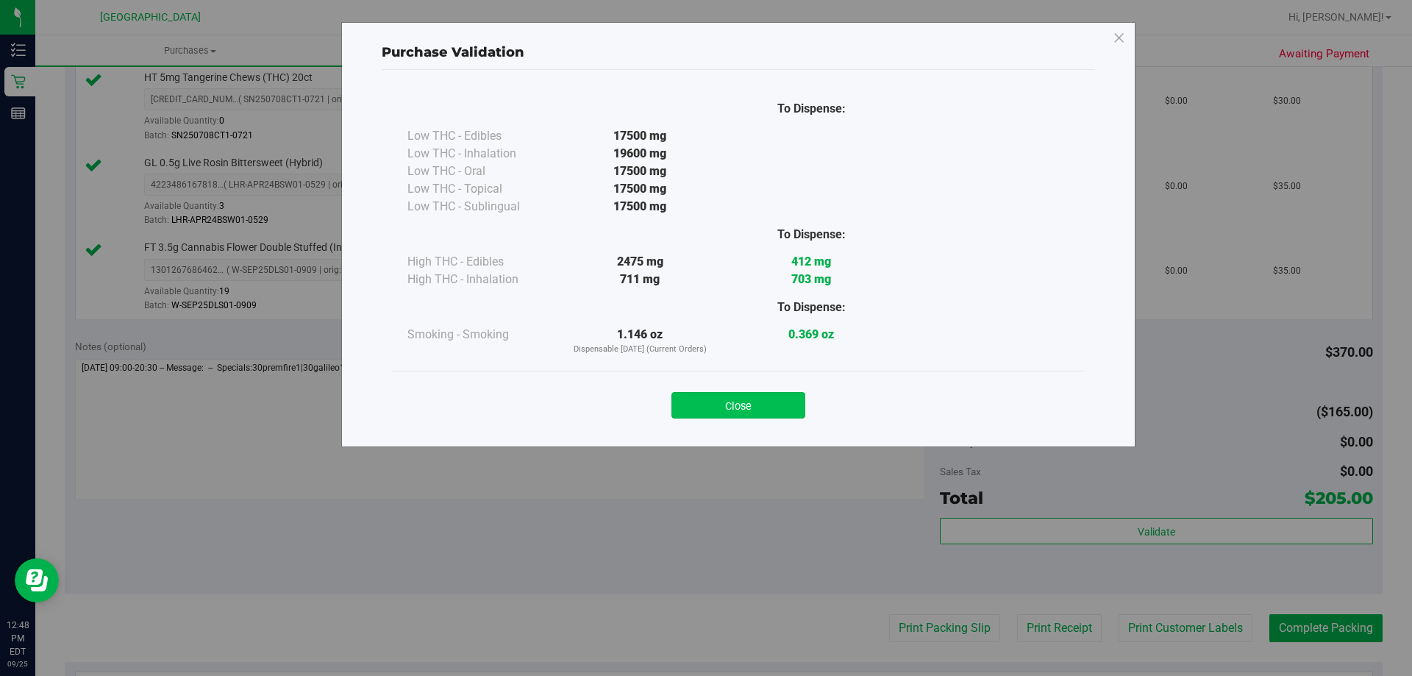
click at [760, 405] on button "Close" at bounding box center [738, 405] width 134 height 26
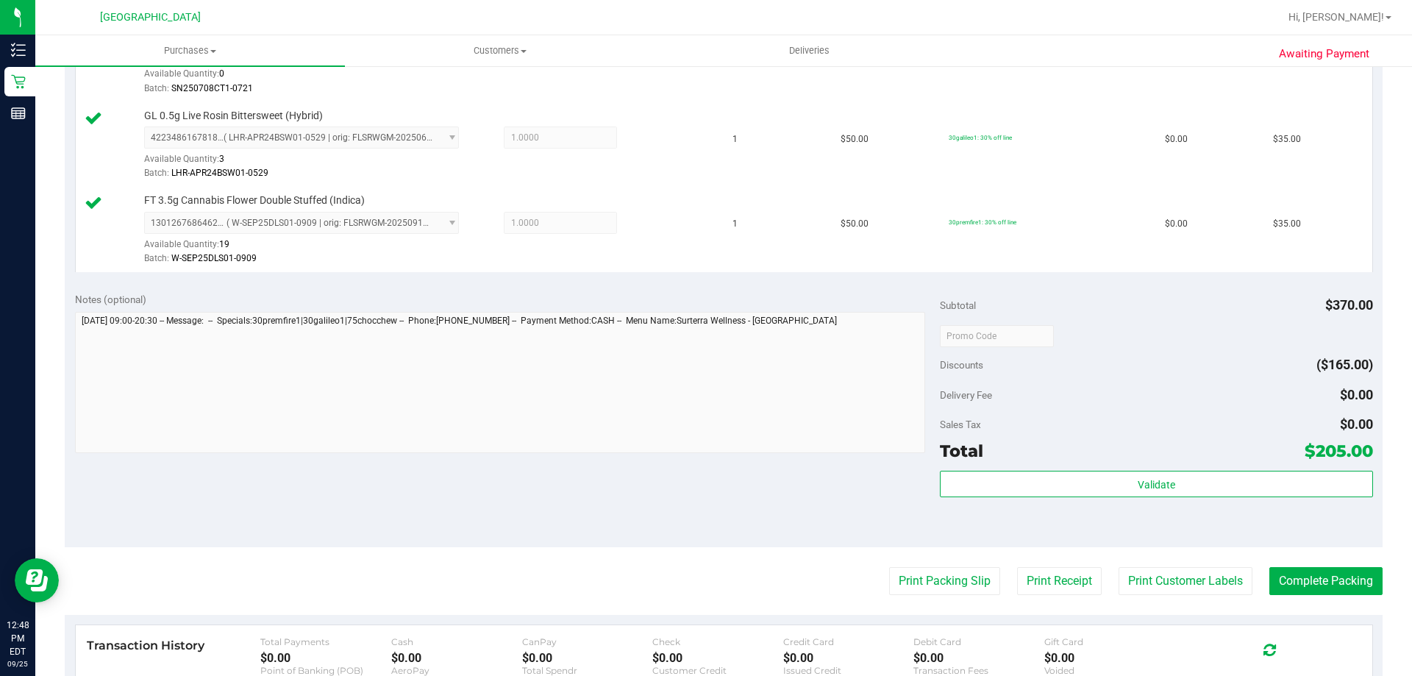
scroll to position [735, 0]
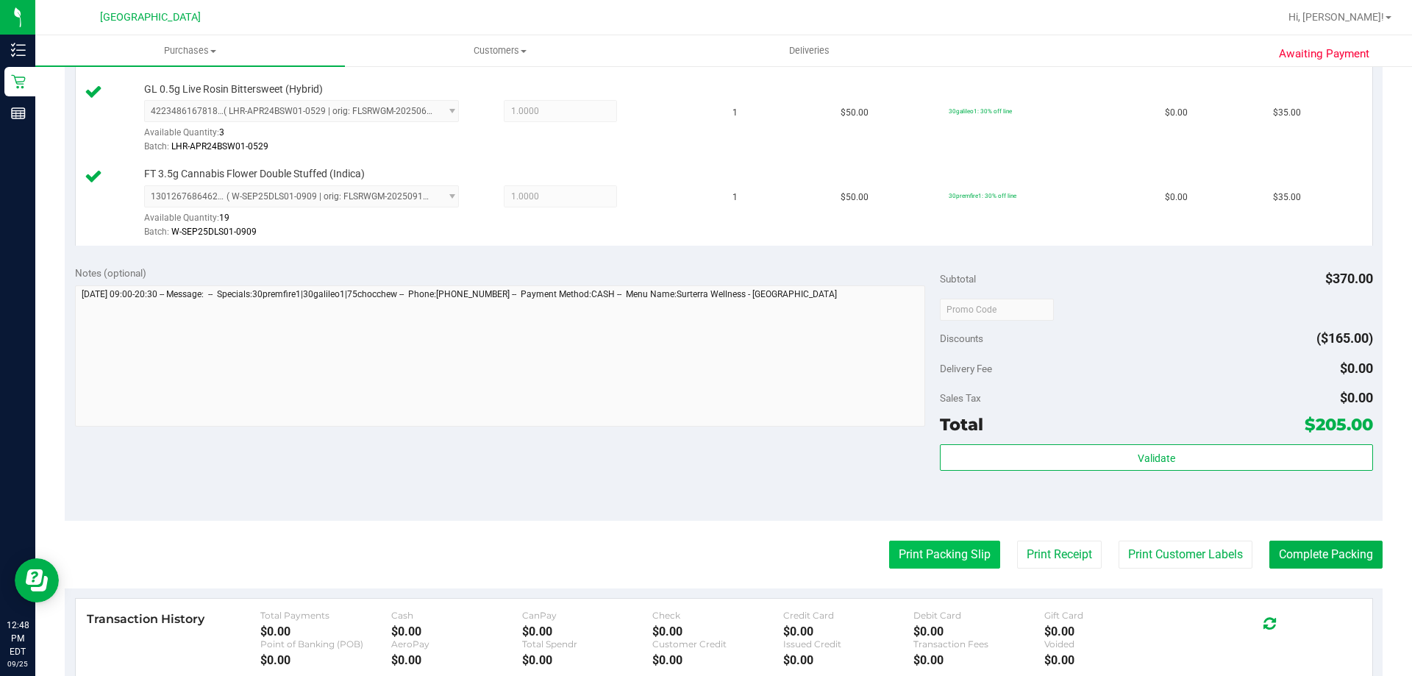
click at [962, 564] on button "Print Packing Slip" at bounding box center [944, 554] width 111 height 28
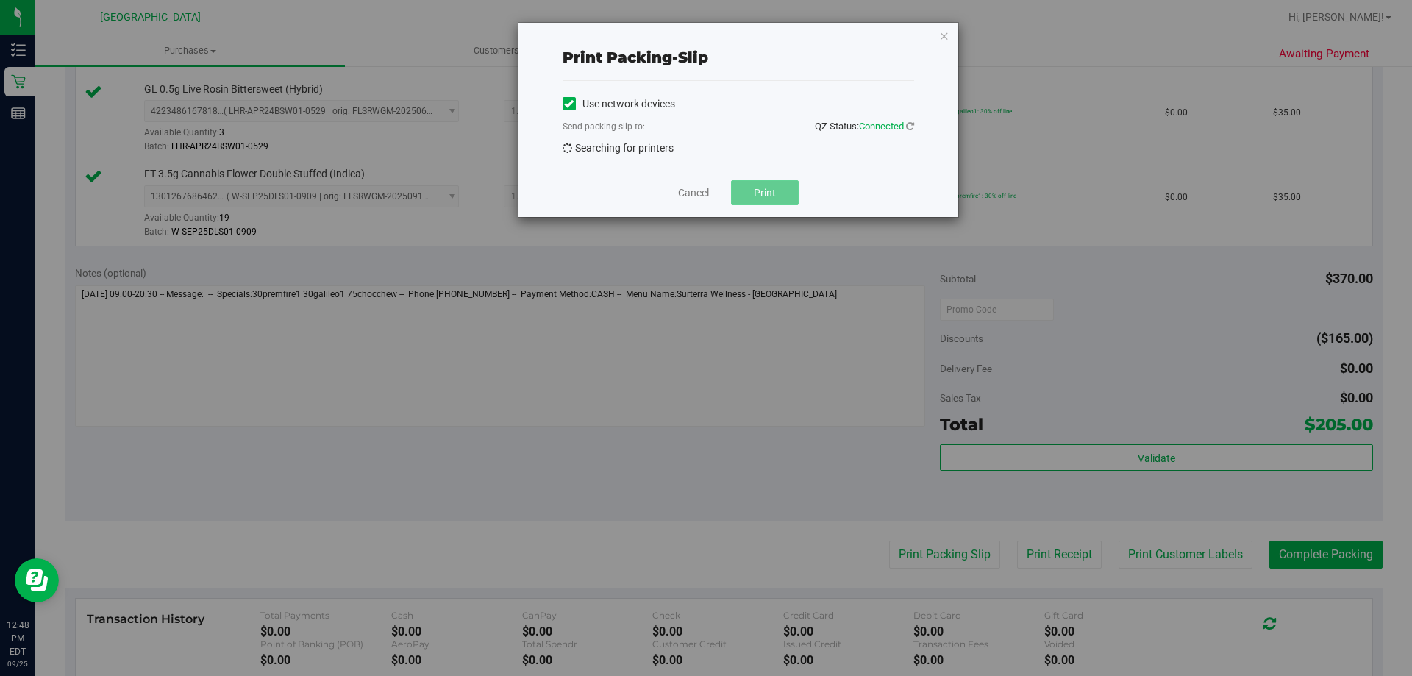
click at [768, 195] on span "Print" at bounding box center [765, 193] width 22 height 12
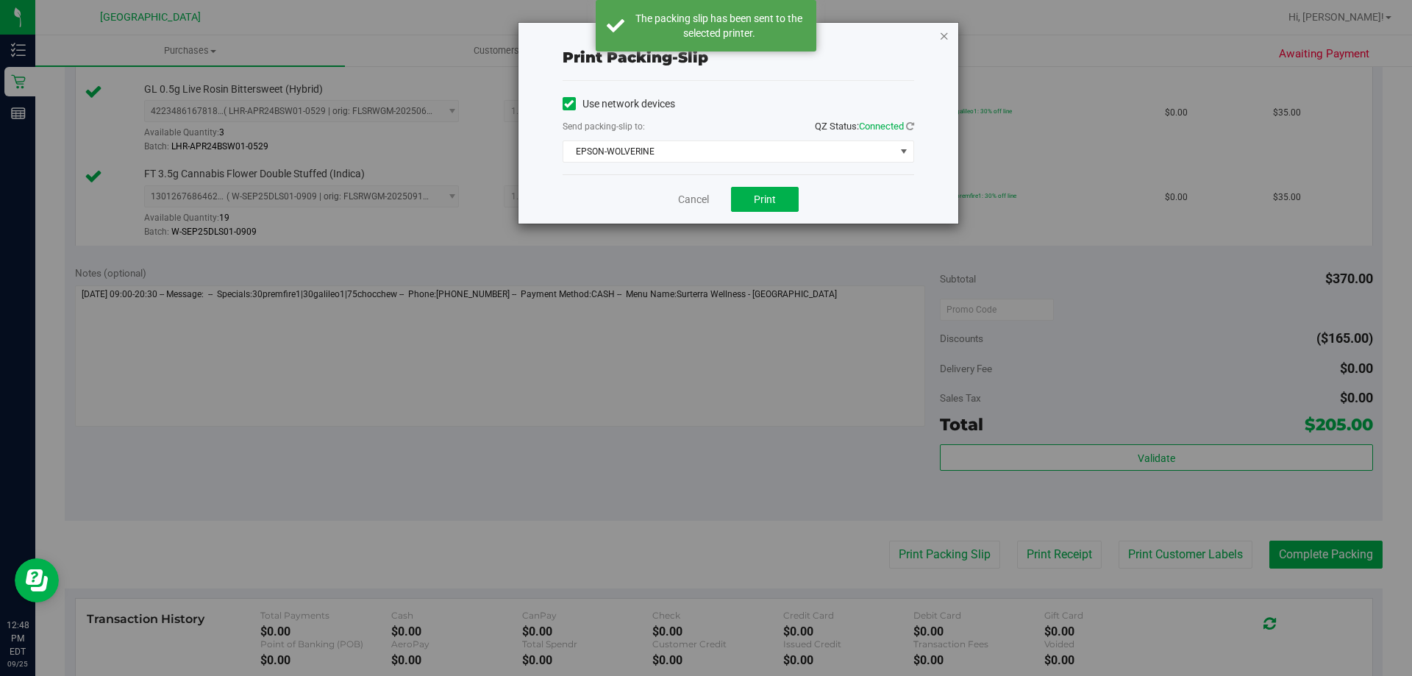
click at [939, 43] on icon "button" at bounding box center [944, 35] width 10 height 18
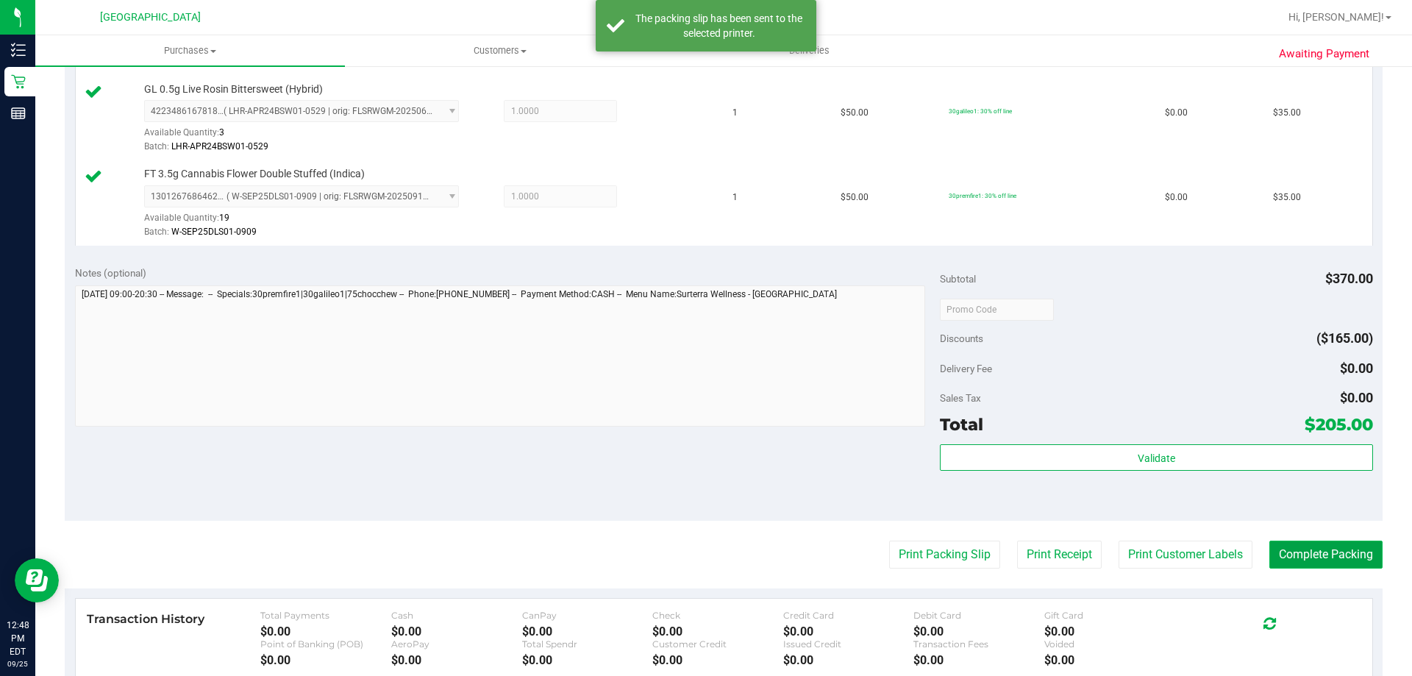
click at [1333, 552] on button "Complete Packing" at bounding box center [1325, 554] width 113 height 28
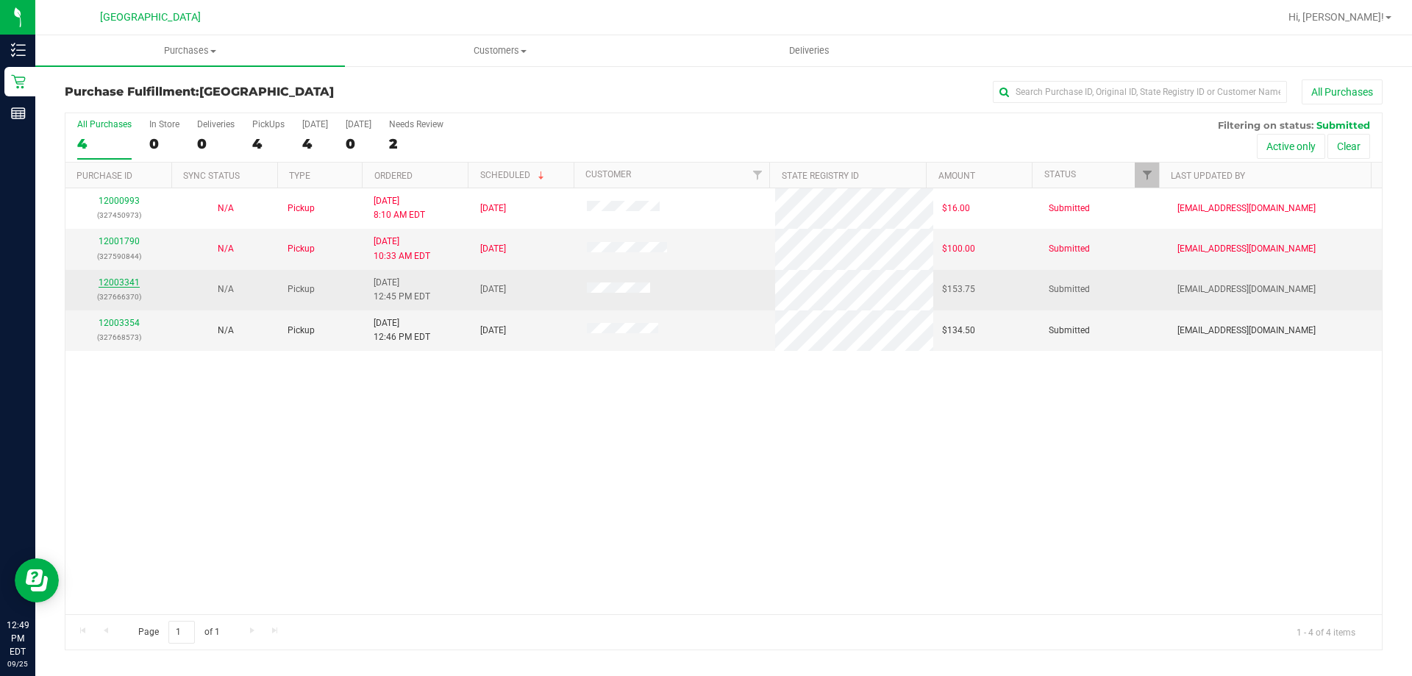
click at [119, 281] on link "12003341" at bounding box center [119, 282] width 41 height 10
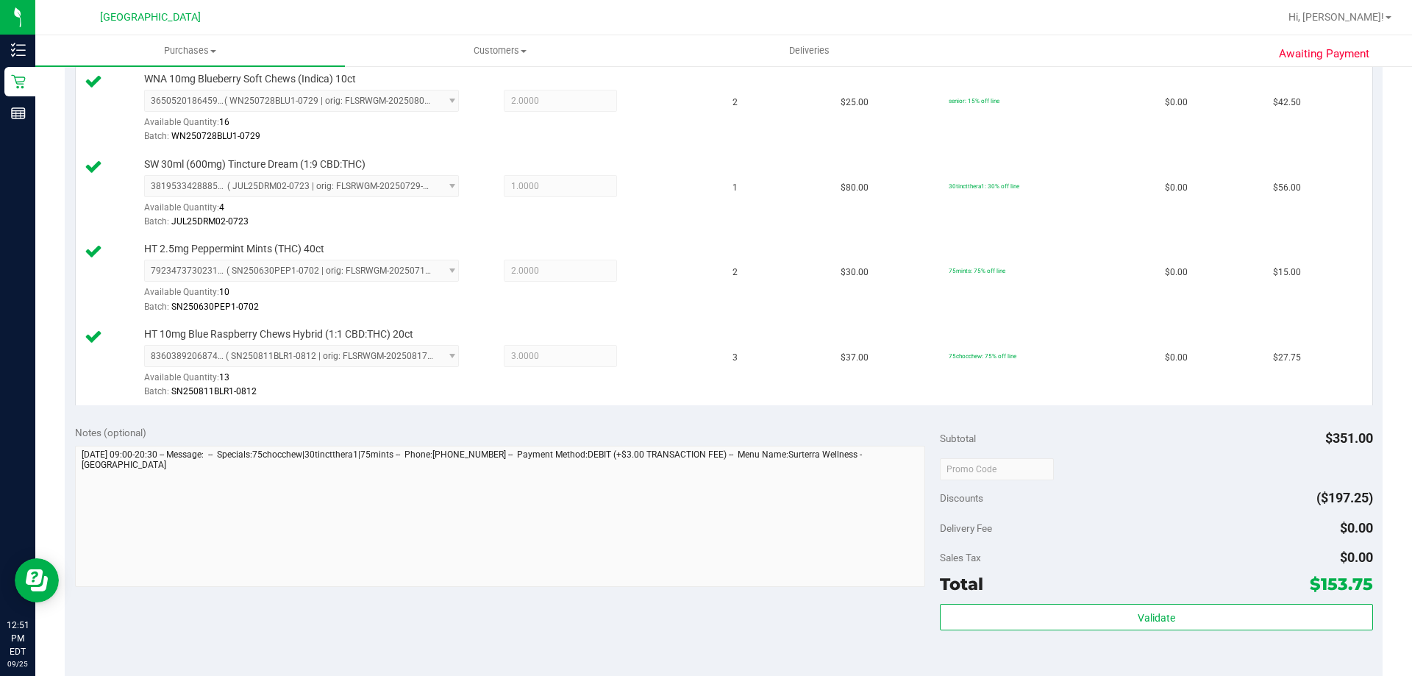
scroll to position [515, 0]
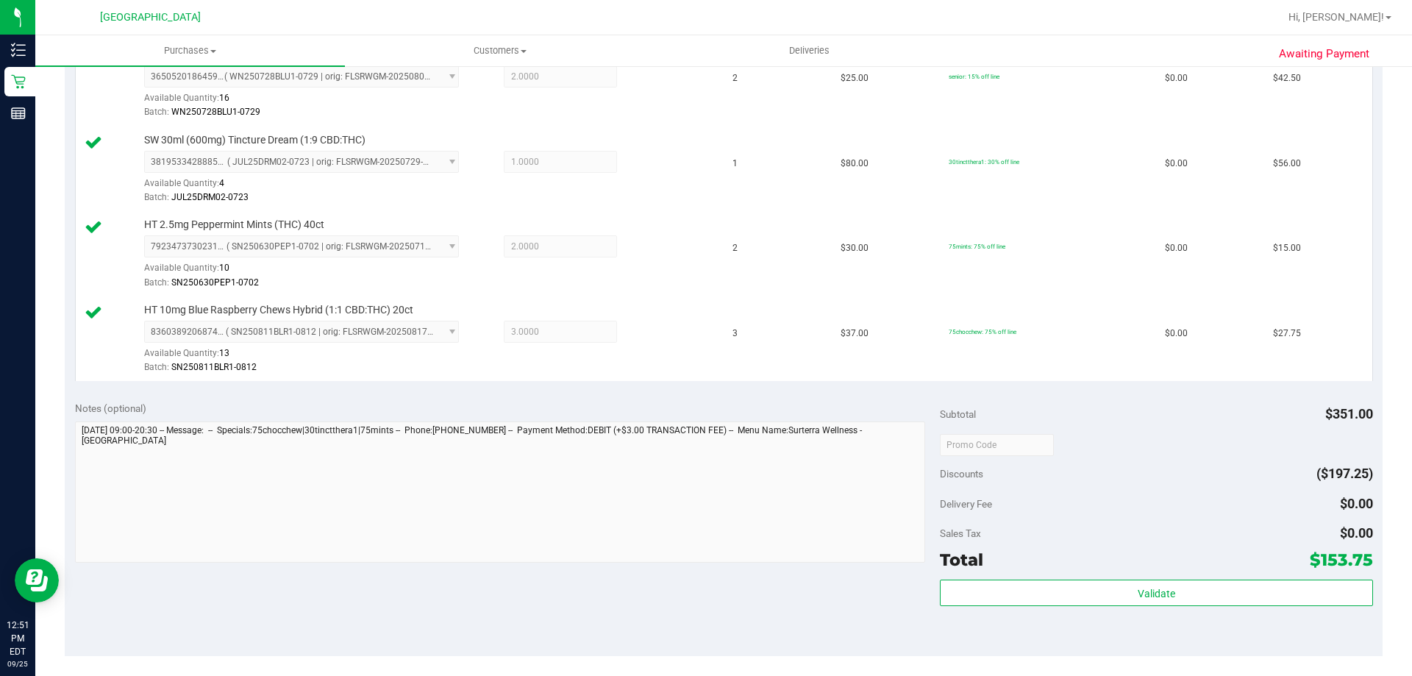
click at [1050, 579] on div "Subtotal $351.00 Discounts ($197.25) Delivery Fee $0.00 Sales Tax $0.00 Total $…" at bounding box center [1156, 523] width 432 height 245
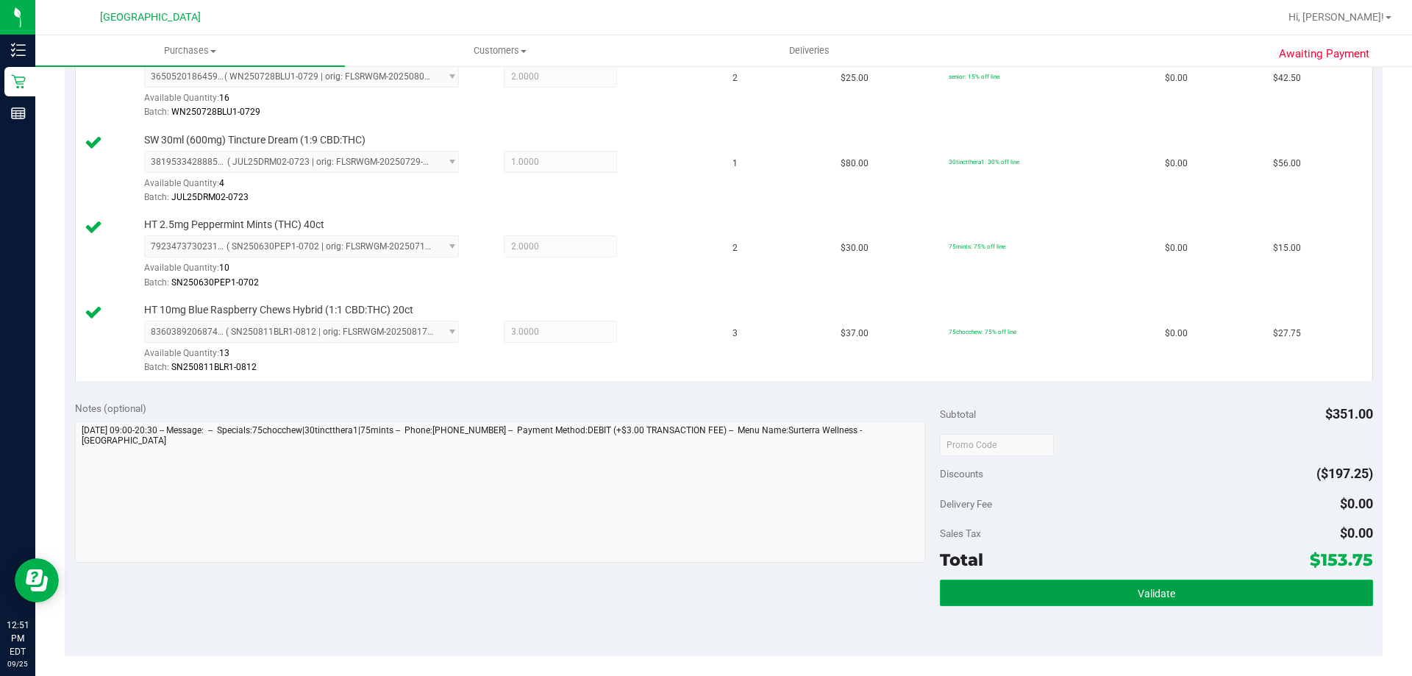
click at [1050, 589] on button "Validate" at bounding box center [1156, 592] width 432 height 26
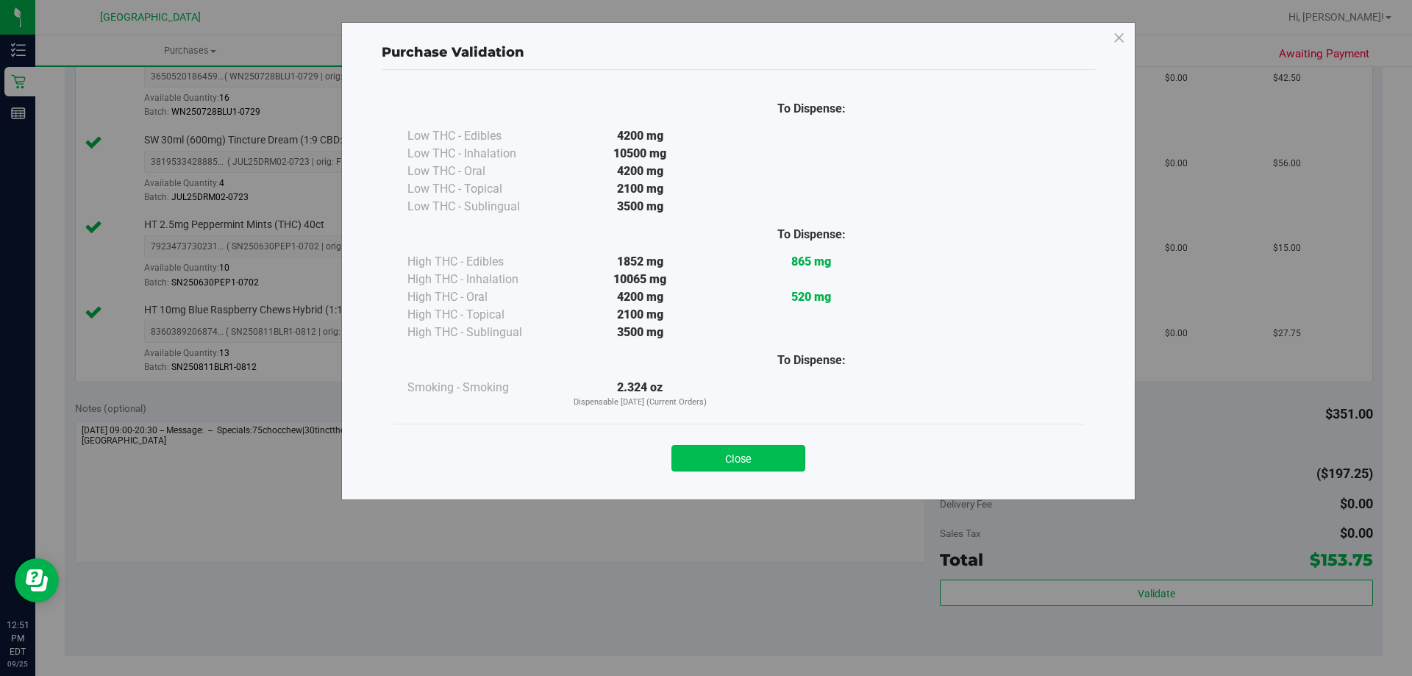
click at [784, 454] on button "Close" at bounding box center [738, 458] width 134 height 26
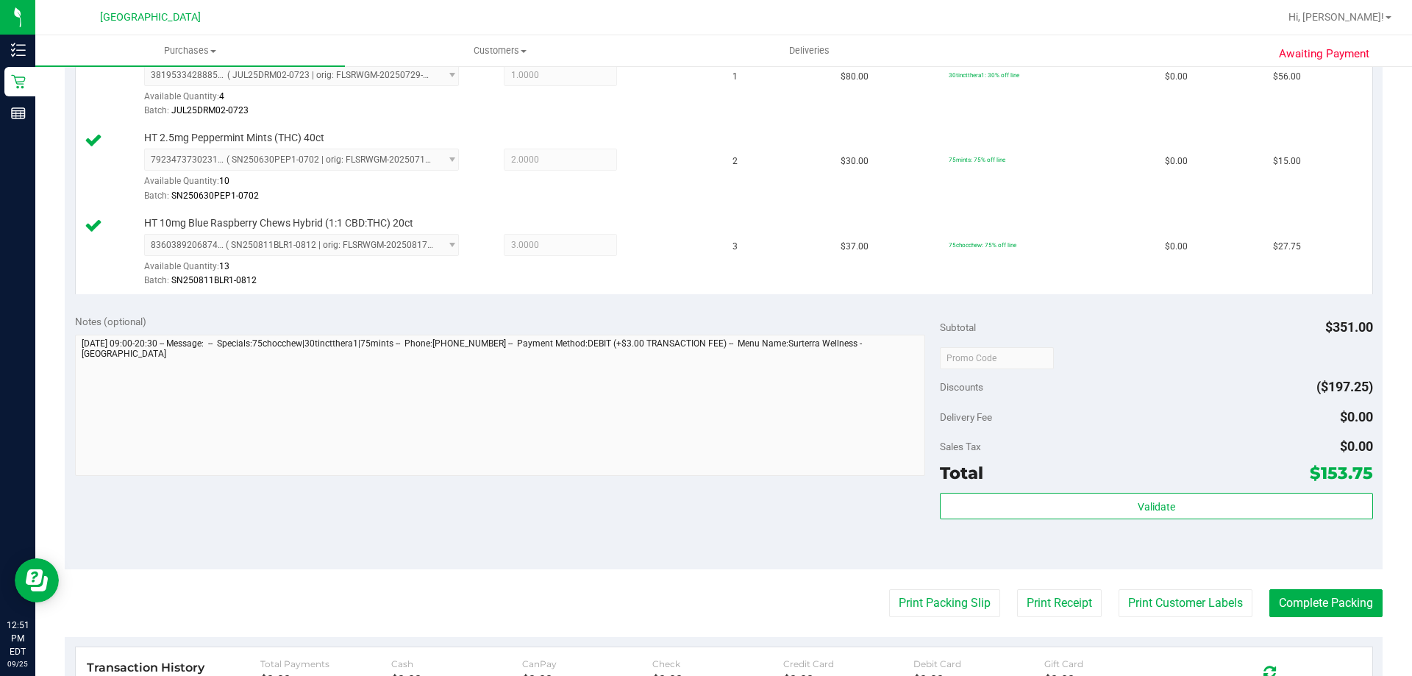
scroll to position [809, 0]
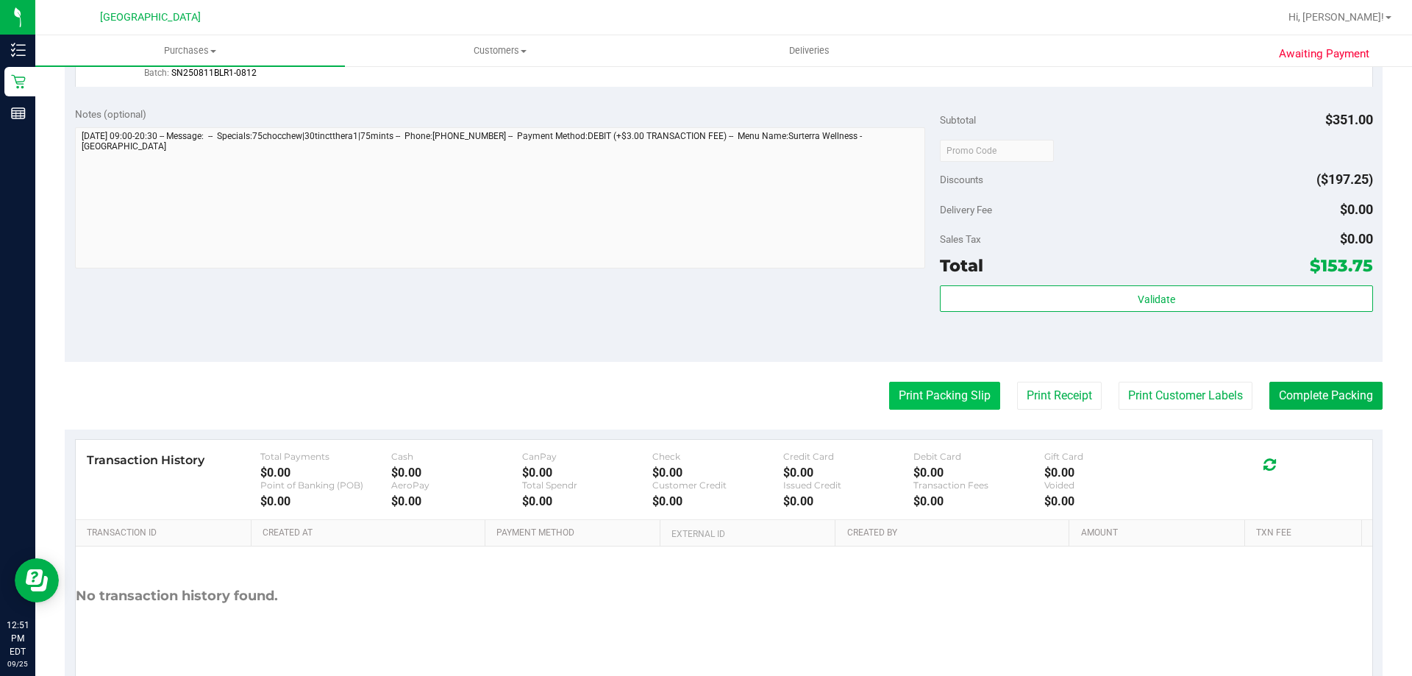
click at [908, 392] on button "Print Packing Slip" at bounding box center [944, 396] width 111 height 28
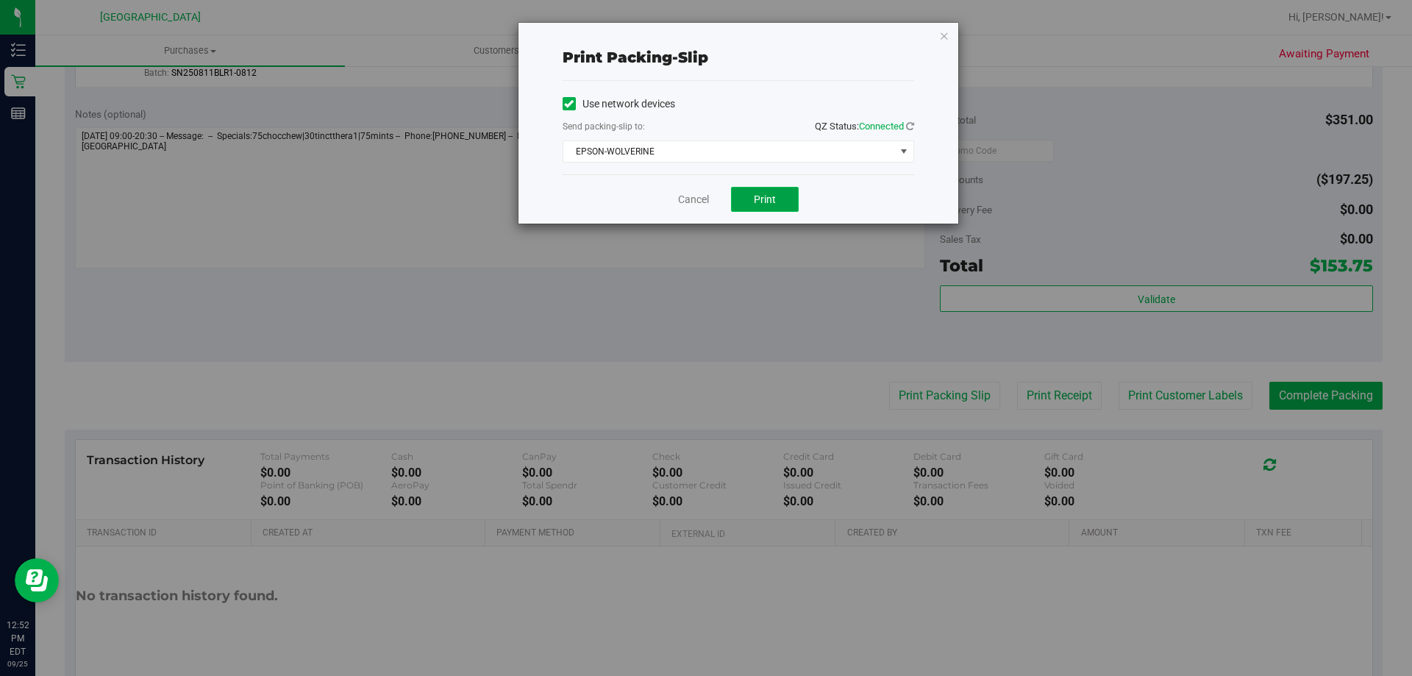
click at [771, 187] on button "Print" at bounding box center [765, 199] width 68 height 25
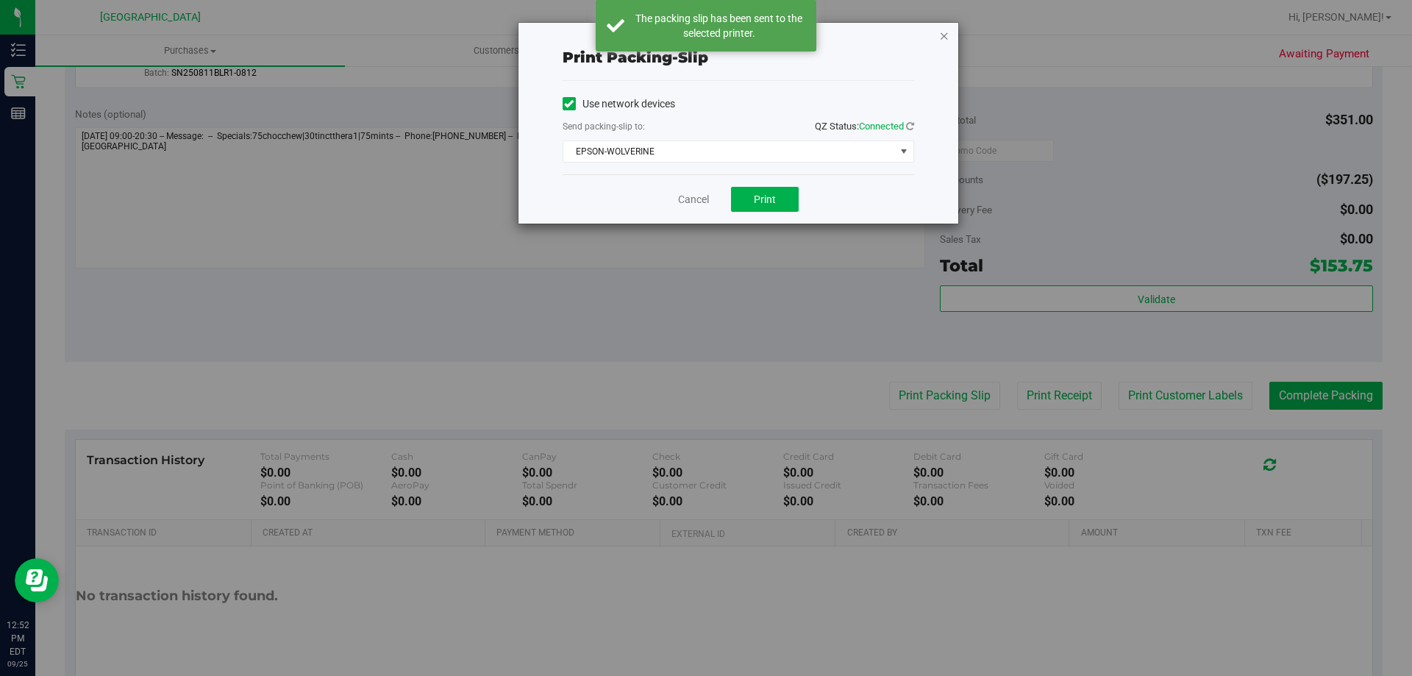
click at [943, 32] on icon "button" at bounding box center [944, 35] width 10 height 18
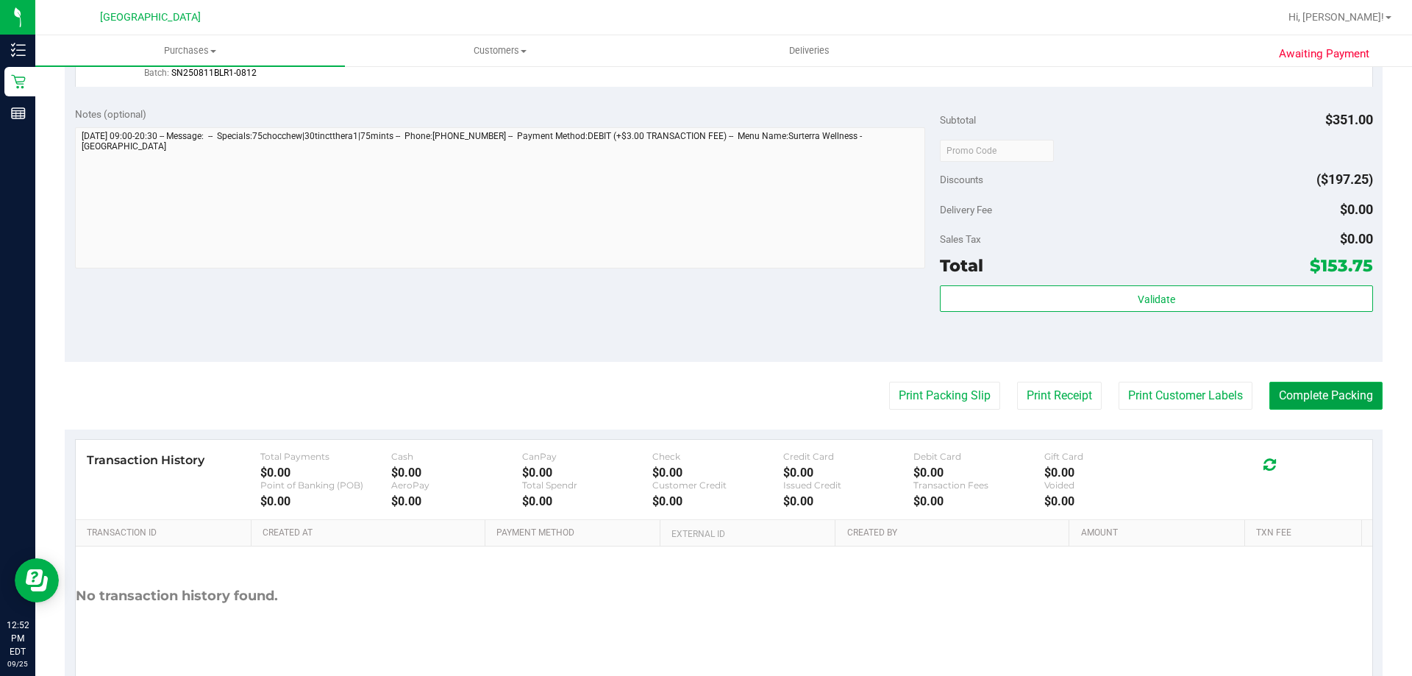
click at [1293, 398] on button "Complete Packing" at bounding box center [1325, 396] width 113 height 28
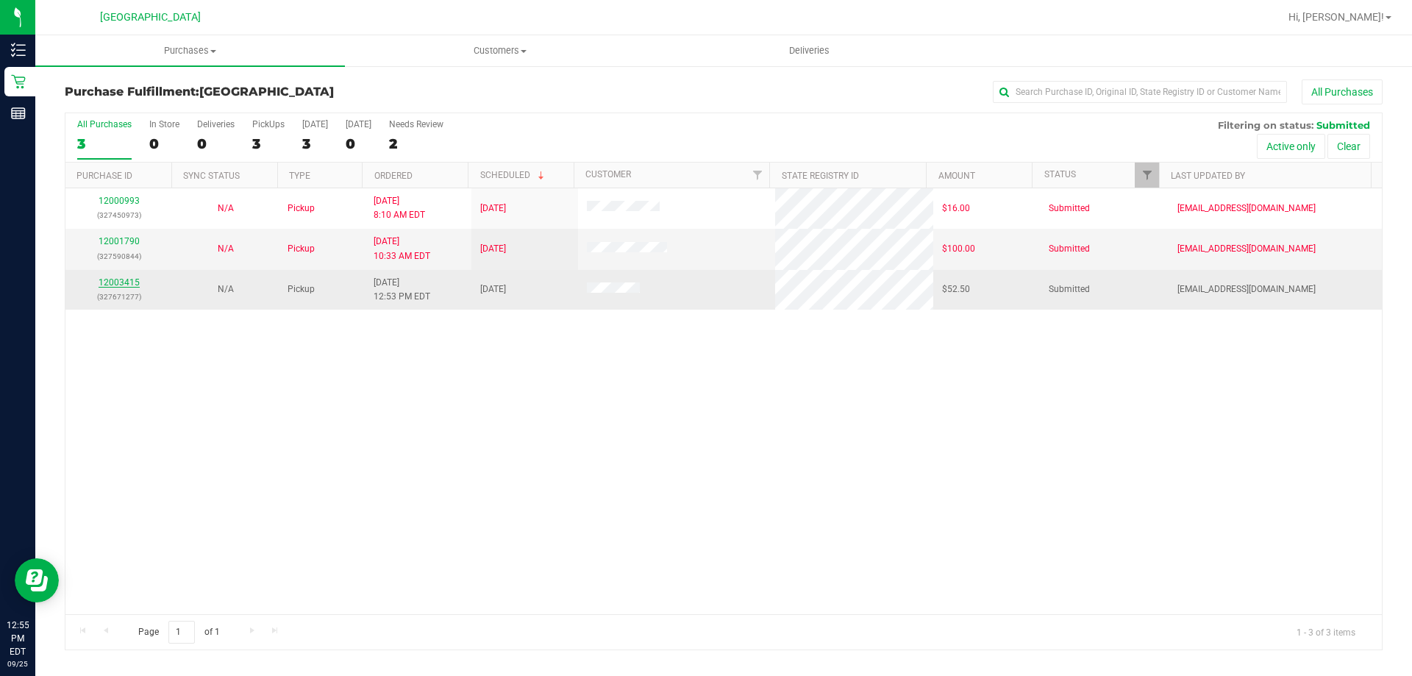
click at [126, 281] on link "12003415" at bounding box center [119, 282] width 41 height 10
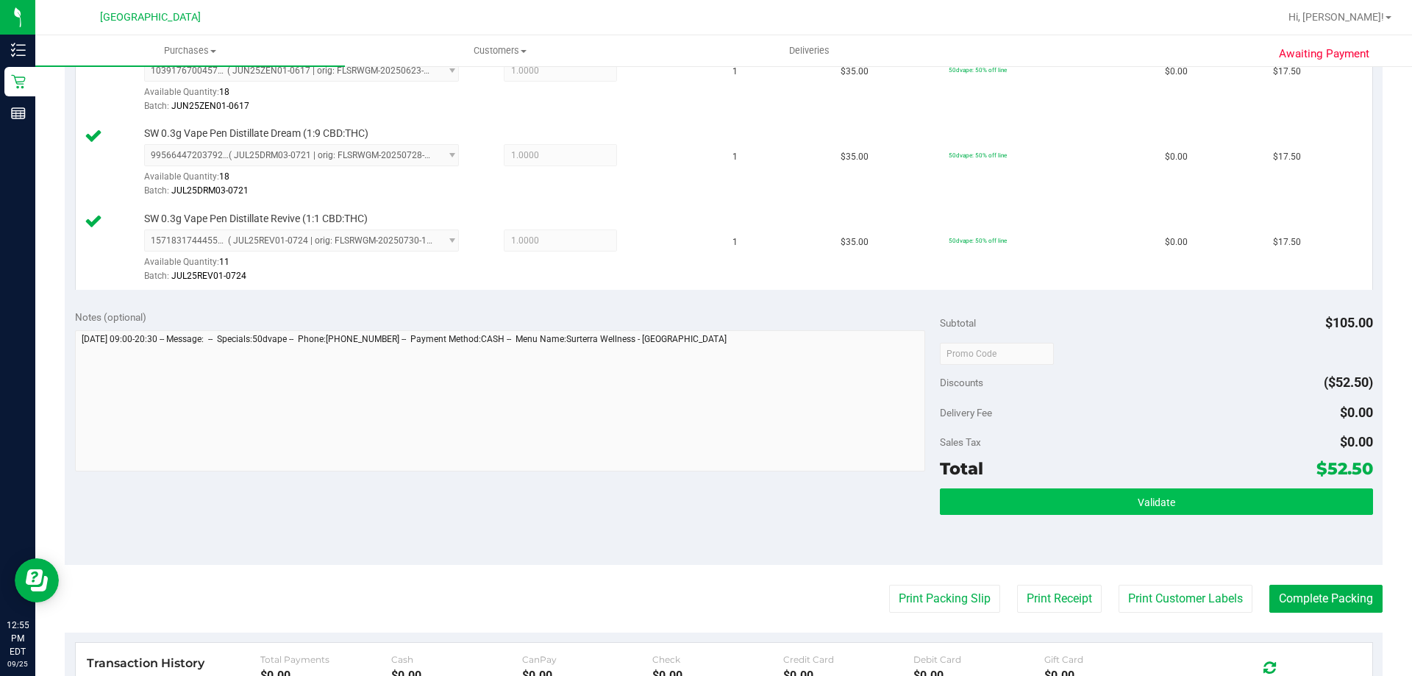
scroll to position [515, 0]
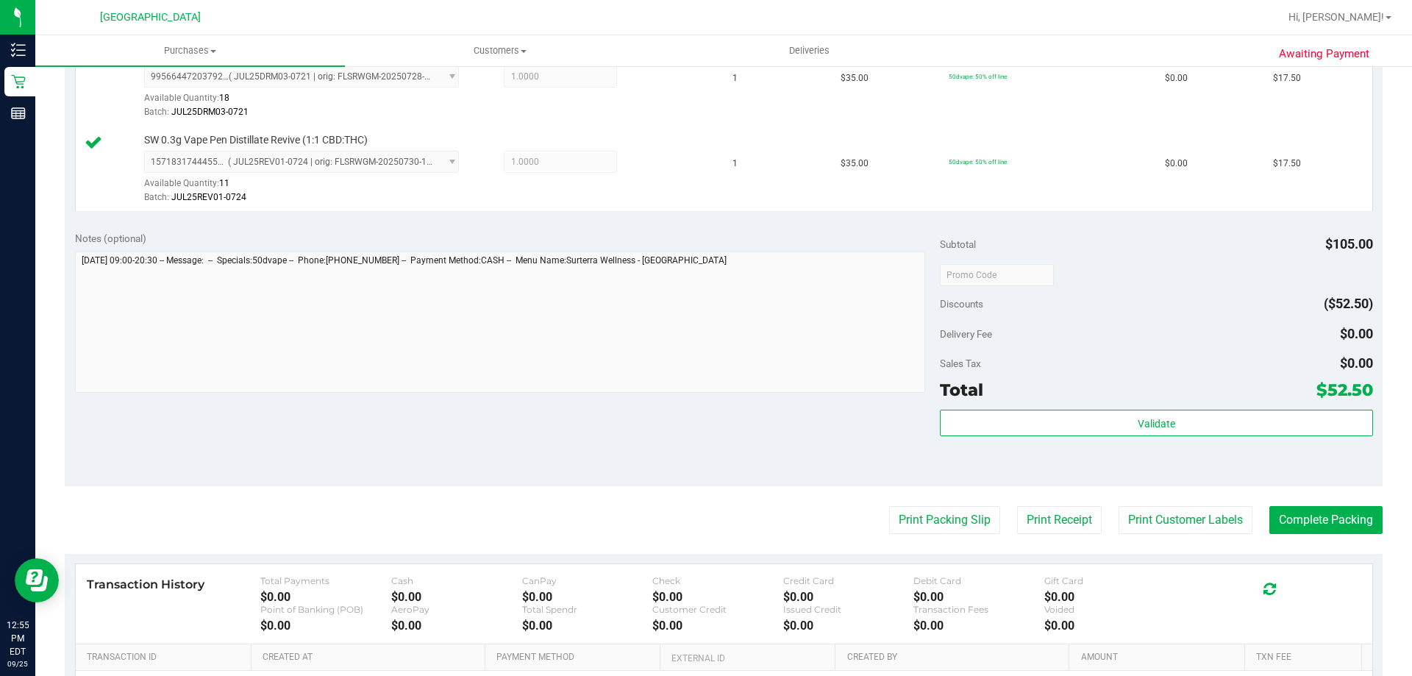
click at [1093, 406] on div "Subtotal $105.00 Discounts ($52.50) Delivery Fee $0.00 Sales Tax $0.00 Total $5…" at bounding box center [1156, 353] width 432 height 245
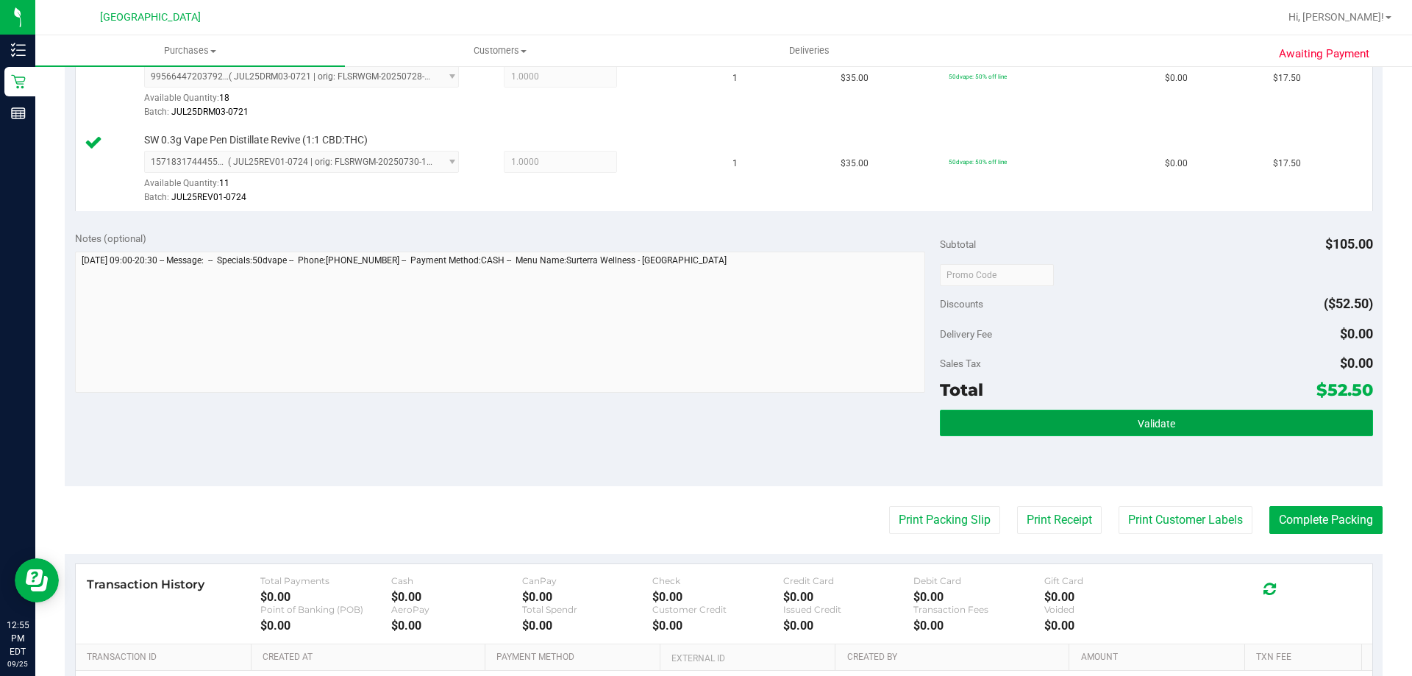
click at [1094, 426] on button "Validate" at bounding box center [1156, 423] width 432 height 26
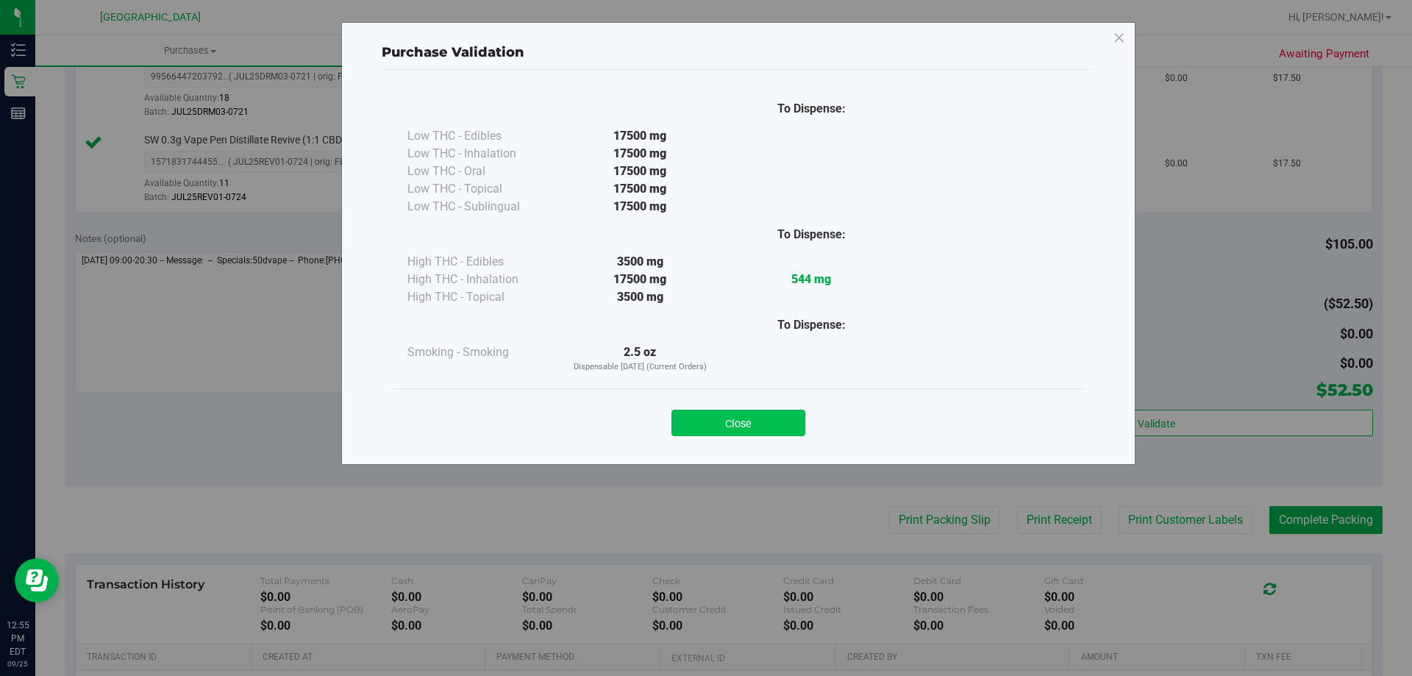
click at [771, 432] on button "Close" at bounding box center [738, 423] width 134 height 26
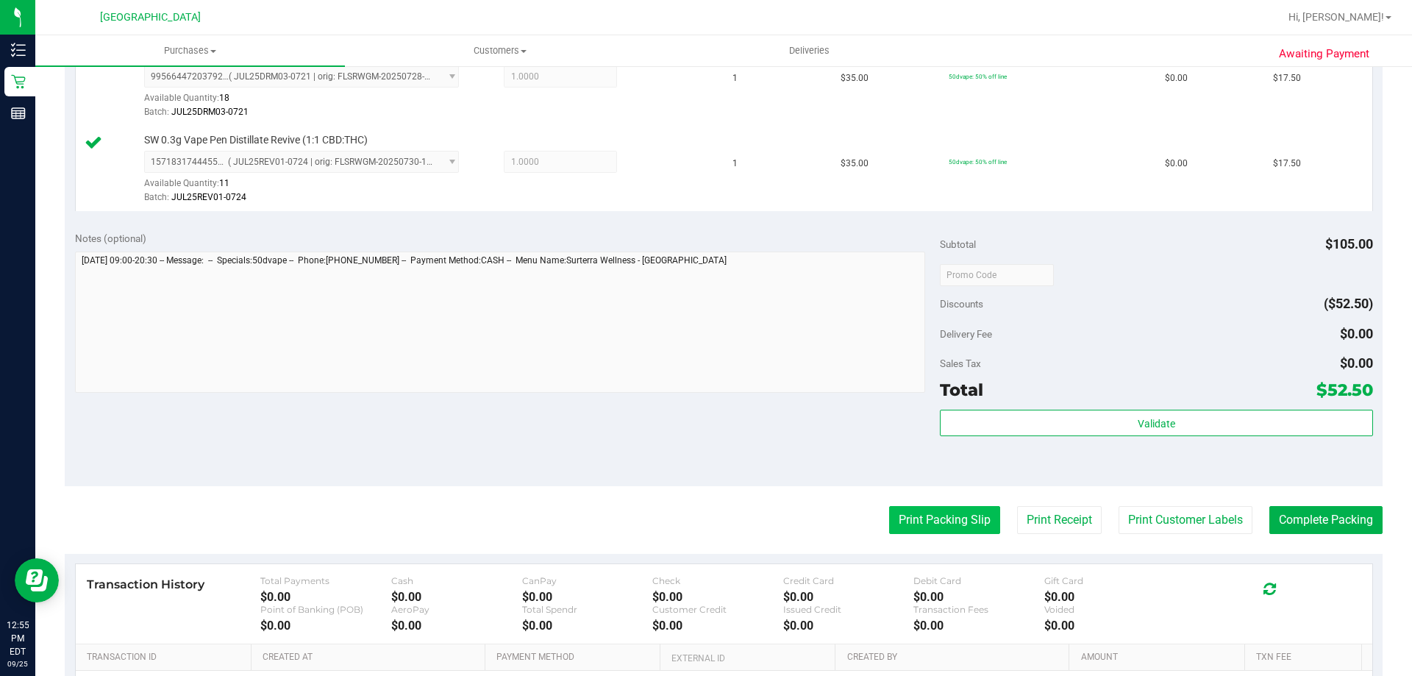
click at [926, 527] on button "Print Packing Slip" at bounding box center [944, 520] width 111 height 28
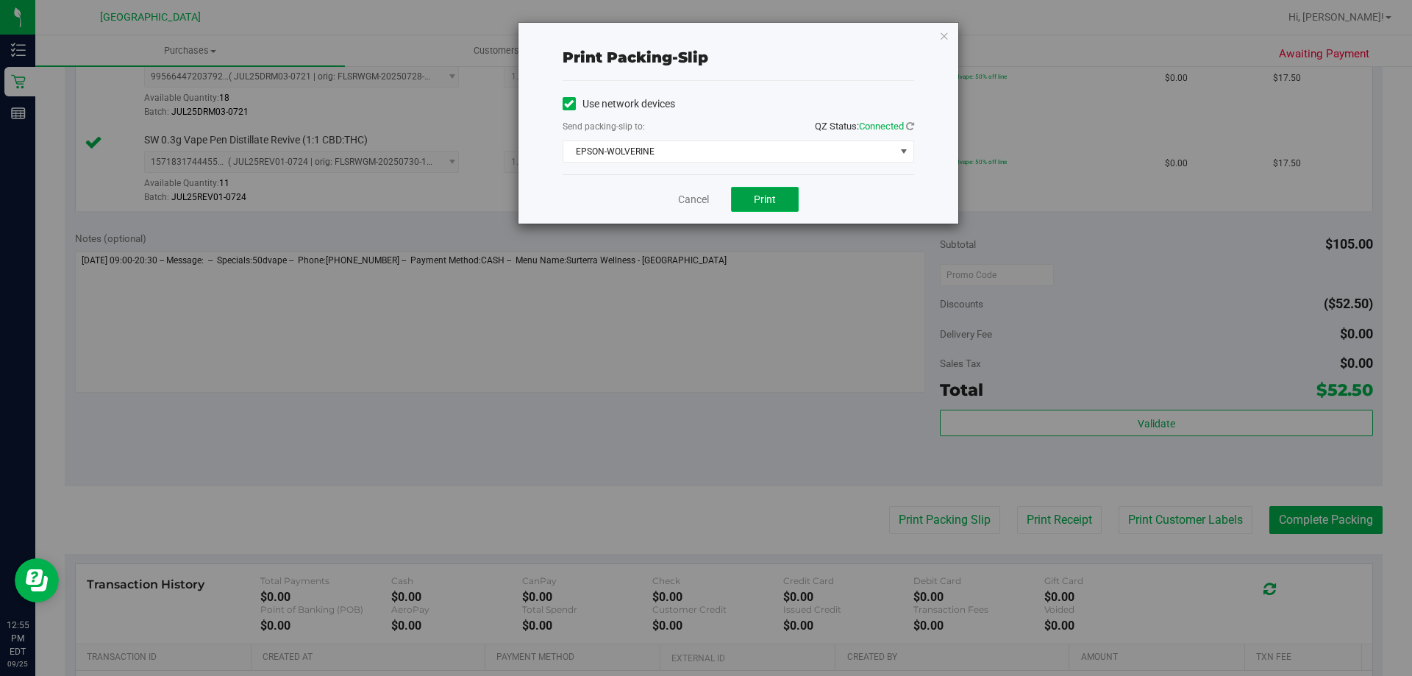
click at [754, 204] on span "Print" at bounding box center [765, 199] width 22 height 12
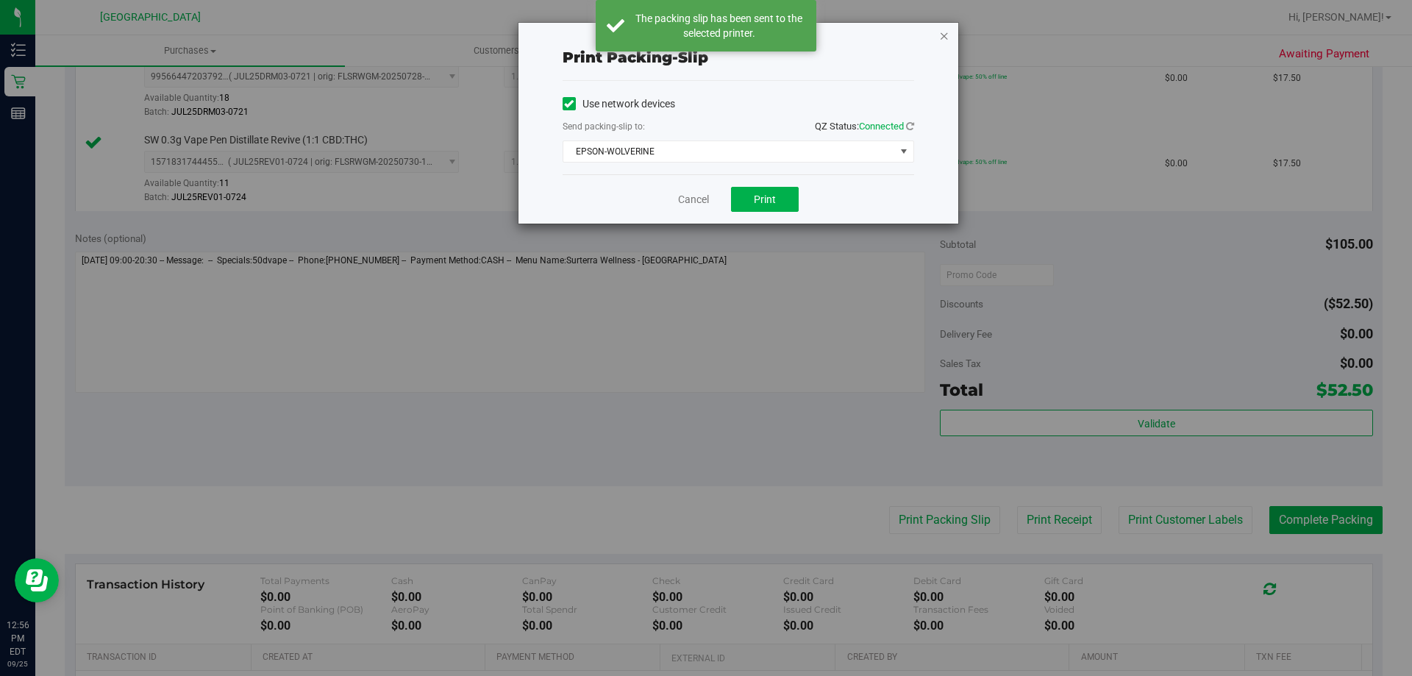
click at [939, 37] on icon "button" at bounding box center [944, 35] width 10 height 18
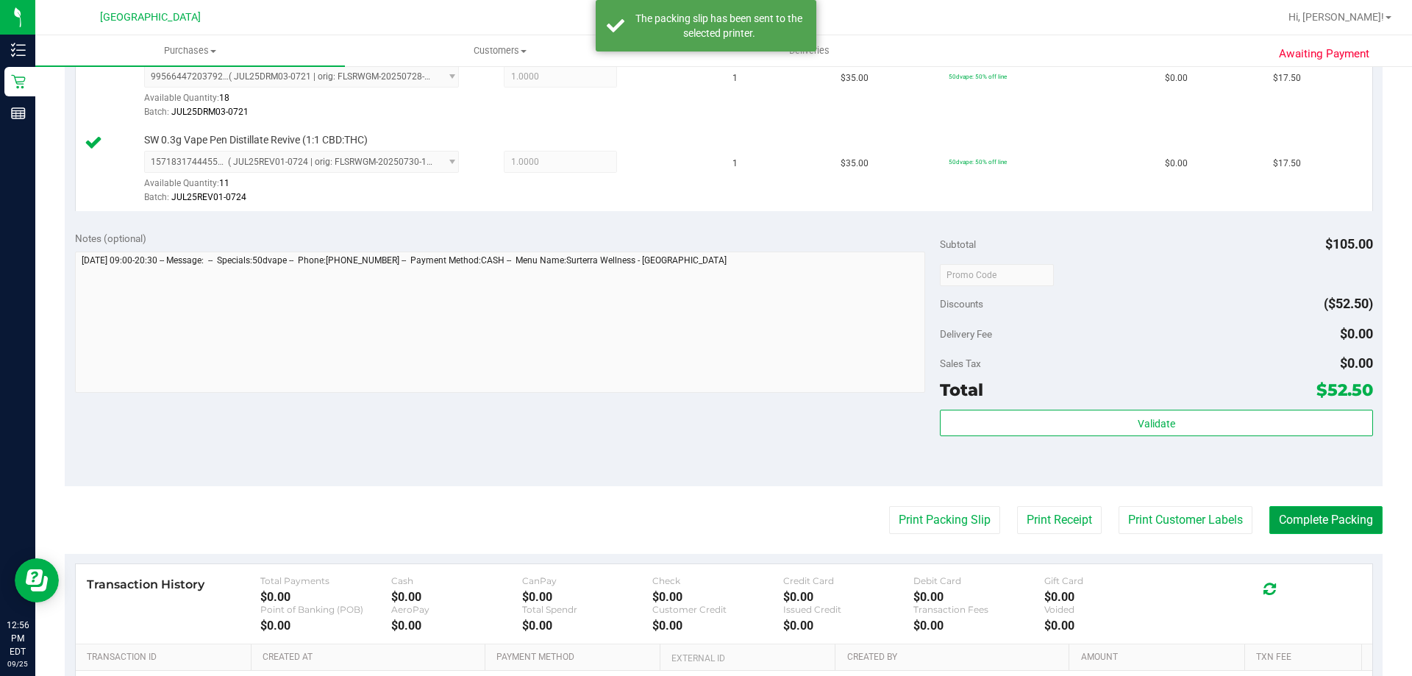
click at [1301, 529] on button "Complete Packing" at bounding box center [1325, 520] width 113 height 28
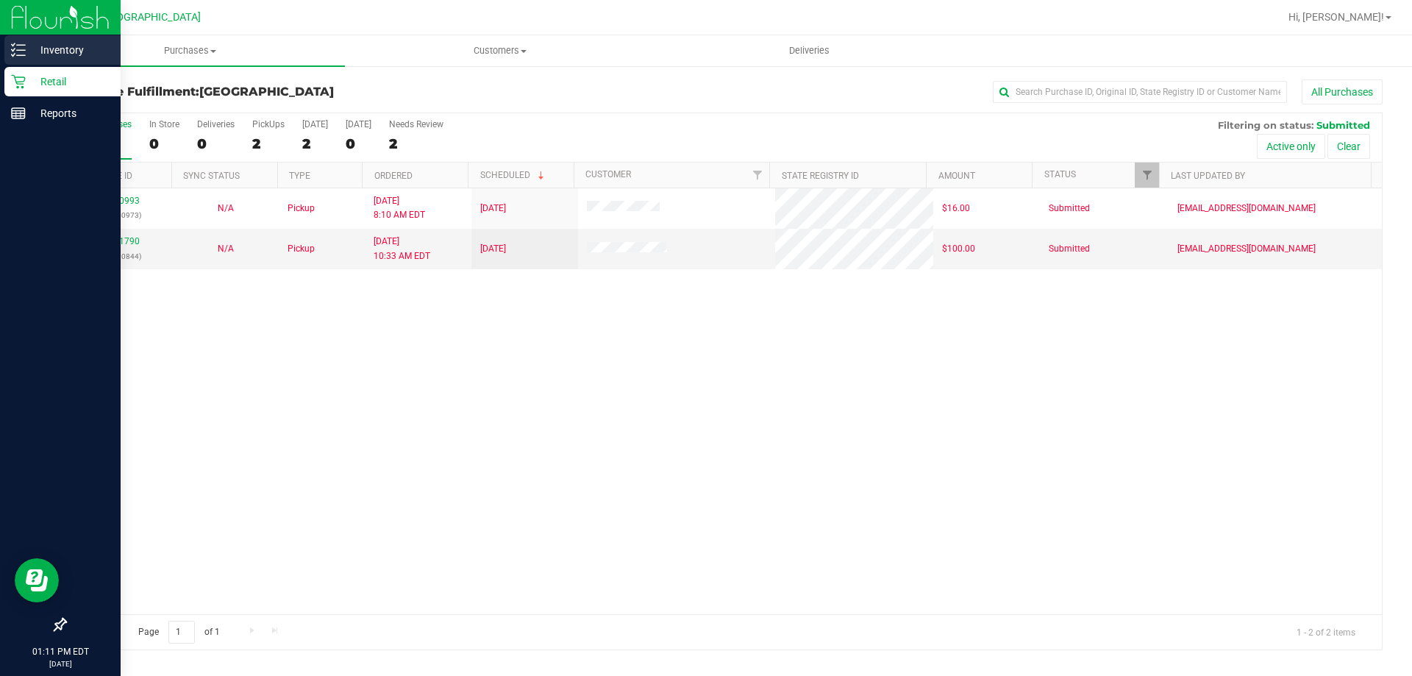
click at [50, 50] on p "Inventory" at bounding box center [70, 50] width 88 height 18
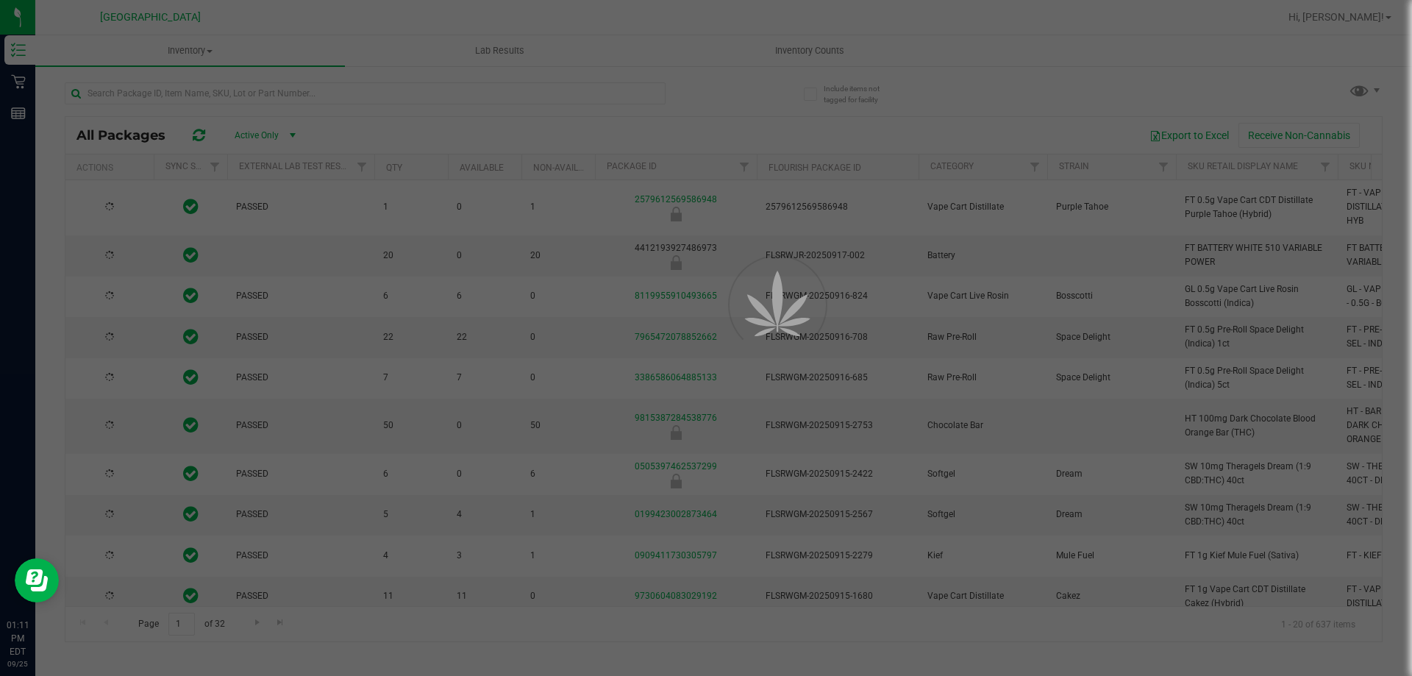
click at [150, 104] on div at bounding box center [706, 338] width 1412 height 676
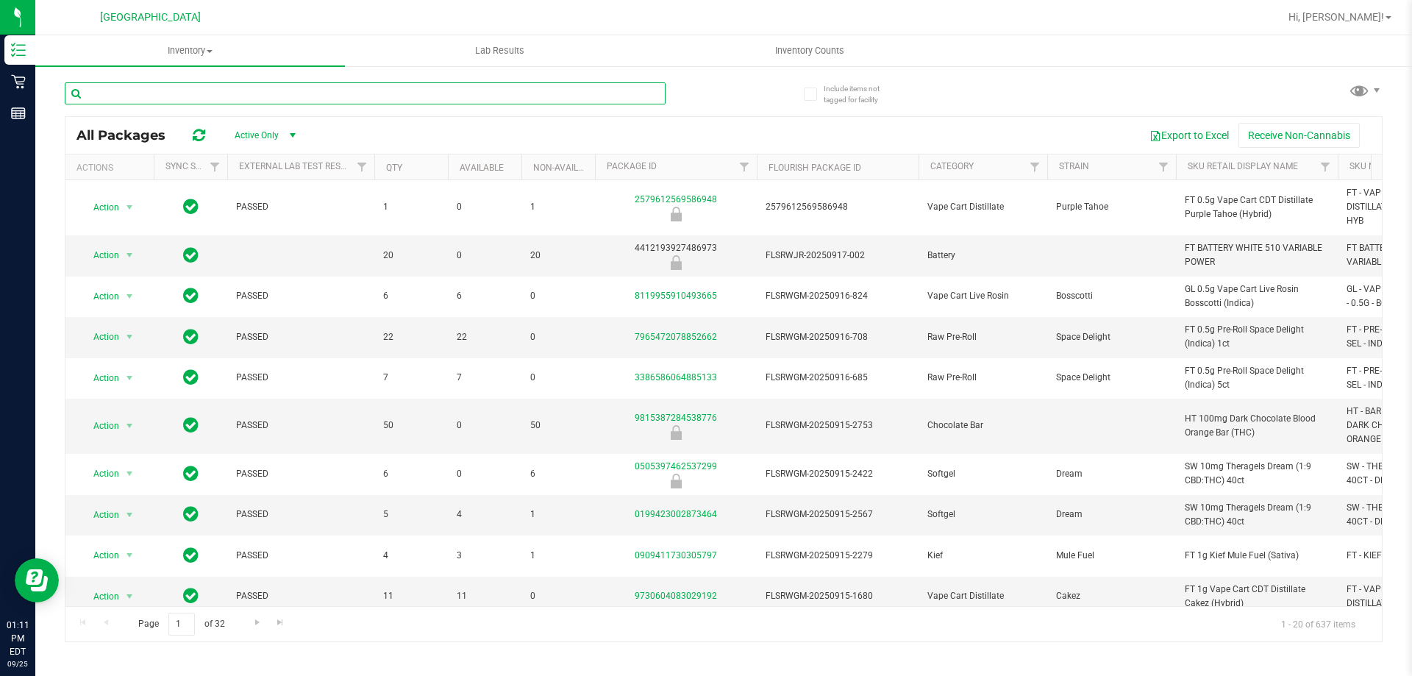
click at [151, 96] on input "text" at bounding box center [365, 93] width 601 height 22
type input "dbp"
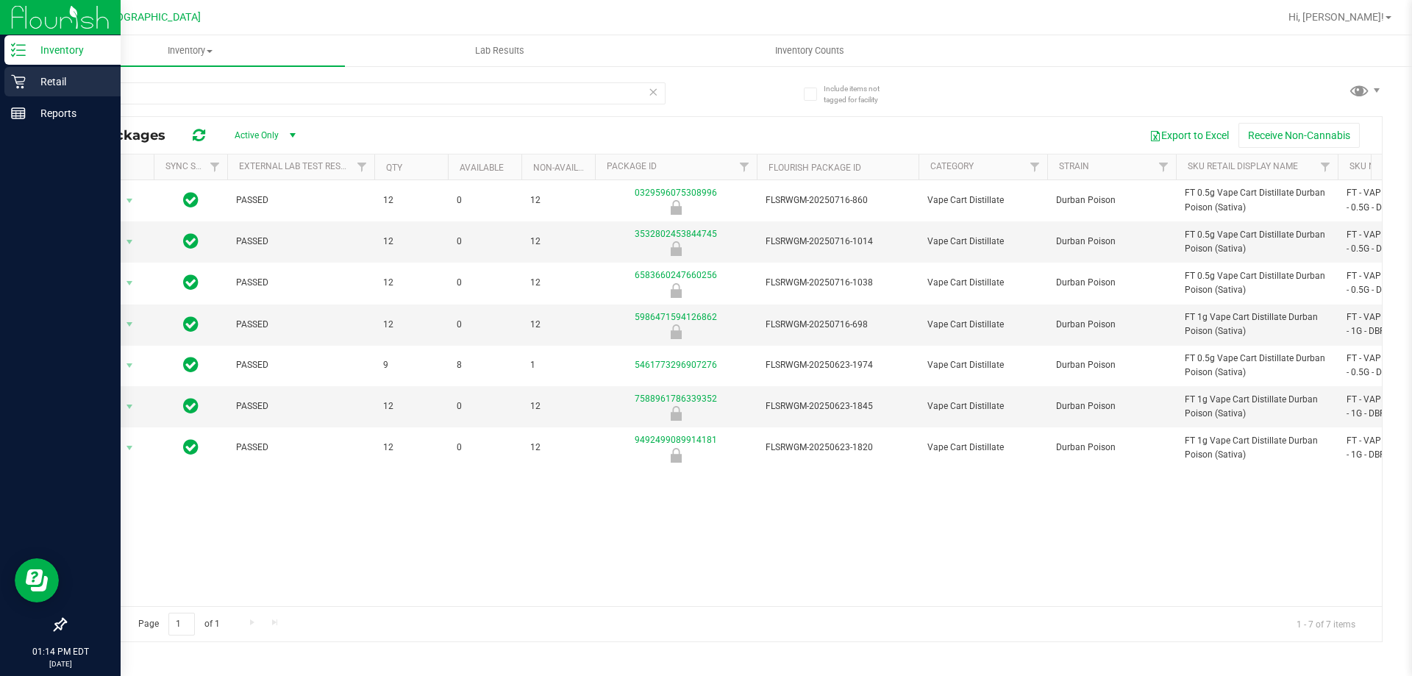
click at [50, 82] on p "Retail" at bounding box center [70, 82] width 88 height 18
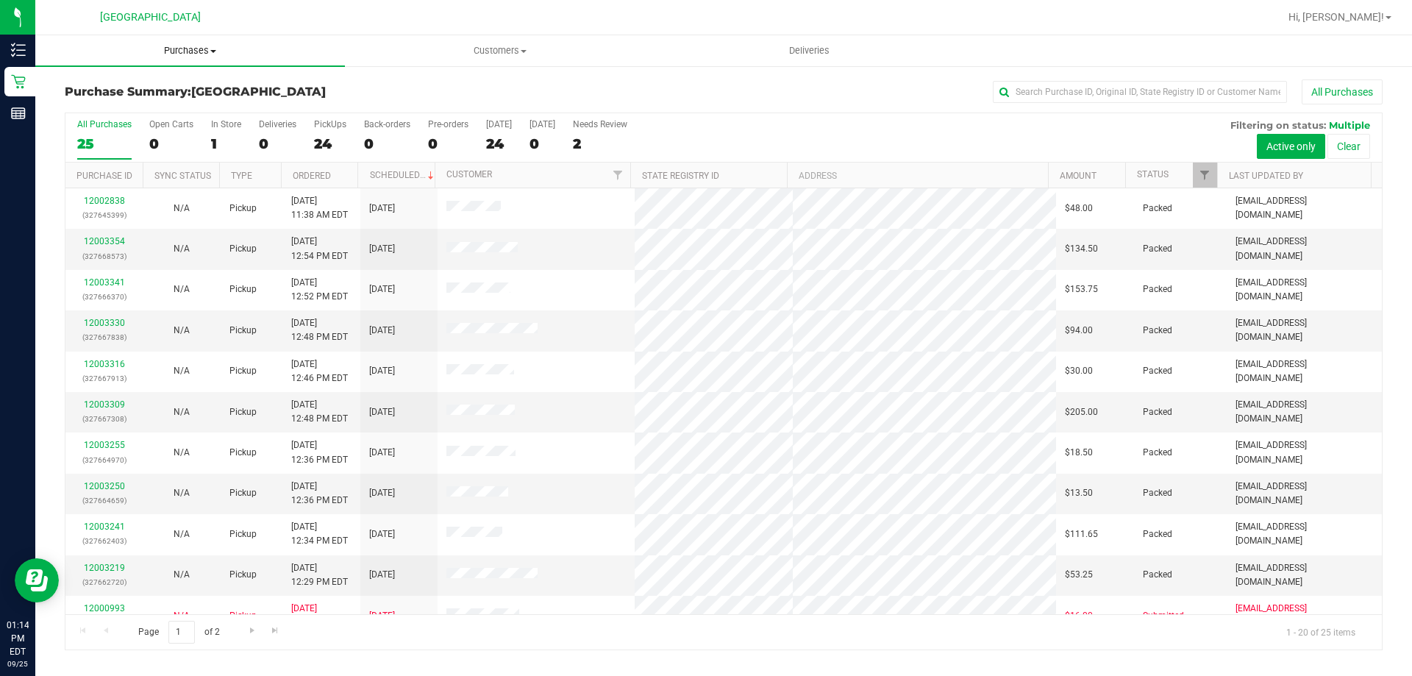
click at [222, 46] on span "Purchases" at bounding box center [190, 50] width 310 height 13
click at [168, 102] on li "Fulfillment" at bounding box center [190, 107] width 310 height 18
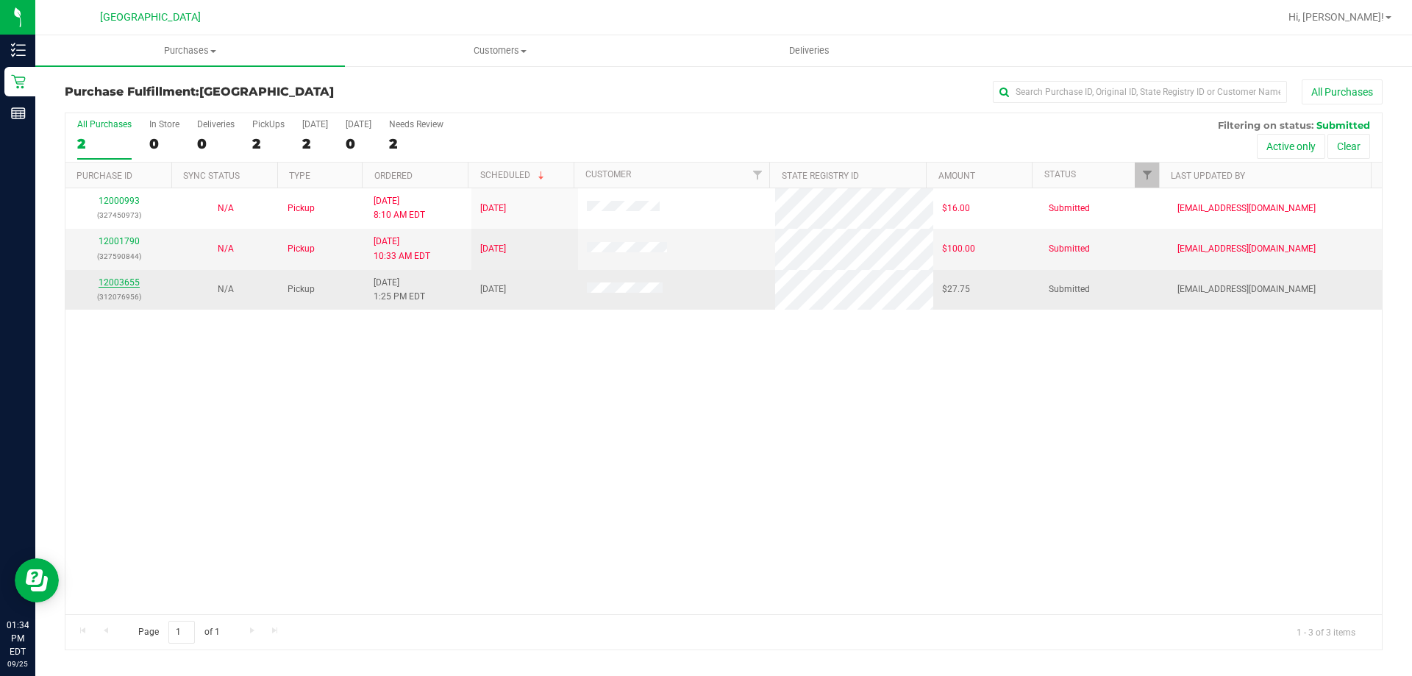
click at [137, 284] on link "12003655" at bounding box center [119, 282] width 41 height 10
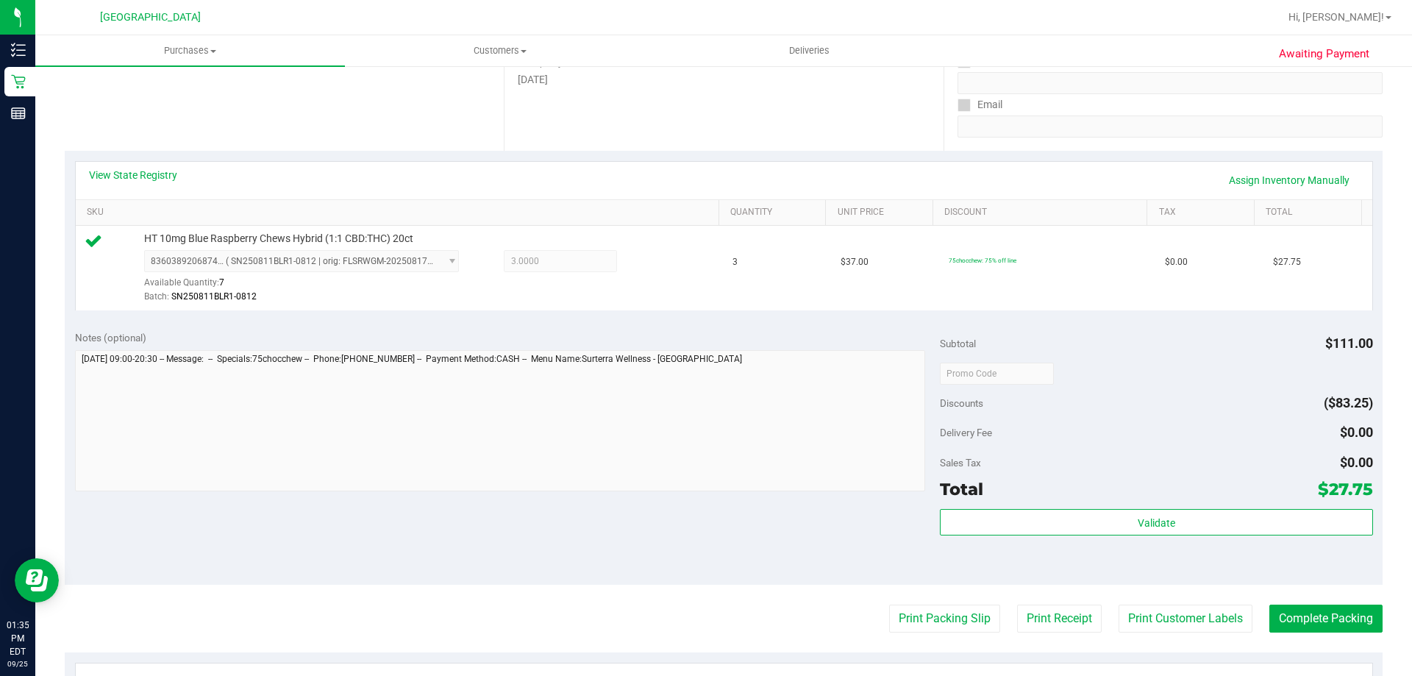
scroll to position [515, 0]
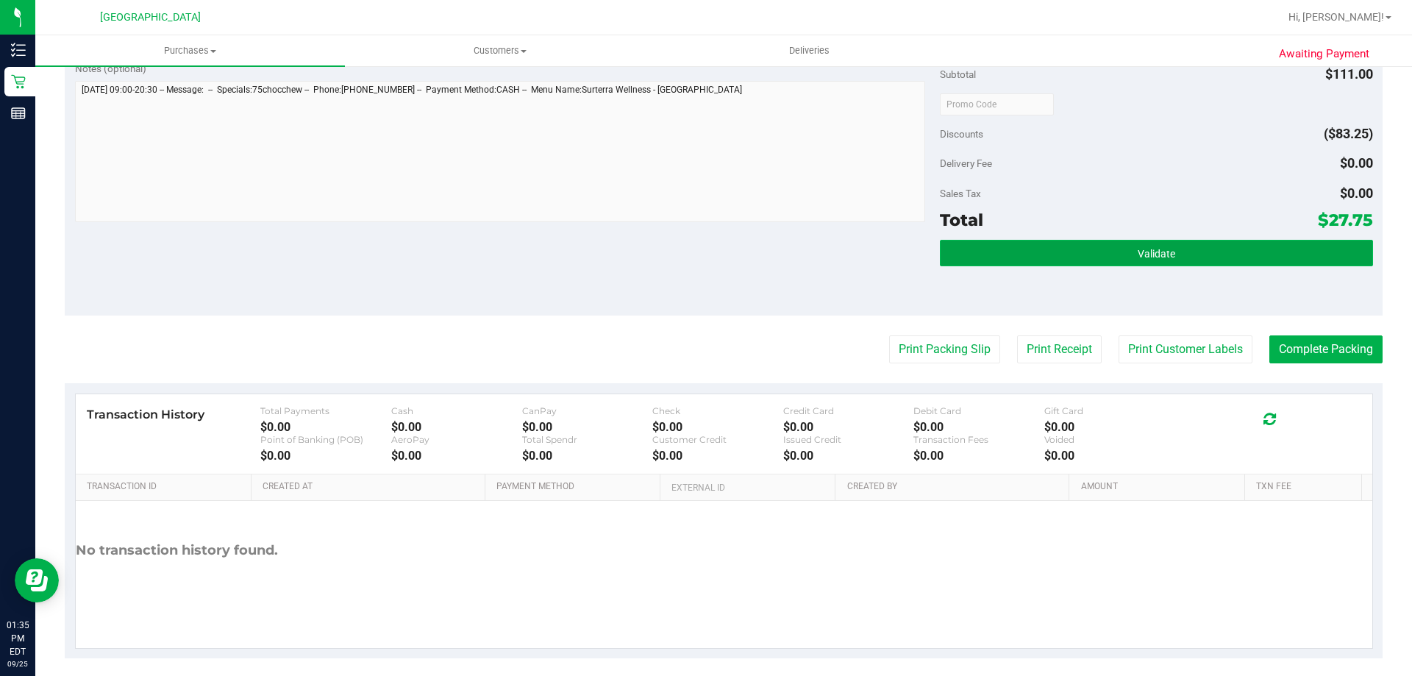
click at [1076, 256] on button "Validate" at bounding box center [1156, 253] width 432 height 26
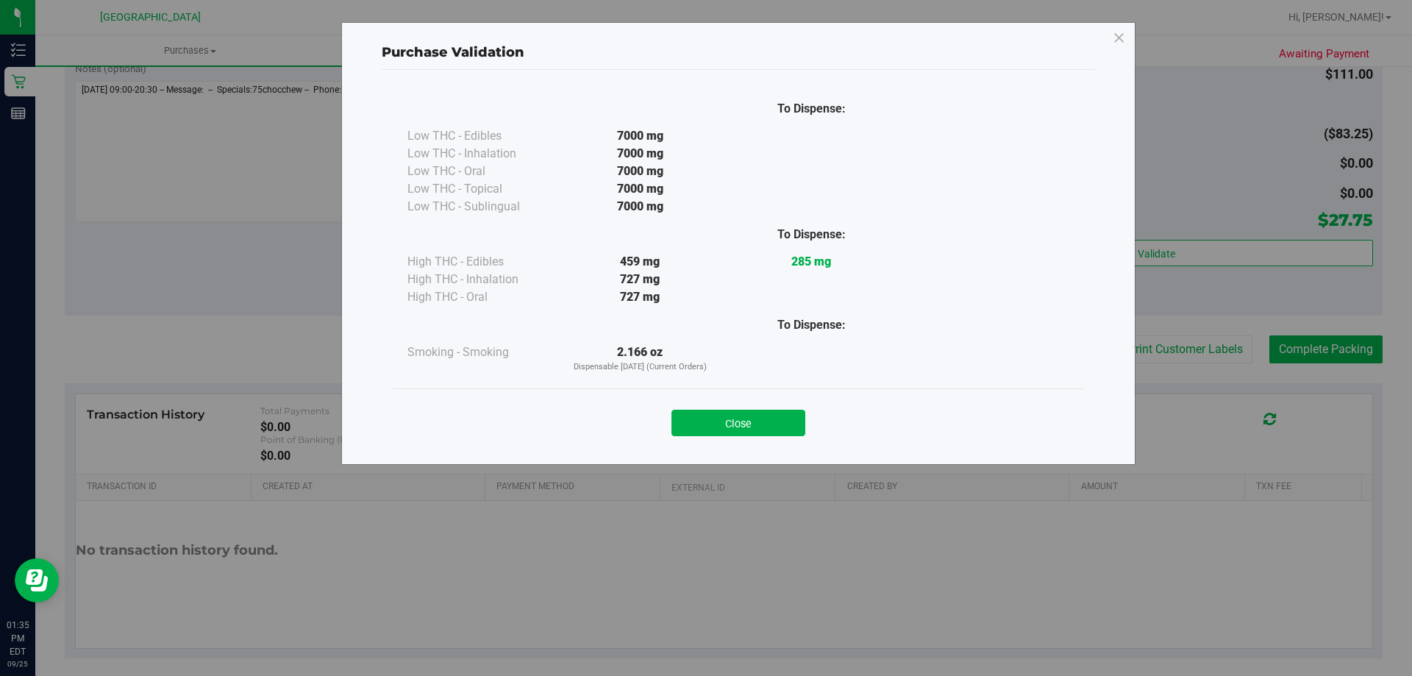
click at [765, 437] on div "Close" at bounding box center [738, 418] width 691 height 60
click at [776, 431] on button "Close" at bounding box center [738, 423] width 134 height 26
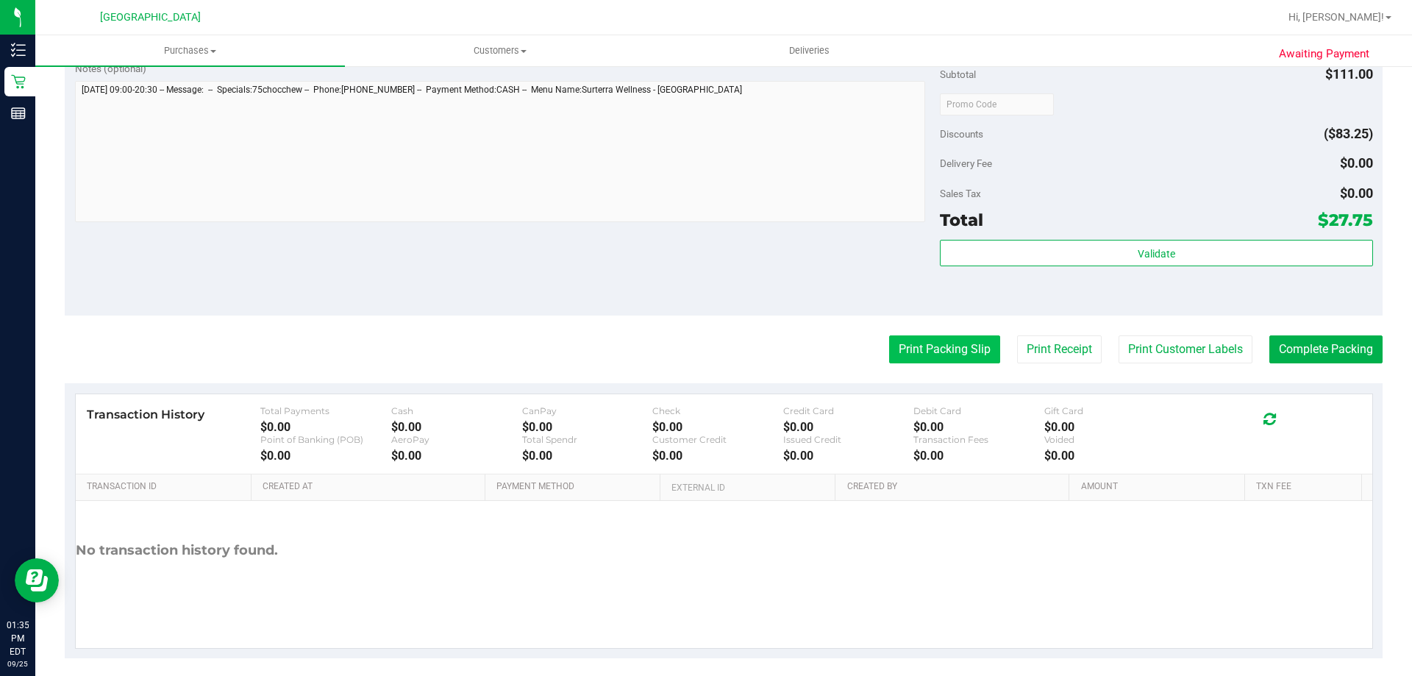
click at [916, 362] on button "Print Packing Slip" at bounding box center [944, 349] width 111 height 28
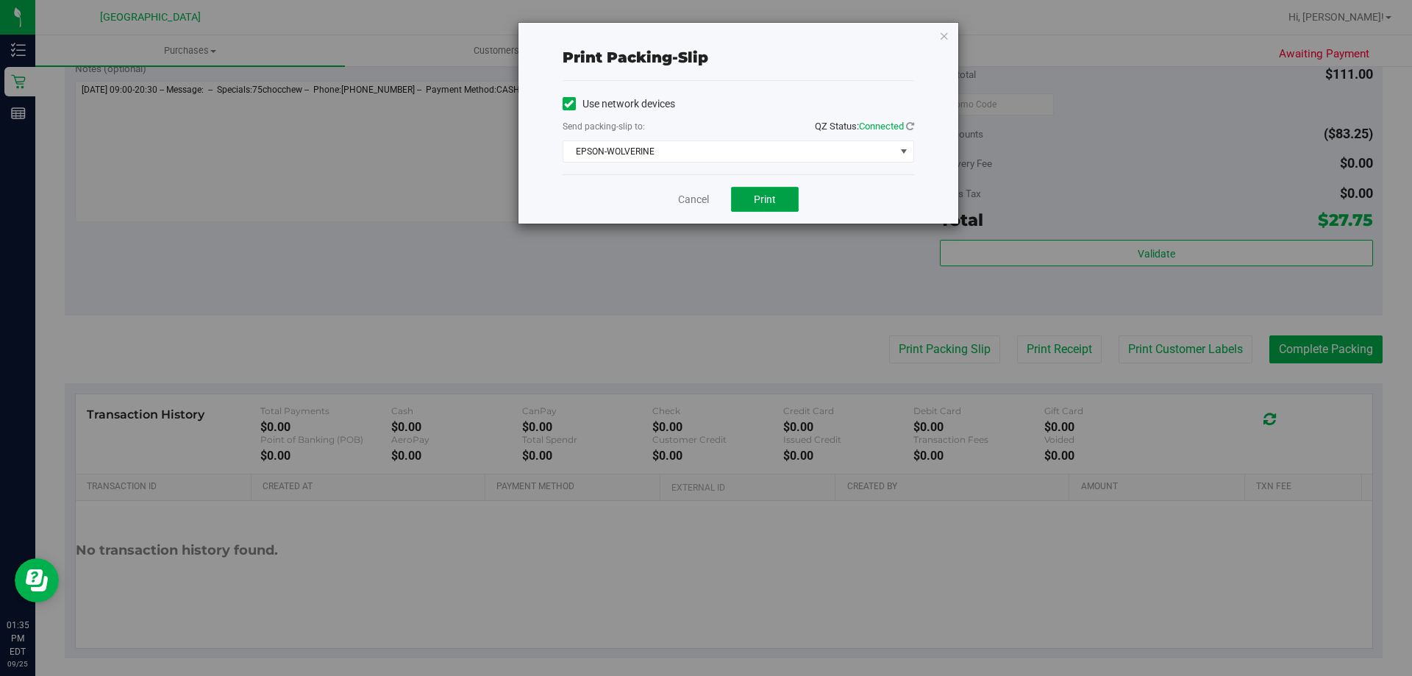
click at [769, 199] on span "Print" at bounding box center [765, 199] width 22 height 12
click at [940, 33] on icon "button" at bounding box center [944, 35] width 10 height 18
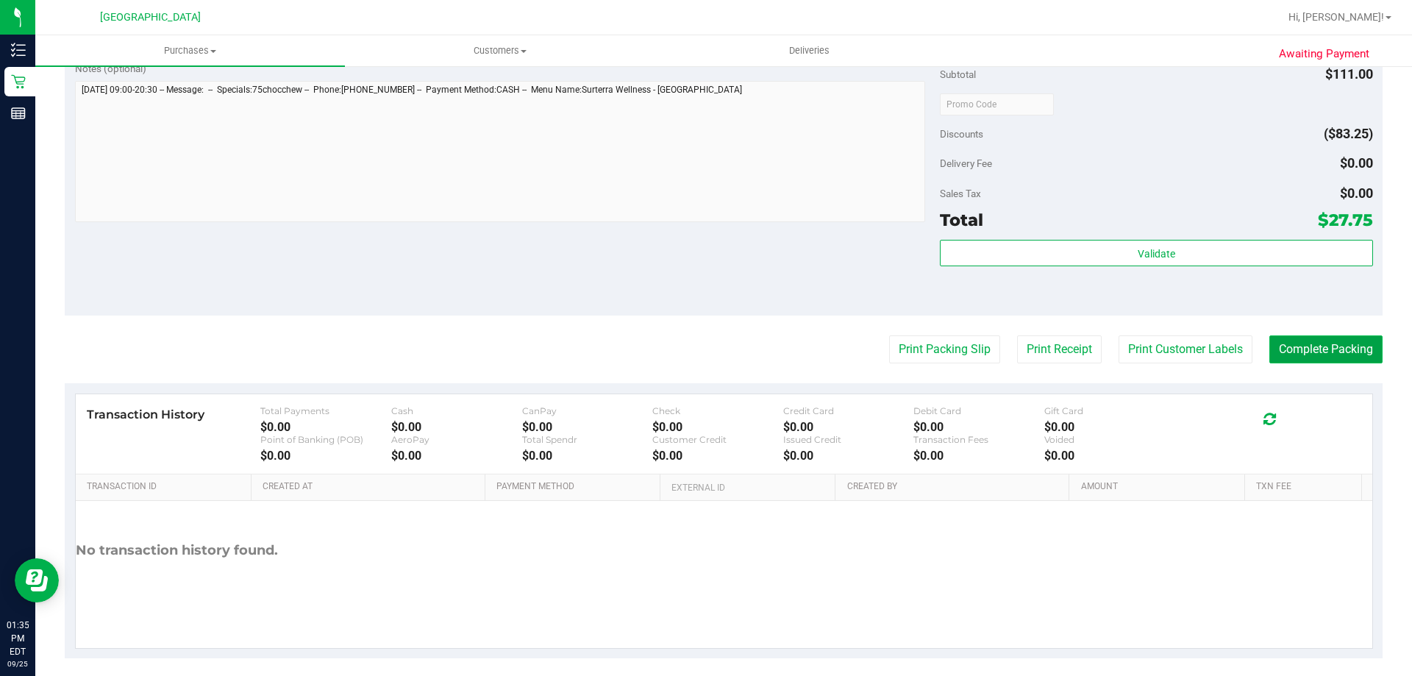
click at [1283, 343] on button "Complete Packing" at bounding box center [1325, 349] width 113 height 28
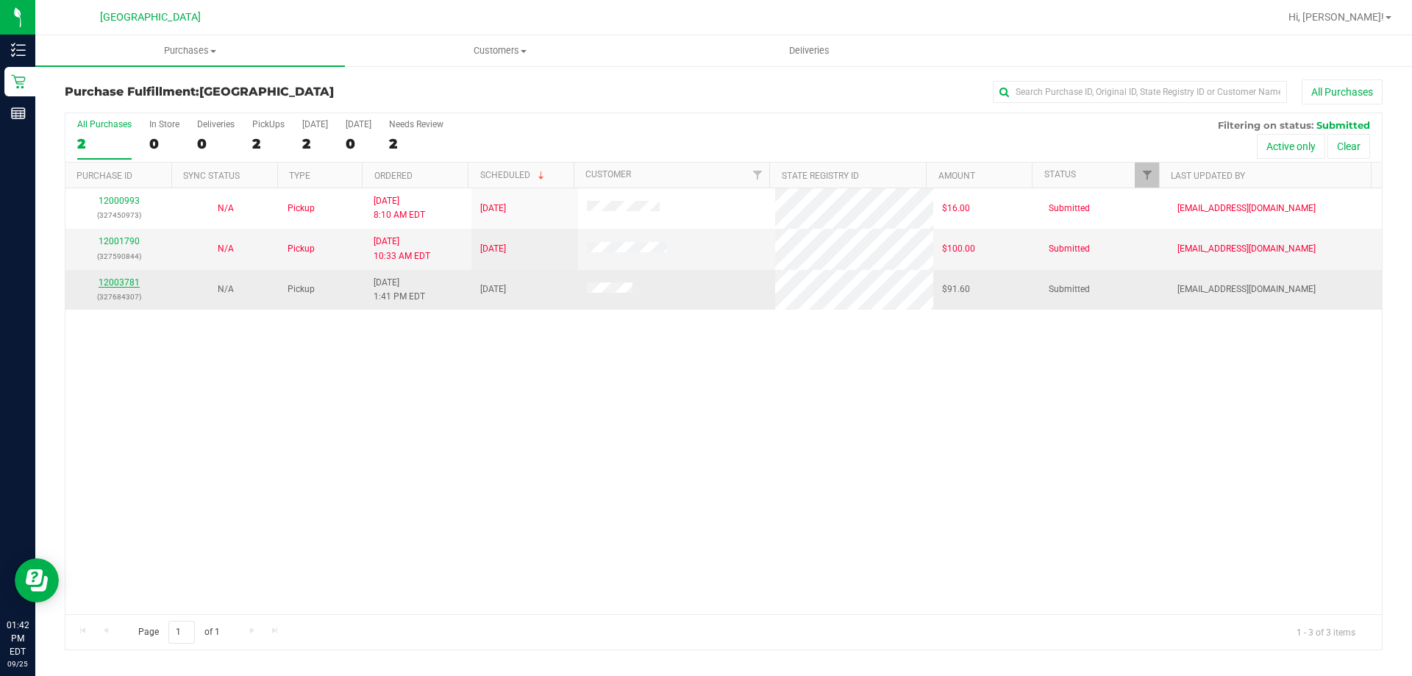
click at [115, 282] on link "12003781" at bounding box center [119, 282] width 41 height 10
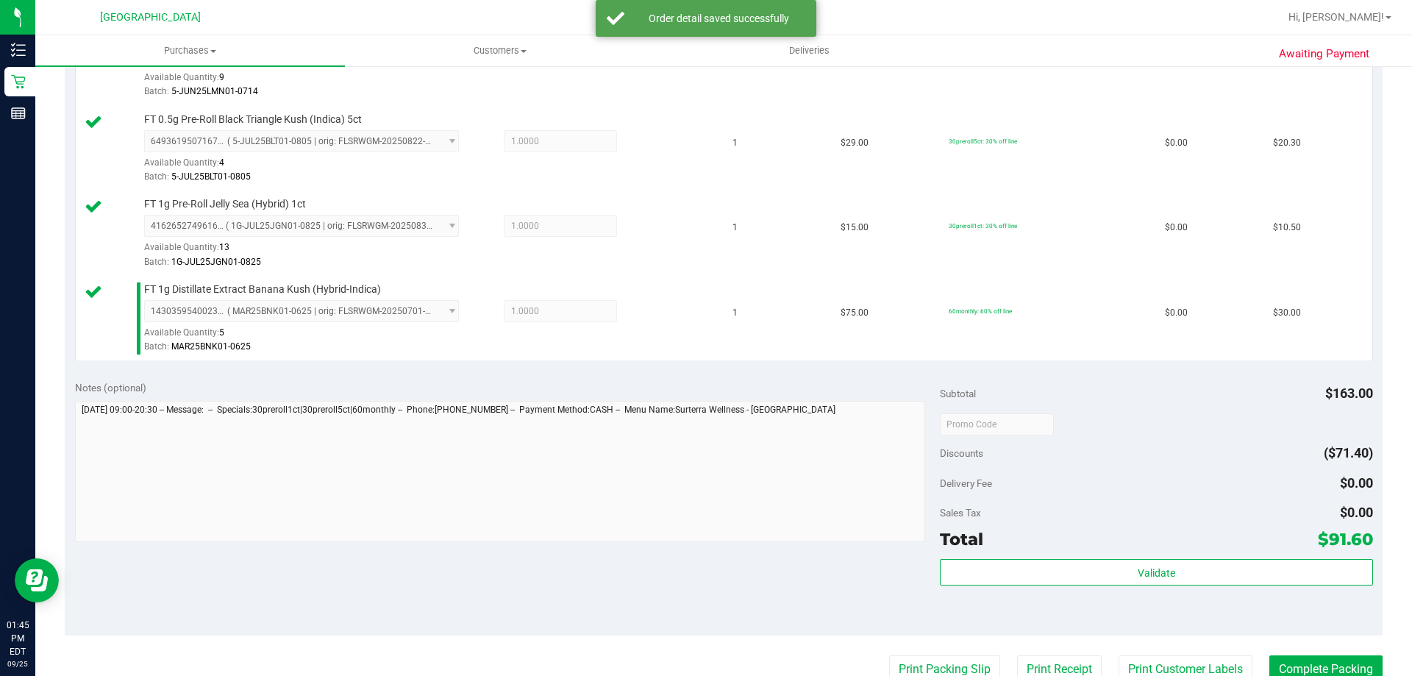
scroll to position [662, 0]
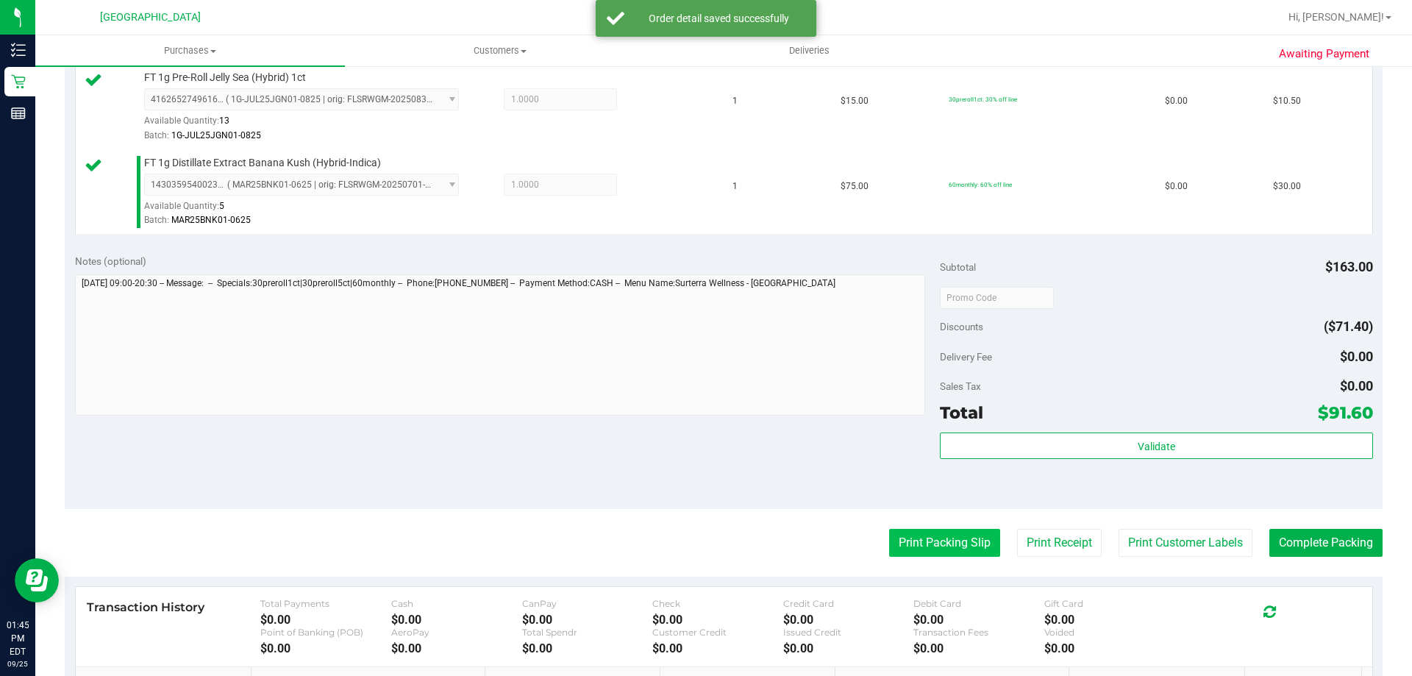
click at [960, 550] on button "Print Packing Slip" at bounding box center [944, 543] width 111 height 28
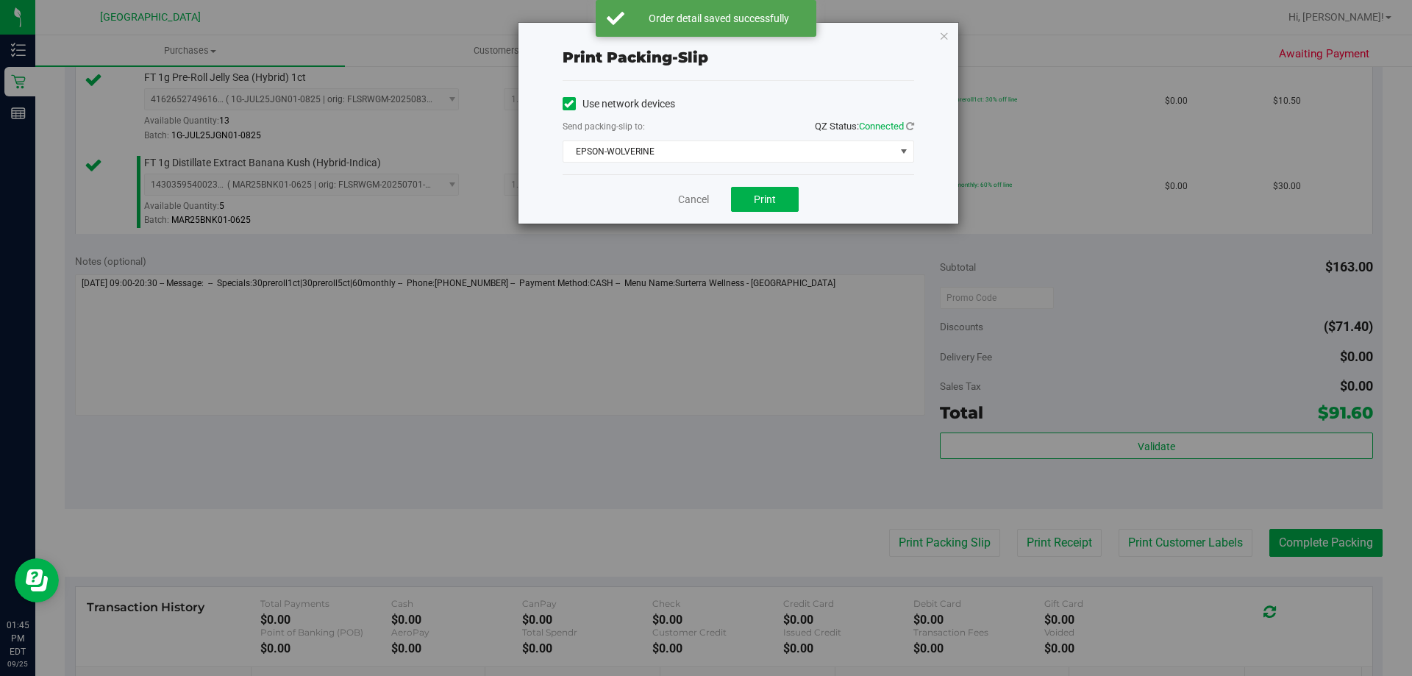
click at [949, 36] on div "Print packing-slip Use network devices Send packing-slip to: QZ Status: Connect…" at bounding box center [738, 123] width 440 height 201
click at [937, 36] on div "Print packing-slip Use network devices Send packing-slip to: QZ Status: Connect…" at bounding box center [738, 123] width 440 height 201
click at [790, 201] on button "Print" at bounding box center [765, 199] width 68 height 25
click at [942, 37] on icon "button" at bounding box center [944, 35] width 10 height 18
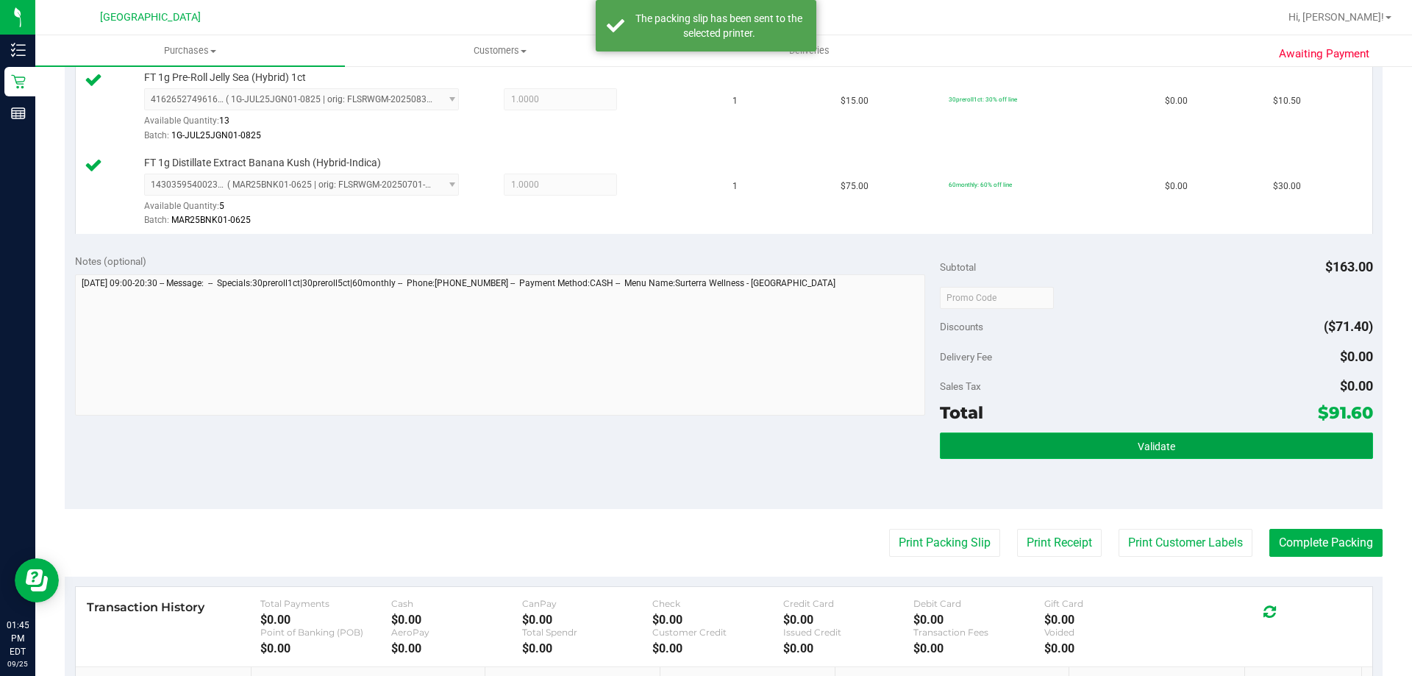
click at [1081, 433] on button "Validate" at bounding box center [1156, 445] width 432 height 26
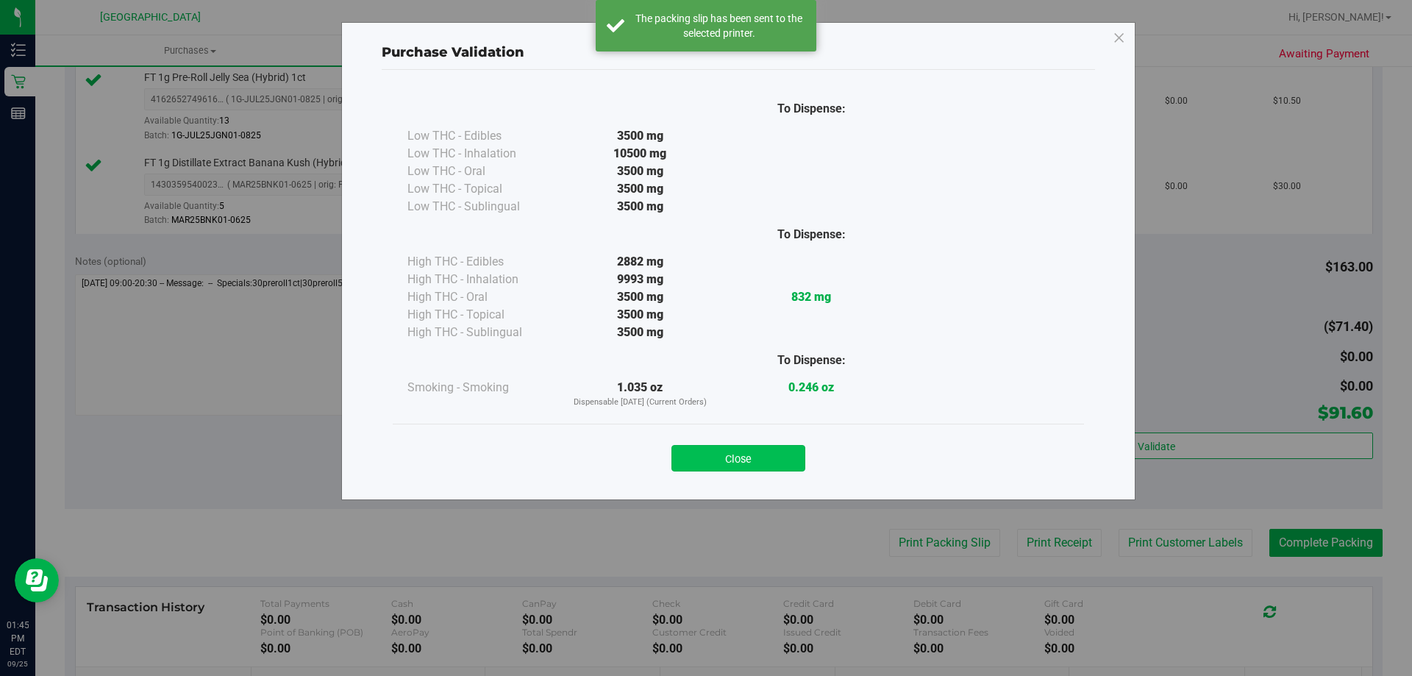
click at [759, 455] on button "Close" at bounding box center [738, 458] width 134 height 26
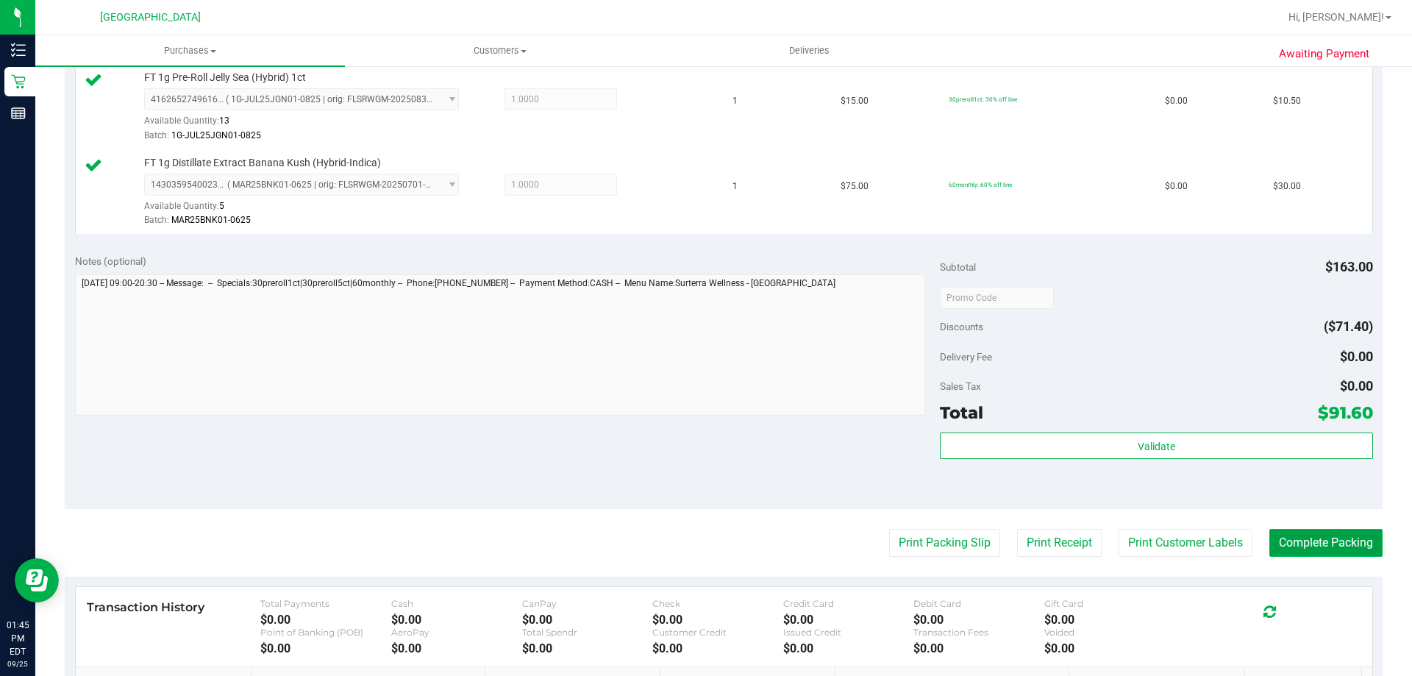
click at [1293, 543] on button "Complete Packing" at bounding box center [1325, 543] width 113 height 28
